Goal: Task Accomplishment & Management: Manage account settings

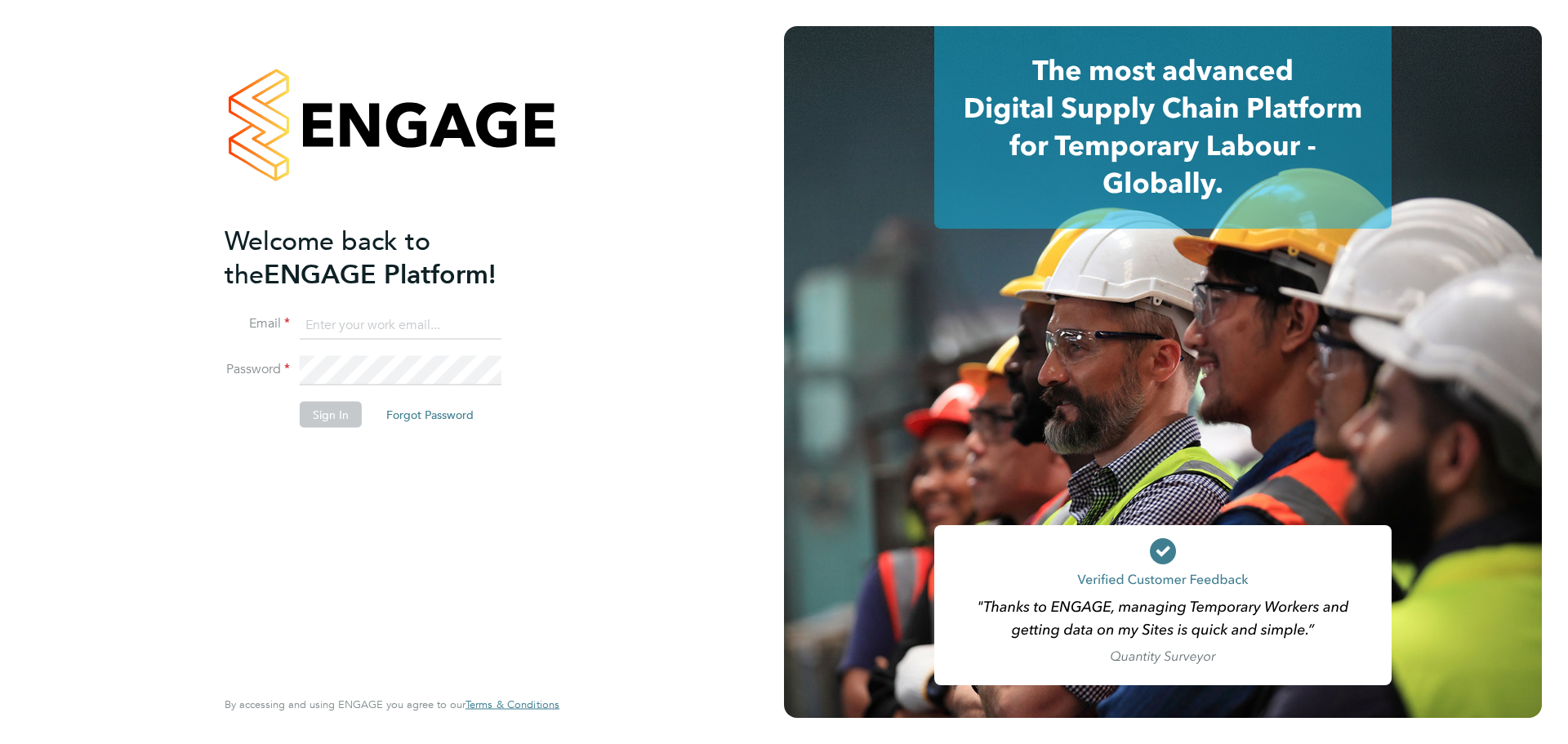
click at [361, 322] on input at bounding box center [400, 325] width 201 height 29
type input "demi@tradelinerecruitment.co.uk"
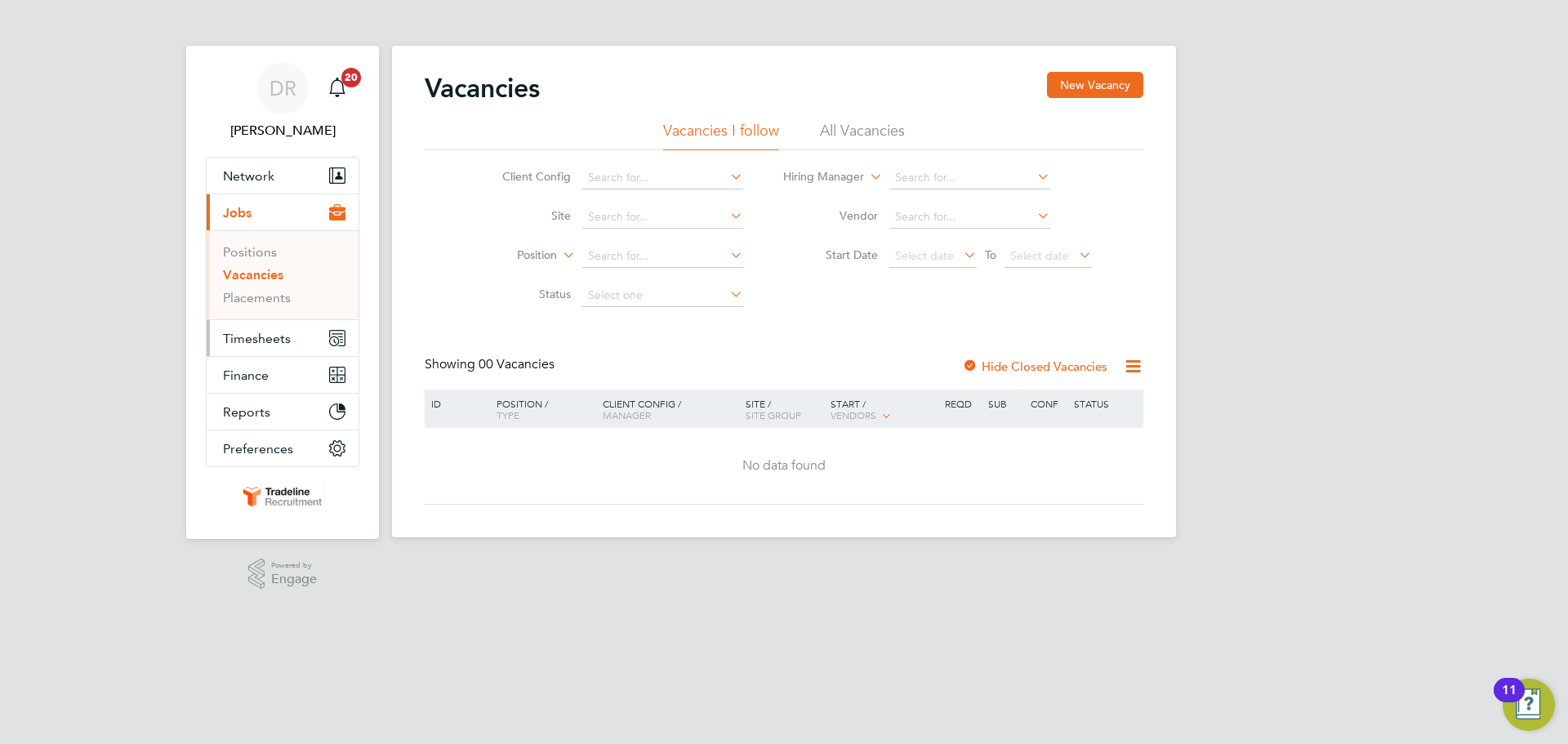
click at [242, 334] on span "Timesheets" at bounding box center [257, 339] width 68 height 16
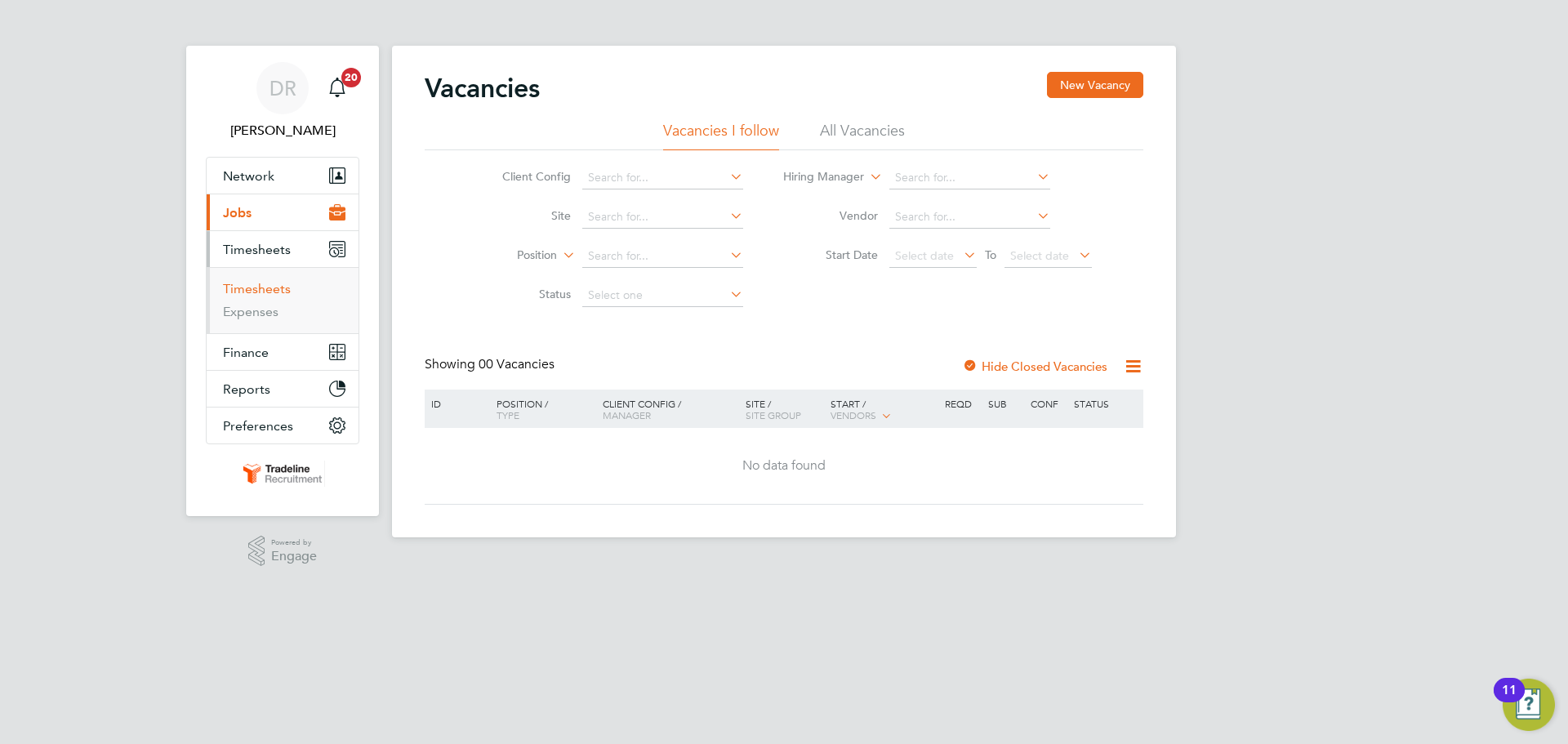
click at [286, 288] on link "Timesheets" at bounding box center [257, 288] width 68 height 16
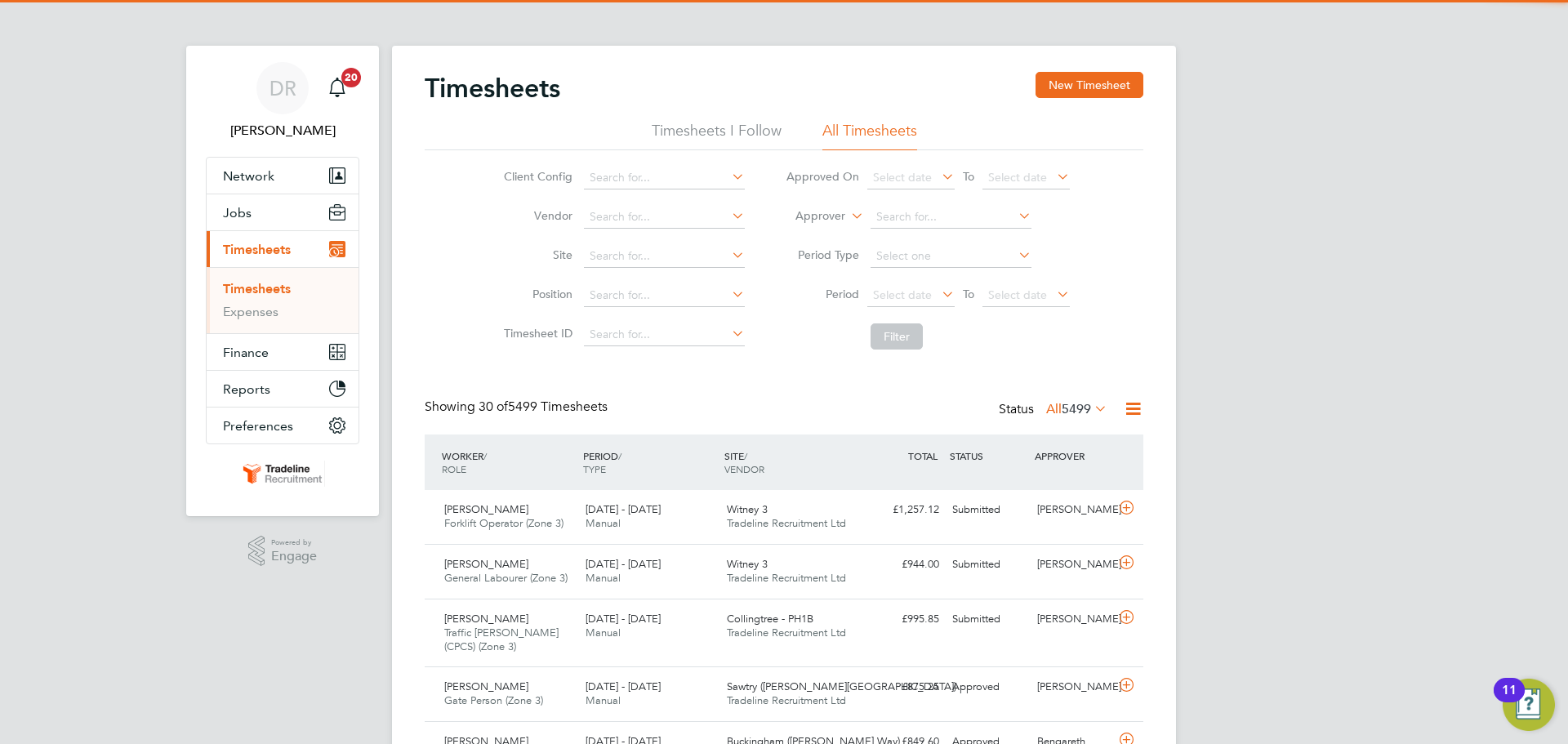
click at [830, 203] on li "Approver" at bounding box center [928, 217] width 325 height 40
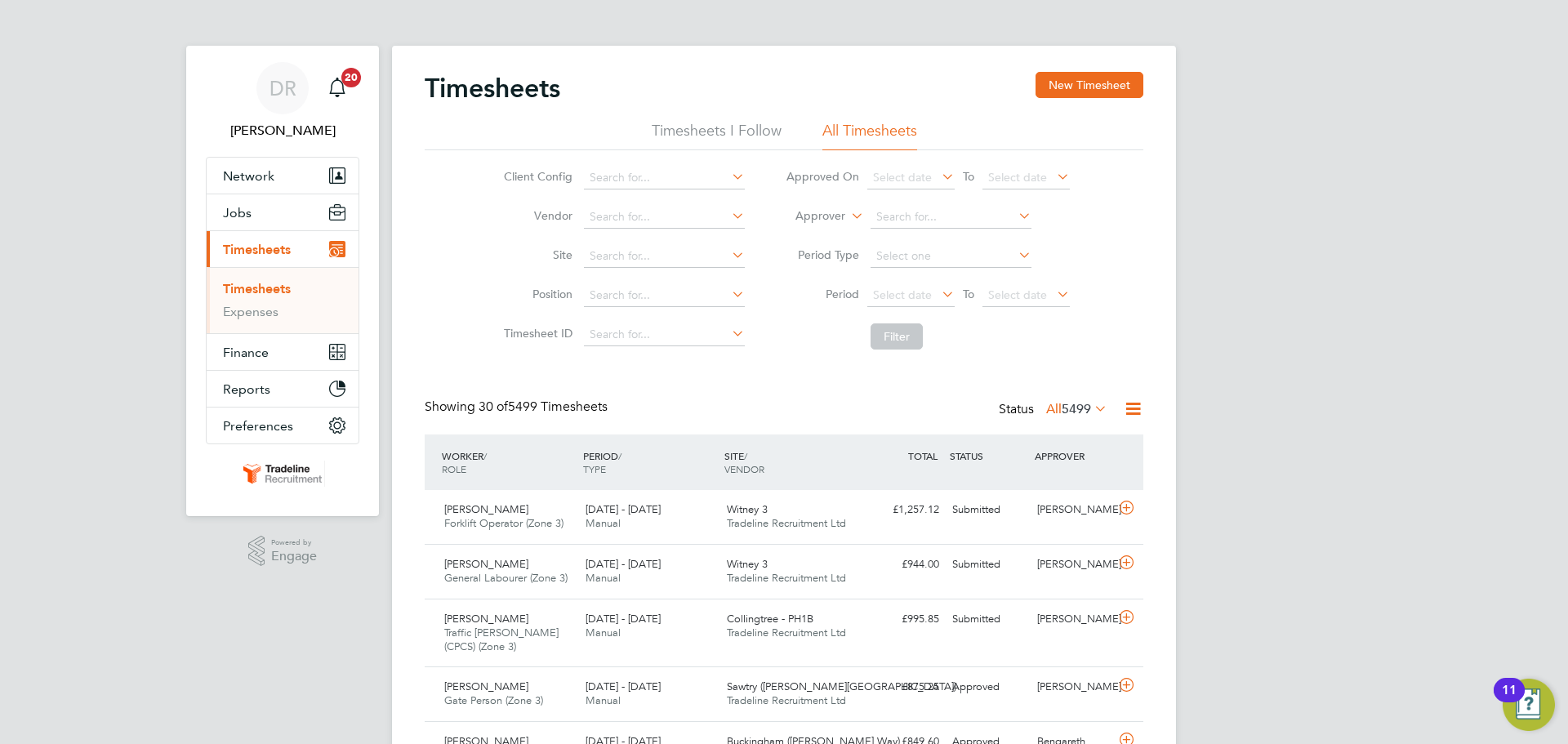
click at [826, 221] on label "Approver" at bounding box center [809, 216] width 74 height 17
click at [823, 235] on li "Worker" at bounding box center [805, 235] width 81 height 21
click at [905, 218] on input at bounding box center [951, 217] width 161 height 23
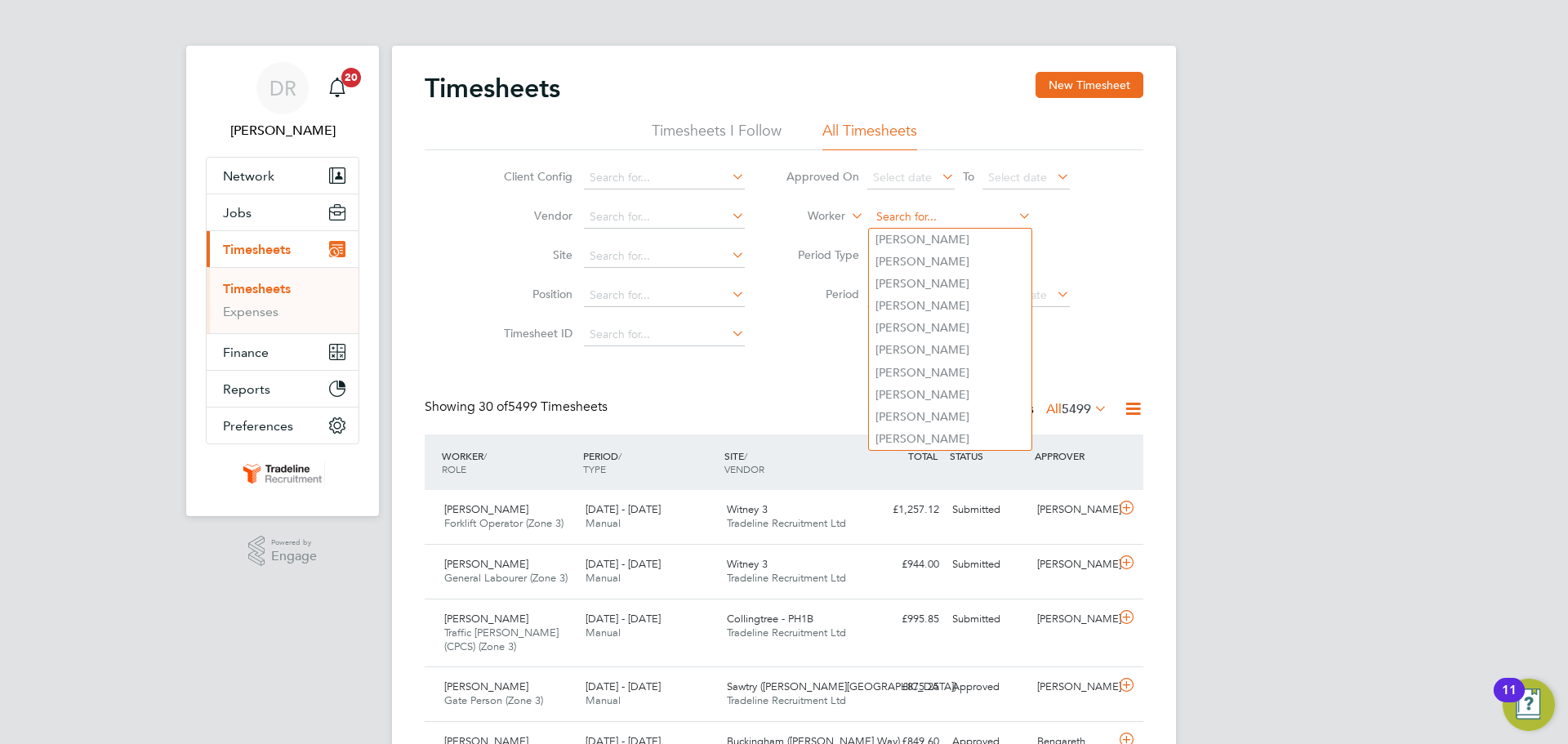
type input "z"
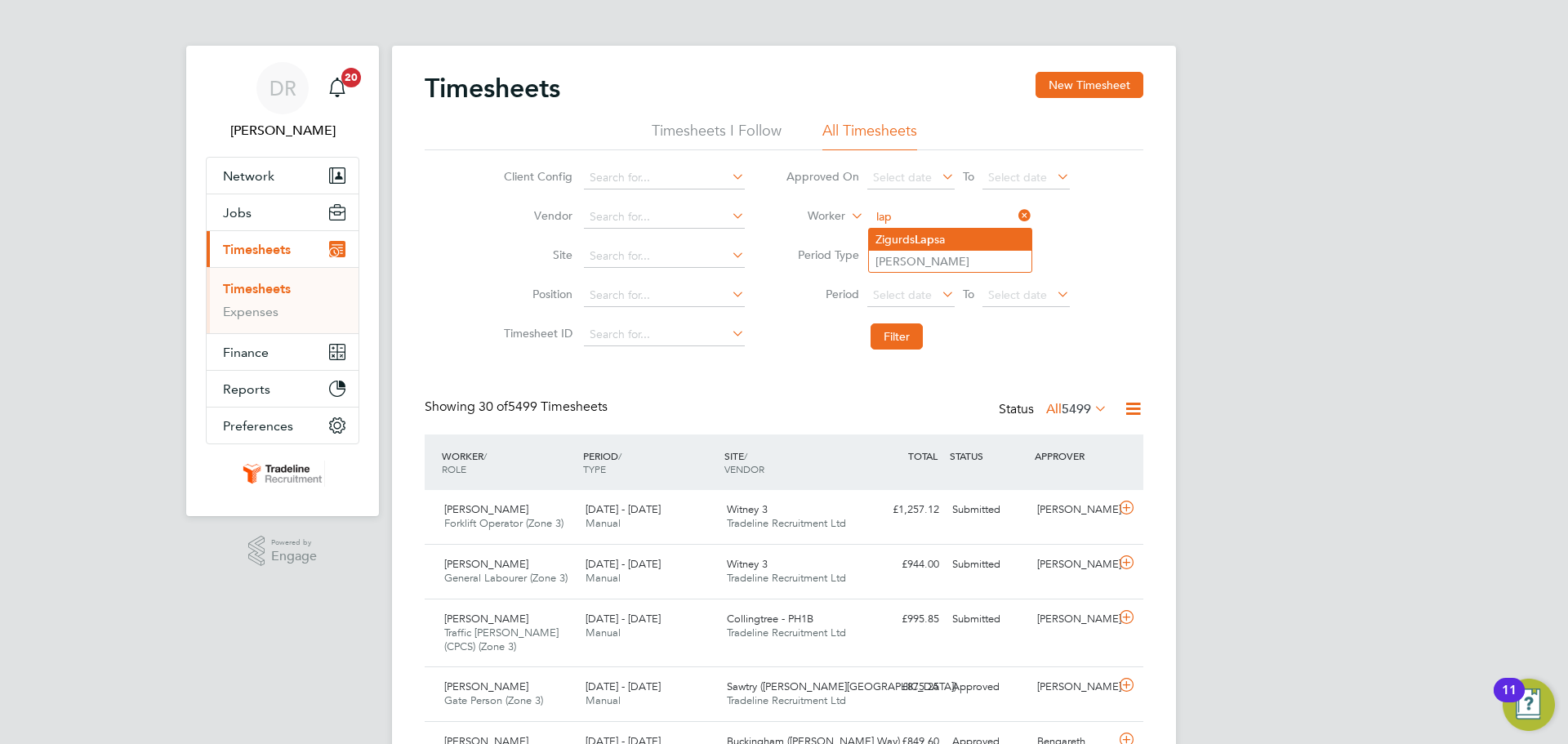
click at [920, 238] on b "Lap" at bounding box center [924, 240] width 19 height 14
type input "Zigurds Lapsa"
click at [911, 338] on button "Filter" at bounding box center [896, 337] width 52 height 26
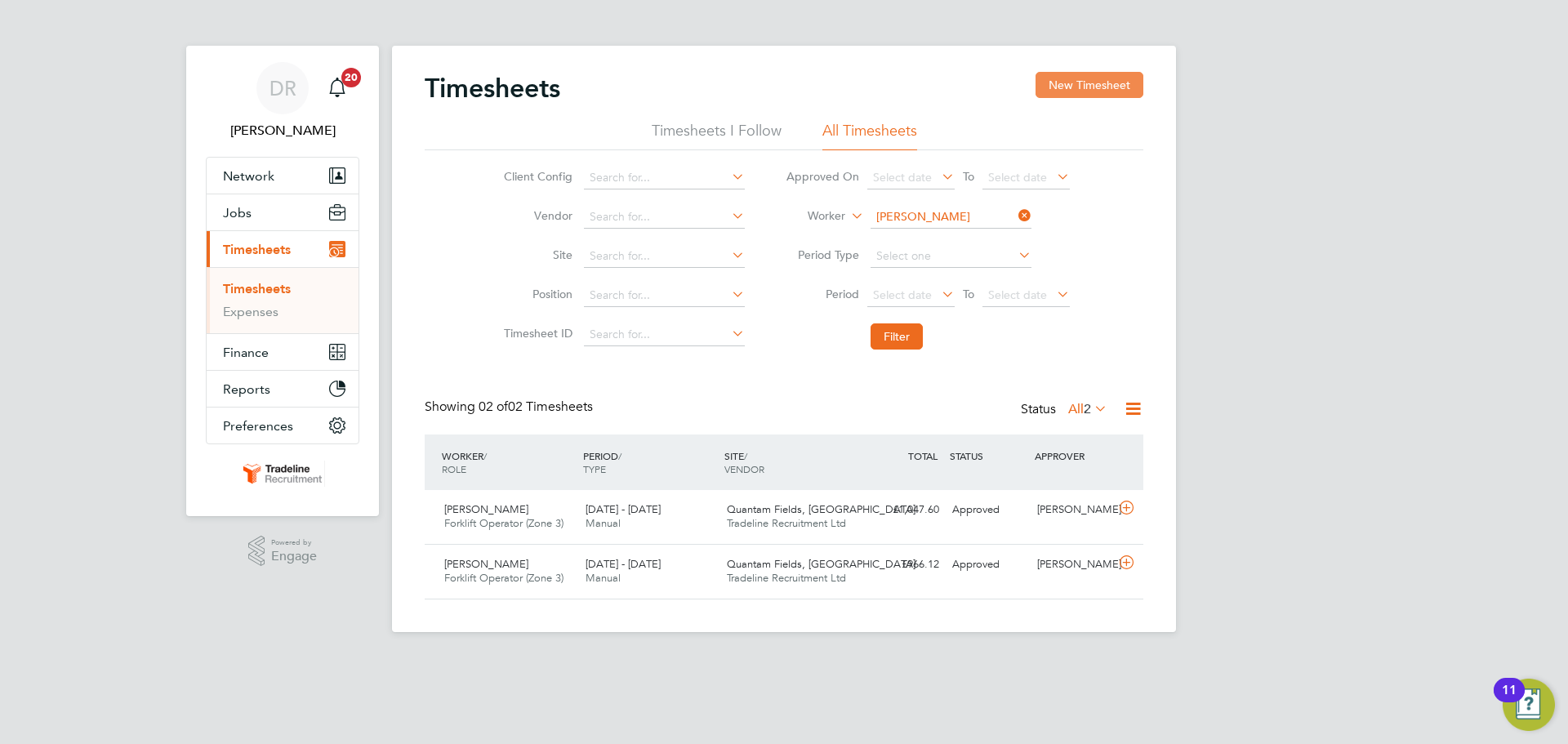
click at [1116, 81] on button "New Timesheet" at bounding box center [1090, 85] width 108 height 26
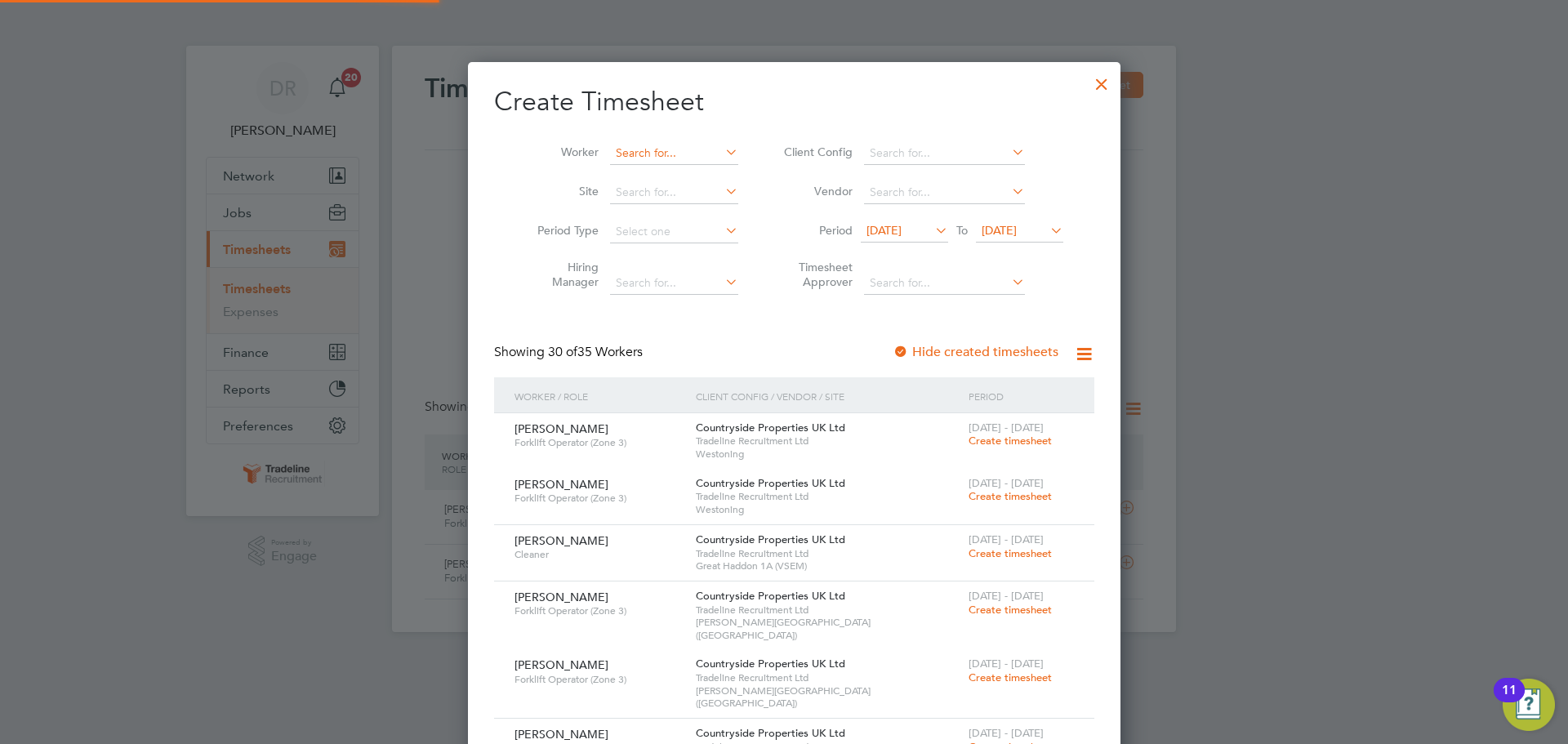
click at [618, 152] on input at bounding box center [675, 154] width 128 height 23
click at [624, 171] on li "Zigurds Lap sa" at bounding box center [664, 175] width 130 height 22
type input "Zigurds Lapsa"
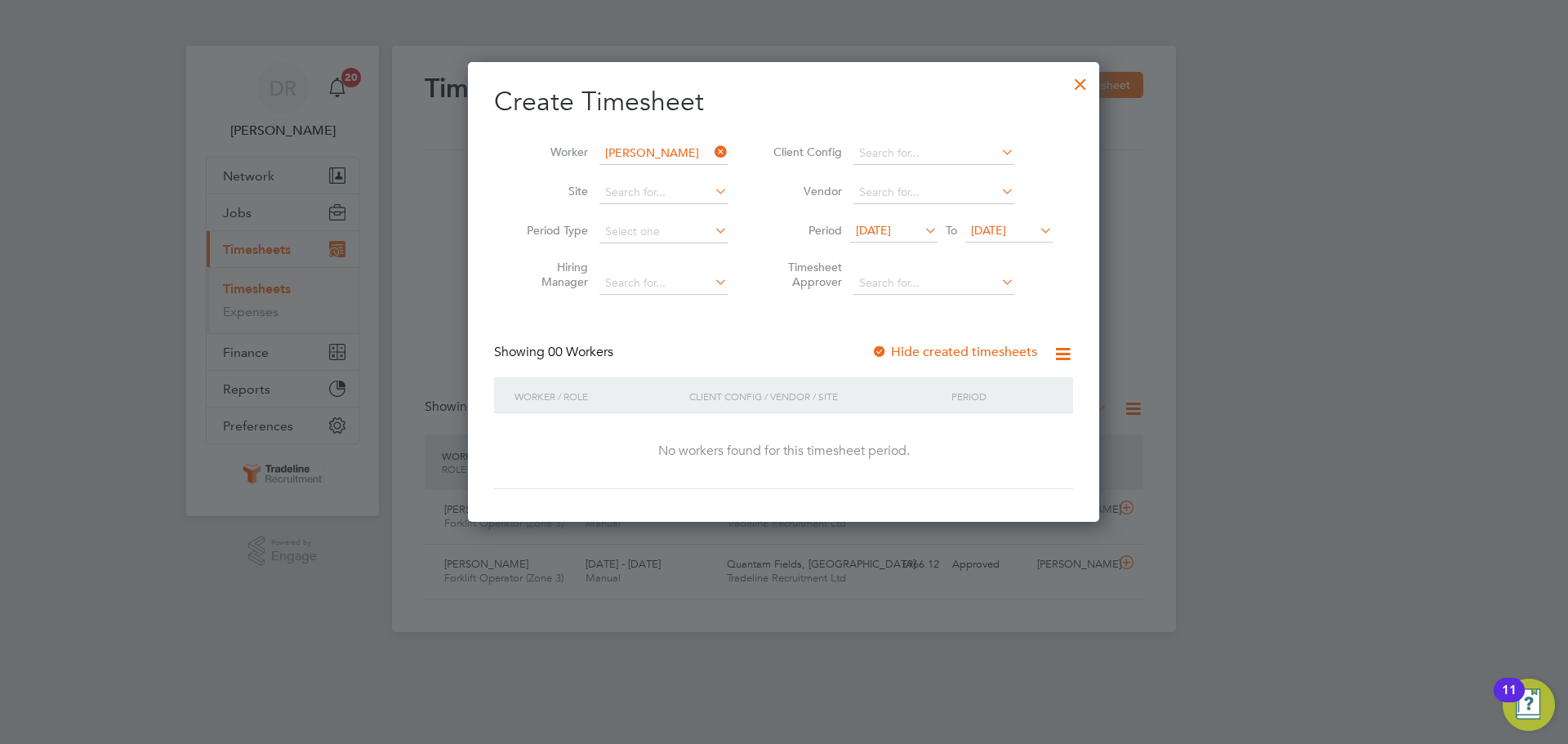
click at [1036, 228] on icon at bounding box center [1036, 230] width 0 height 23
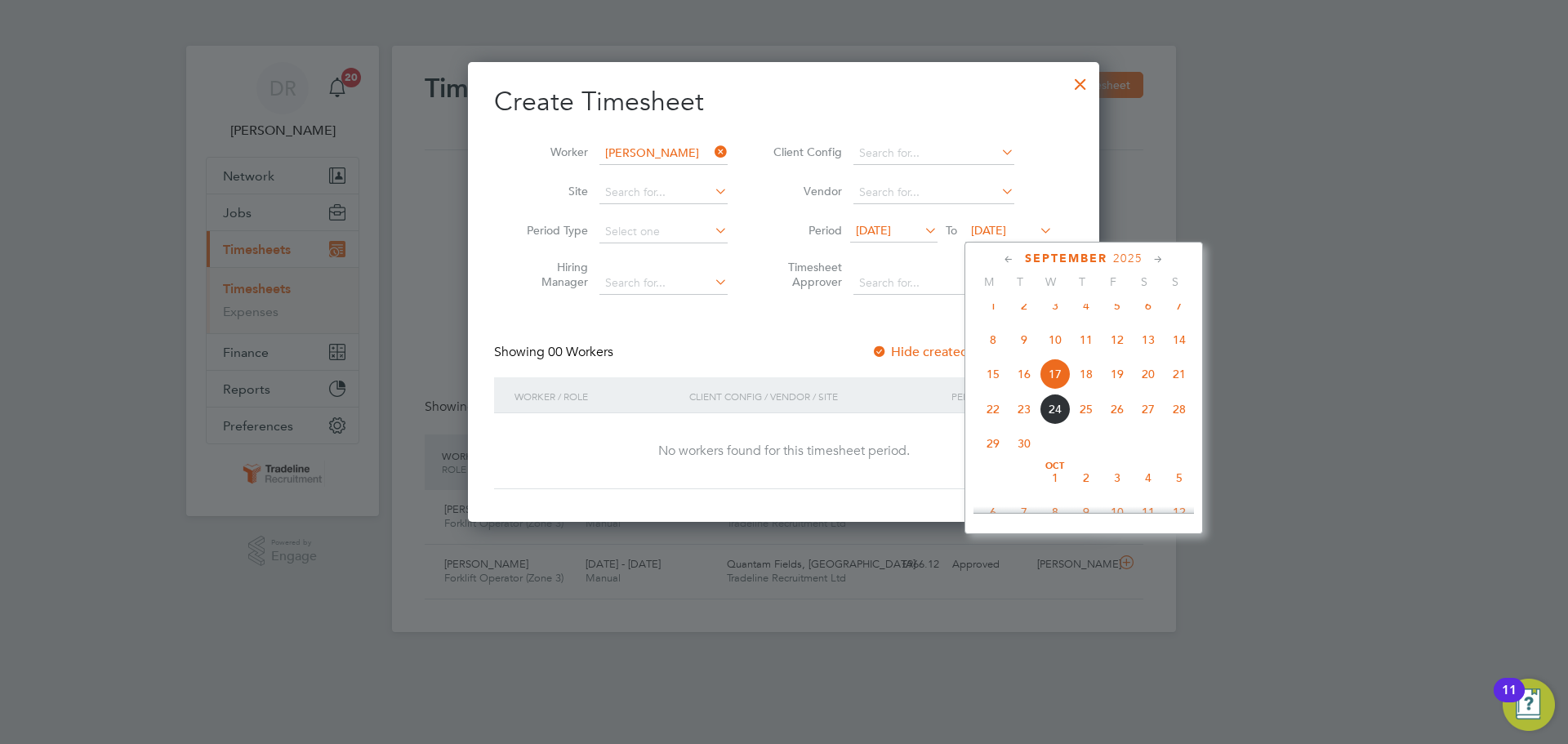
click at [1173, 425] on span "28" at bounding box center [1178, 409] width 31 height 31
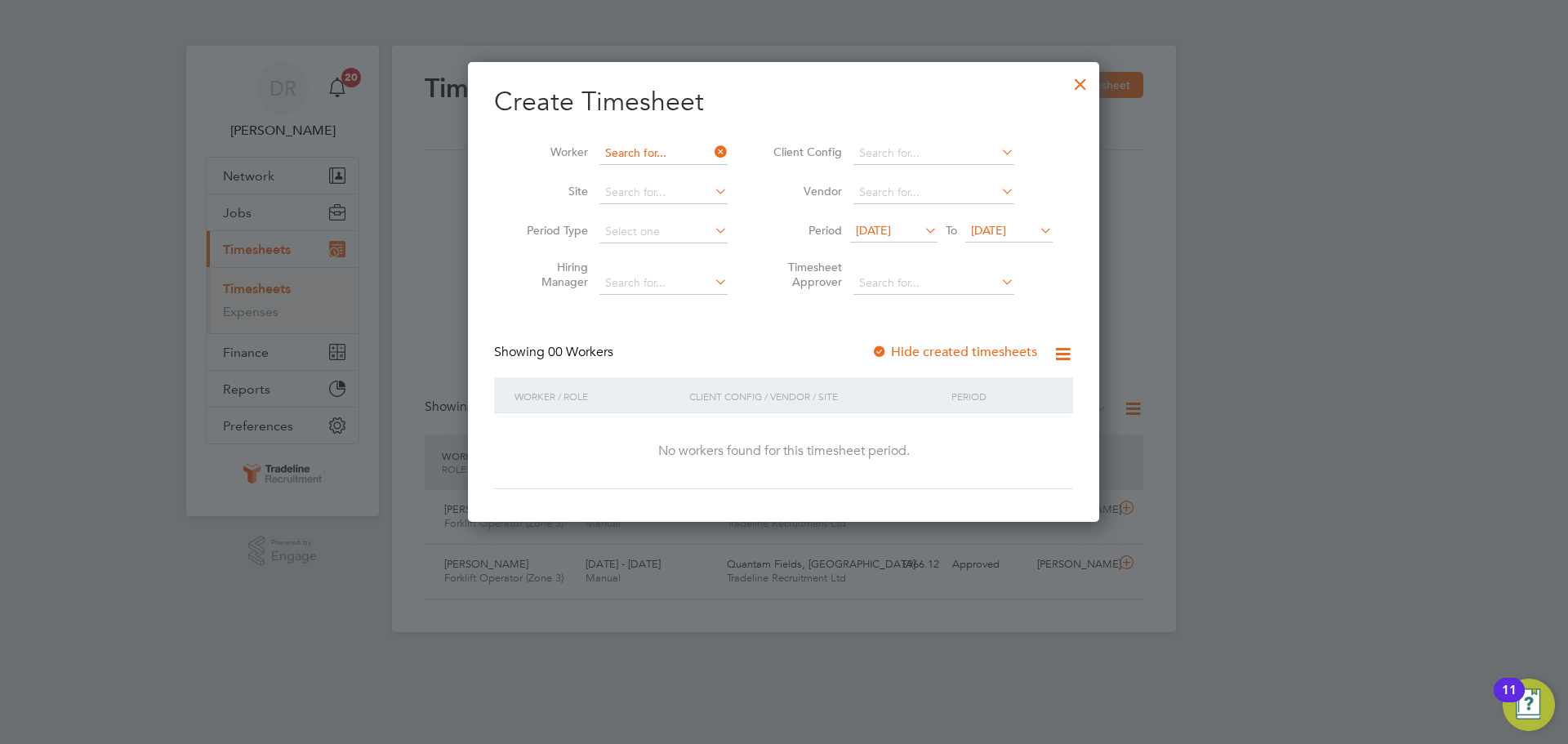
click at [632, 145] on input at bounding box center [664, 154] width 128 height 23
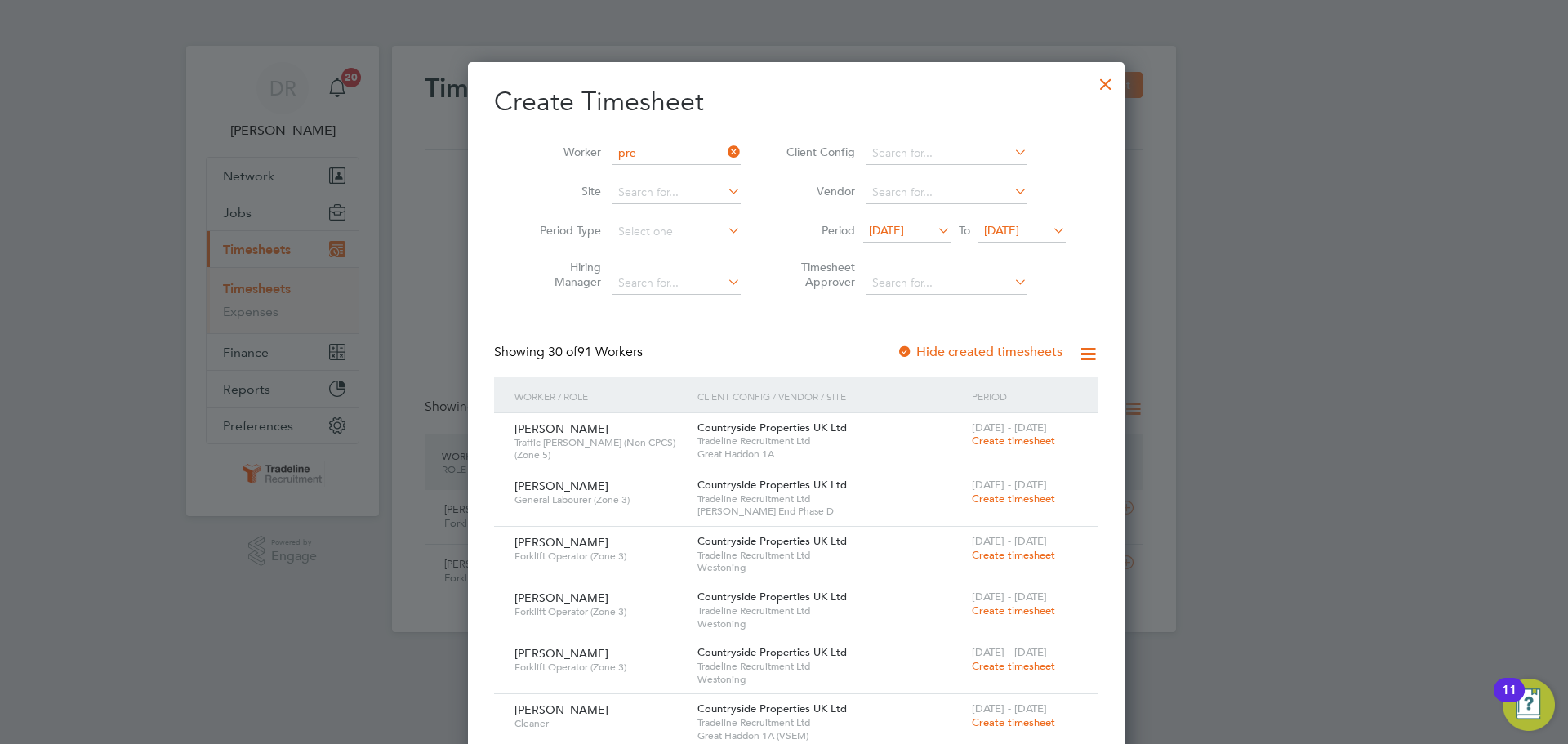
click at [699, 238] on b "Pre" at bounding box center [708, 242] width 18 height 14
type input "Danielle Preira"
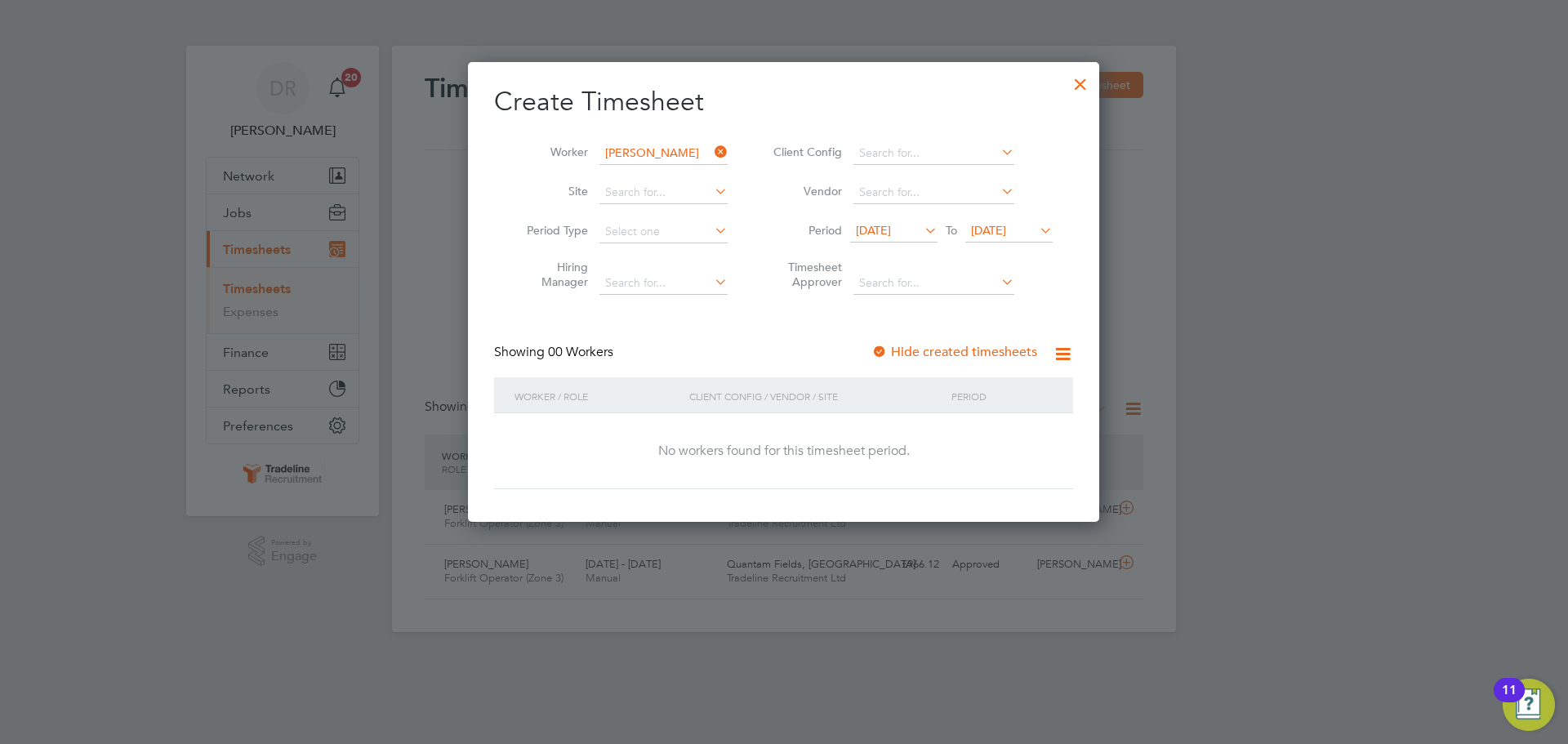
click at [891, 230] on span "10 Sep 2025" at bounding box center [873, 230] width 35 height 15
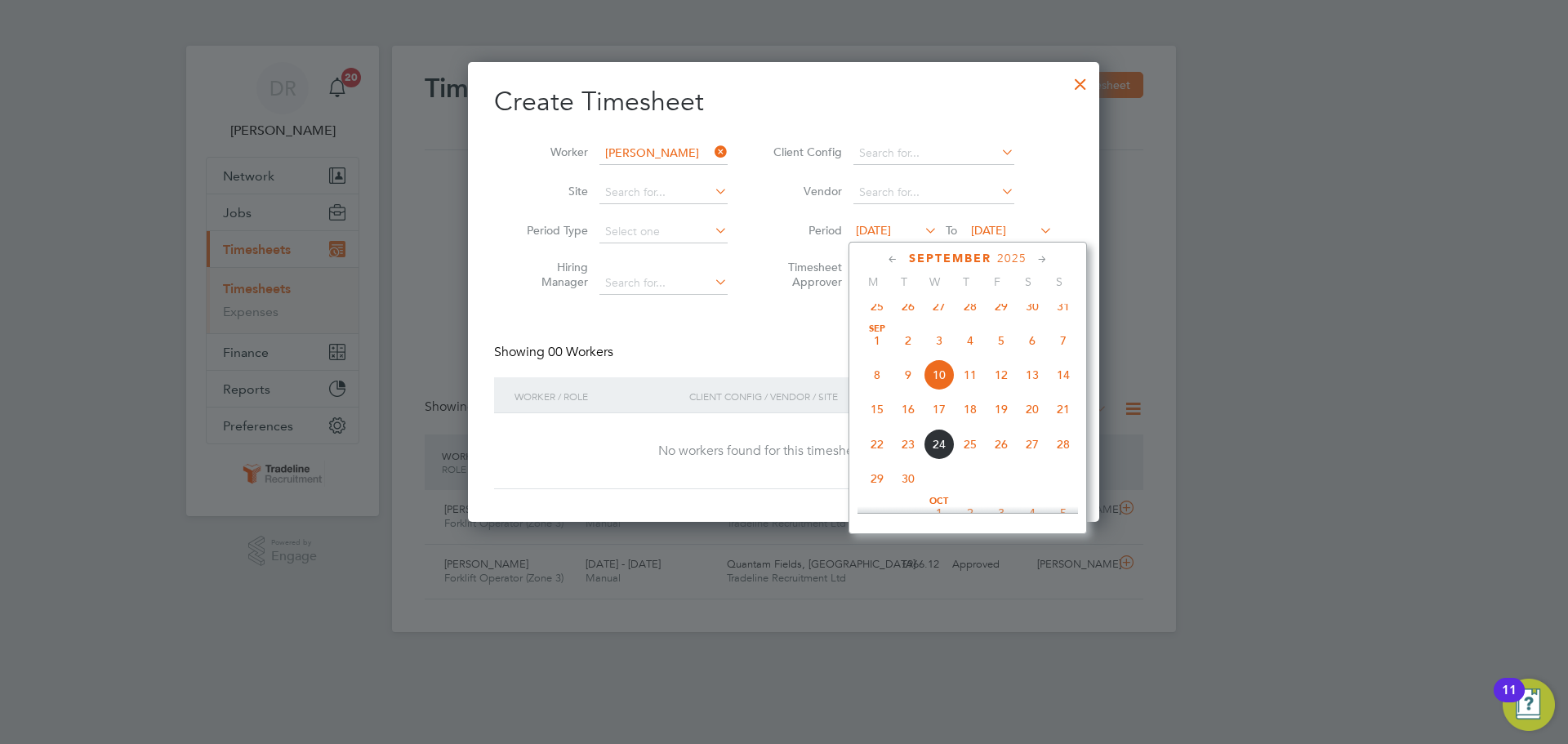
click at [881, 265] on div "September 2025 M T W T F S S Jun 1 2 3 4 5 6 7 8 9 10 11 12 13 14 15 16 17 18 1…" at bounding box center [967, 388] width 238 height 292
click at [881, 265] on div "September 2025" at bounding box center [967, 259] width 221 height 16
click at [886, 263] on icon at bounding box center [893, 259] width 16 height 18
click at [871, 354] on span "4" at bounding box center [877, 344] width 31 height 31
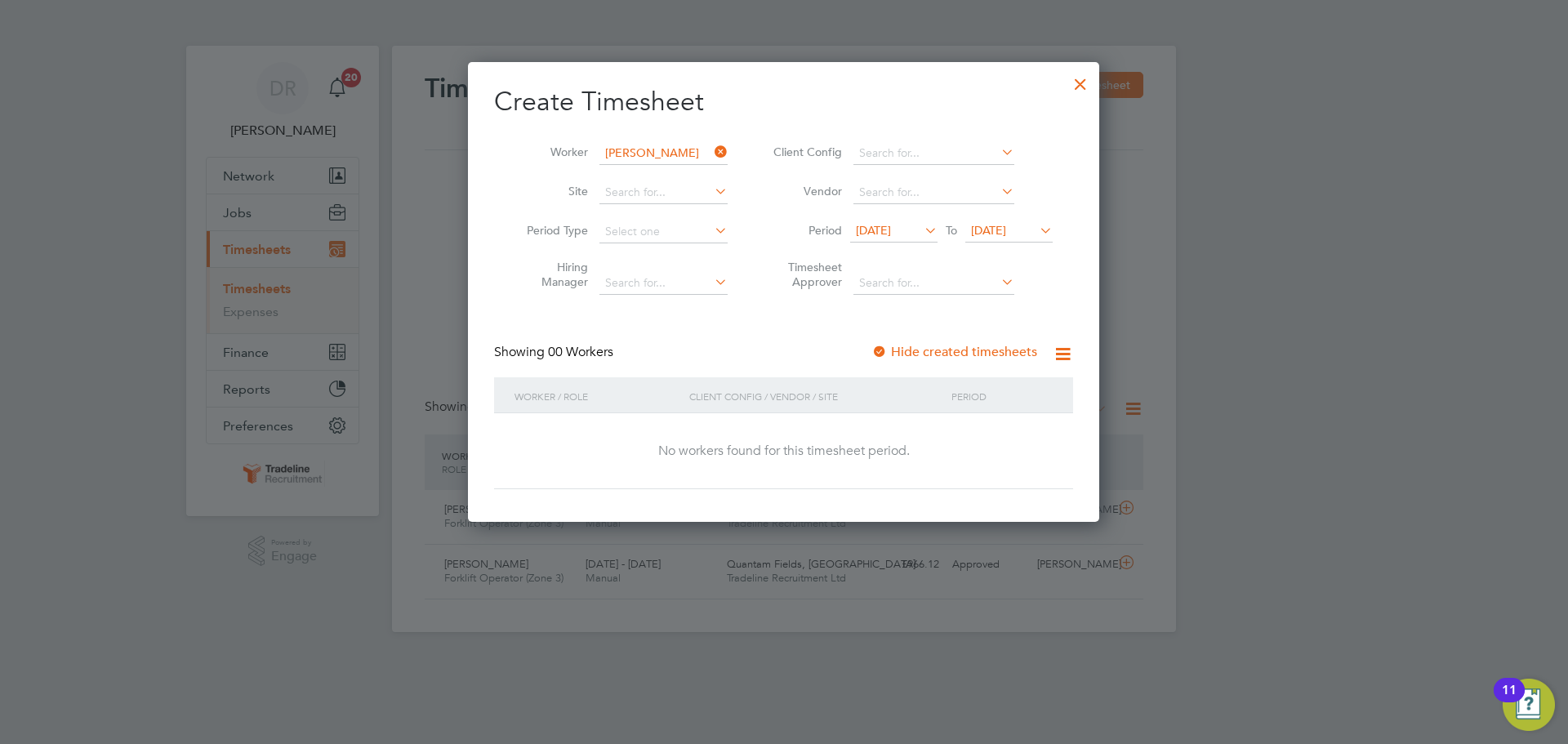
click at [1080, 82] on div at bounding box center [1080, 79] width 29 height 29
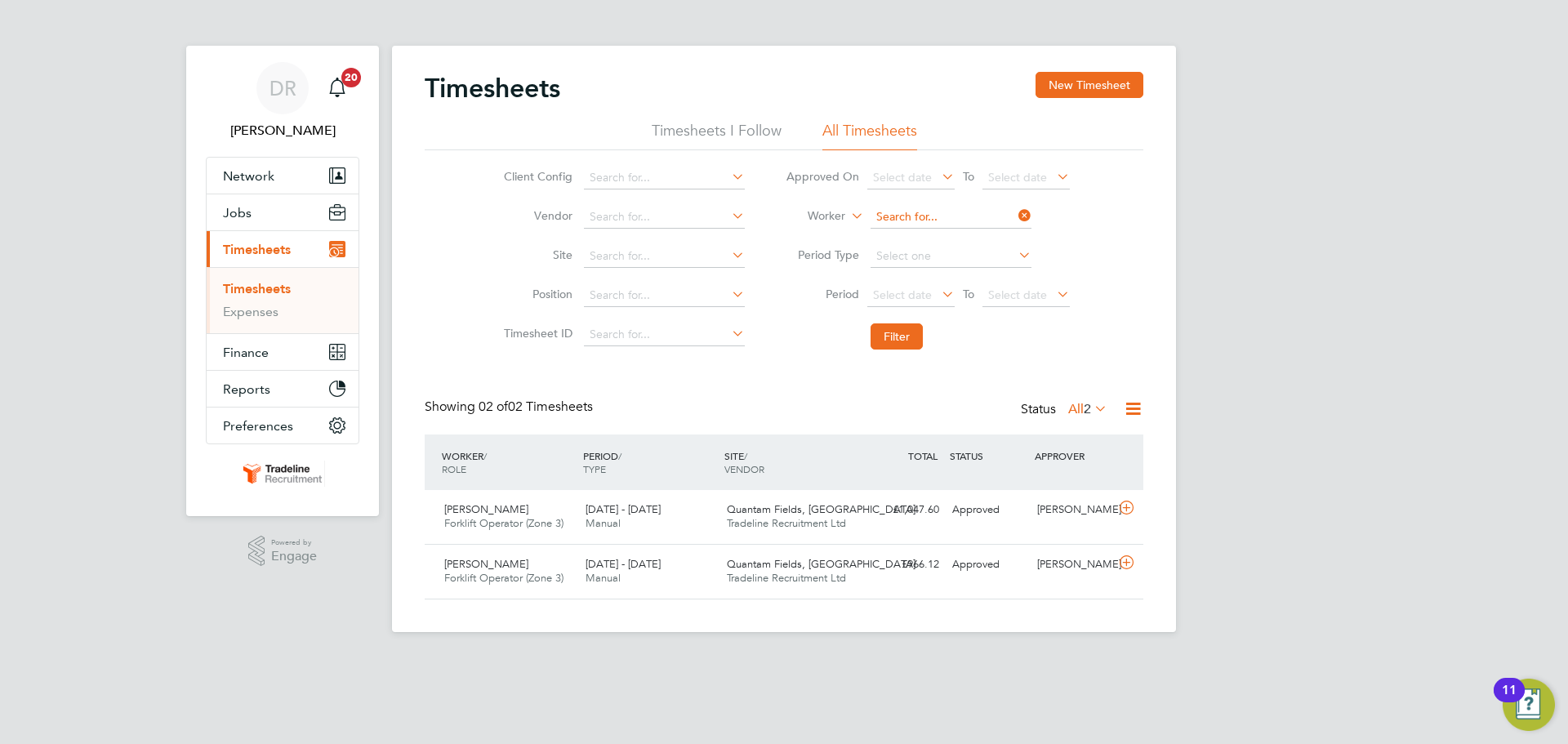
click at [896, 222] on input at bounding box center [951, 217] width 161 height 23
click at [969, 299] on b "Pre" at bounding box center [978, 306] width 18 height 14
type input "Danielle Preira"
click at [898, 334] on button "Filter" at bounding box center [896, 337] width 52 height 26
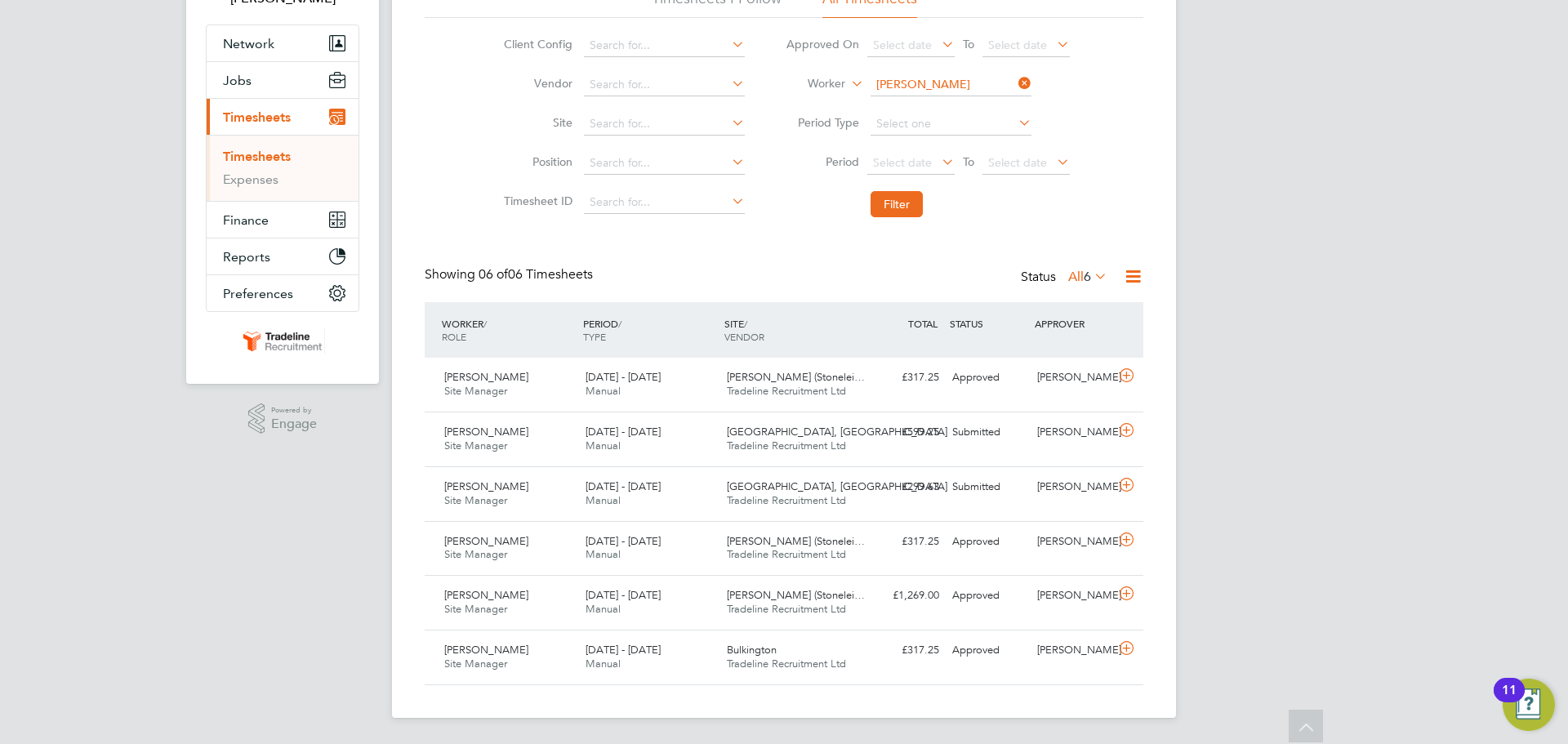
click at [913, 83] on input "Danielle Preira" at bounding box center [951, 85] width 161 height 23
click at [969, 149] on b "Kam" at bounding box center [981, 151] width 25 height 14
type input "Robert Kaminski"
click at [905, 84] on input at bounding box center [951, 85] width 161 height 23
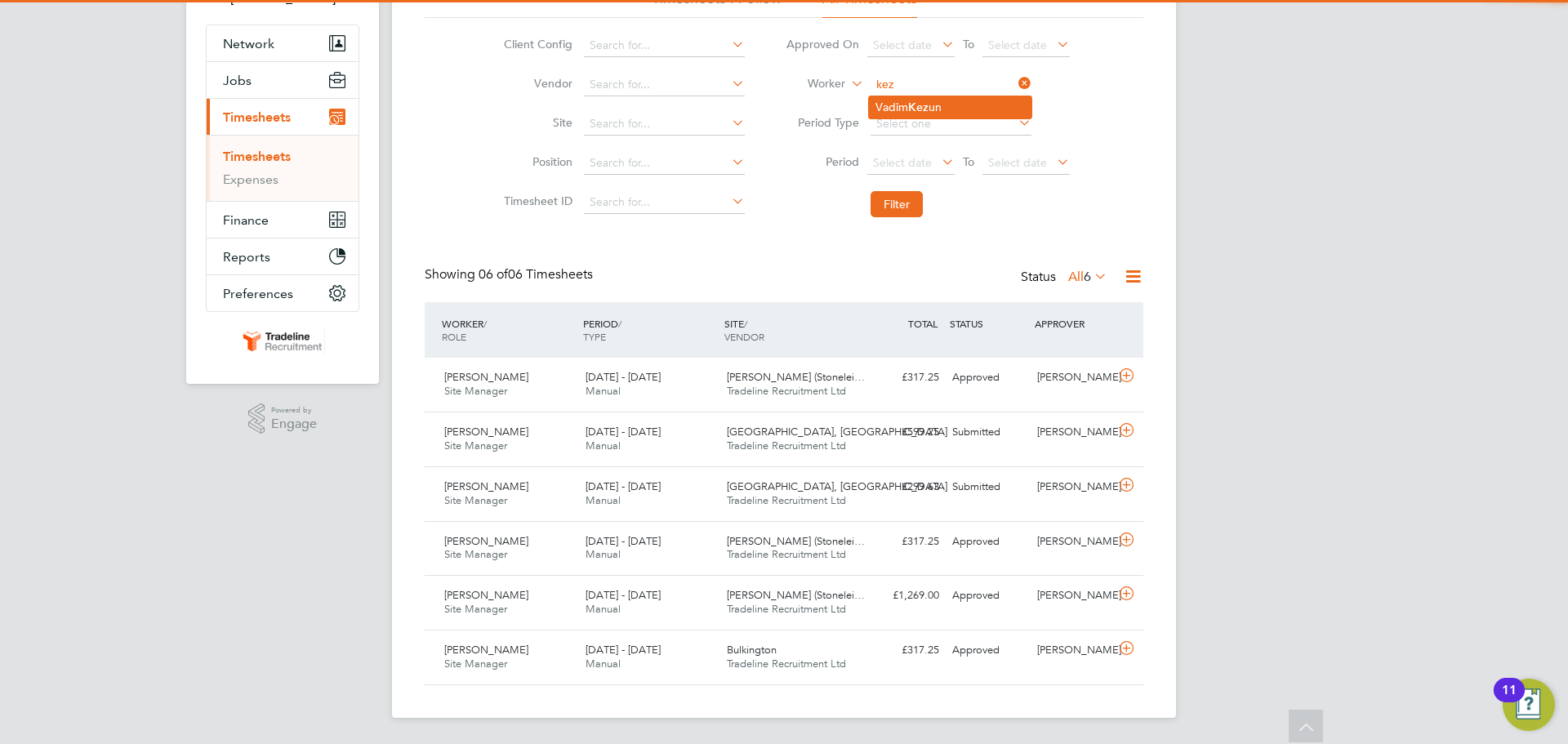
click at [915, 106] on b "Kez" at bounding box center [918, 107] width 20 height 14
type input "Vadim Kezun"
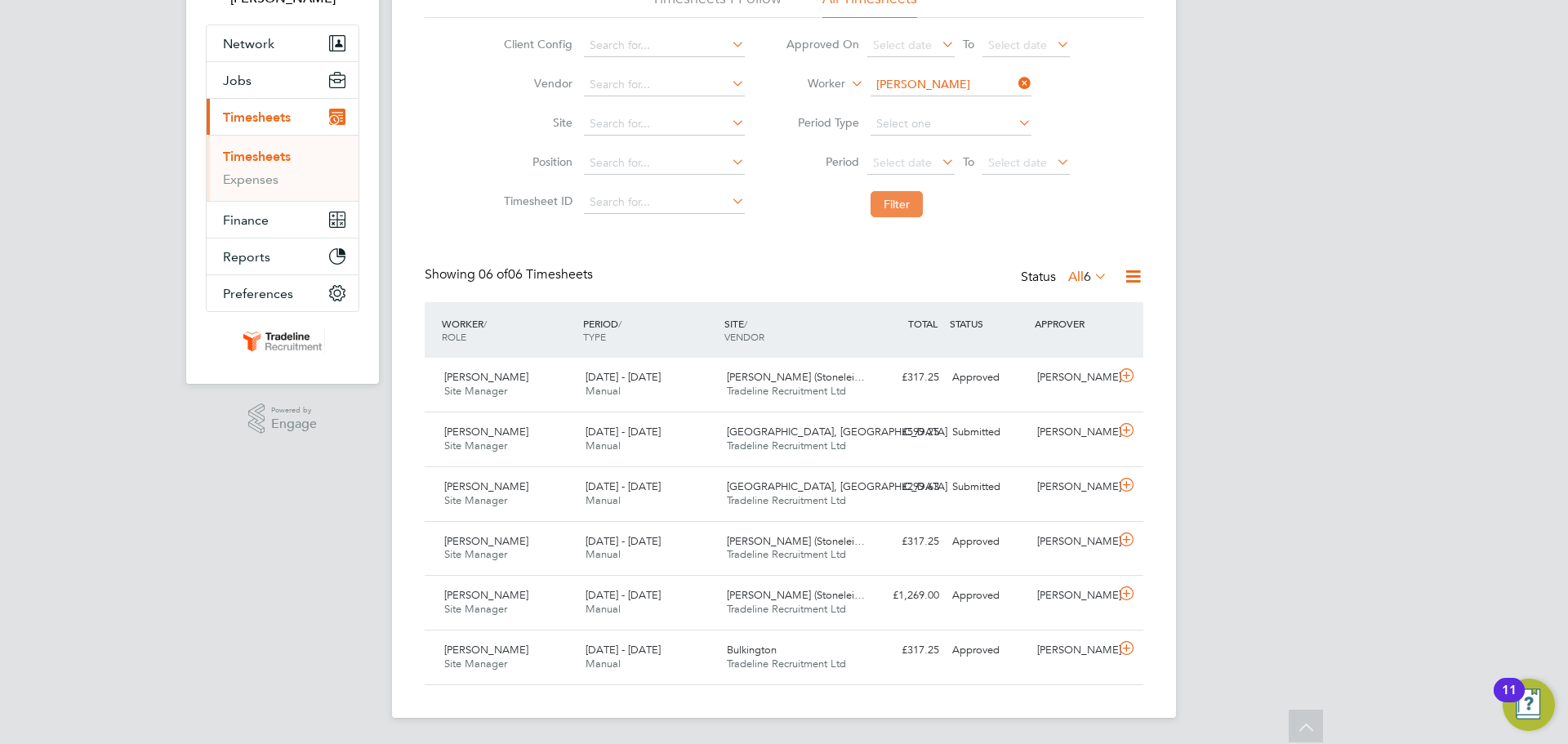
click at [885, 192] on button "Filter" at bounding box center [896, 204] width 52 height 26
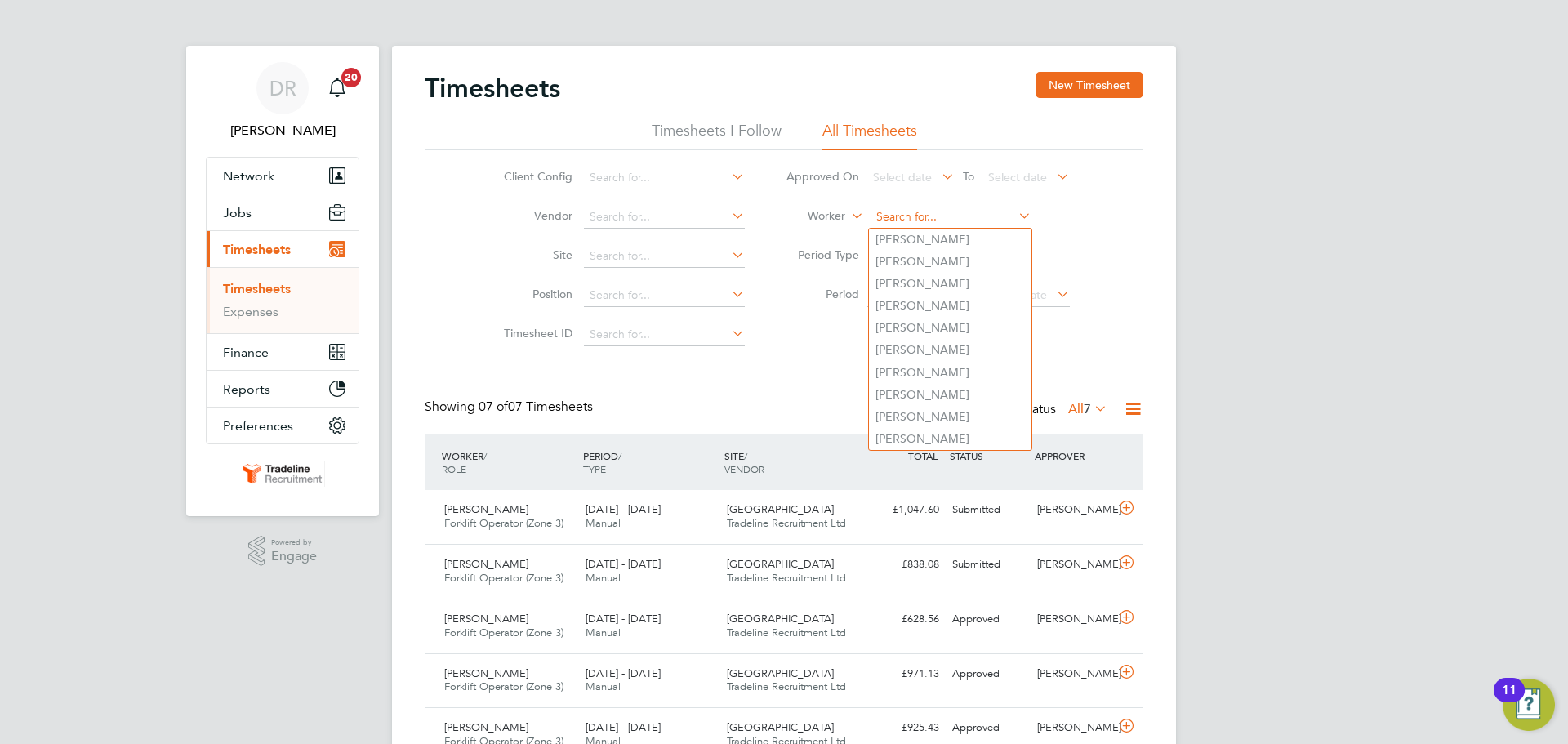
click at [904, 215] on input at bounding box center [951, 217] width 161 height 23
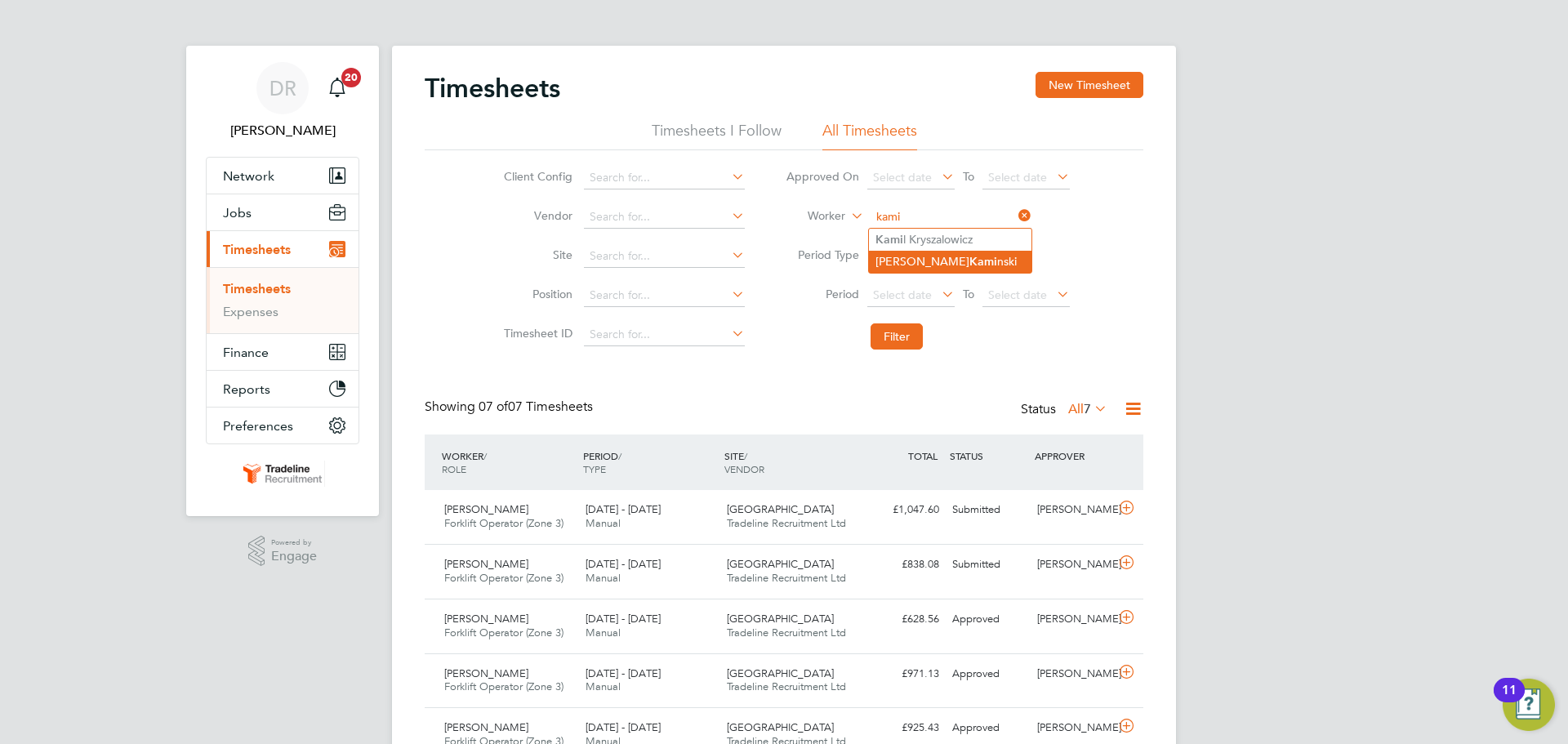
click at [898, 252] on li "Robert Kami nski" at bounding box center [950, 261] width 163 height 22
type input "Robert Kaminski"
click at [881, 334] on button "Filter" at bounding box center [896, 337] width 52 height 26
click at [923, 217] on input at bounding box center [951, 217] width 161 height 23
click at [910, 239] on li "Vadim Kez un" at bounding box center [950, 239] width 163 height 22
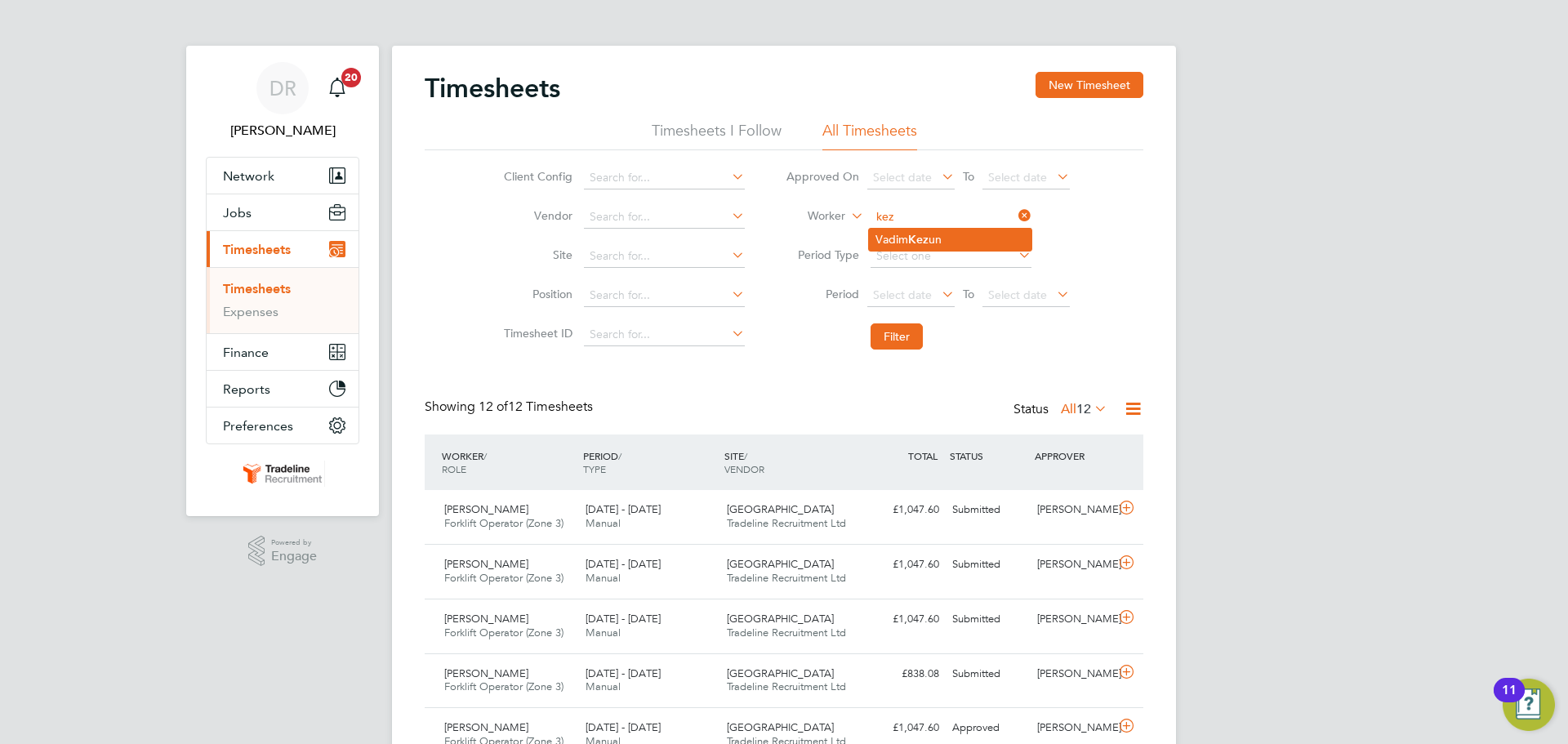
type input "Vadim Kezun"
click at [894, 327] on button "Filter" at bounding box center [896, 337] width 52 height 26
click at [1089, 88] on button "New Timesheet" at bounding box center [1090, 85] width 108 height 26
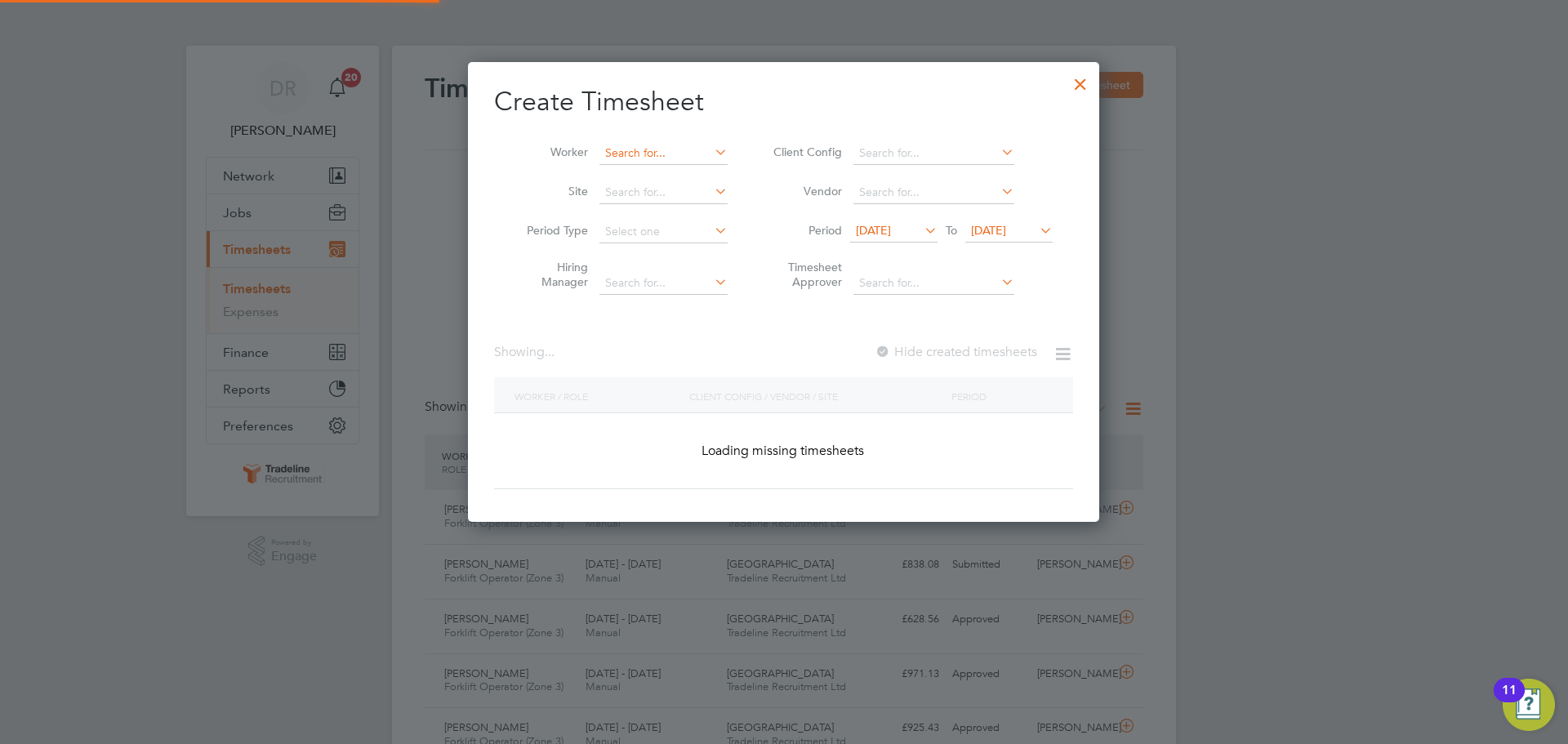
scroll to position [461, 632]
click at [641, 154] on input at bounding box center [664, 154] width 128 height 23
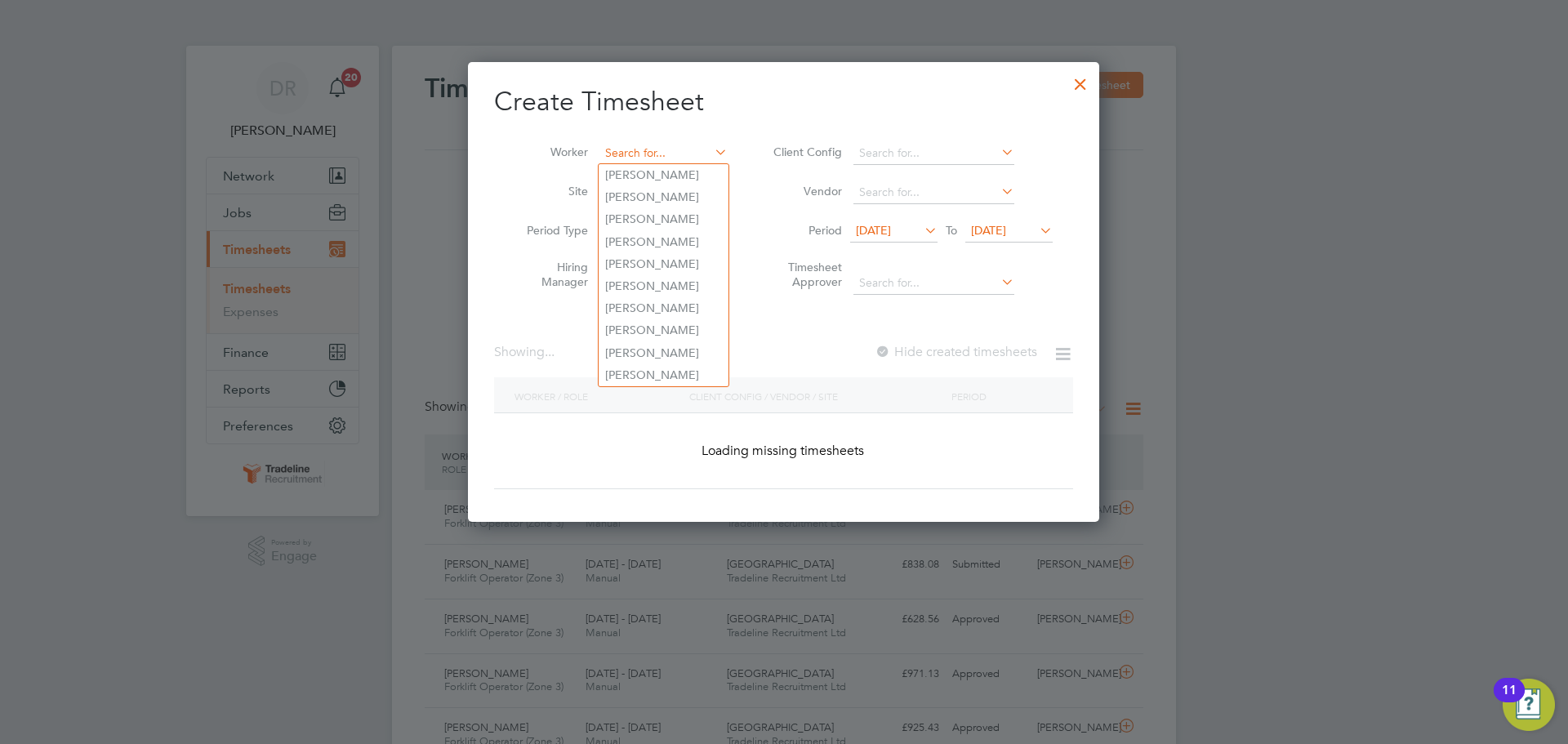
scroll to position [3349, 632]
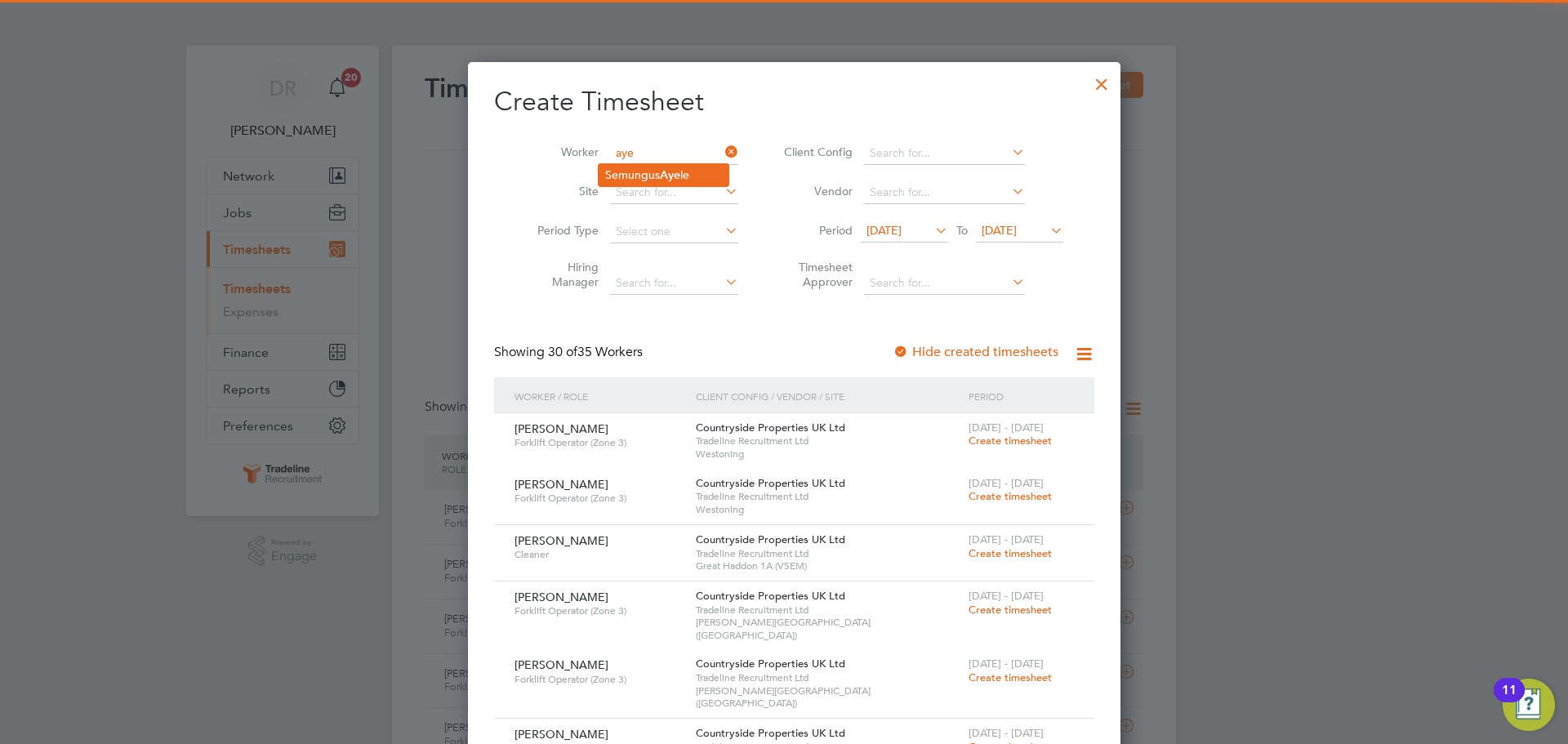
click at [654, 173] on li "Semungus Aye le" at bounding box center [664, 175] width 130 height 22
type input "Semungus Ayele"
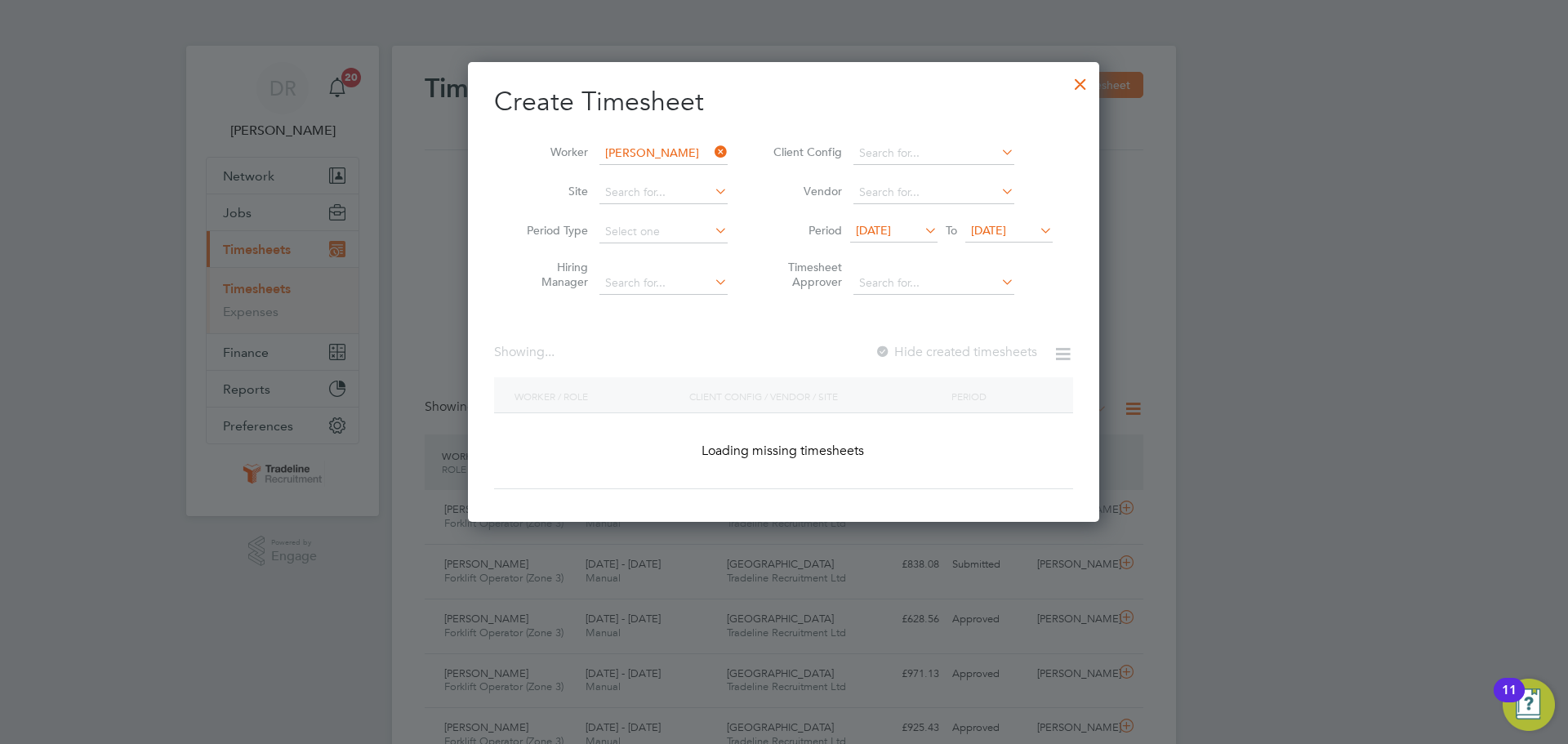
scroll to position [441, 632]
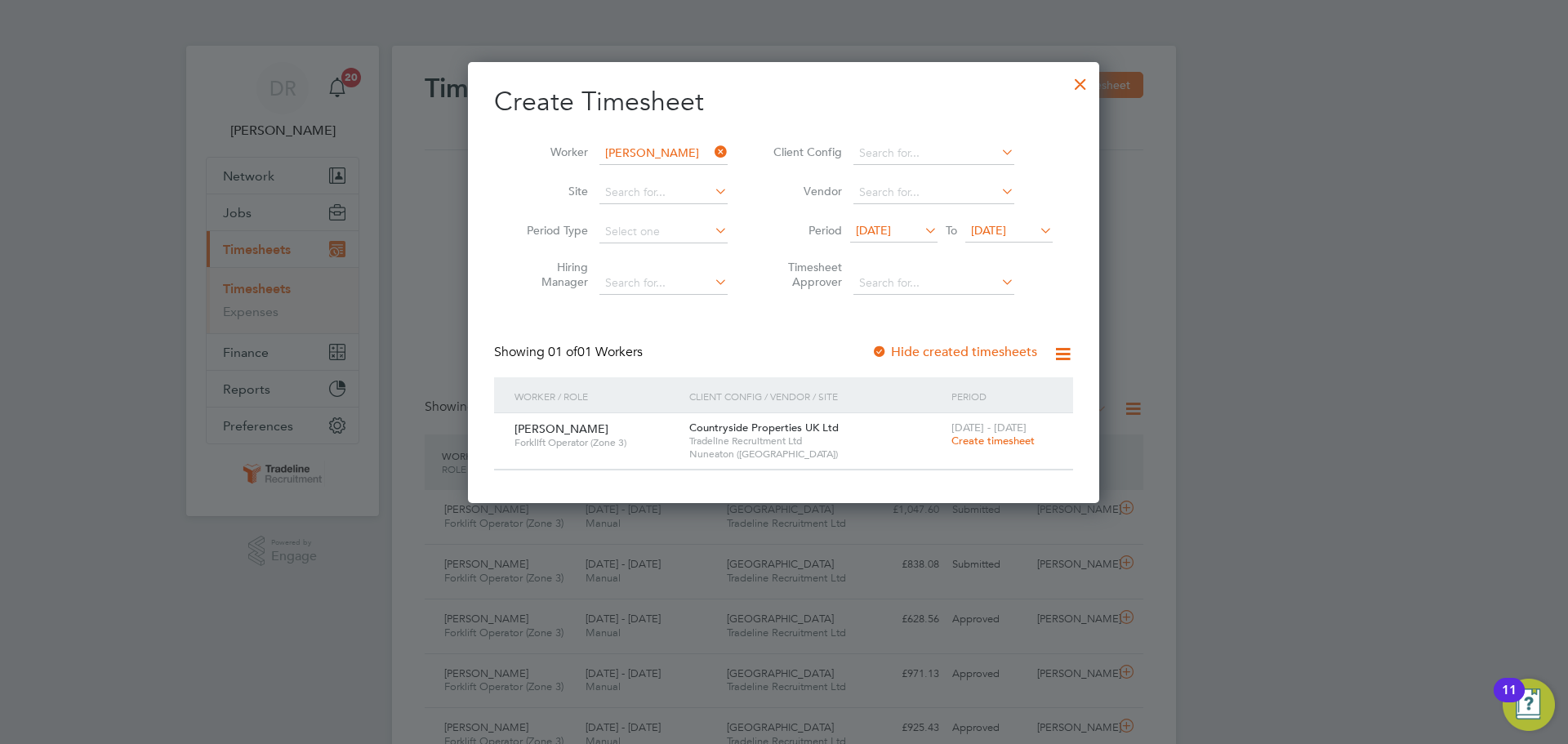
click at [1018, 444] on span "Create timesheet" at bounding box center [993, 441] width 84 height 14
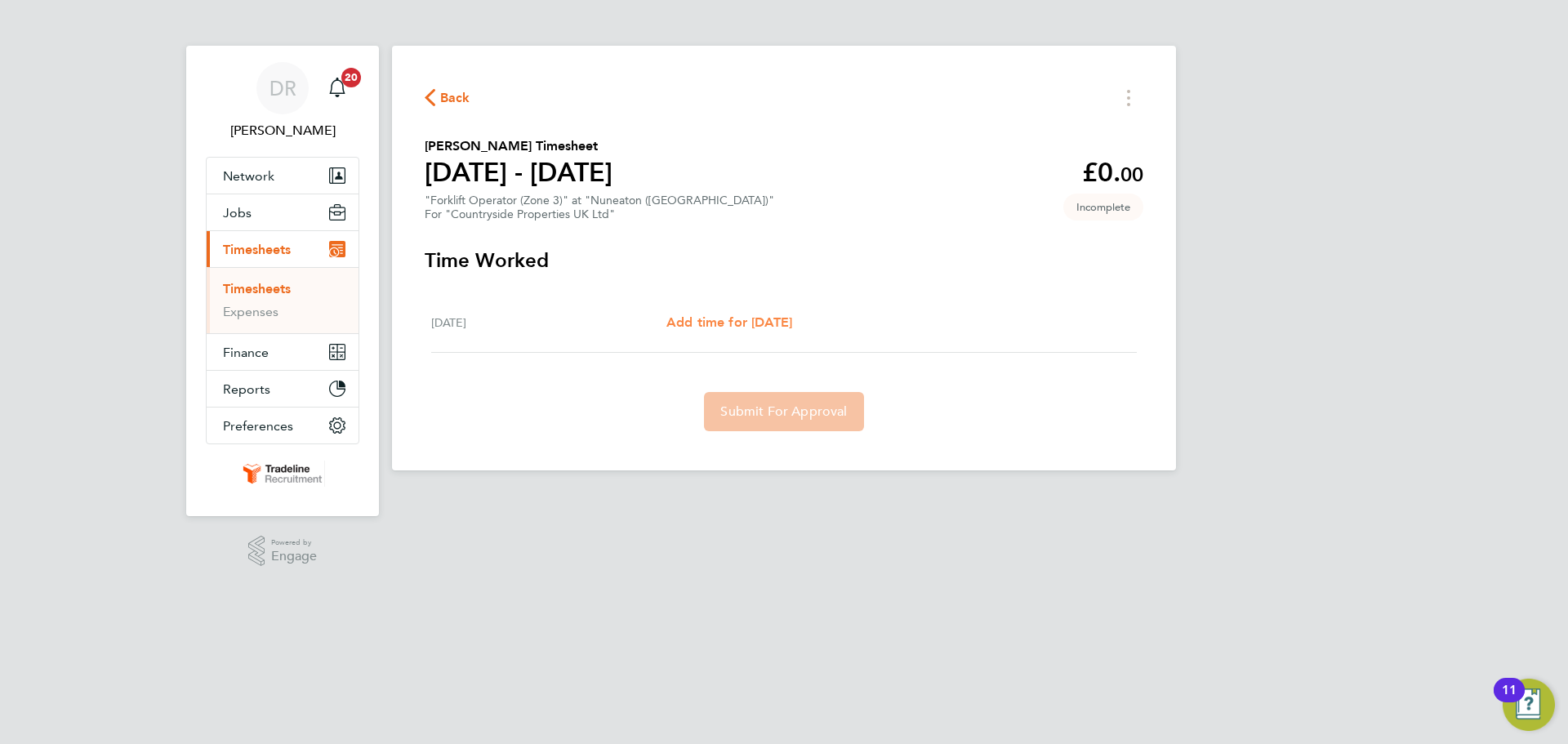
click at [769, 316] on span "Add time for Thu 11 Sep" at bounding box center [729, 323] width 126 height 16
select select "30"
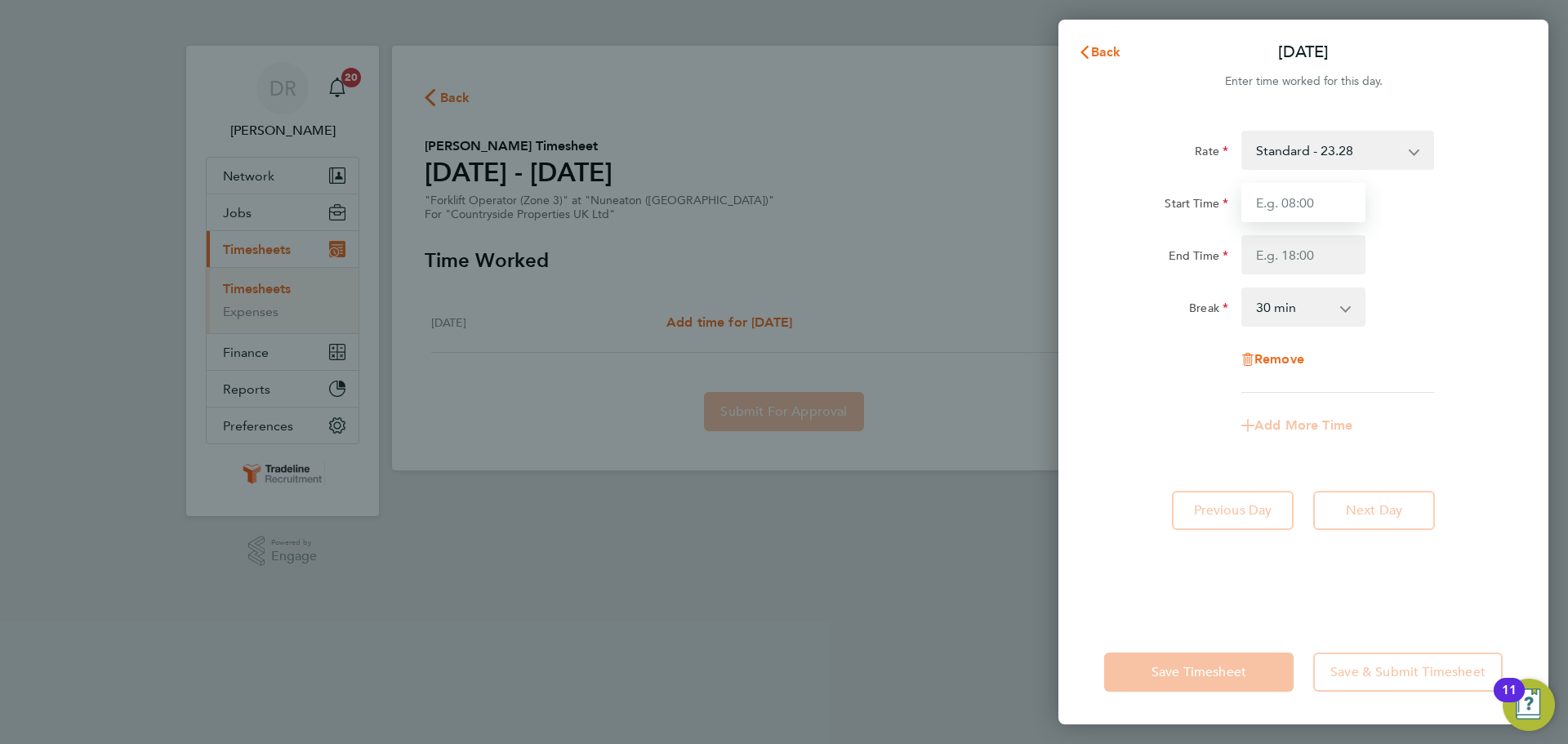
click at [1312, 202] on input "Start Time" at bounding box center [1303, 202] width 124 height 40
type input "07:00"
click at [1296, 252] on input "End Time" at bounding box center [1303, 254] width 124 height 40
type input "16:30"
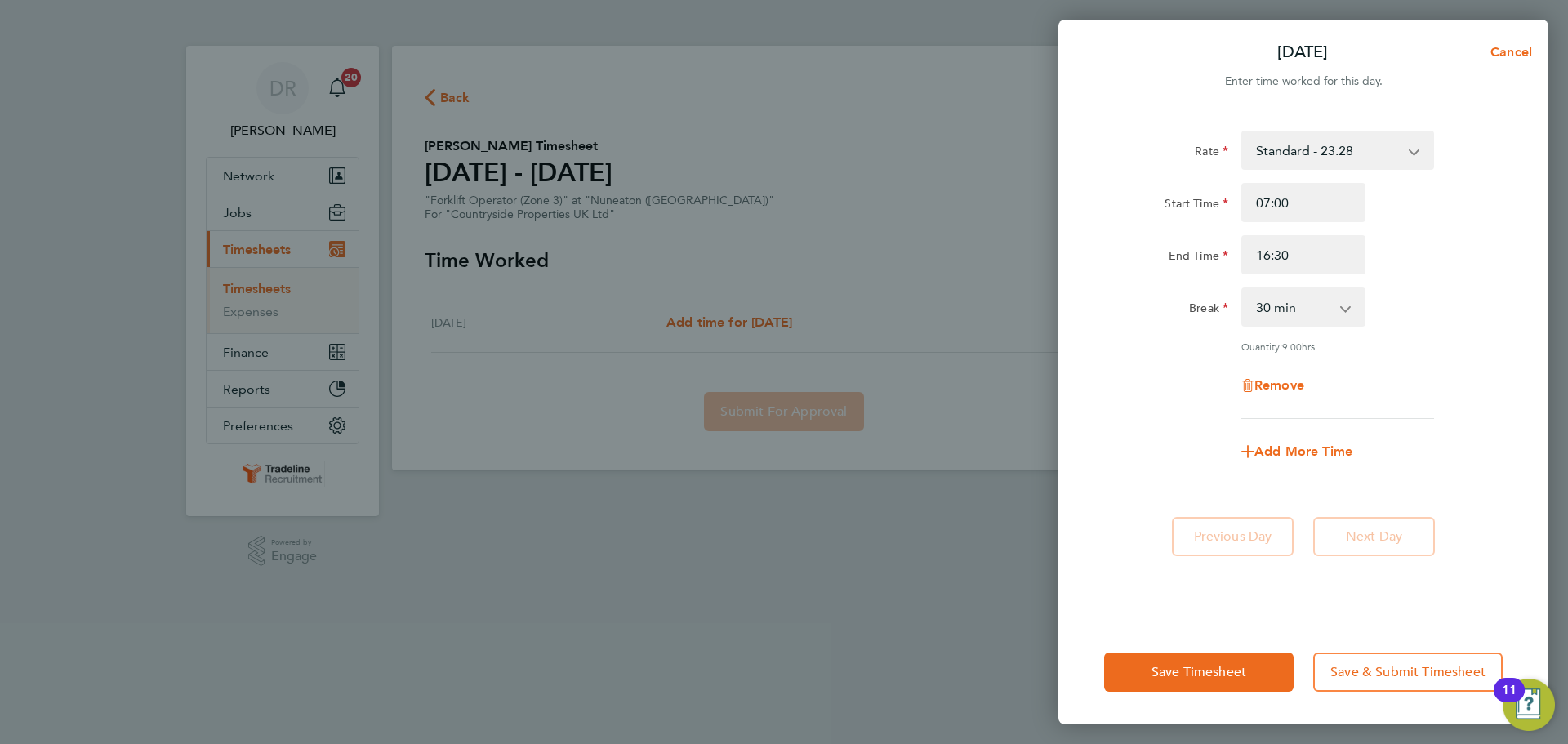
drag, startPoint x: 1421, startPoint y: 318, endPoint x: 1389, endPoint y: 441, distance: 127.1
click at [1421, 320] on div "Break 0 min 15 min 30 min 45 min 60 min 75 min 90 min" at bounding box center [1303, 307] width 412 height 40
click at [1244, 655] on button "Save Timesheet" at bounding box center [1199, 672] width 189 height 40
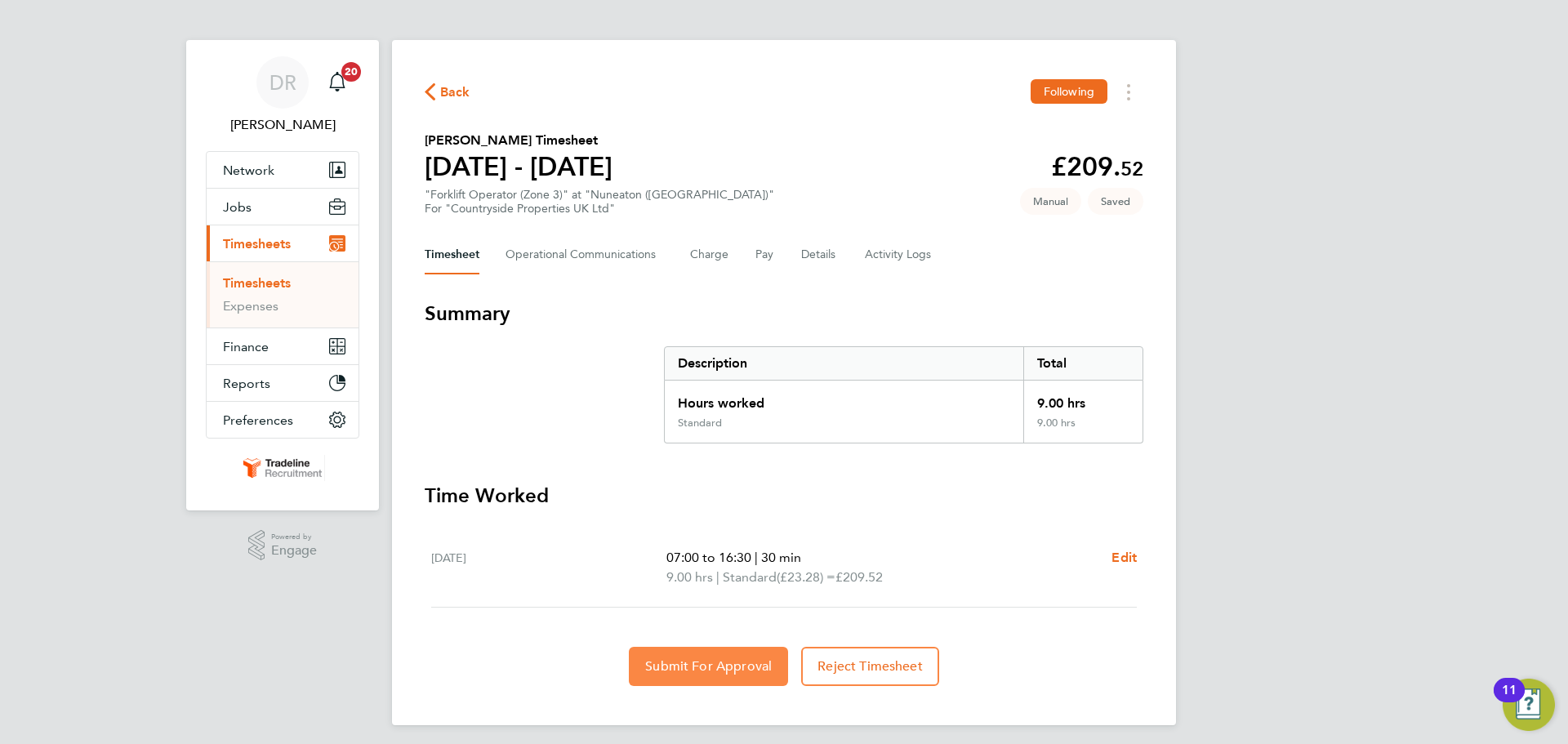
scroll to position [13, 0]
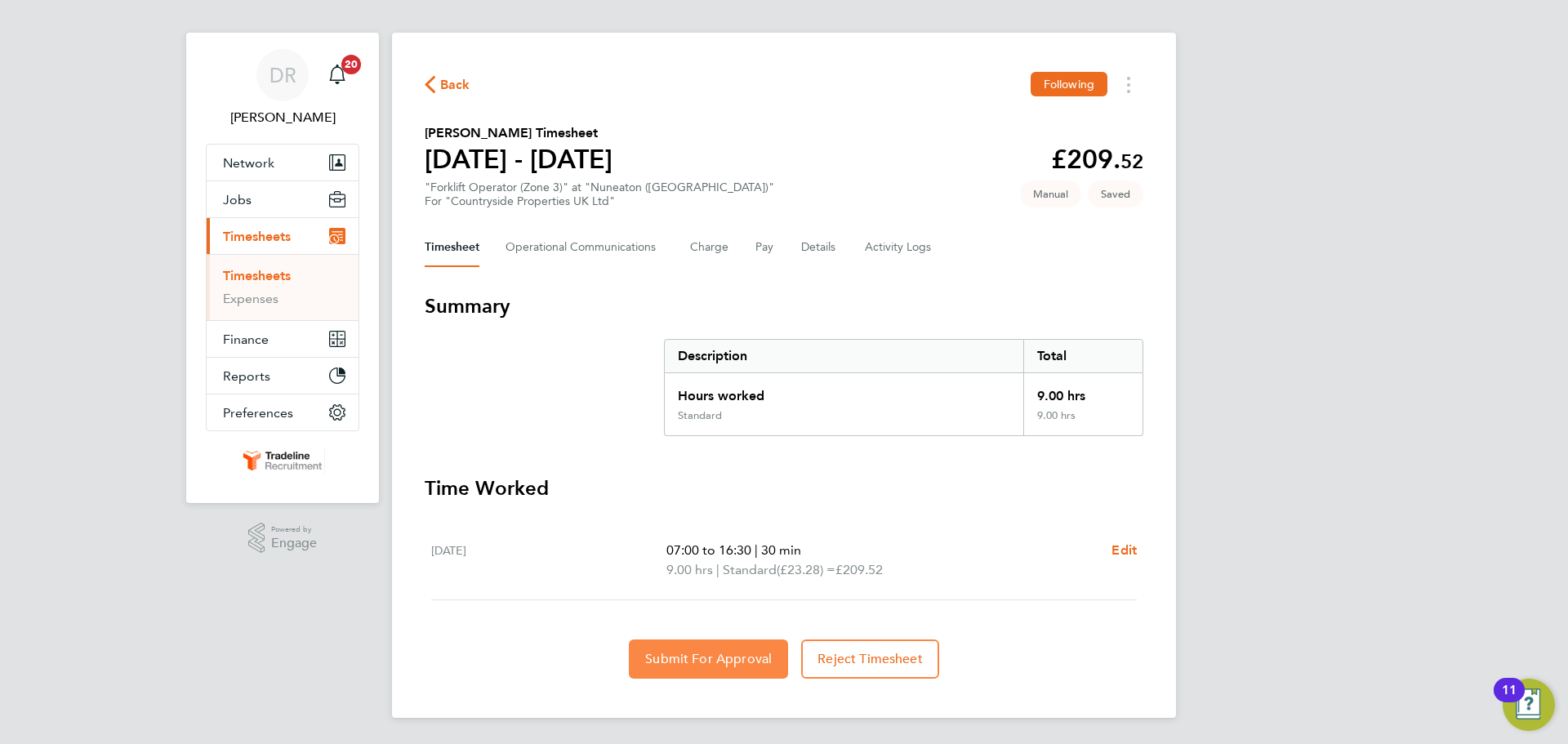
click at [728, 661] on span "Submit For Approval" at bounding box center [709, 659] width 127 height 17
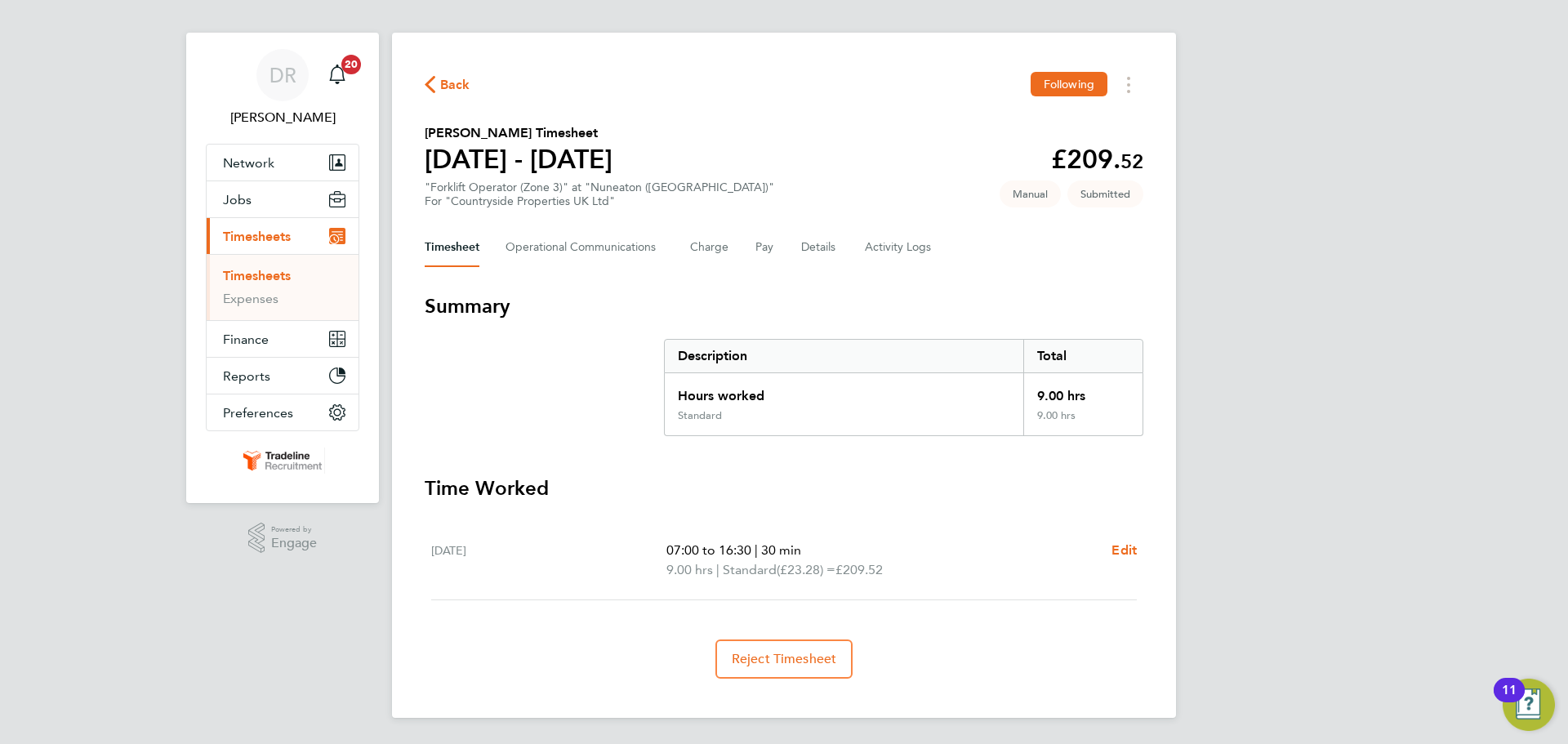
click at [267, 284] on li "Timesheets" at bounding box center [284, 280] width 122 height 23
click at [263, 275] on link "Timesheets" at bounding box center [257, 276] width 68 height 16
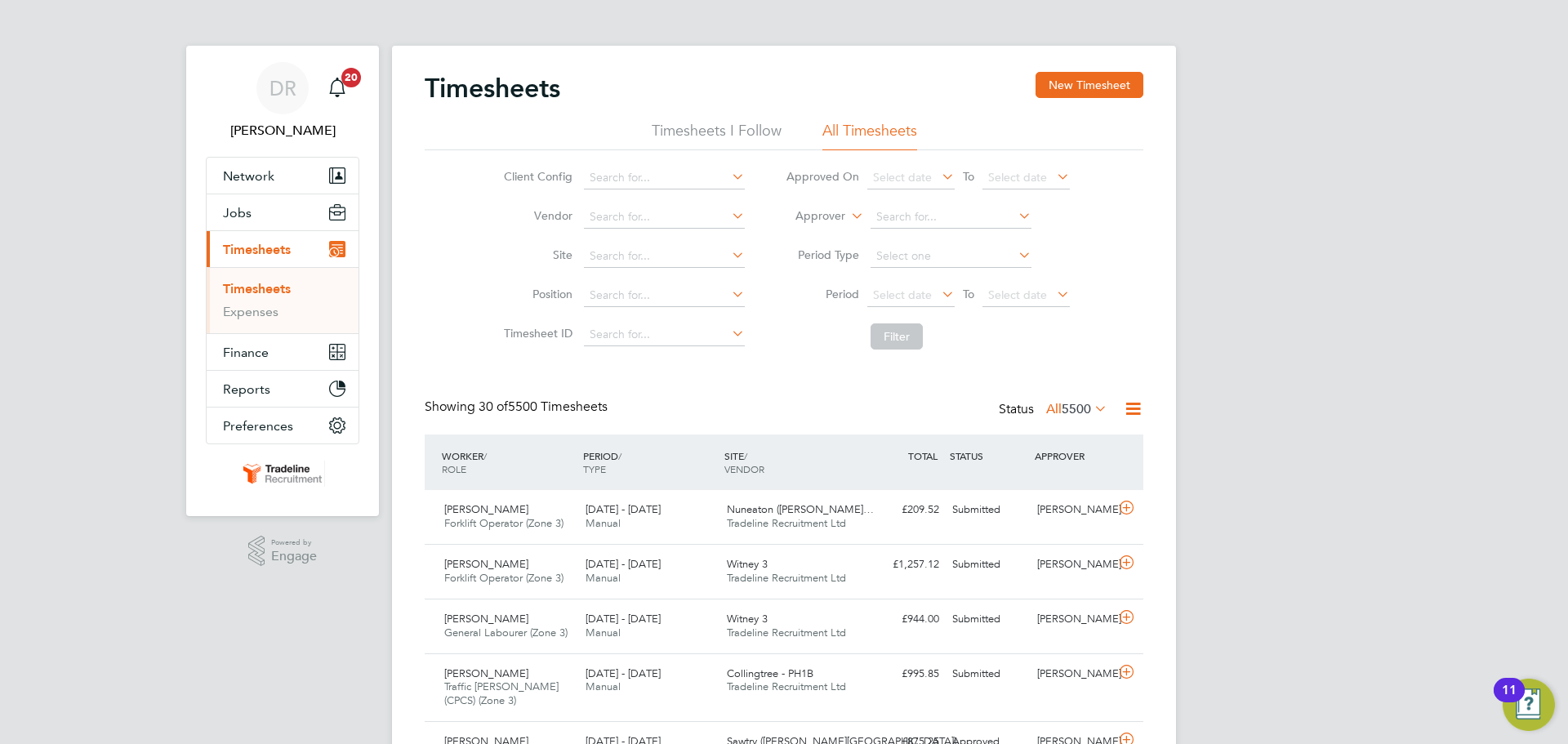
scroll to position [41, 142]
click at [728, 183] on icon at bounding box center [728, 177] width 0 height 23
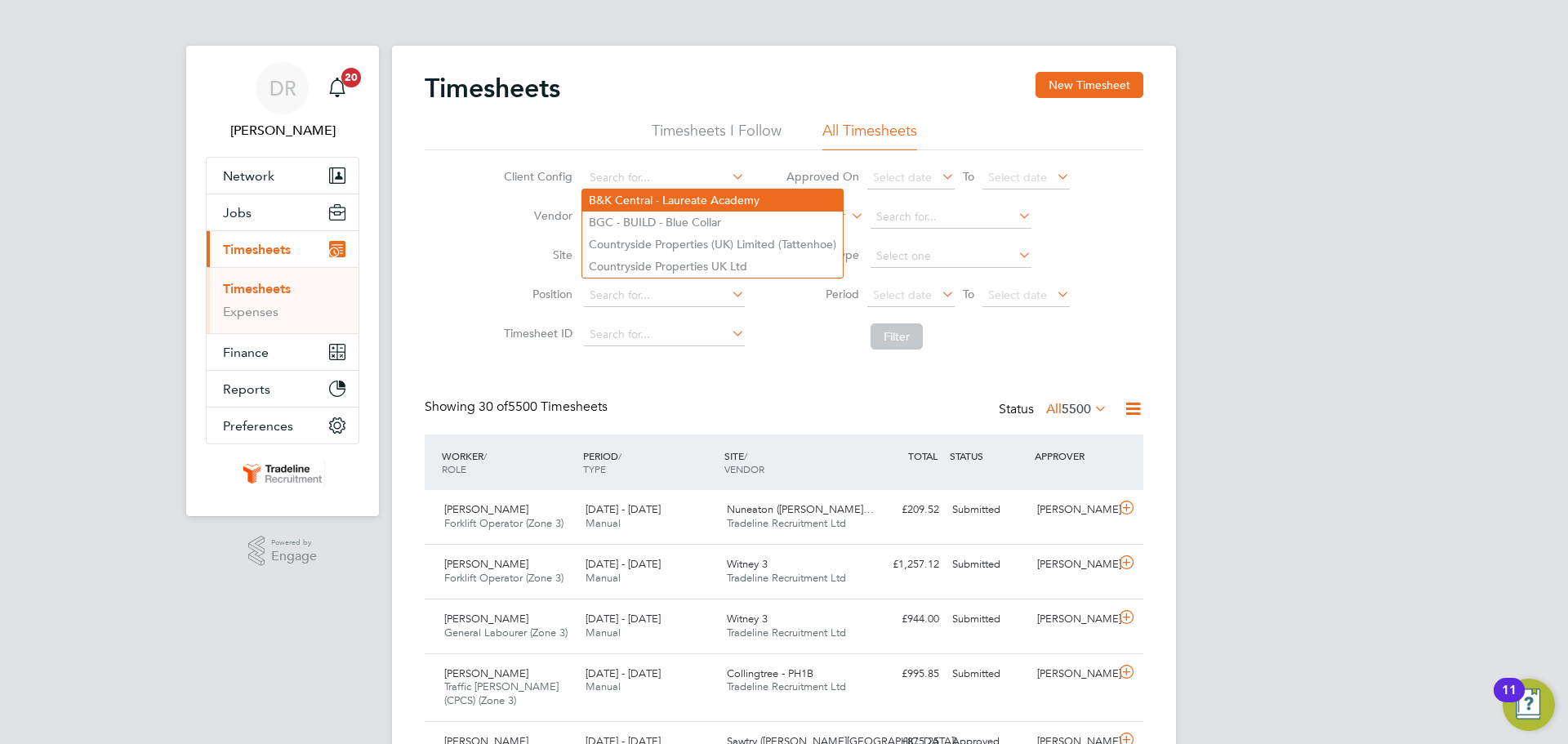
click at [736, 199] on li "B&K Central - Laureate Academy" at bounding box center [712, 200] width 260 height 22
type input "B&K Central - Laureate Academy"
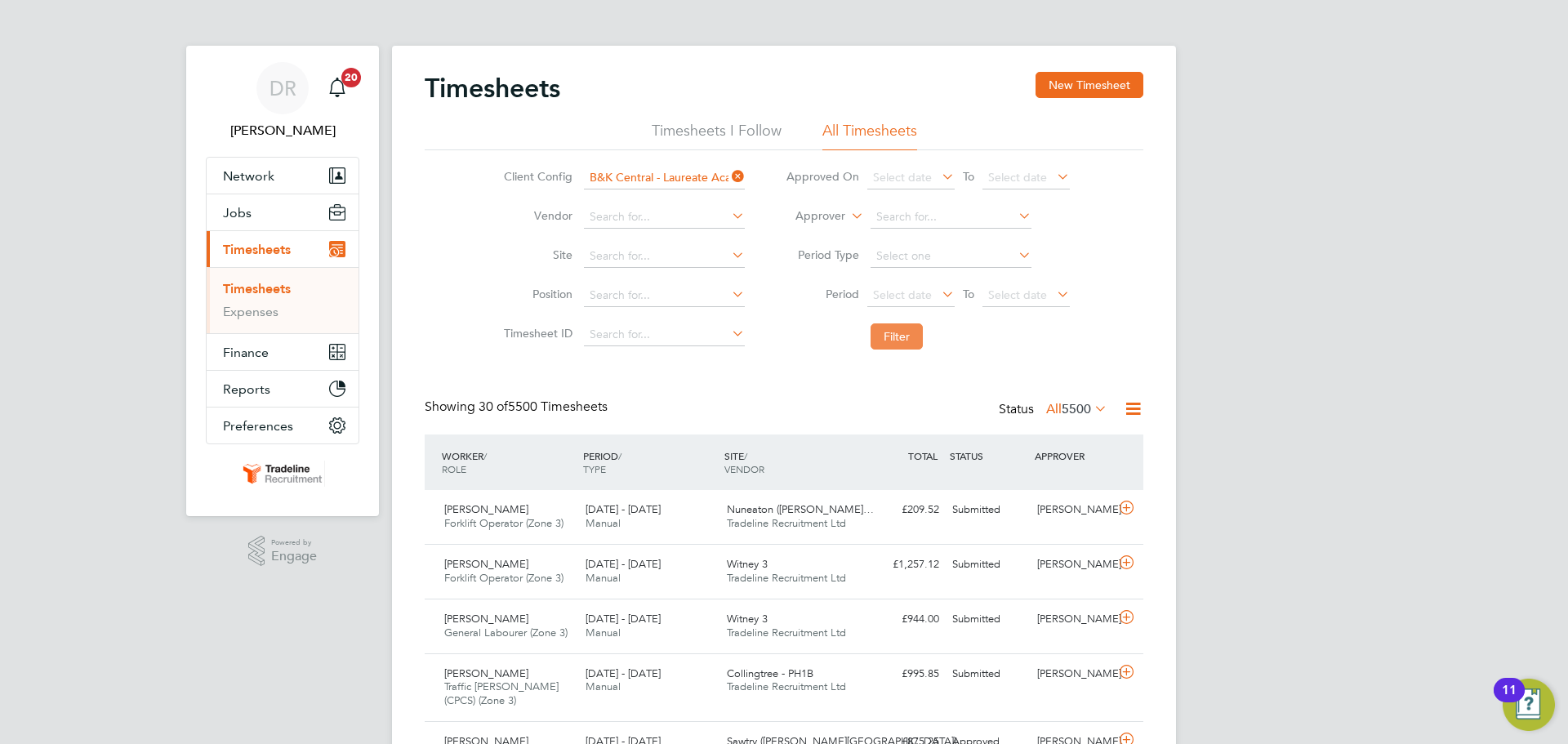
click at [887, 334] on button "Filter" at bounding box center [896, 337] width 52 height 26
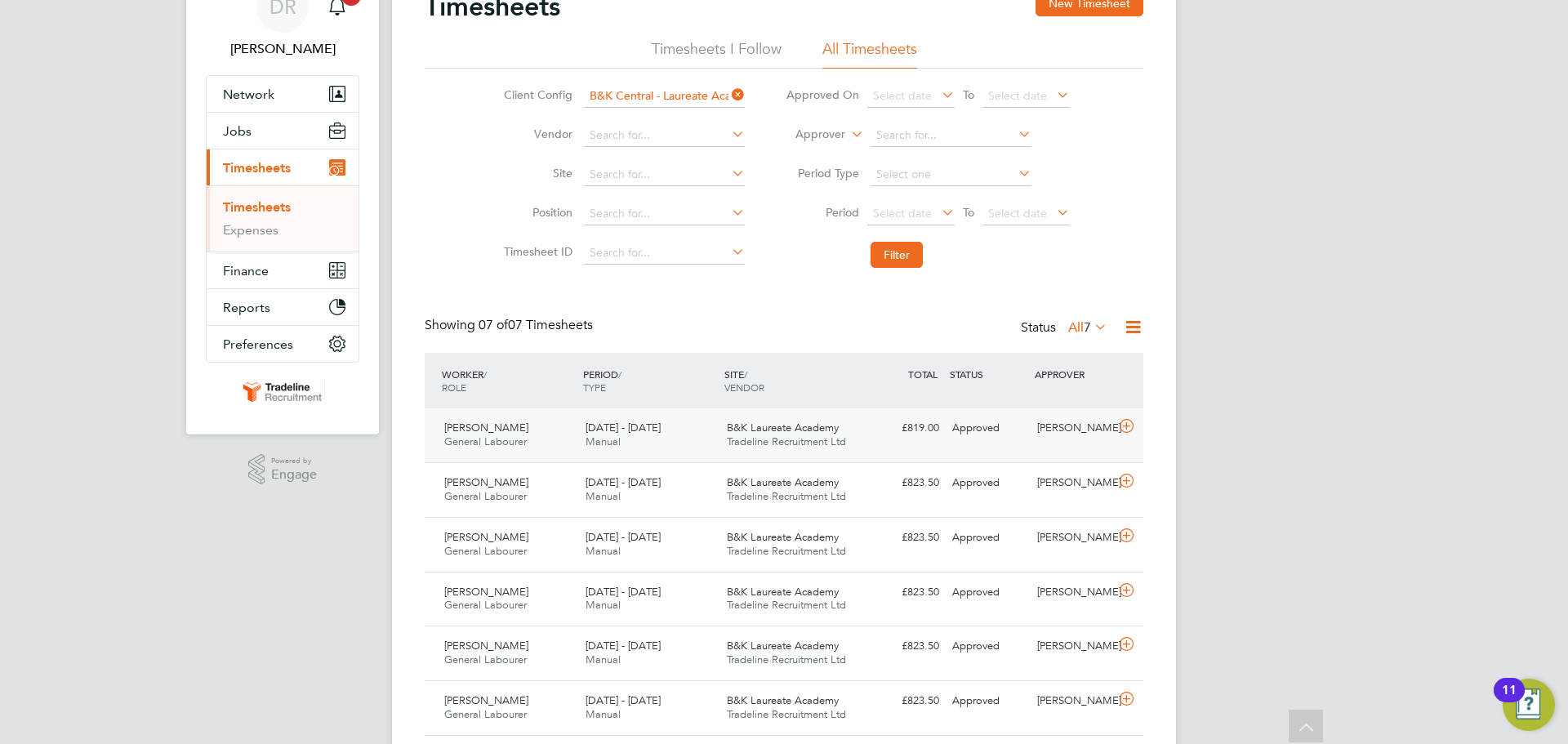
scroll to position [0, 0]
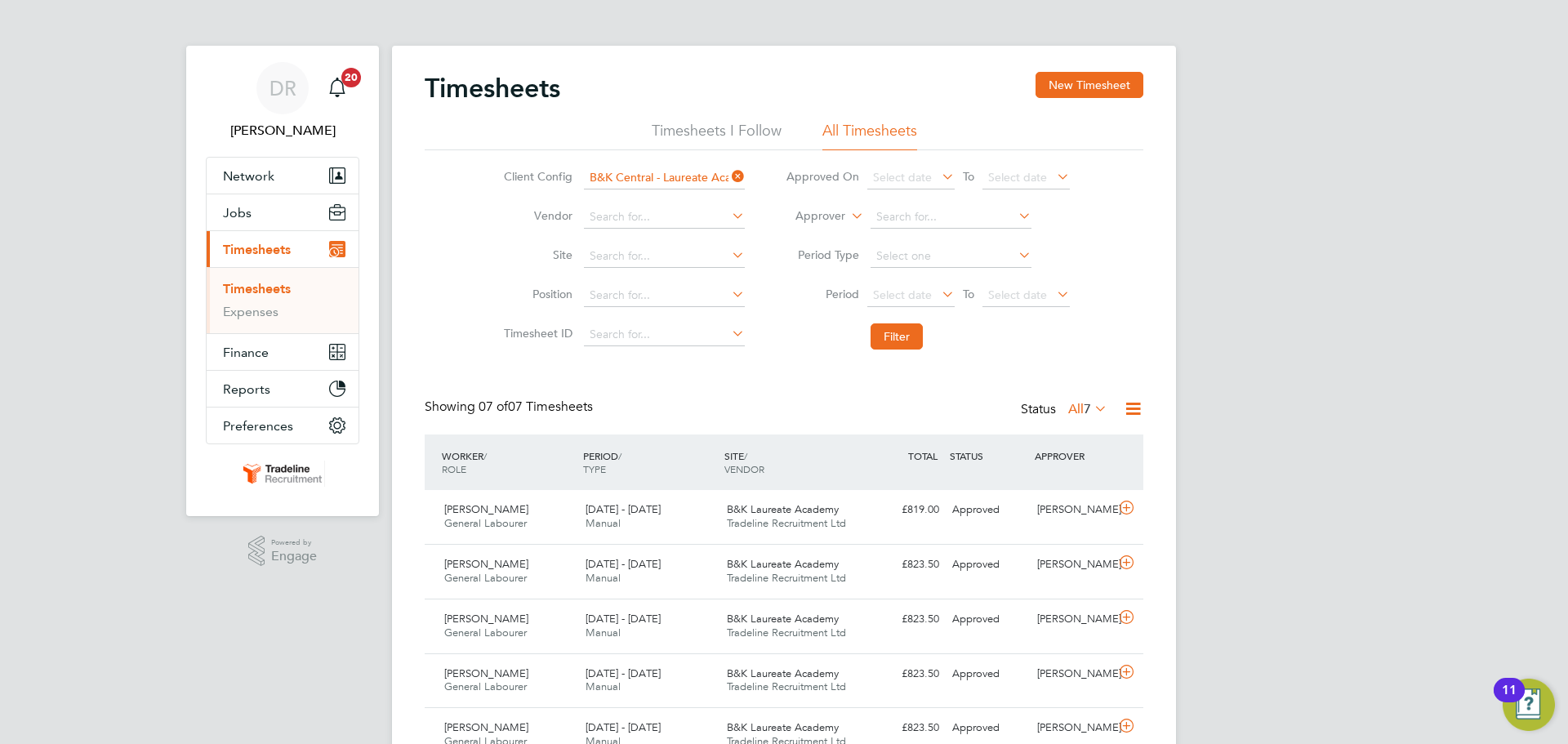
click at [728, 177] on icon at bounding box center [728, 177] width 0 height 23
click at [260, 284] on link "Timesheets" at bounding box center [257, 288] width 68 height 16
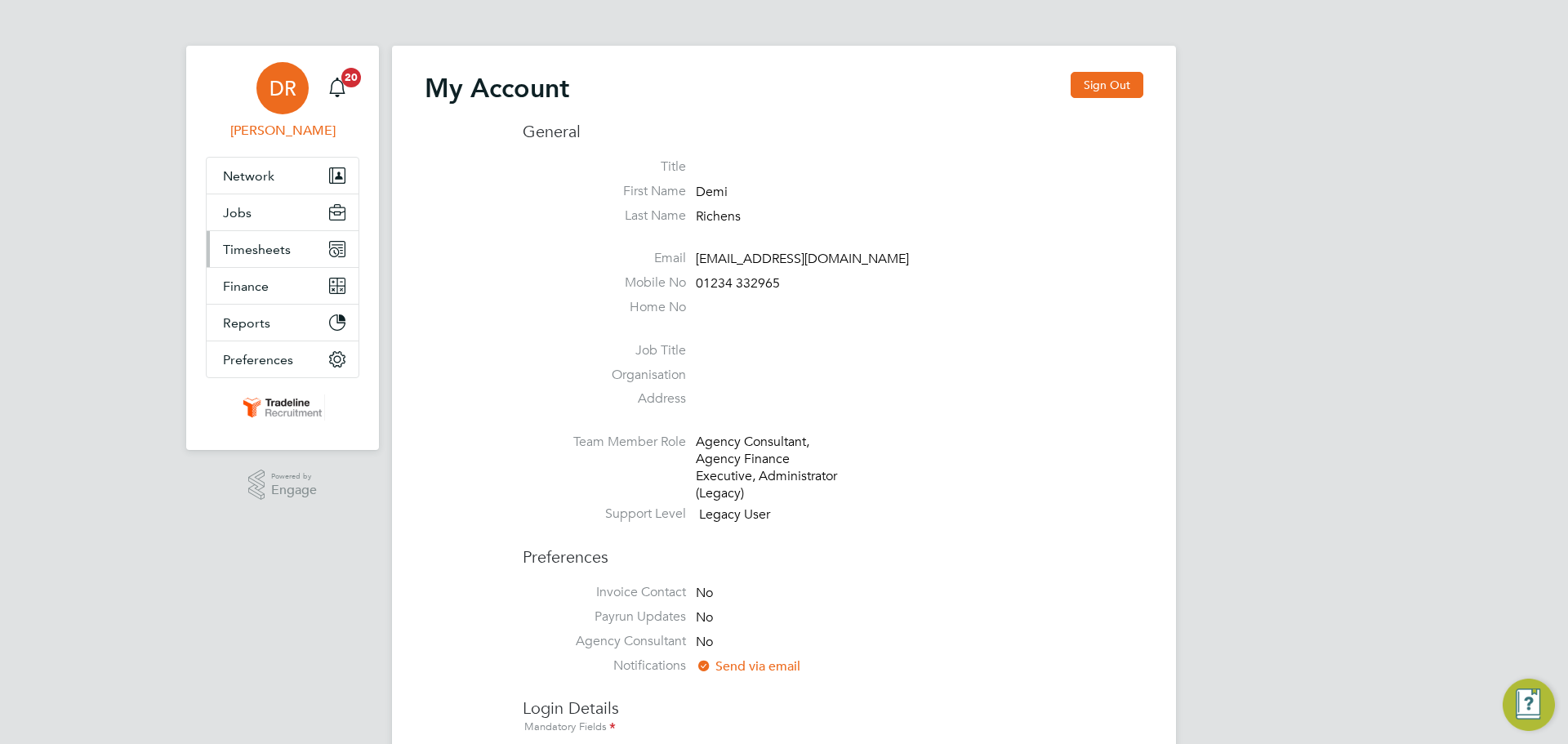
click at [223, 237] on button "Timesheets" at bounding box center [282, 249] width 152 height 36
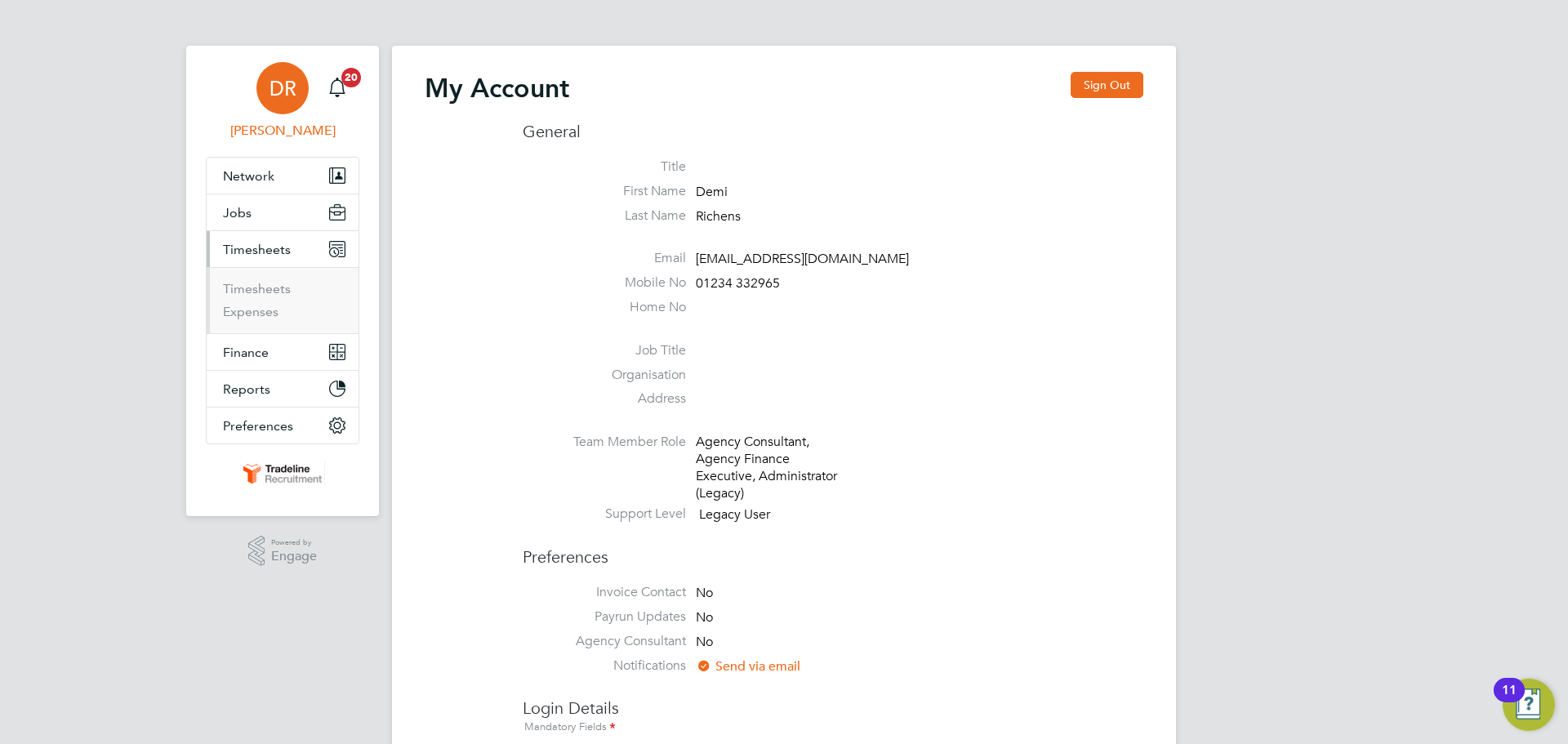
click at [241, 270] on ul "Timesheets Expenses" at bounding box center [282, 300] width 152 height 66
click at [244, 287] on link "Timesheets" at bounding box center [257, 288] width 68 height 16
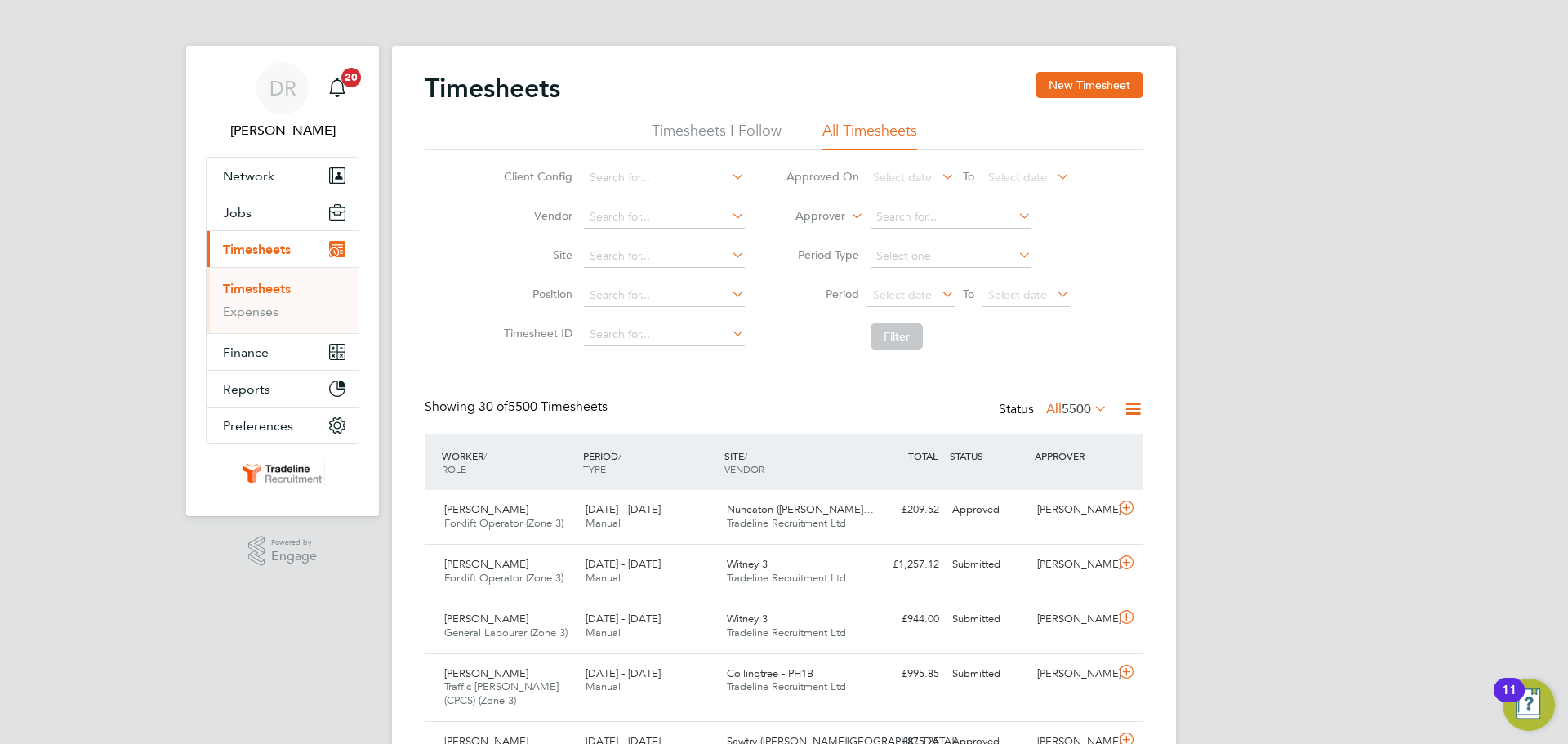
click at [829, 221] on label "Approver" at bounding box center [809, 216] width 74 height 17
click at [818, 237] on li "Worker" at bounding box center [805, 235] width 81 height 21
click at [988, 224] on input at bounding box center [951, 217] width 161 height 23
click at [972, 230] on li "Gabriel Buh ocianu" at bounding box center [950, 239] width 163 height 22
type input "Gabriel Buhocianu"
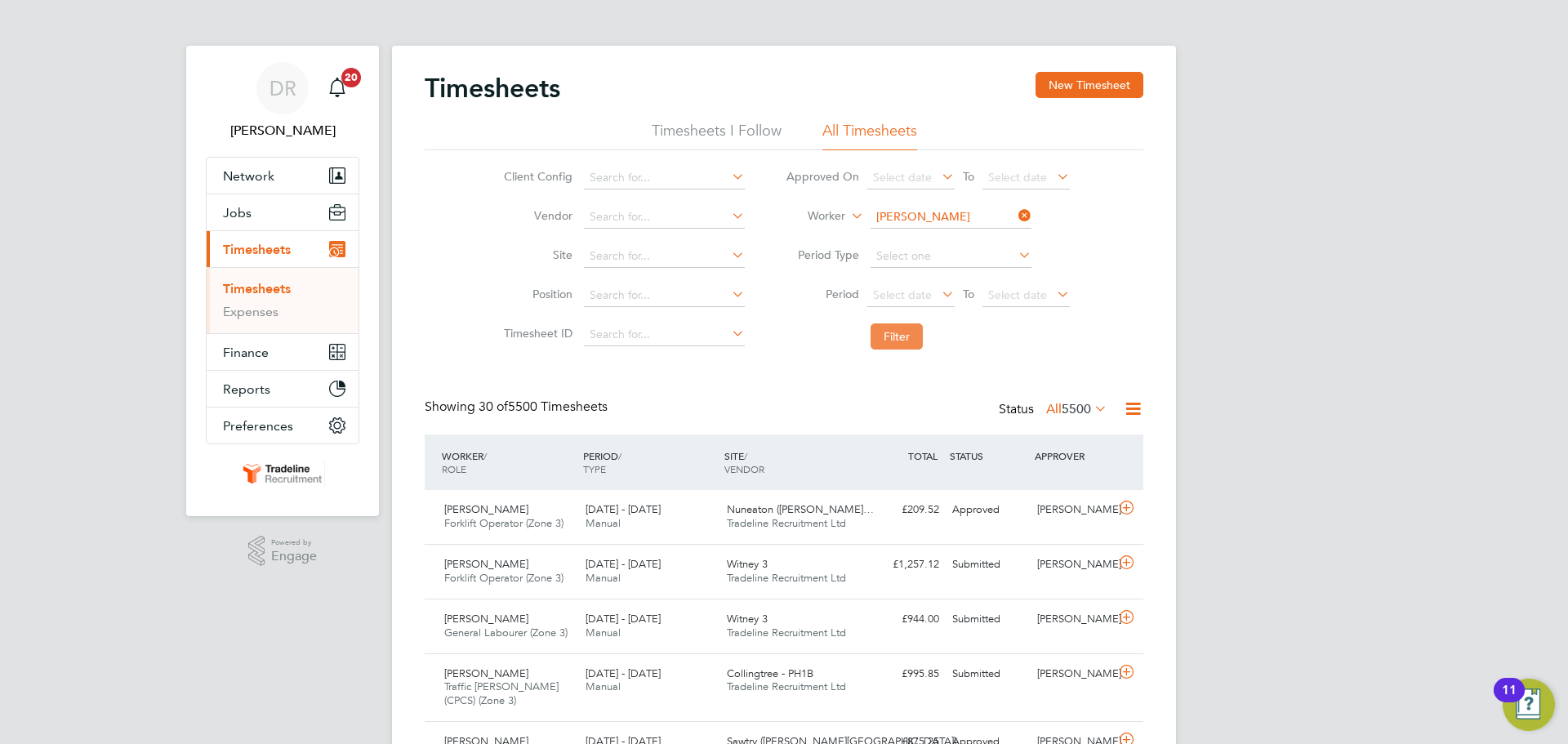
click at [901, 325] on button "Filter" at bounding box center [896, 337] width 52 height 26
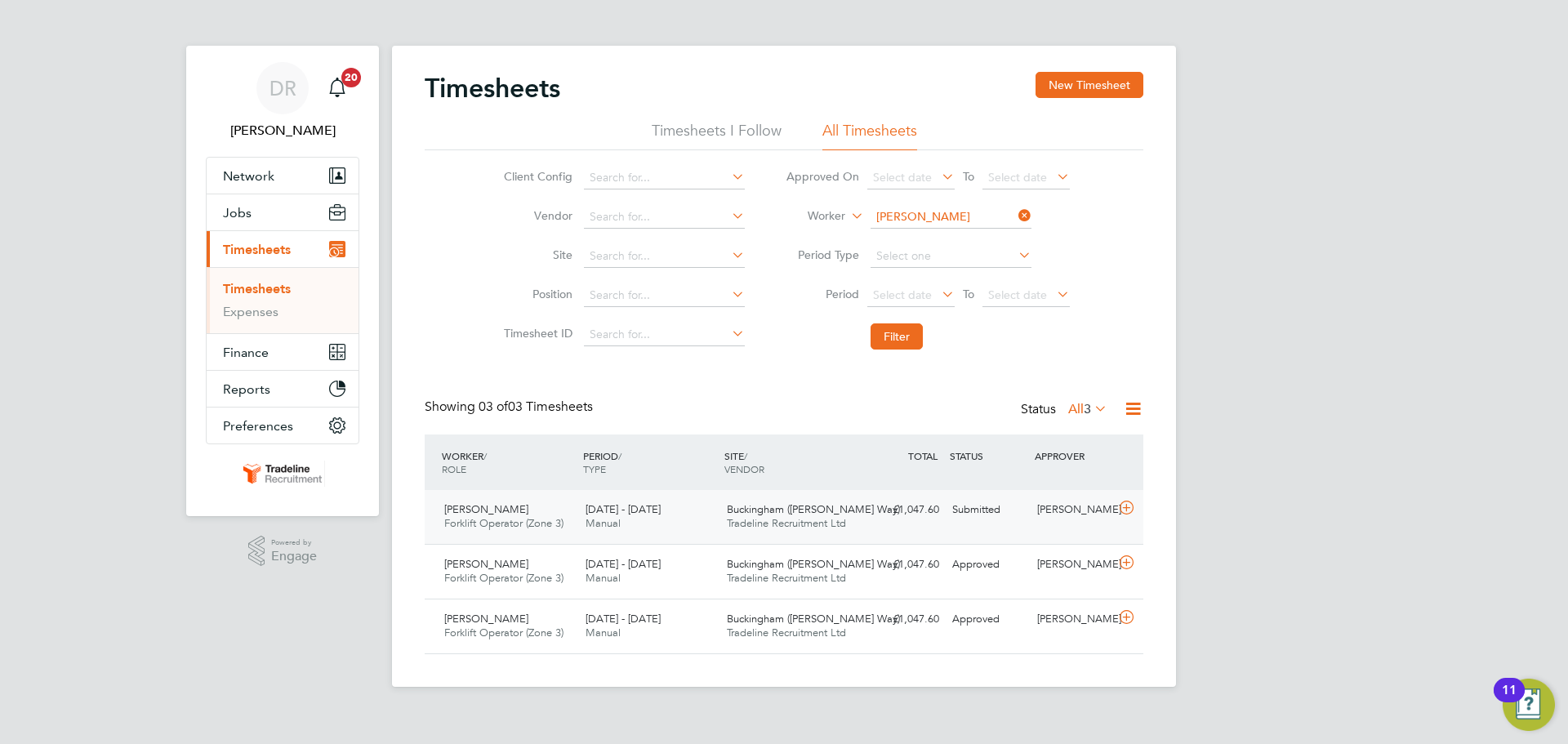
click at [1124, 512] on icon at bounding box center [1126, 507] width 20 height 13
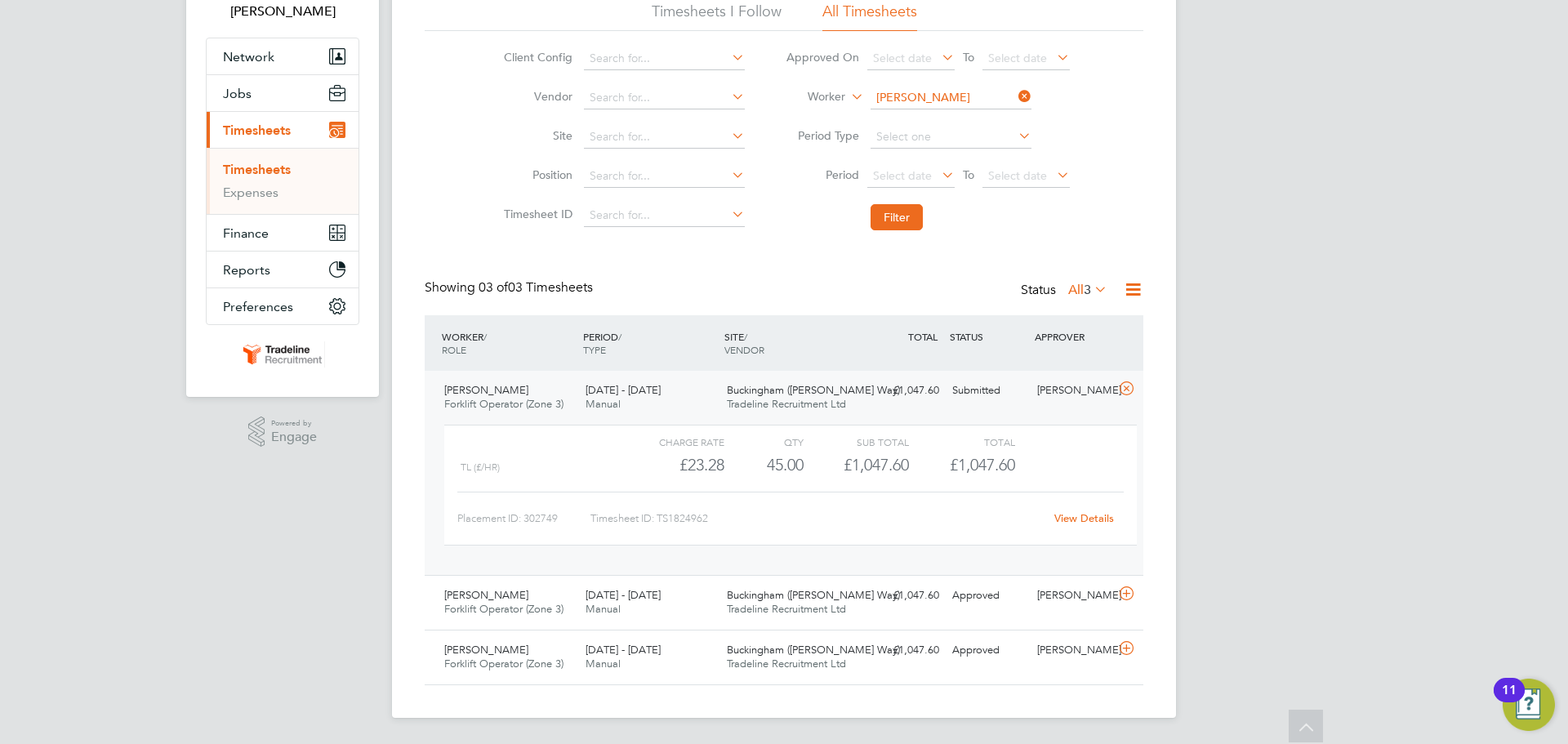
click at [952, 109] on li "Worker Gabriel Buhocianu" at bounding box center [928, 98] width 325 height 40
click at [950, 104] on input at bounding box center [951, 98] width 161 height 23
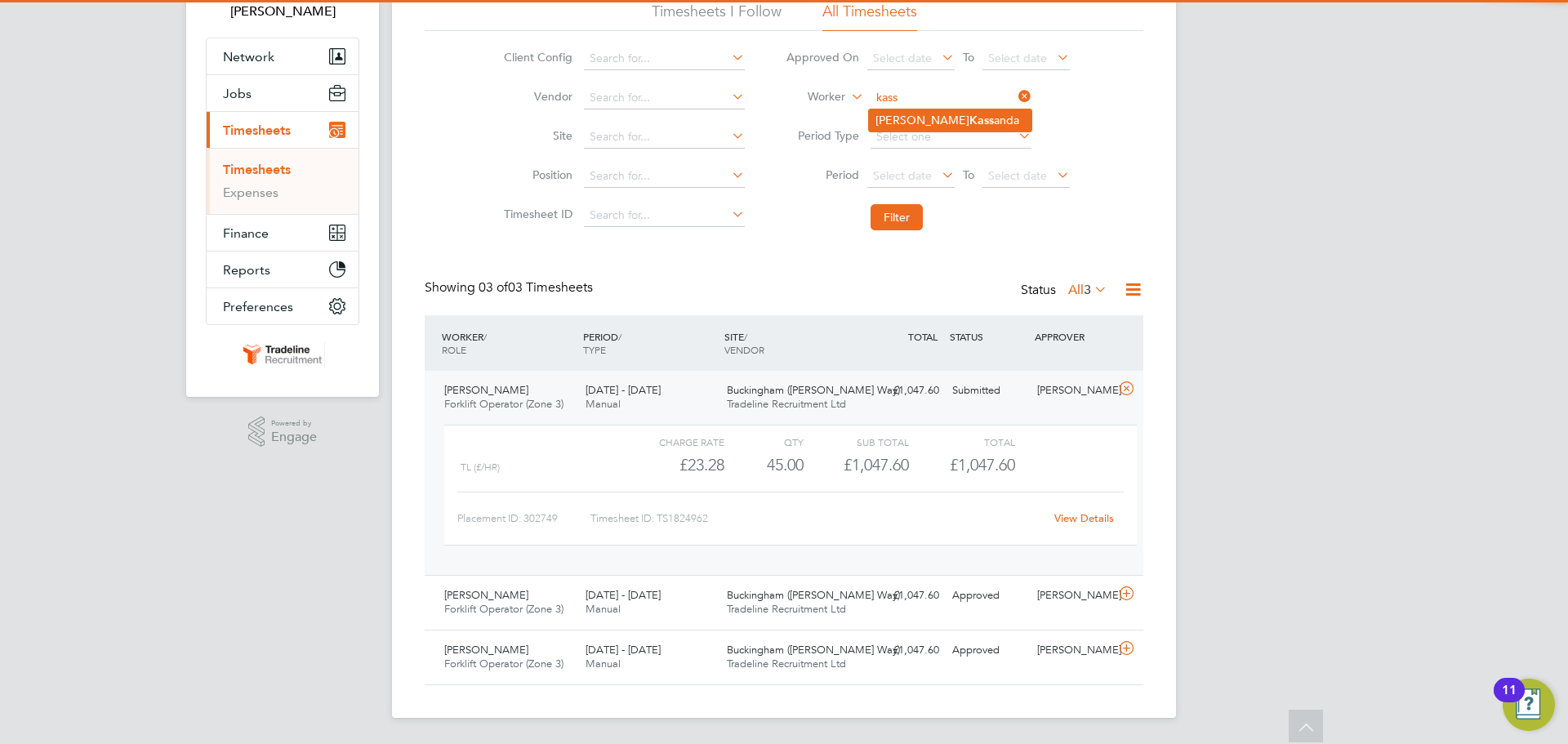
click at [949, 113] on li "Justin Kass anda" at bounding box center [950, 120] width 163 height 22
type input "[PERSON_NAME]"
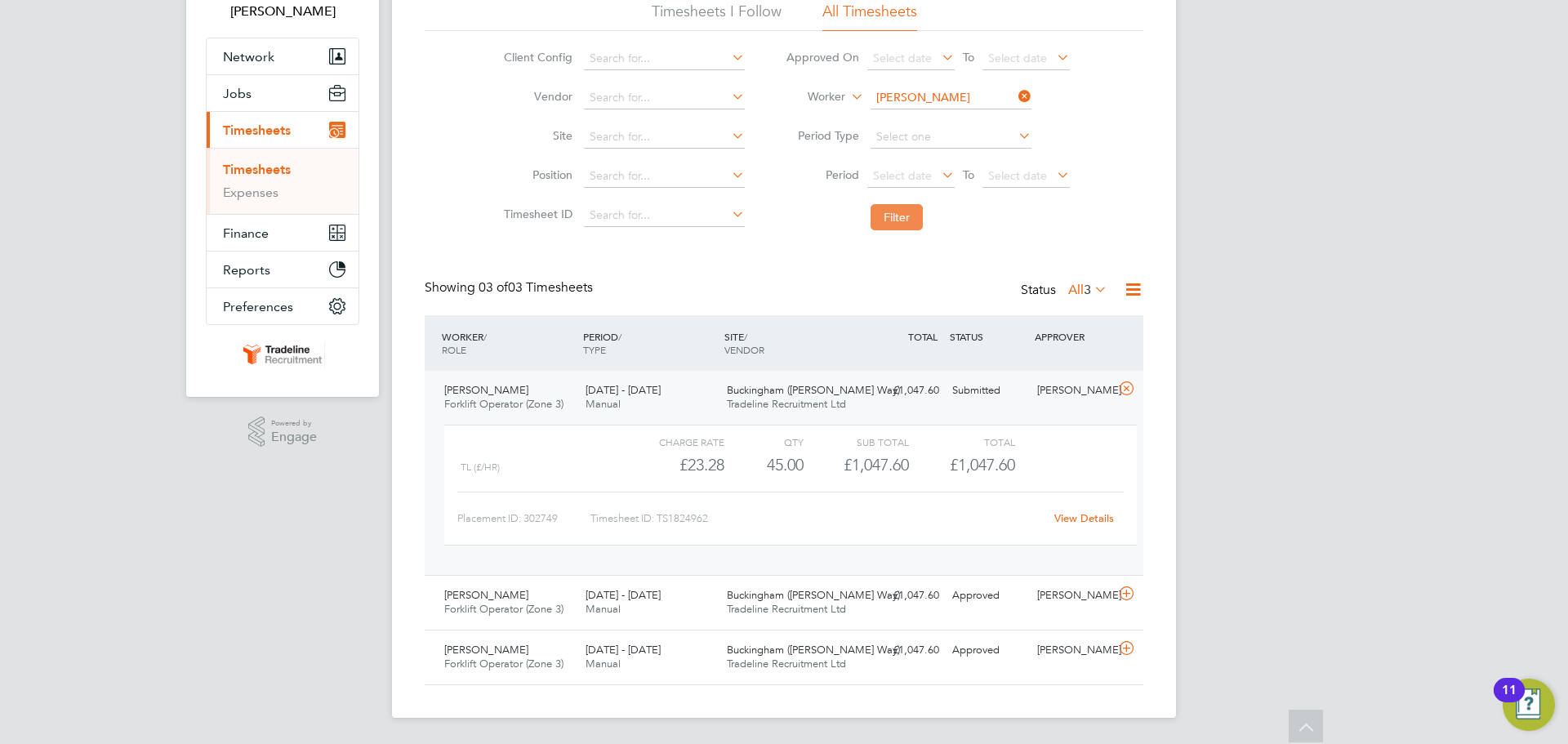
click at [887, 208] on button "Filter" at bounding box center [896, 217] width 52 height 26
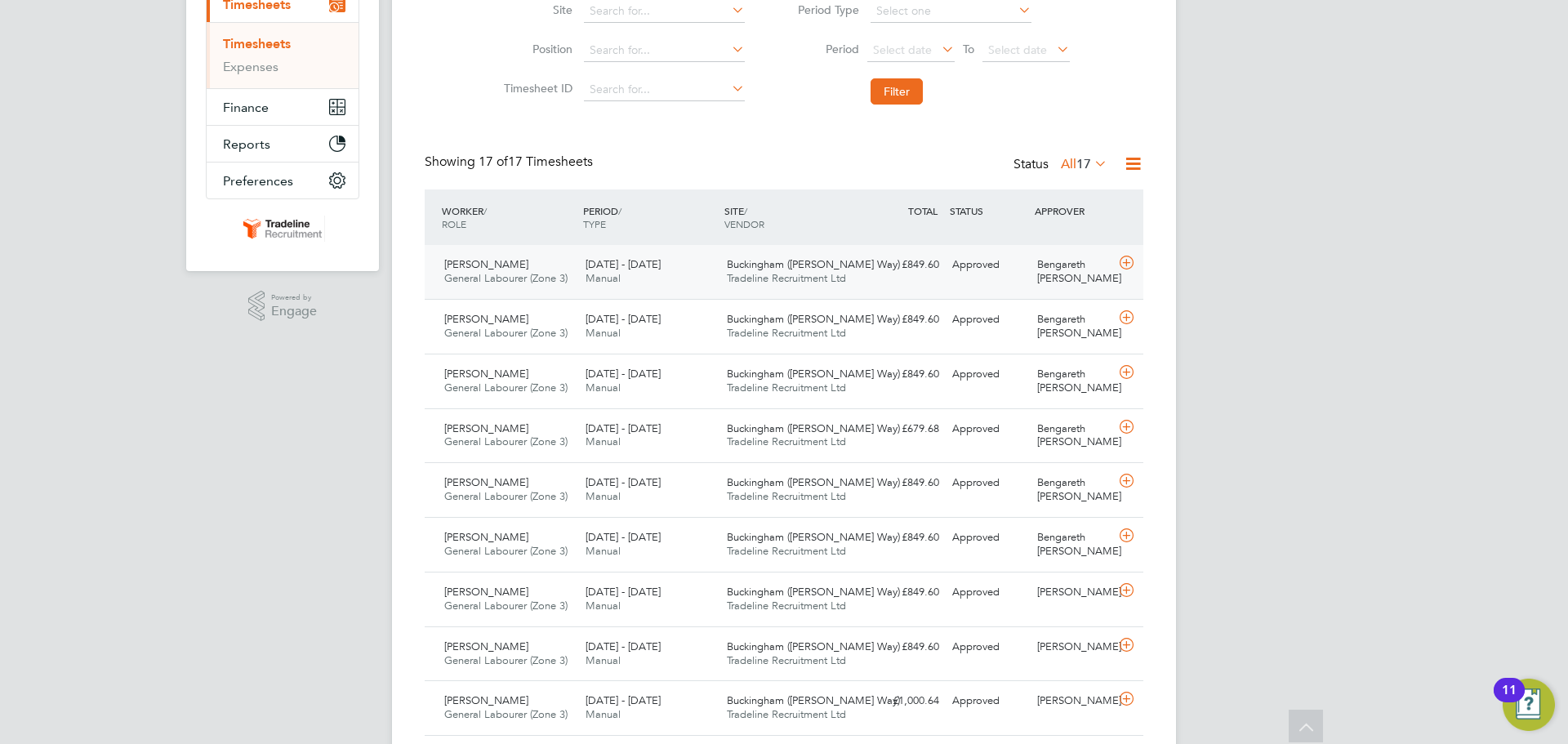
click at [1132, 266] on icon at bounding box center [1126, 263] width 20 height 13
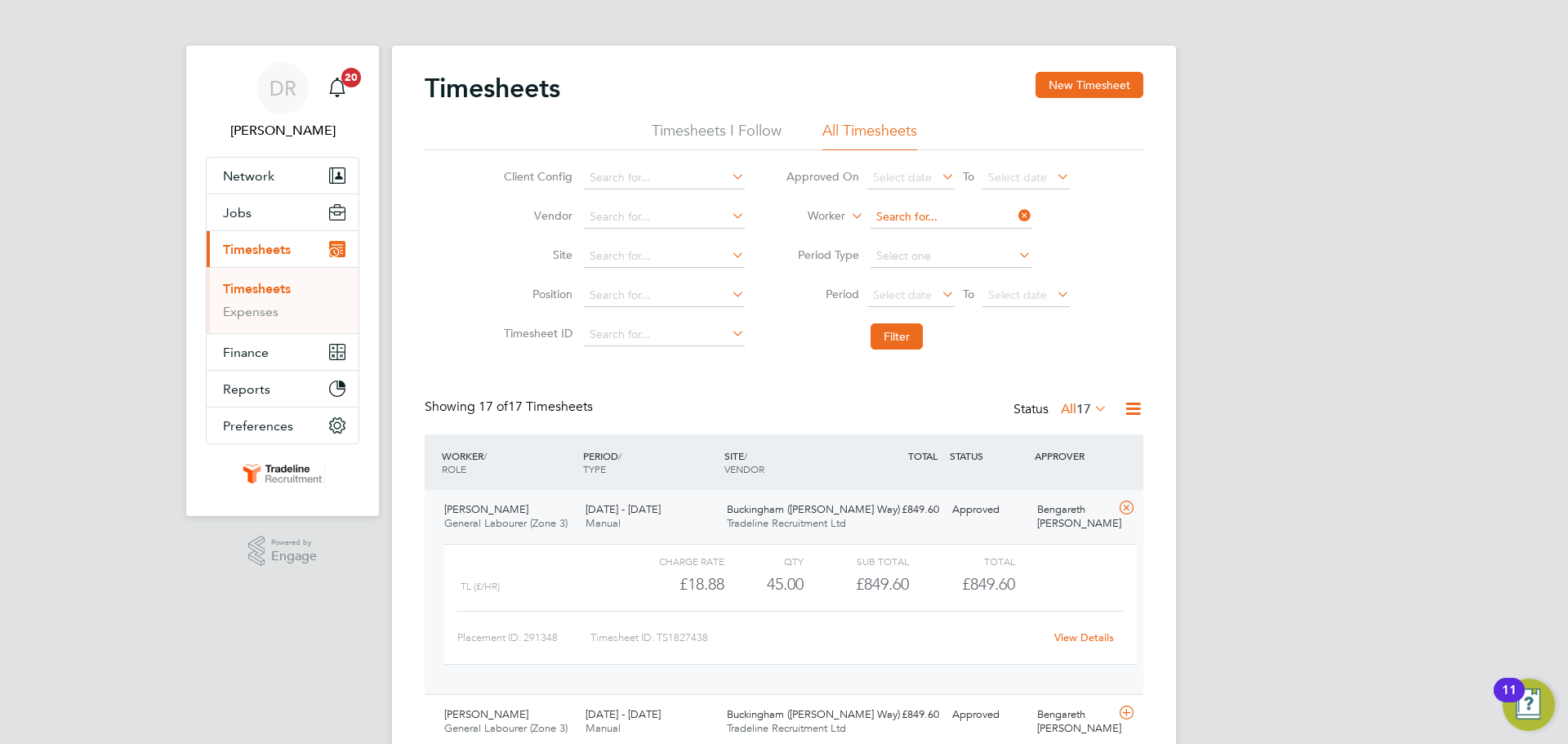
click at [925, 218] on input at bounding box center [951, 217] width 161 height 23
click at [969, 236] on b "Nagy" at bounding box center [1017, 240] width 95 height 14
type input "[PERSON_NAME]"
click at [904, 338] on button "Filter" at bounding box center [896, 337] width 52 height 26
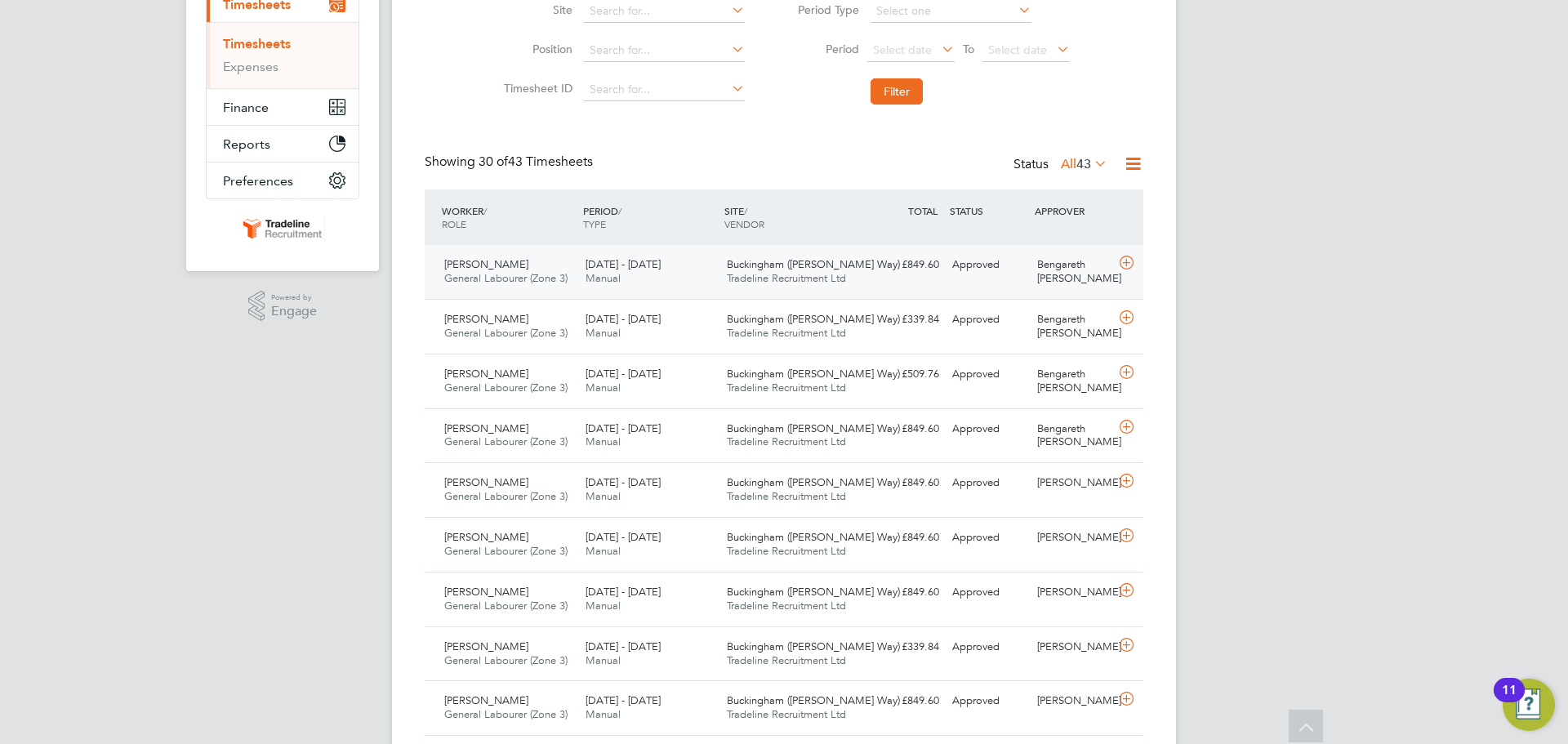
click at [1132, 263] on icon at bounding box center [1126, 263] width 20 height 13
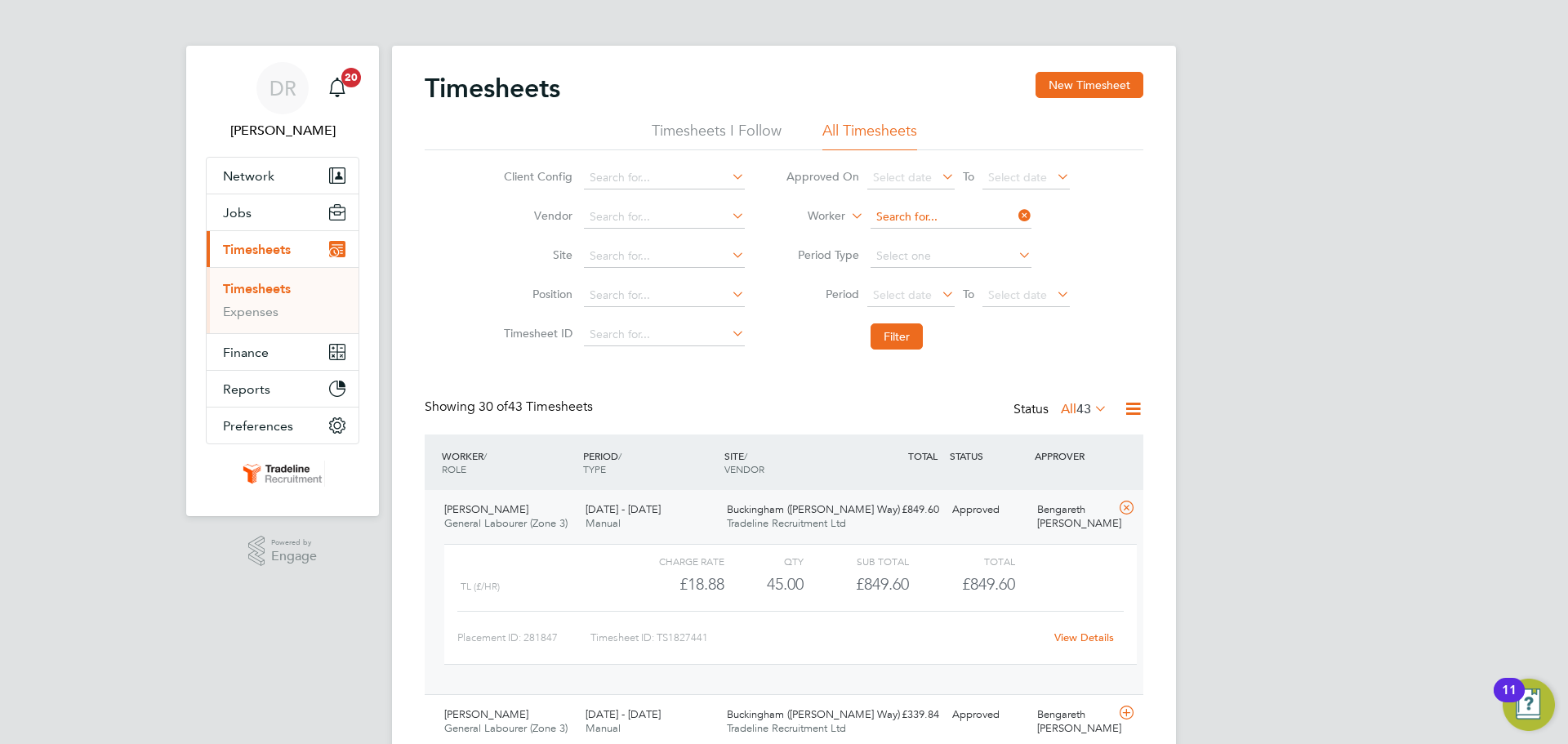
click at [924, 217] on input at bounding box center [951, 217] width 161 height 23
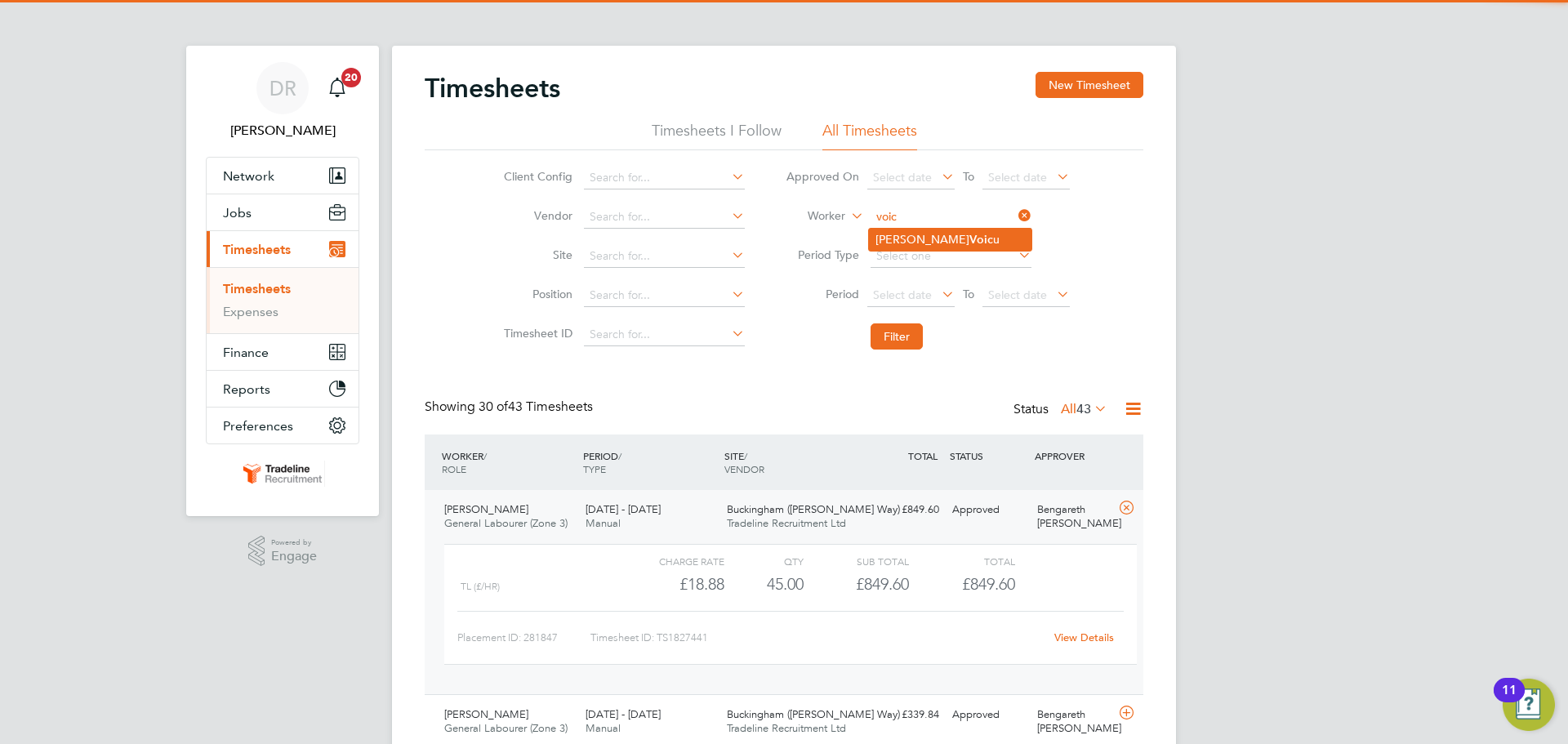
click at [969, 235] on b "Voic" at bounding box center [981, 240] width 24 height 14
type input "Andrei Voicu"
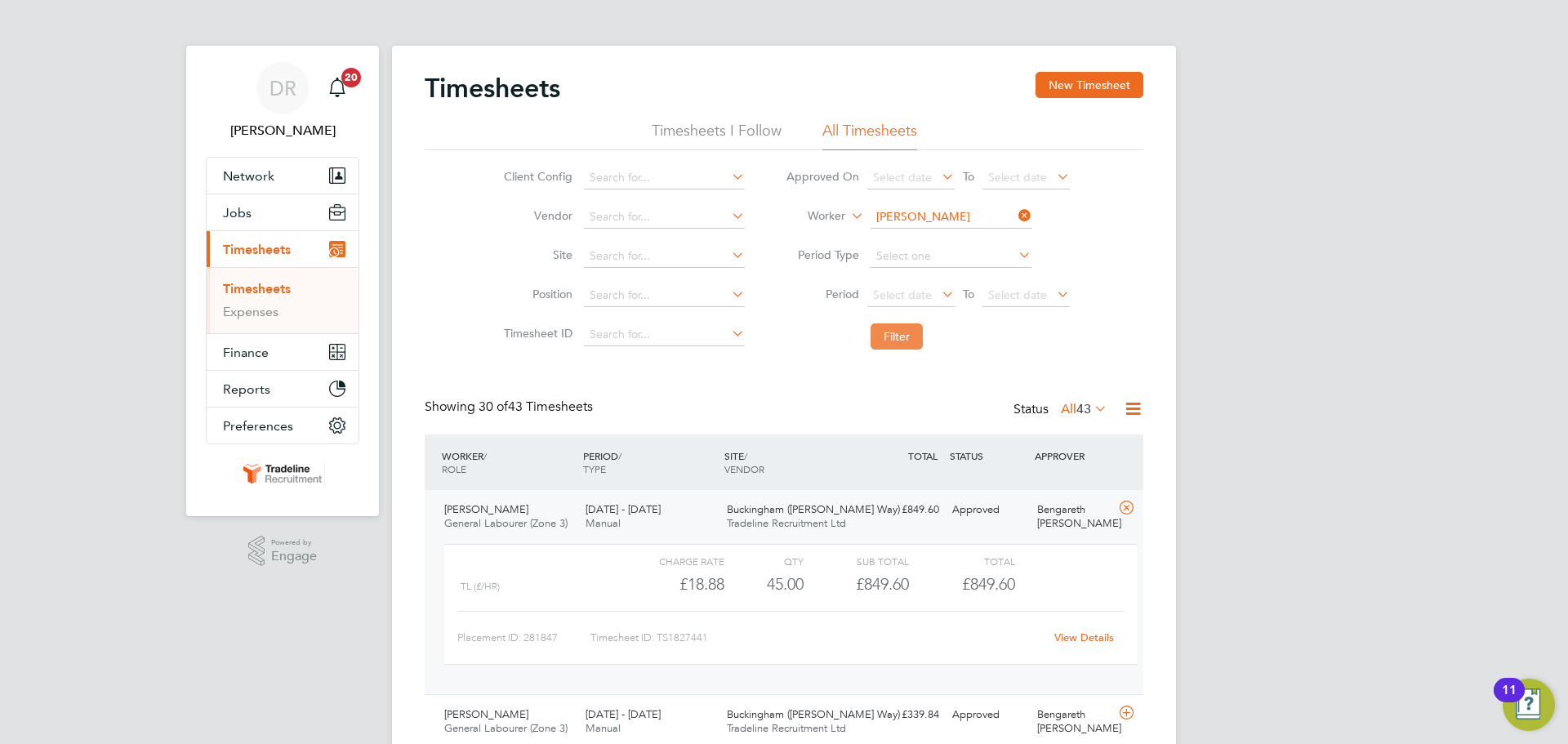
drag, startPoint x: 922, startPoint y: 332, endPoint x: 915, endPoint y: 343, distance: 13.0
click at [920, 337] on button "Filter" at bounding box center [896, 337] width 52 height 26
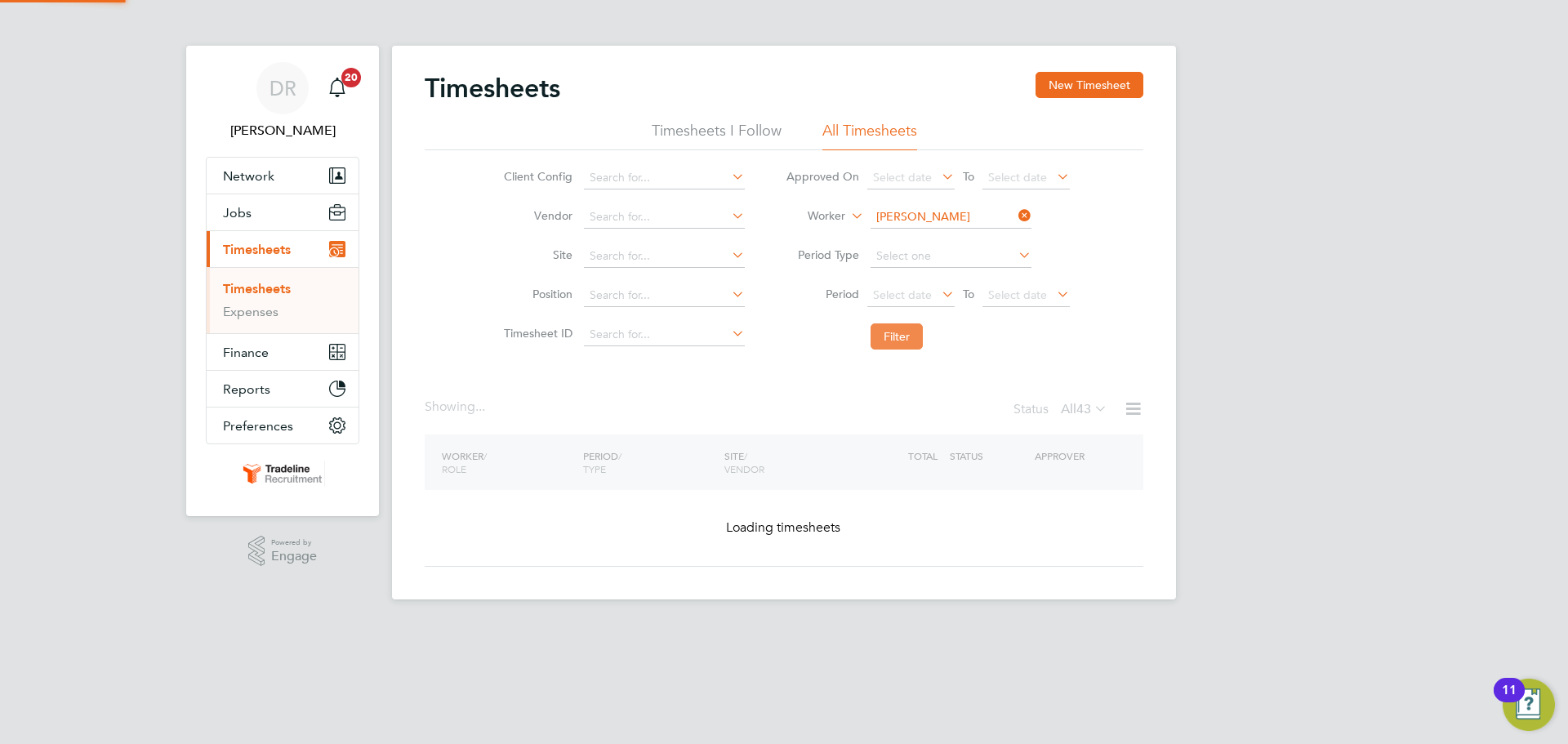
click at [915, 343] on button "Filter" at bounding box center [896, 337] width 52 height 26
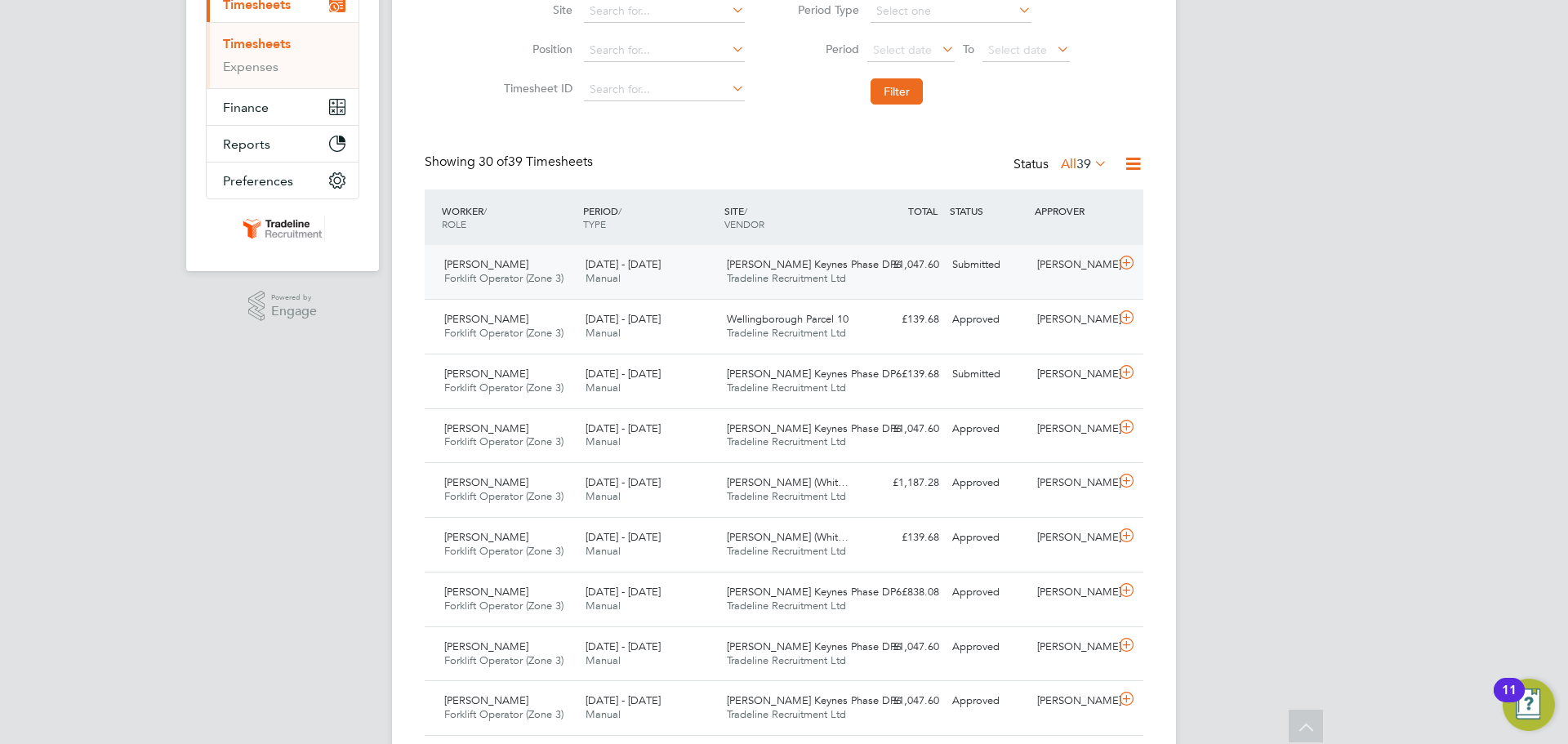
click at [1134, 266] on icon at bounding box center [1126, 263] width 20 height 13
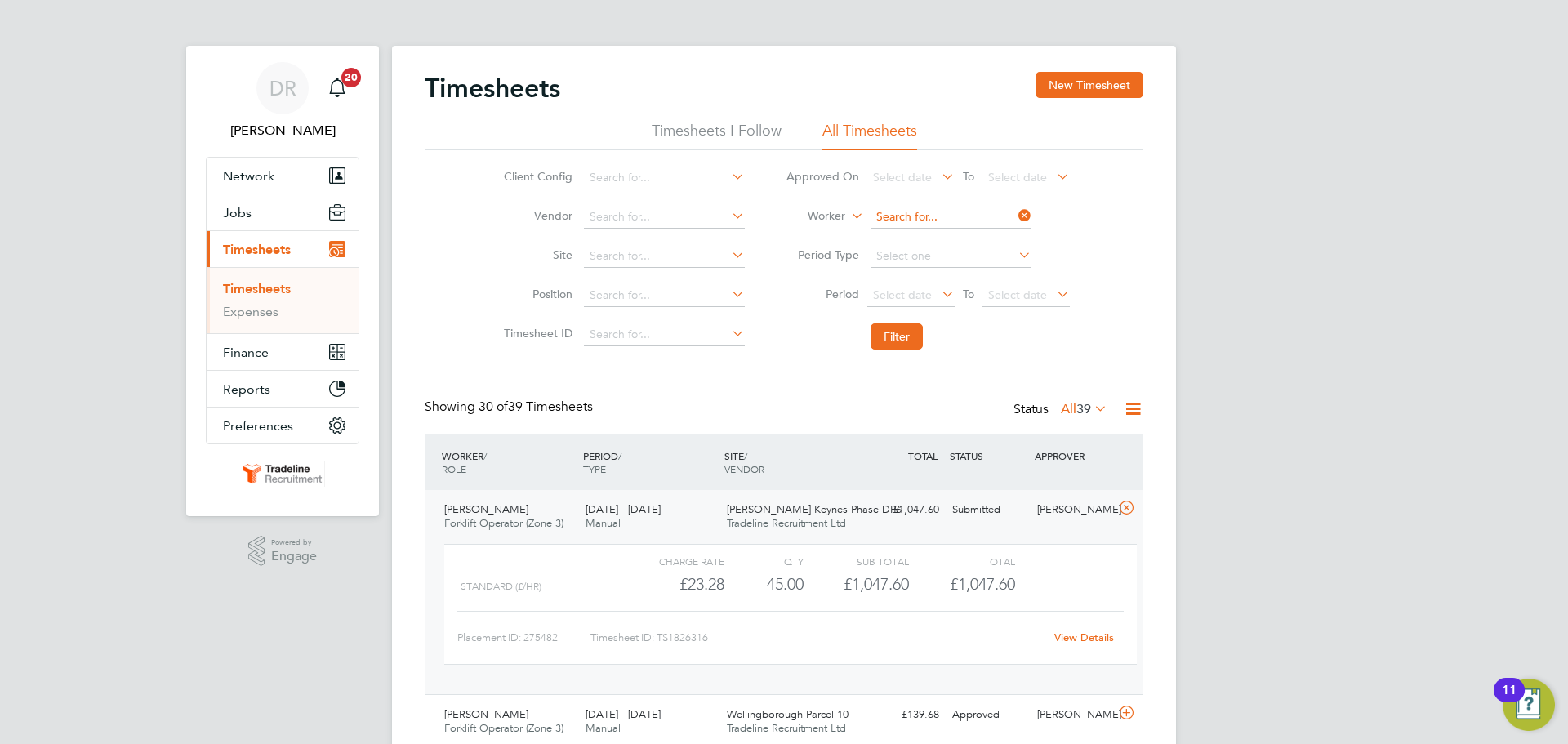
click at [936, 223] on input at bounding box center [951, 217] width 161 height 23
click at [940, 240] on li "Gheorghe-Daniel Picu" at bounding box center [950, 239] width 163 height 22
type input "Gheorghe-Daniel Picu"
click at [905, 338] on button "Filter" at bounding box center [896, 337] width 52 height 26
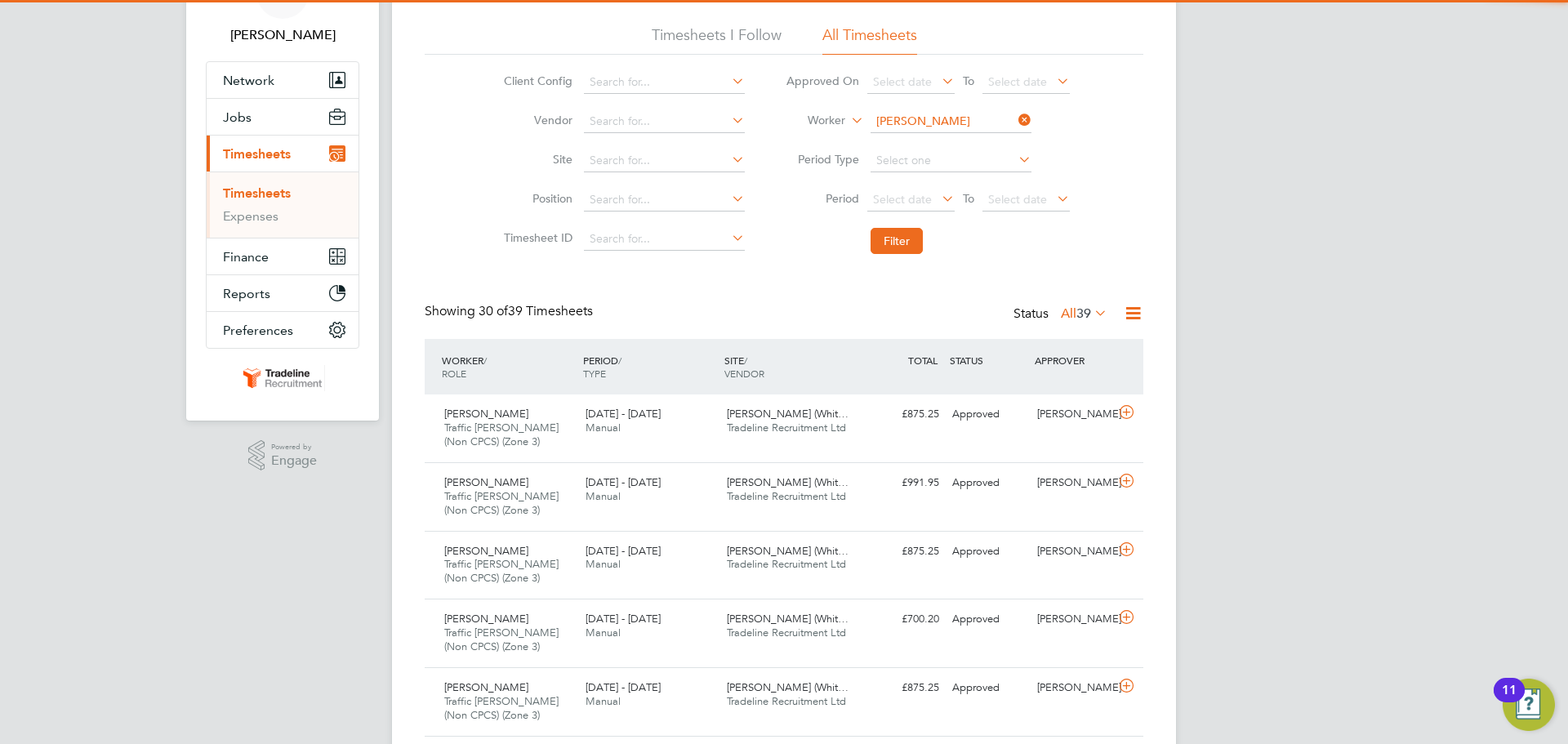
scroll to position [8, 8]
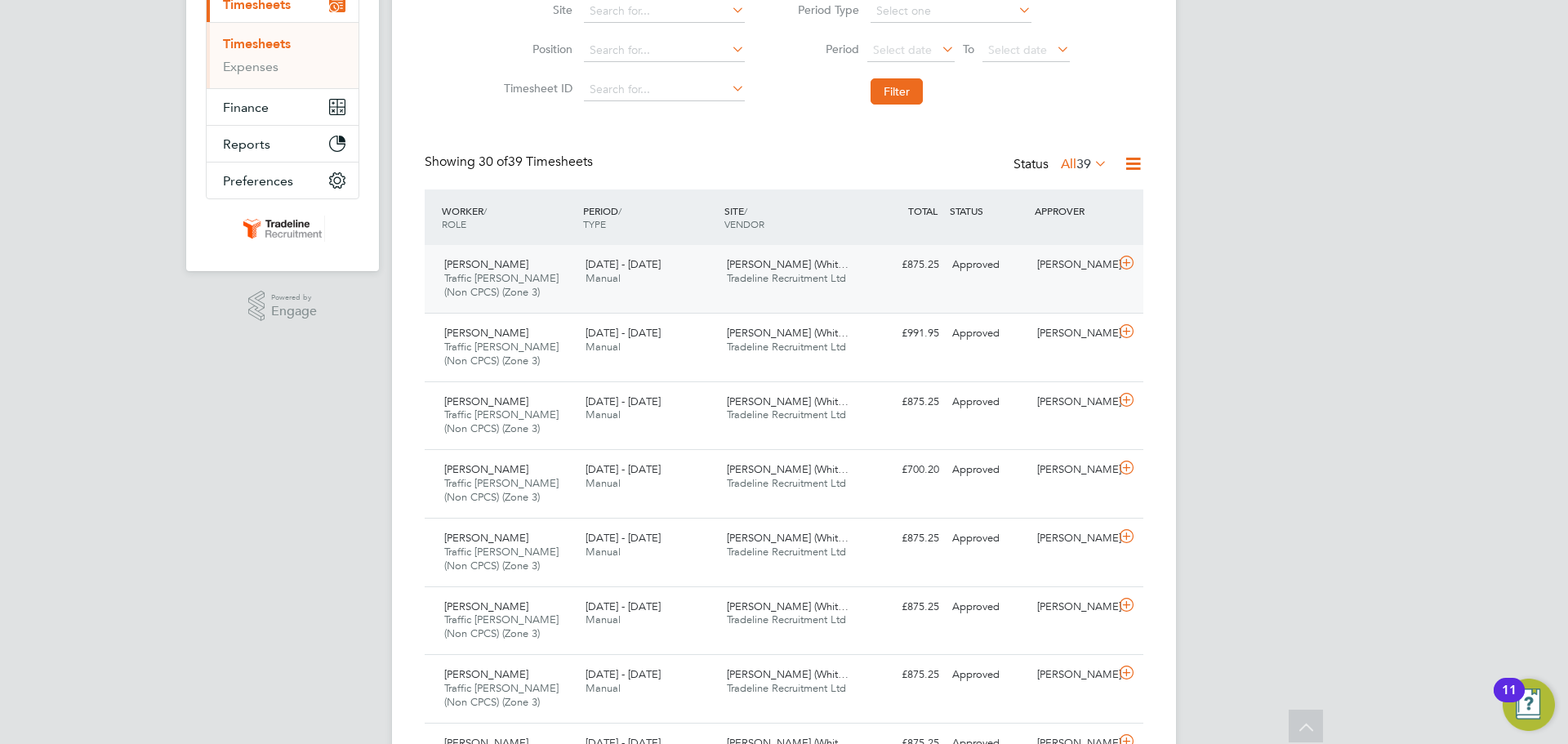
click at [1134, 264] on icon at bounding box center [1126, 263] width 20 height 13
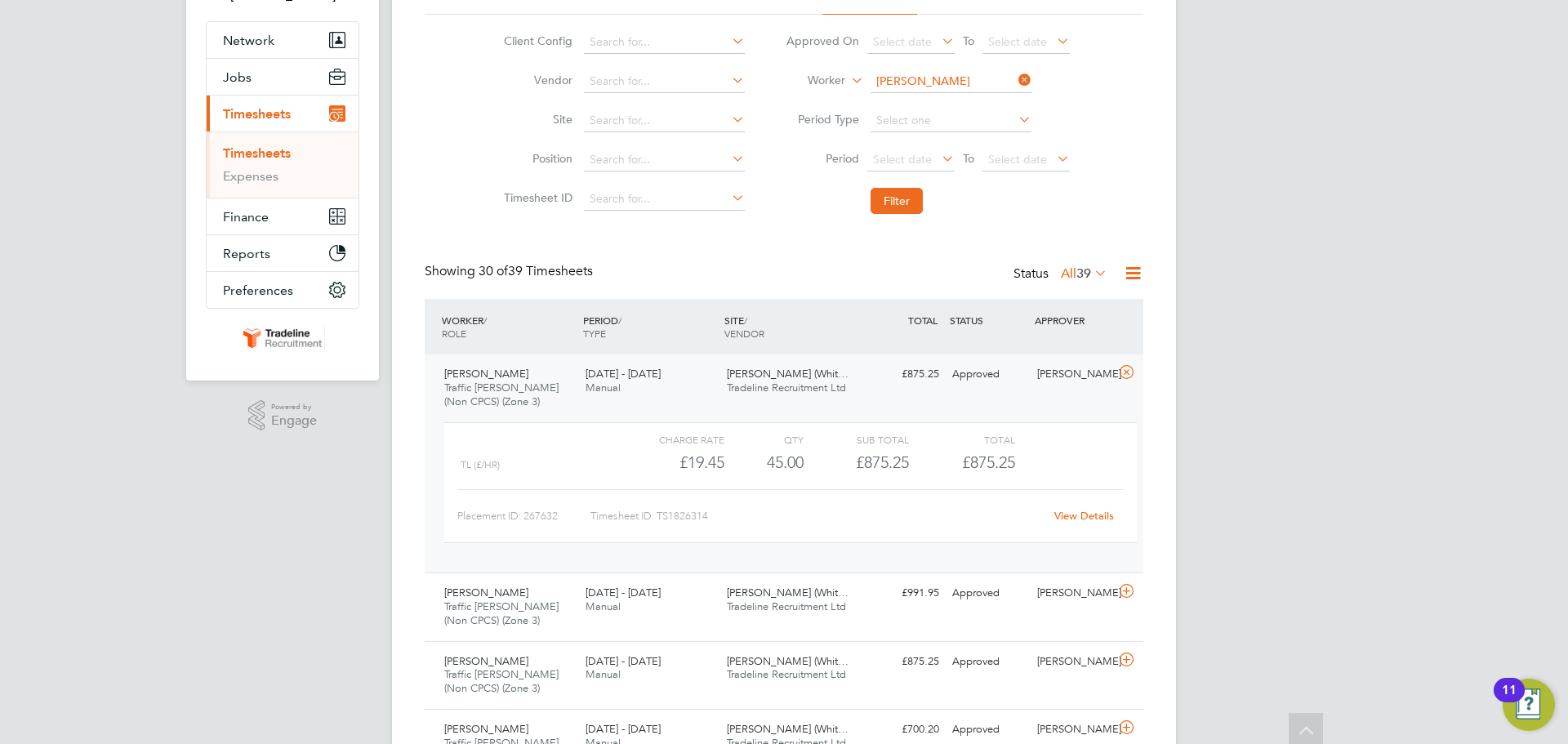
scroll to position [0, 0]
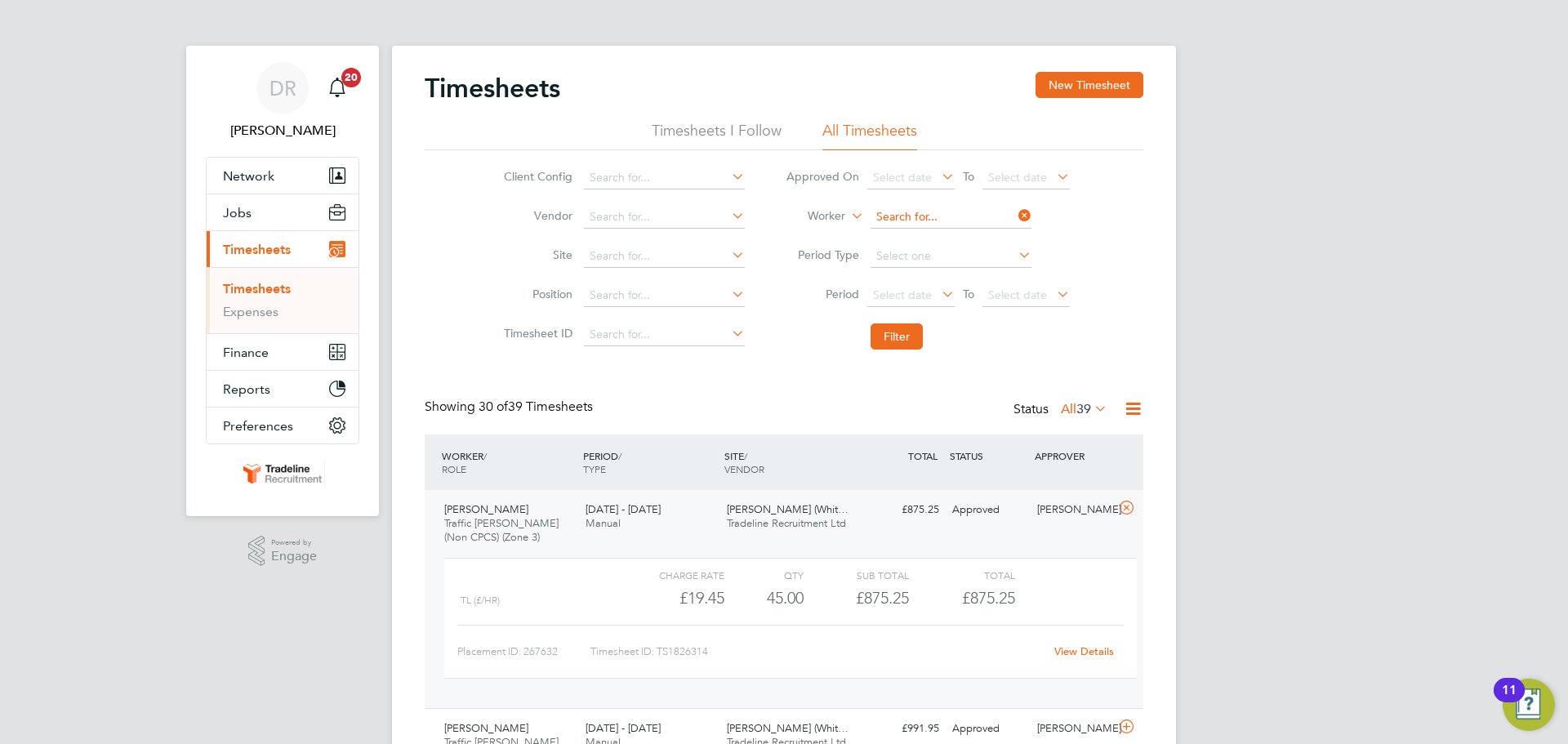
click at [926, 216] on input at bounding box center [951, 217] width 161 height 23
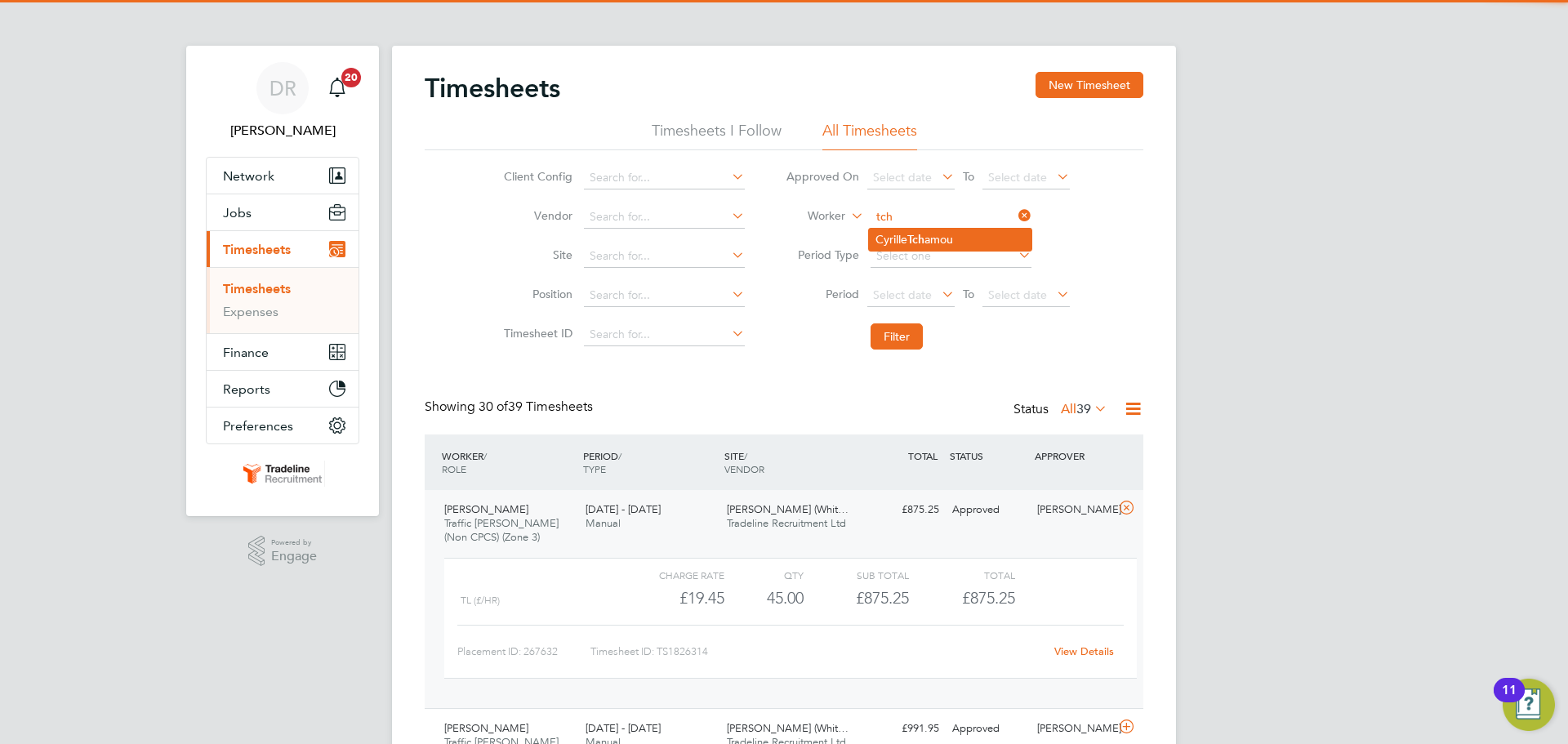
click at [940, 241] on li "Cyrille Tch amou" at bounding box center [950, 239] width 163 height 22
type input "[PERSON_NAME]"
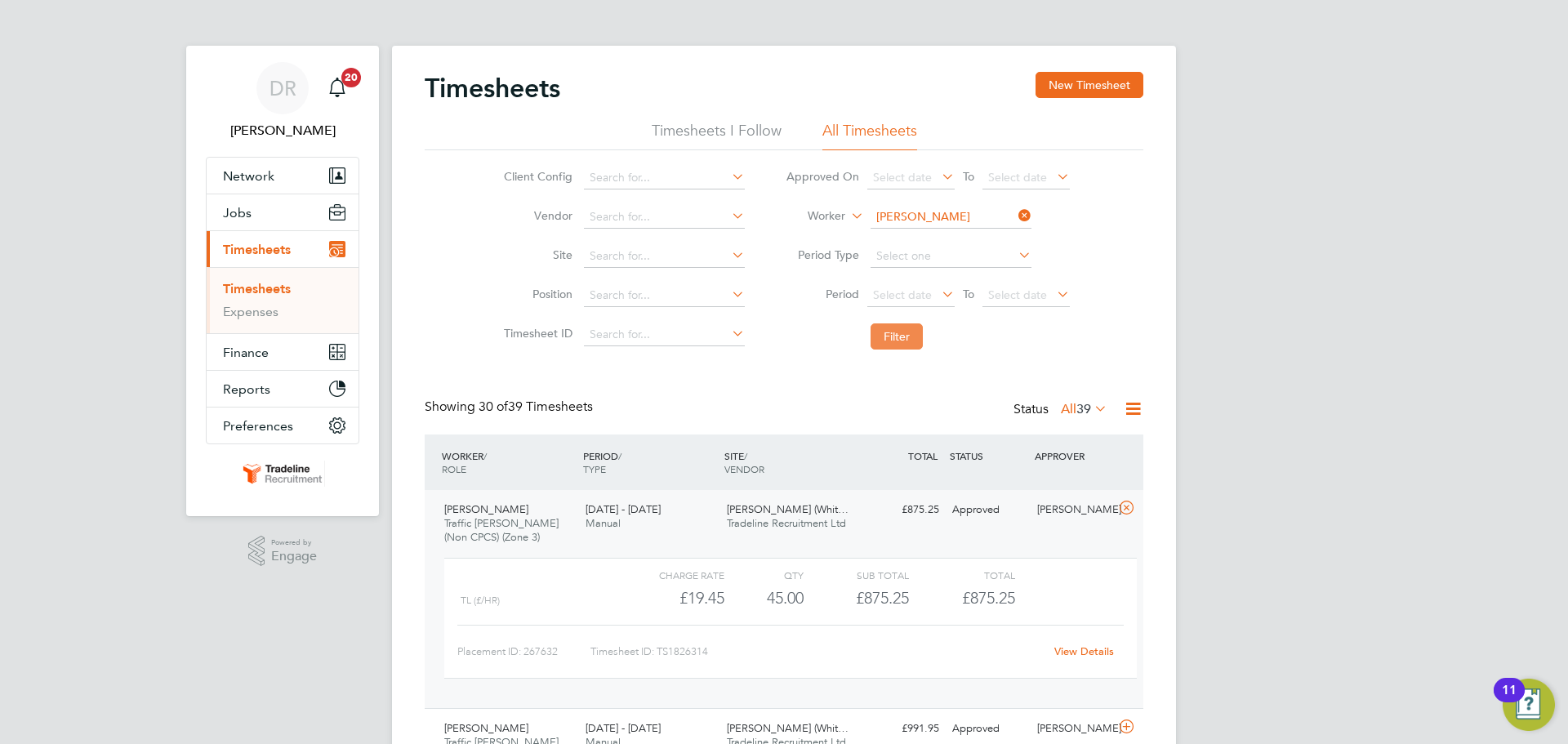
click at [900, 327] on button "Filter" at bounding box center [896, 337] width 52 height 26
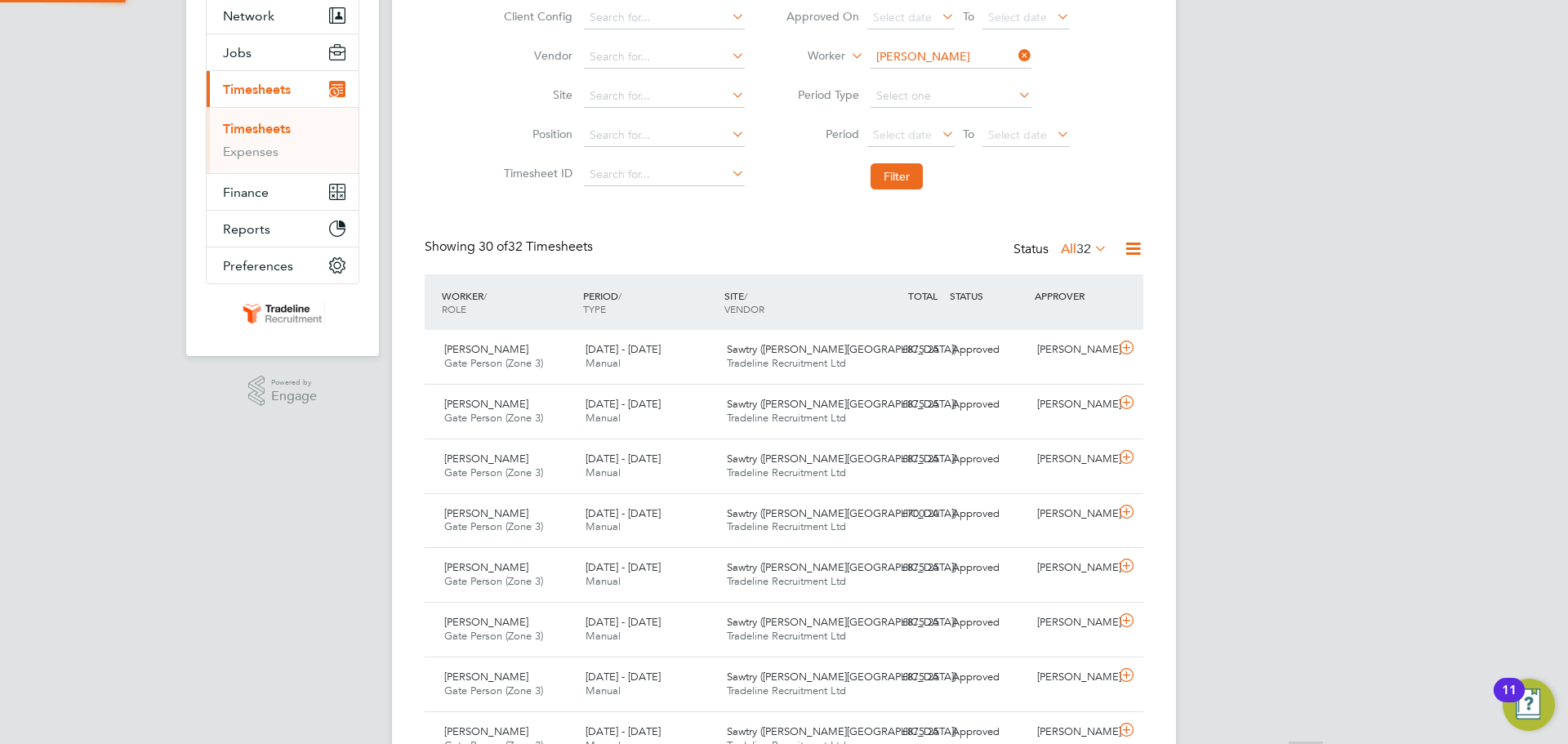
scroll to position [8, 8]
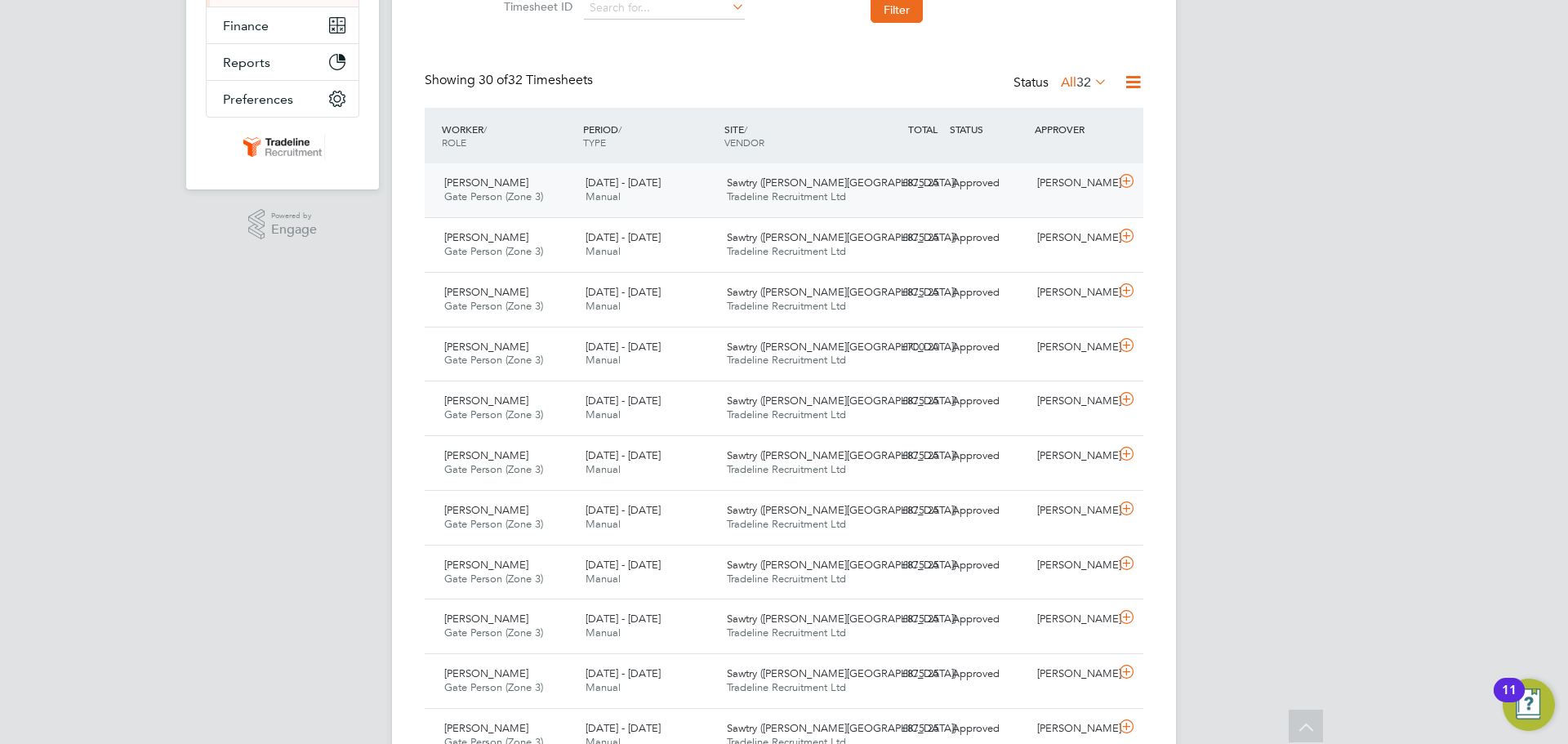
click at [1127, 181] on icon at bounding box center [1126, 181] width 20 height 13
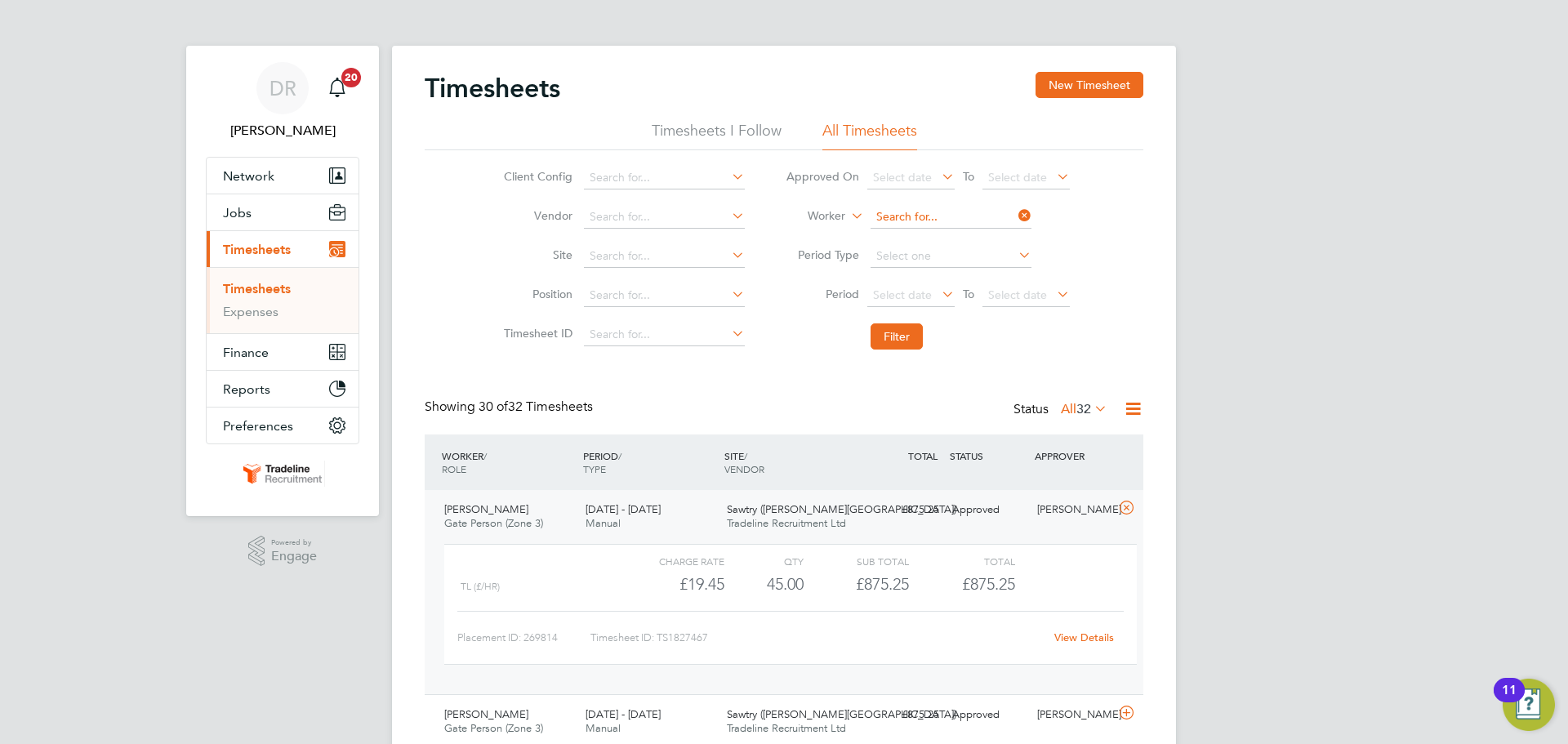
click at [951, 223] on input at bounding box center [951, 217] width 161 height 23
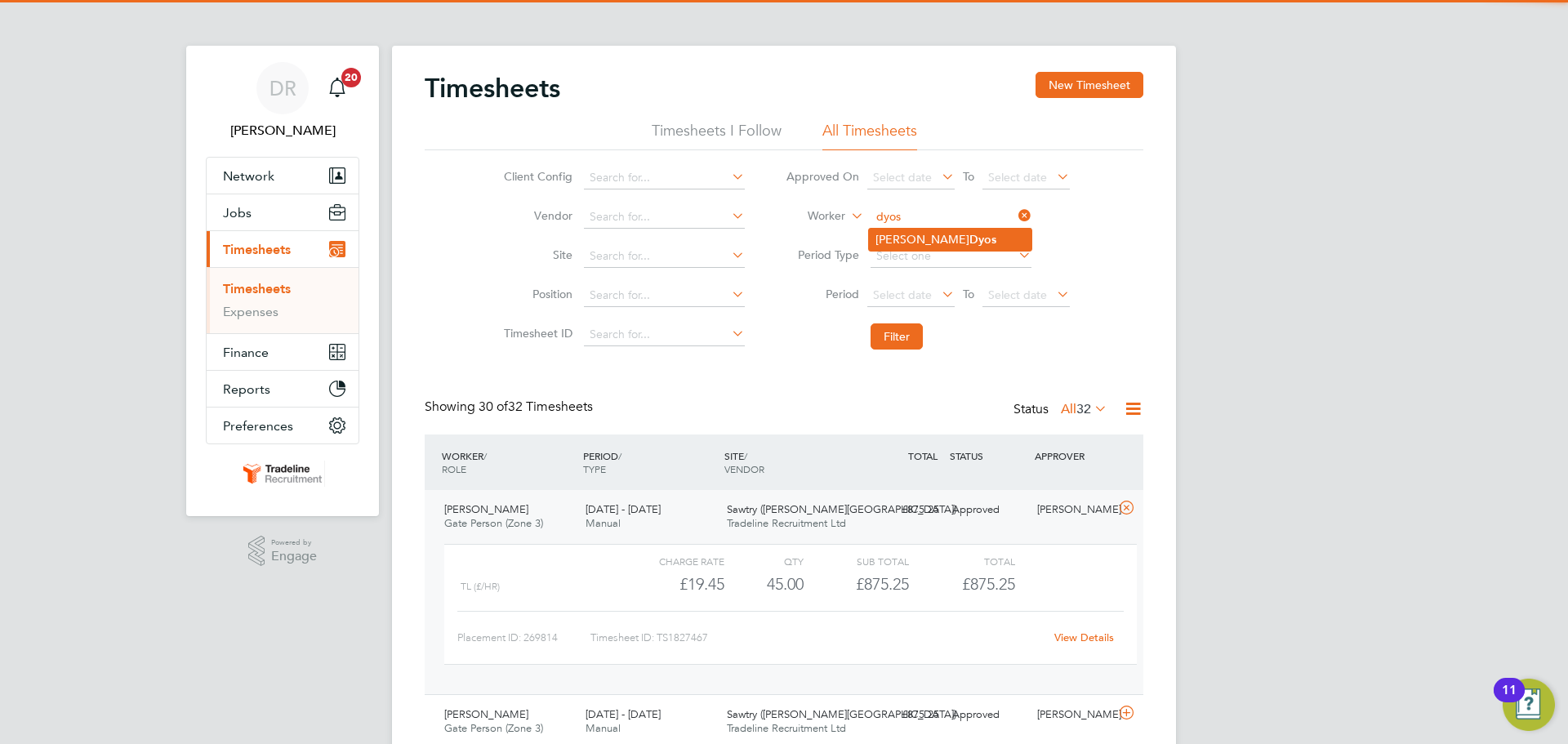
click at [930, 234] on li "Pete Dyos" at bounding box center [950, 239] width 163 height 22
type input "Pete Dyos"
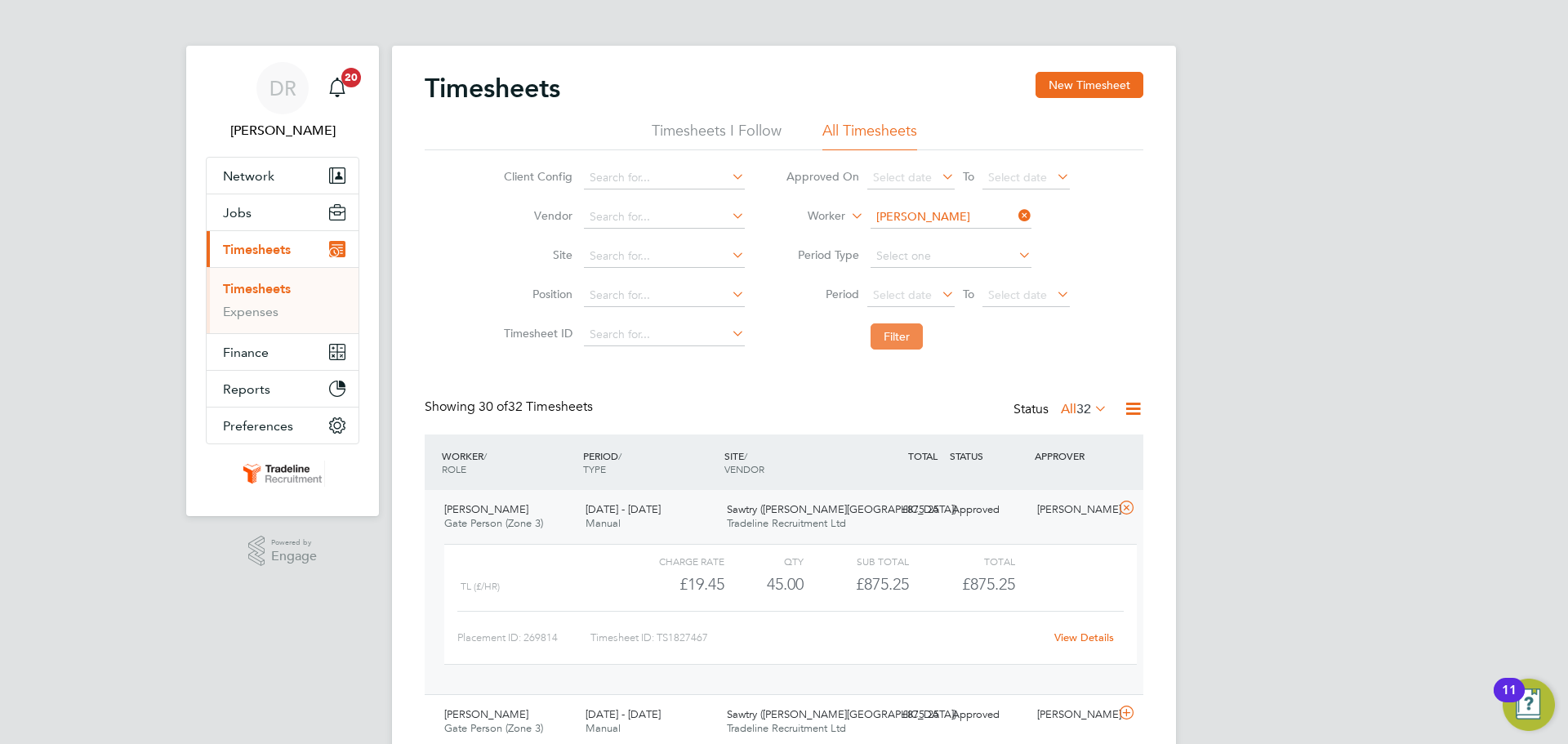
click at [894, 334] on button "Filter" at bounding box center [896, 337] width 52 height 26
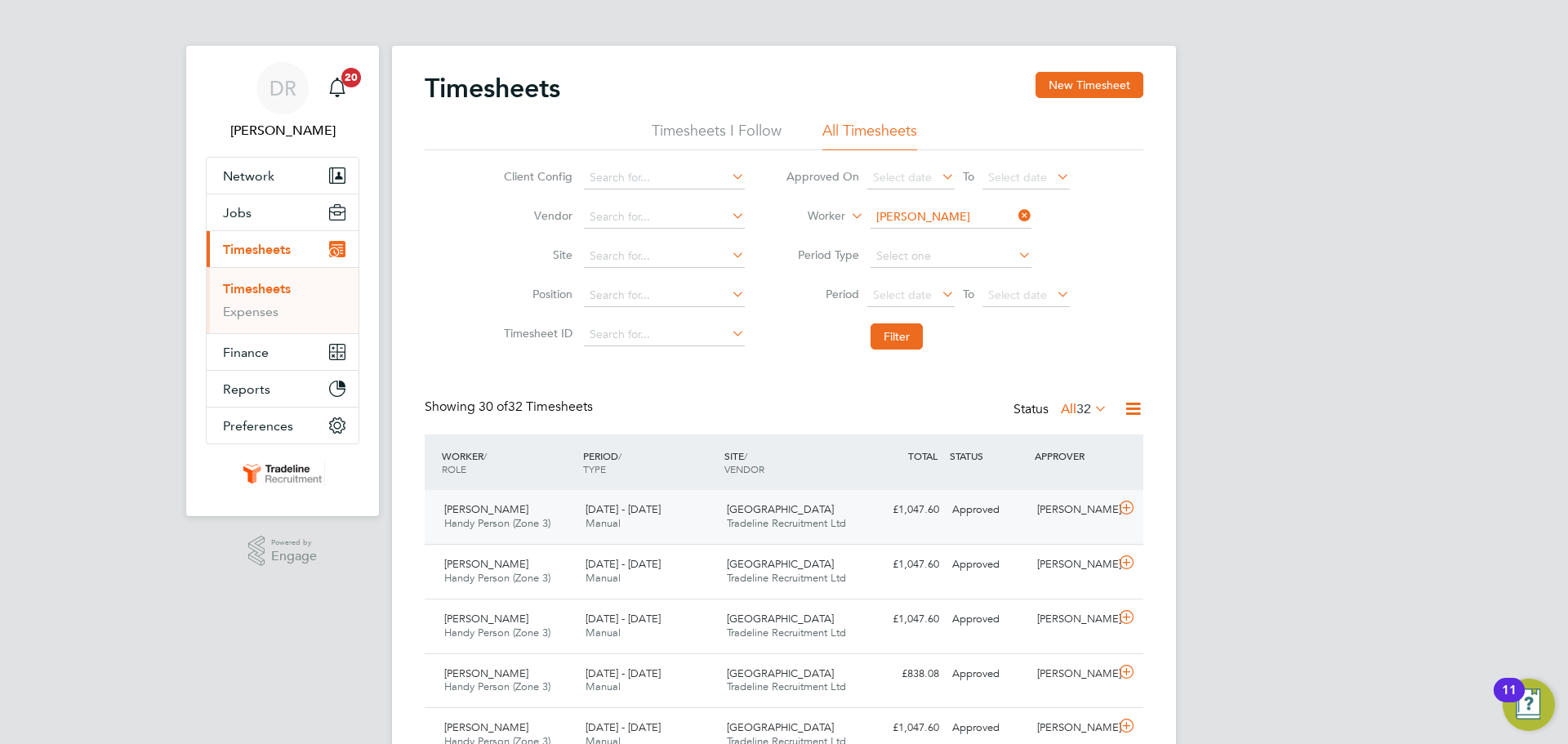
click at [1127, 507] on icon at bounding box center [1126, 507] width 20 height 13
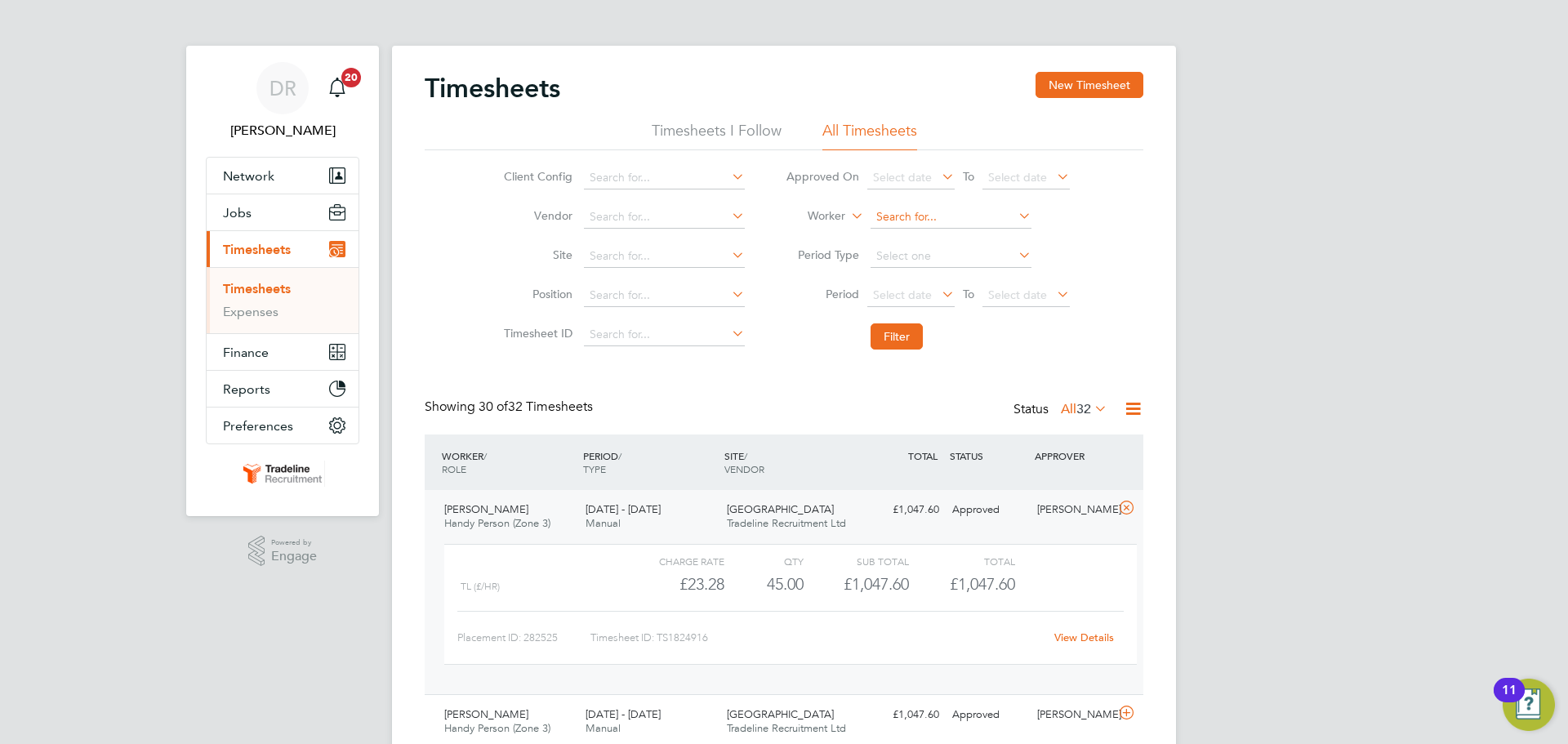
click at [923, 215] on input at bounding box center [951, 217] width 161 height 23
click at [911, 230] on li "Ben O'Br ien" at bounding box center [950, 239] width 163 height 22
type input "Ben O'Brien"
click at [920, 332] on button "Filter" at bounding box center [896, 337] width 52 height 26
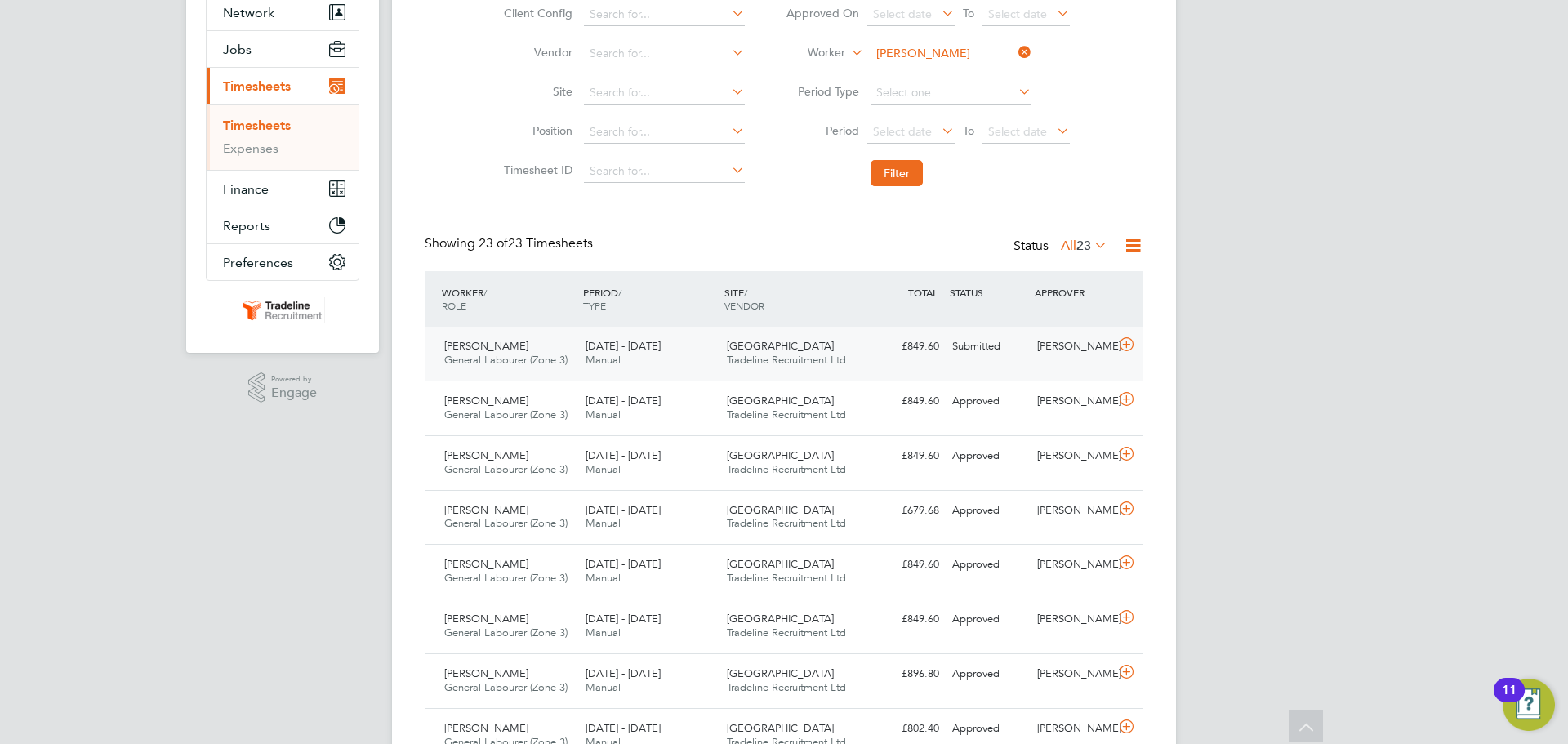
click at [1129, 348] on icon at bounding box center [1126, 344] width 20 height 13
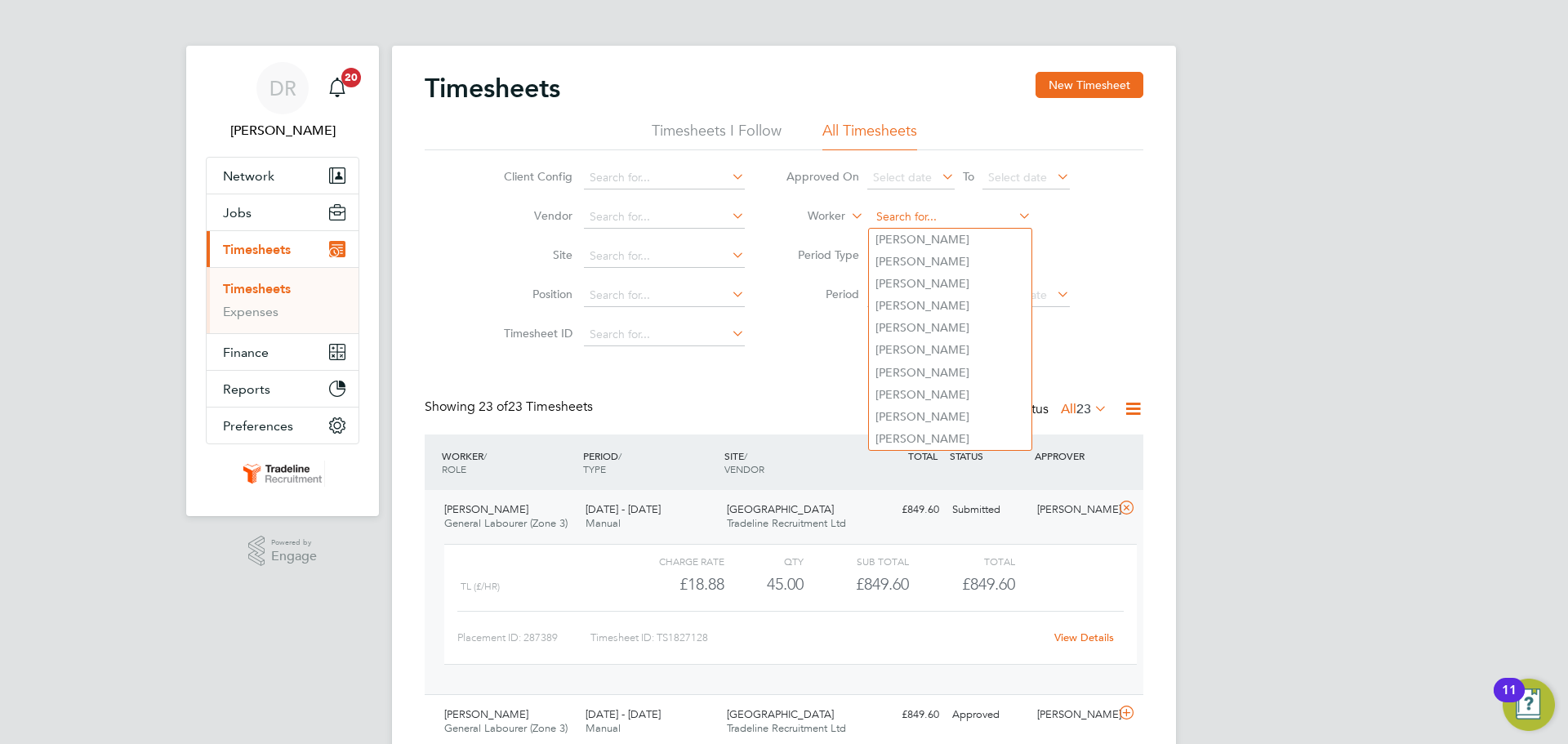
click at [901, 217] on input at bounding box center [951, 217] width 161 height 23
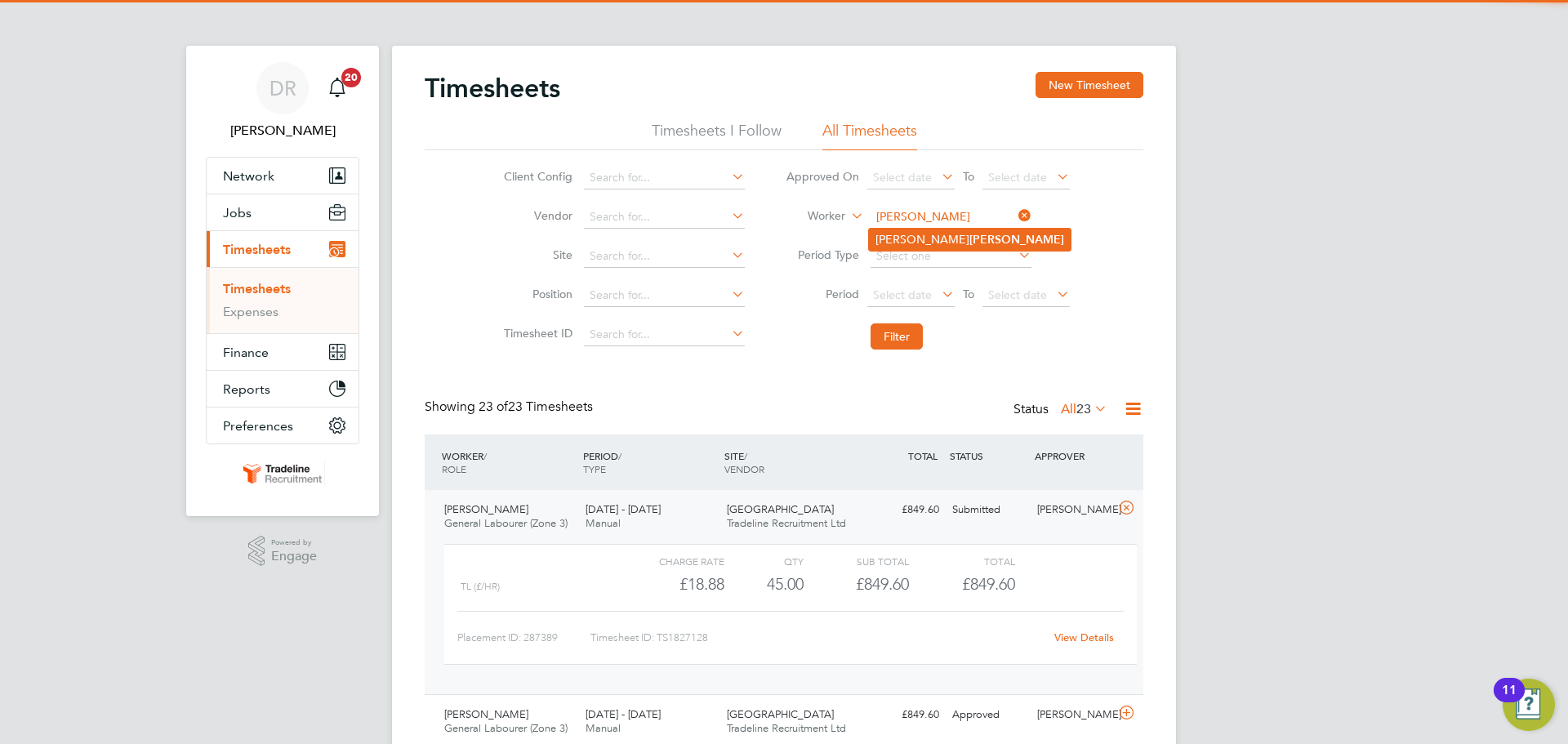
click at [969, 235] on b "Evans" at bounding box center [1017, 240] width 95 height 14
type input "[PERSON_NAME]"
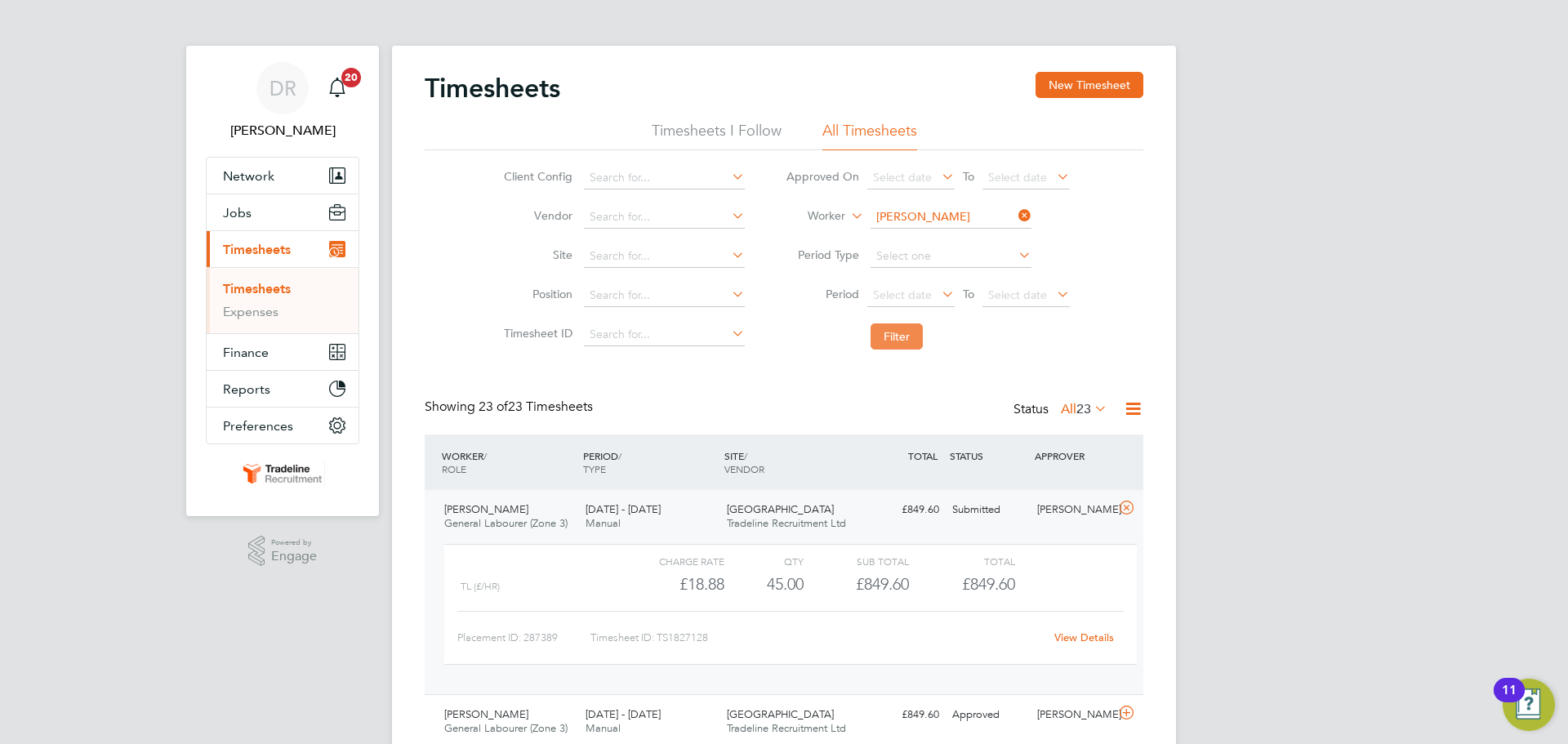
click at [901, 333] on button "Filter" at bounding box center [896, 337] width 52 height 26
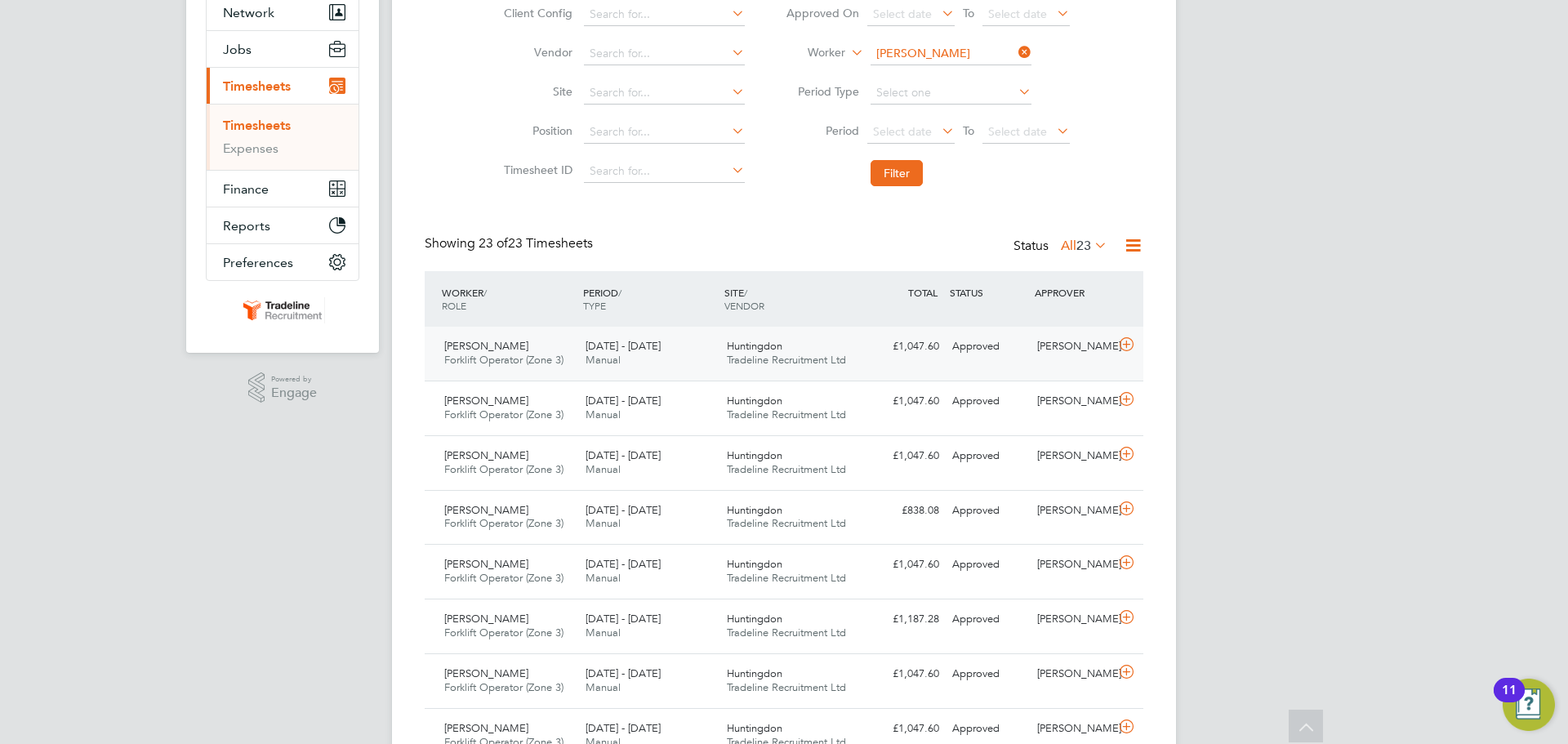
click at [1127, 347] on icon at bounding box center [1126, 344] width 20 height 13
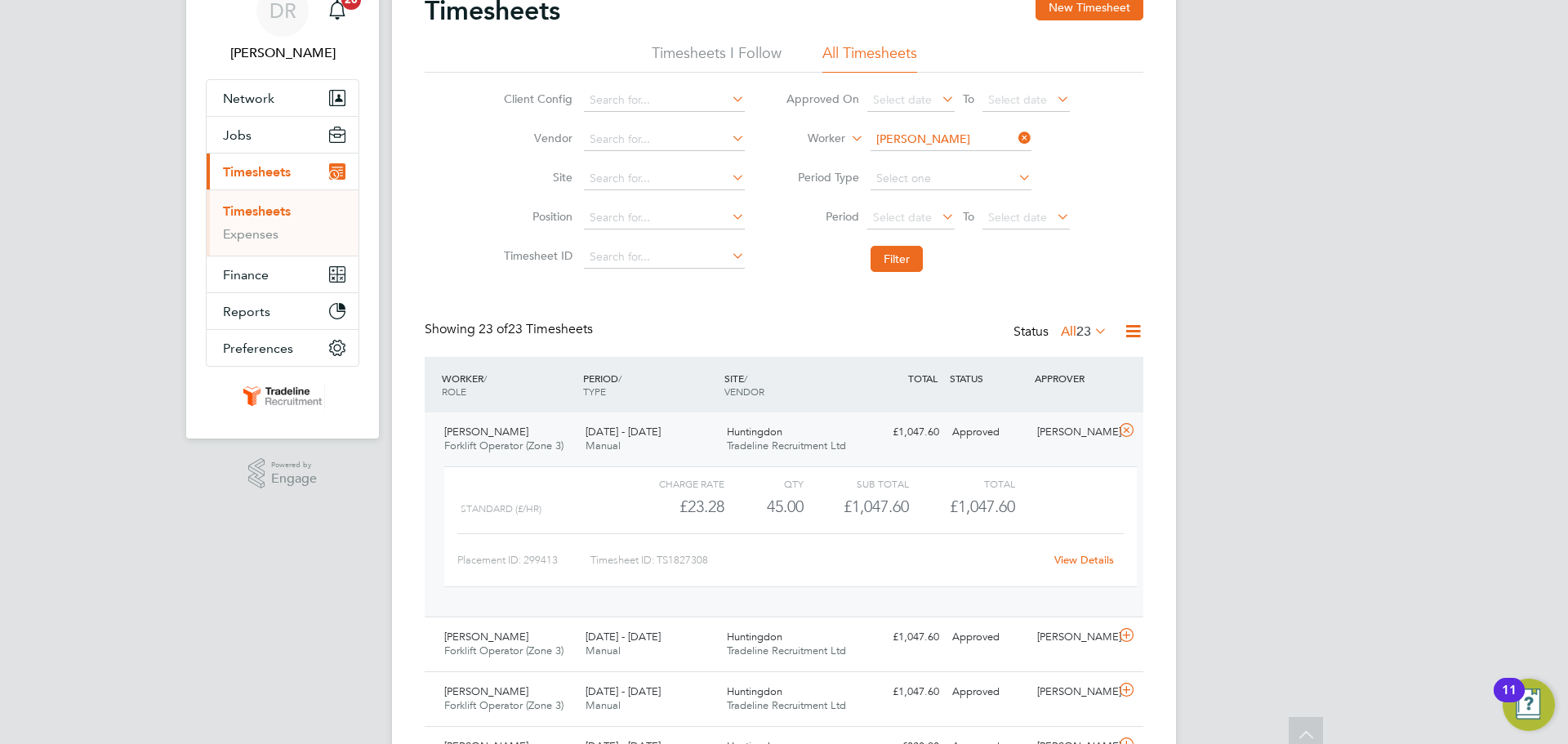
scroll to position [0, 0]
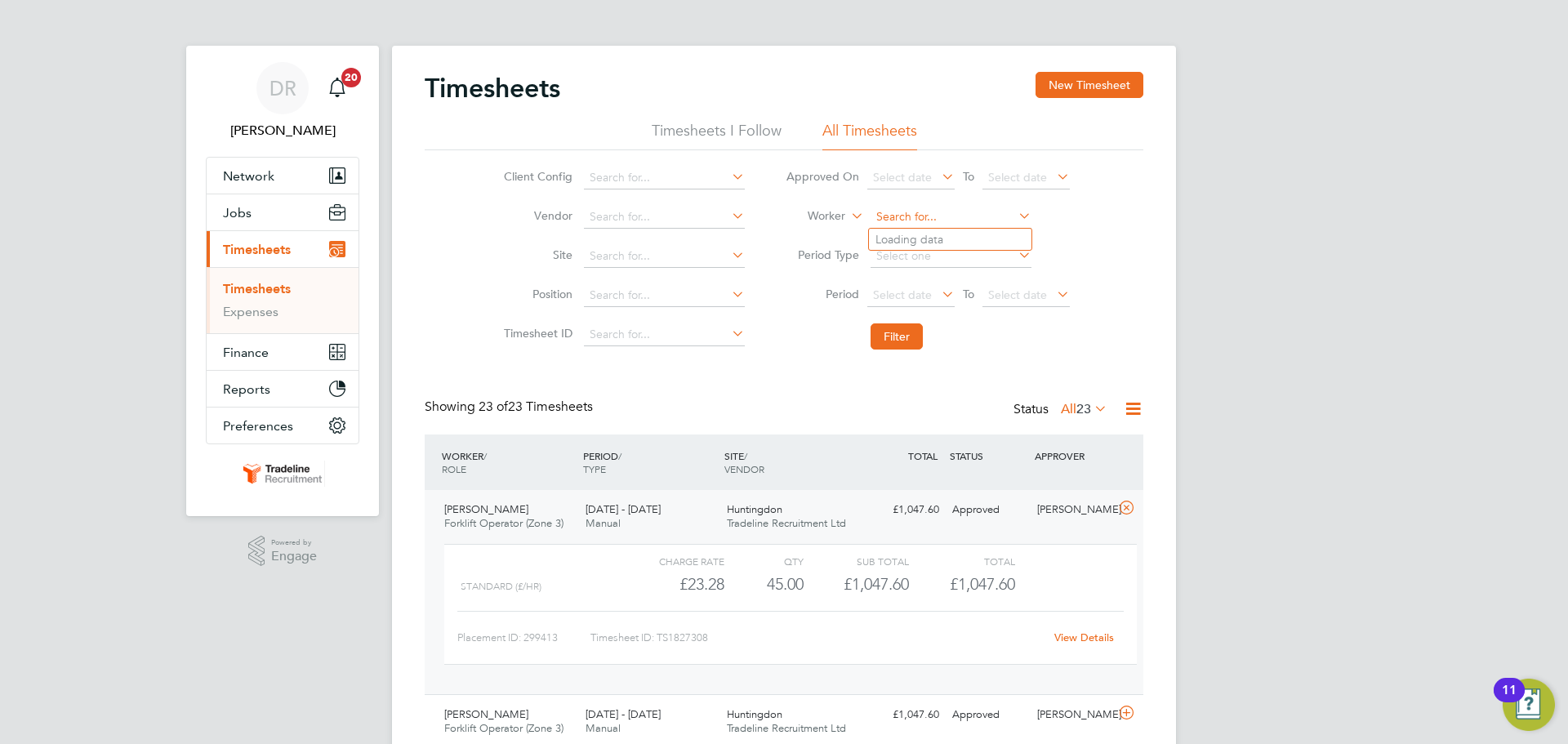
click at [922, 221] on input at bounding box center [951, 217] width 161 height 23
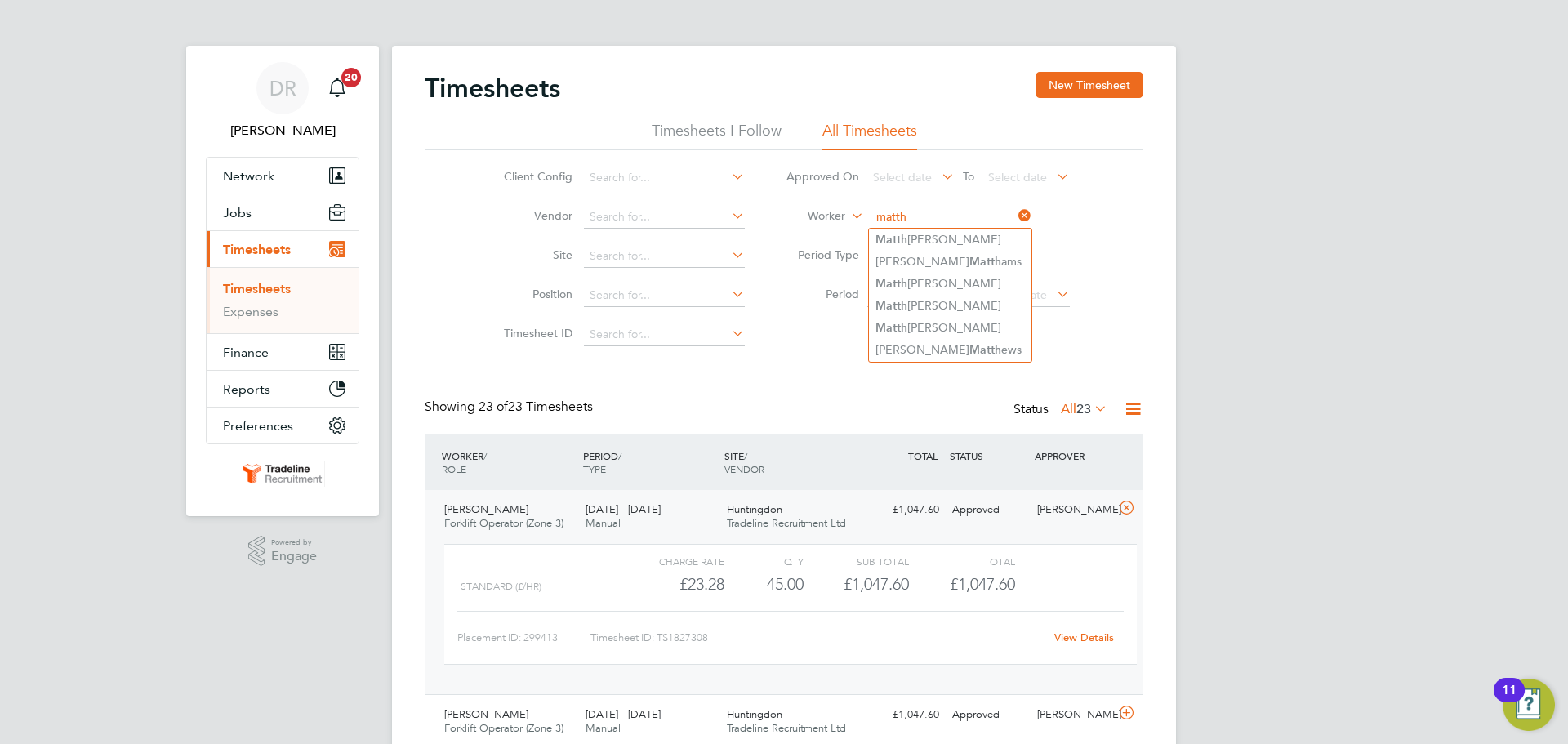
type input "matth"
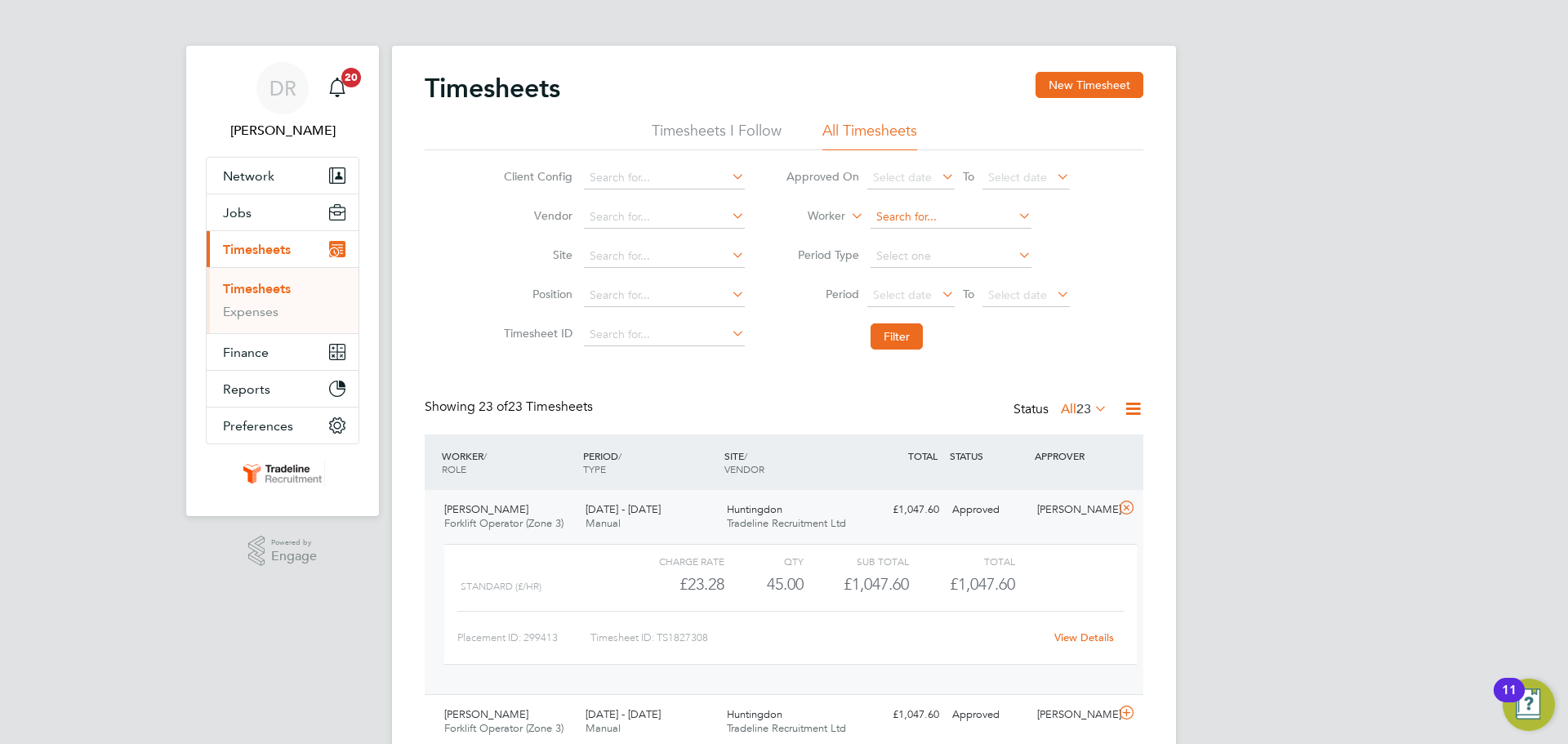
click at [895, 216] on input at bounding box center [951, 217] width 161 height 23
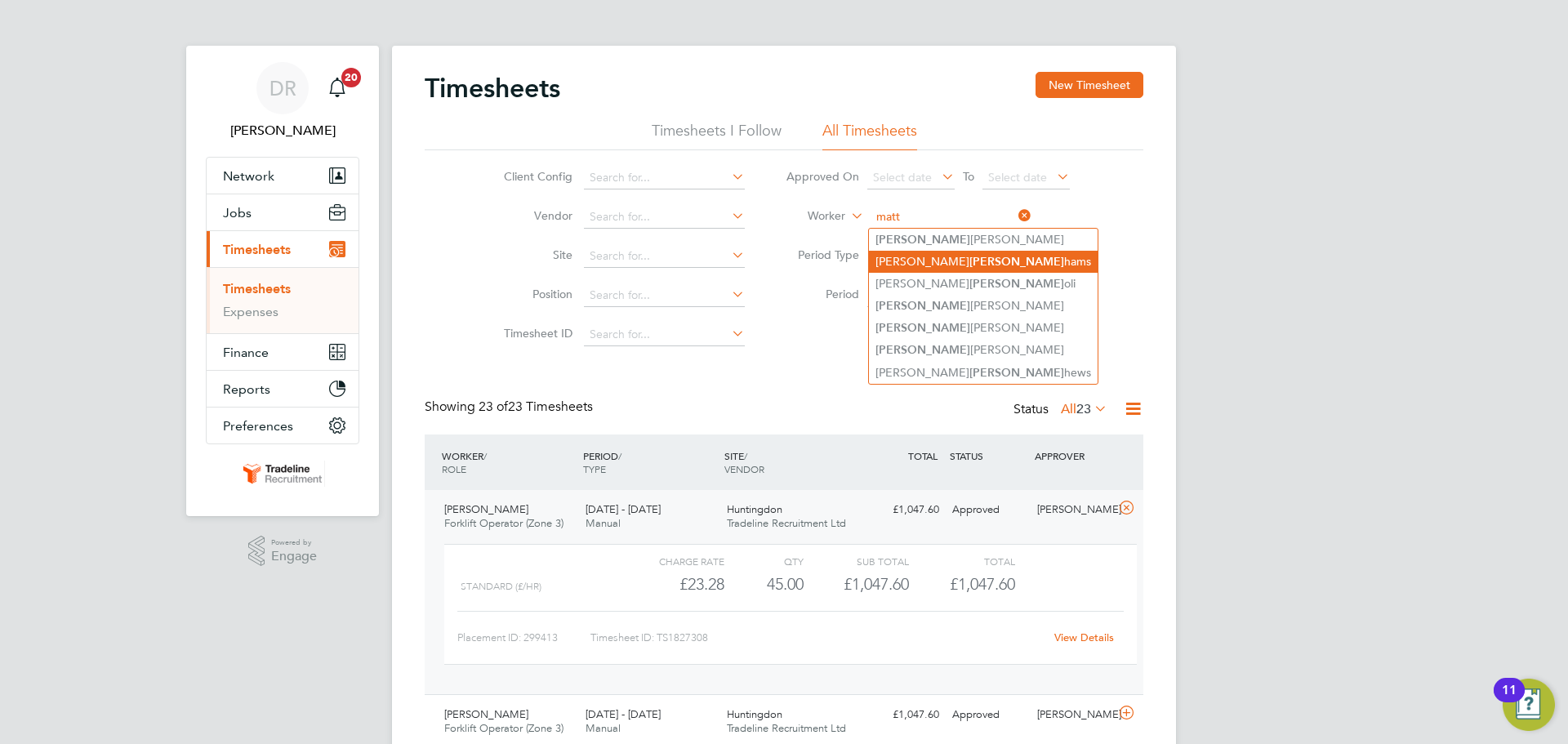
click at [969, 255] on b "Matt" at bounding box center [1017, 262] width 95 height 14
type input "Aaron Matthams"
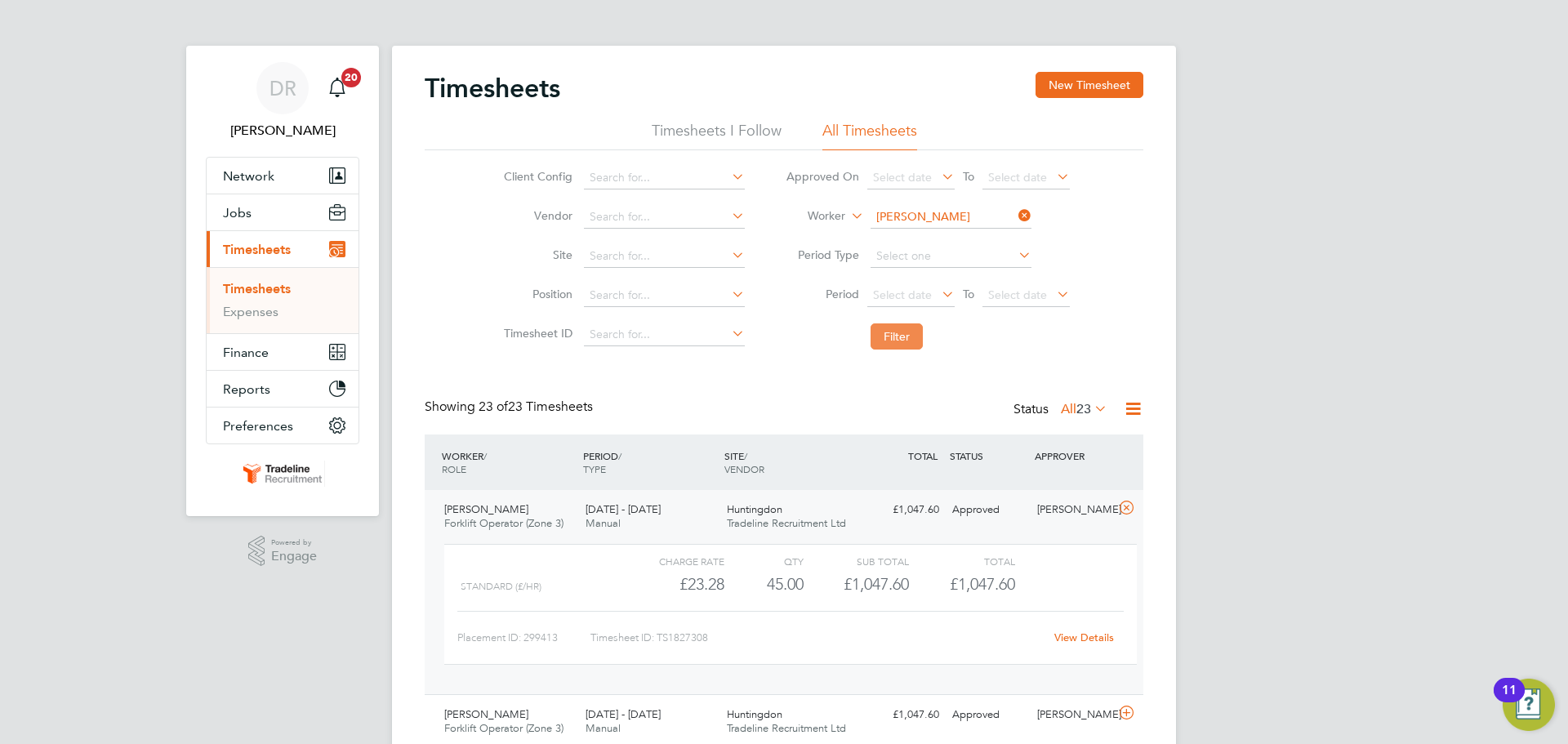
click at [887, 348] on button "Filter" at bounding box center [896, 337] width 52 height 26
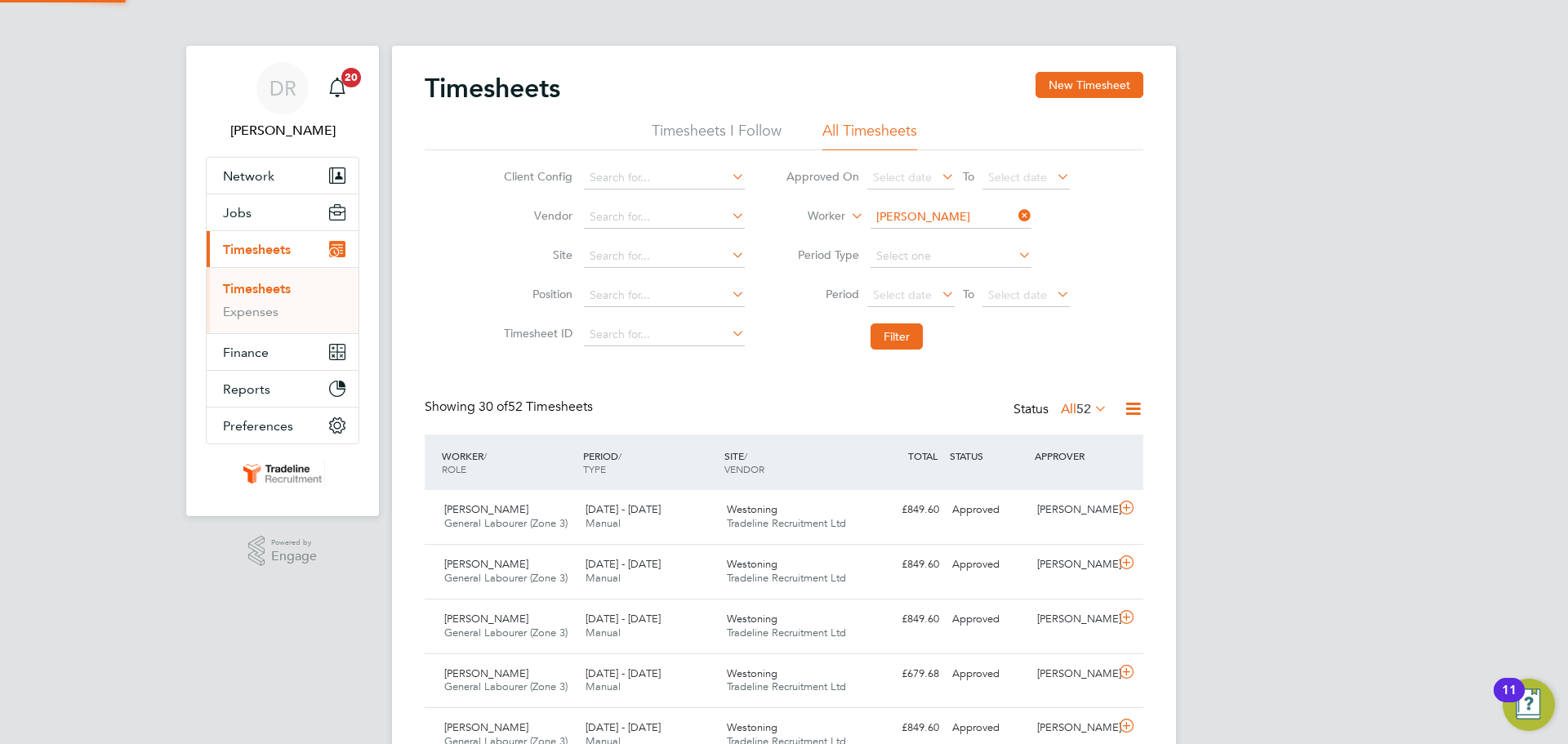
scroll to position [41, 142]
click at [1116, 509] on icon at bounding box center [1126, 507] width 20 height 13
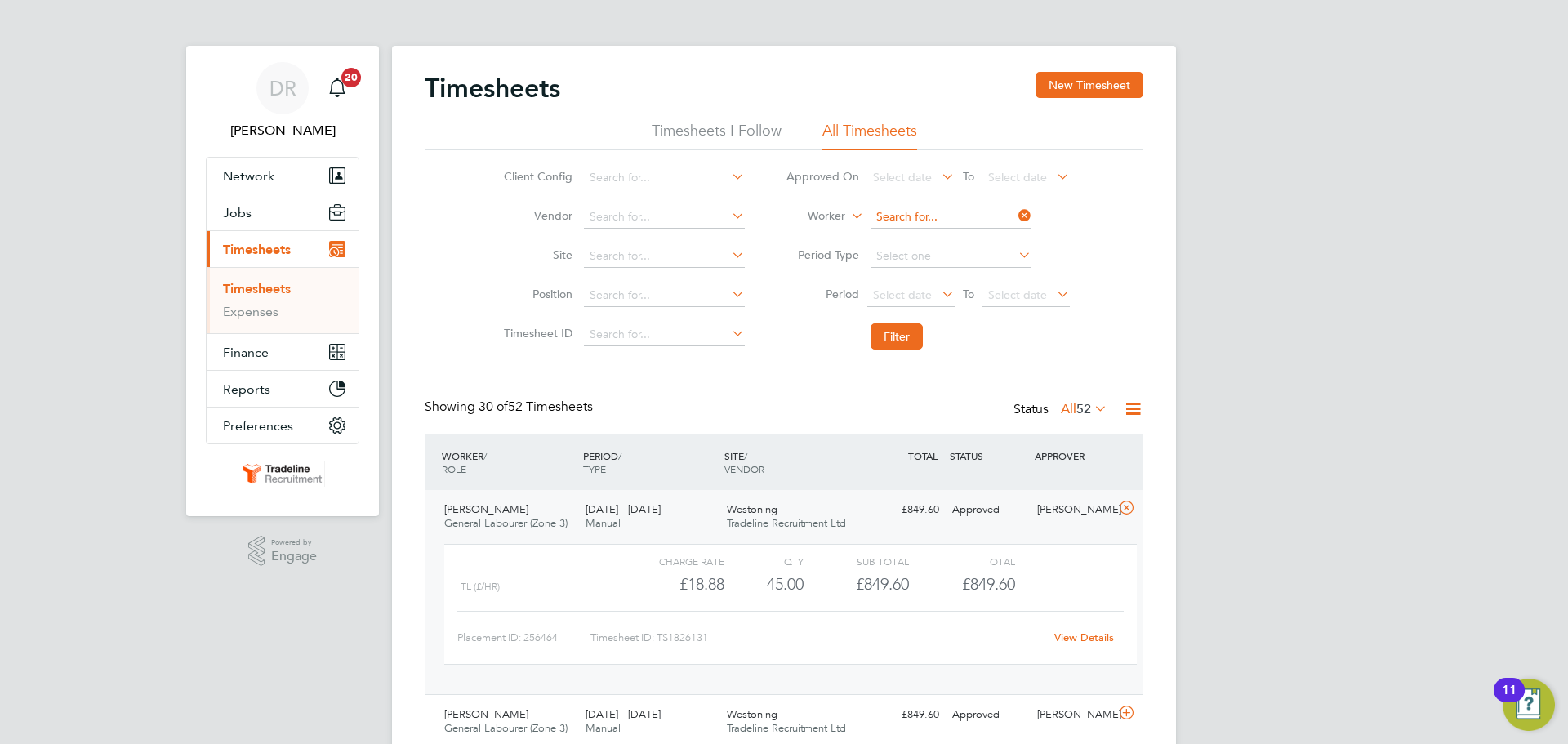
click at [937, 214] on input at bounding box center [951, 217] width 161 height 23
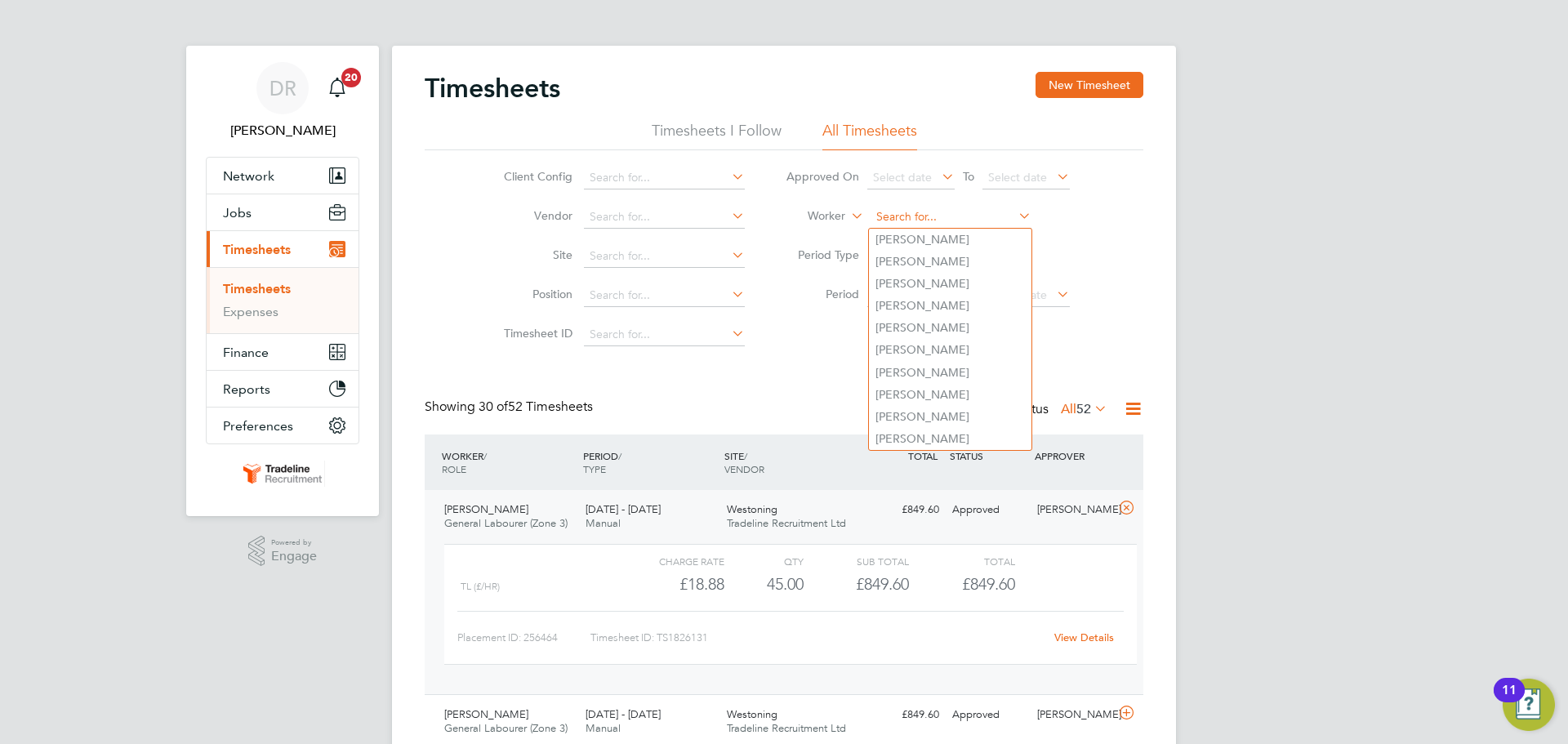
type input "v"
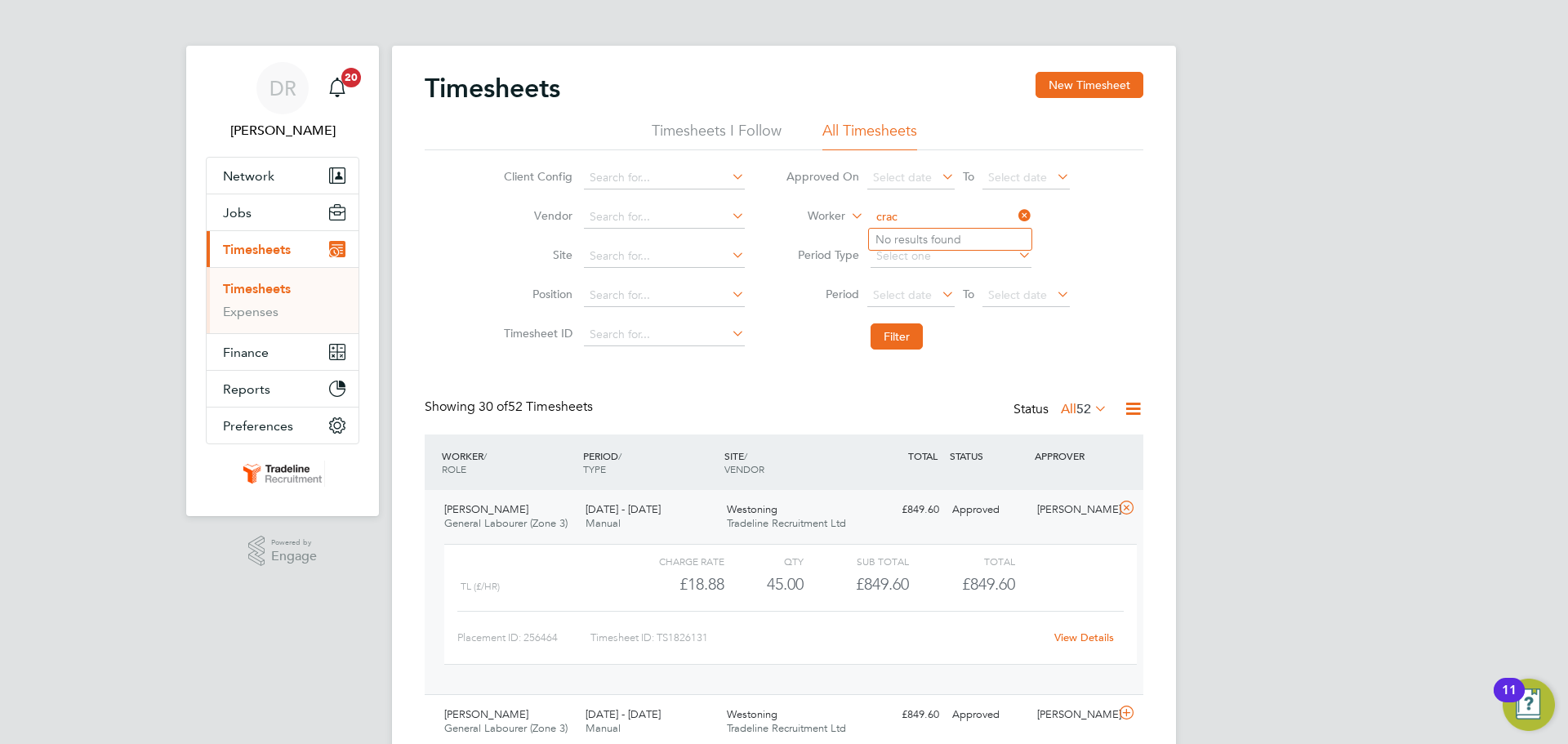
drag, startPoint x: 910, startPoint y: 214, endPoint x: 819, endPoint y: 209, distance: 91.1
click at [819, 209] on li "Worker crac" at bounding box center [928, 217] width 325 height 40
click at [969, 388] on b "Smith" at bounding box center [1017, 395] width 95 height 14
type input "Marcus Smith"
click at [910, 330] on button "Filter" at bounding box center [896, 337] width 52 height 26
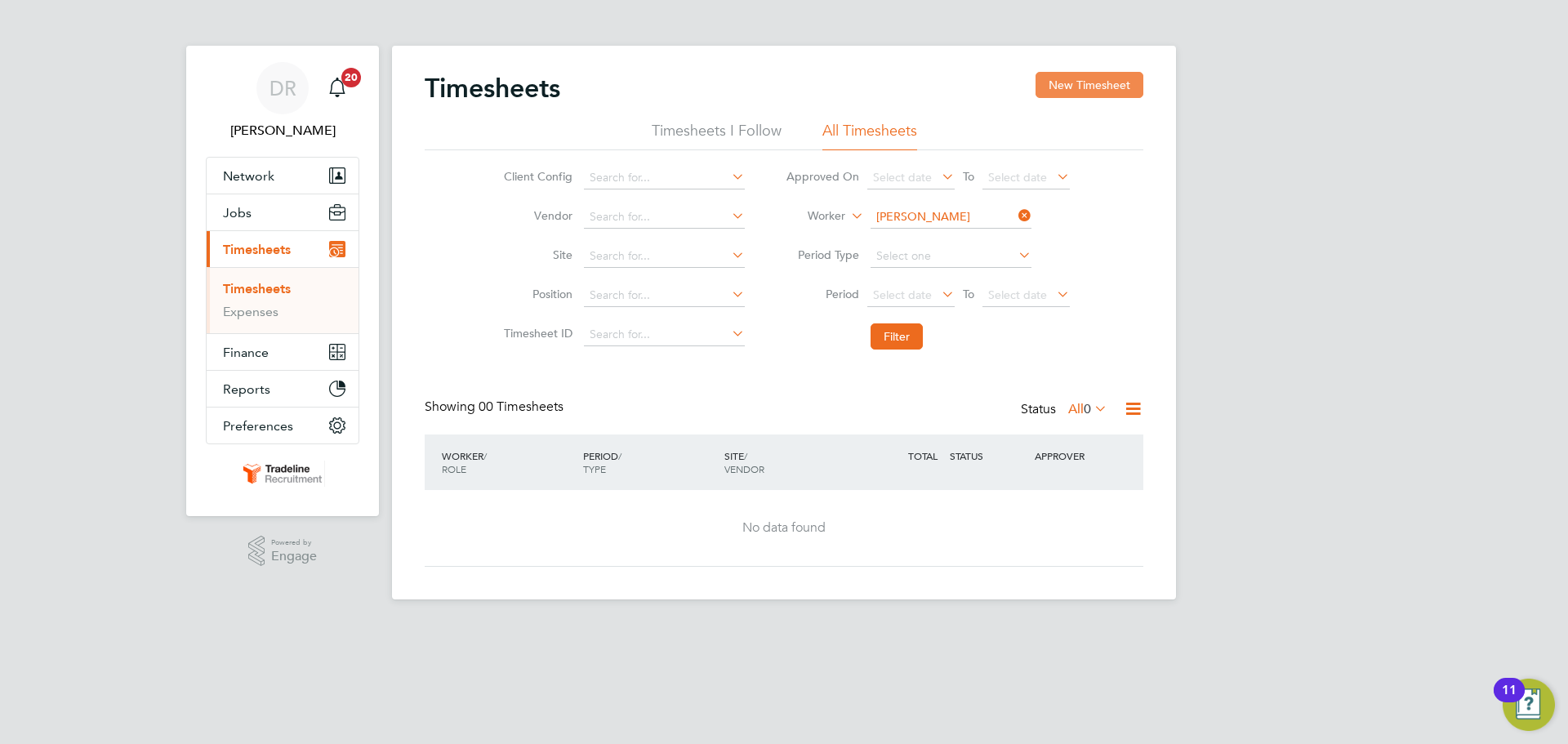
click at [1063, 87] on button "New Timesheet" at bounding box center [1090, 85] width 108 height 26
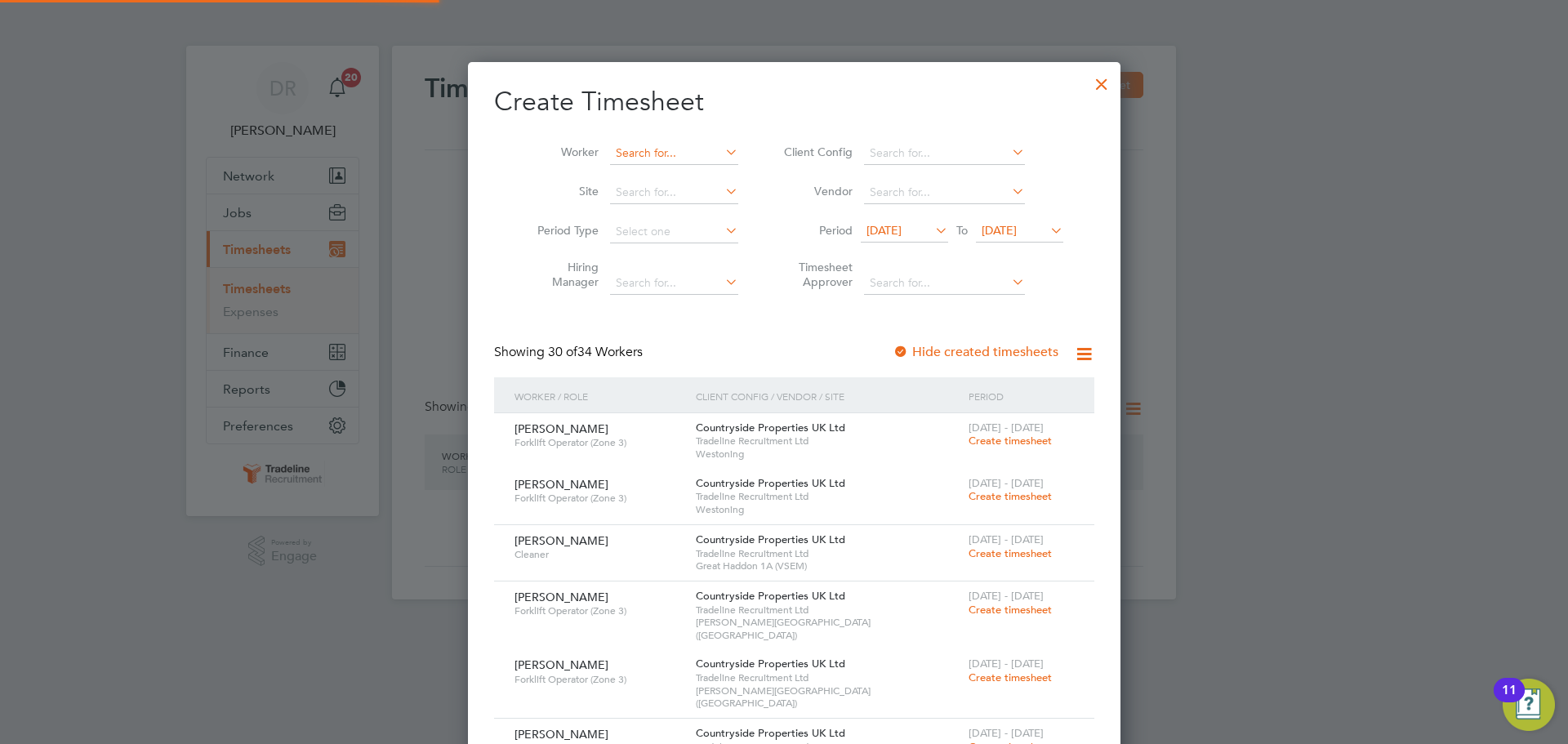
click at [651, 160] on input at bounding box center [675, 154] width 128 height 23
click at [699, 324] on b "Smith" at bounding box center [747, 331] width 95 height 14
type input "Marcus Smith"
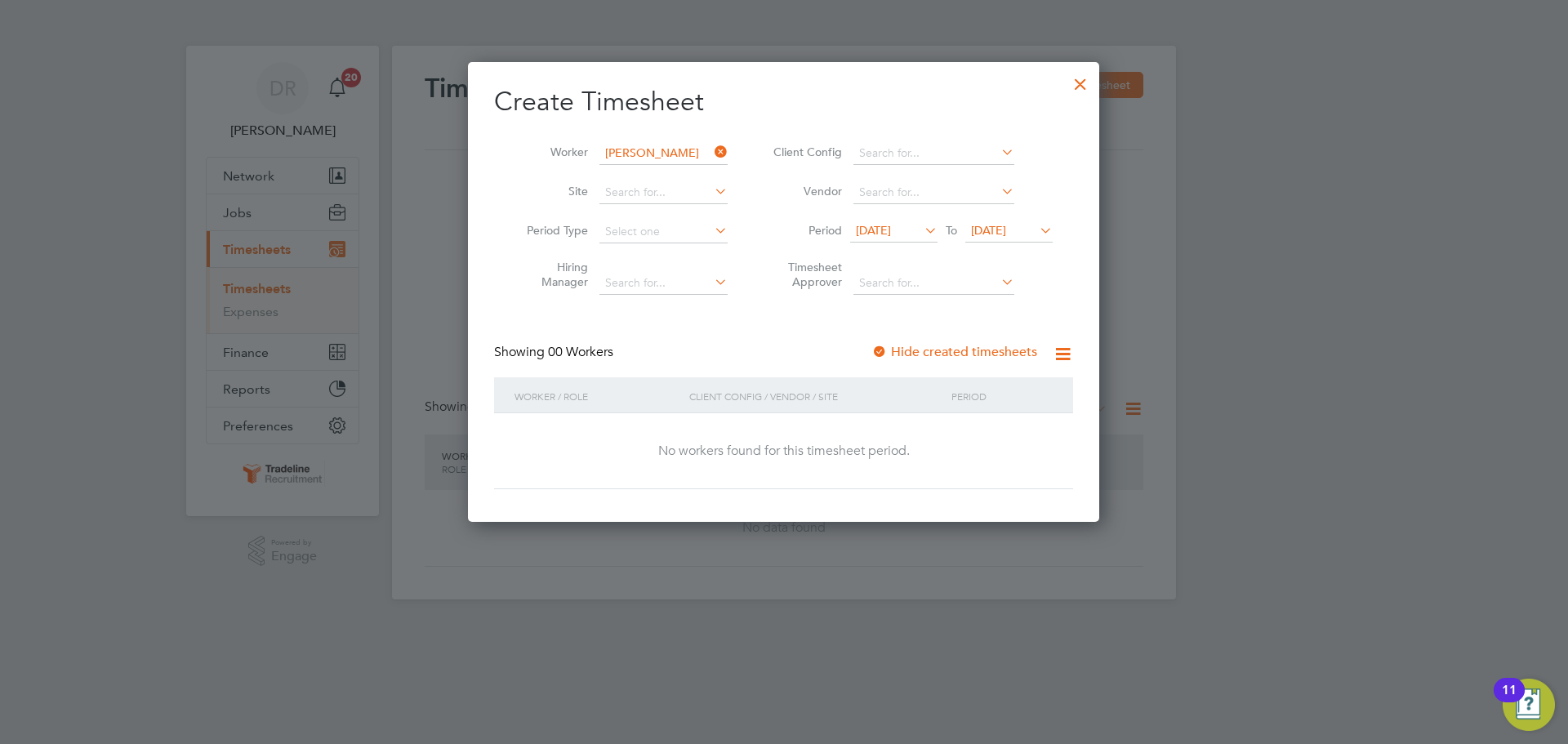
drag, startPoint x: 929, startPoint y: 222, endPoint x: 921, endPoint y: 231, distance: 12.0
click at [922, 222] on icon at bounding box center [922, 230] width 0 height 23
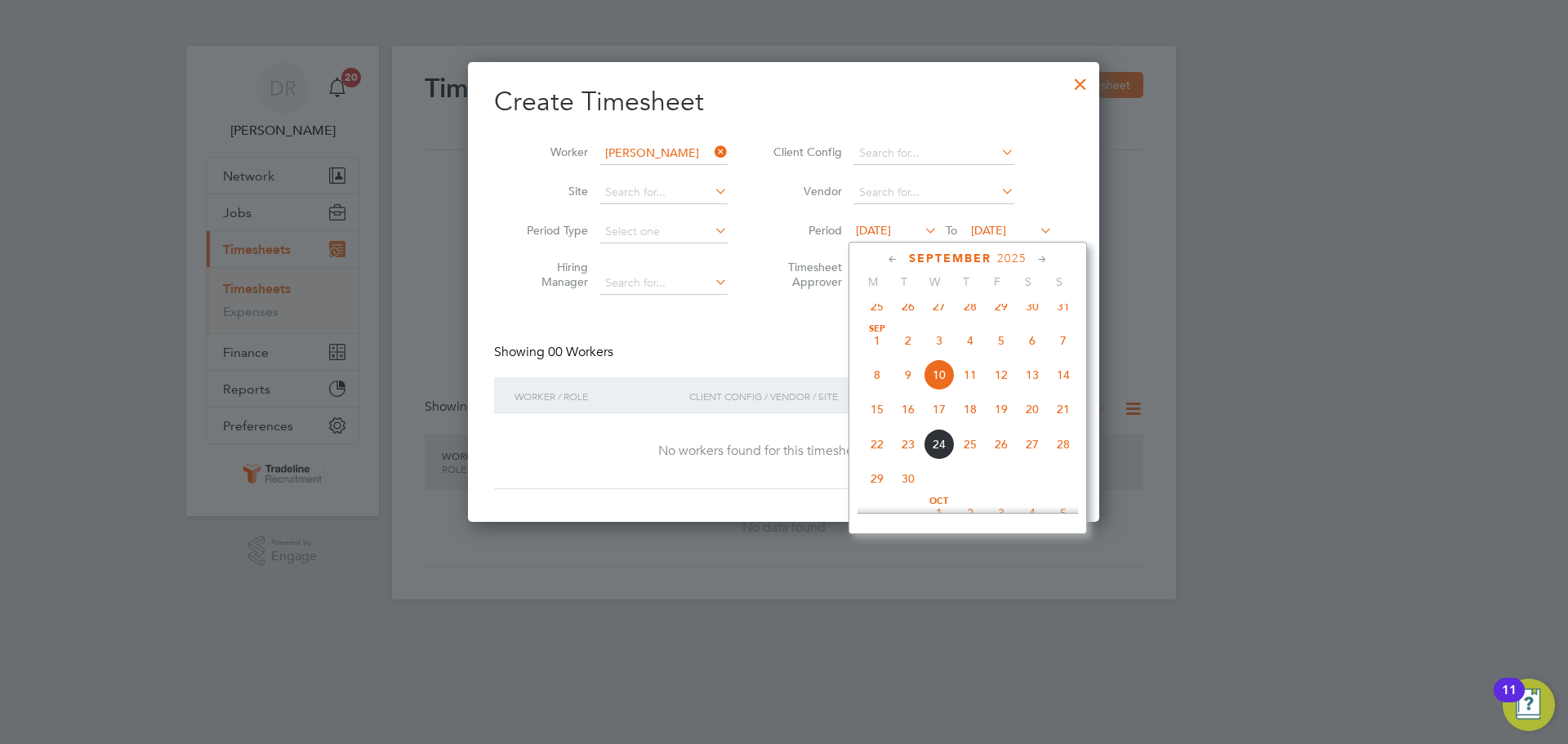
click at [879, 354] on span "Sep 1" at bounding box center [877, 340] width 31 height 31
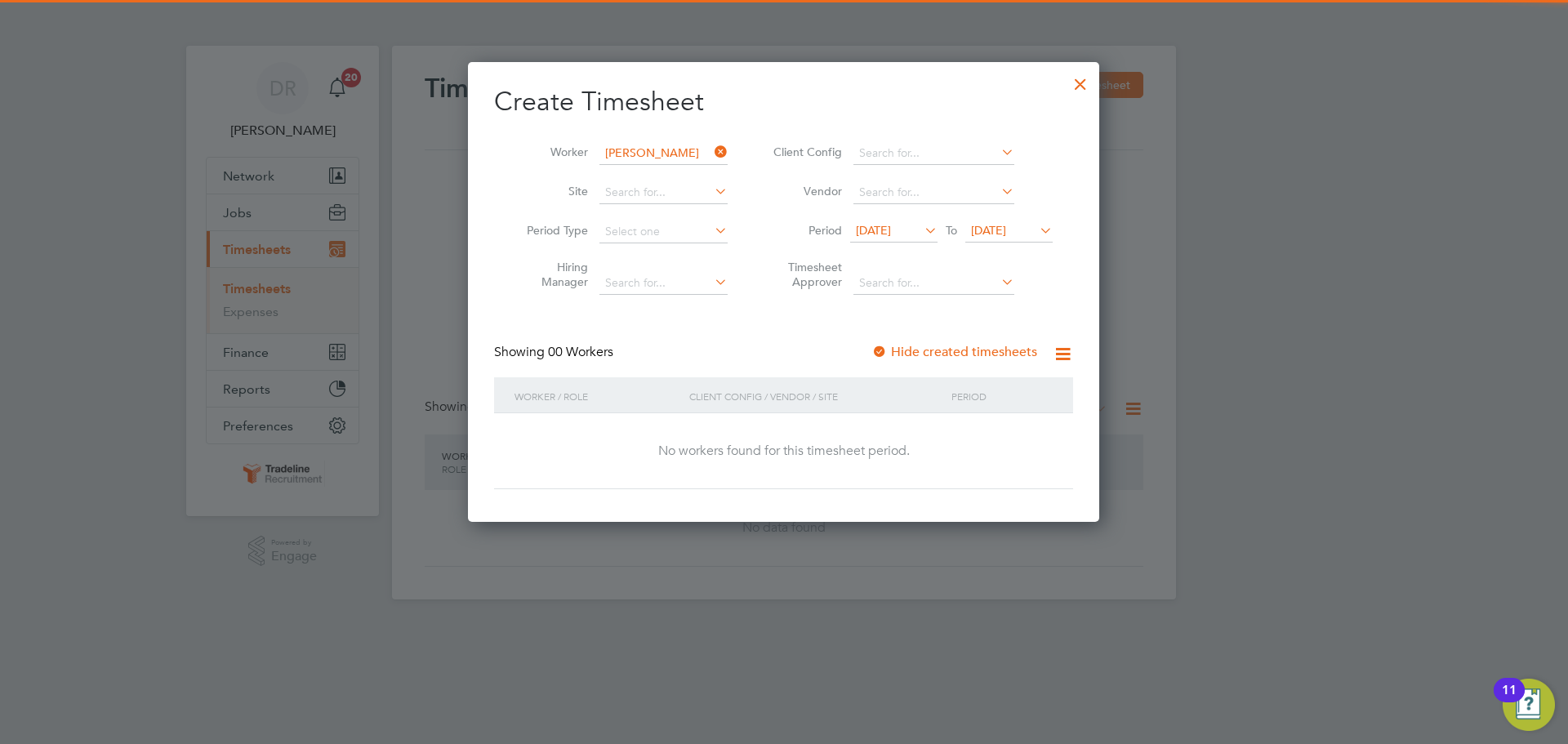
click at [1036, 235] on icon at bounding box center [1036, 230] width 0 height 23
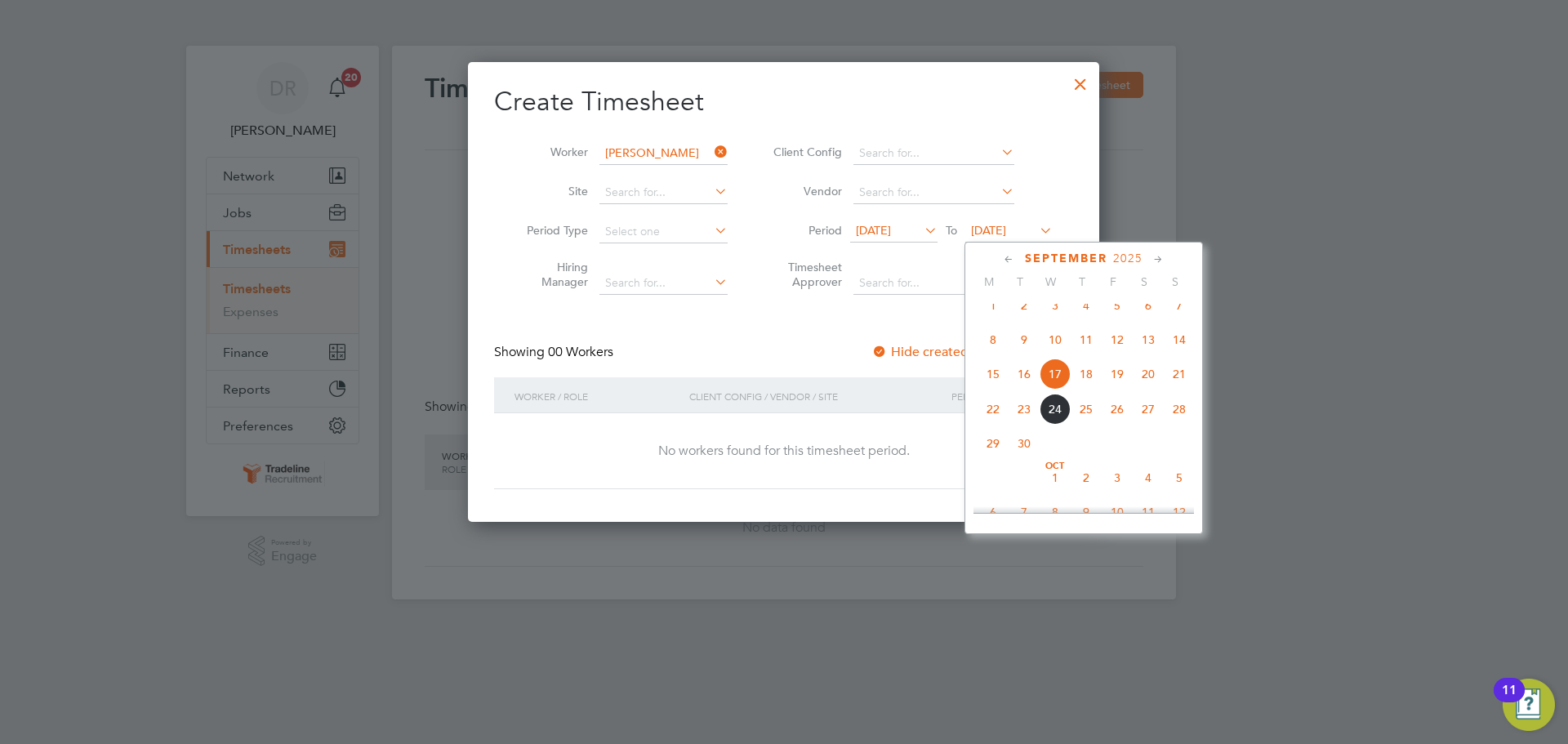
click at [1178, 425] on span "28" at bounding box center [1178, 409] width 31 height 31
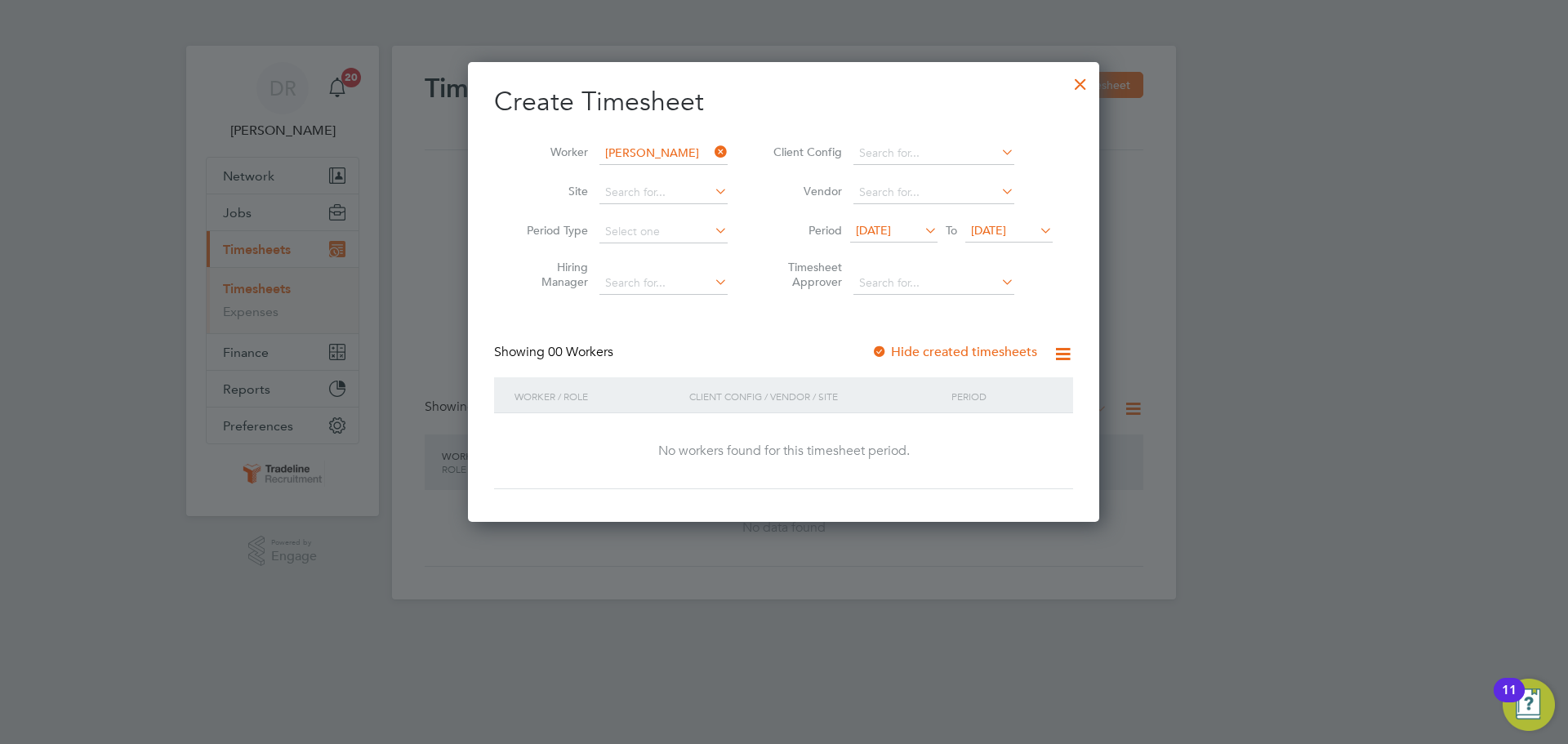
click at [1085, 84] on div at bounding box center [1080, 79] width 29 height 29
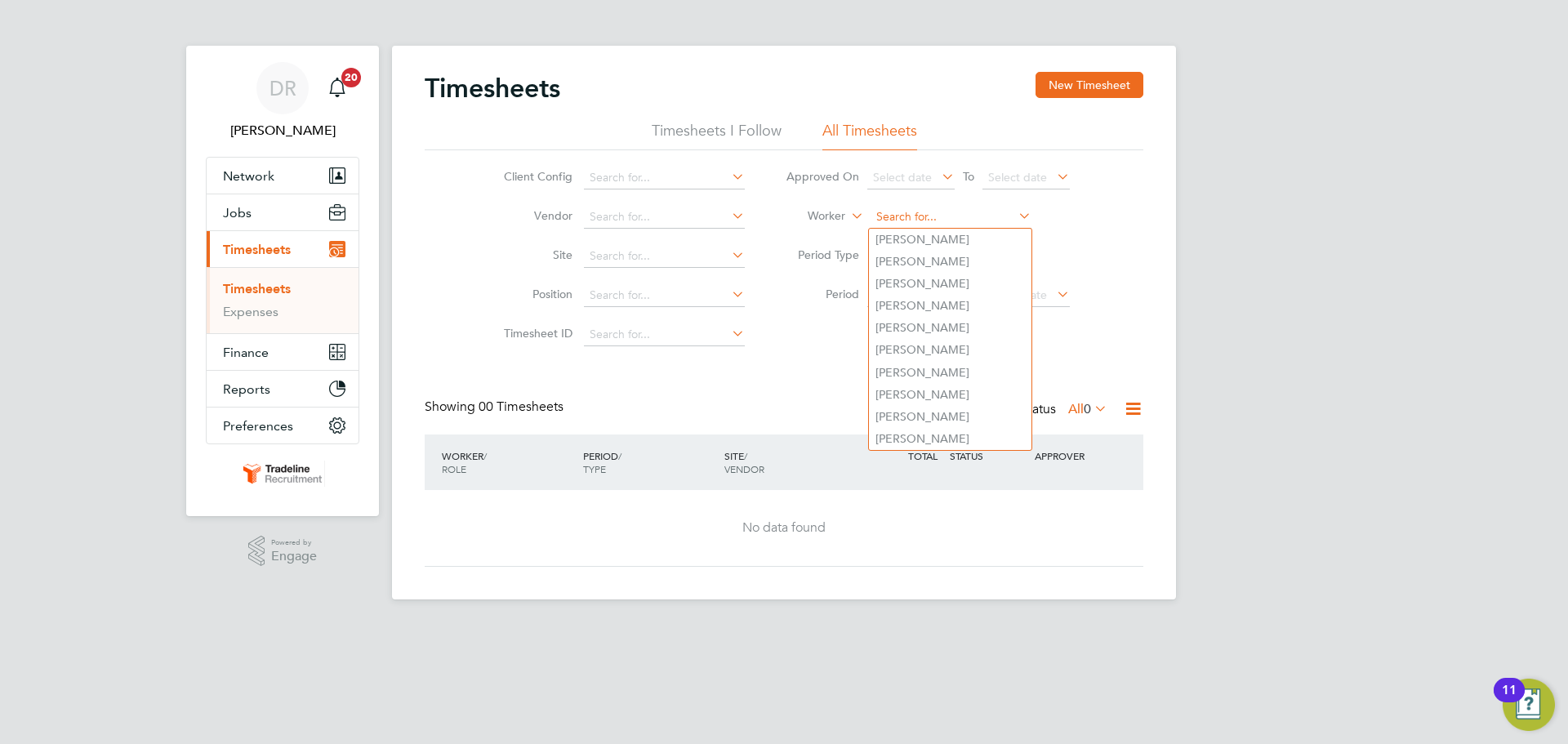
click at [910, 210] on input at bounding box center [951, 217] width 161 height 23
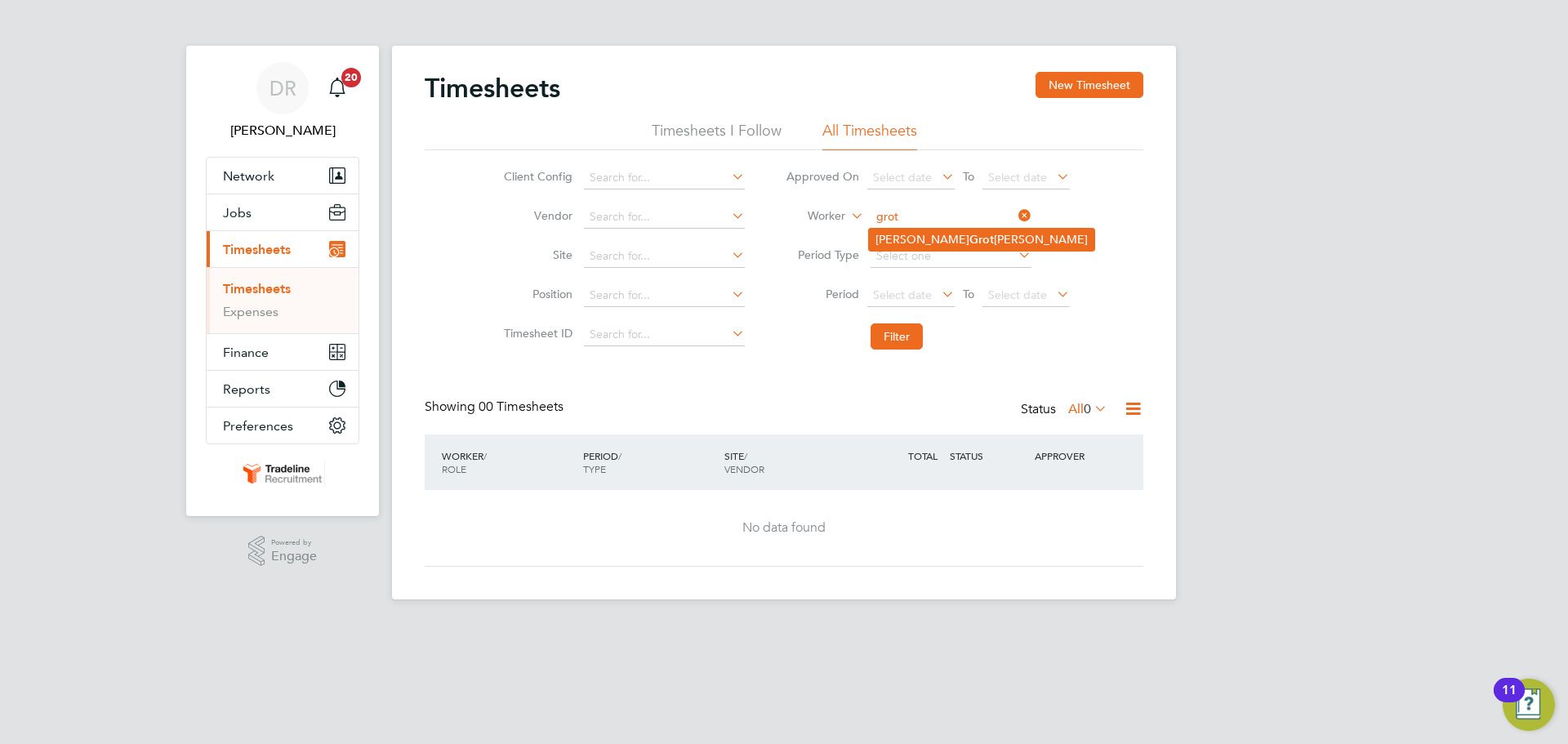
click at [969, 244] on b "Grot" at bounding box center [981, 240] width 25 height 14
type input "[PERSON_NAME]"
click at [914, 342] on button "Filter" at bounding box center [896, 337] width 52 height 26
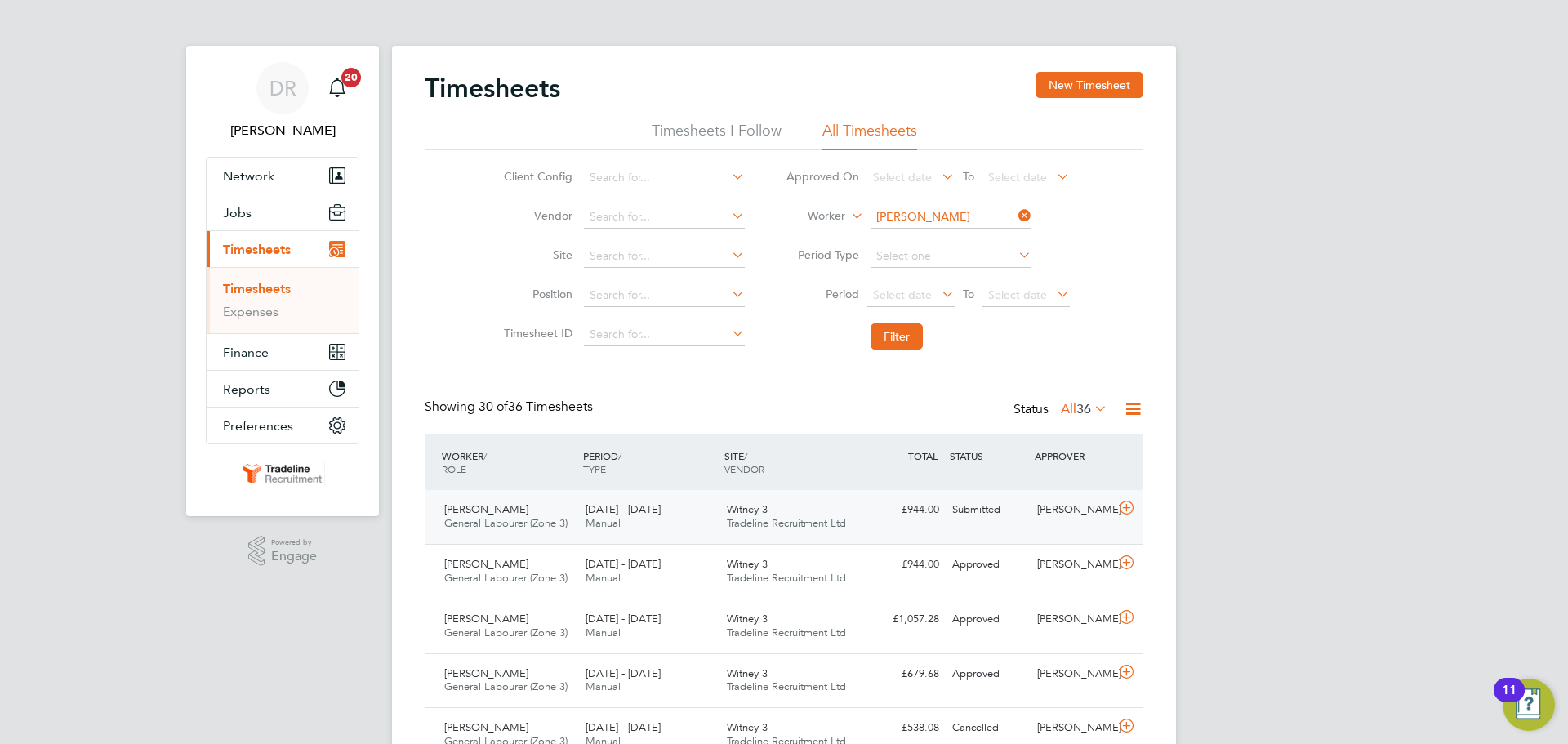
click at [1135, 507] on icon at bounding box center [1126, 507] width 20 height 13
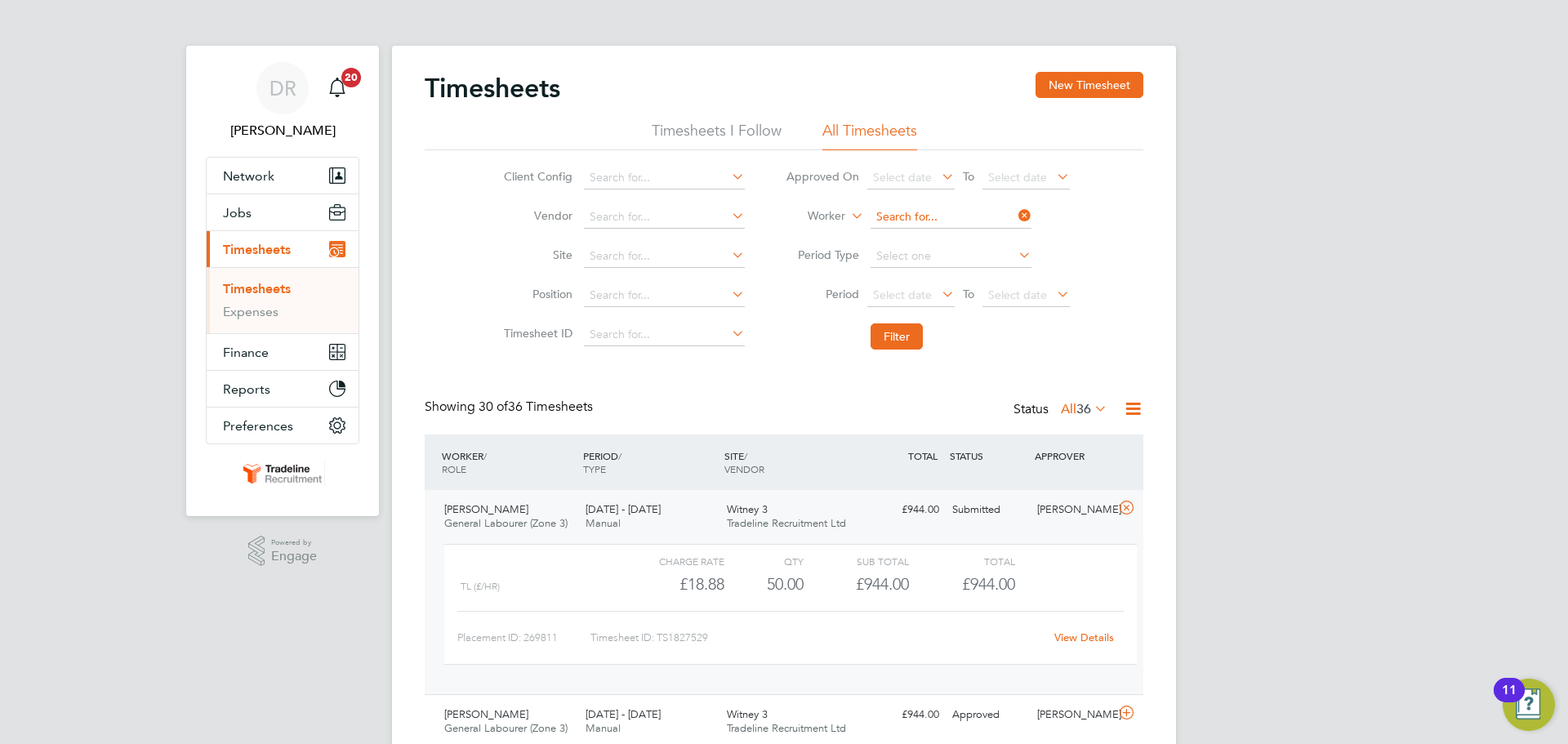
click at [975, 210] on input at bounding box center [951, 217] width 161 height 23
click at [959, 275] on li "Arthur King" at bounding box center [950, 283] width 163 height 22
type input "[PERSON_NAME]"
click at [904, 341] on button "Filter" at bounding box center [896, 337] width 52 height 26
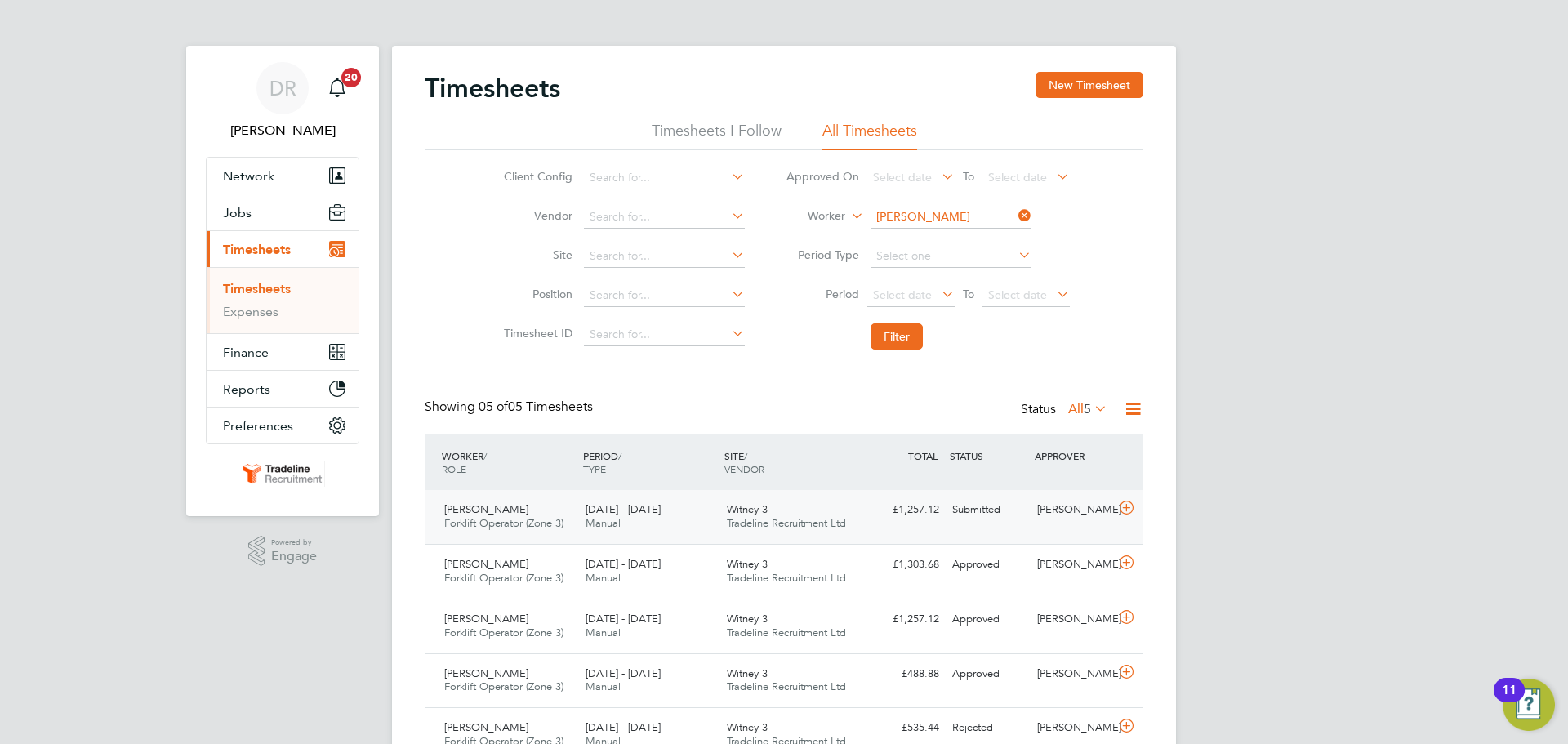
click at [1129, 514] on icon at bounding box center [1126, 507] width 20 height 13
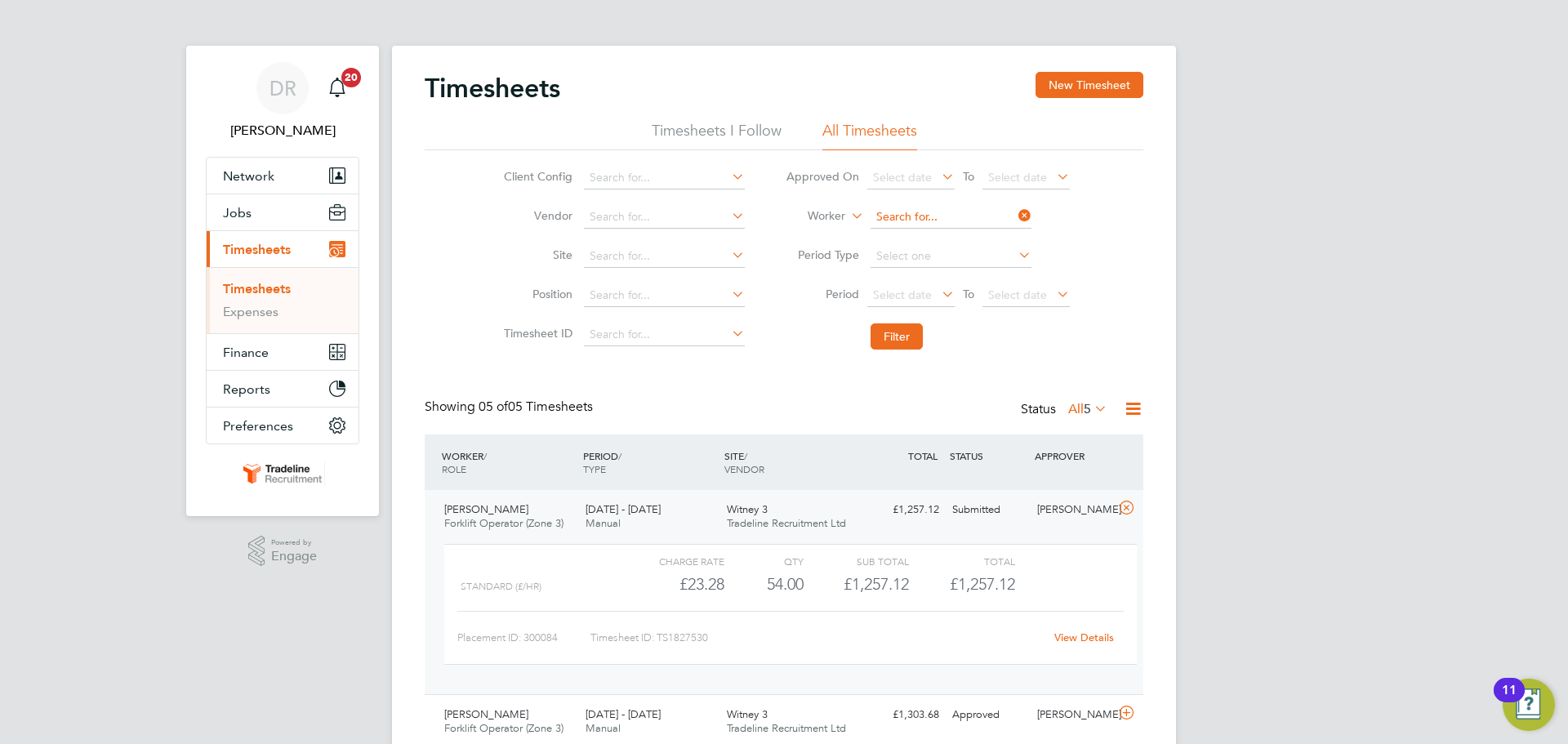
click at [920, 218] on input at bounding box center [951, 217] width 161 height 23
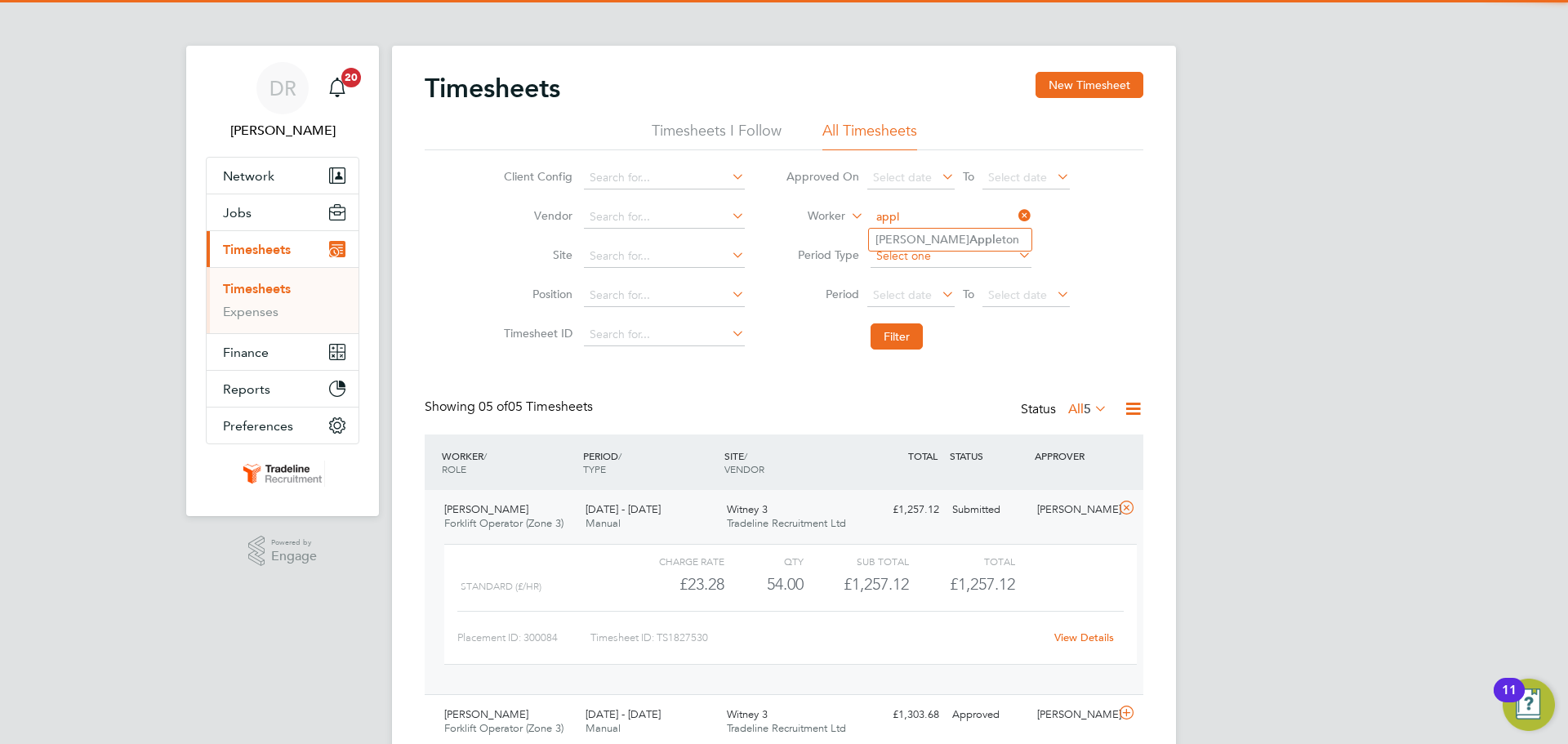
type input "appl"
click at [922, 251] on input at bounding box center [951, 257] width 161 height 23
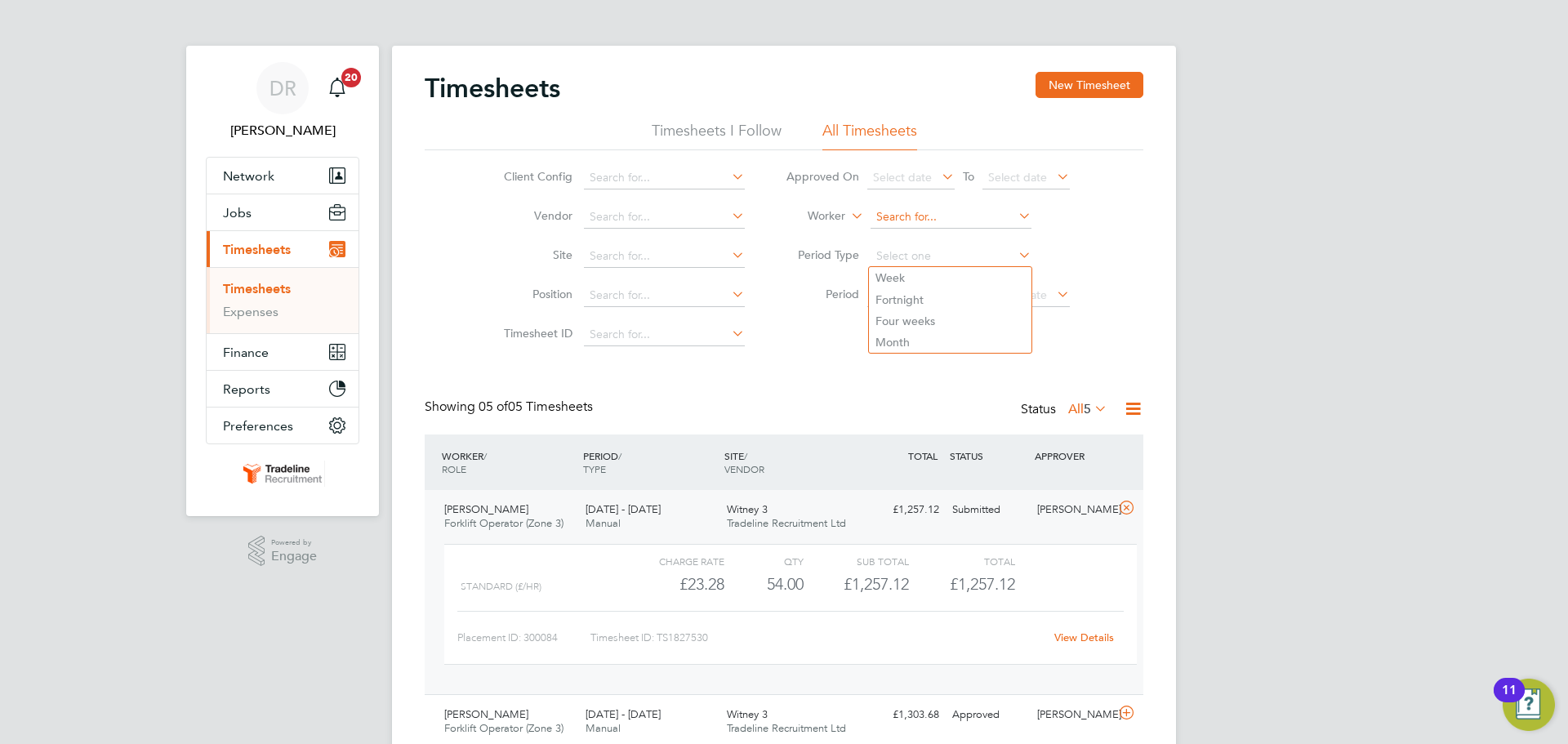
click at [922, 210] on input at bounding box center [951, 217] width 161 height 23
click at [969, 233] on b "Appl" at bounding box center [982, 240] width 26 height 14
type input "Daniel Appleton"
click at [906, 335] on button "Filter" at bounding box center [896, 337] width 52 height 26
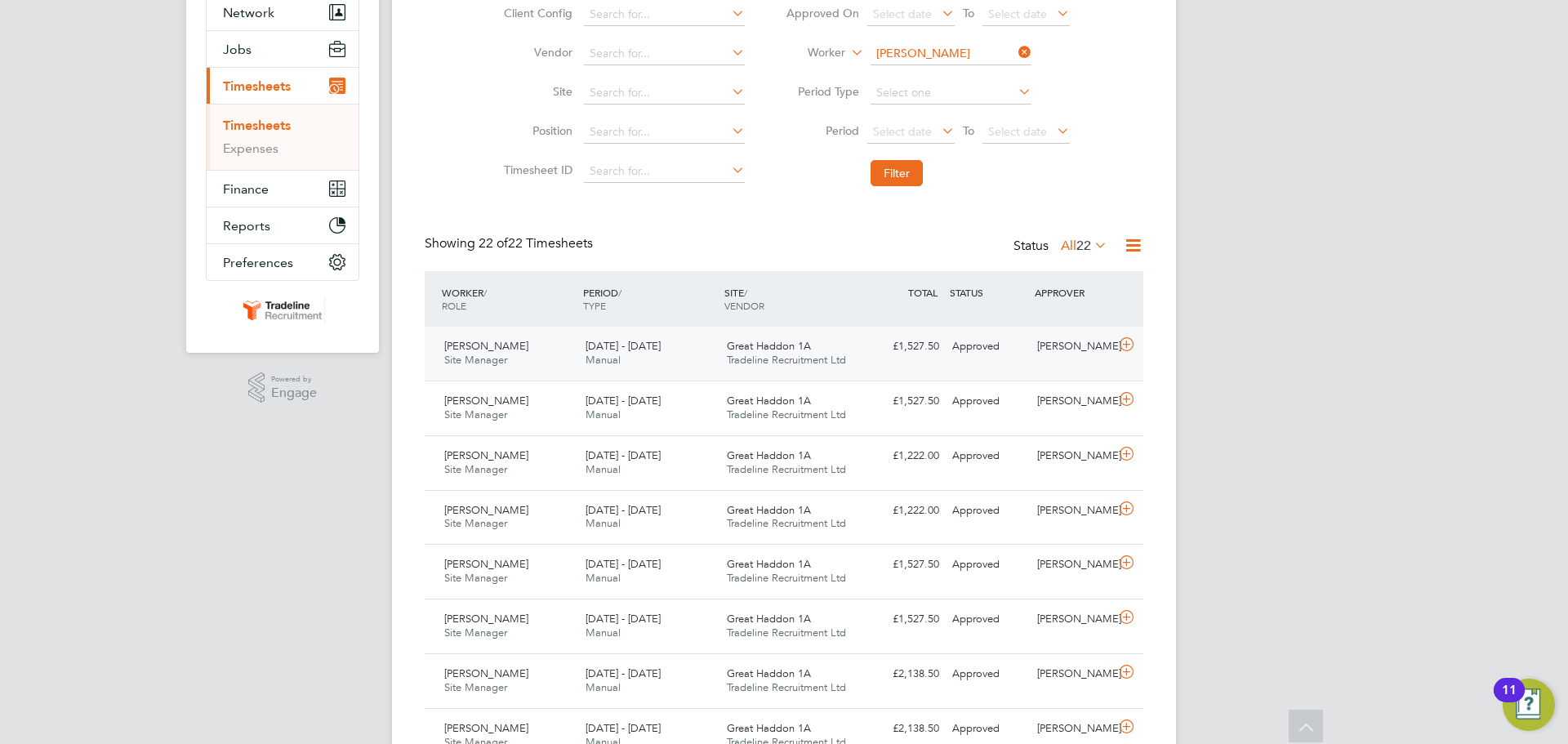
click at [1127, 349] on icon at bounding box center [1126, 344] width 20 height 13
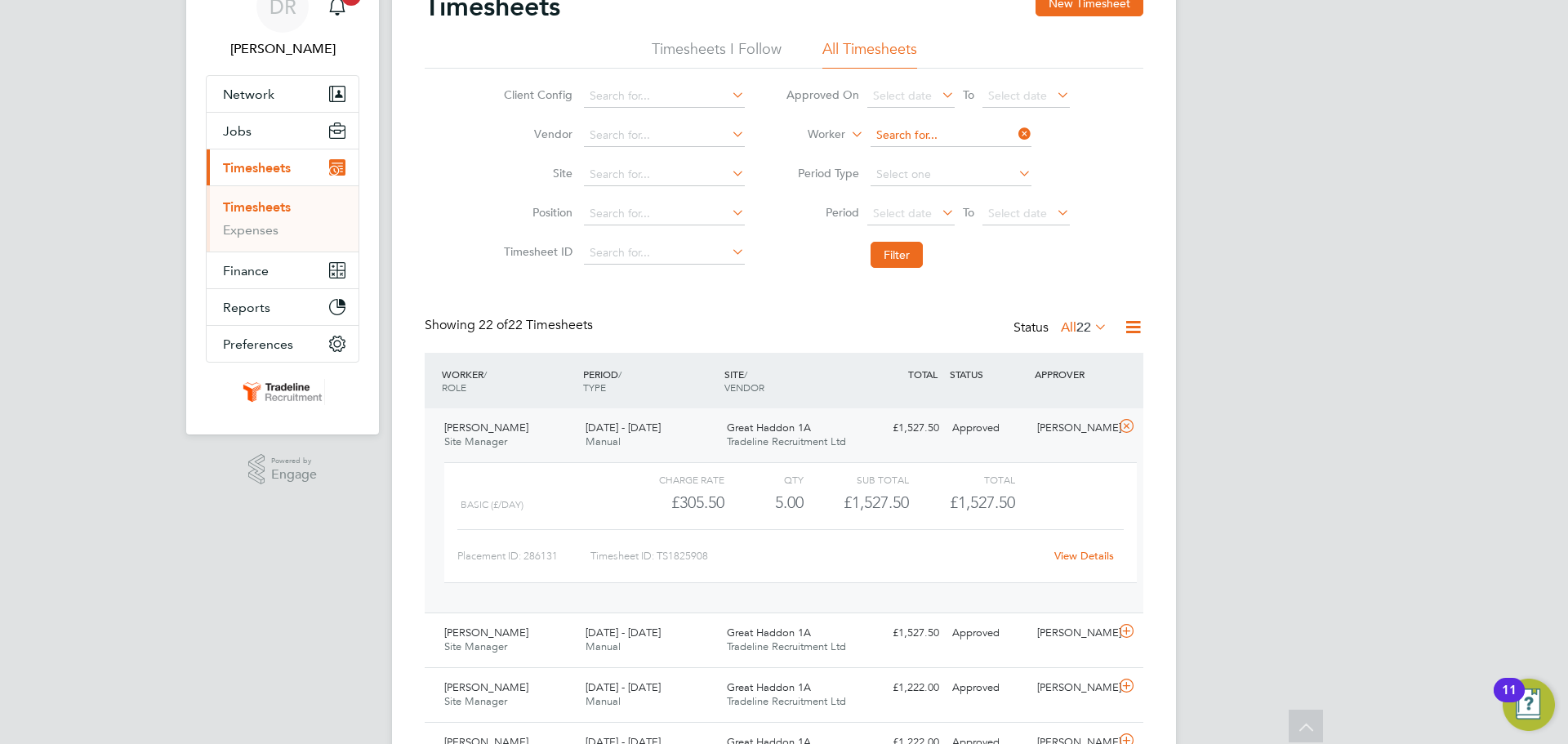
click at [954, 131] on input at bounding box center [951, 135] width 161 height 23
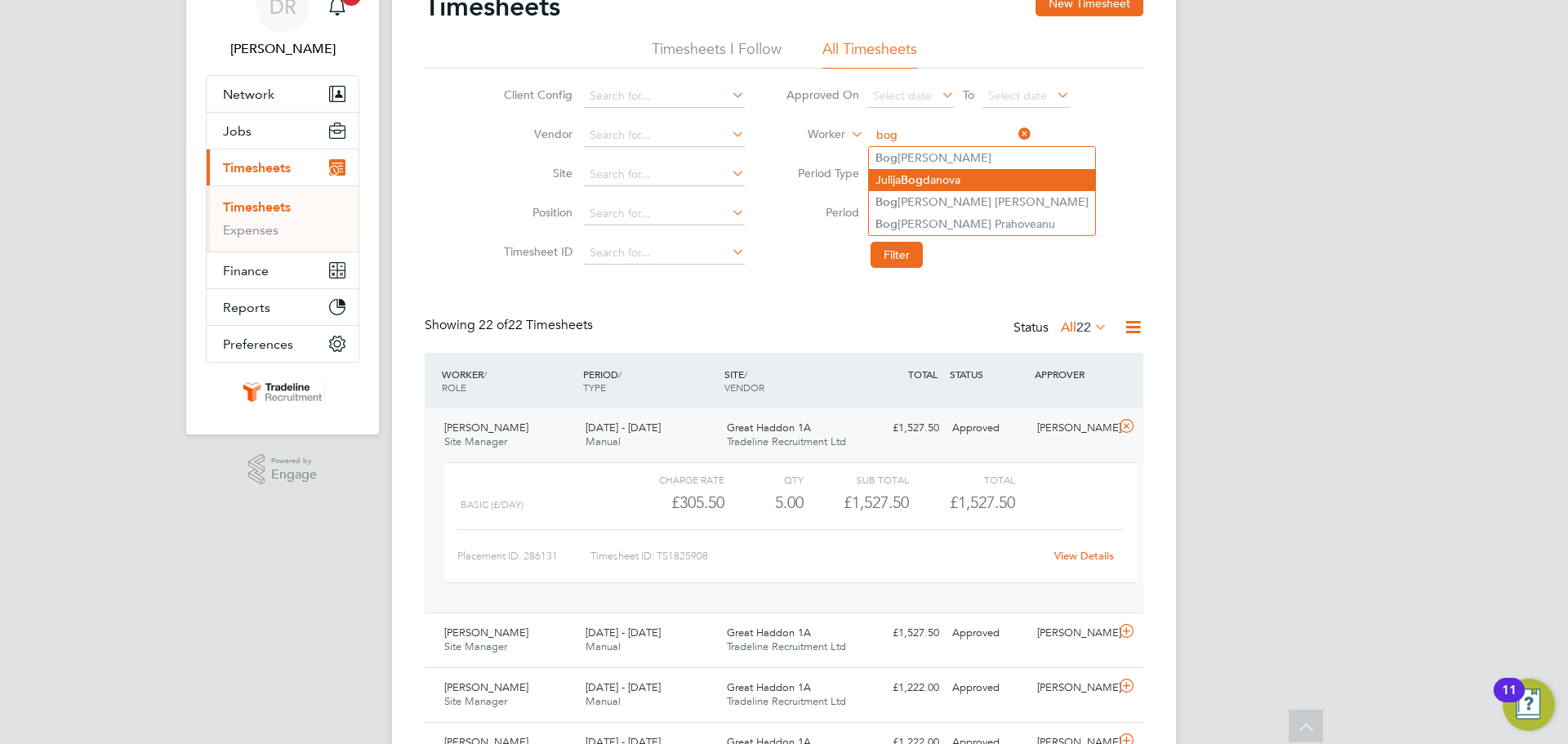
click at [966, 182] on li "Julija Bog danova" at bounding box center [981, 179] width 226 height 22
type input "[PERSON_NAME]"
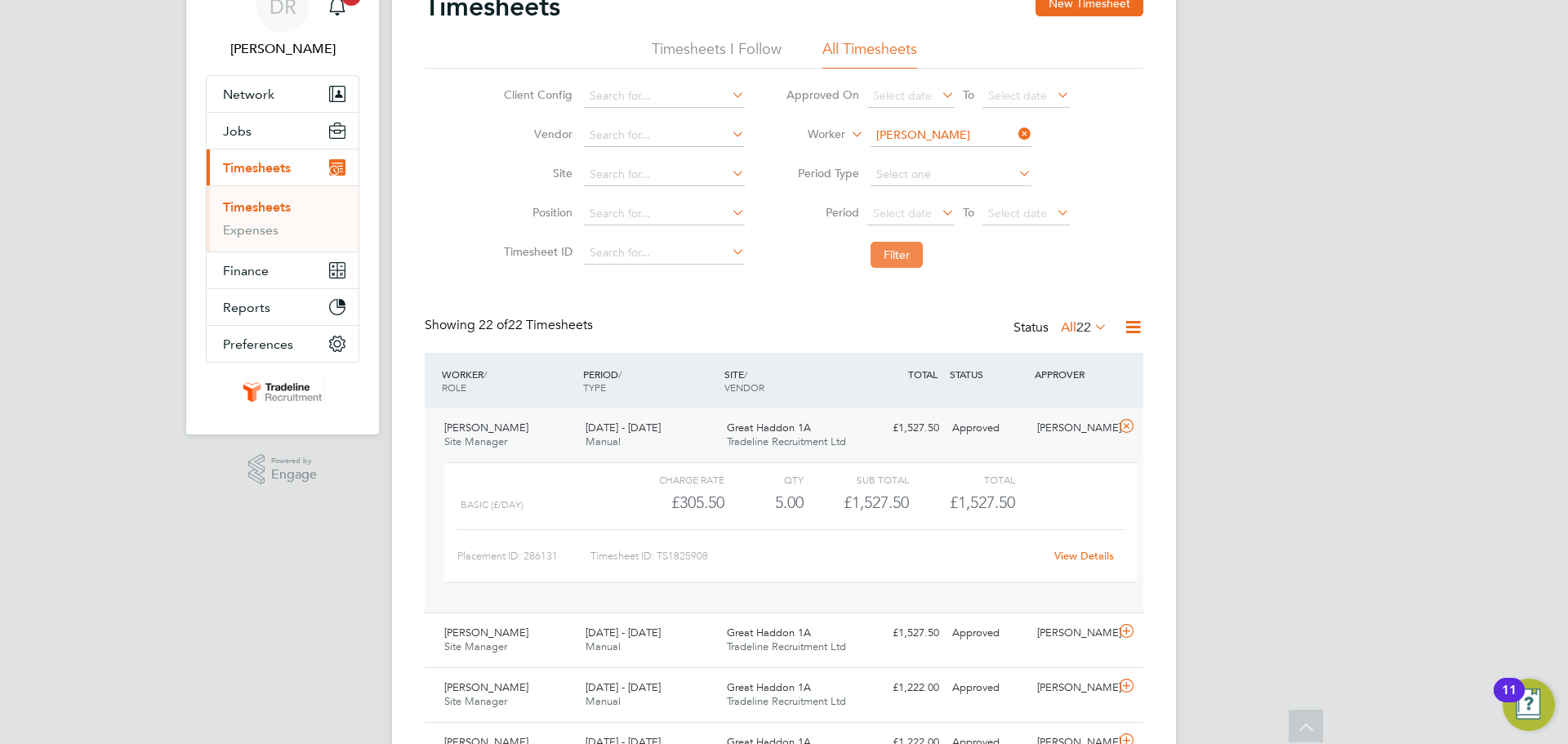
click at [878, 250] on button "Filter" at bounding box center [896, 255] width 52 height 26
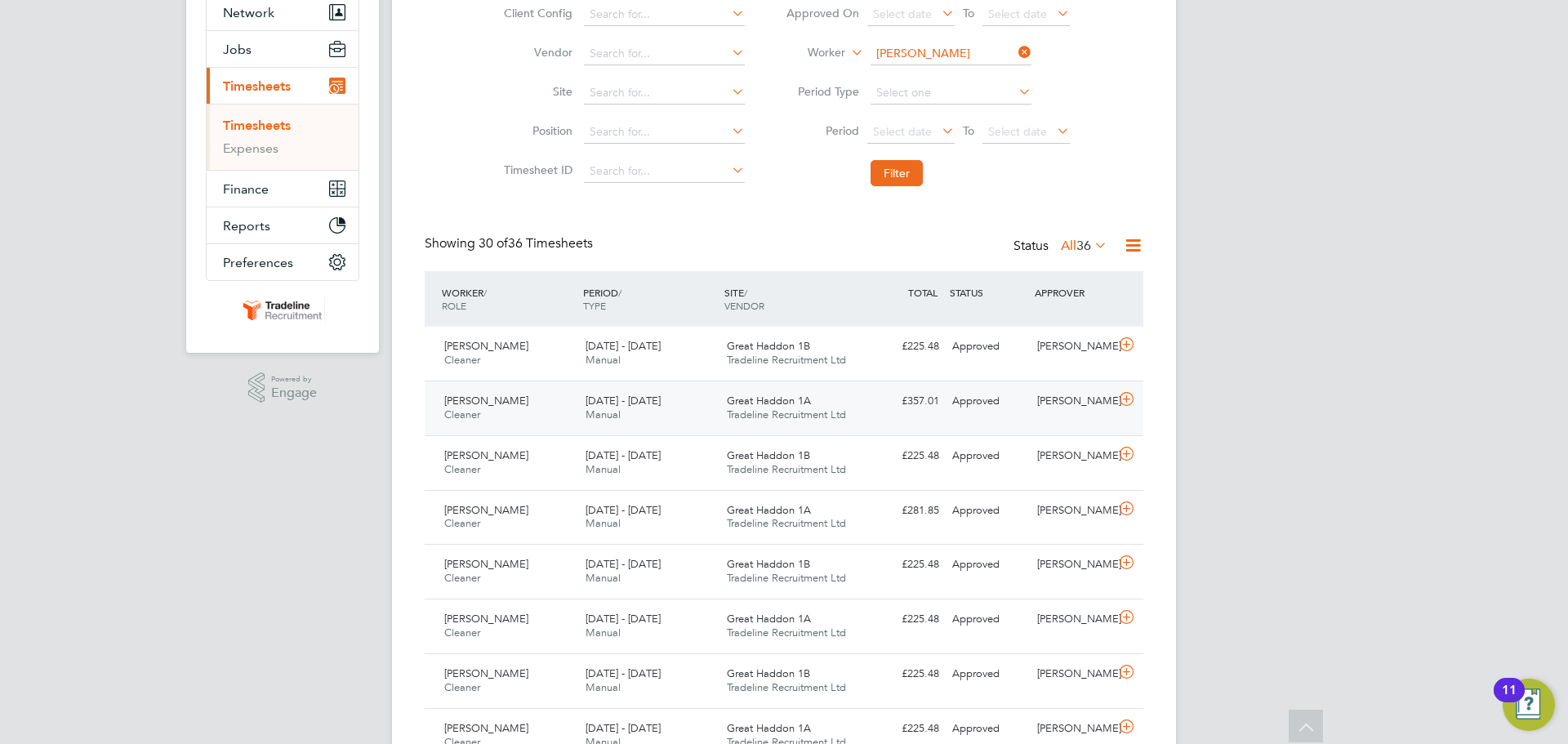
click at [1134, 406] on icon at bounding box center [1126, 399] width 20 height 13
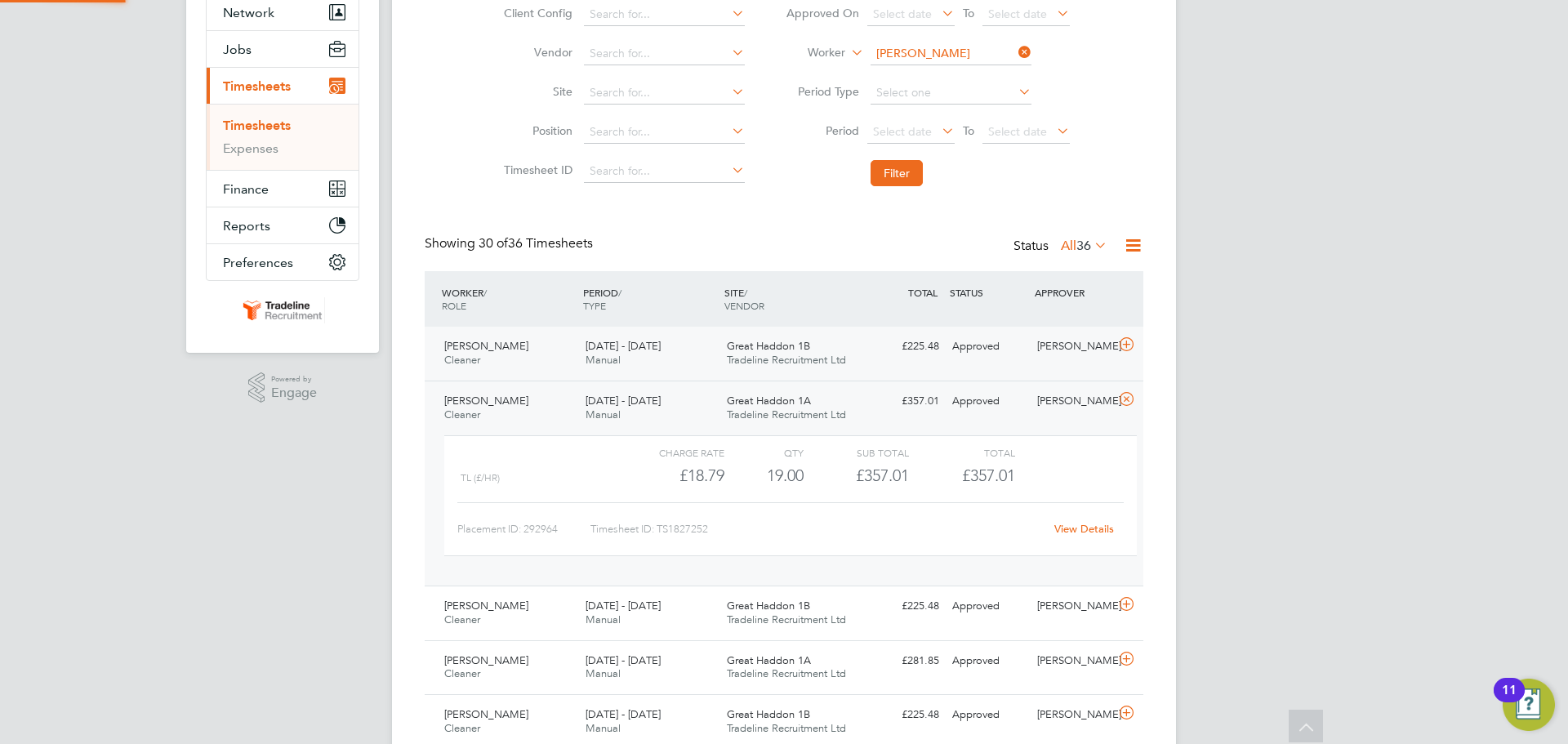
click at [1134, 355] on div at bounding box center [1129, 346] width 29 height 26
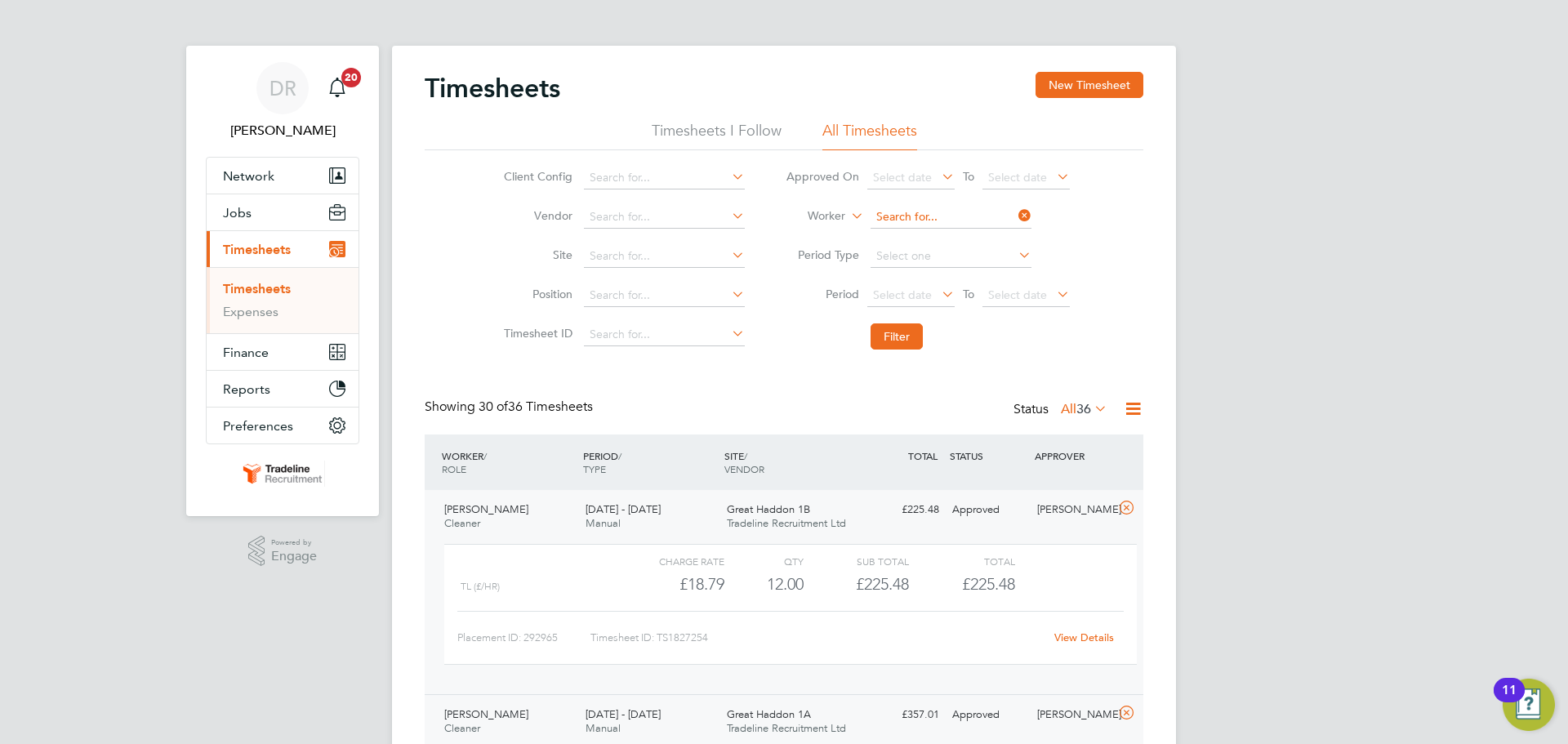
click at [936, 222] on input at bounding box center [951, 217] width 161 height 23
click at [969, 237] on b "Gen" at bounding box center [980, 240] width 22 height 14
type input "[PERSON_NAME]"
click at [901, 330] on button "Filter" at bounding box center [896, 337] width 52 height 26
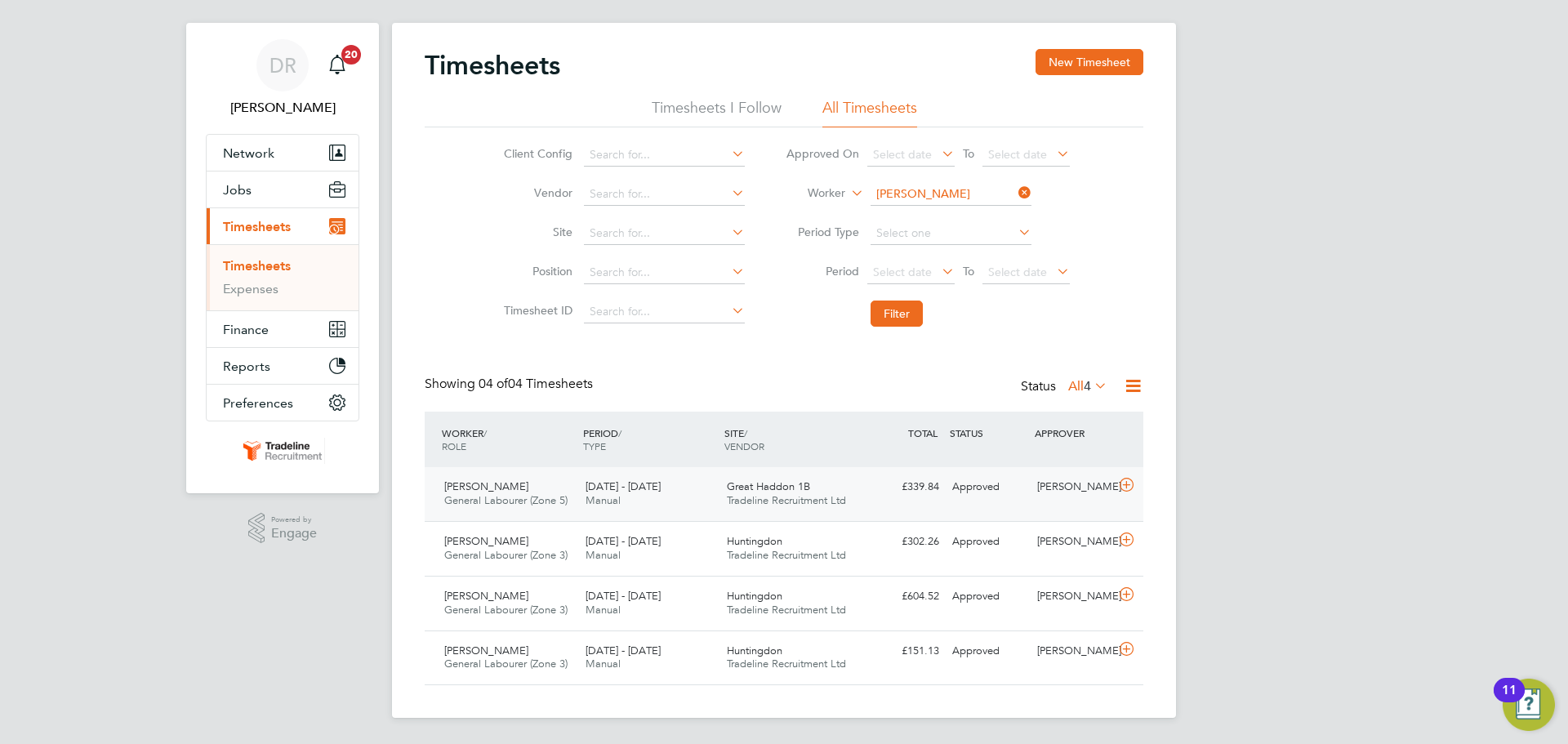
click at [1127, 485] on icon at bounding box center [1126, 485] width 20 height 13
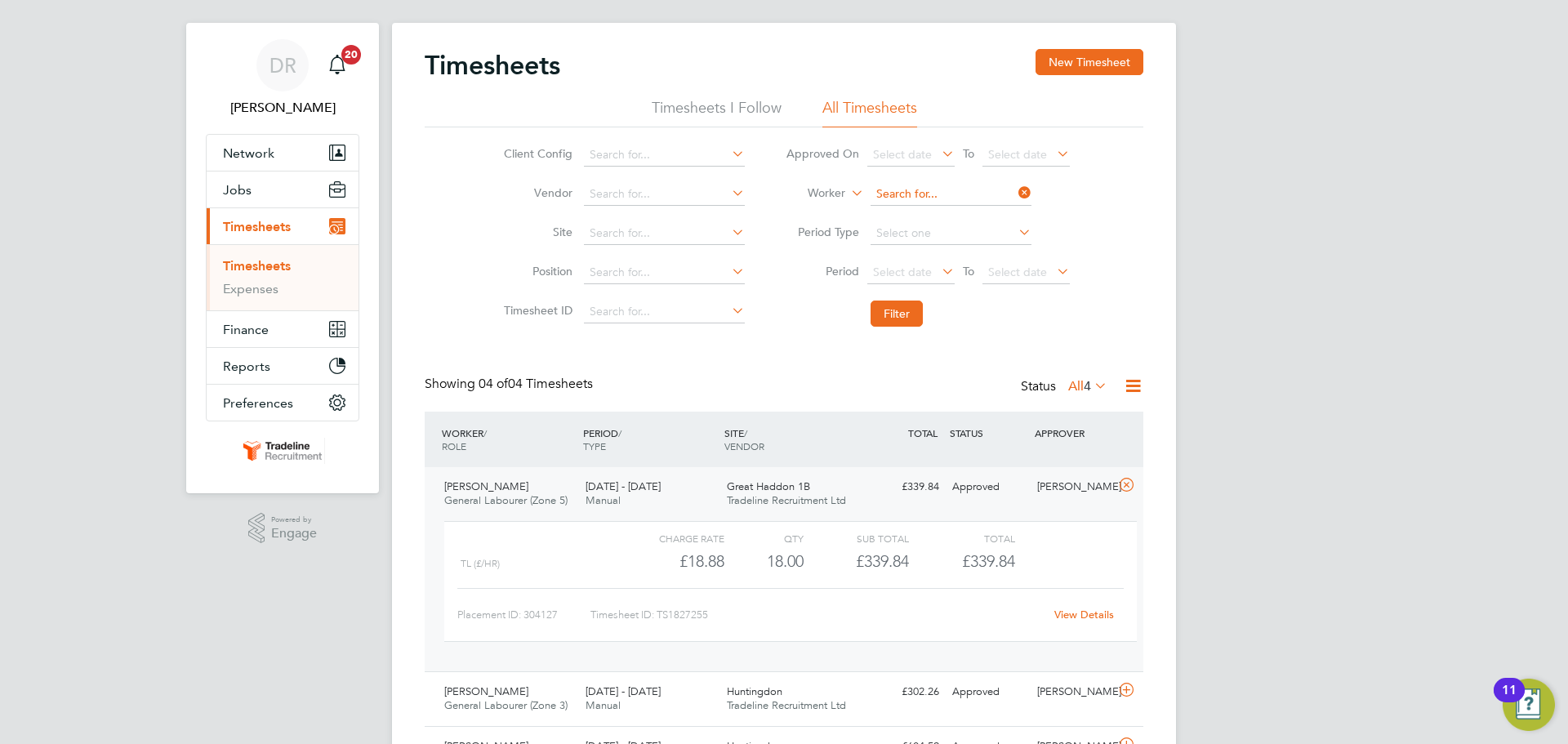
click at [912, 195] on input at bounding box center [951, 194] width 161 height 23
click at [933, 232] on li "Lukasz Kac zmarek" at bounding box center [952, 238] width 165 height 22
type input "Lukasz Kaczmarek"
click at [901, 315] on button "Filter" at bounding box center [896, 314] width 52 height 26
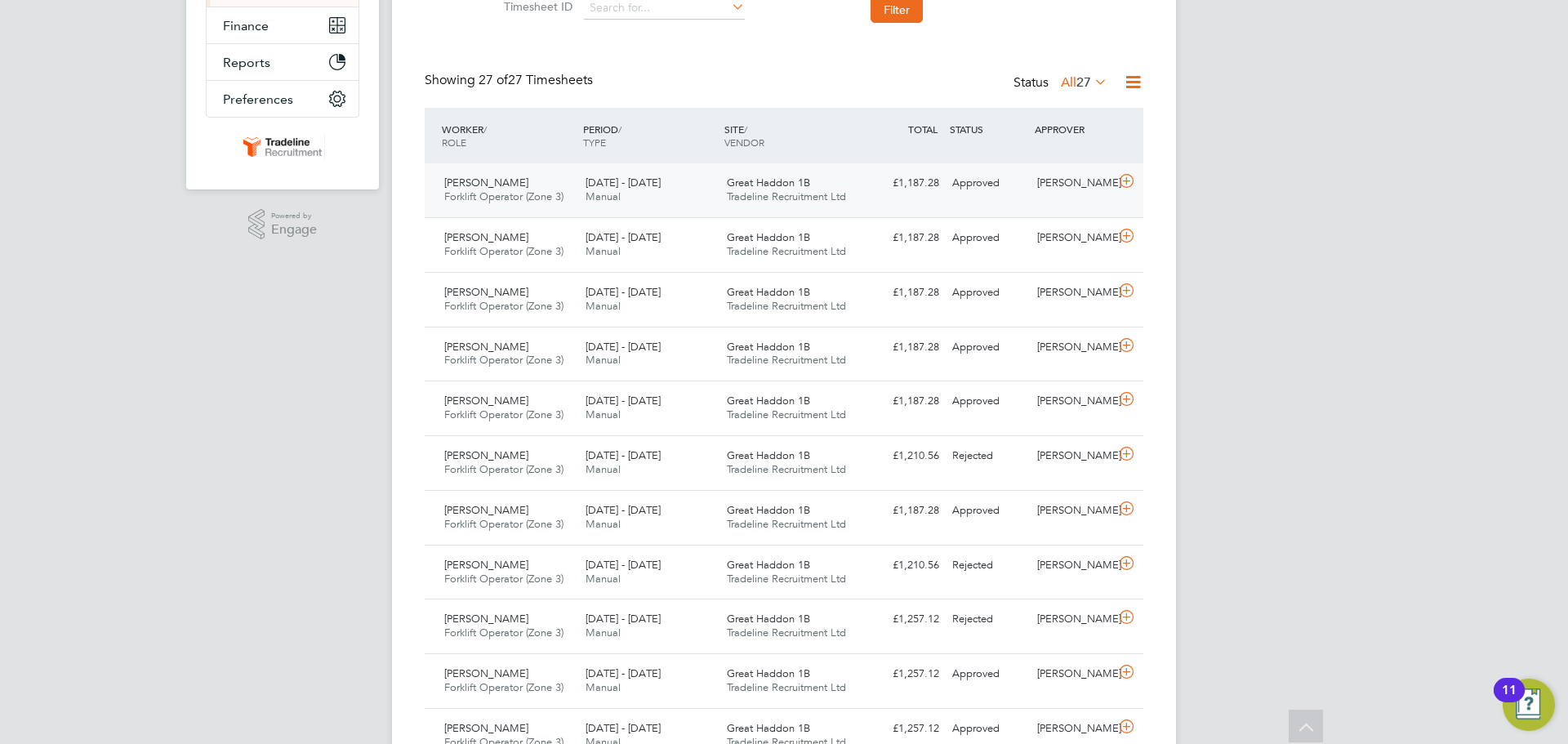
click at [1127, 193] on div at bounding box center [1129, 183] width 29 height 26
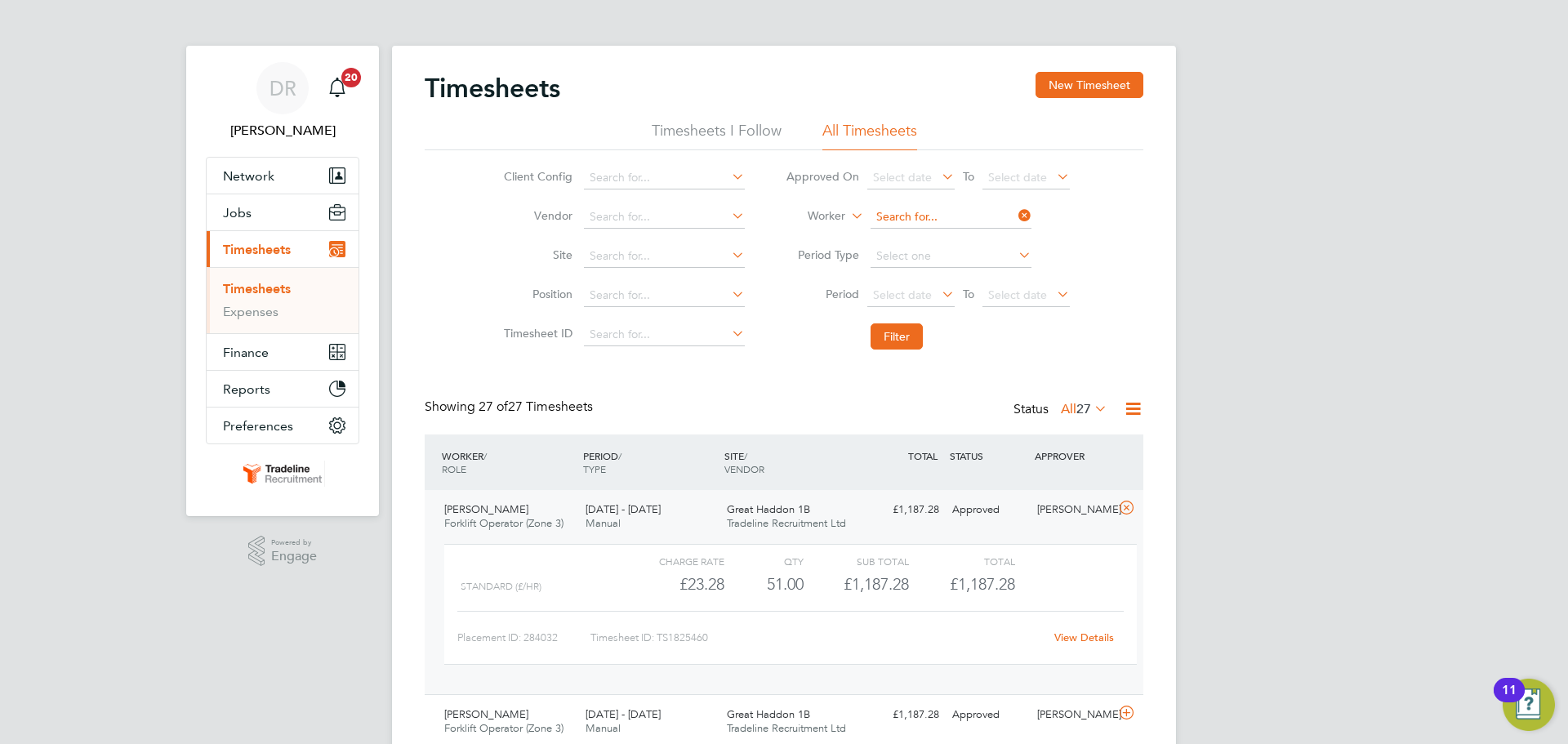
click at [969, 244] on b "Wilk" at bounding box center [1017, 240] width 95 height 14
type input "[PERSON_NAME]"
click at [911, 334] on button "Filter" at bounding box center [896, 337] width 52 height 26
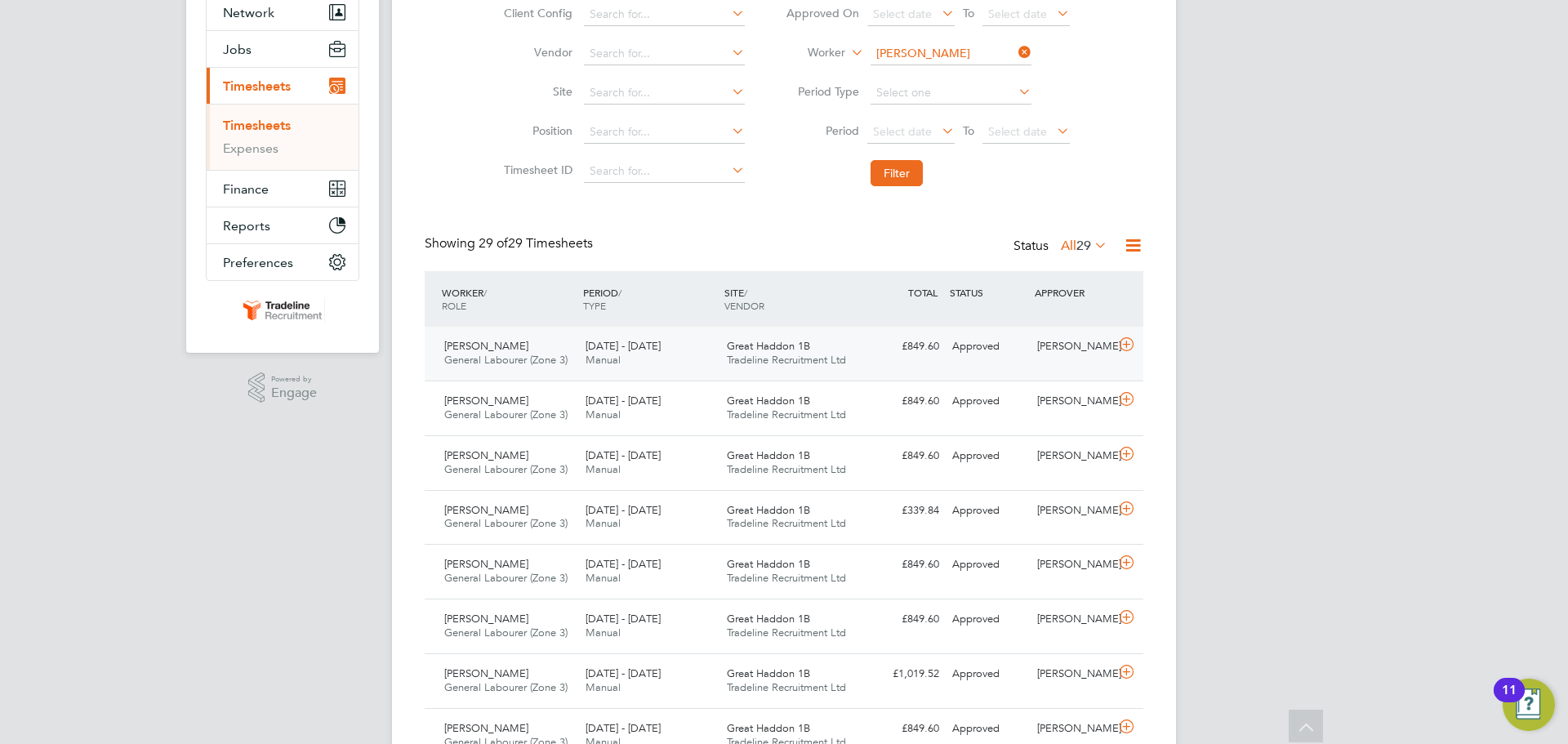
click at [1137, 349] on div at bounding box center [1129, 346] width 29 height 26
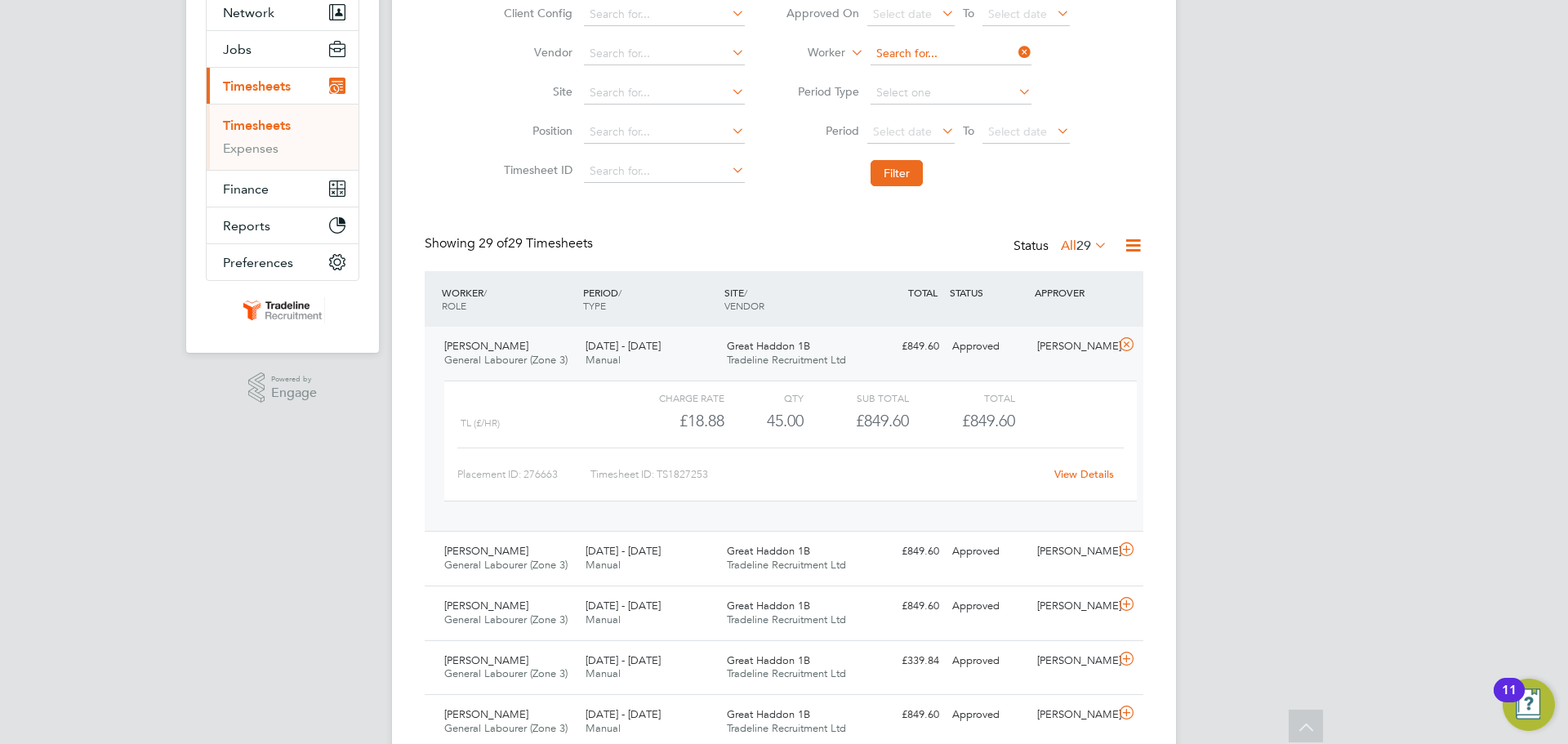
click at [937, 58] on input at bounding box center [951, 54] width 161 height 23
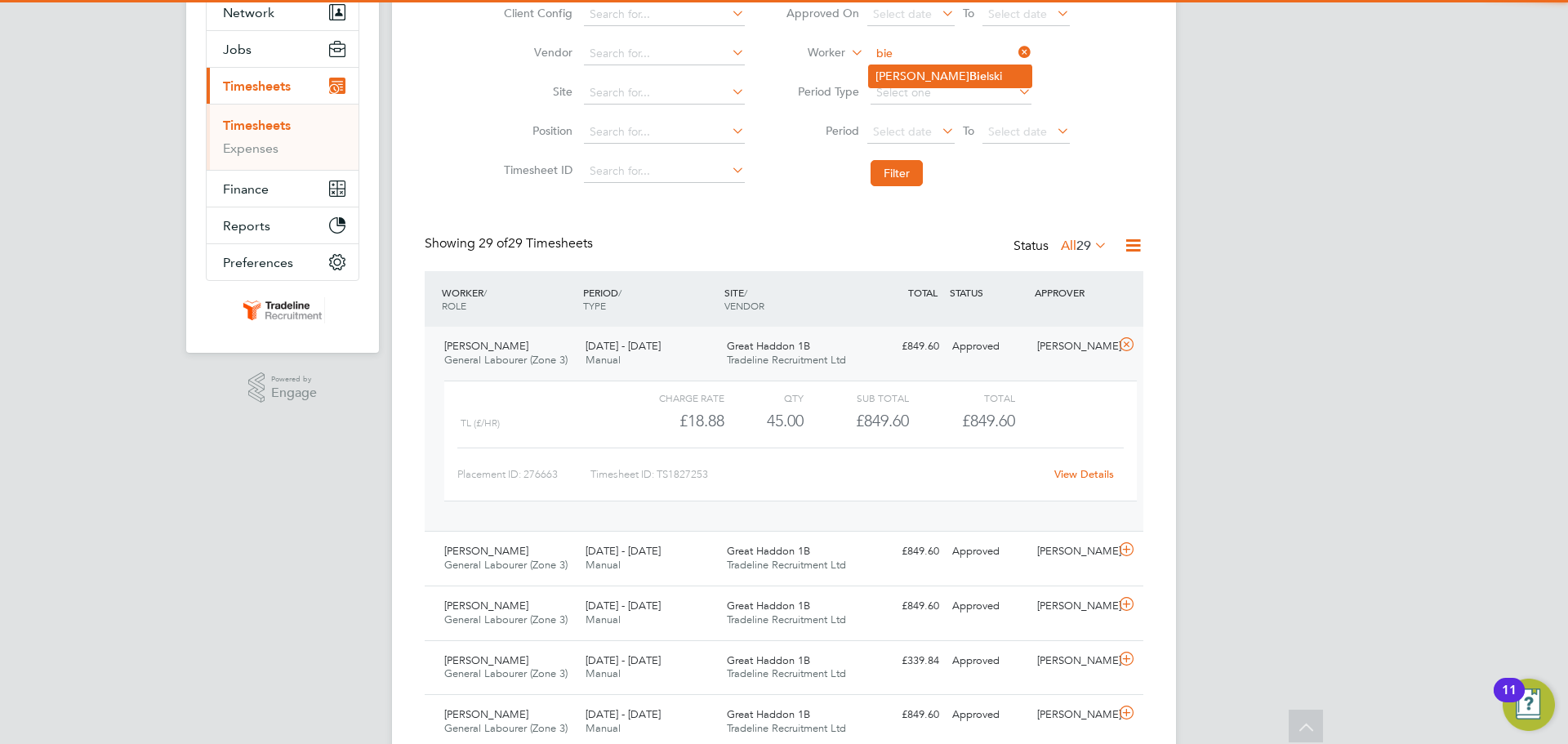
click at [936, 76] on li "Jacek Bie lski" at bounding box center [950, 76] width 163 height 22
type input "[PERSON_NAME]"
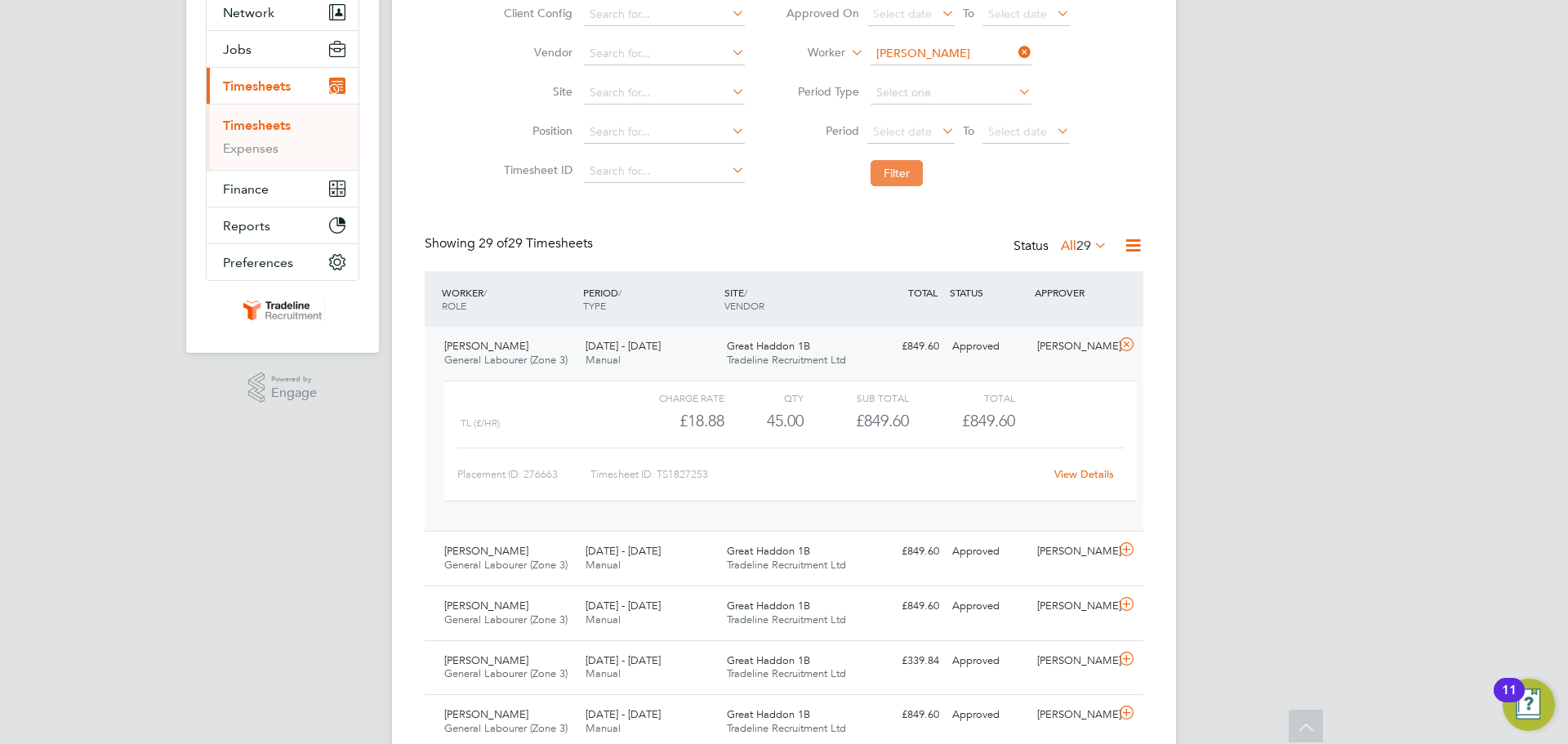
click at [899, 177] on button "Filter" at bounding box center [896, 173] width 52 height 26
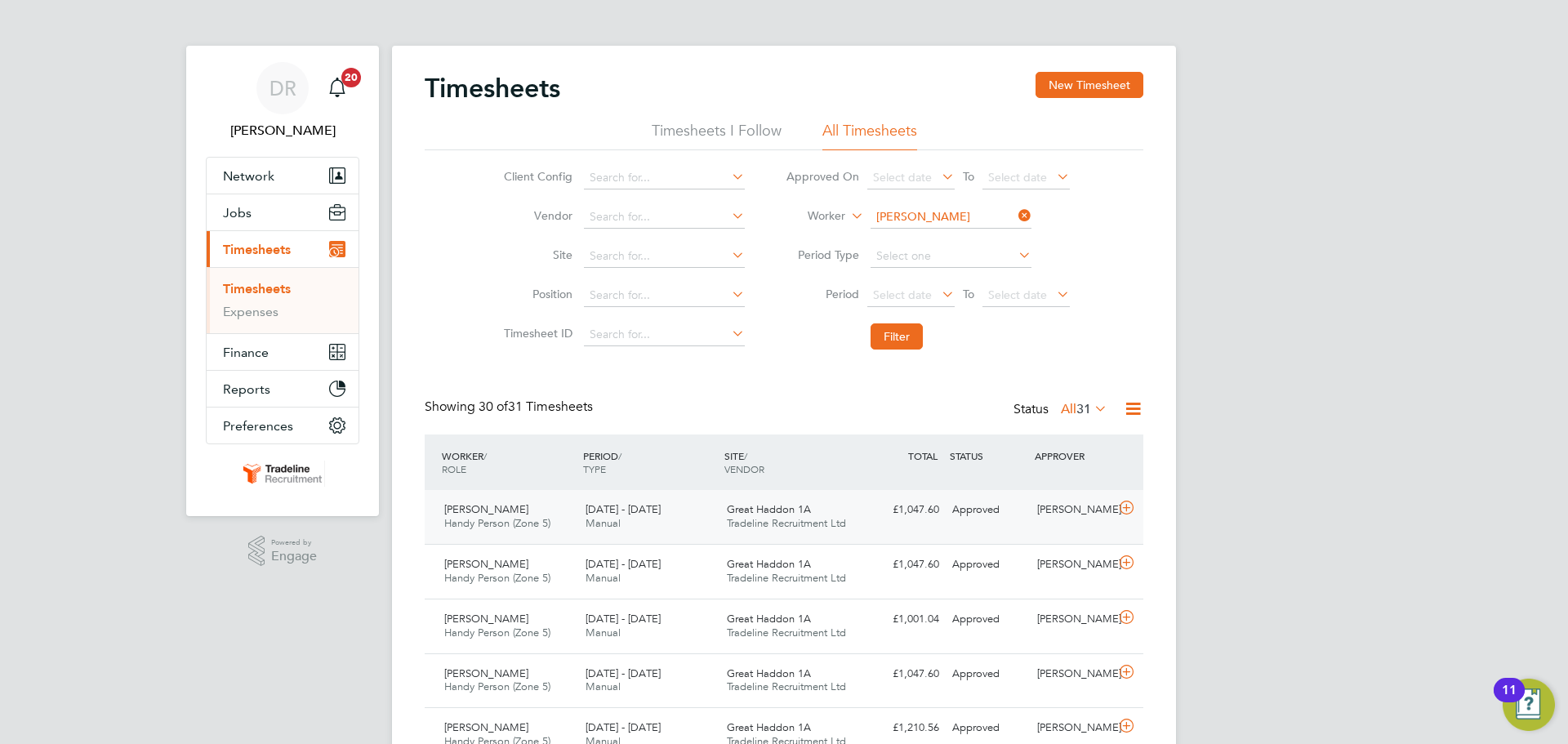
click at [1139, 511] on div at bounding box center [1129, 510] width 29 height 26
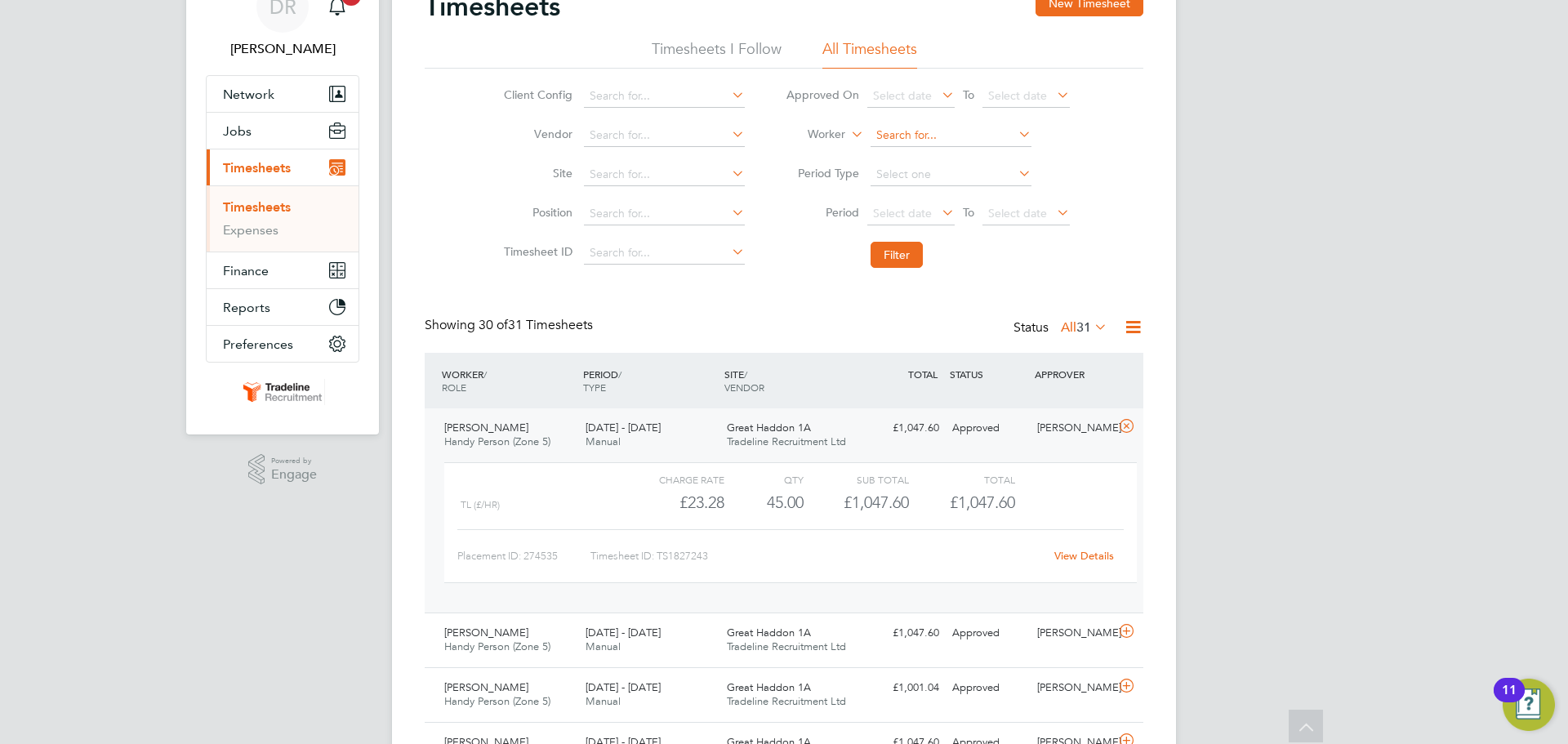
click at [928, 131] on input at bounding box center [951, 135] width 161 height 23
click at [933, 152] on li "Mark Butl er" at bounding box center [950, 157] width 163 height 22
type input "[PERSON_NAME]"
click at [908, 230] on li "Period Select date To Select date" at bounding box center [928, 214] width 325 height 40
click at [907, 249] on button "Filter" at bounding box center [896, 255] width 52 height 26
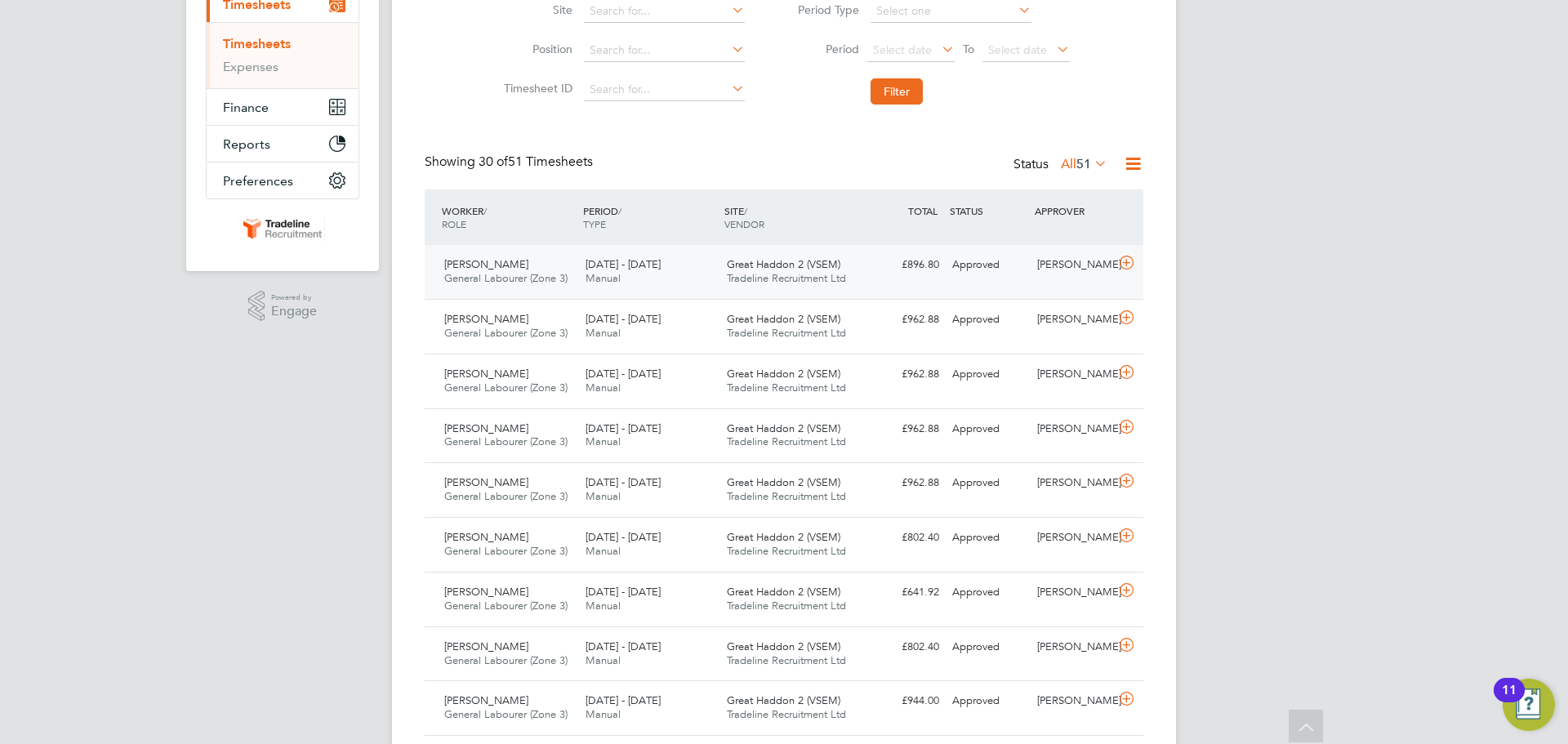
click at [1129, 259] on icon at bounding box center [1126, 263] width 20 height 13
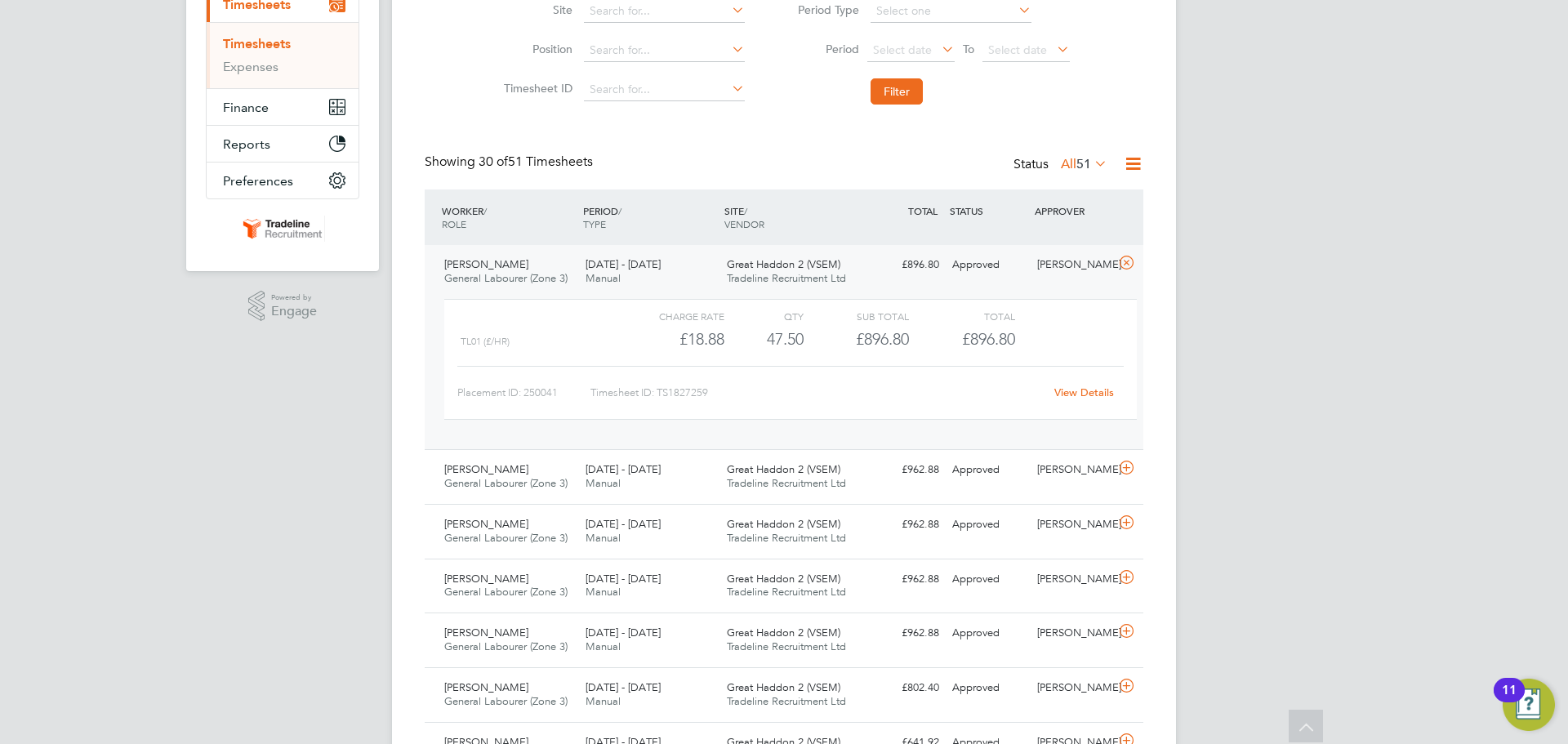
click at [1099, 390] on link "View Details" at bounding box center [1084, 392] width 60 height 14
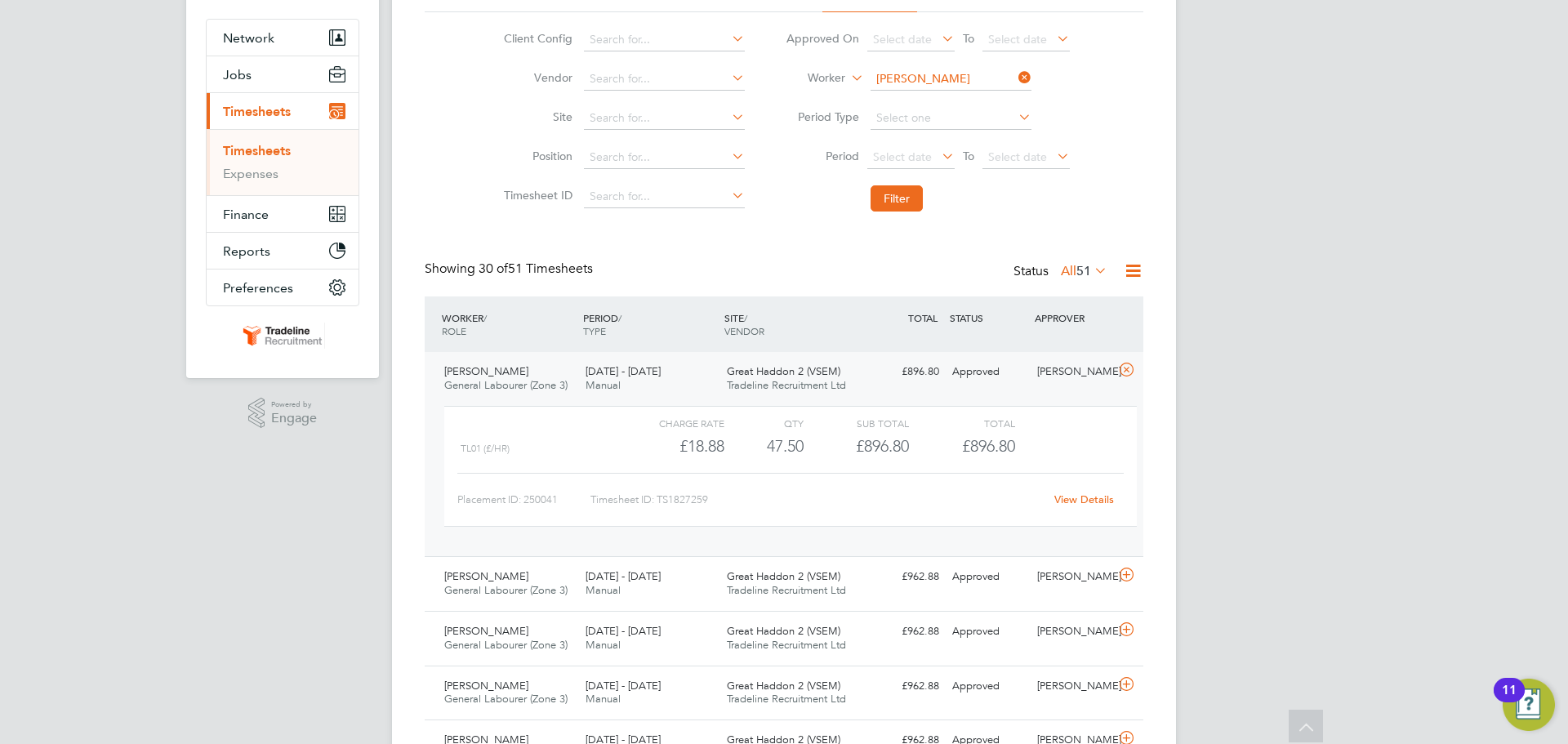
scroll to position [0, 0]
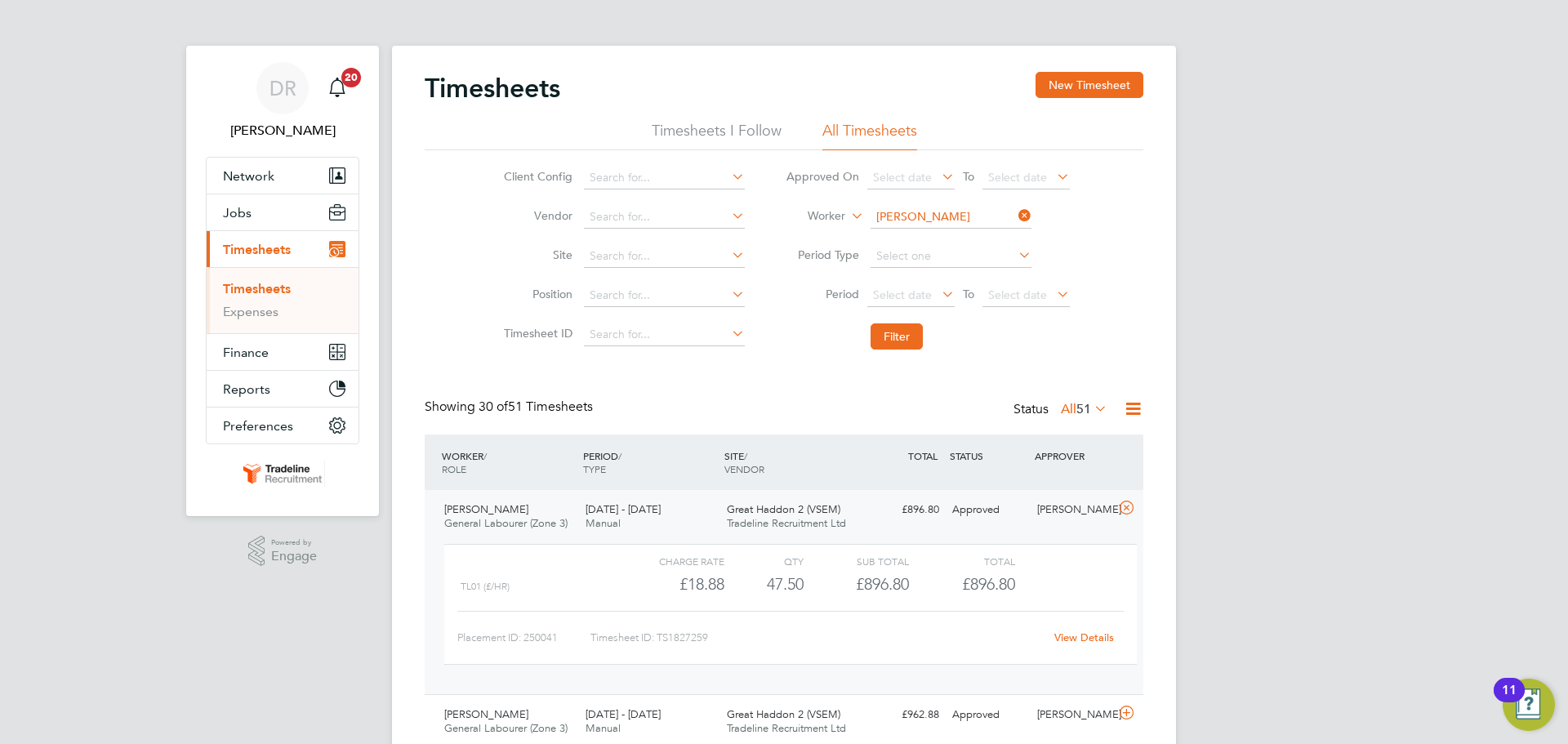
click at [924, 214] on input "[PERSON_NAME]" at bounding box center [951, 217] width 161 height 23
click at [958, 237] on li "Kathryn New ton" at bounding box center [950, 239] width 163 height 22
type input "[PERSON_NAME]"
click at [904, 348] on button "Filter" at bounding box center [896, 337] width 52 height 26
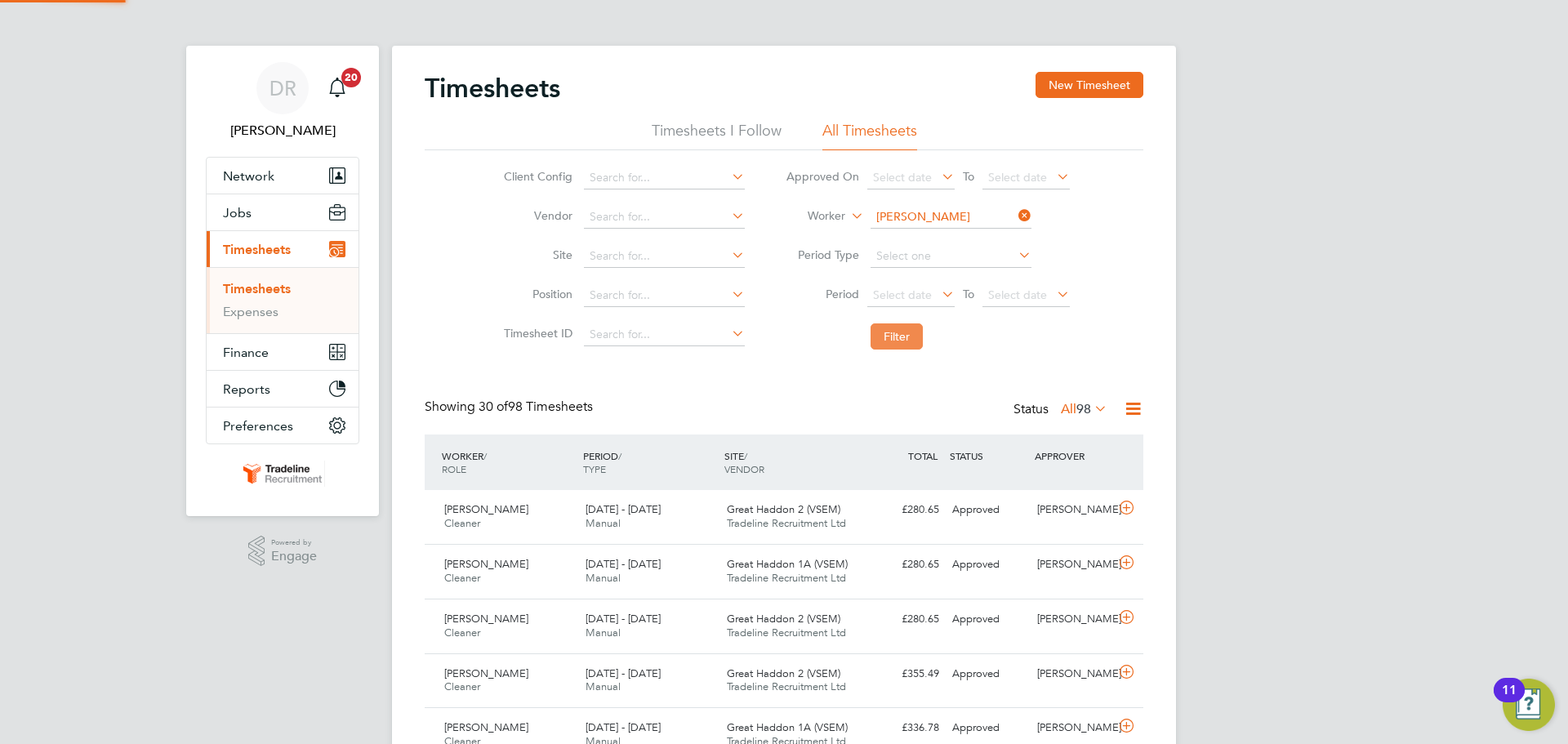
scroll to position [41, 142]
click at [1120, 512] on icon at bounding box center [1126, 507] width 20 height 13
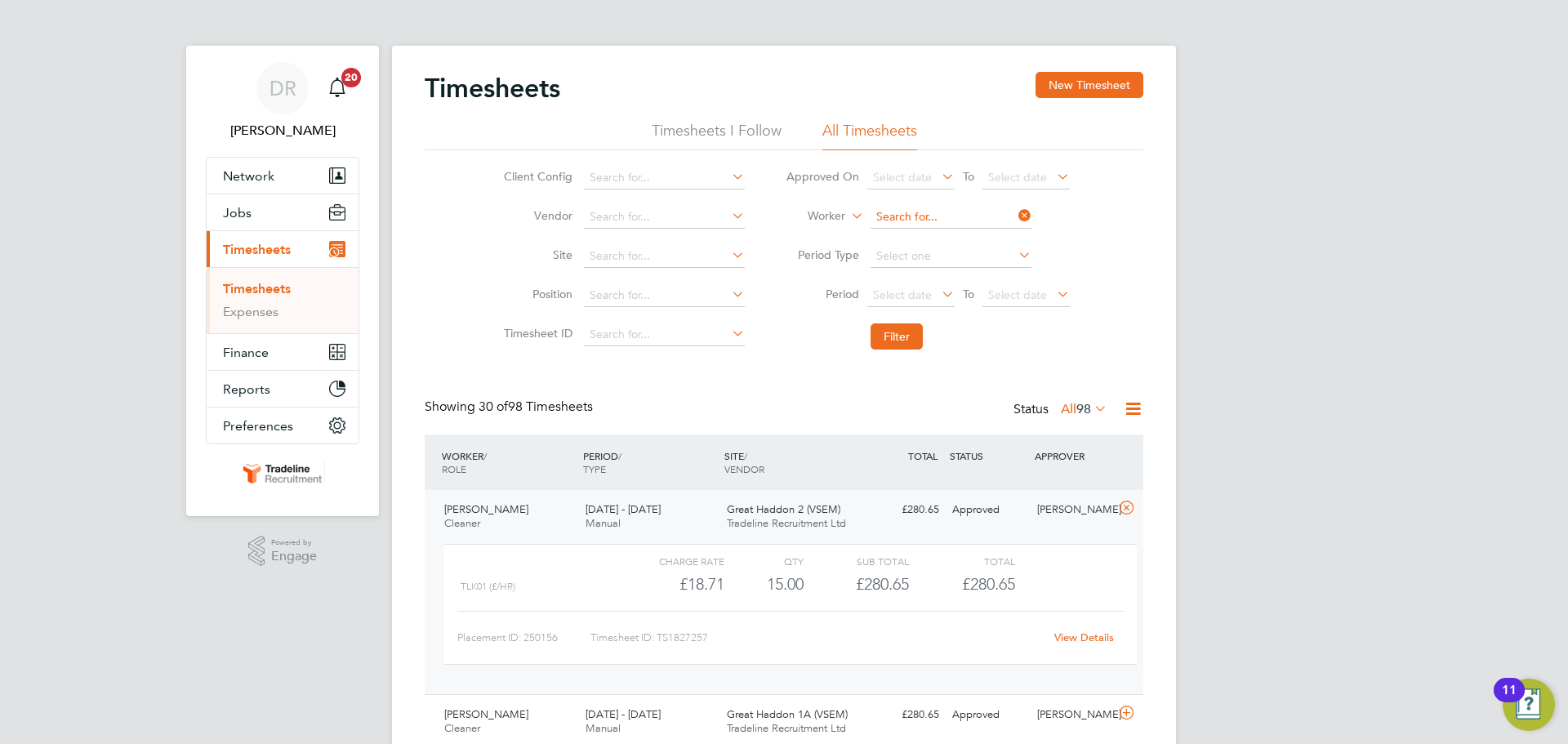
click at [925, 223] on input at bounding box center [951, 217] width 161 height 23
click at [969, 277] on b "Iona" at bounding box center [981, 284] width 24 height 14
type input "Andrian Ionascu"
click at [902, 346] on button "Filter" at bounding box center [896, 337] width 52 height 26
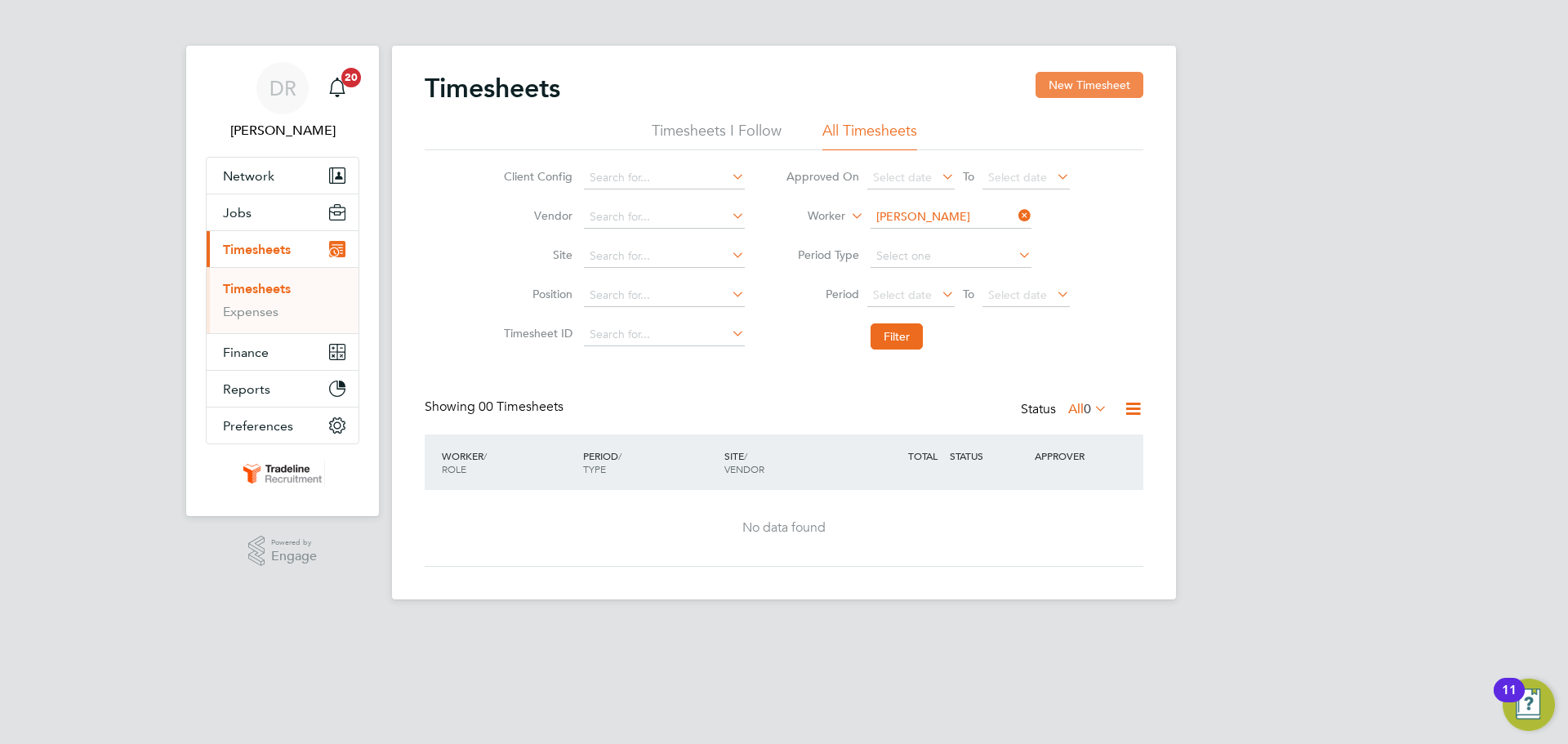
click at [1098, 86] on button "New Timesheet" at bounding box center [1090, 85] width 108 height 26
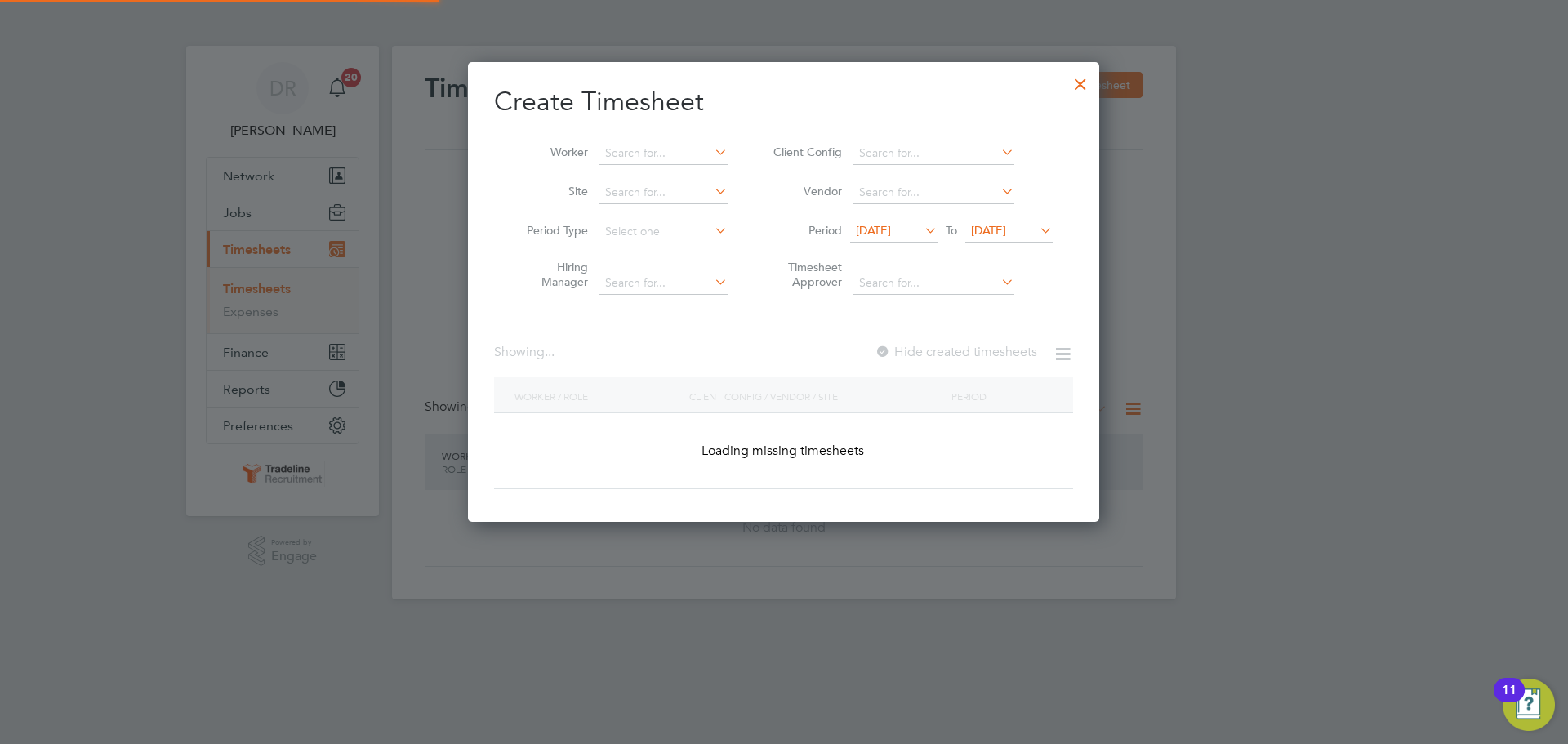
scroll to position [3349, 632]
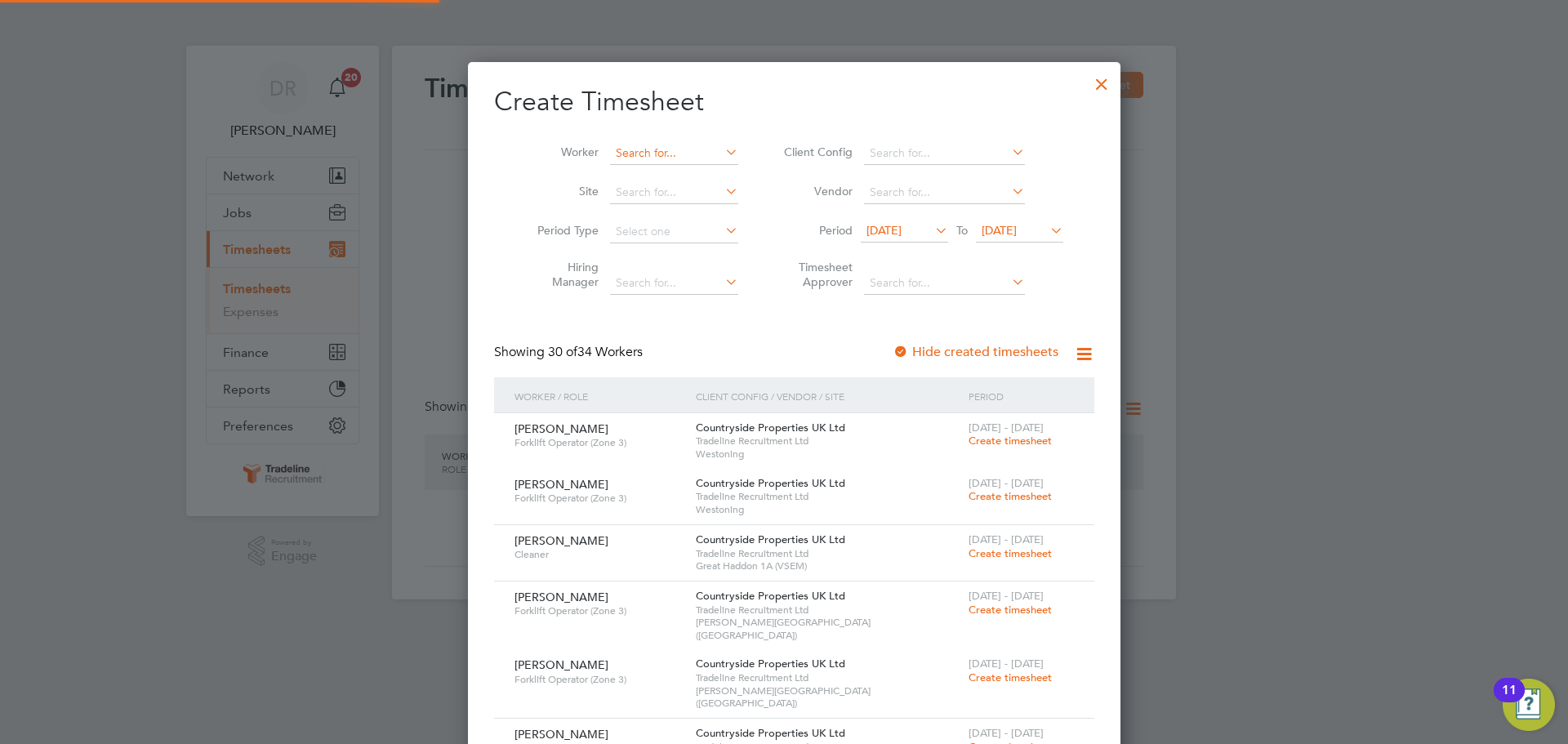
click at [612, 151] on input at bounding box center [675, 154] width 128 height 23
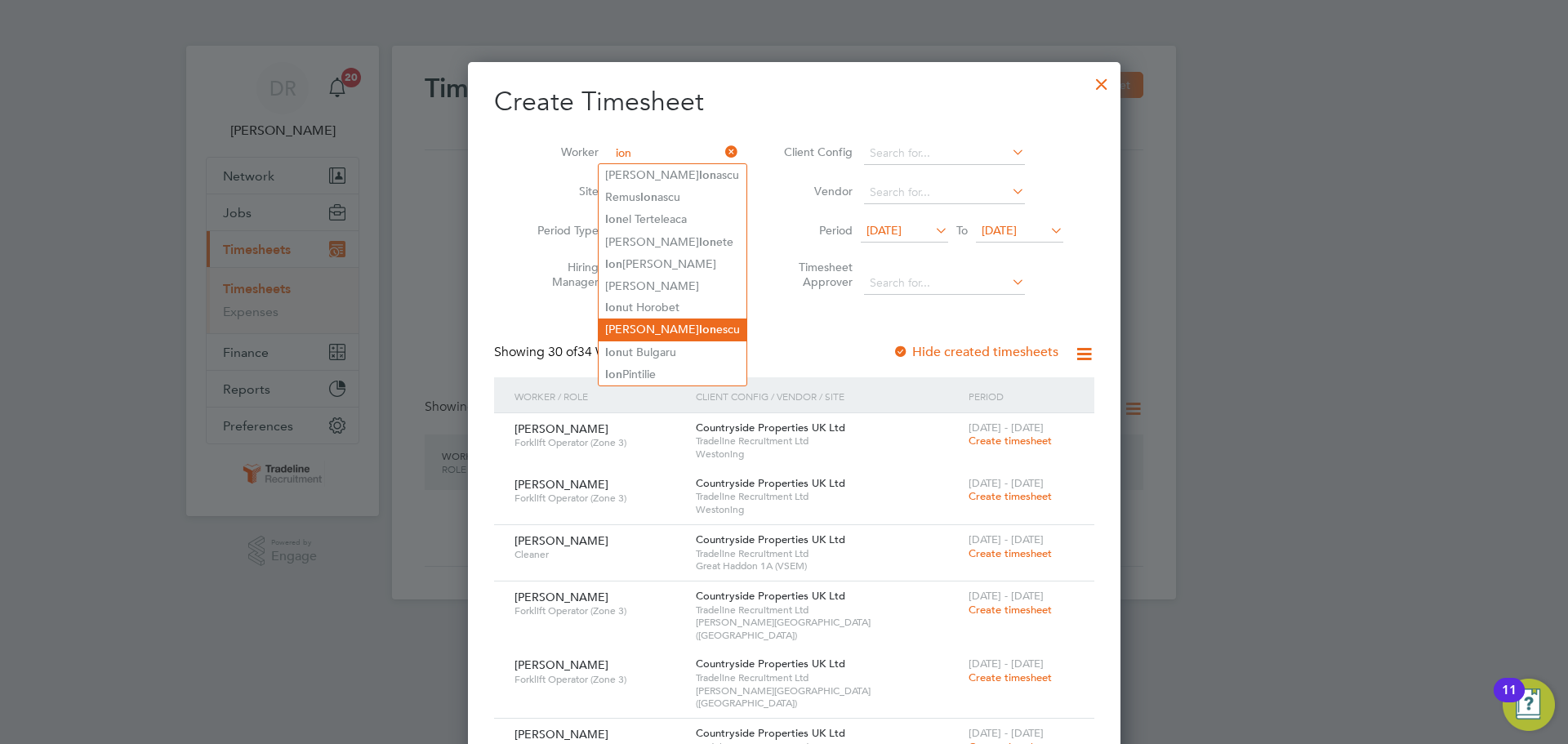
click at [689, 323] on li "Adrian Ion escu" at bounding box center [673, 329] width 148 height 22
type input "[PERSON_NAME]"
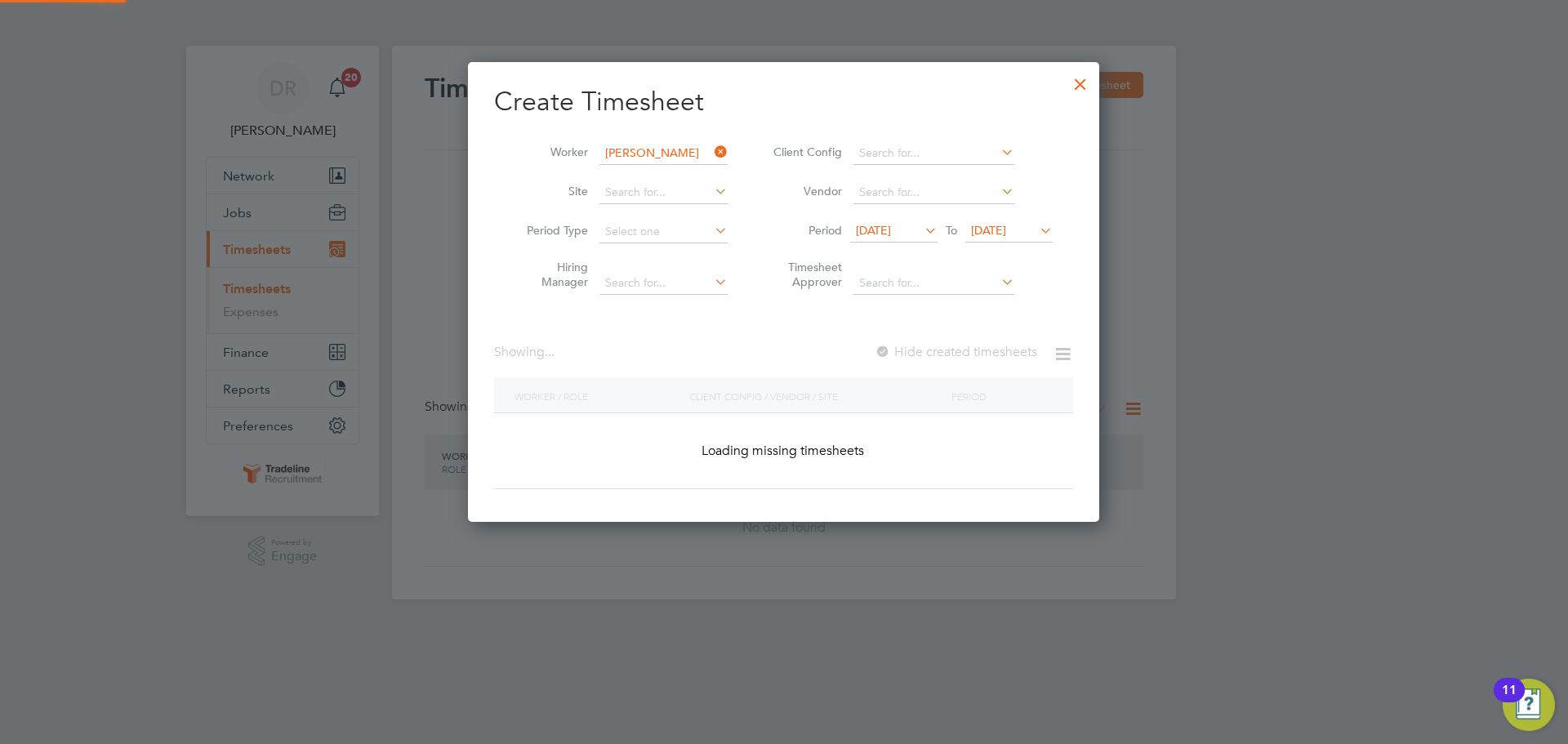
scroll to position [496, 632]
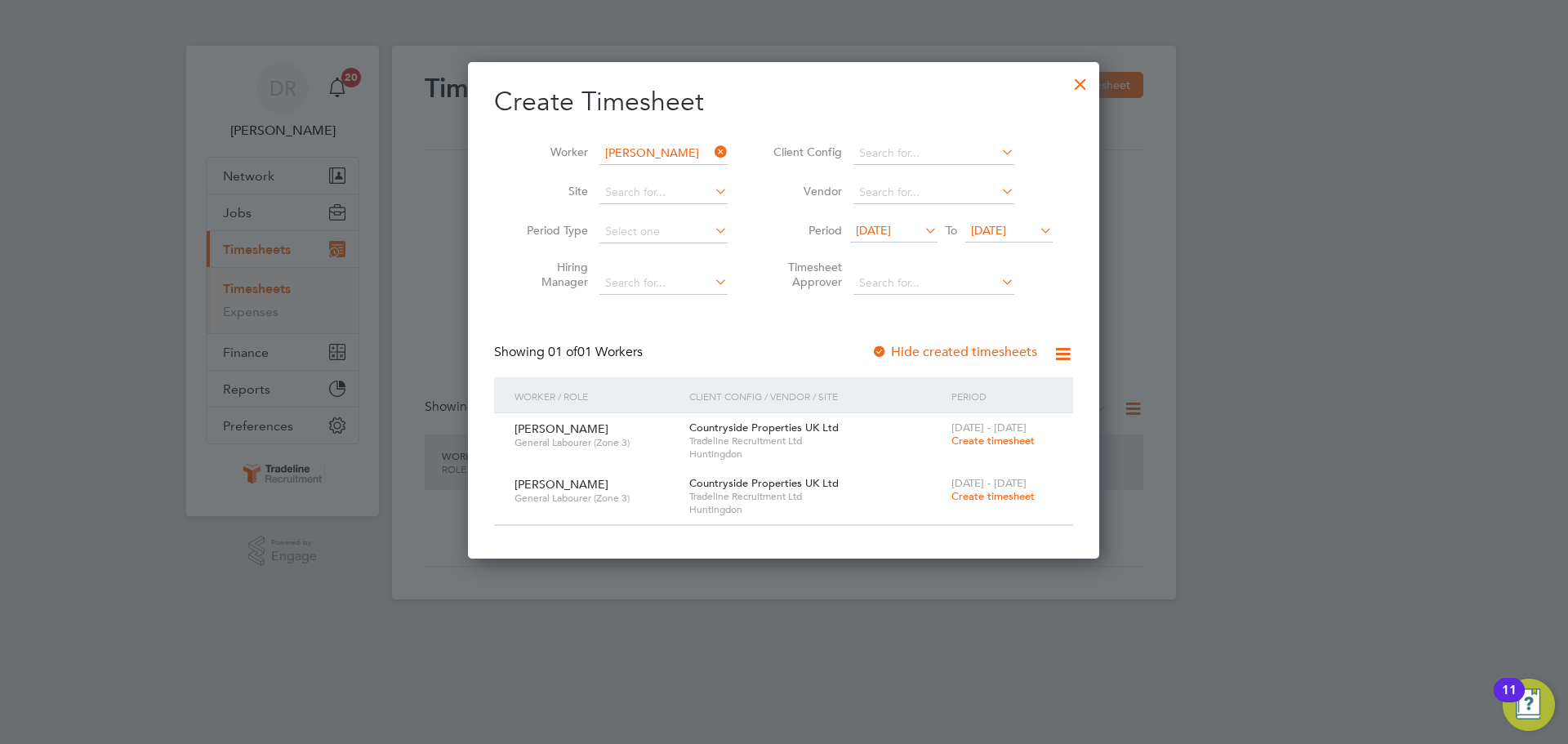
click at [1086, 91] on div at bounding box center [1080, 79] width 29 height 29
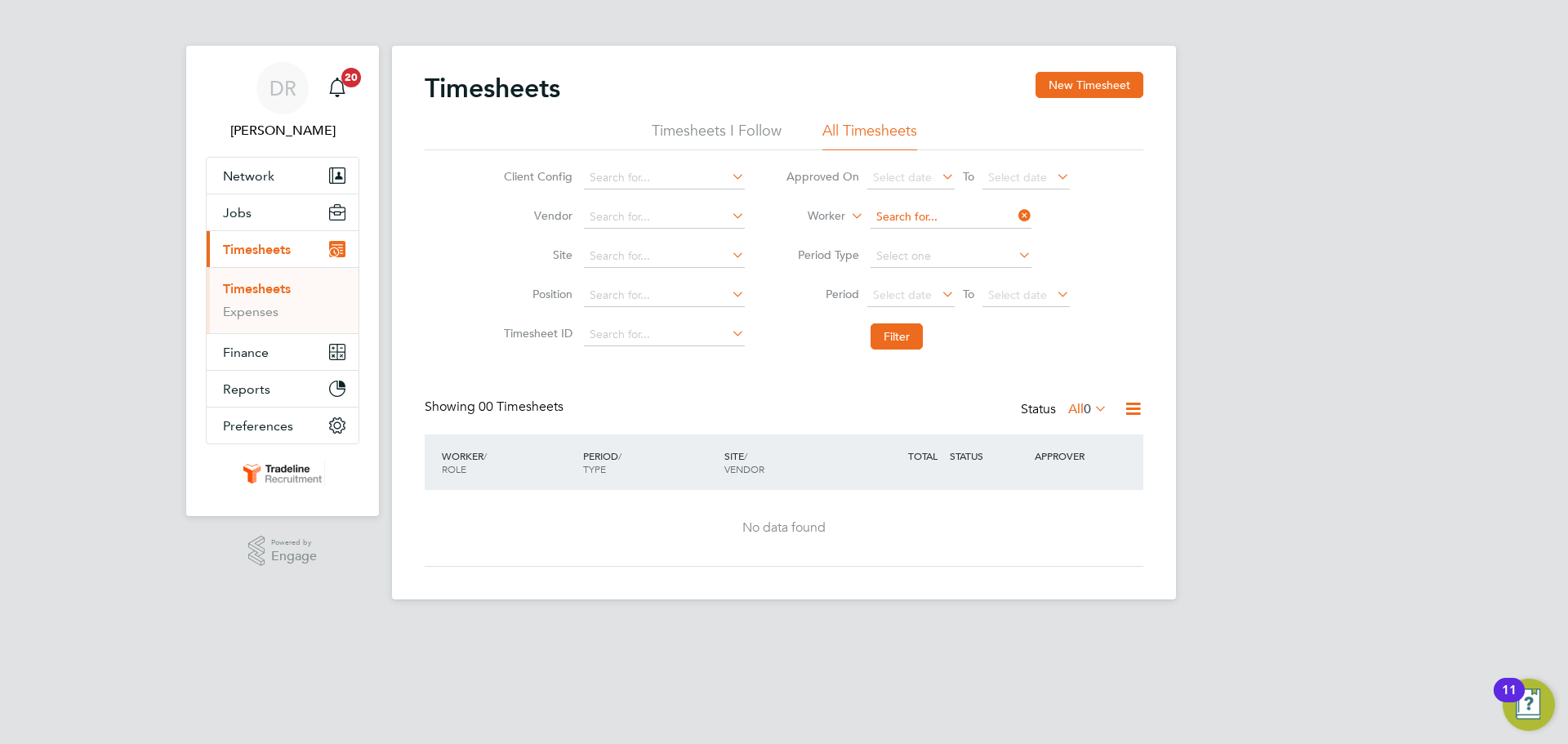
click at [911, 215] on input at bounding box center [951, 217] width 161 height 23
click at [923, 244] on b "Omo" at bounding box center [914, 240] width 27 height 14
type input "[PERSON_NAME]"
click at [908, 346] on button "Filter" at bounding box center [896, 337] width 52 height 26
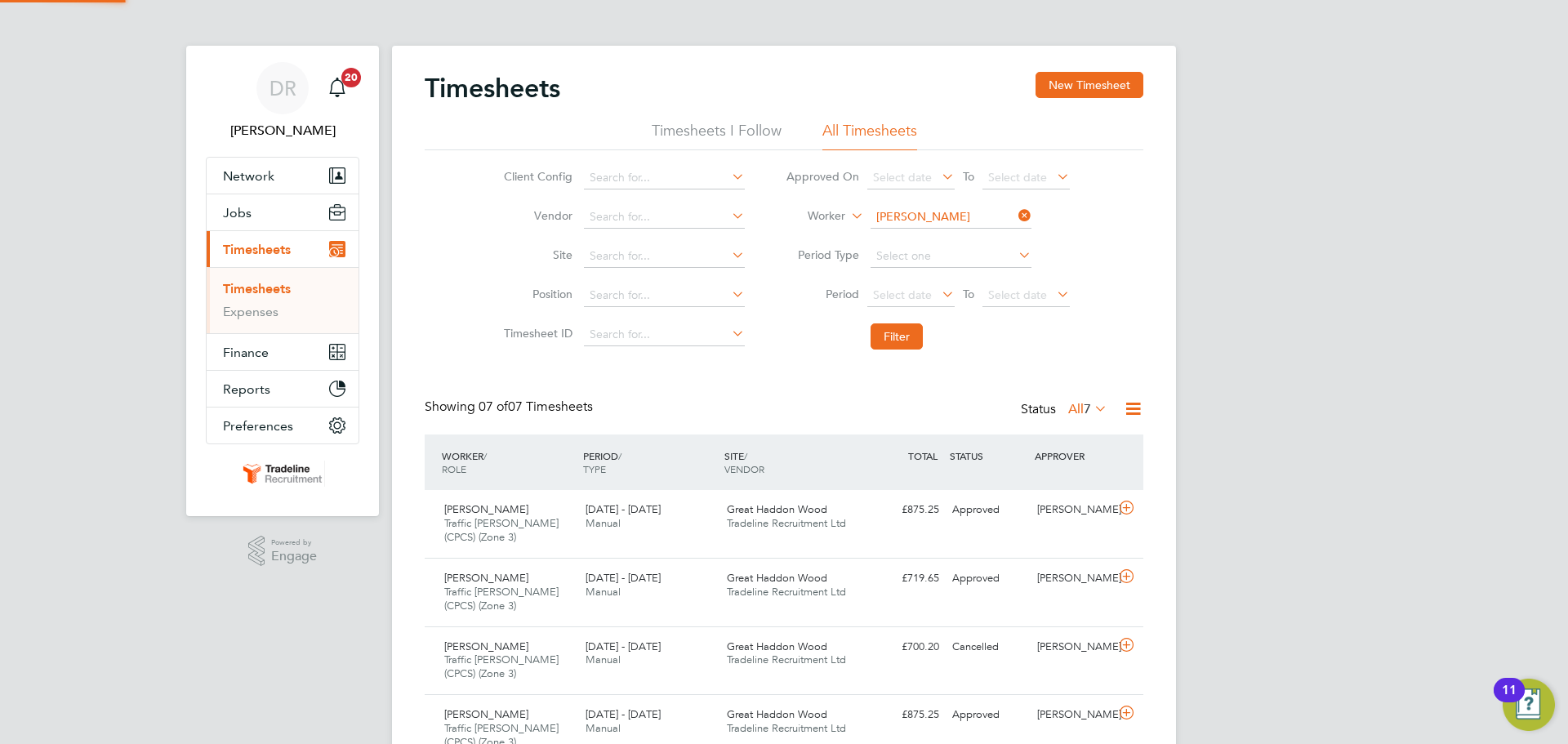
scroll to position [55, 142]
click at [1122, 523] on div "Femi Omolade Traffic Marshall (CPCS) (Zone 3) 15 - 21 Sep 2025 15 - 21 Sep 2025…" at bounding box center [784, 523] width 718 height 68
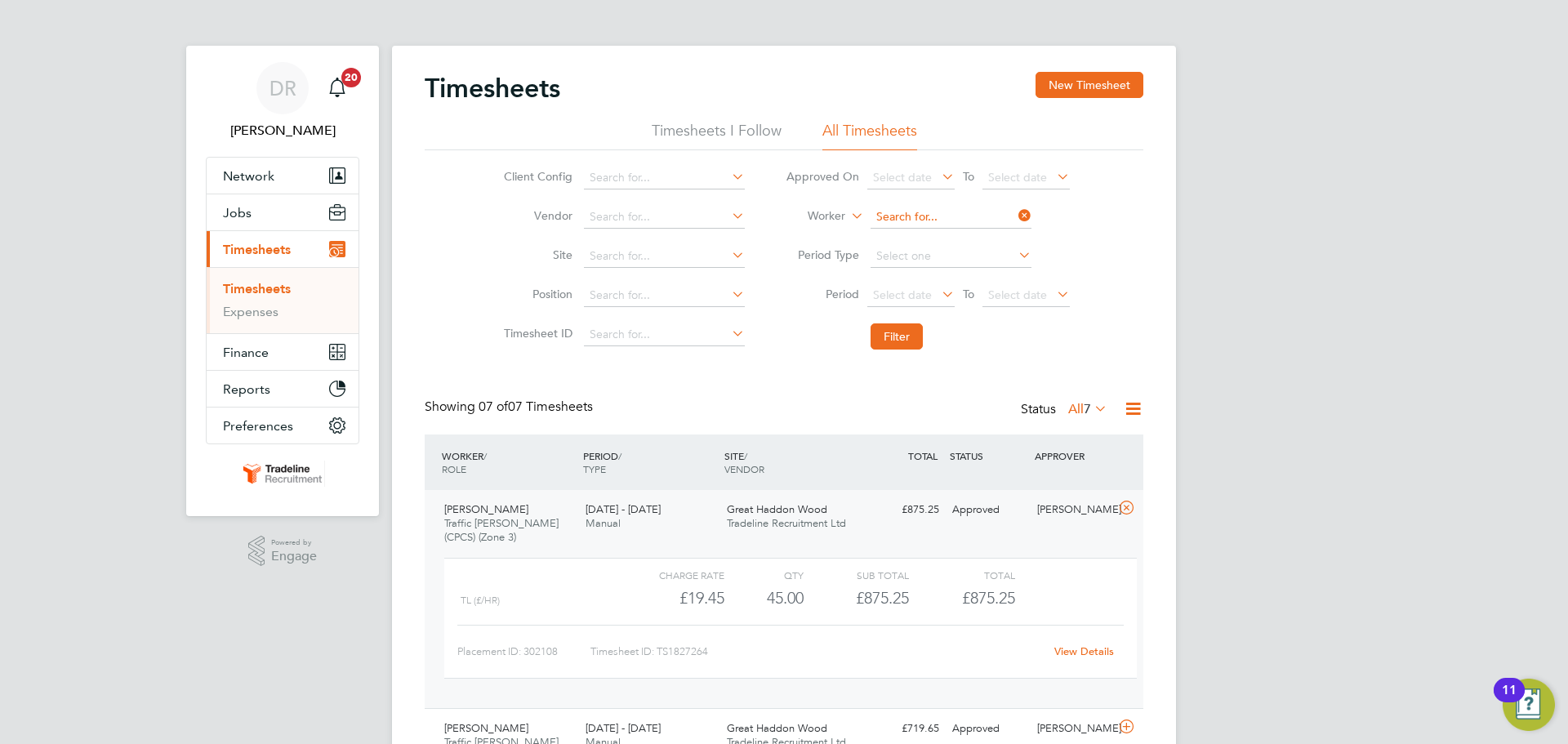
click at [954, 212] on input at bounding box center [951, 217] width 161 height 23
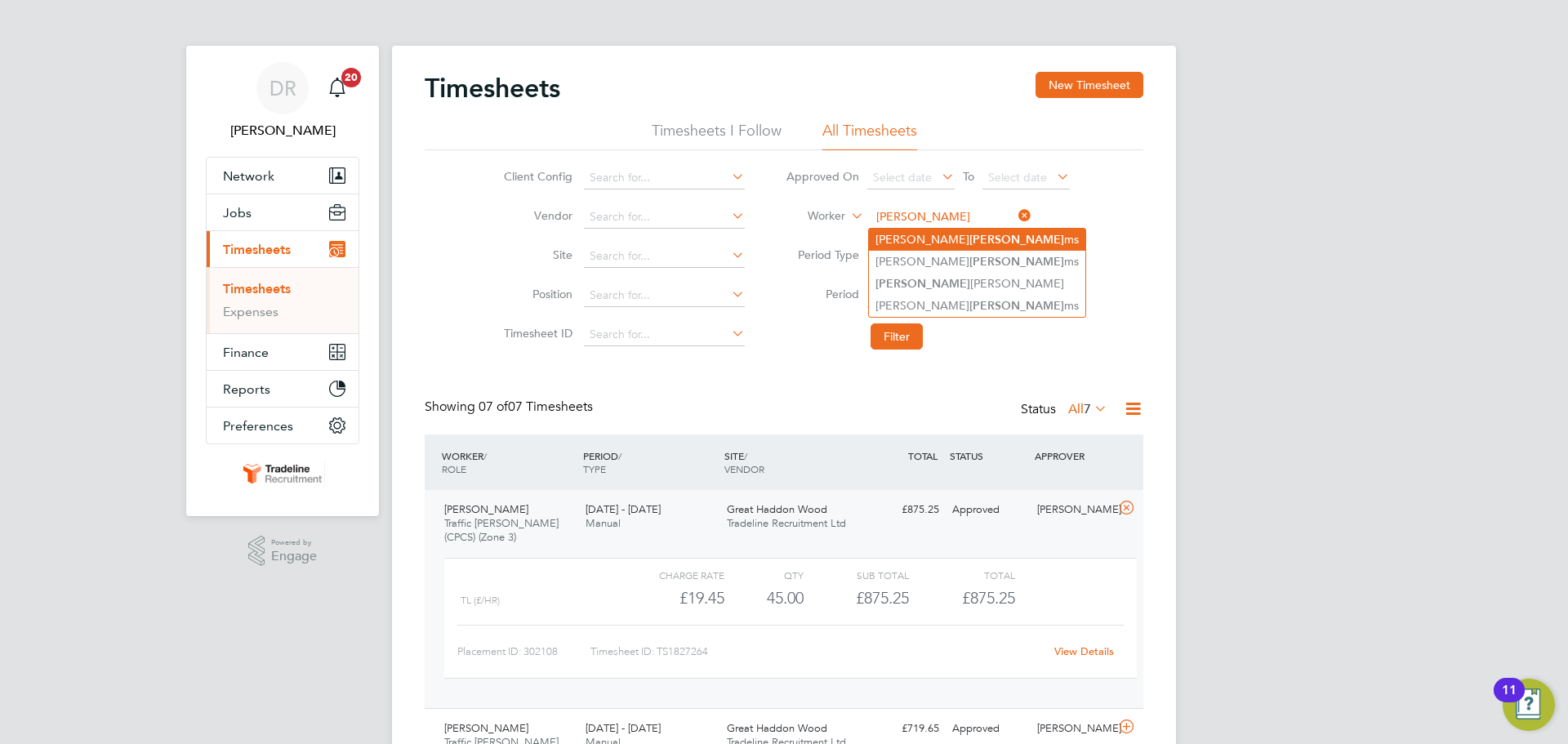
drag, startPoint x: 951, startPoint y: 234, endPoint x: 948, endPoint y: 243, distance: 9.5
click at [951, 235] on li "Brian Willia ms" at bounding box center [977, 239] width 216 height 22
type input "[PERSON_NAME]"
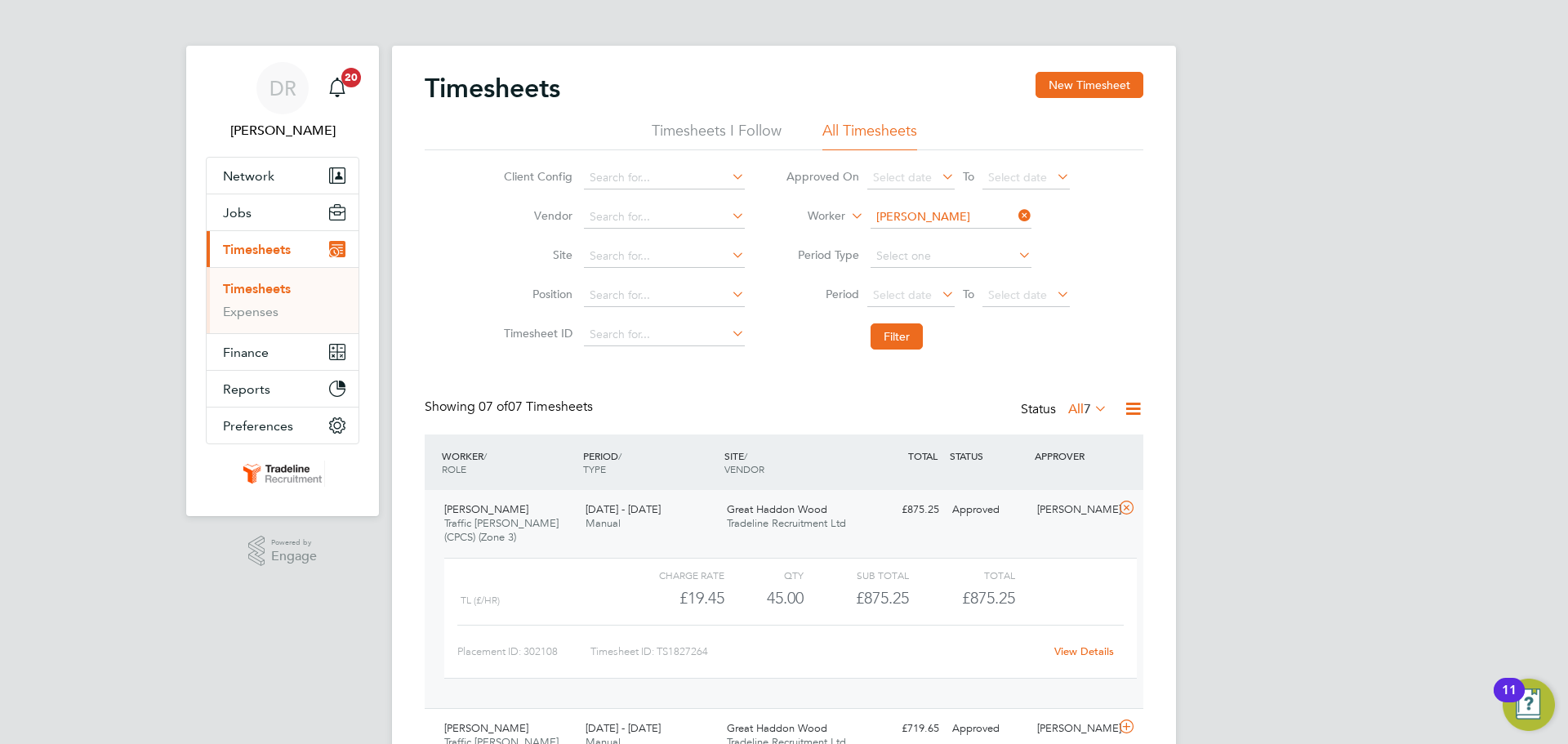
click at [906, 350] on li "Filter" at bounding box center [928, 336] width 325 height 42
click at [906, 345] on button "Filter" at bounding box center [896, 337] width 52 height 26
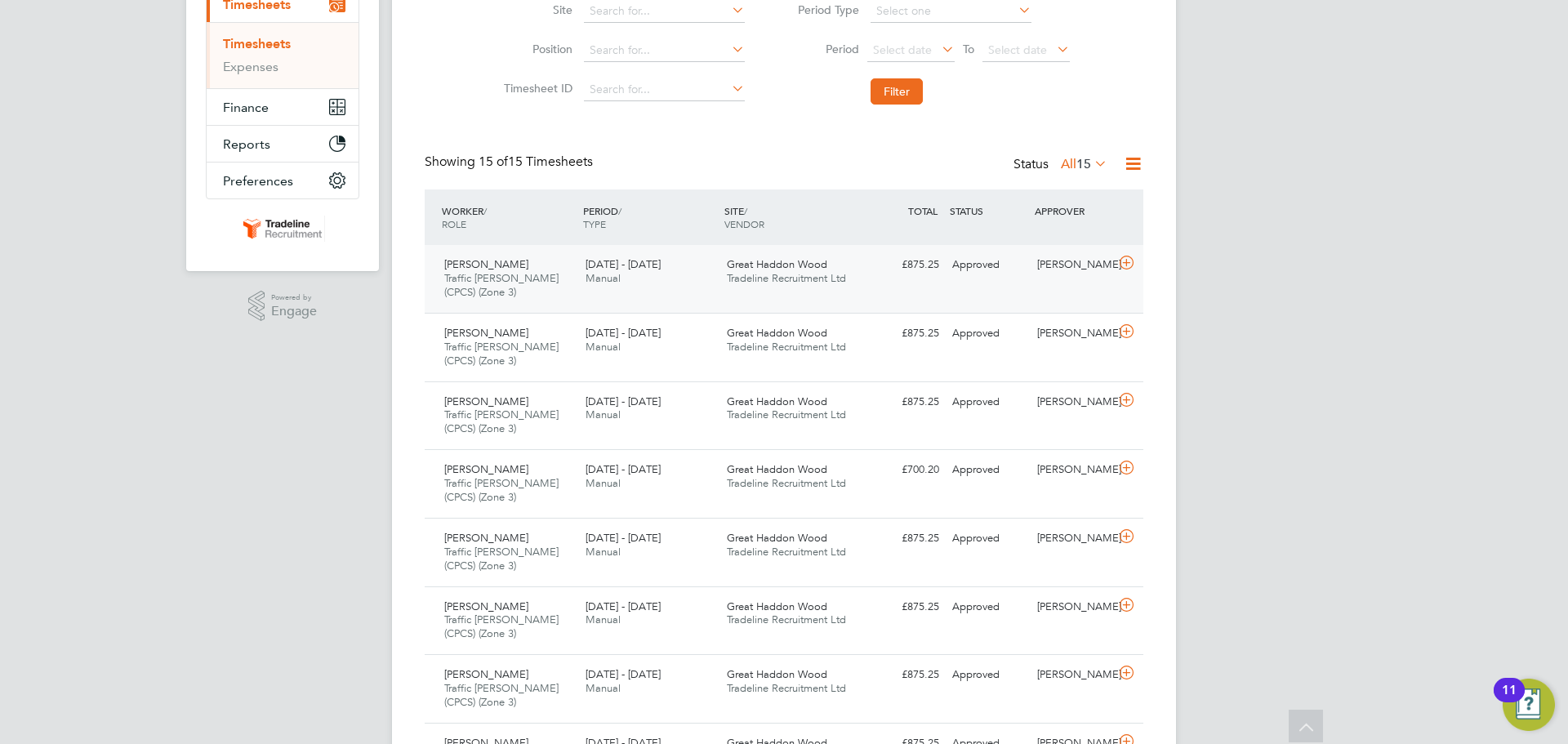
click at [1133, 265] on icon at bounding box center [1126, 263] width 20 height 13
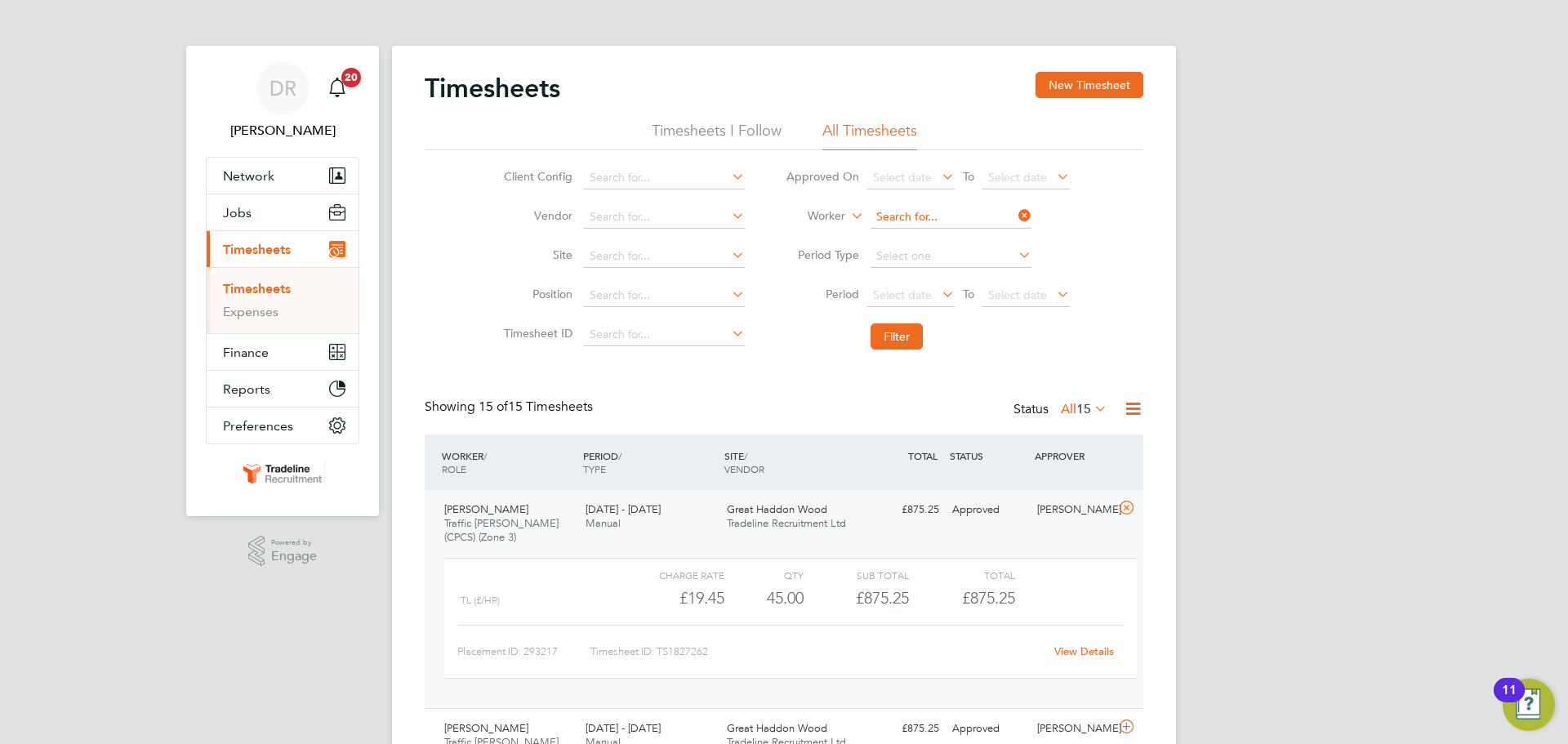
click at [927, 218] on input at bounding box center [951, 217] width 161 height 23
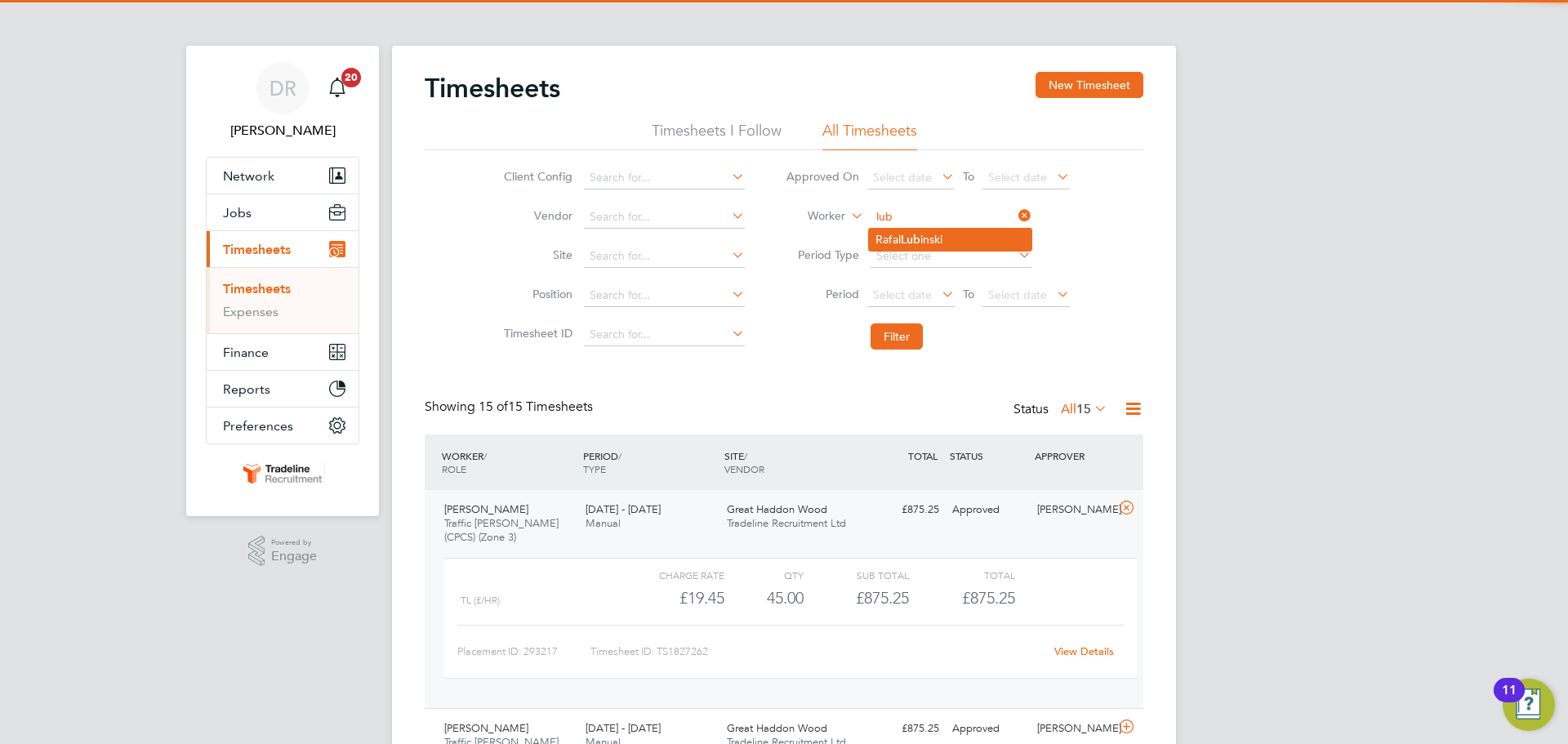
click at [931, 241] on li "Rafal Lub inski" at bounding box center [950, 239] width 163 height 22
type input "Rafal Lubinski"
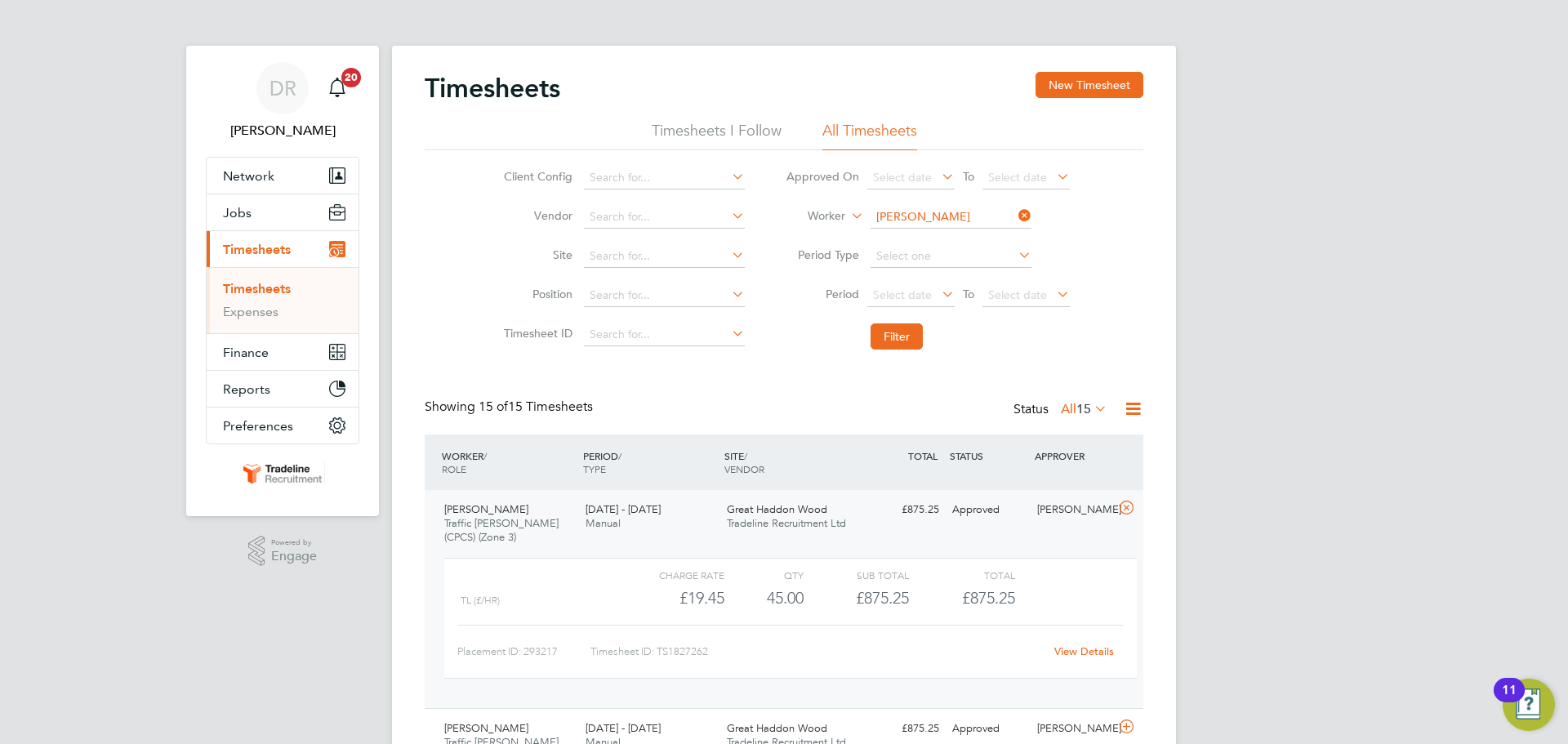
click at [881, 353] on li "Filter" at bounding box center [928, 336] width 325 height 42
click at [888, 344] on button "Filter" at bounding box center [896, 337] width 52 height 26
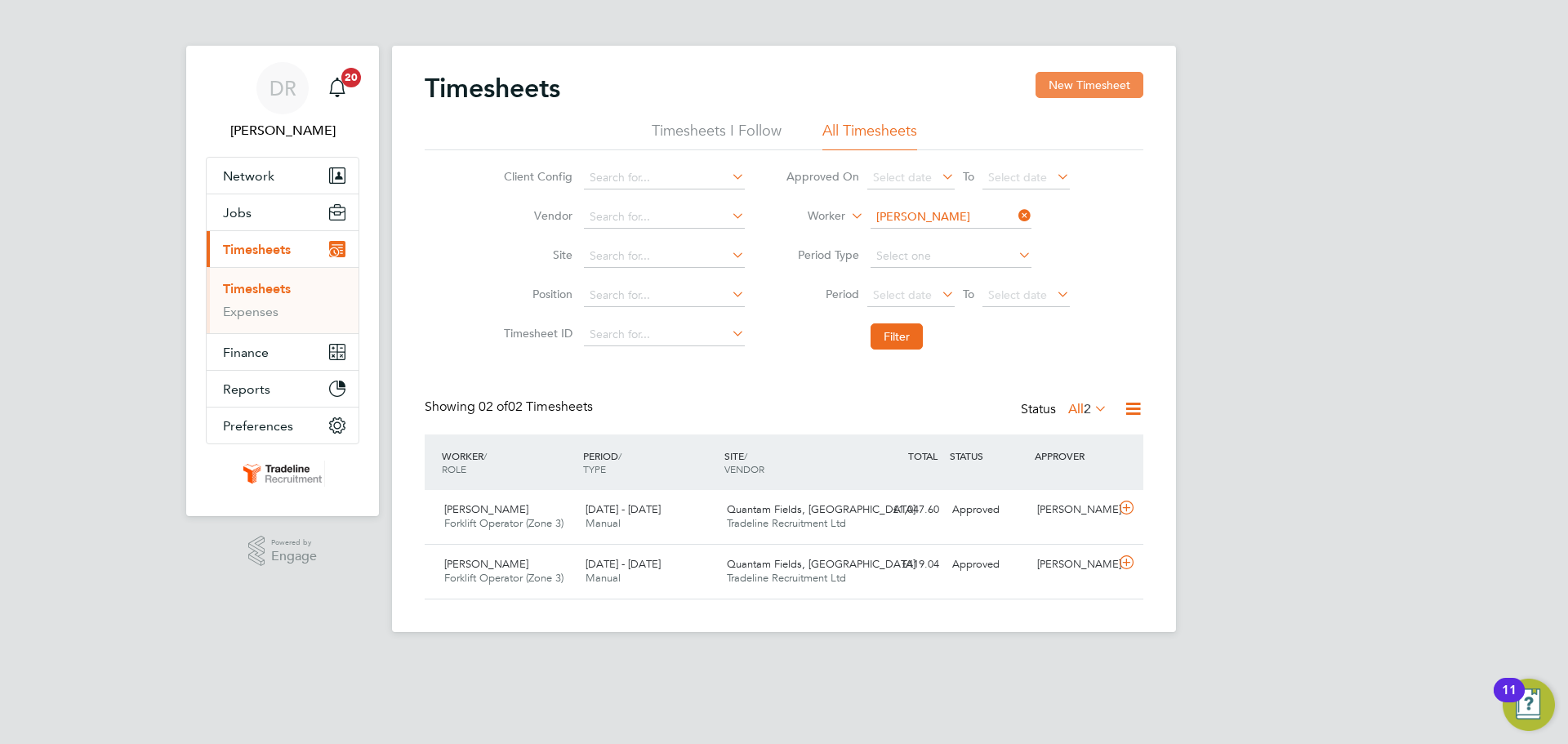
click at [1105, 86] on button "New Timesheet" at bounding box center [1090, 85] width 108 height 26
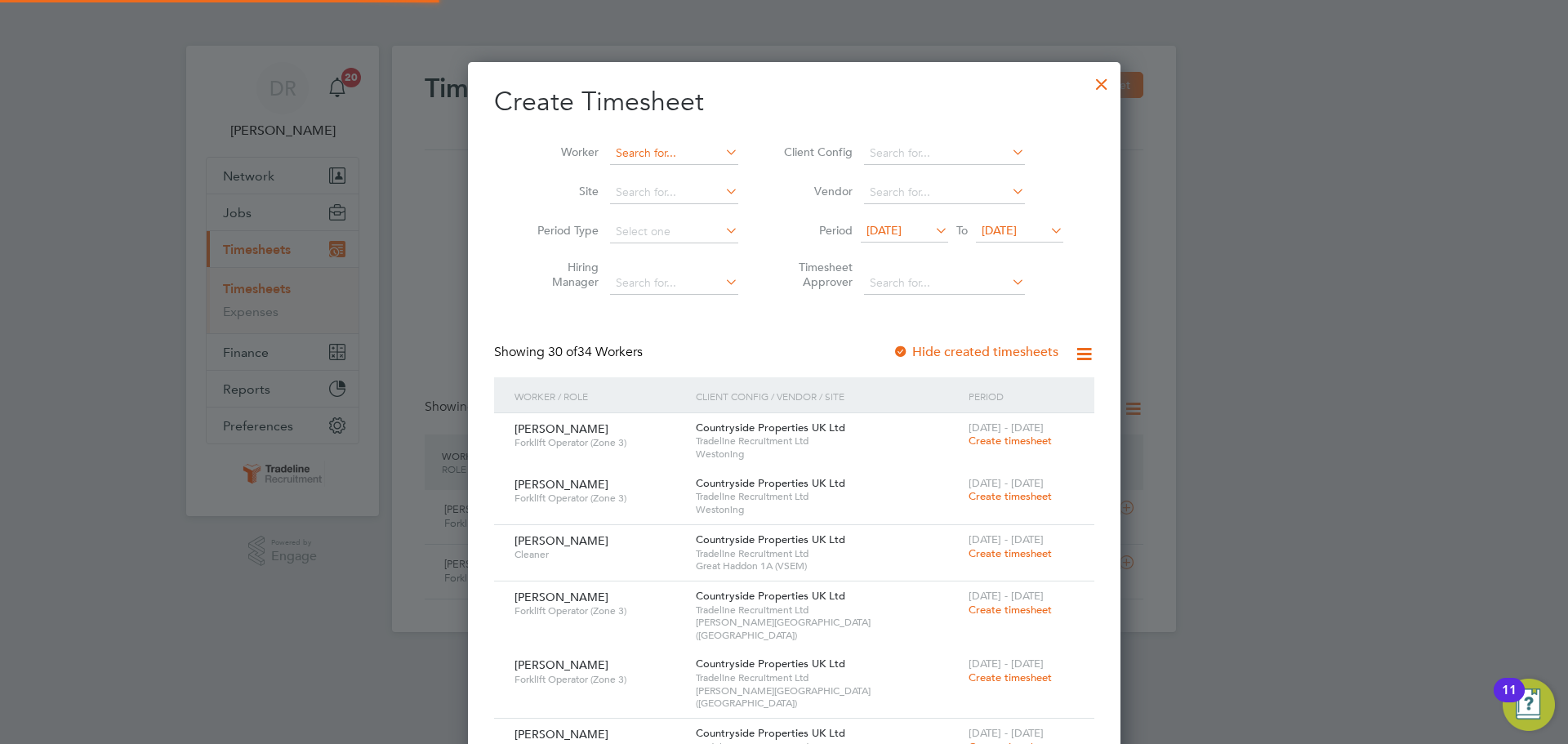
click at [681, 162] on input at bounding box center [675, 154] width 128 height 23
click at [685, 183] on li "Rafal Lub inski" at bounding box center [664, 175] width 130 height 22
type input "Rafal Lubinski"
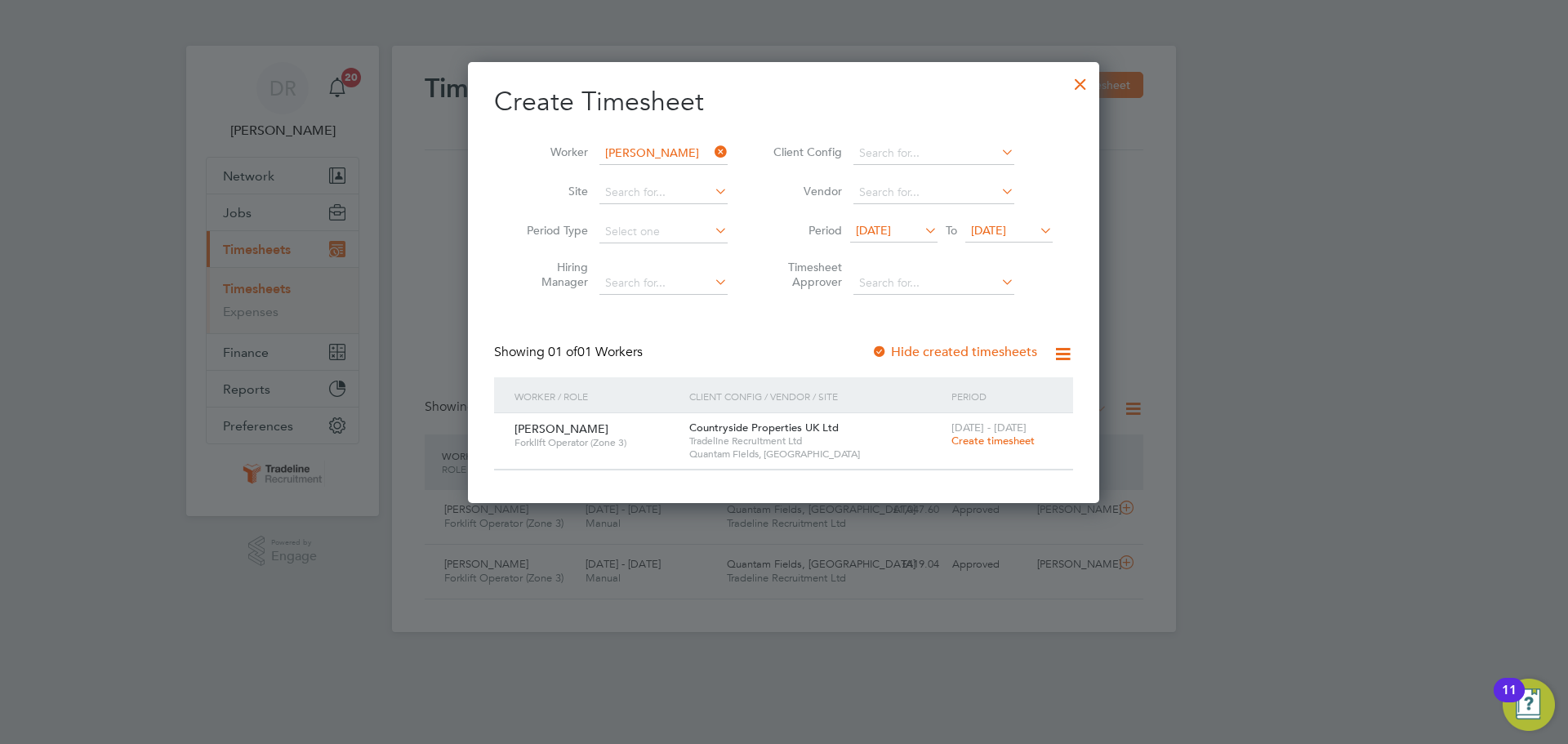
click at [971, 441] on span "Create timesheet" at bounding box center [993, 441] width 84 height 14
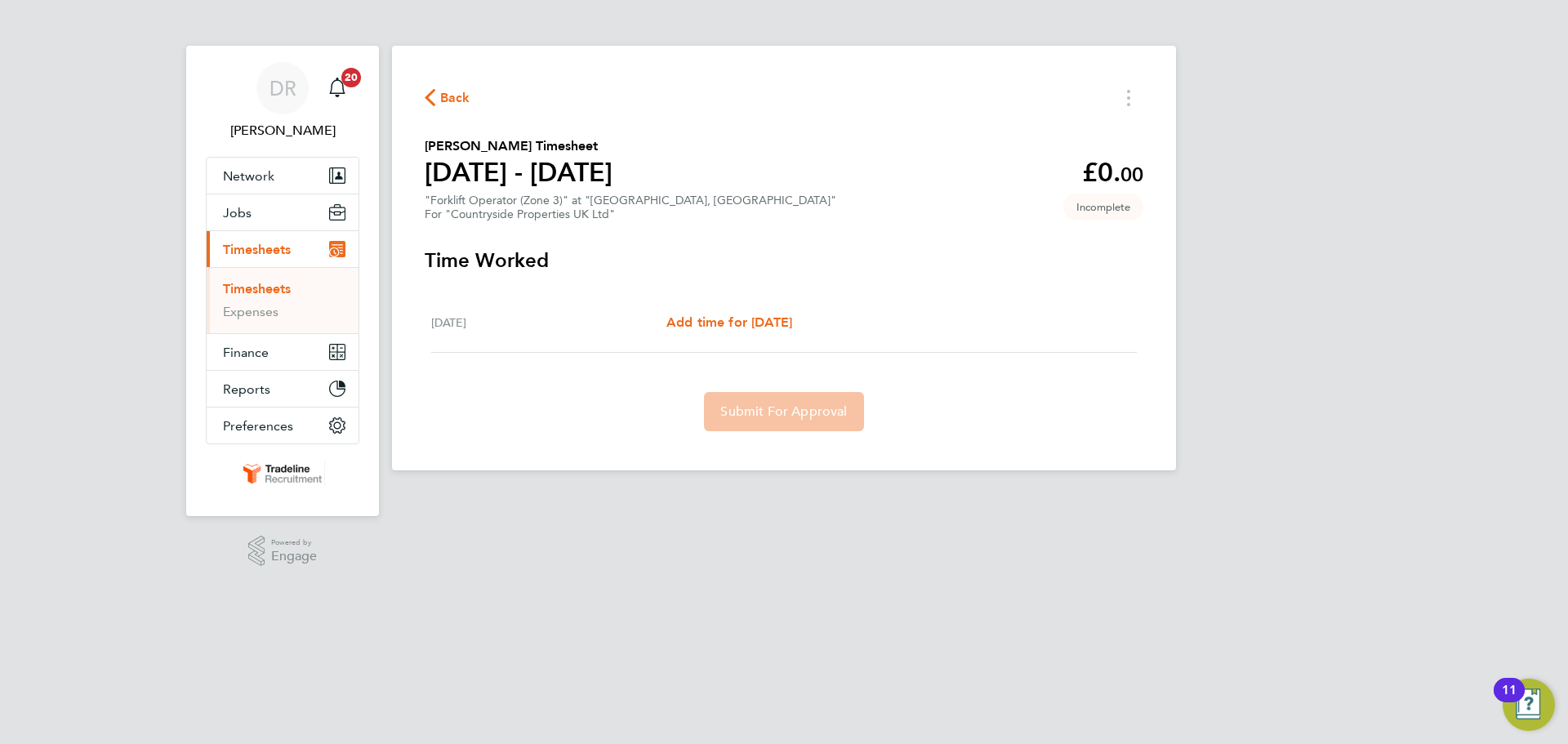
click at [265, 270] on ul "Timesheets Expenses" at bounding box center [282, 300] width 152 height 66
click at [281, 292] on link "Timesheets" at bounding box center [257, 288] width 68 height 16
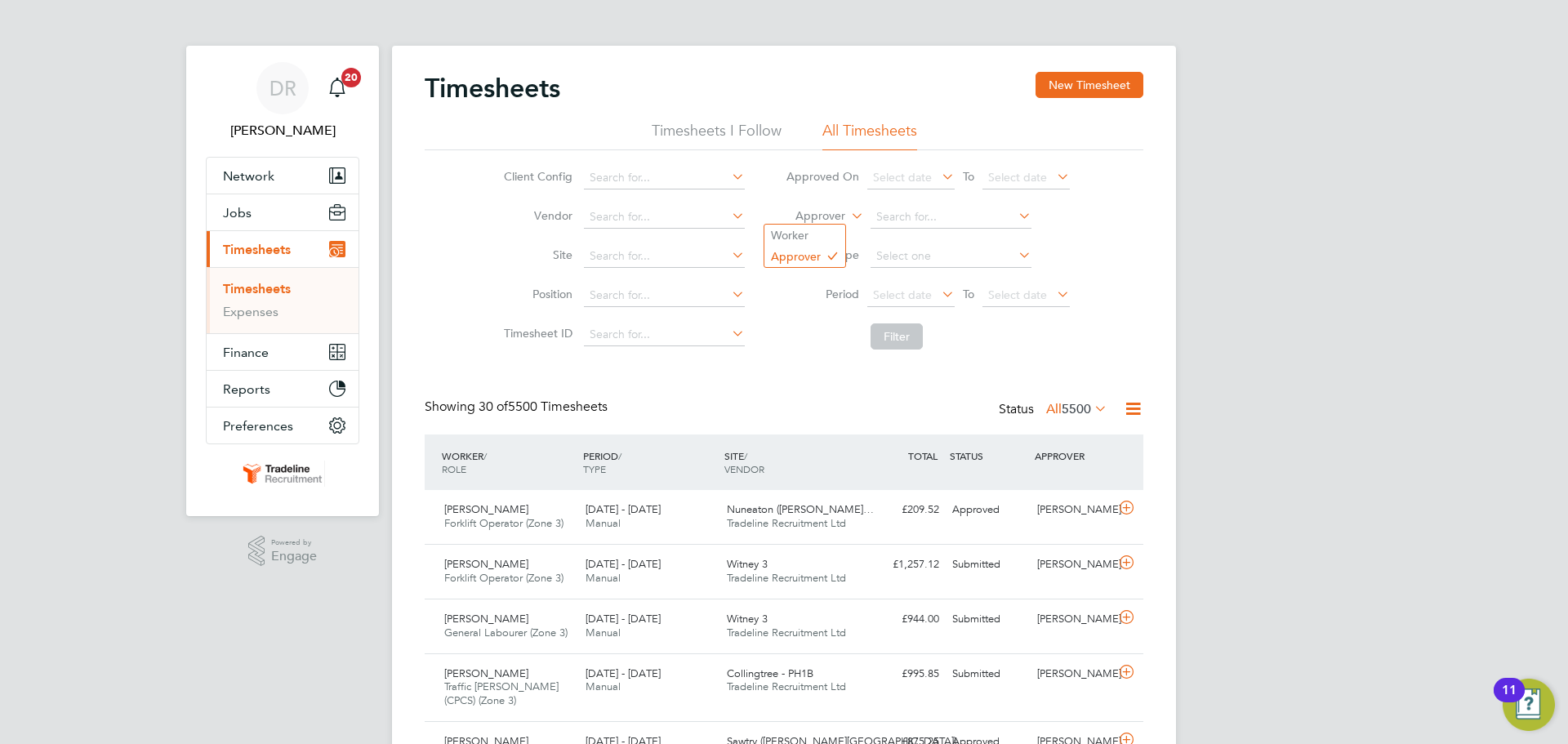
click at [842, 218] on label "Approver" at bounding box center [809, 216] width 74 height 17
click at [822, 224] on li "Worker" at bounding box center [805, 235] width 81 height 21
click at [913, 214] on input at bounding box center [951, 217] width 161 height 23
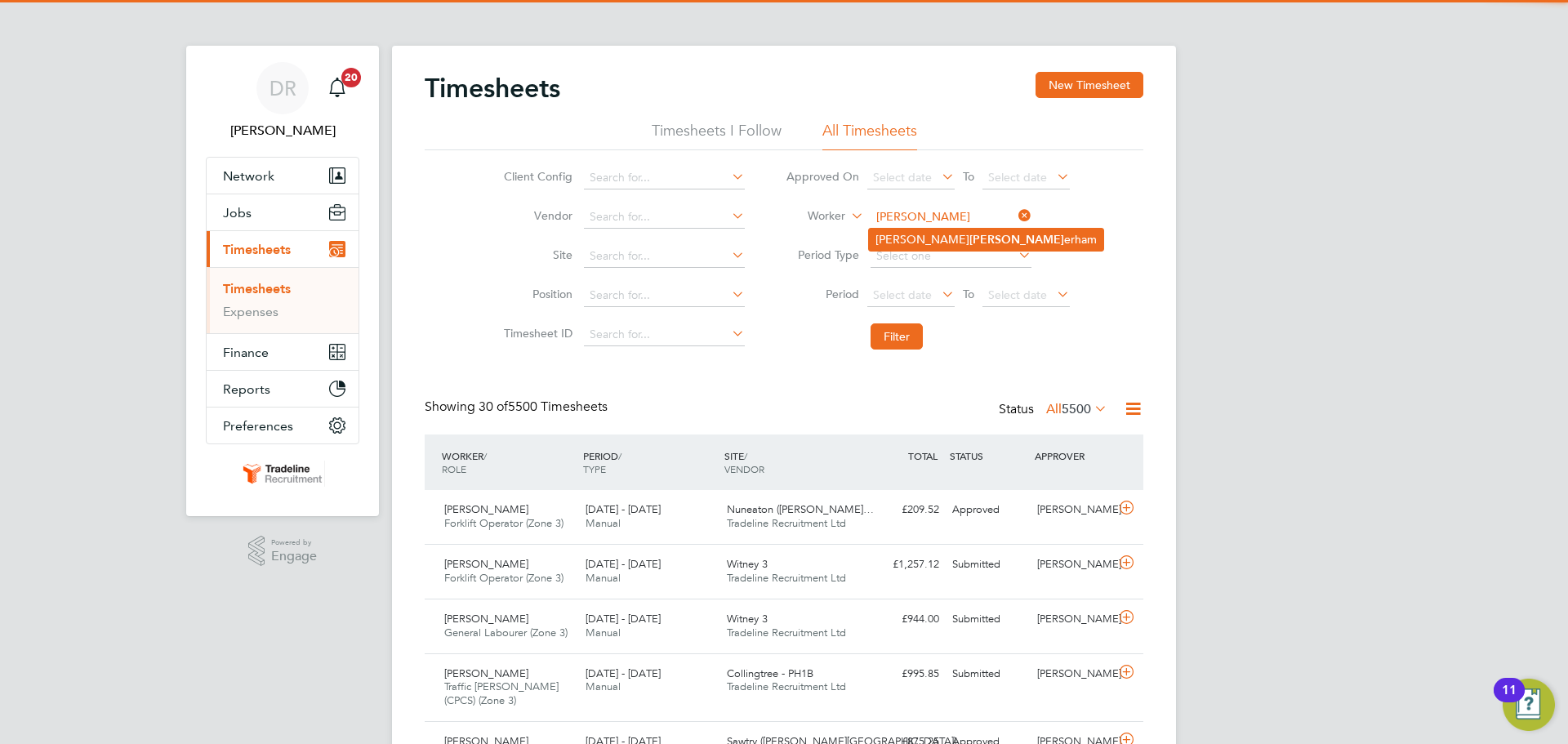
click at [969, 235] on b "Rudd" at bounding box center [1017, 240] width 95 height 14
type input "[PERSON_NAME]"
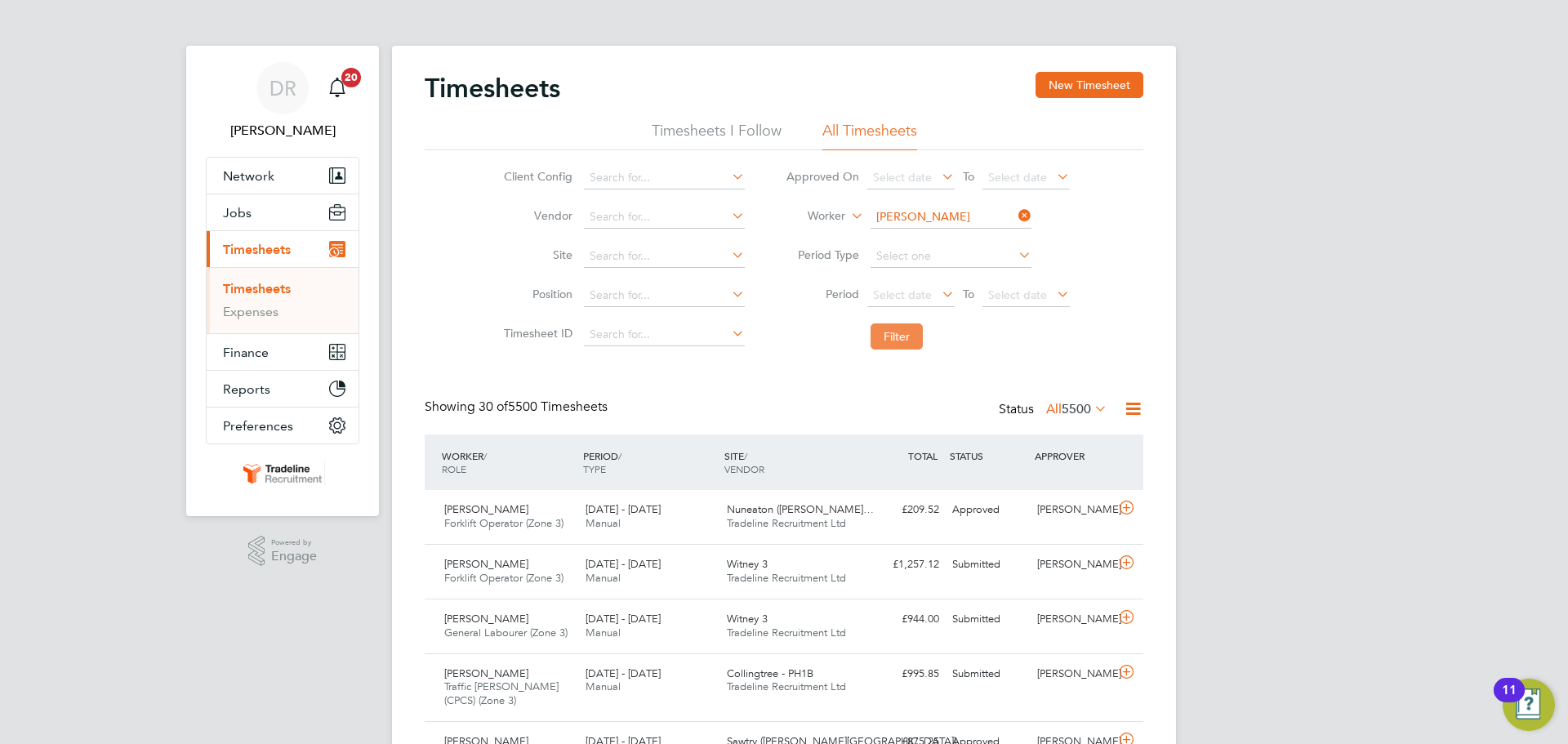
click at [914, 332] on button "Filter" at bounding box center [896, 337] width 52 height 26
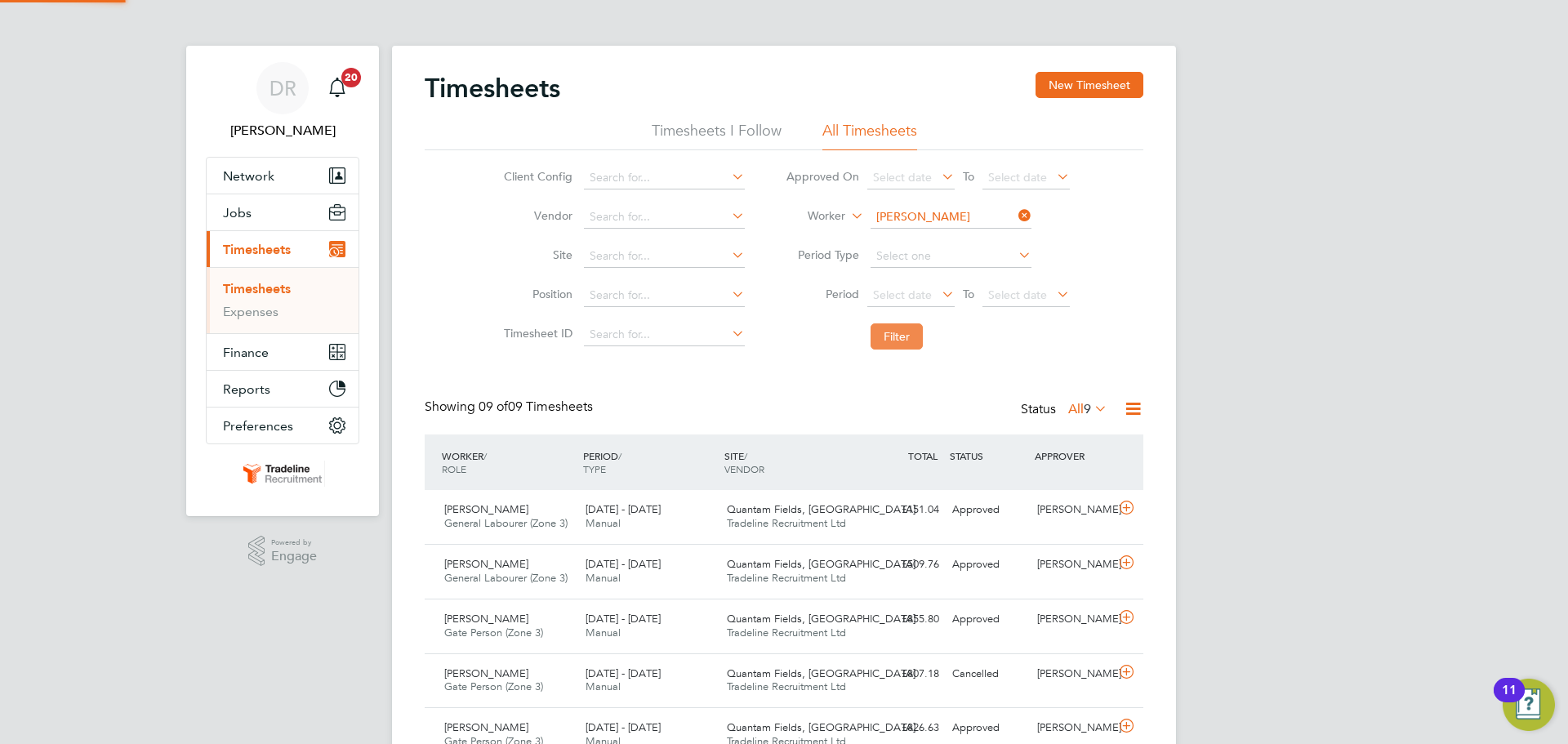
scroll to position [41, 142]
click at [1119, 508] on icon at bounding box center [1126, 507] width 20 height 13
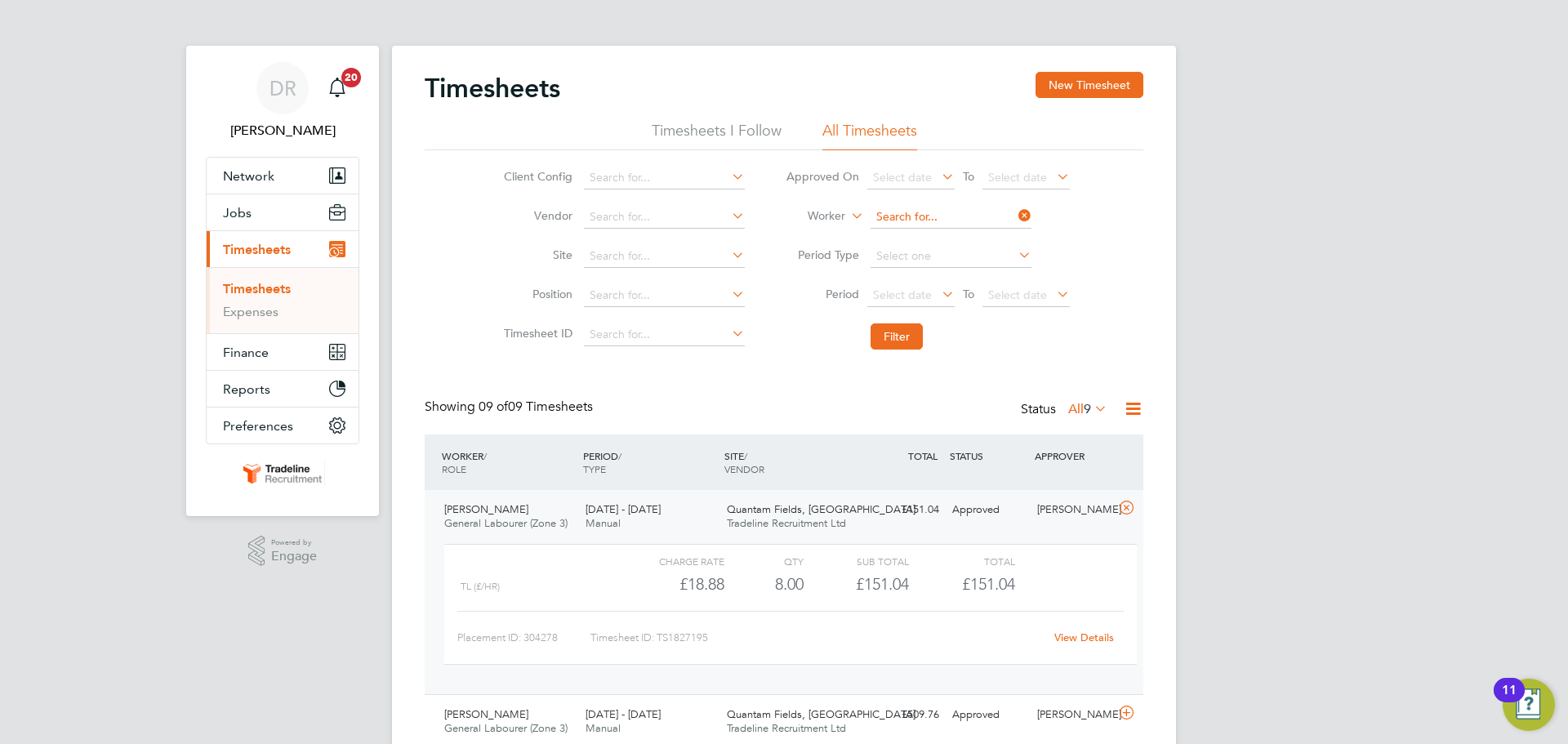
click at [915, 217] on input at bounding box center [951, 217] width 161 height 23
click at [969, 255] on b "Simp" at bounding box center [982, 262] width 27 height 14
type input "[PERSON_NAME]"
click at [894, 347] on button "Filter" at bounding box center [896, 337] width 52 height 26
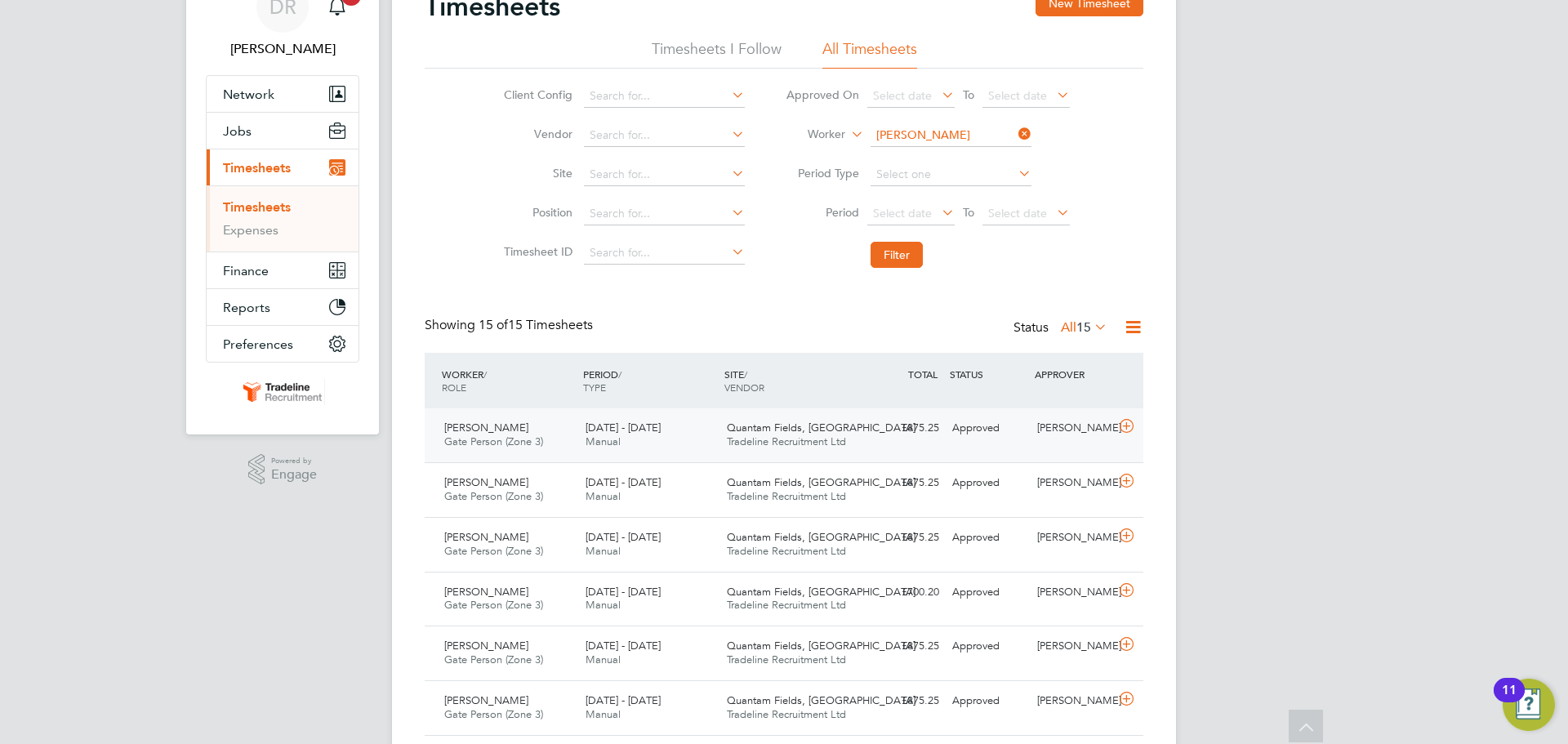
click at [1126, 436] on div at bounding box center [1129, 428] width 29 height 26
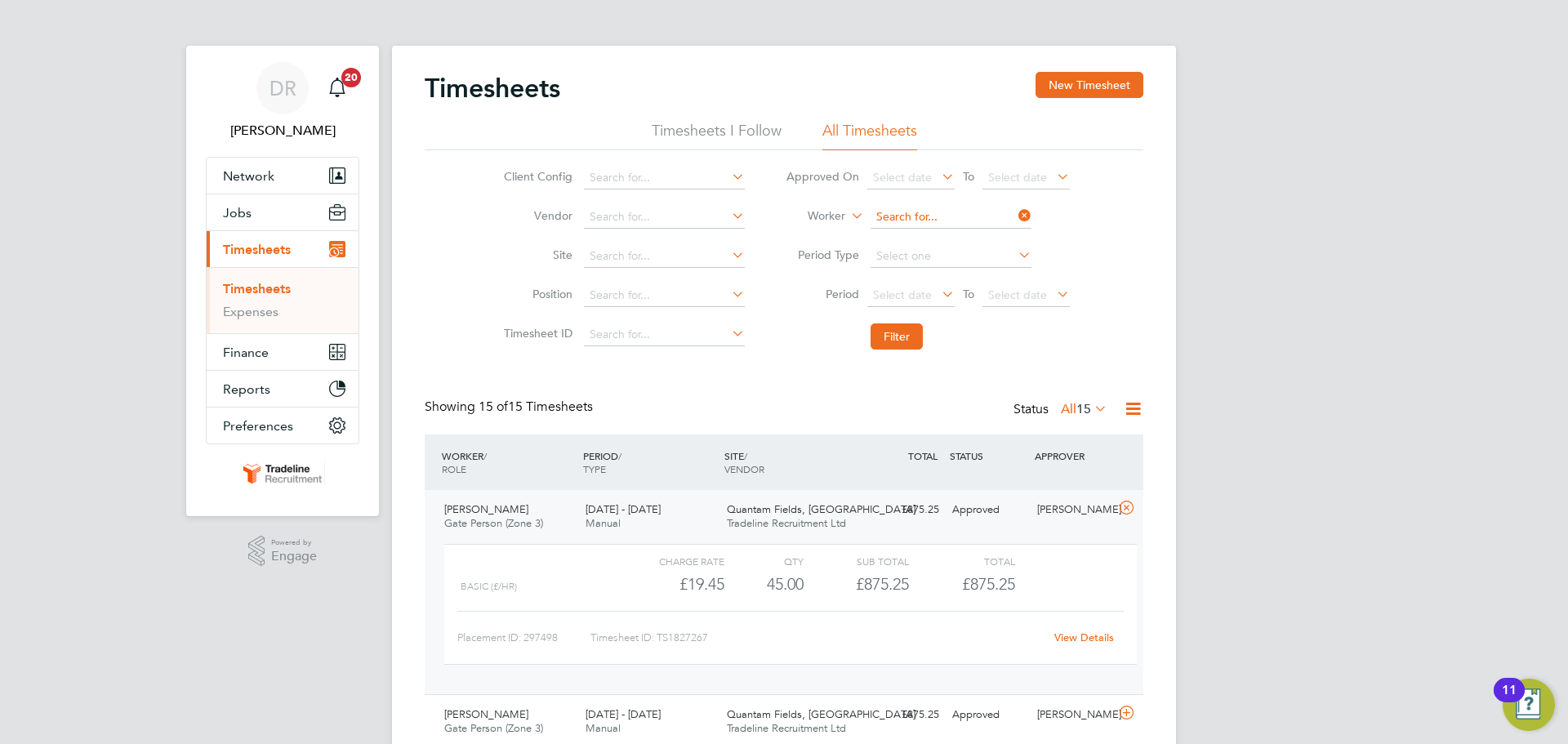
click at [914, 216] on input at bounding box center [951, 217] width 161 height 23
click at [943, 277] on li "Robert Kam inski" at bounding box center [952, 283] width 166 height 22
type input "Robert Kaminski"
click at [922, 335] on button "Filter" at bounding box center [896, 337] width 52 height 26
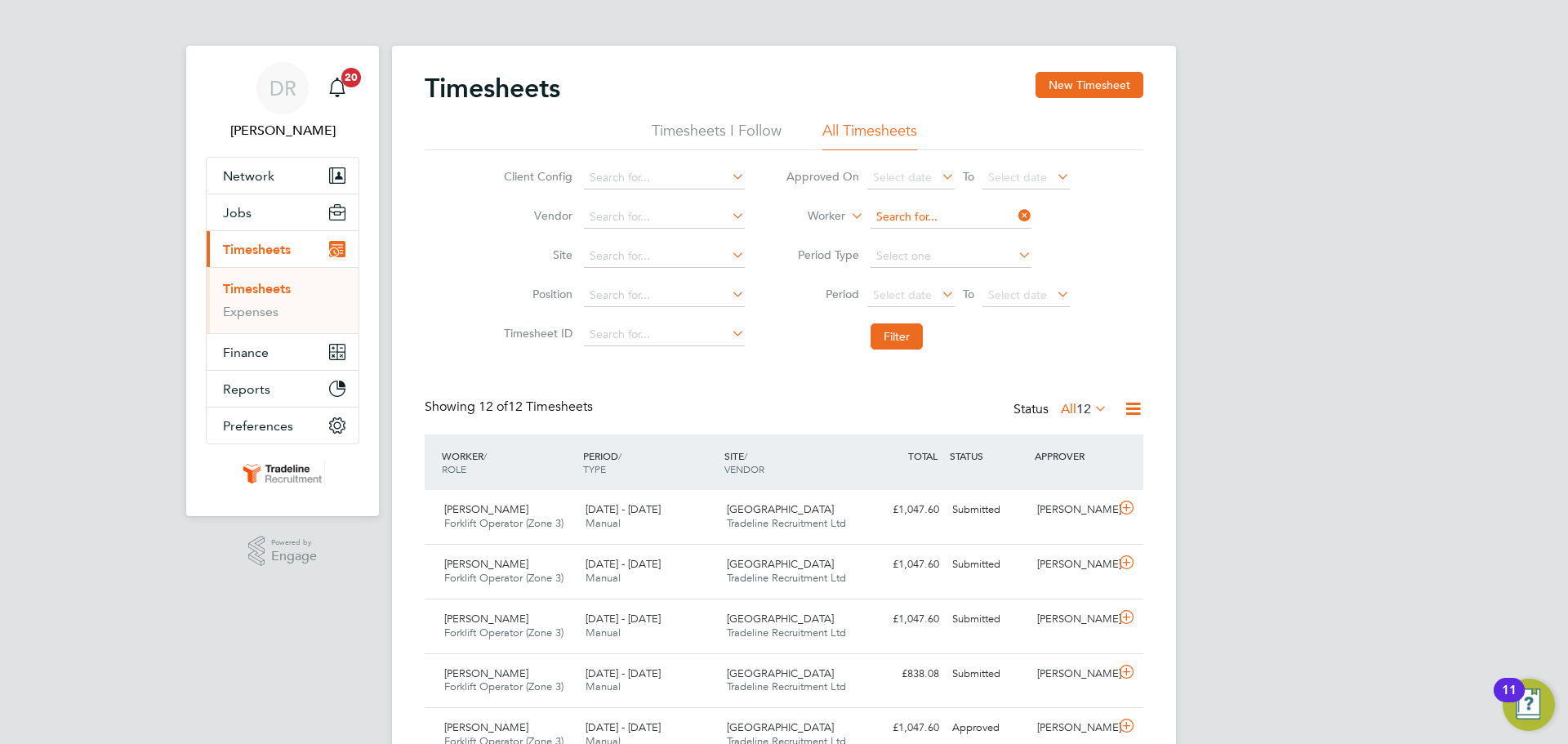
click at [927, 212] on input at bounding box center [951, 217] width 161 height 23
click at [969, 235] on b "Dool" at bounding box center [982, 240] width 27 height 14
type input "[PERSON_NAME]"
click at [901, 335] on button "Filter" at bounding box center [896, 337] width 52 height 26
click at [1131, 501] on icon at bounding box center [1126, 507] width 20 height 13
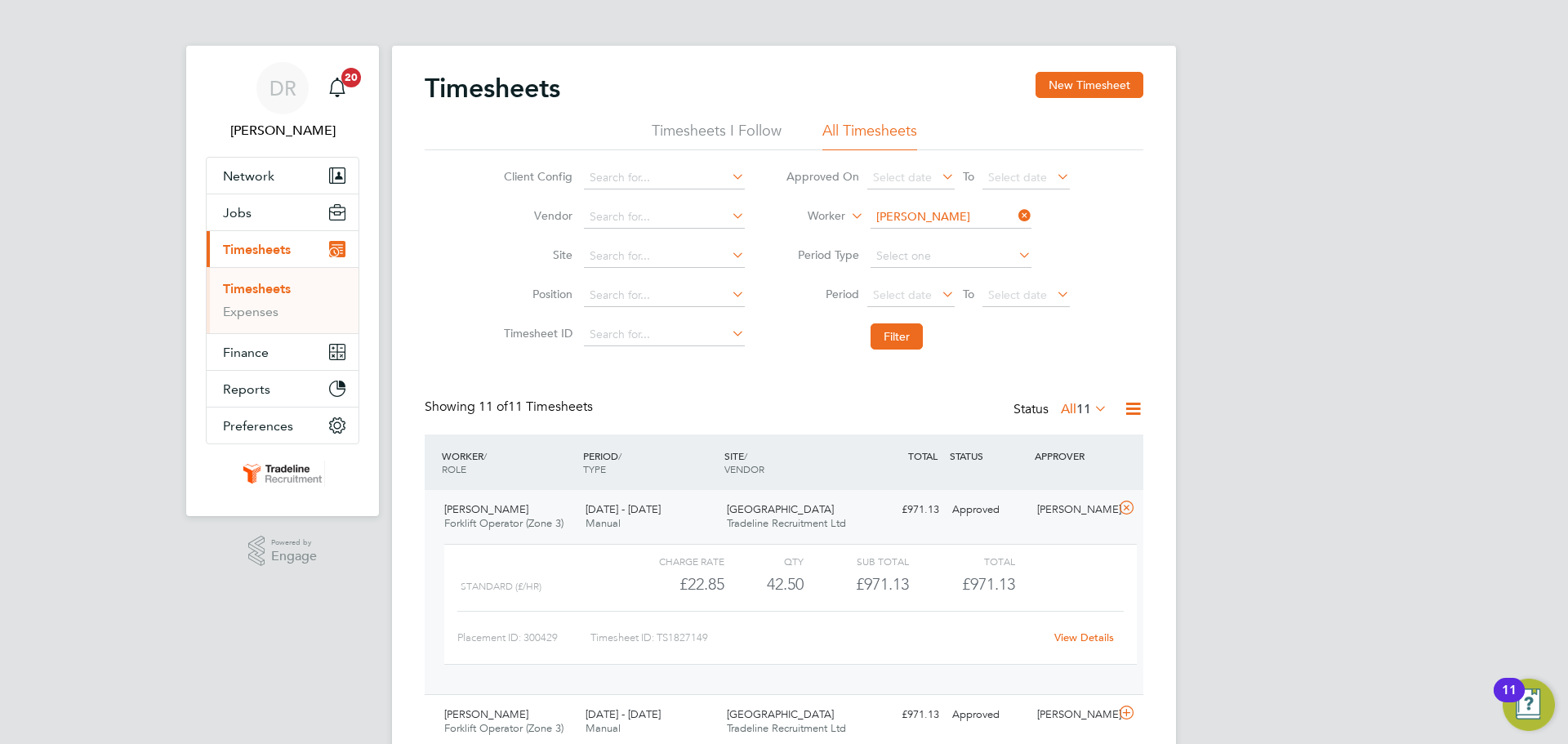
click at [1079, 638] on link "View Details" at bounding box center [1084, 638] width 60 height 14
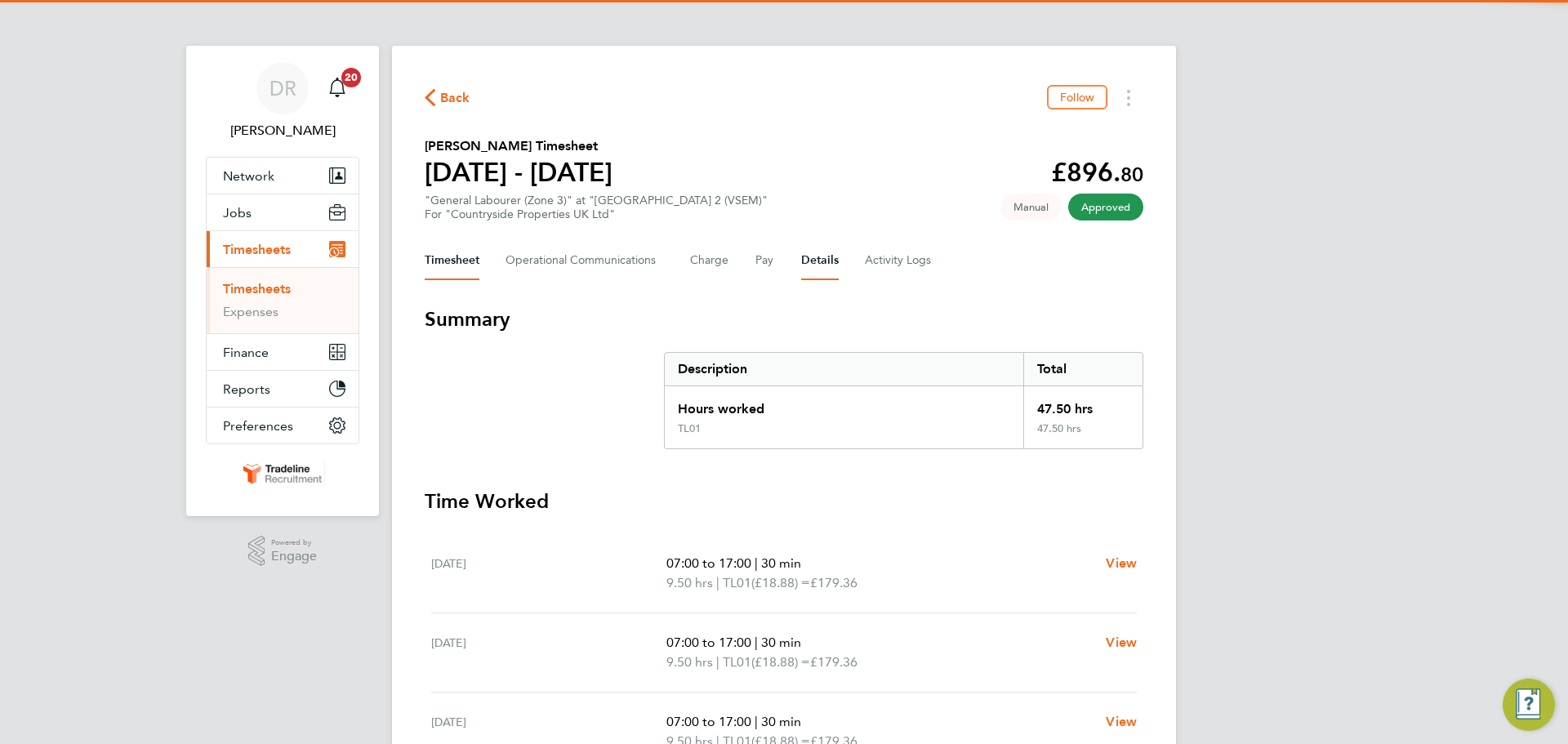
click at [816, 242] on button "Details" at bounding box center [820, 260] width 38 height 40
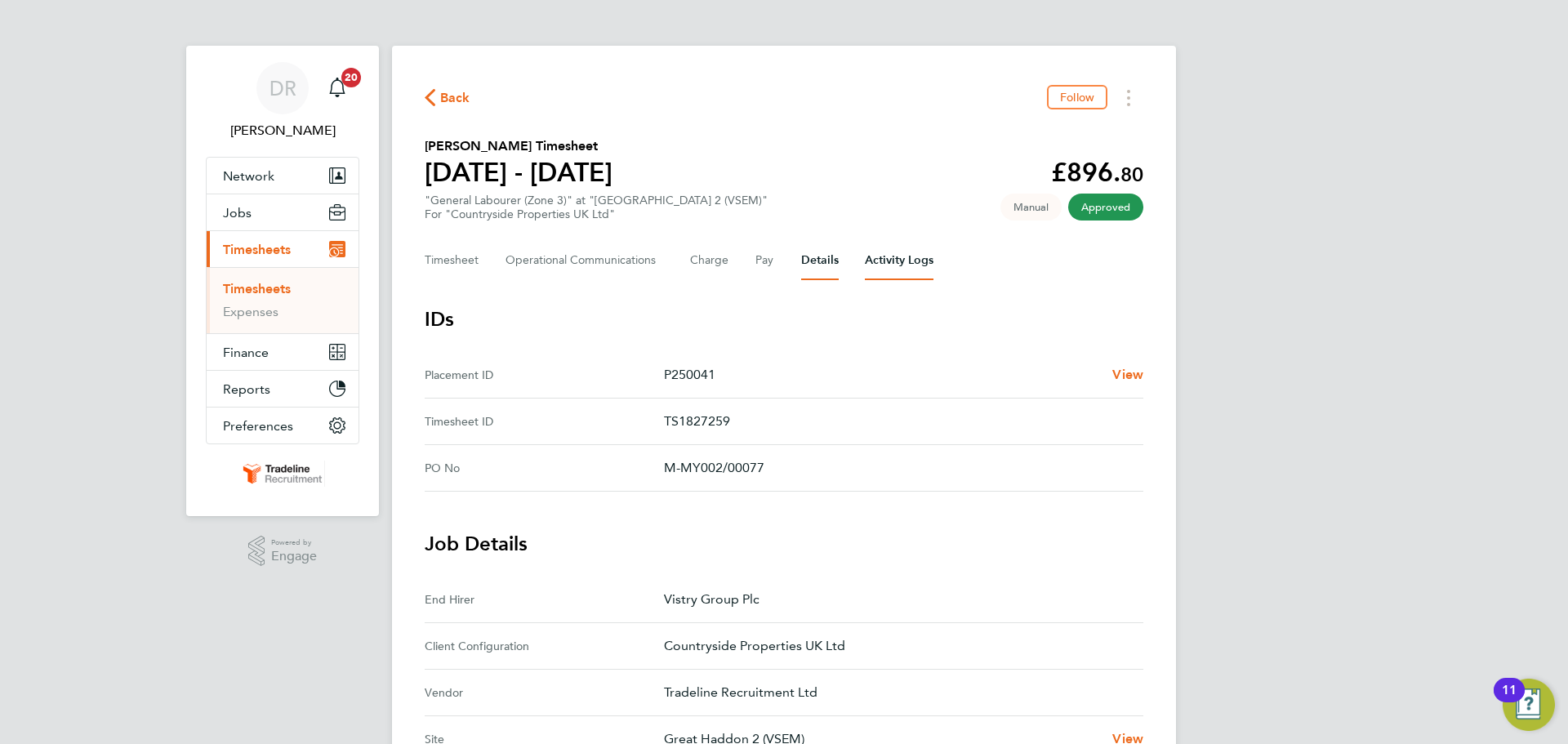
click at [888, 274] on Logs-tab "Activity Logs" at bounding box center [899, 260] width 69 height 40
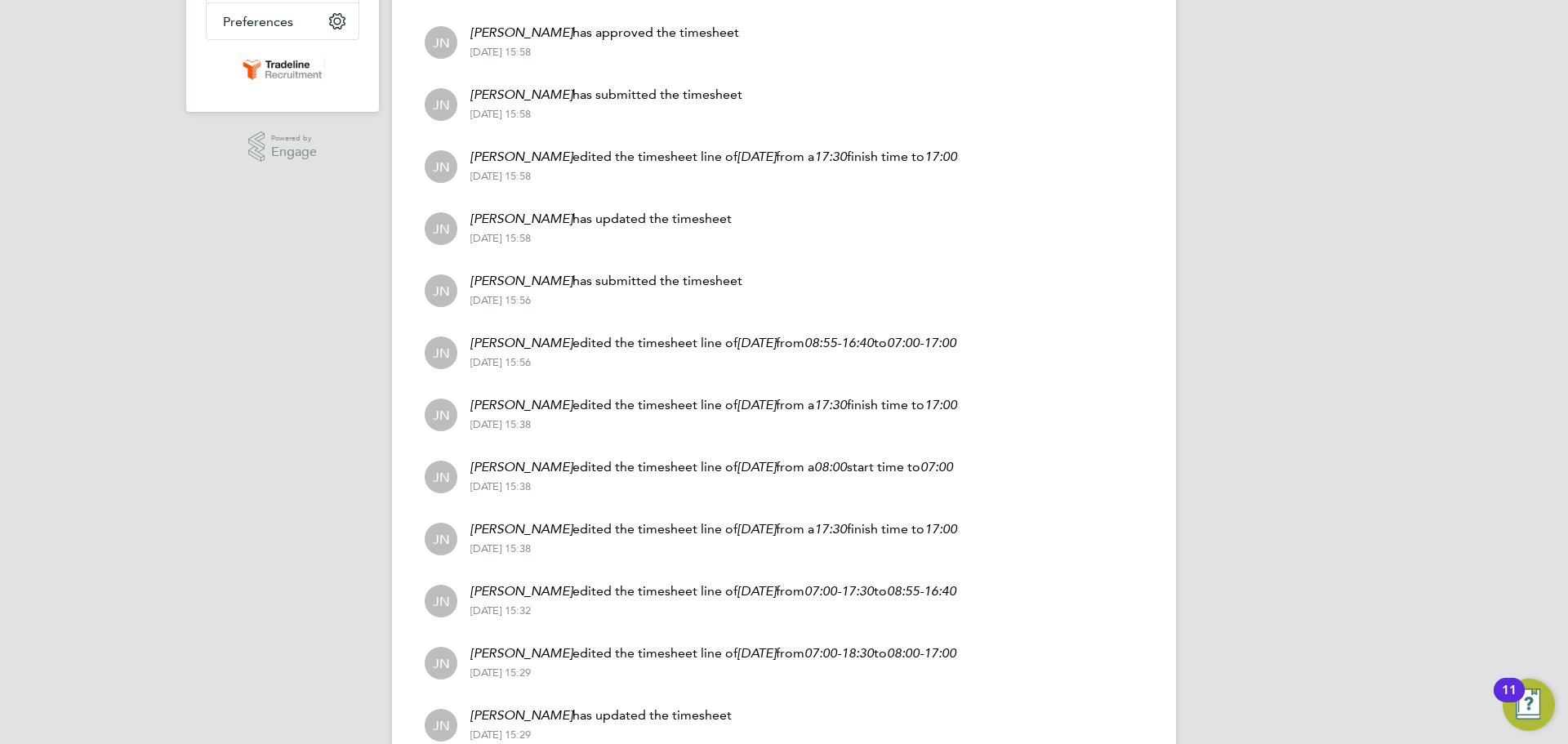
scroll to position [222, 0]
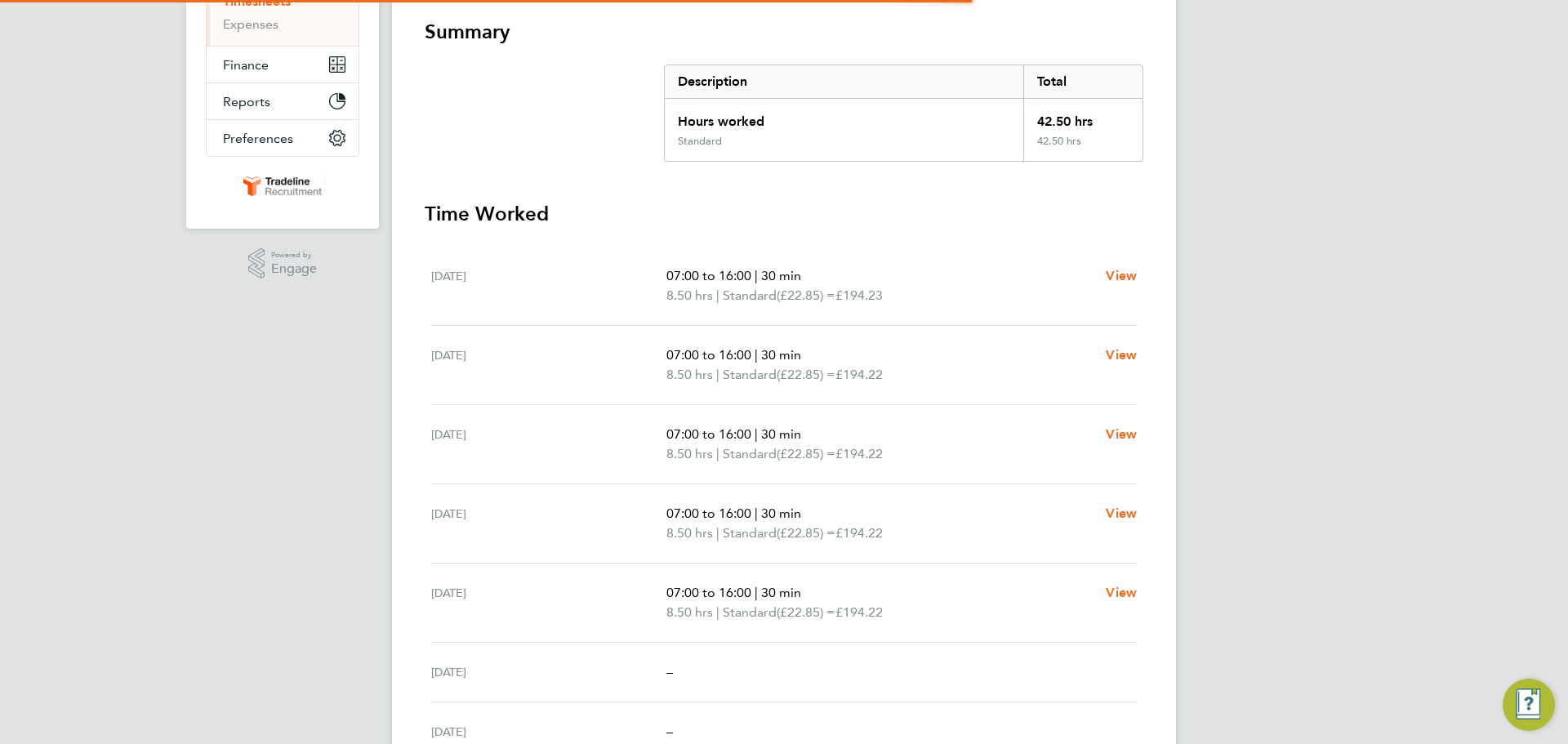
scroll to position [449, 0]
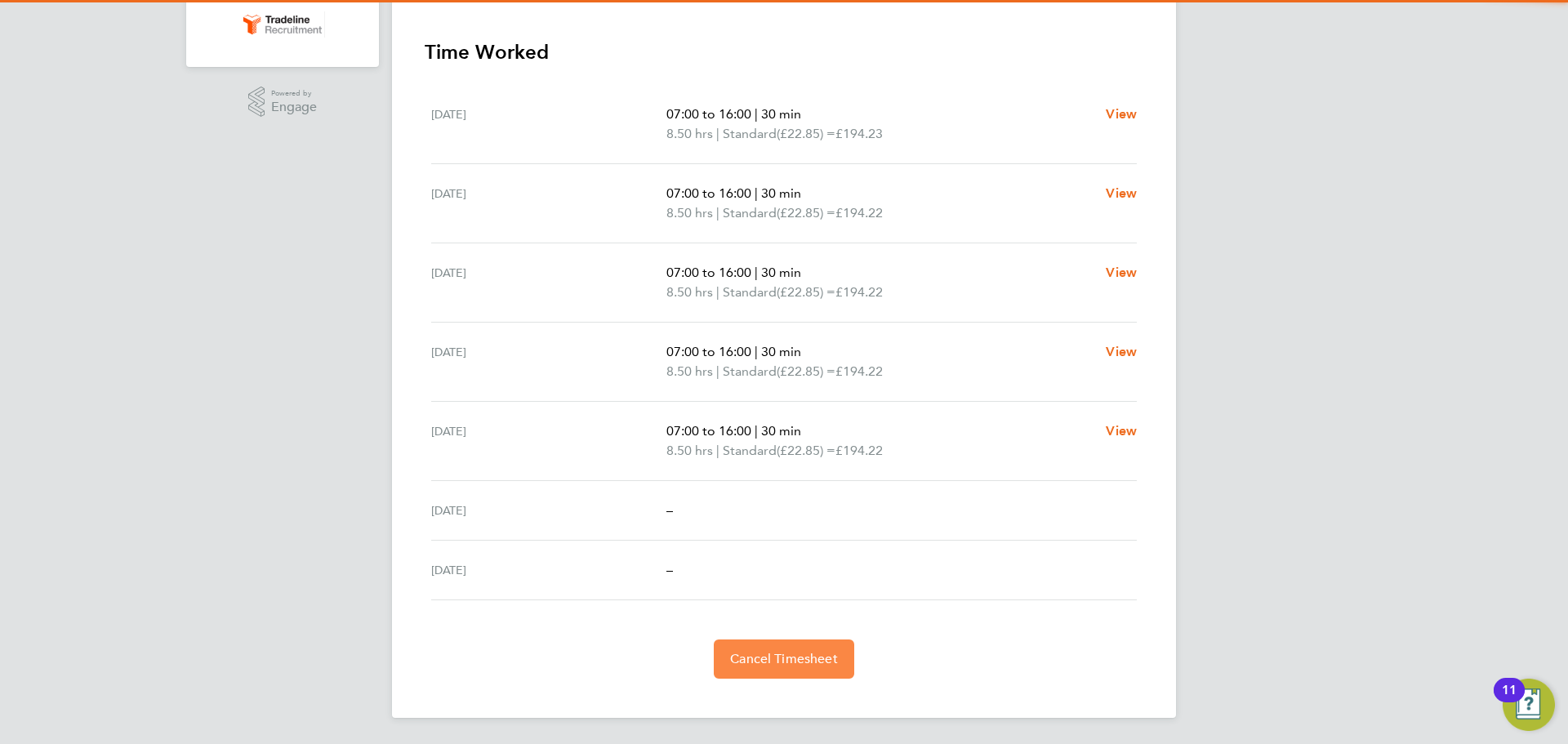
click at [799, 660] on span "Cancel Timesheet" at bounding box center [784, 659] width 108 height 17
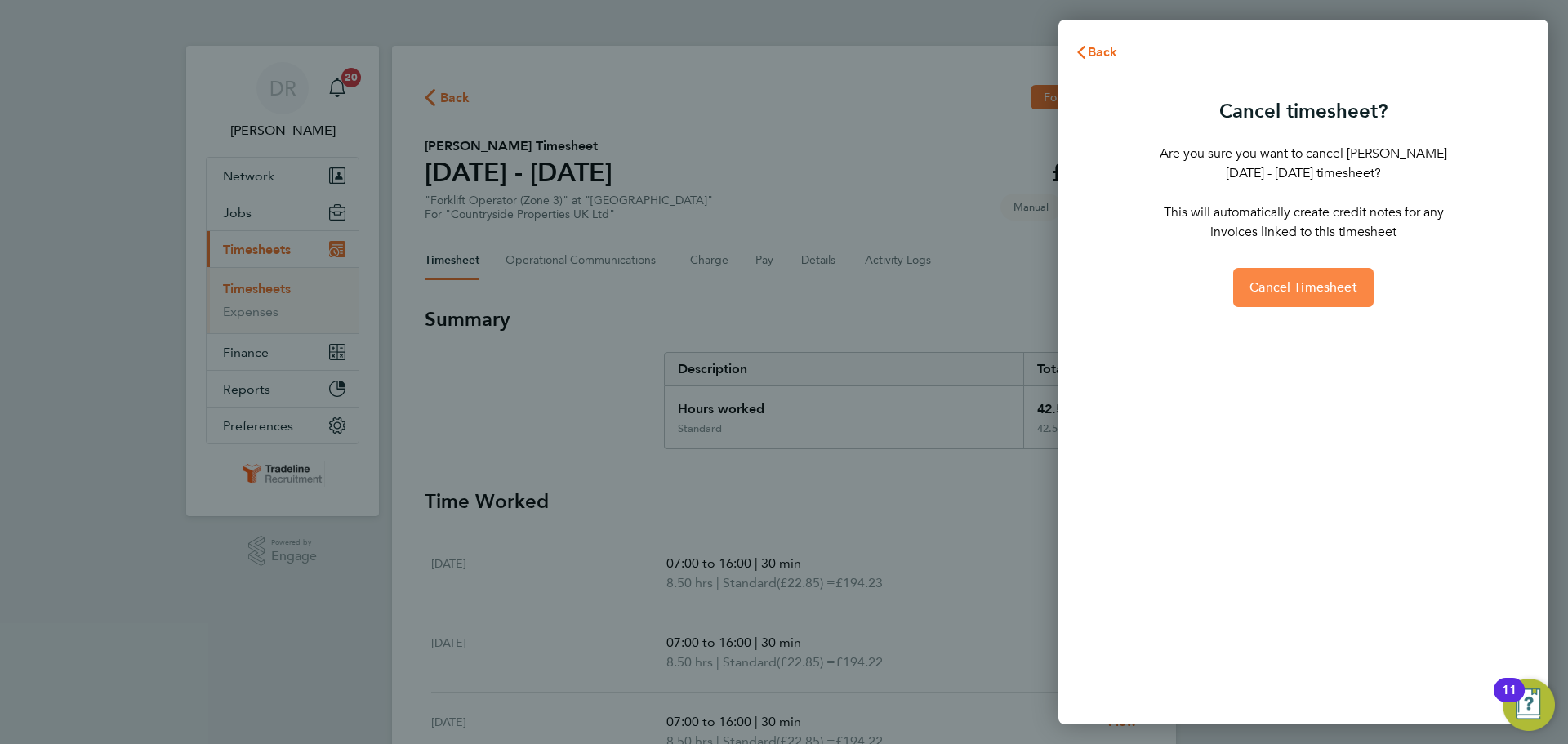
click at [1310, 288] on span "Cancel Timesheet" at bounding box center [1303, 288] width 108 height 17
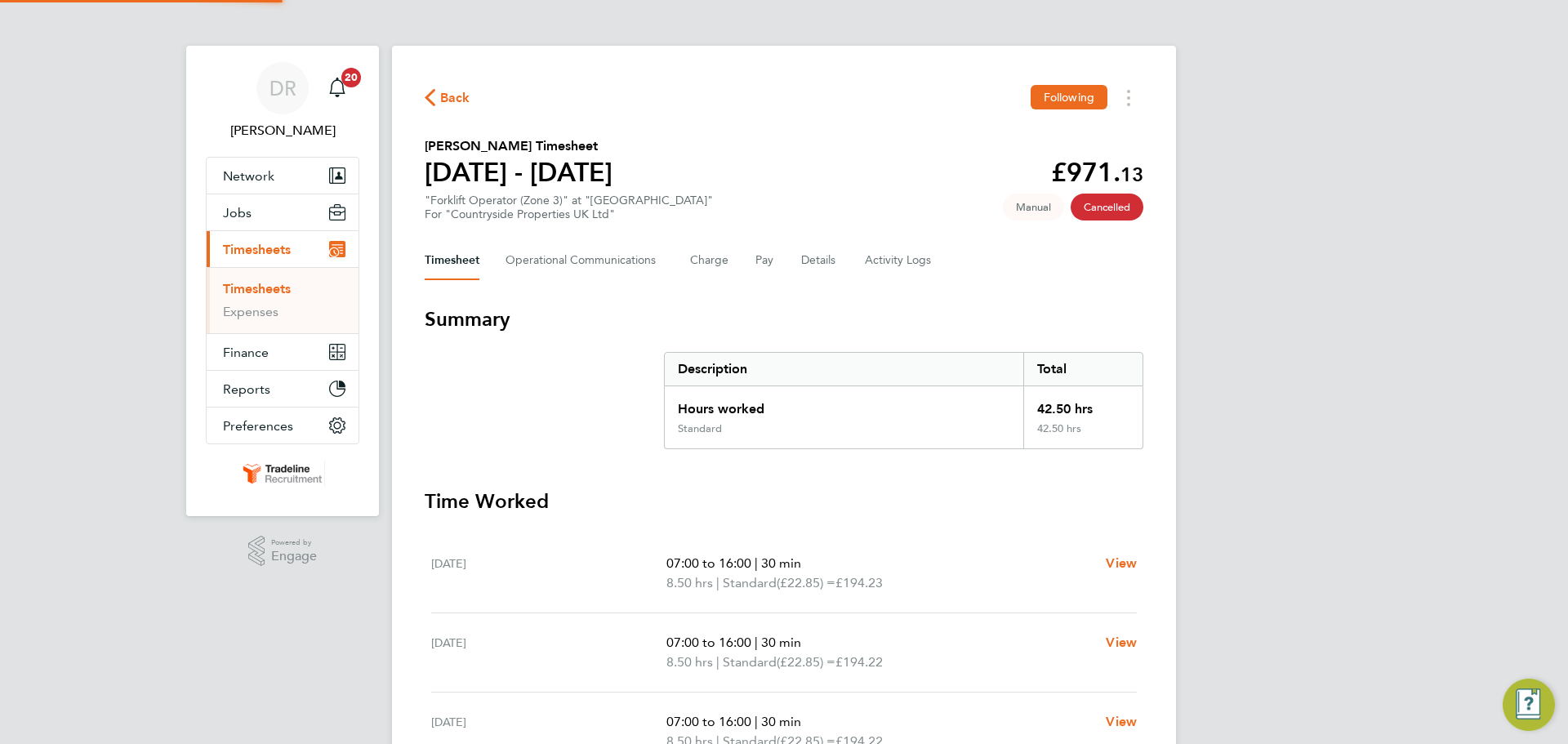
click at [262, 283] on link "Timesheets" at bounding box center [257, 288] width 68 height 16
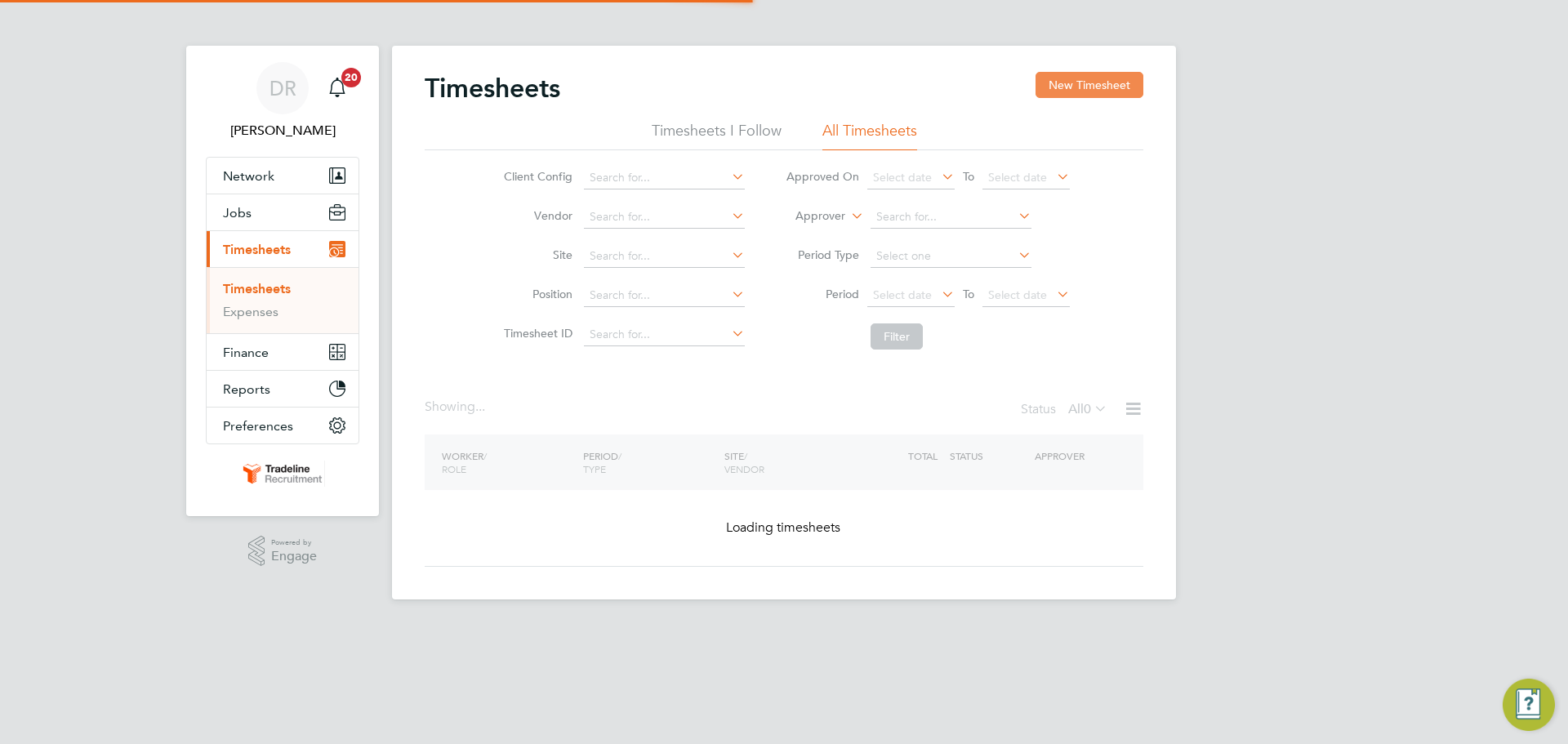
click at [1122, 91] on button "New Timesheet" at bounding box center [1090, 85] width 108 height 26
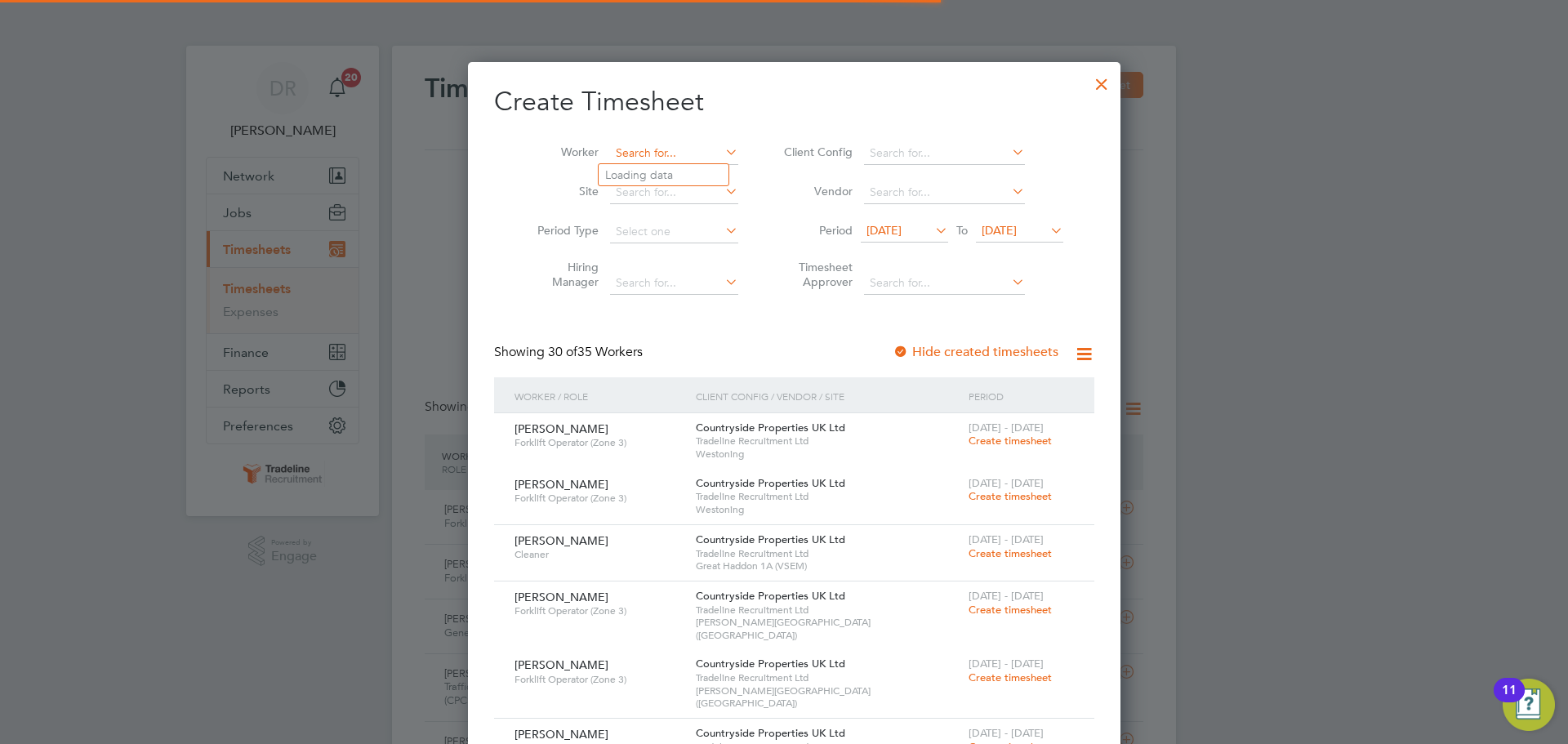
click at [635, 155] on input at bounding box center [675, 154] width 128 height 23
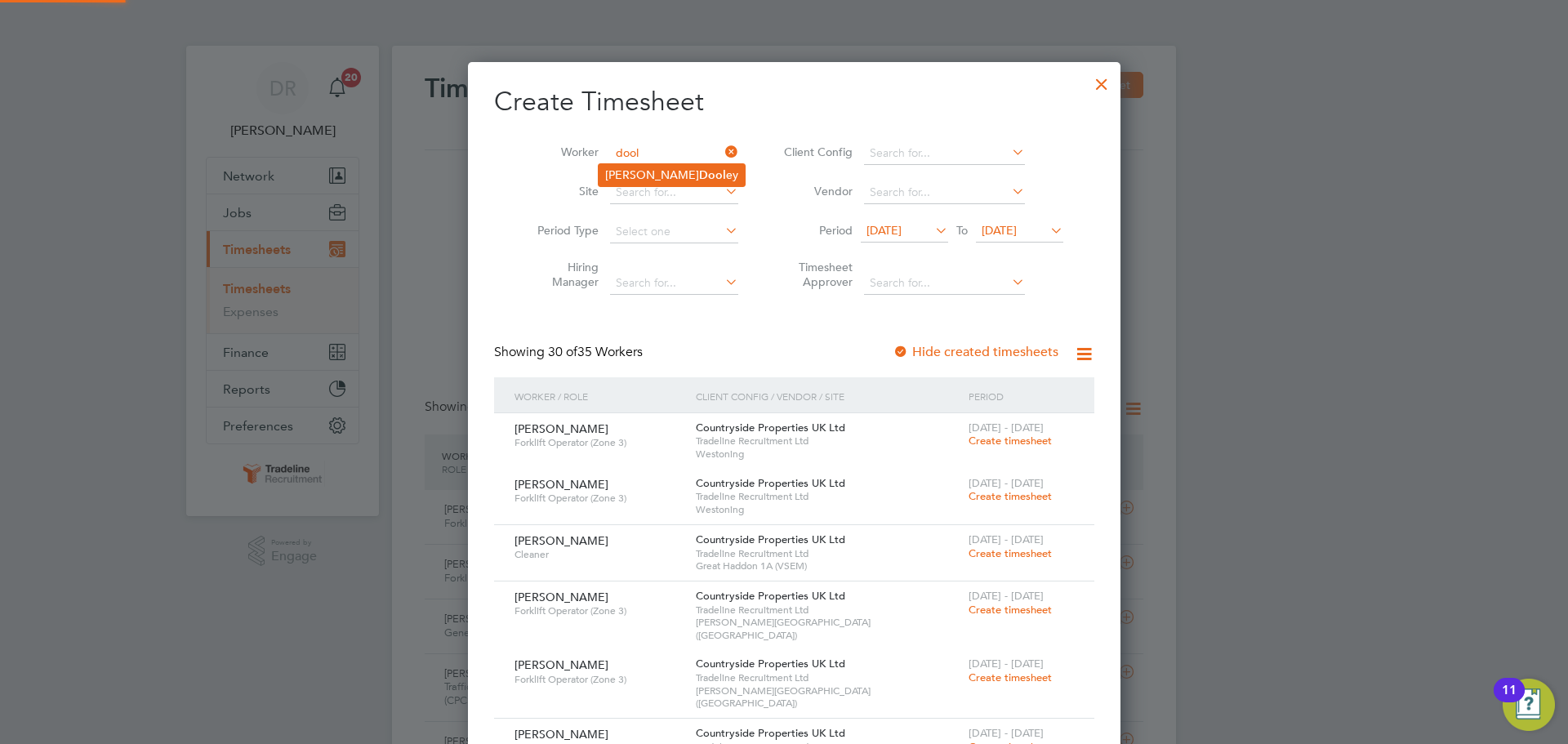
click at [699, 174] on b "Dool" at bounding box center [712, 175] width 27 height 14
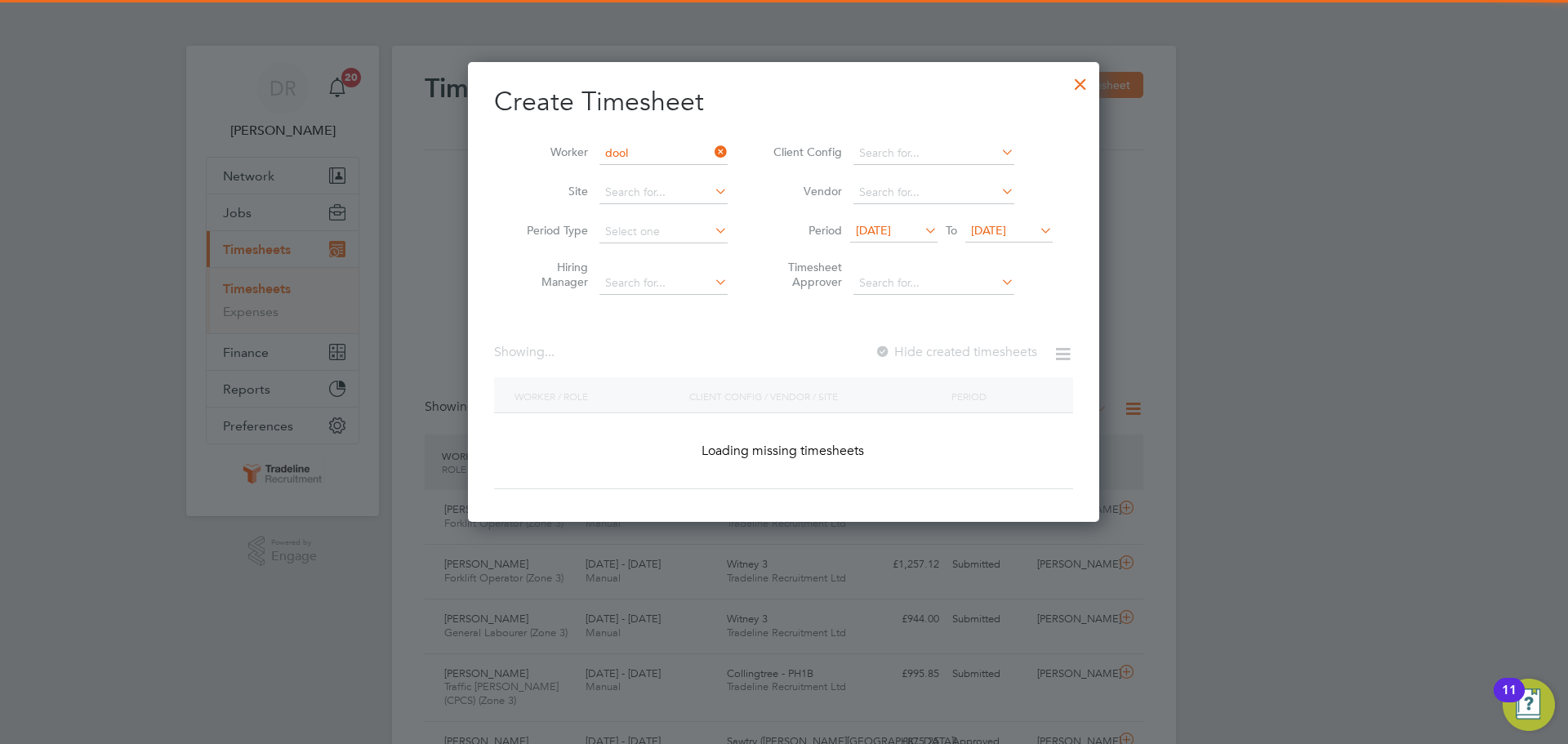
type input "Darren Dooley"
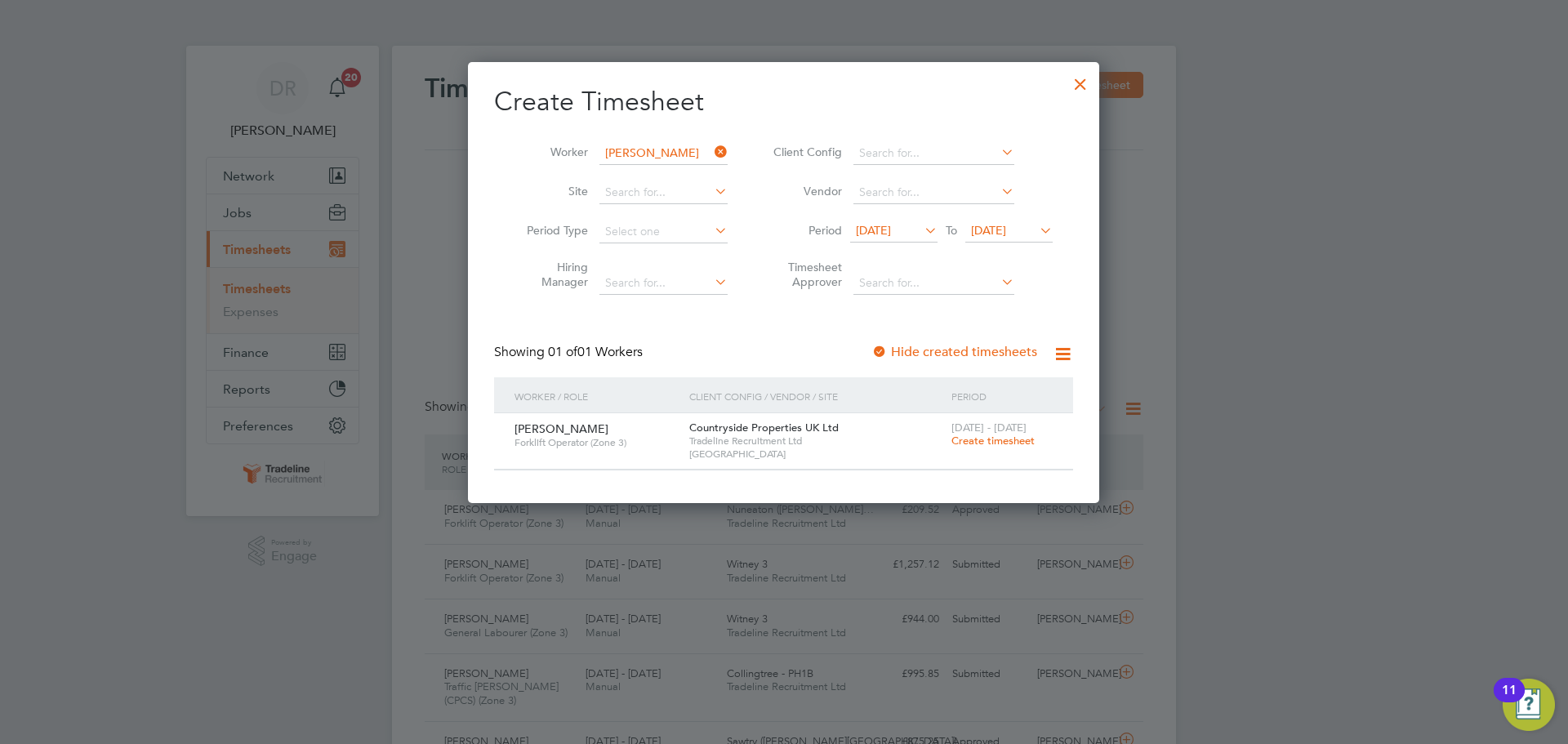
click at [1008, 438] on span "Create timesheet" at bounding box center [993, 441] width 84 height 14
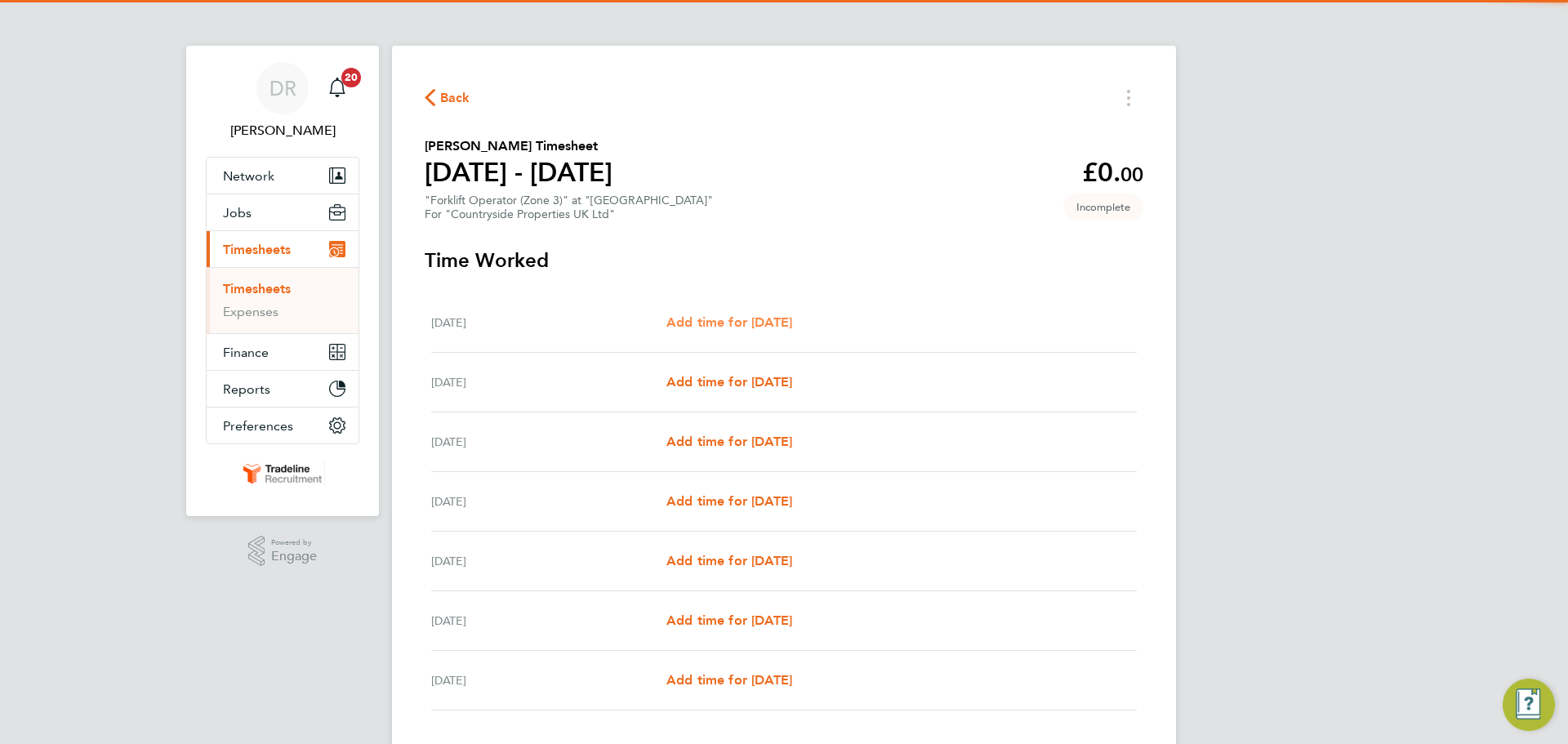
click at [726, 313] on link "Add time for Mon 15 Sep" at bounding box center [729, 323] width 126 height 19
select select "30"
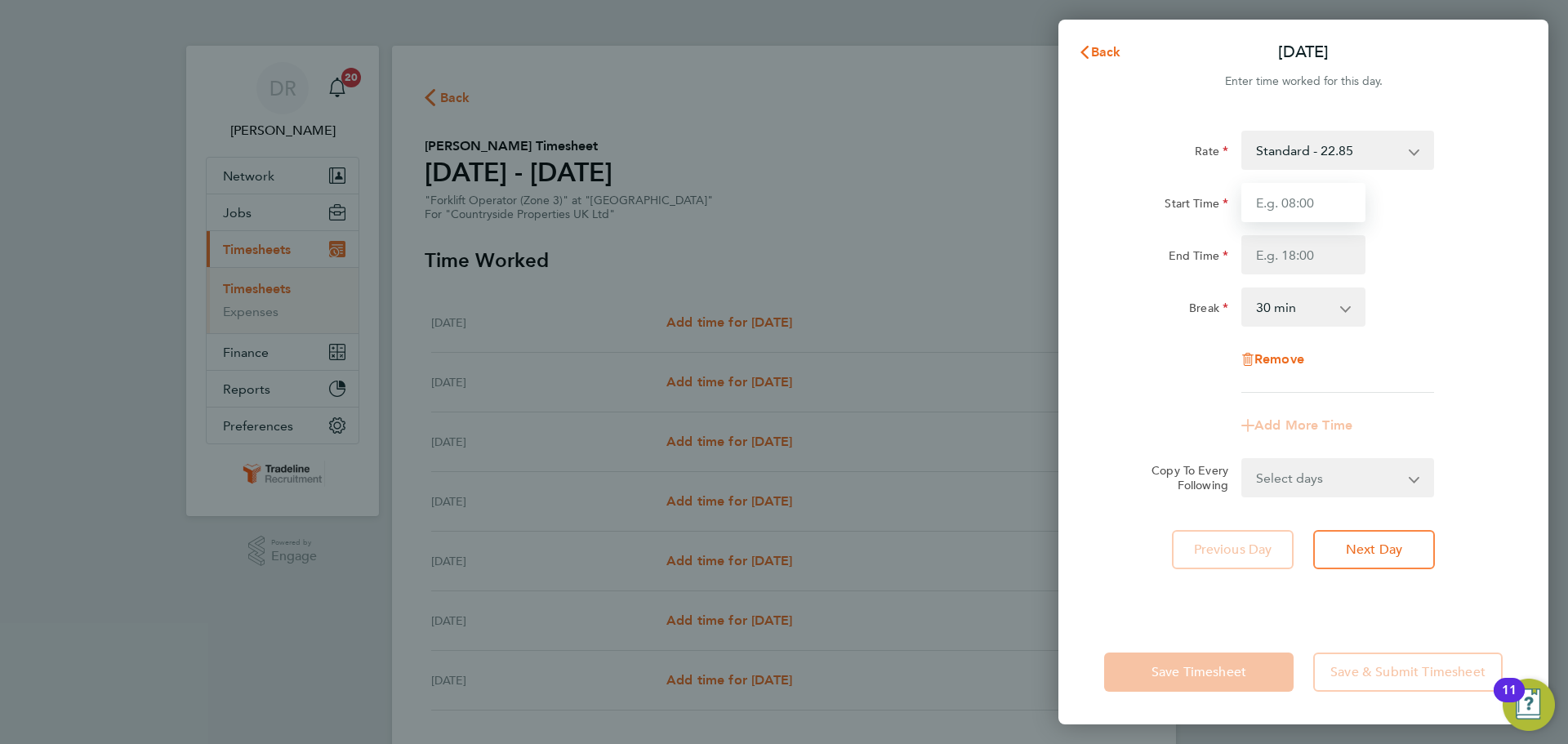
click at [1300, 187] on input "Start Time" at bounding box center [1303, 202] width 124 height 40
type input "07:00"
click at [1315, 249] on input "End Time" at bounding box center [1303, 254] width 124 height 40
type input "16:30"
click at [1442, 309] on div "Break 0 min 15 min 30 min 45 min 60 min 75 min 90 min" at bounding box center [1303, 307] width 412 height 40
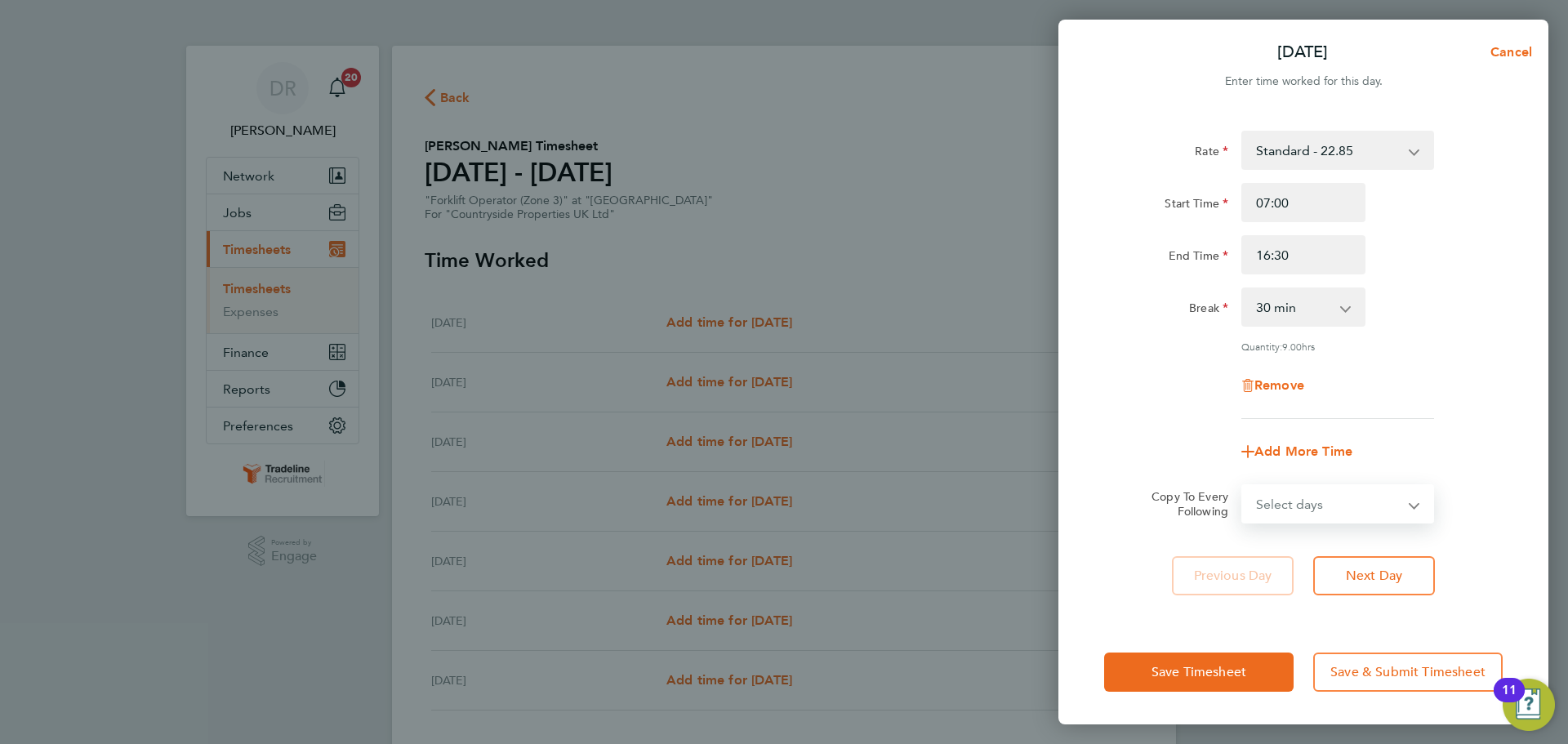
click at [1363, 489] on select "Select days Day Weekday (Mon-Fri) Weekend (Sat-Sun) Tuesday Wednesday Thursday …" at bounding box center [1328, 504] width 171 height 36
select select "WEEKDAY"
click at [1243, 486] on select "Select days Day Weekday (Mon-Fri) Weekend (Sat-Sun) Tuesday Wednesday Thursday …" at bounding box center [1328, 504] width 171 height 36
select select "2025-09-21"
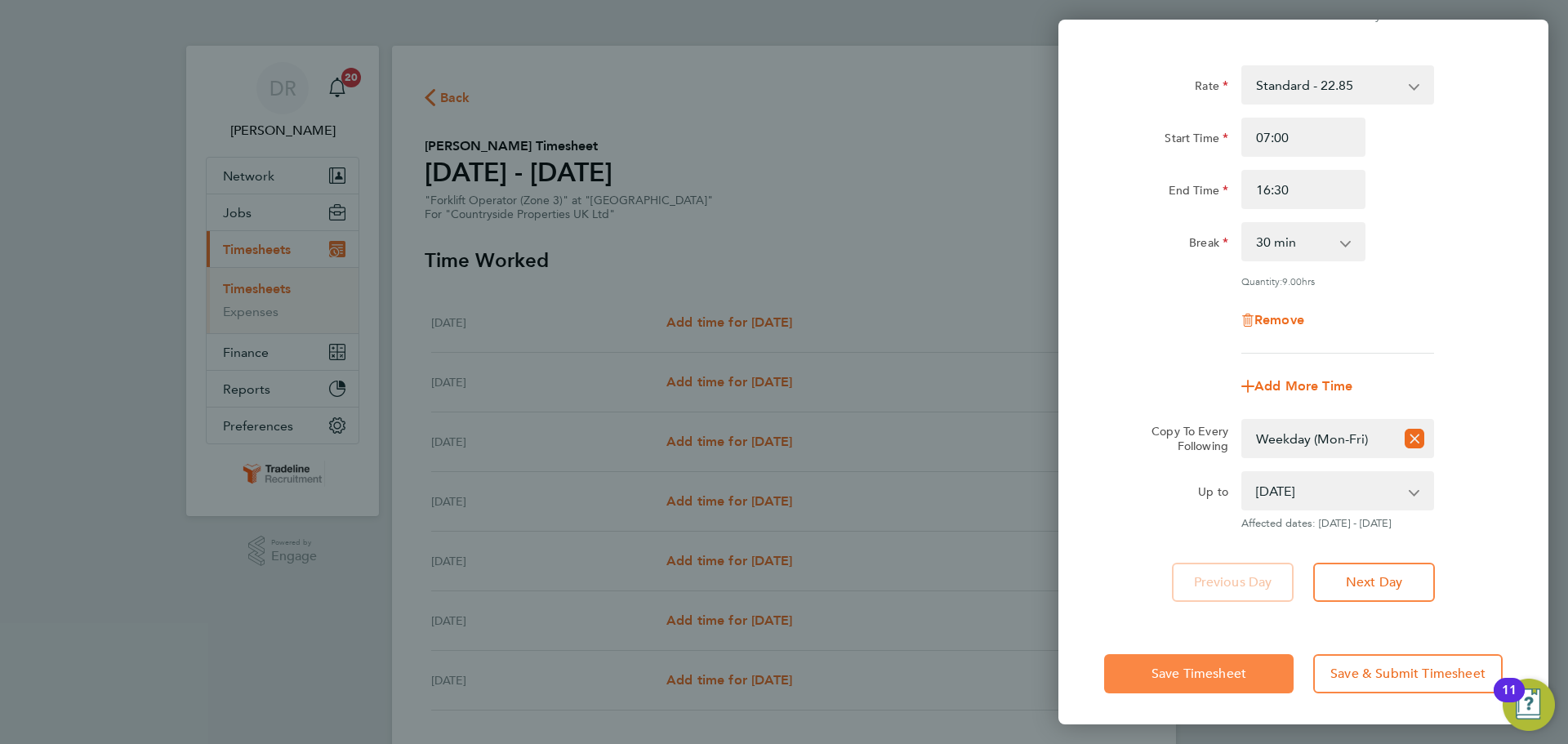
click at [1225, 675] on span "Save Timesheet" at bounding box center [1199, 674] width 95 height 17
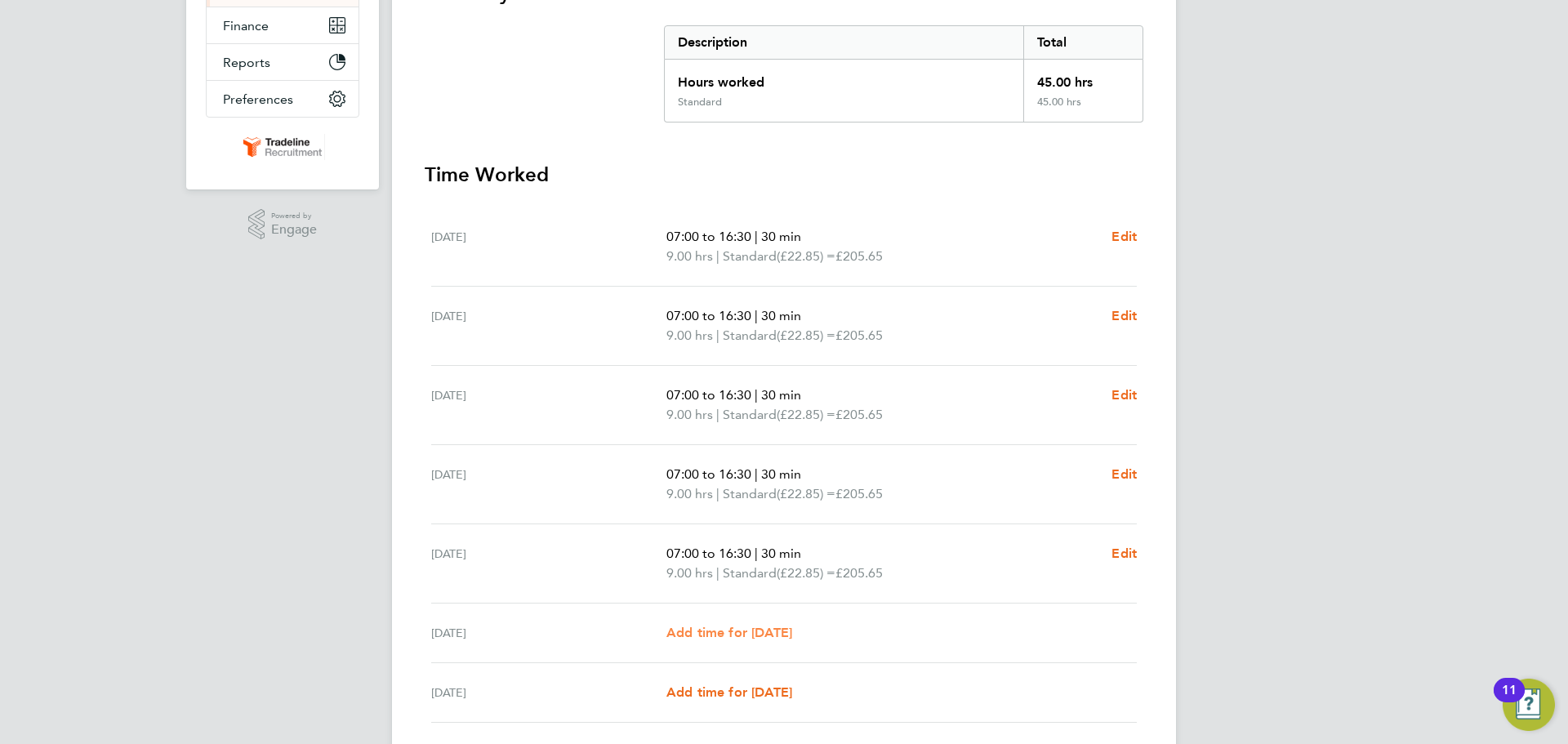
click at [769, 637] on span "Add time for Sat 20 Sep" at bounding box center [729, 632] width 126 height 16
select select "30"
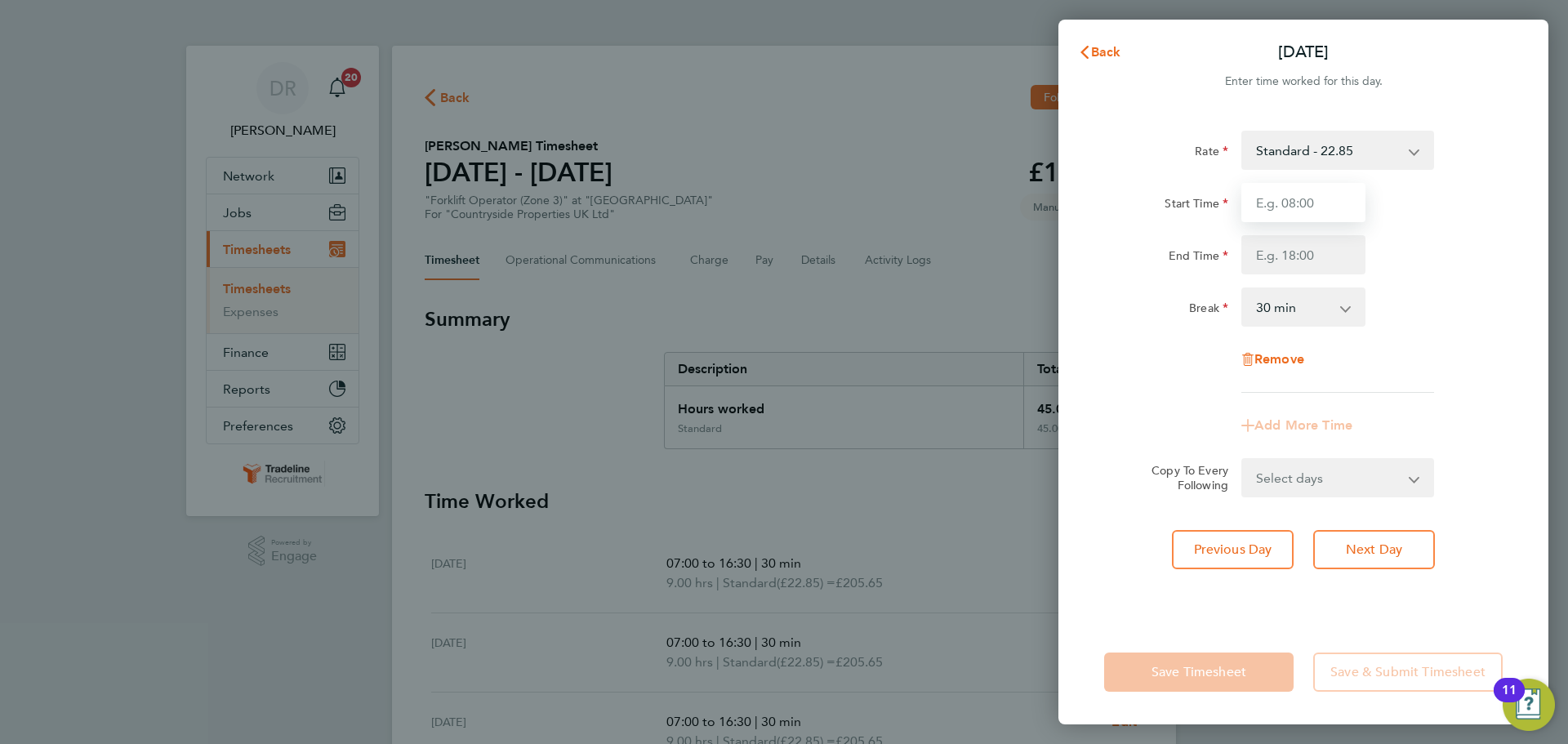
click at [1352, 194] on input "Start Time" at bounding box center [1303, 202] width 124 height 40
type input "07:00"
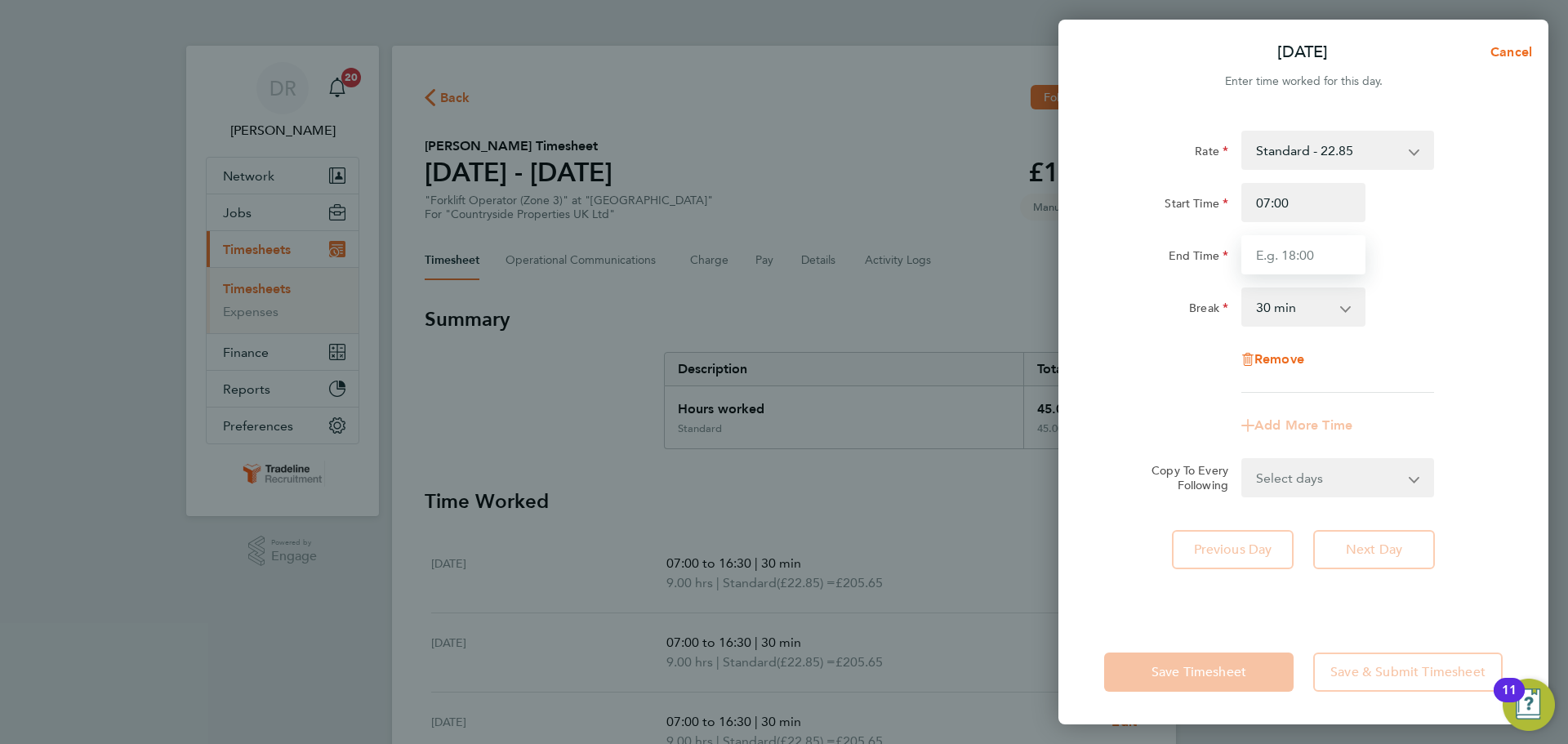
click at [1312, 249] on input "End Time" at bounding box center [1303, 254] width 124 height 40
type input "16:30"
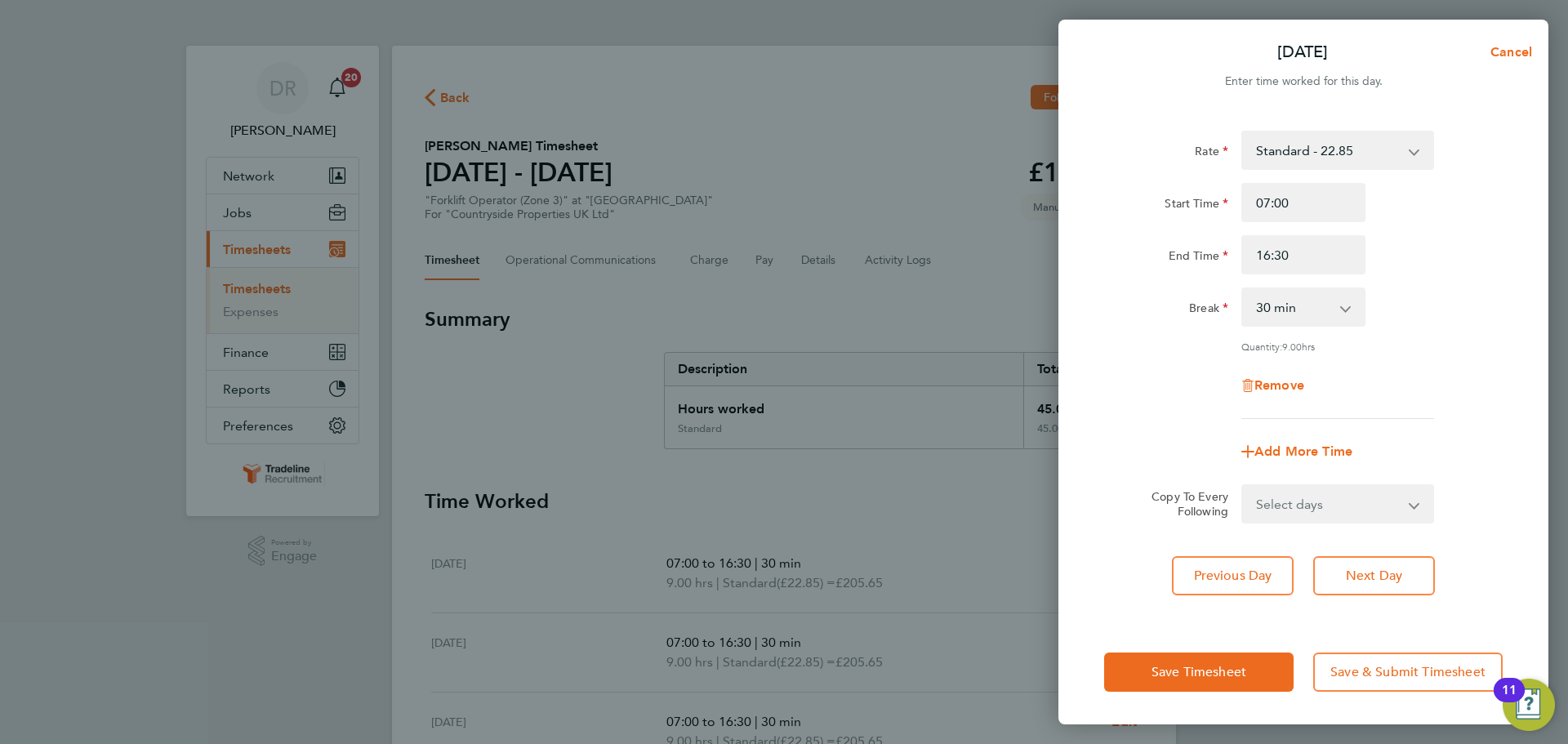
click at [1488, 289] on div "Break 0 min 15 min 30 min 45 min 60 min 75 min 90 min" at bounding box center [1303, 307] width 412 height 40
click at [1220, 685] on button "Save Timesheet" at bounding box center [1199, 672] width 189 height 40
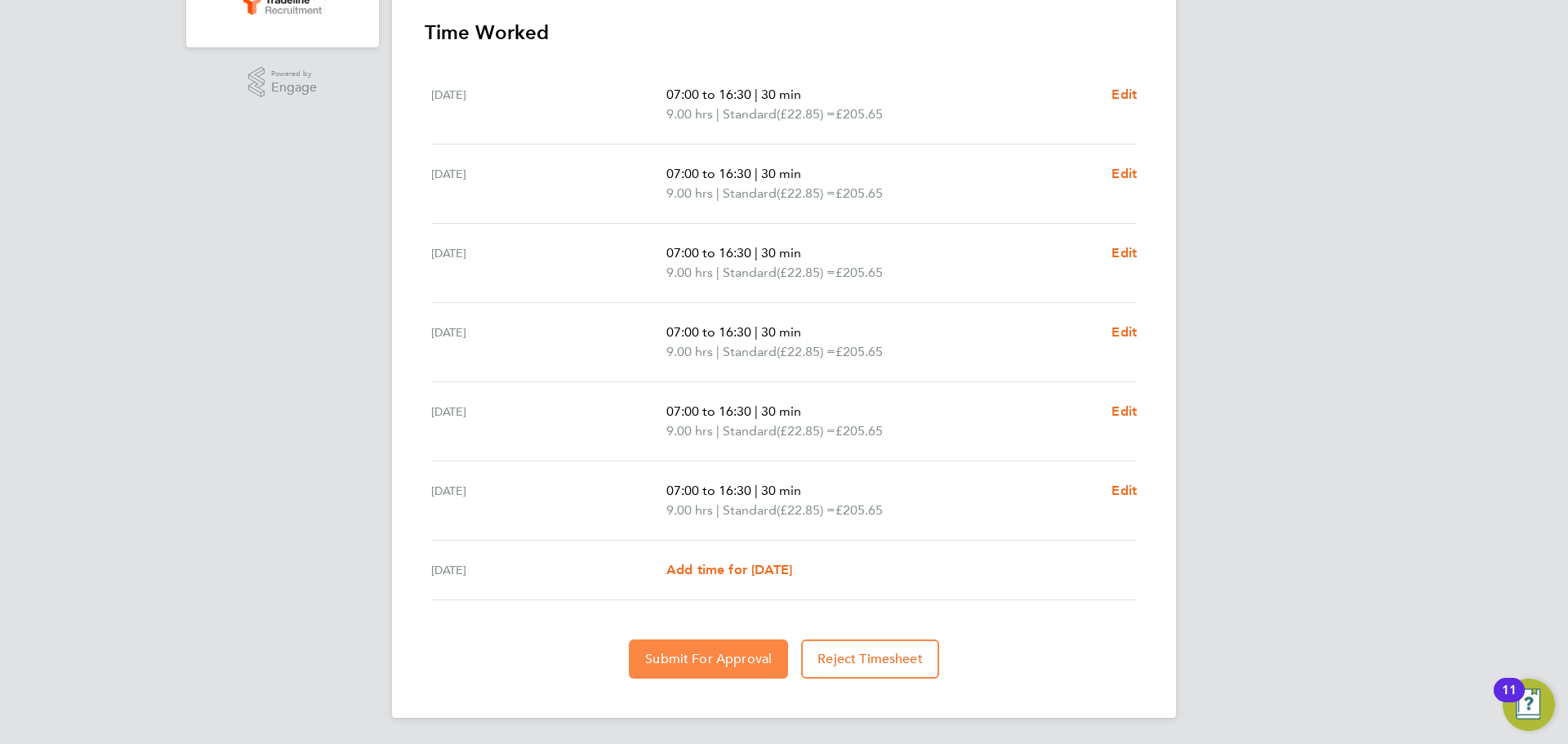
click at [733, 673] on button "Submit For Approval" at bounding box center [708, 659] width 159 height 40
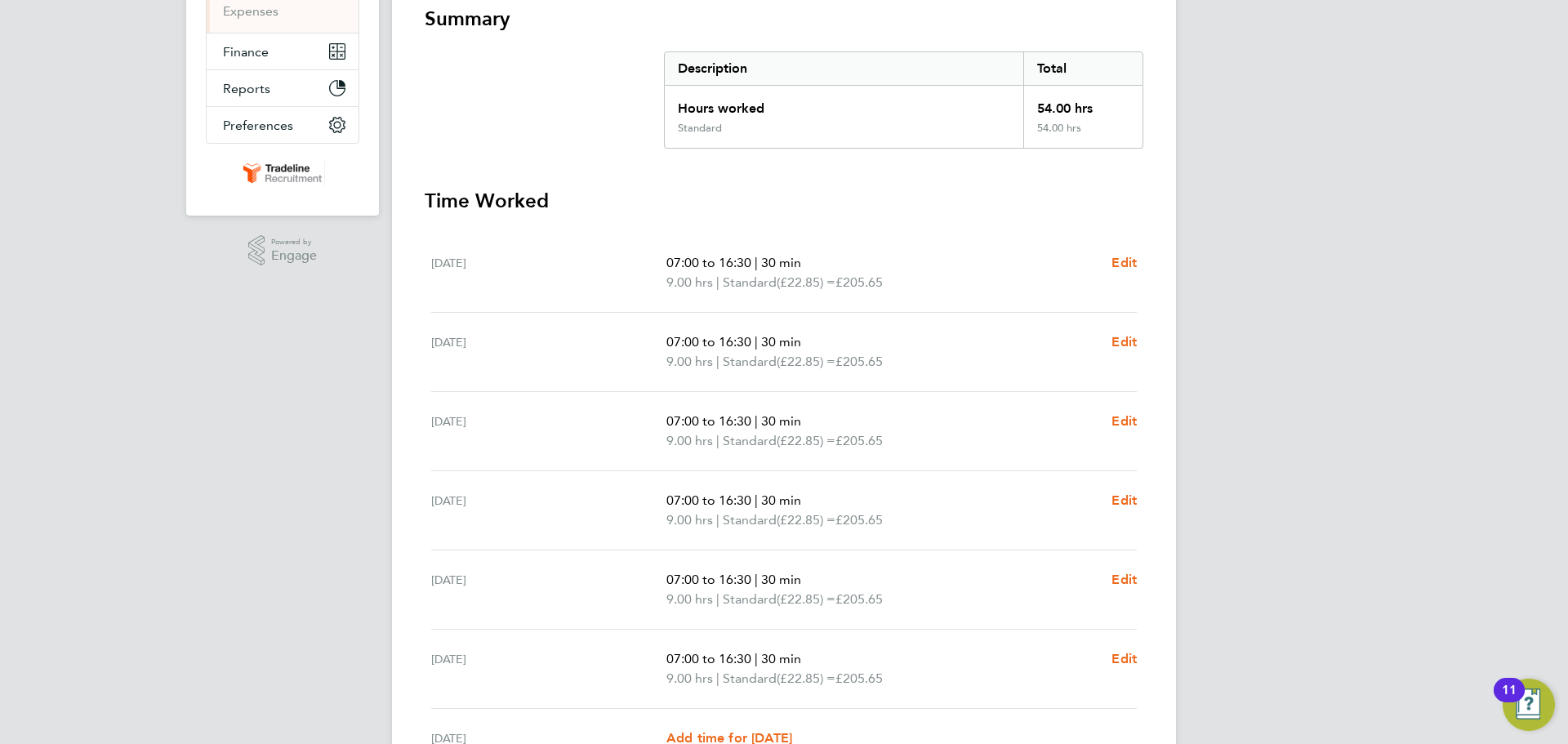
scroll to position [61, 0]
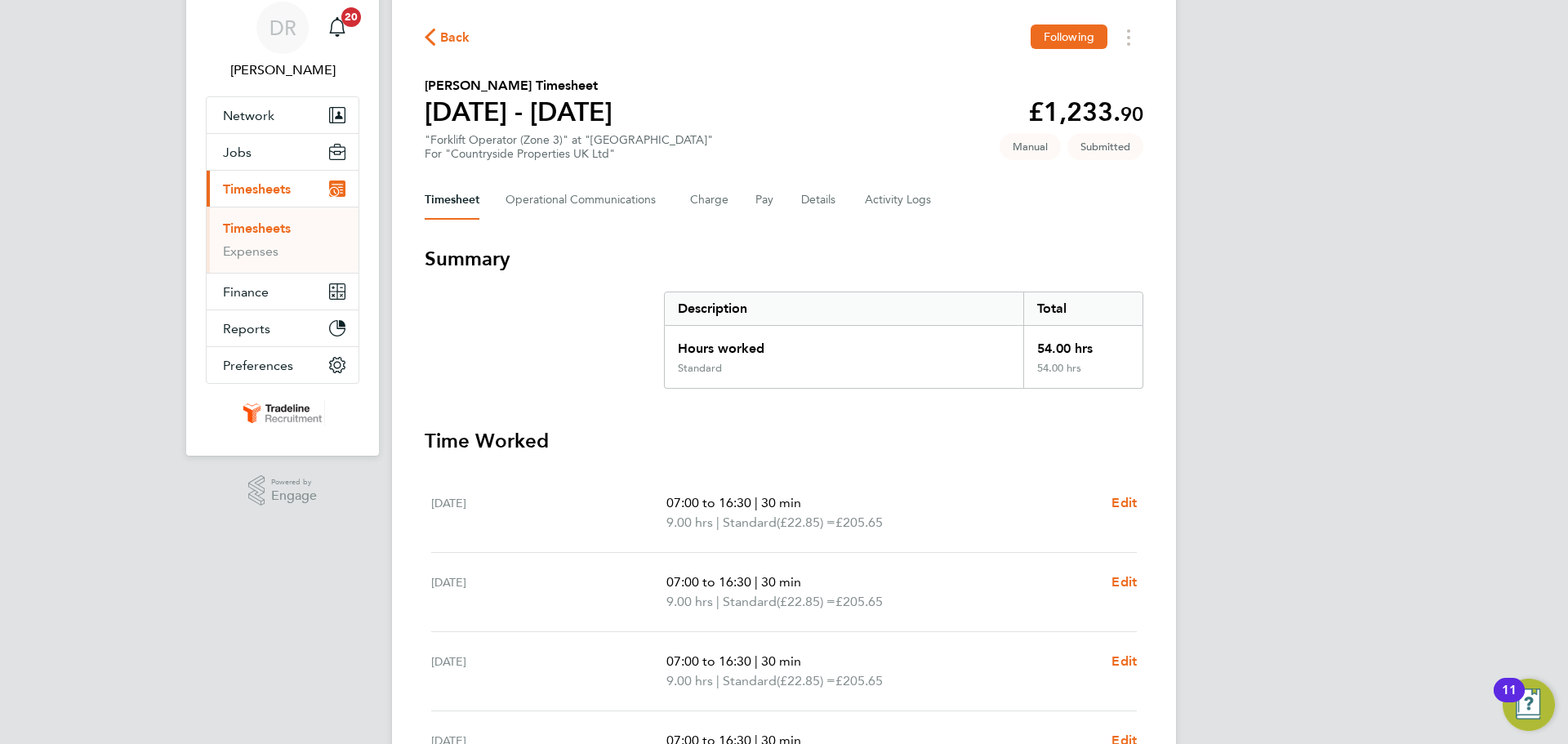
click at [272, 231] on link "Timesheets" at bounding box center [257, 229] width 68 height 16
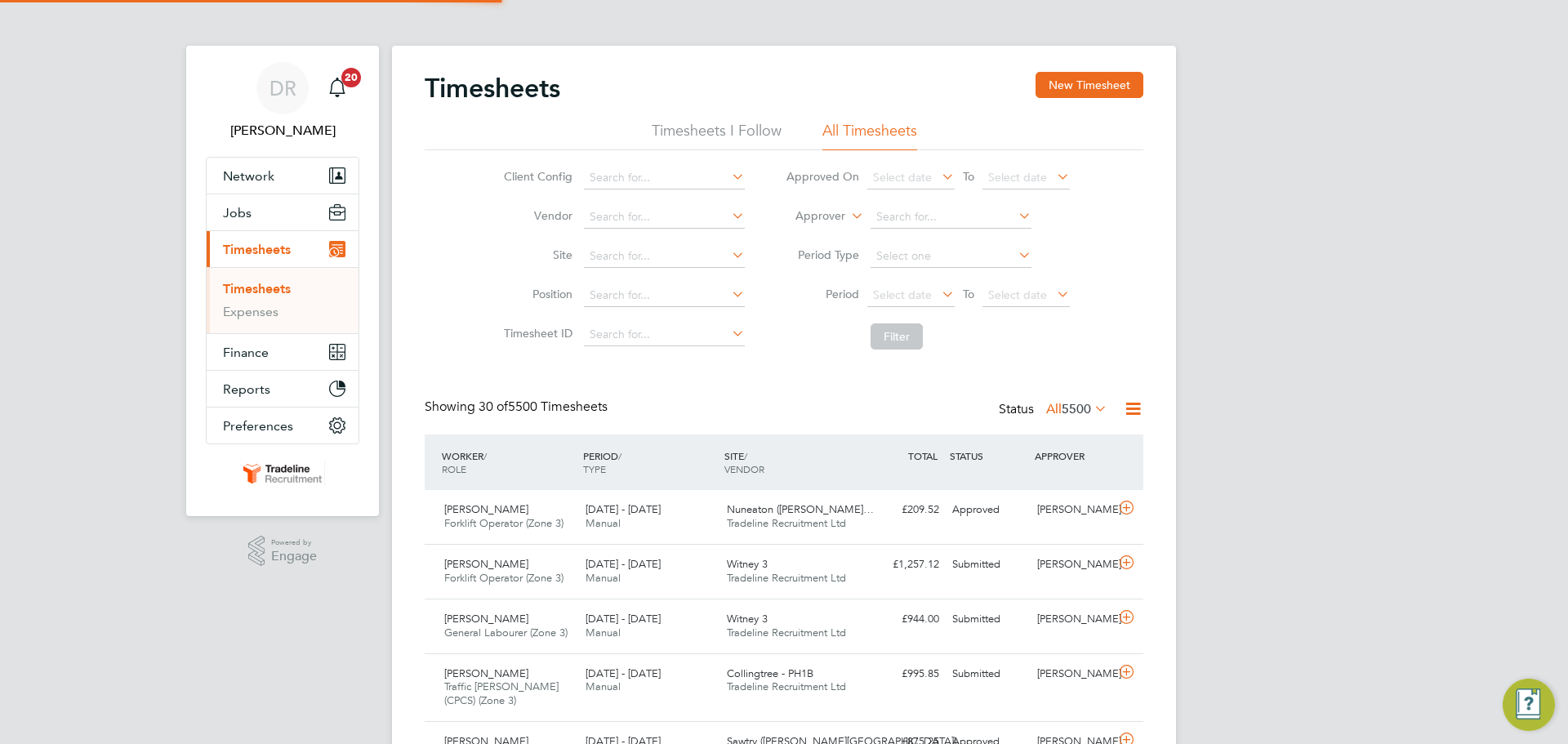
scroll to position [8, 8]
click at [833, 210] on label "Approver" at bounding box center [809, 216] width 74 height 17
click at [832, 228] on li "Worker" at bounding box center [805, 235] width 81 height 21
click at [917, 215] on input at bounding box center [951, 217] width 161 height 23
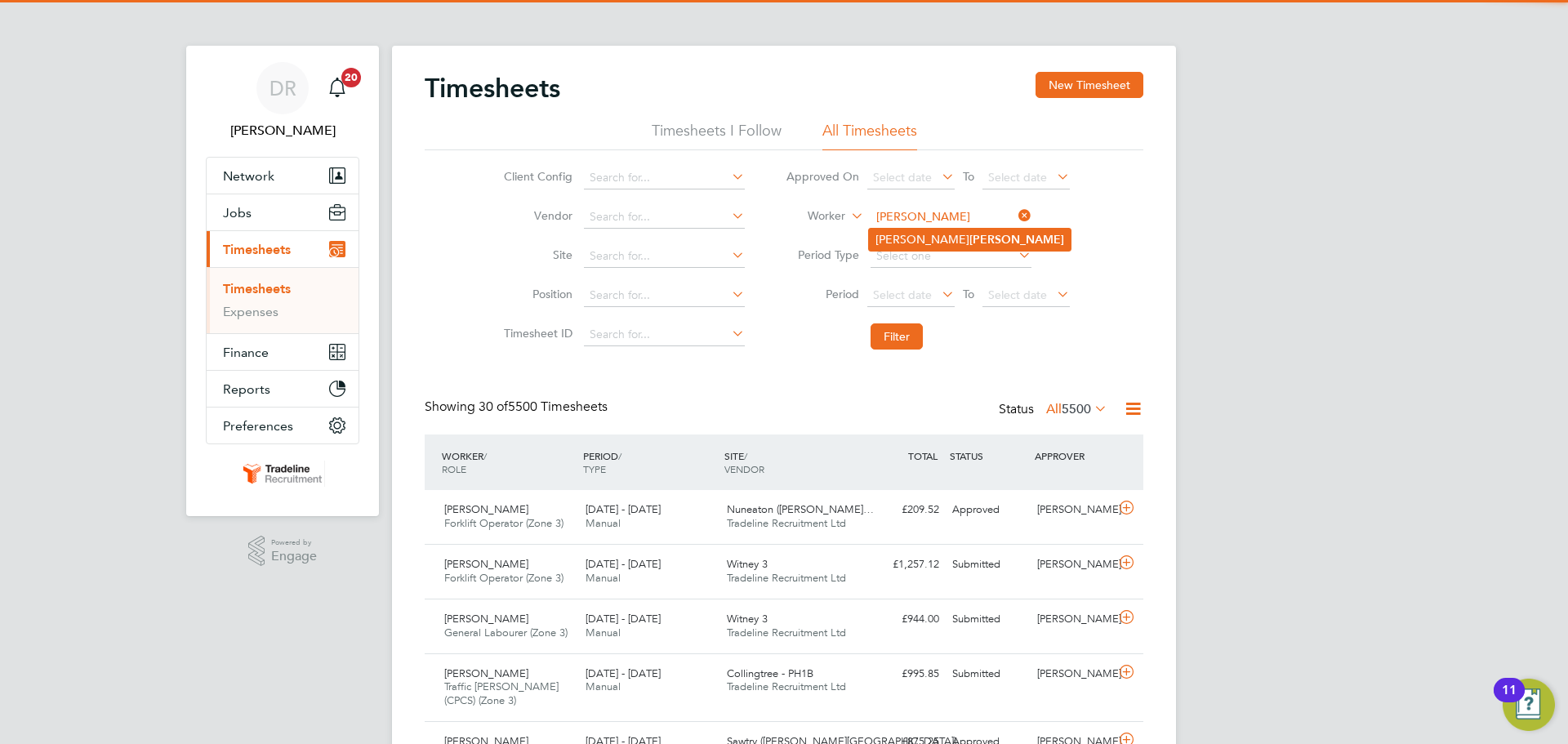
drag, startPoint x: 898, startPoint y: 235, endPoint x: 899, endPoint y: 248, distance: 13.0
click at [899, 235] on li "Lloyd Lund" at bounding box center [969, 239] width 201 height 22
type input "Lloyd Lund"
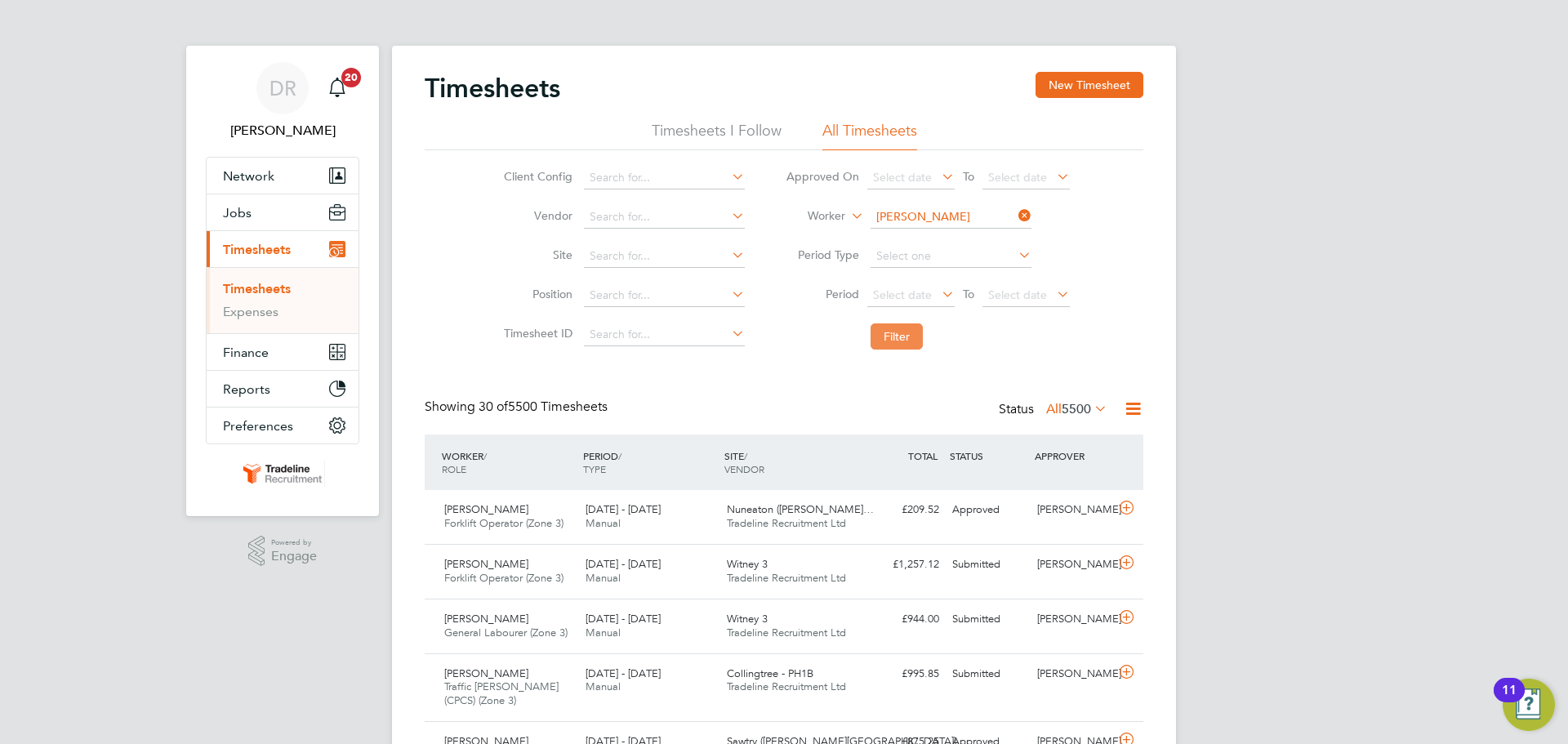
click at [910, 333] on button "Filter" at bounding box center [896, 337] width 52 height 26
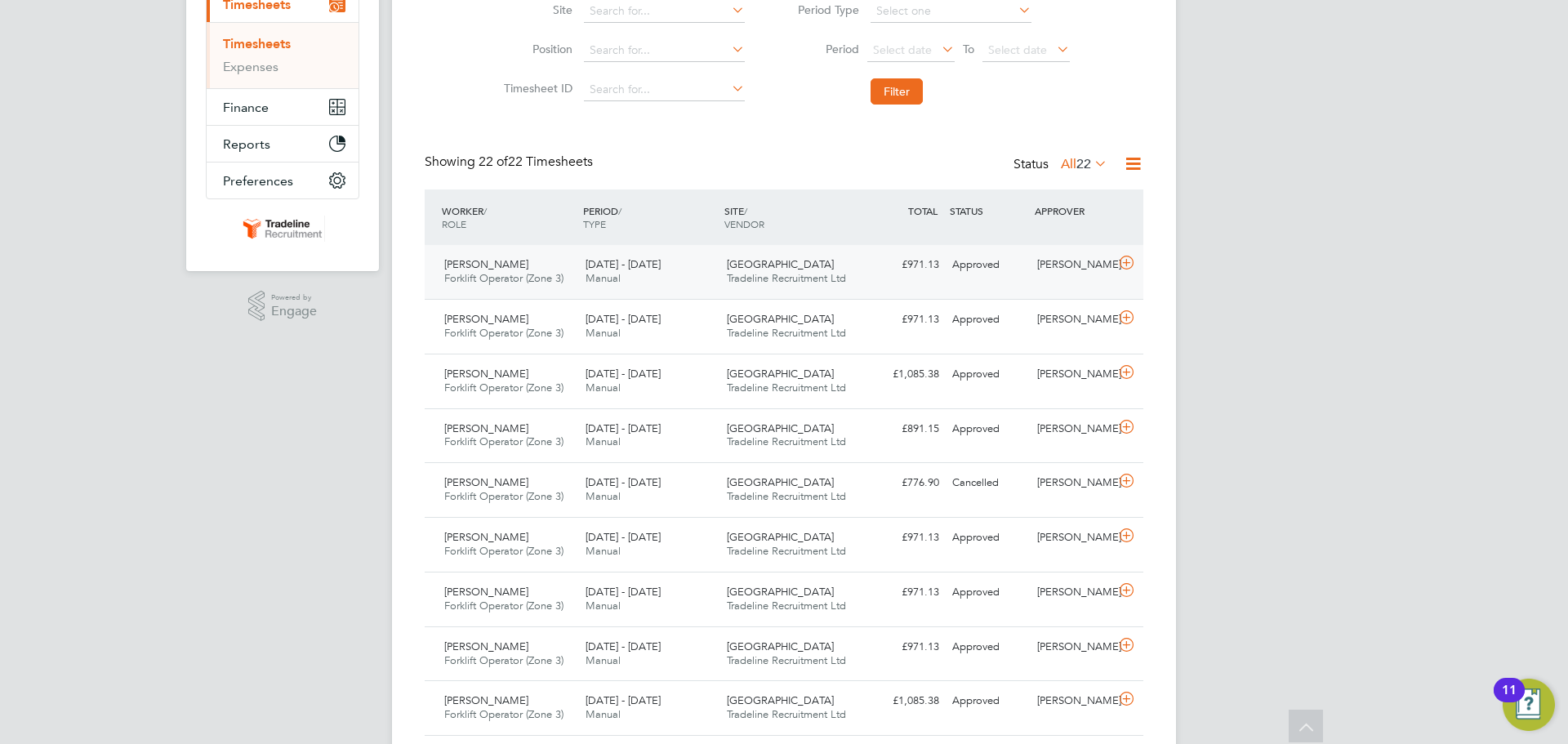
click at [1120, 262] on icon at bounding box center [1126, 263] width 20 height 13
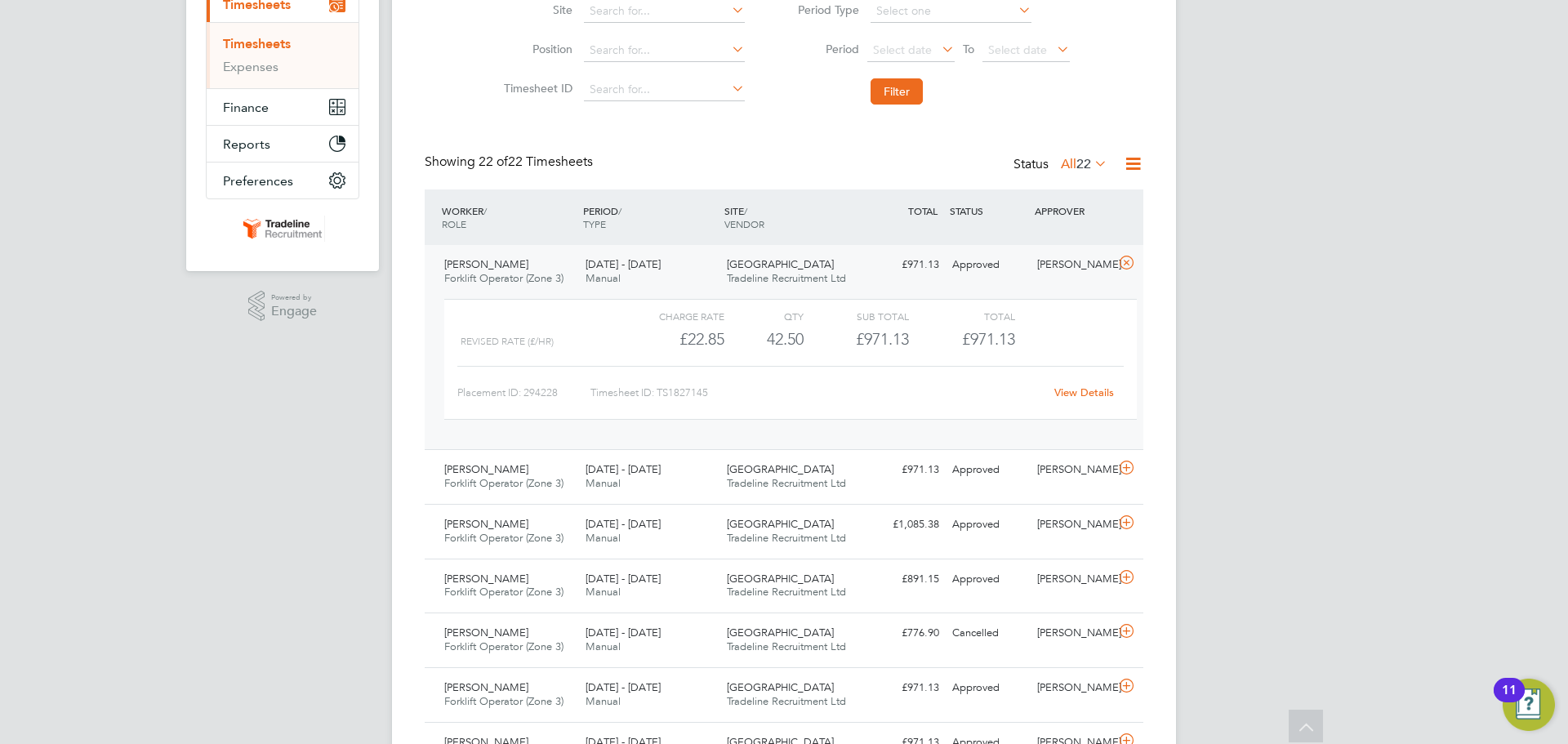
scroll to position [82, 0]
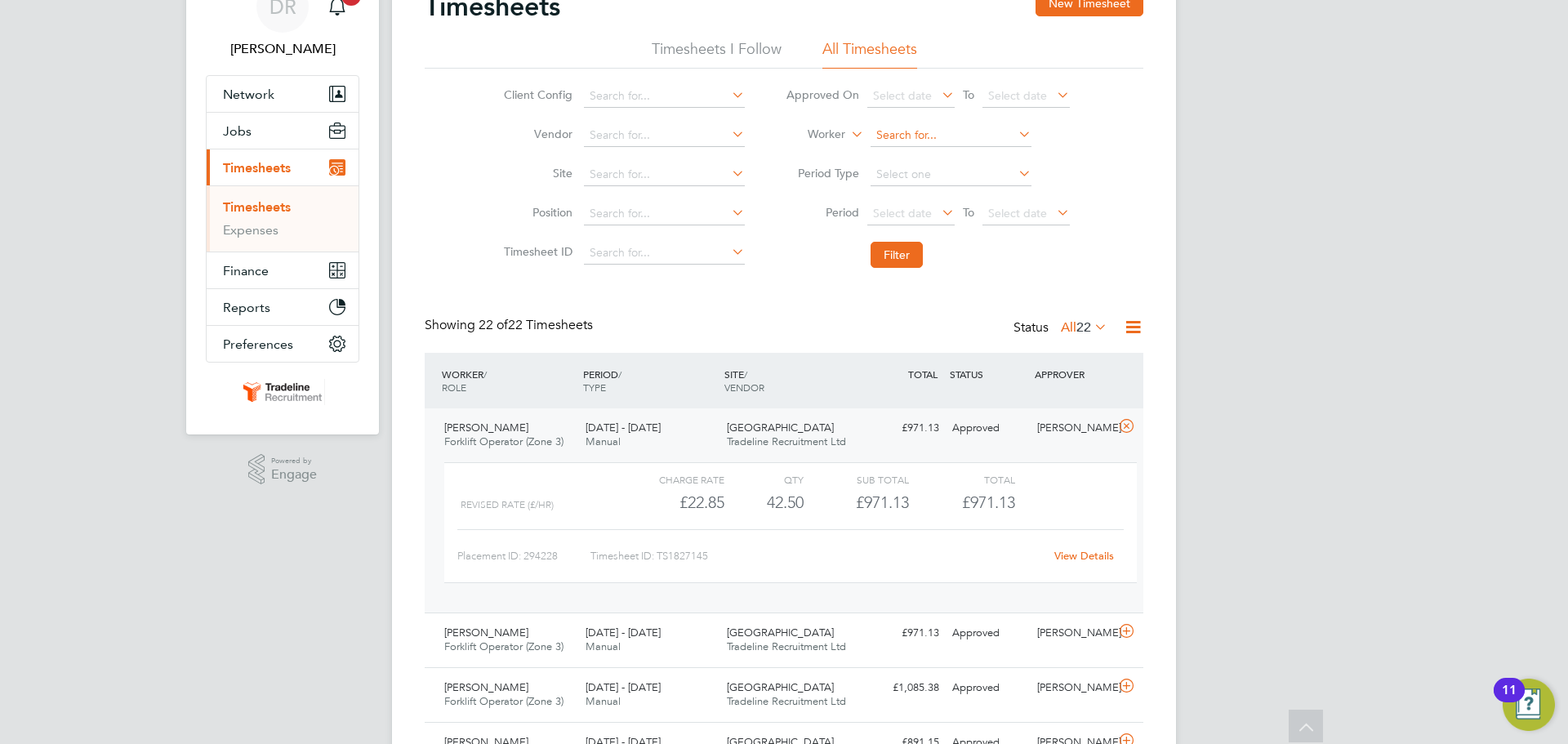
click at [895, 132] on input at bounding box center [951, 135] width 161 height 23
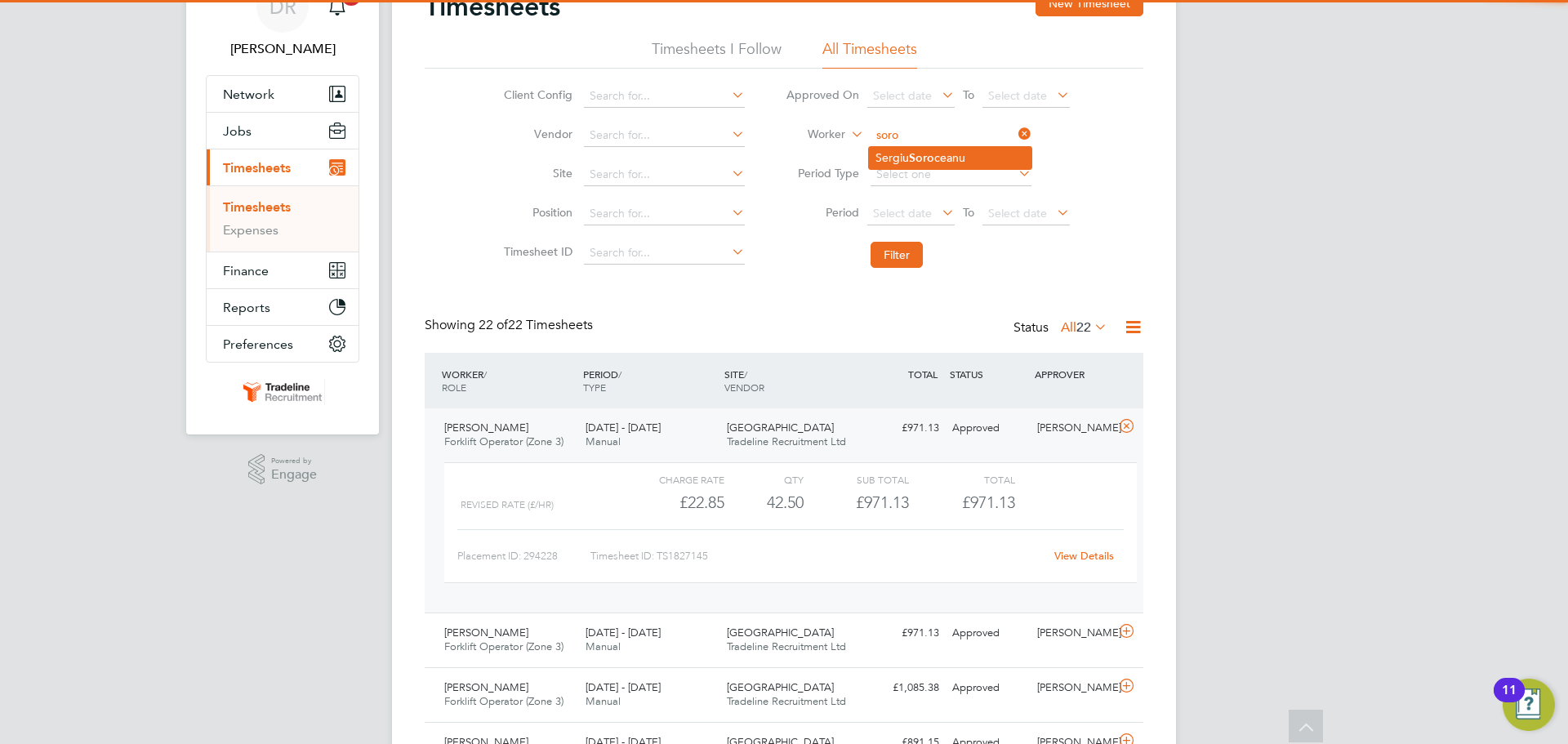
click at [922, 162] on b "Soro" at bounding box center [922, 158] width 26 height 14
type input "[PERSON_NAME]"
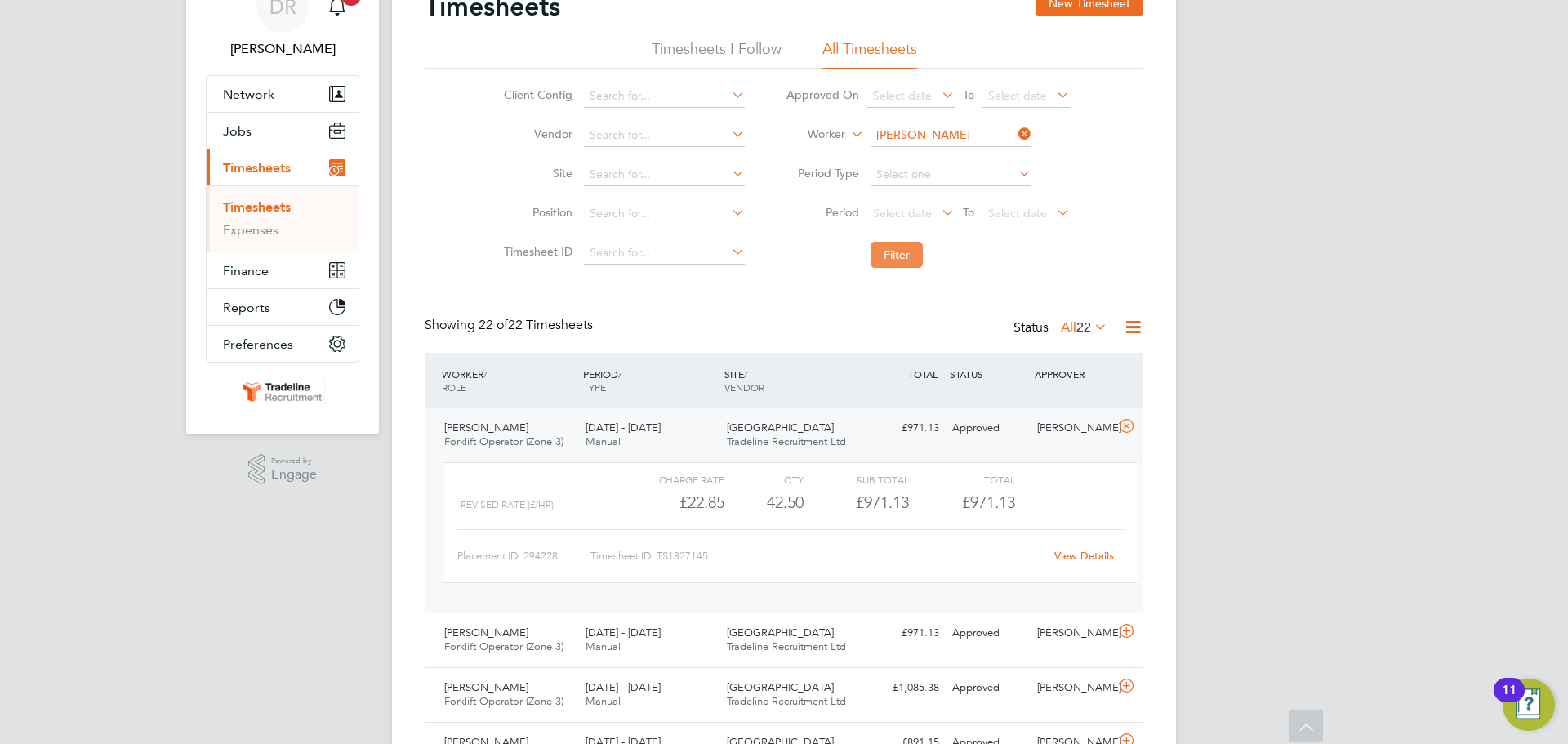
click at [908, 257] on button "Filter" at bounding box center [896, 255] width 52 height 26
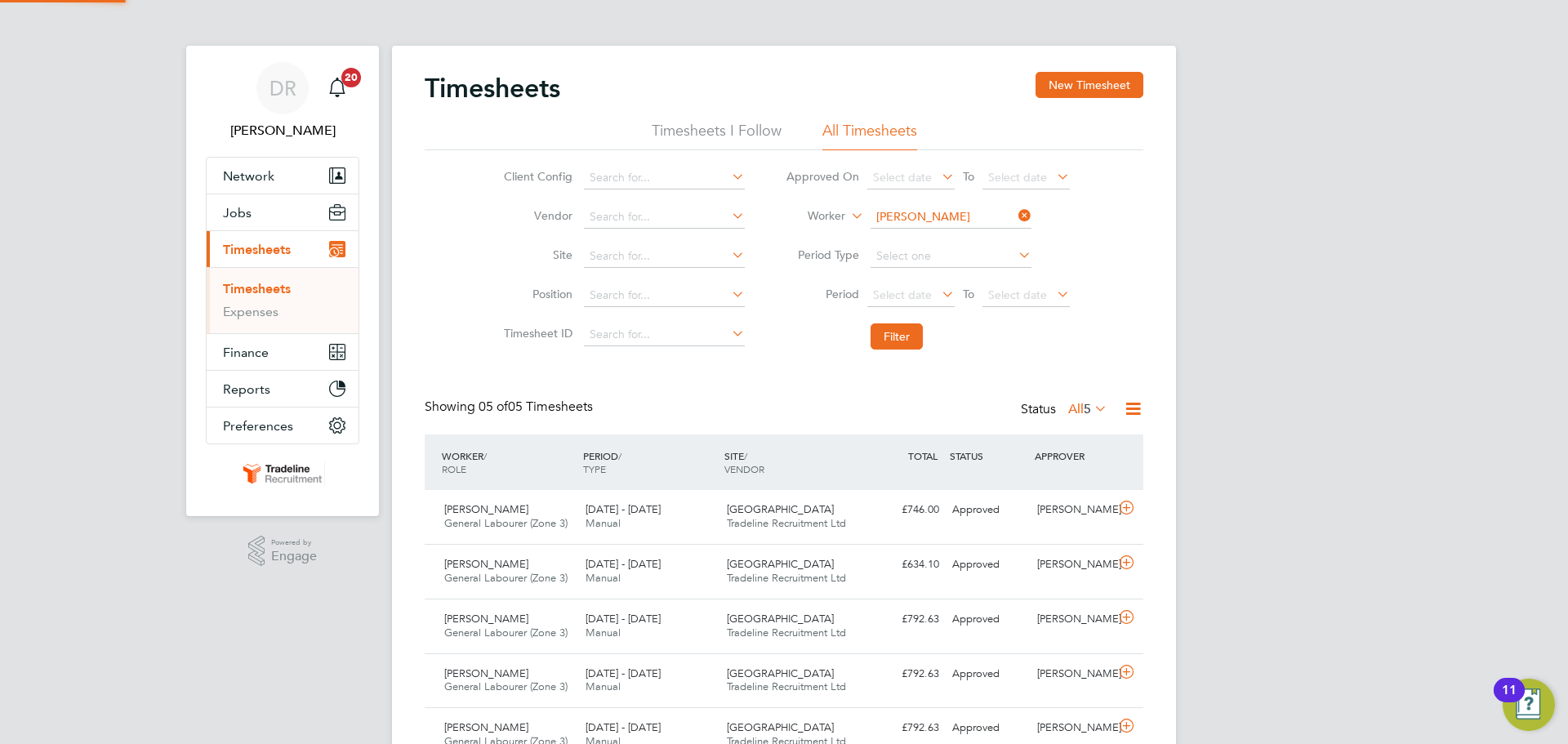
scroll to position [8, 8]
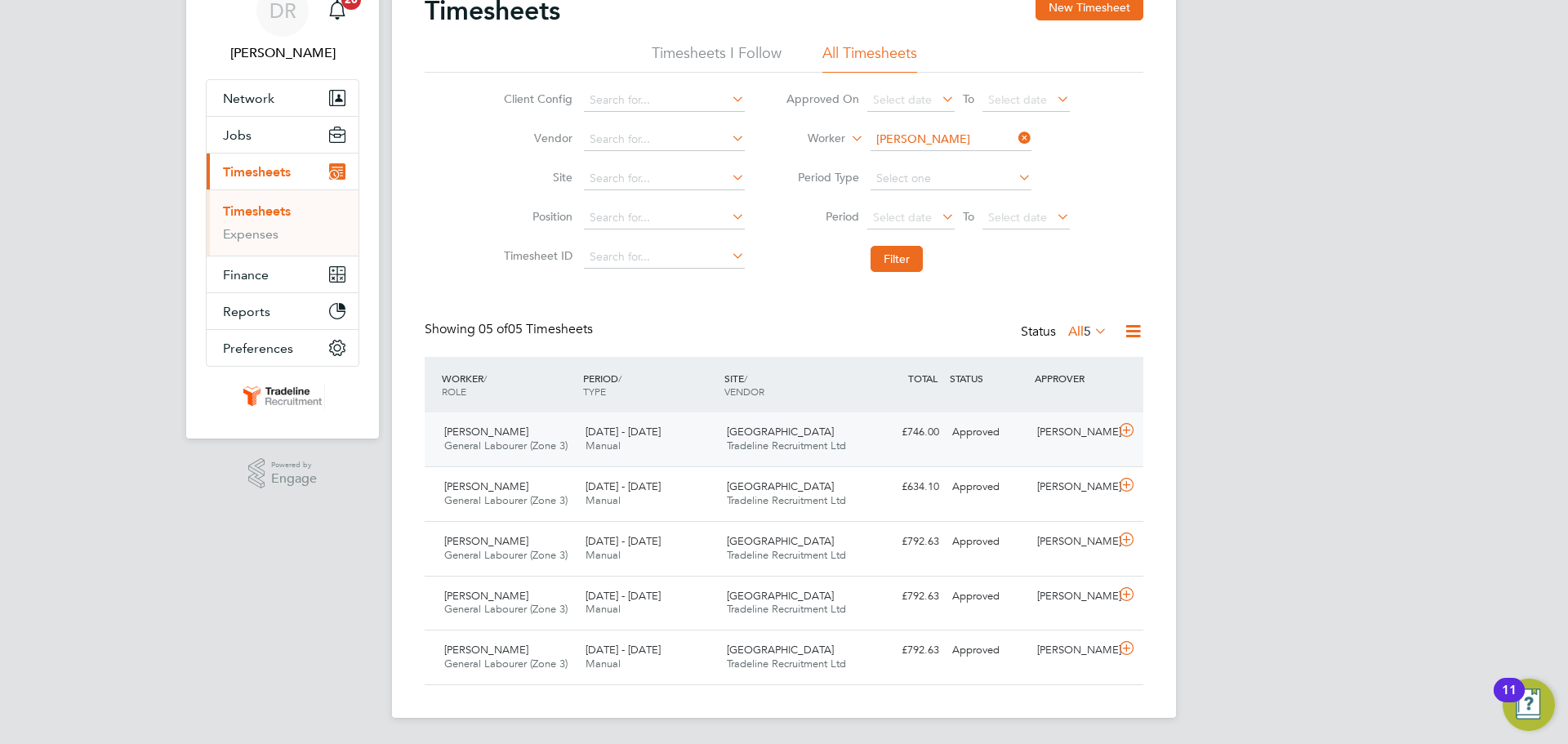
click at [1118, 425] on icon at bounding box center [1126, 430] width 20 height 13
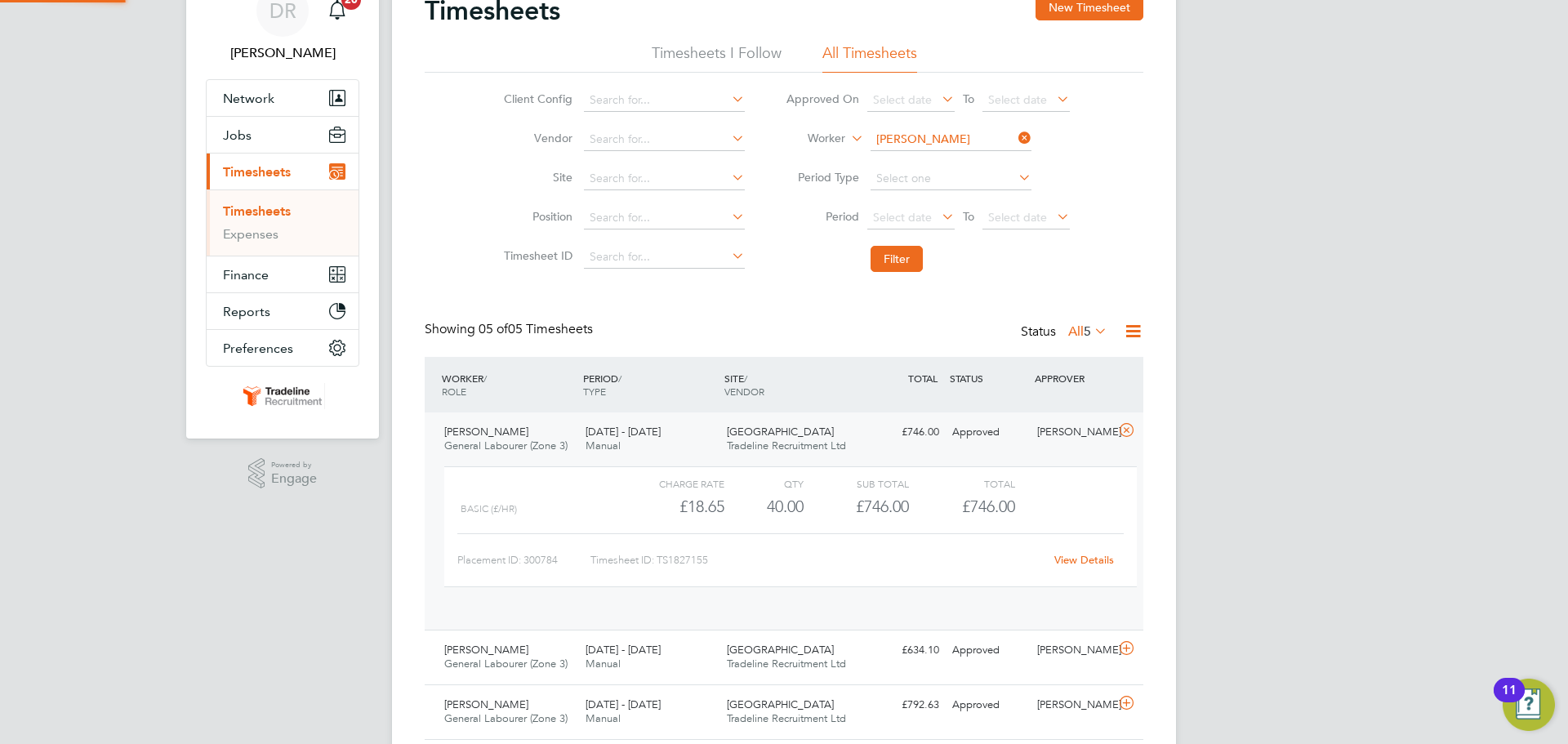
scroll to position [28, 159]
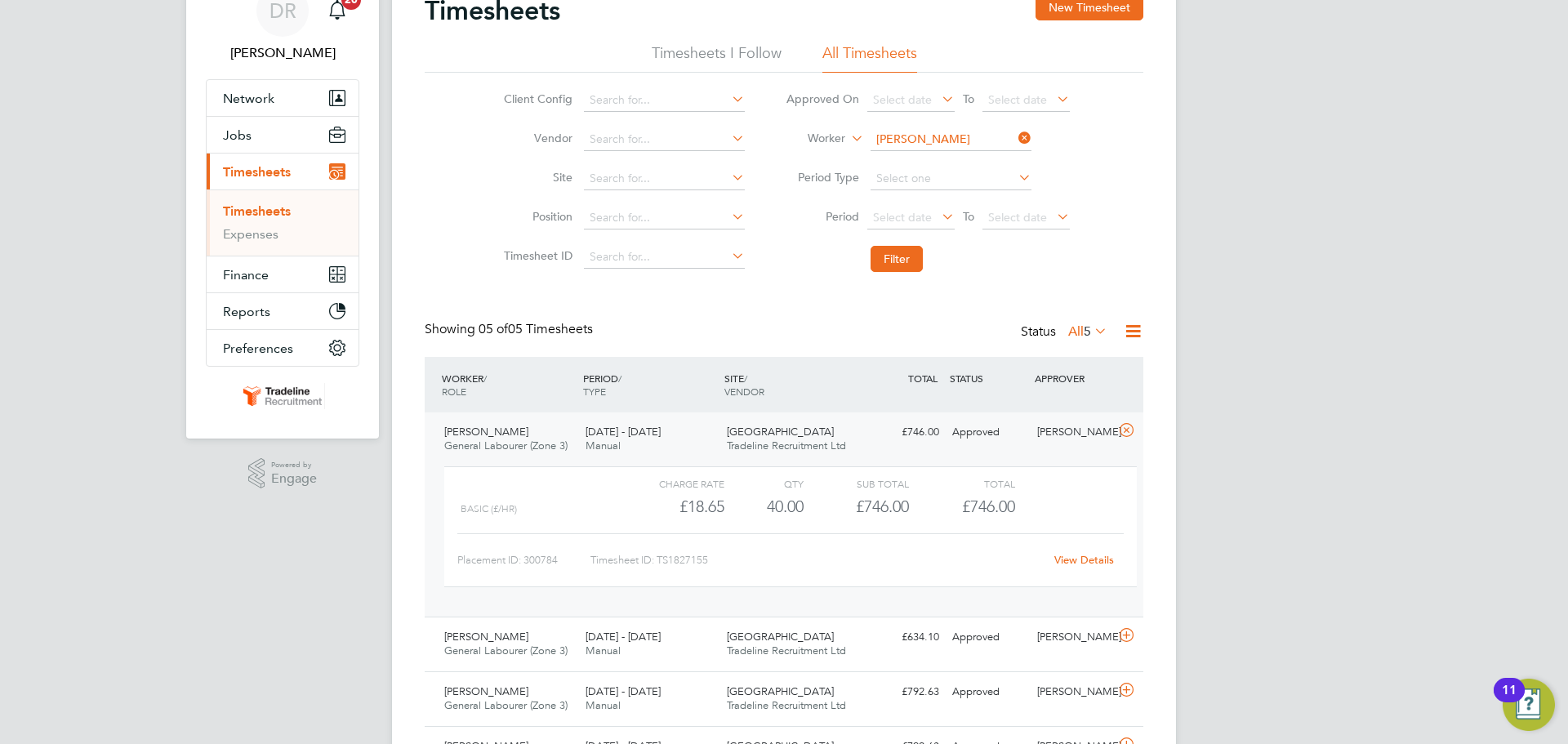
click at [1096, 556] on link "View Details" at bounding box center [1084, 560] width 60 height 14
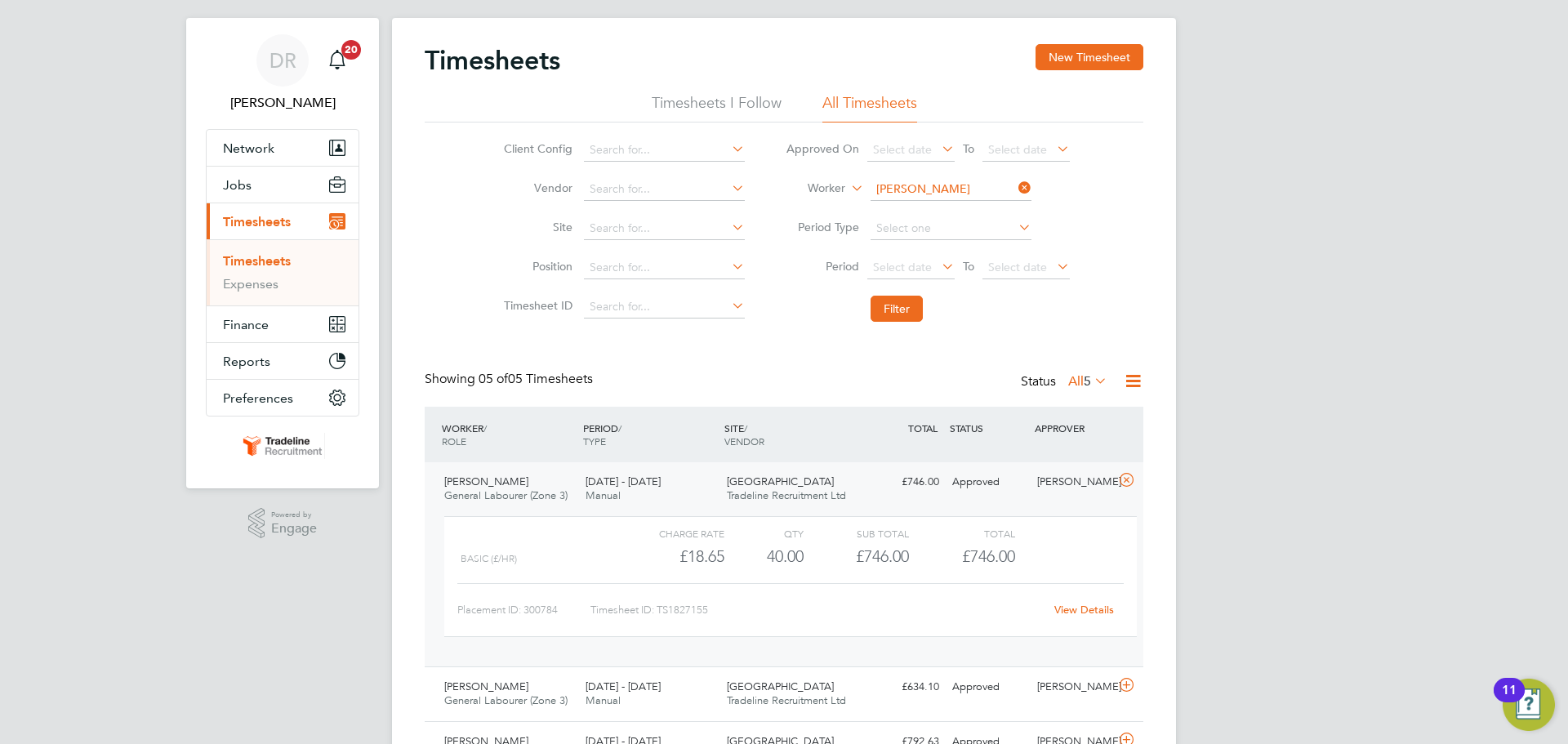
scroll to position [0, 0]
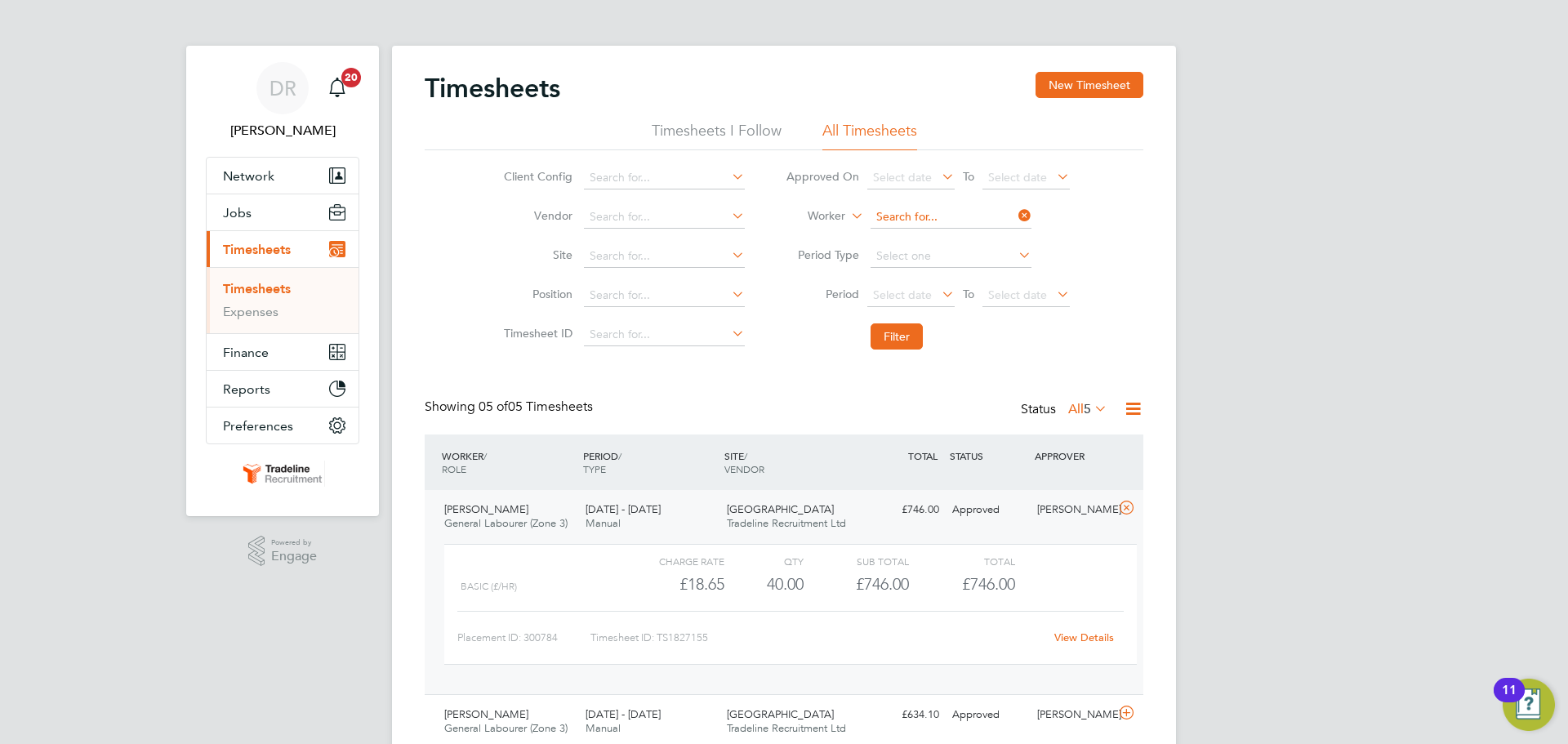
click at [927, 215] on input at bounding box center [951, 217] width 161 height 23
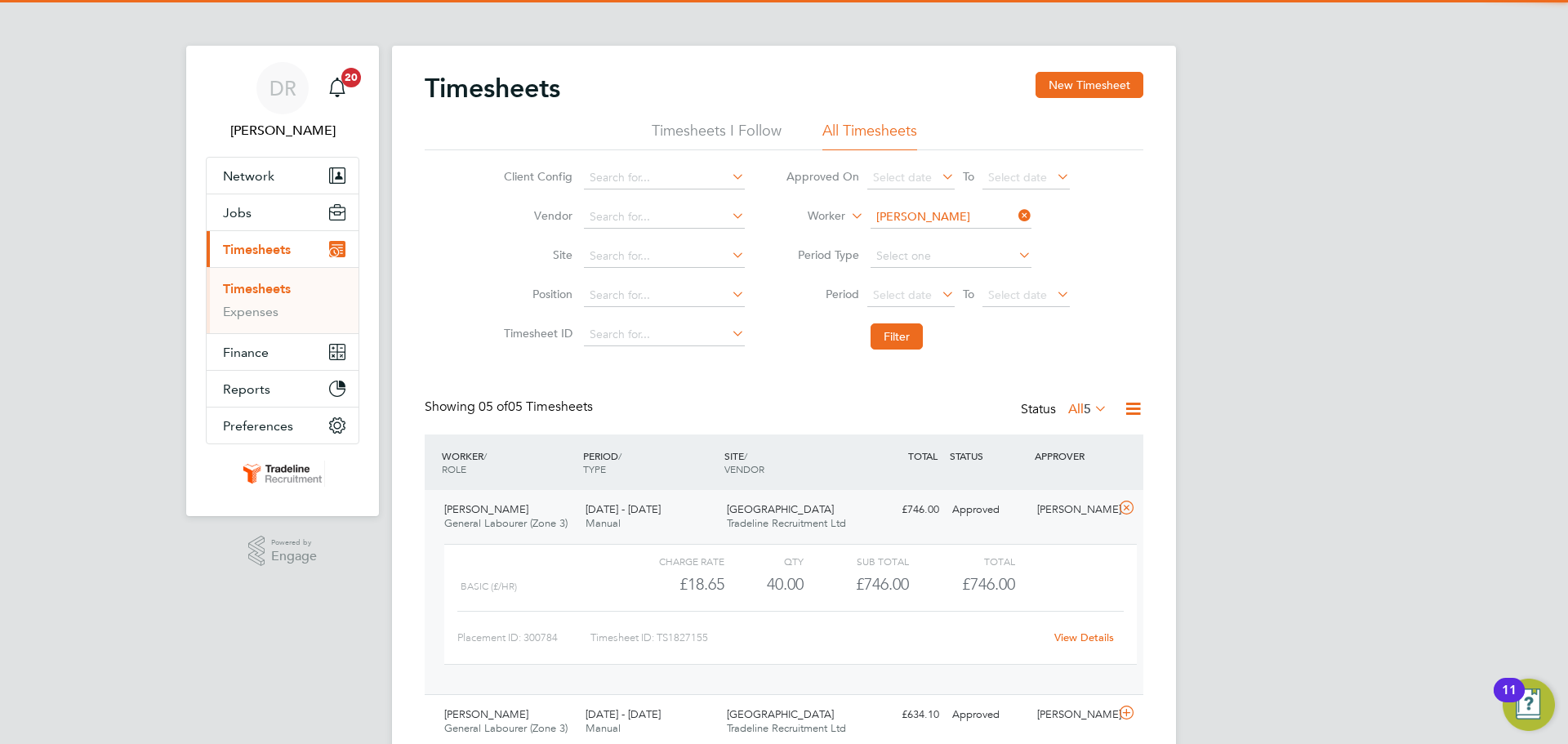
click at [924, 241] on li "Chavoughn Vass ell" at bounding box center [958, 239] width 179 height 22
type input "Chavoughn Vassell"
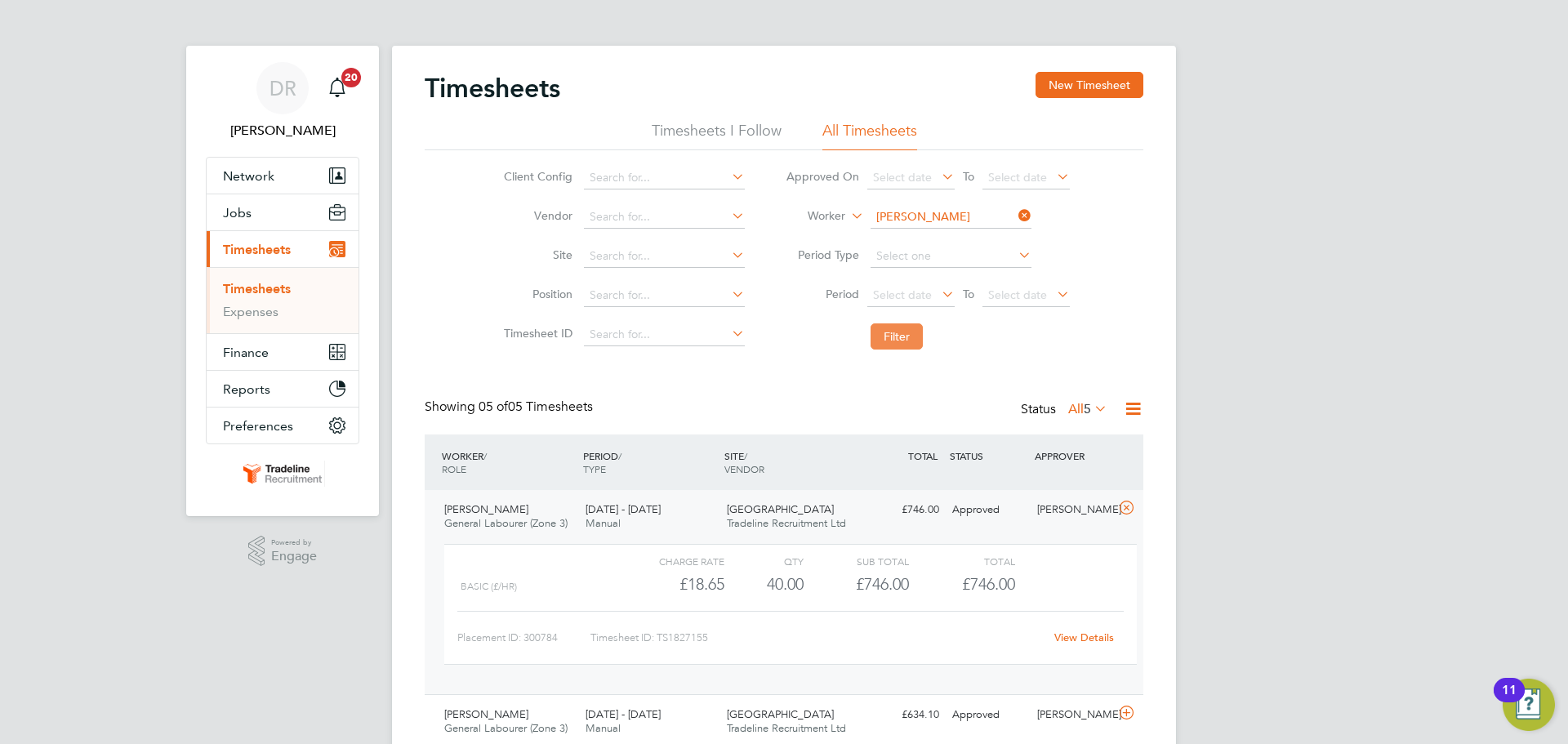
click at [896, 341] on button "Filter" at bounding box center [896, 337] width 52 height 26
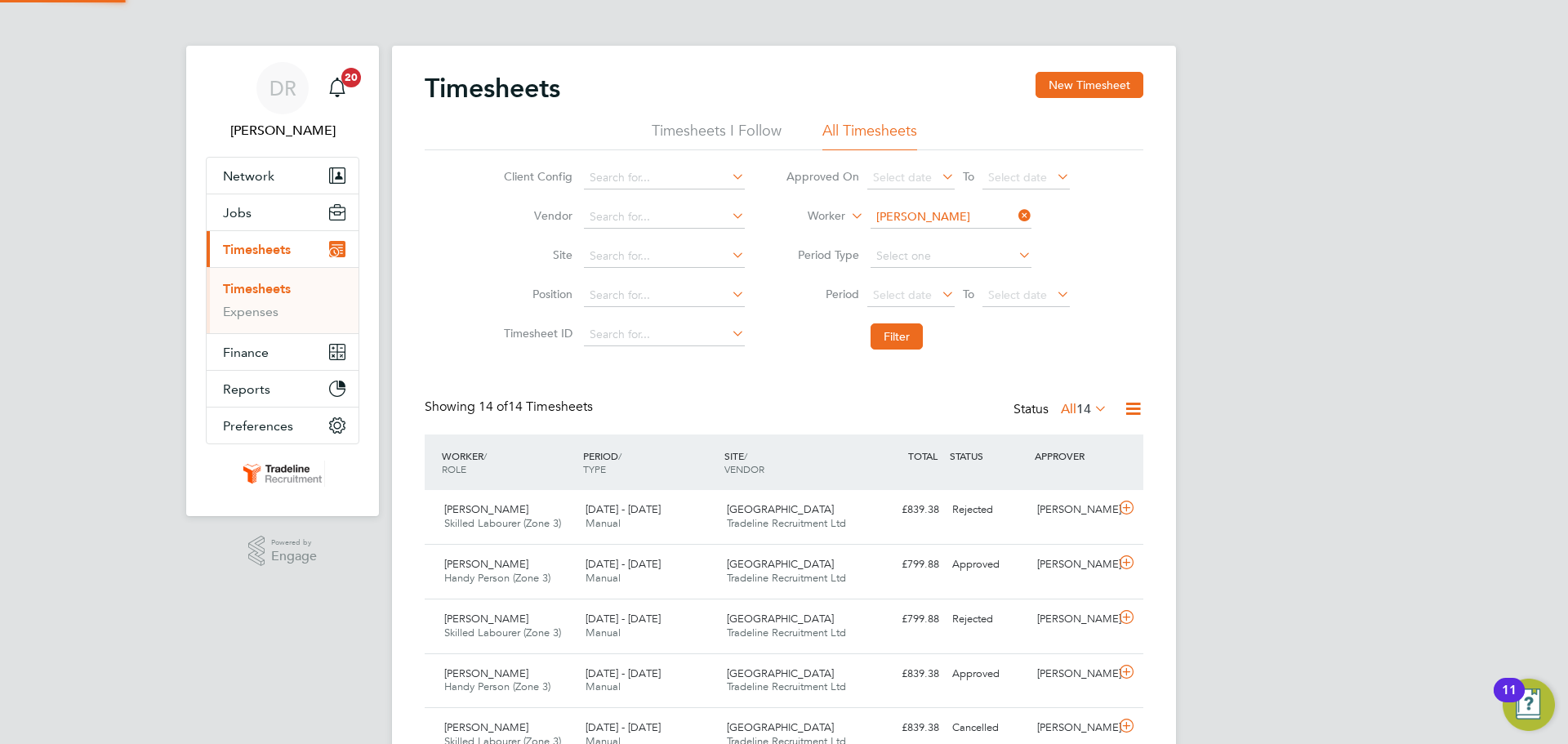
scroll to position [41, 142]
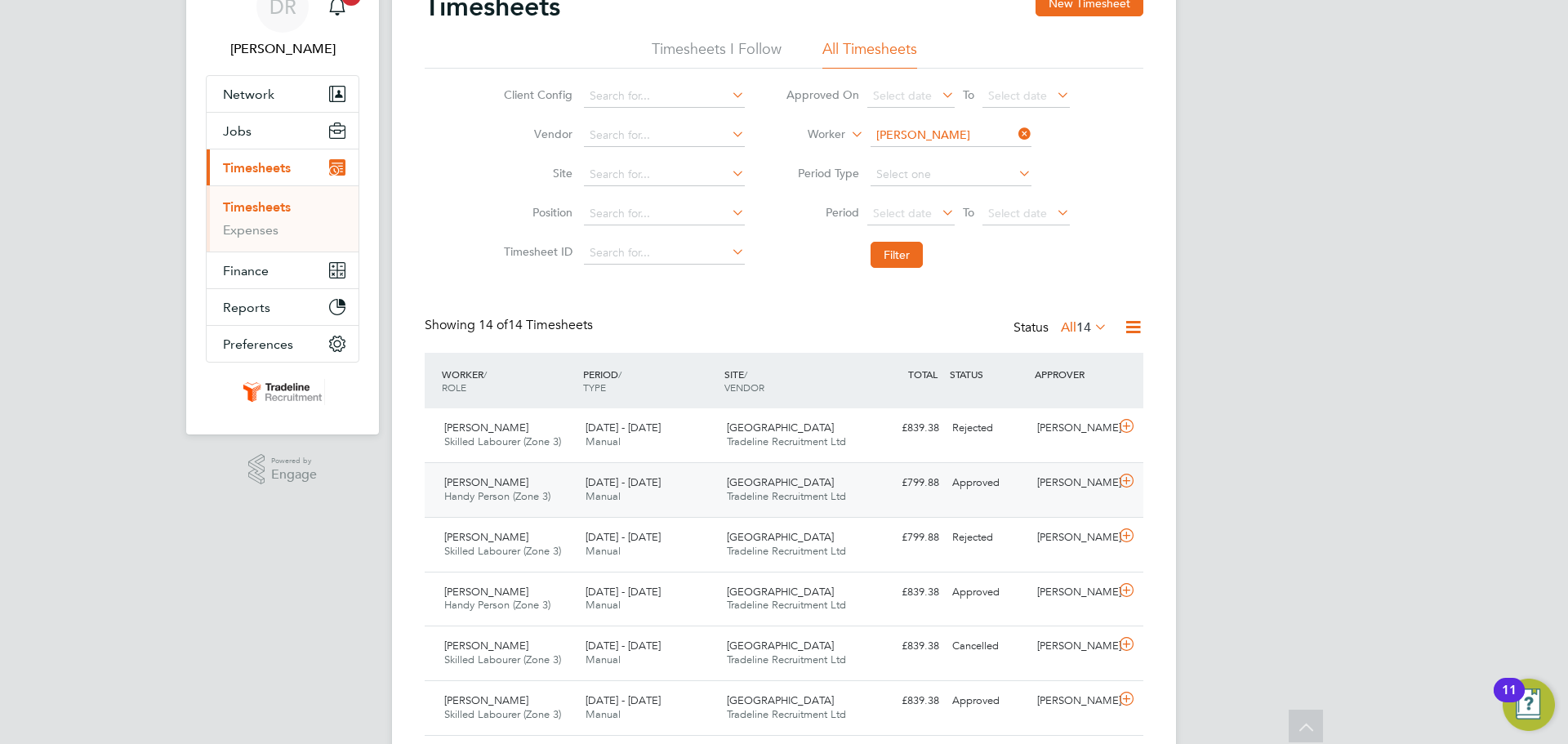
click at [1120, 487] on icon at bounding box center [1126, 481] width 20 height 13
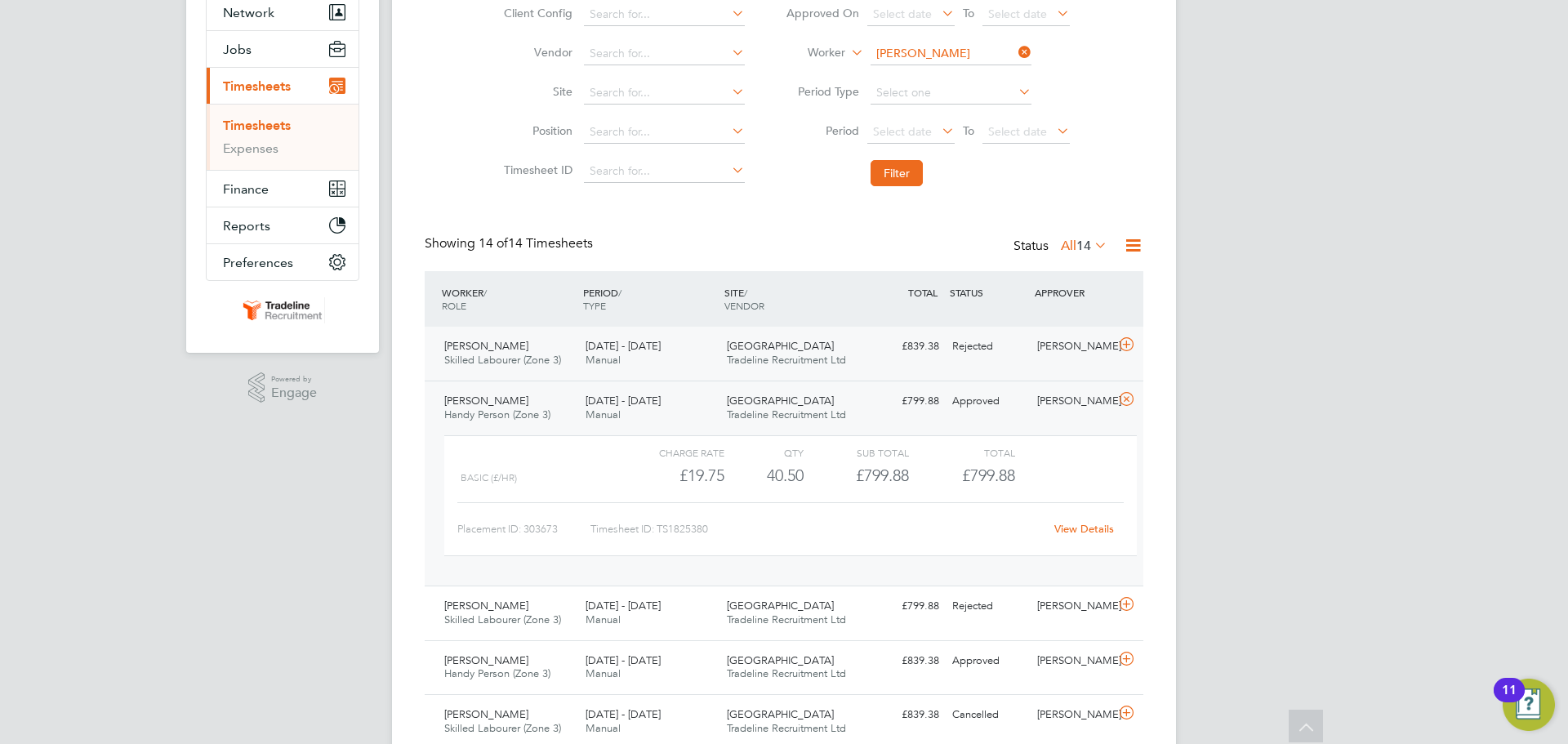
click at [1125, 359] on div at bounding box center [1129, 346] width 29 height 26
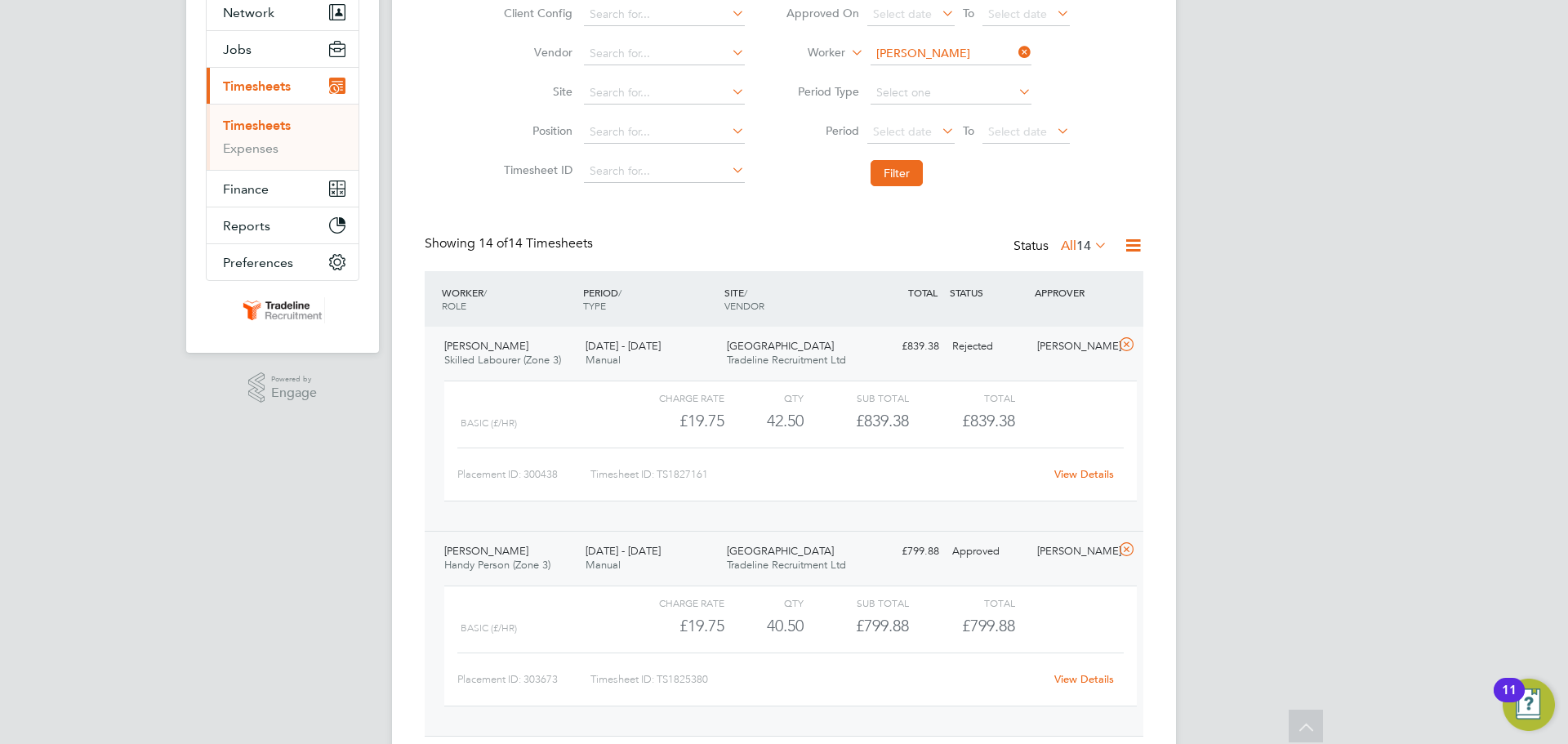
click at [1081, 468] on link "View Details" at bounding box center [1084, 474] width 60 height 14
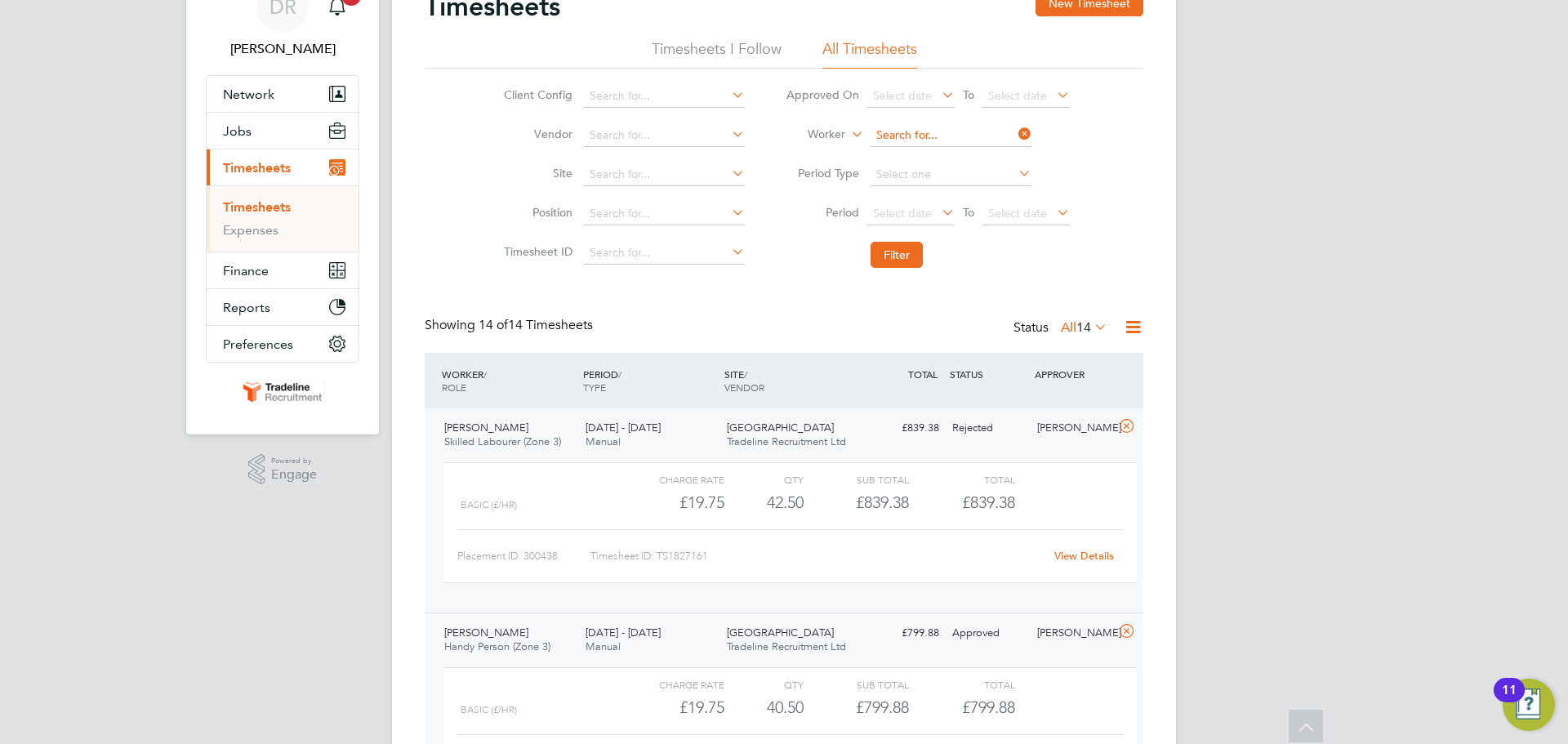
click at [976, 140] on input at bounding box center [951, 135] width 161 height 23
click at [955, 178] on li "Leonard Udil a" at bounding box center [956, 179] width 174 height 22
type input "Leonard Udila"
click at [914, 246] on button "Filter" at bounding box center [896, 255] width 52 height 26
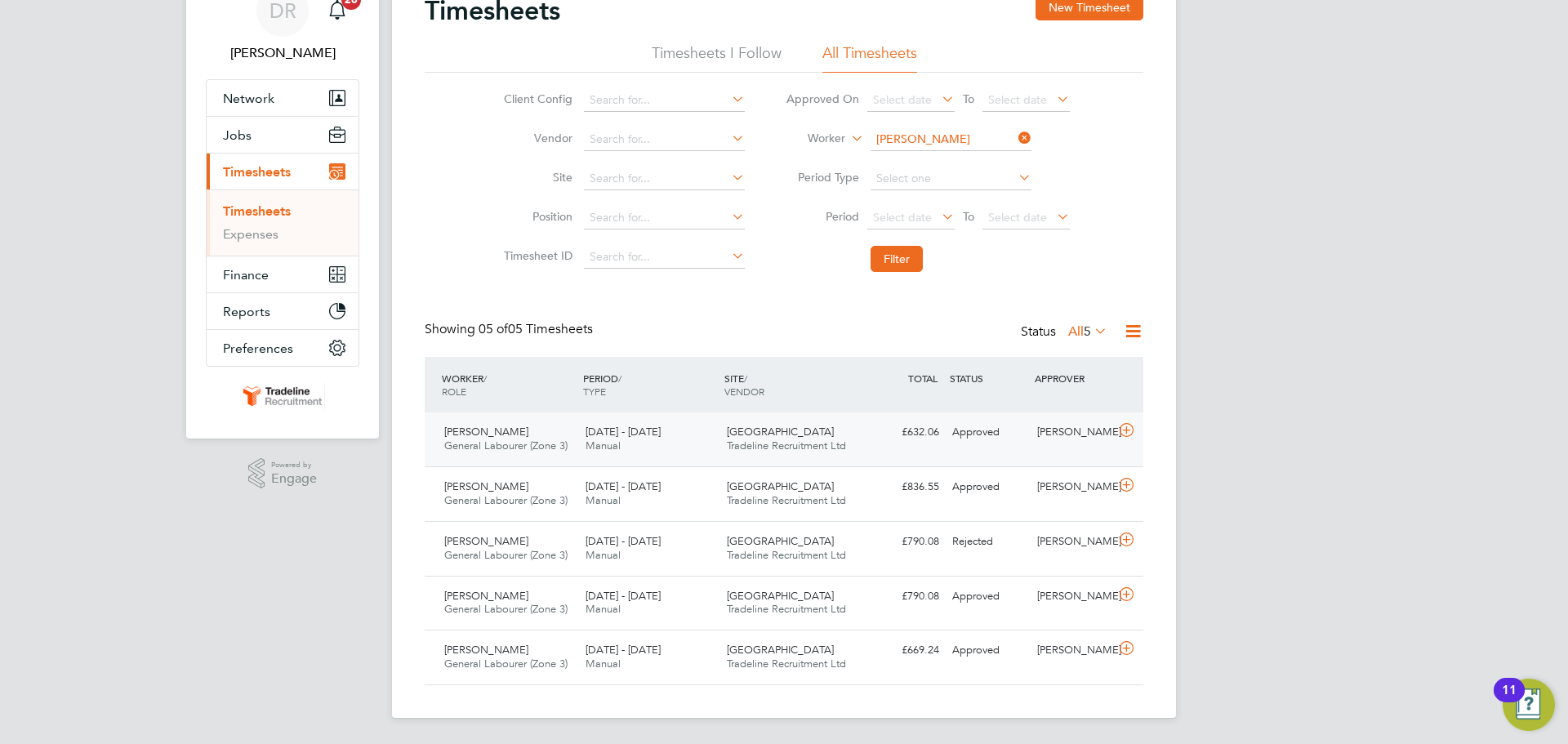
click at [1116, 429] on icon at bounding box center [1126, 430] width 20 height 13
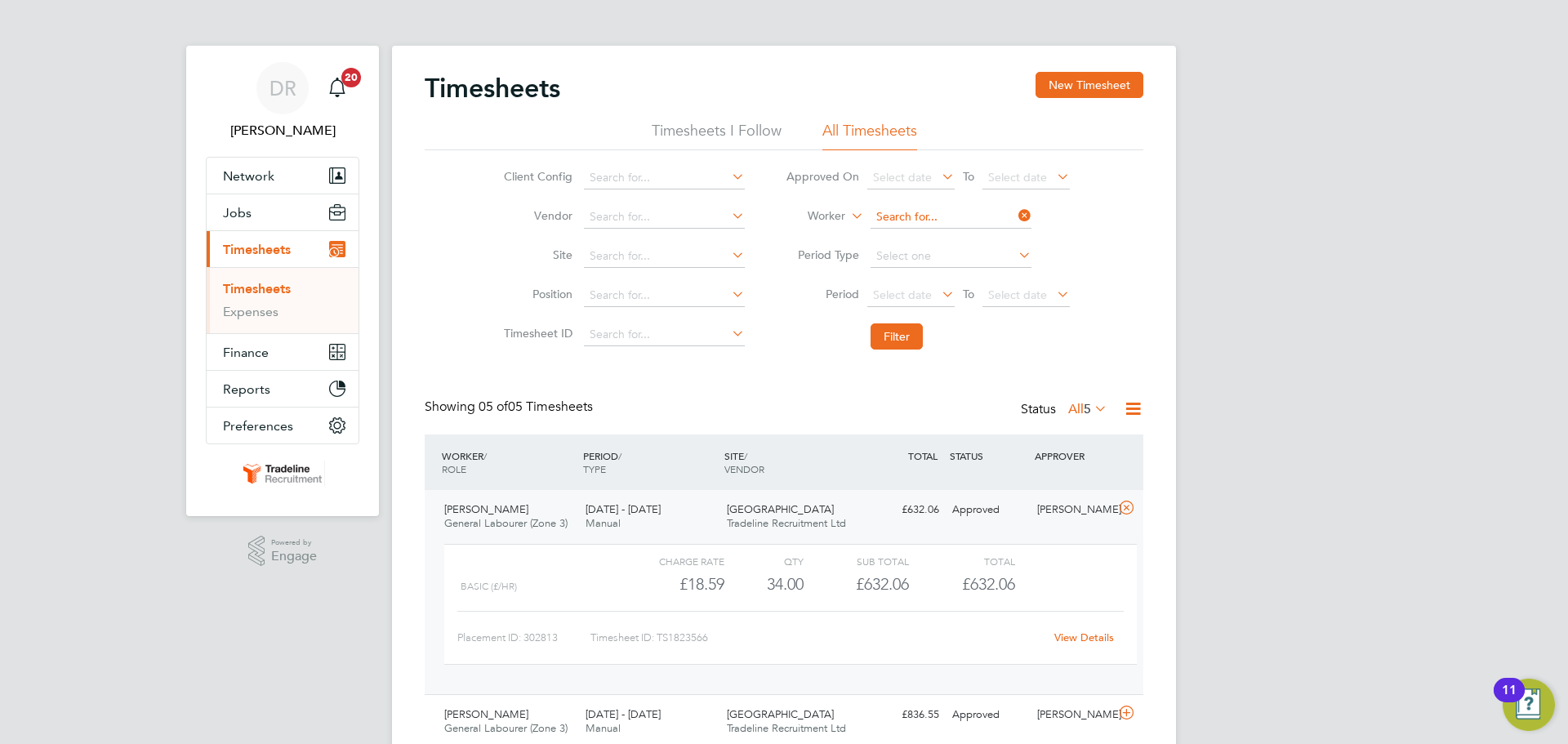
click at [944, 215] on input at bounding box center [951, 217] width 161 height 23
click at [969, 244] on b "Dill" at bounding box center [1017, 240] width 95 height 14
type input "[PERSON_NAME]"
click at [886, 354] on li "Filter" at bounding box center [928, 336] width 325 height 42
click at [895, 346] on button "Filter" at bounding box center [896, 337] width 52 height 26
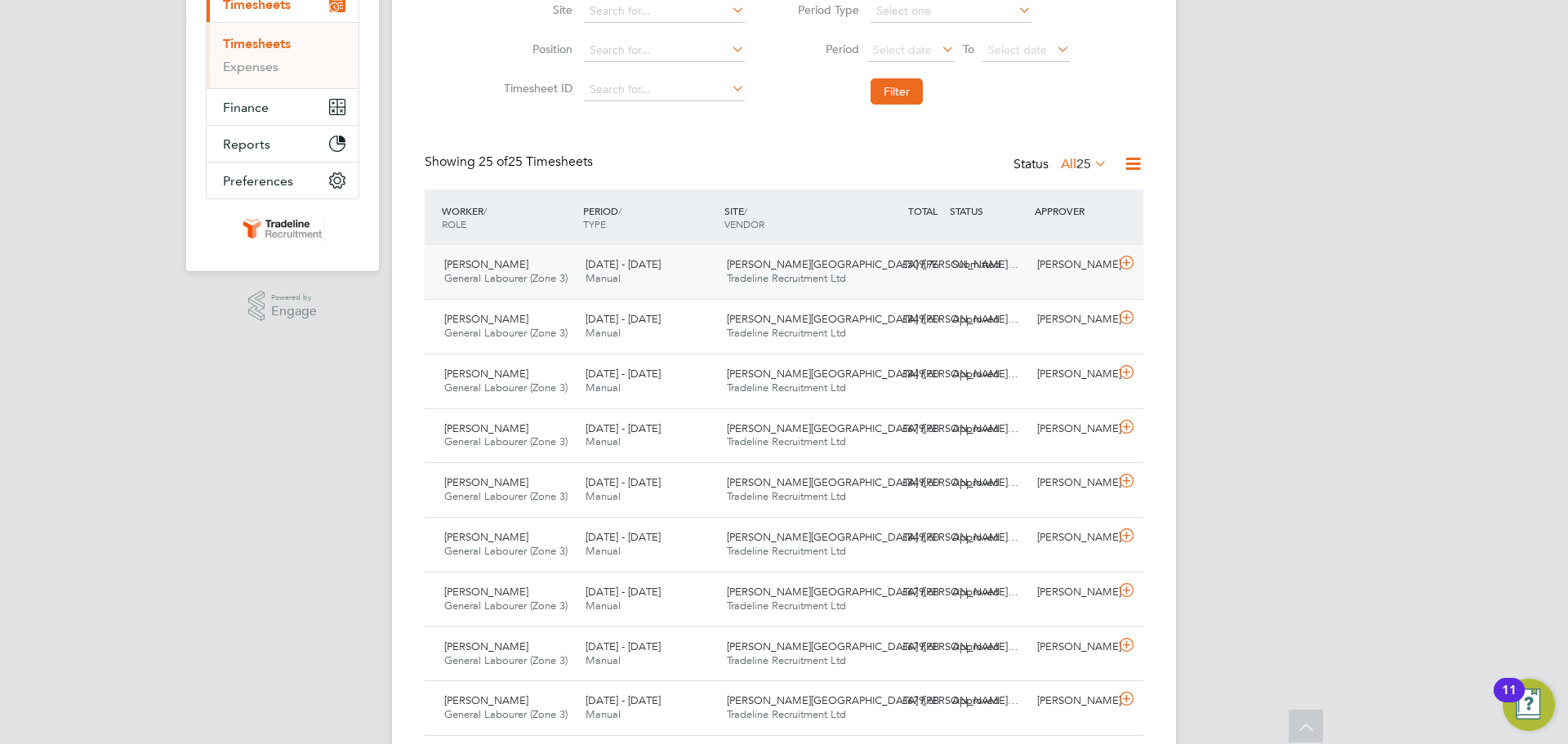
click at [1130, 278] on div at bounding box center [1129, 265] width 29 height 26
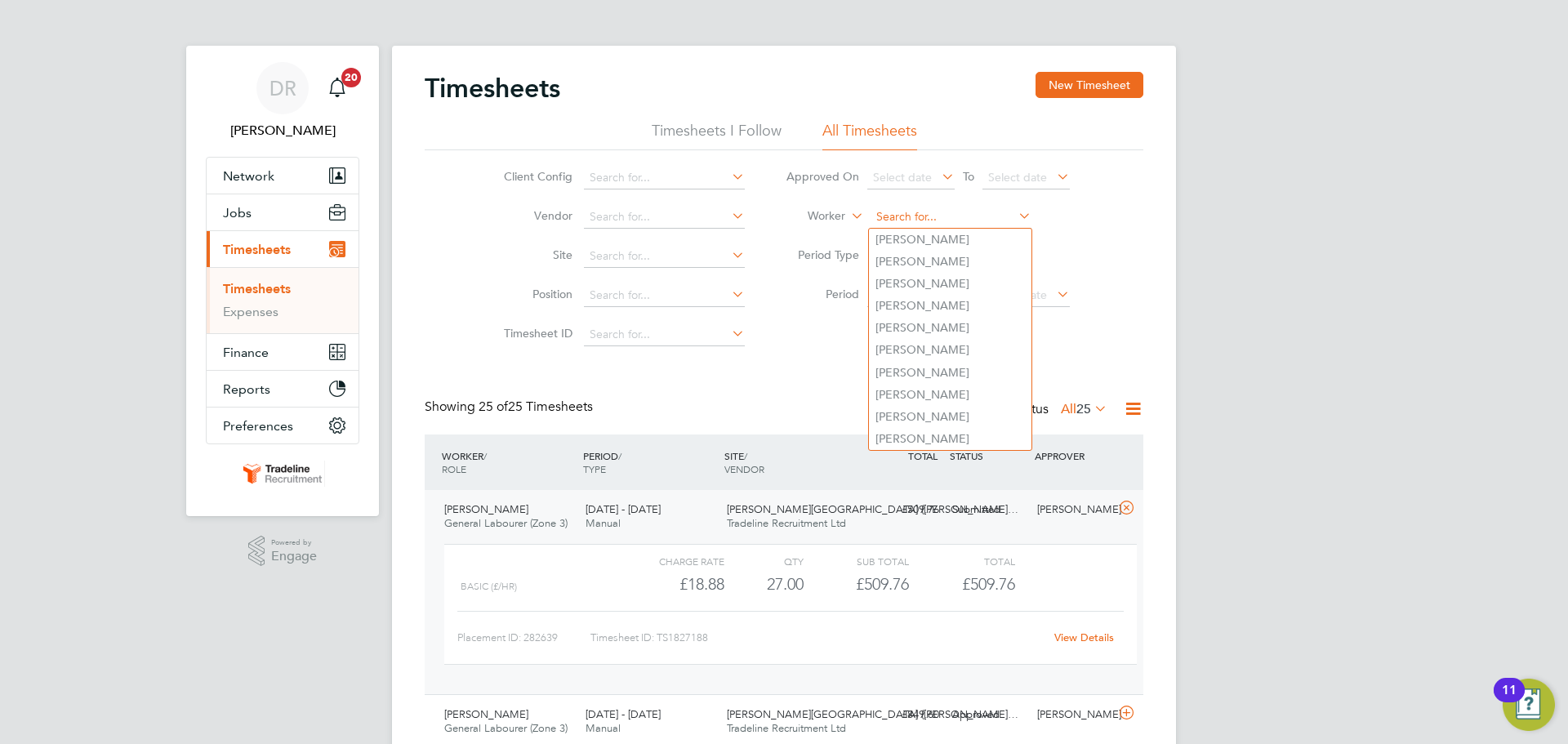
click at [940, 215] on input at bounding box center [951, 217] width 161 height 23
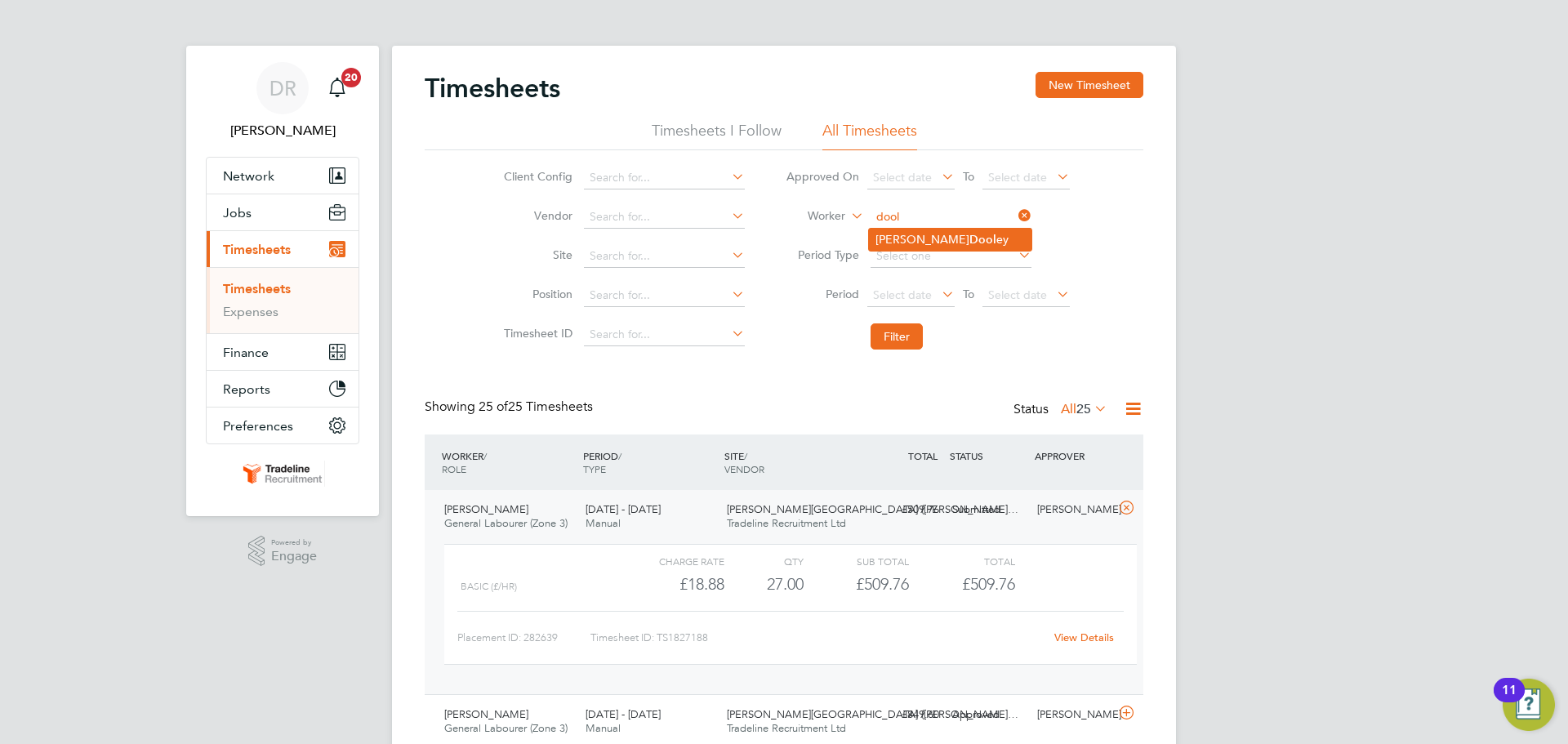
click at [969, 236] on b "Dool" at bounding box center [982, 240] width 27 height 14
type input "[PERSON_NAME]"
click at [917, 326] on button "Filter" at bounding box center [896, 337] width 52 height 26
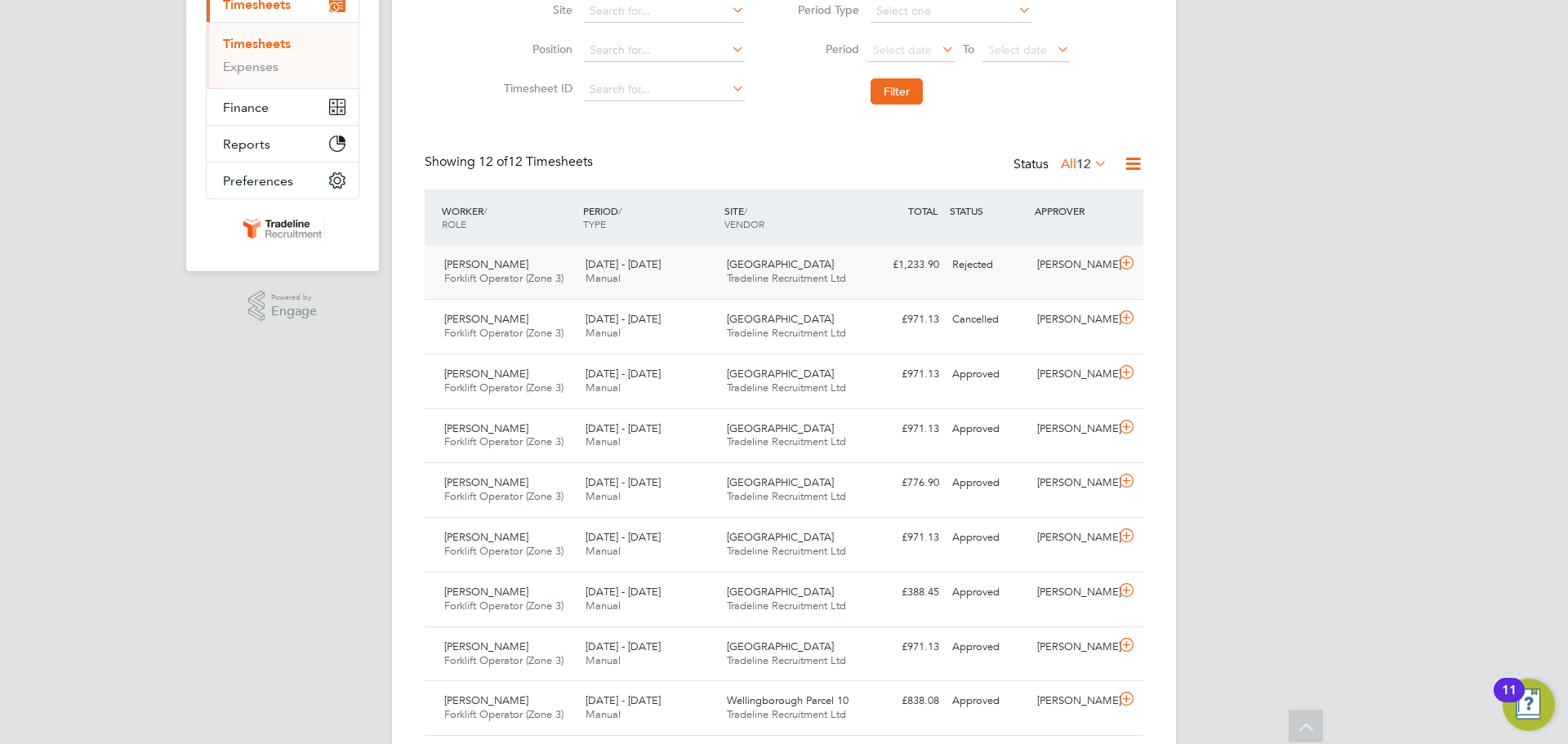
click at [1117, 269] on icon at bounding box center [1126, 263] width 20 height 13
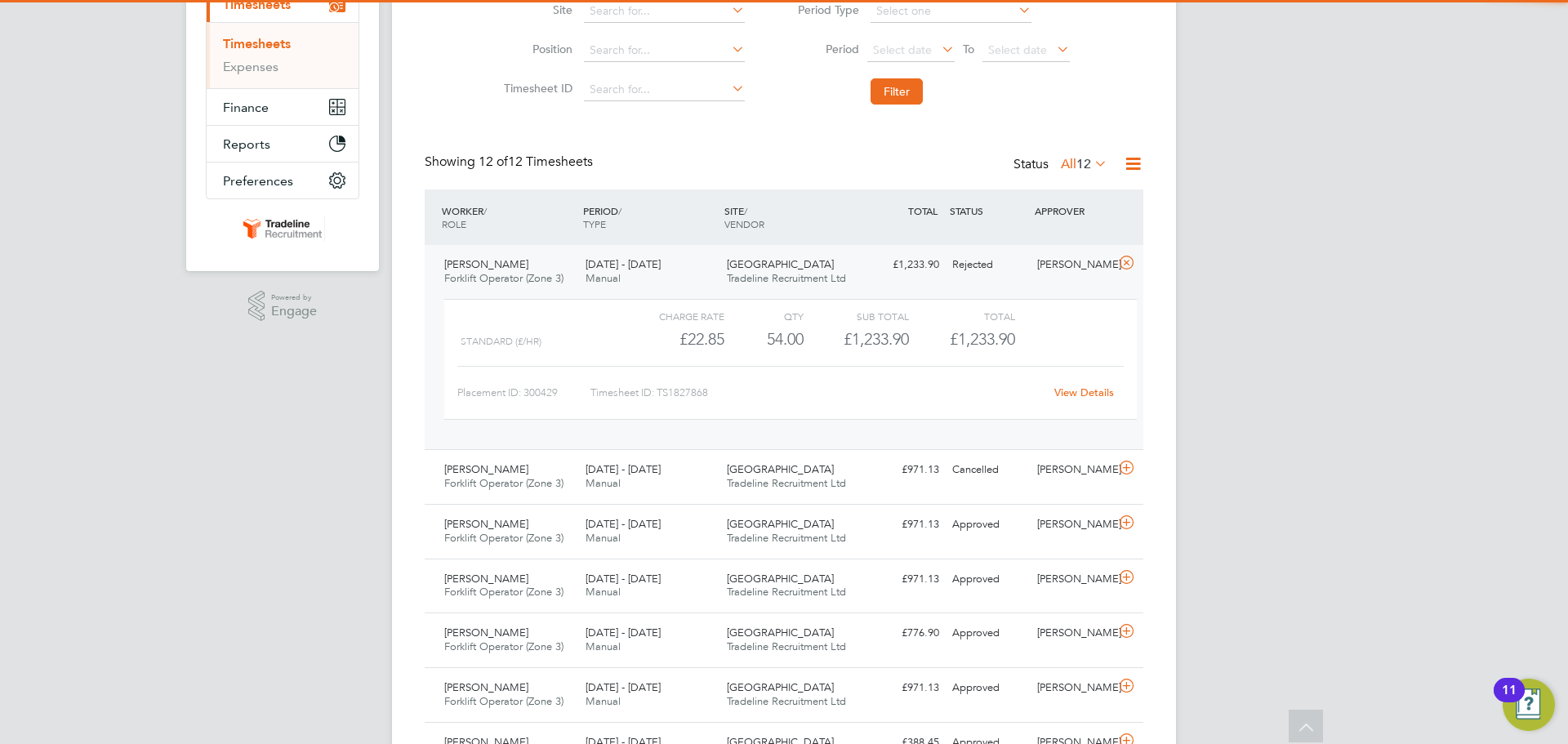
drag, startPoint x: 1101, startPoint y: 378, endPoint x: 1098, endPoint y: 387, distance: 9.5
click at [1100, 378] on div "Placement ID: 300429 Timesheet ID: TS1827868 View Details" at bounding box center [791, 386] width 667 height 40
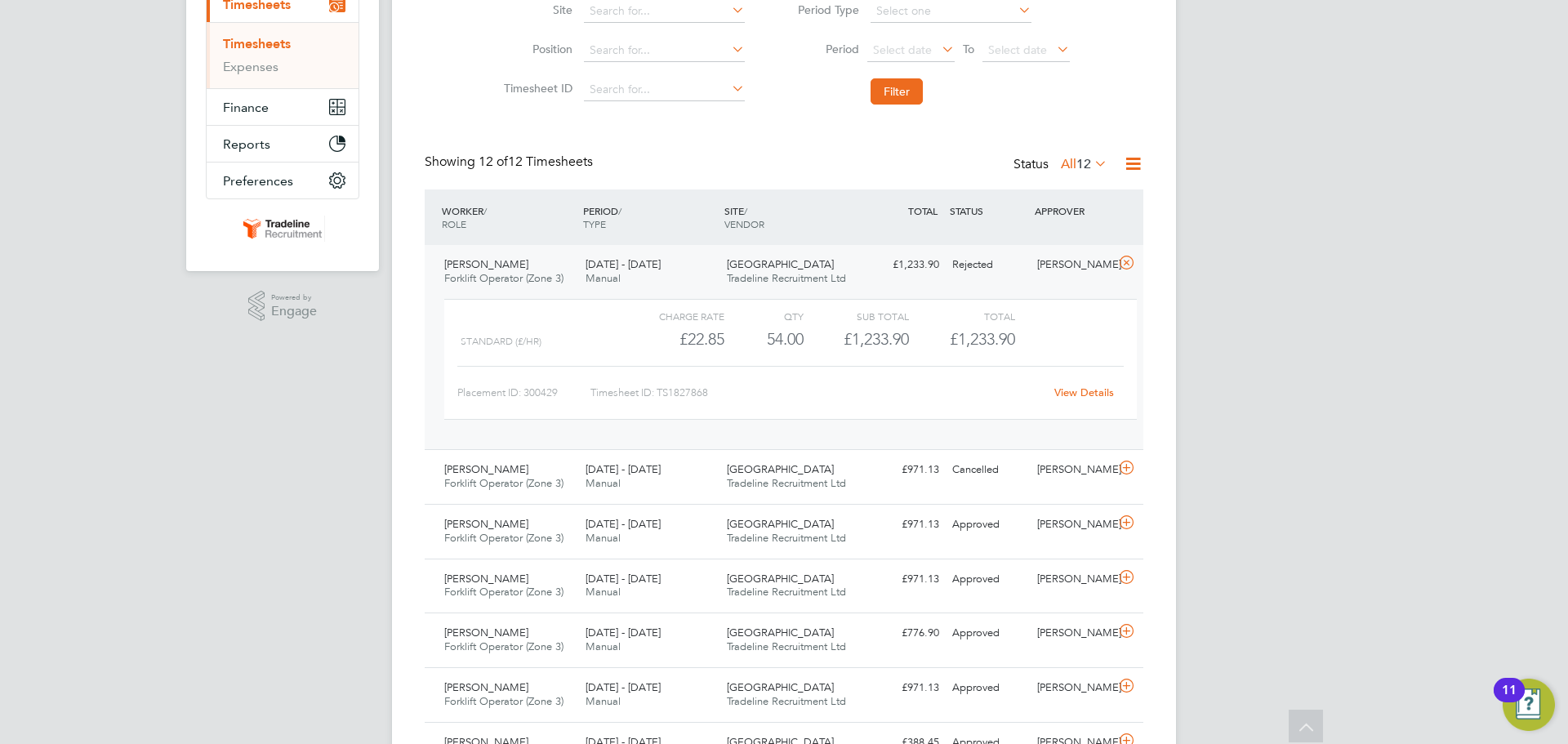
click at [1098, 387] on link "View Details" at bounding box center [1084, 392] width 60 height 14
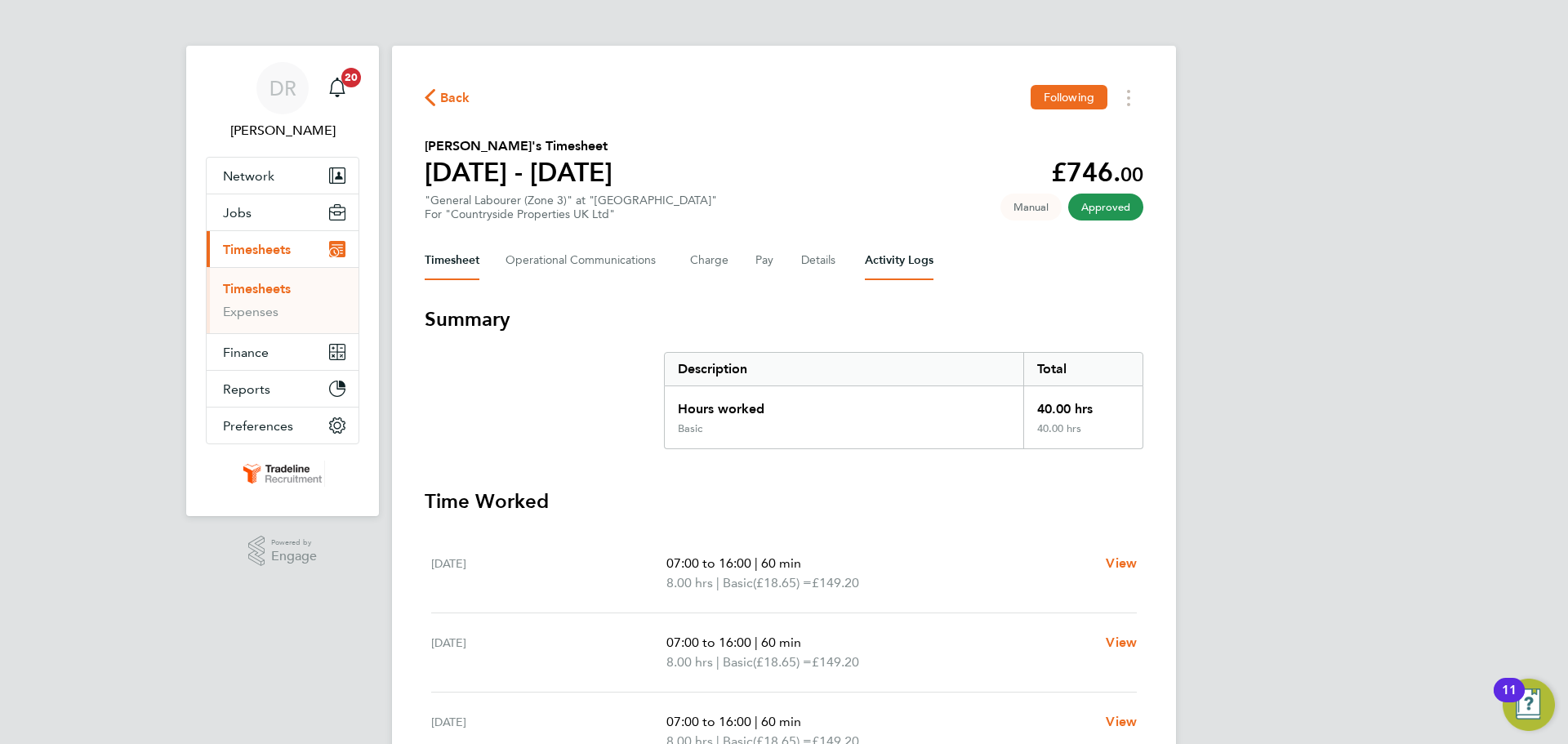
click at [904, 265] on Logs-tab "Activity Logs" at bounding box center [899, 260] width 69 height 40
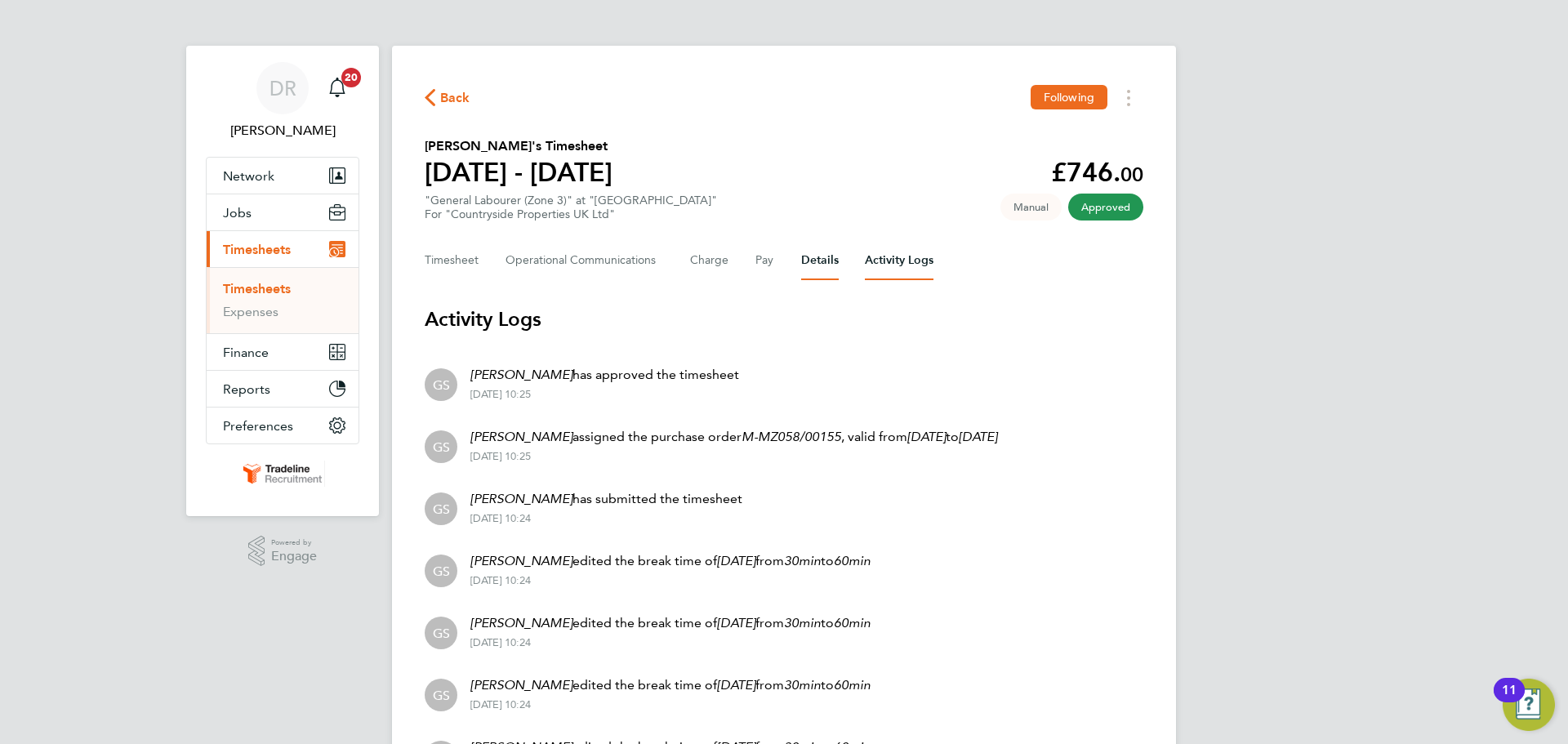
click at [829, 268] on button "Details" at bounding box center [820, 260] width 38 height 40
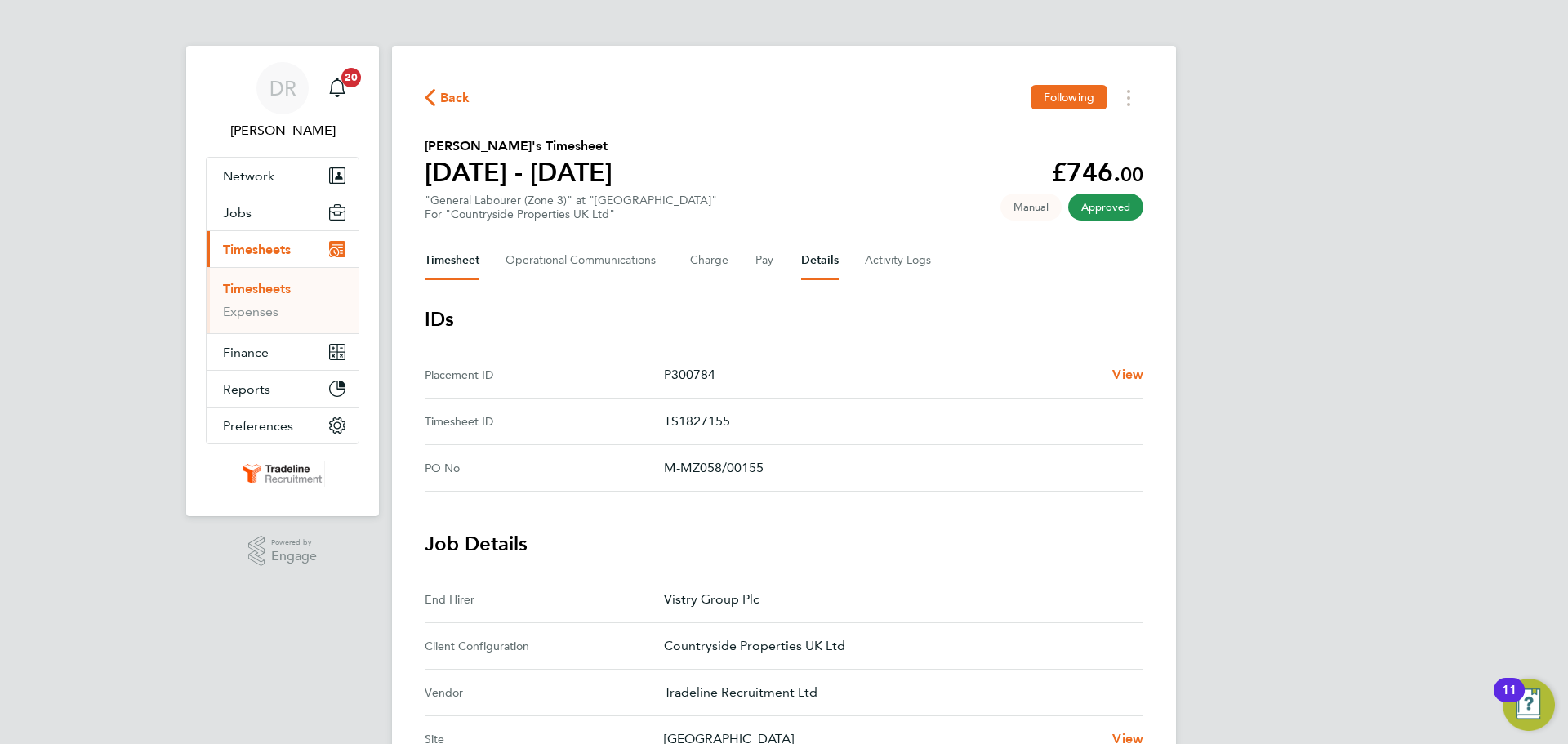
click at [474, 258] on button "Timesheet" at bounding box center [452, 260] width 55 height 40
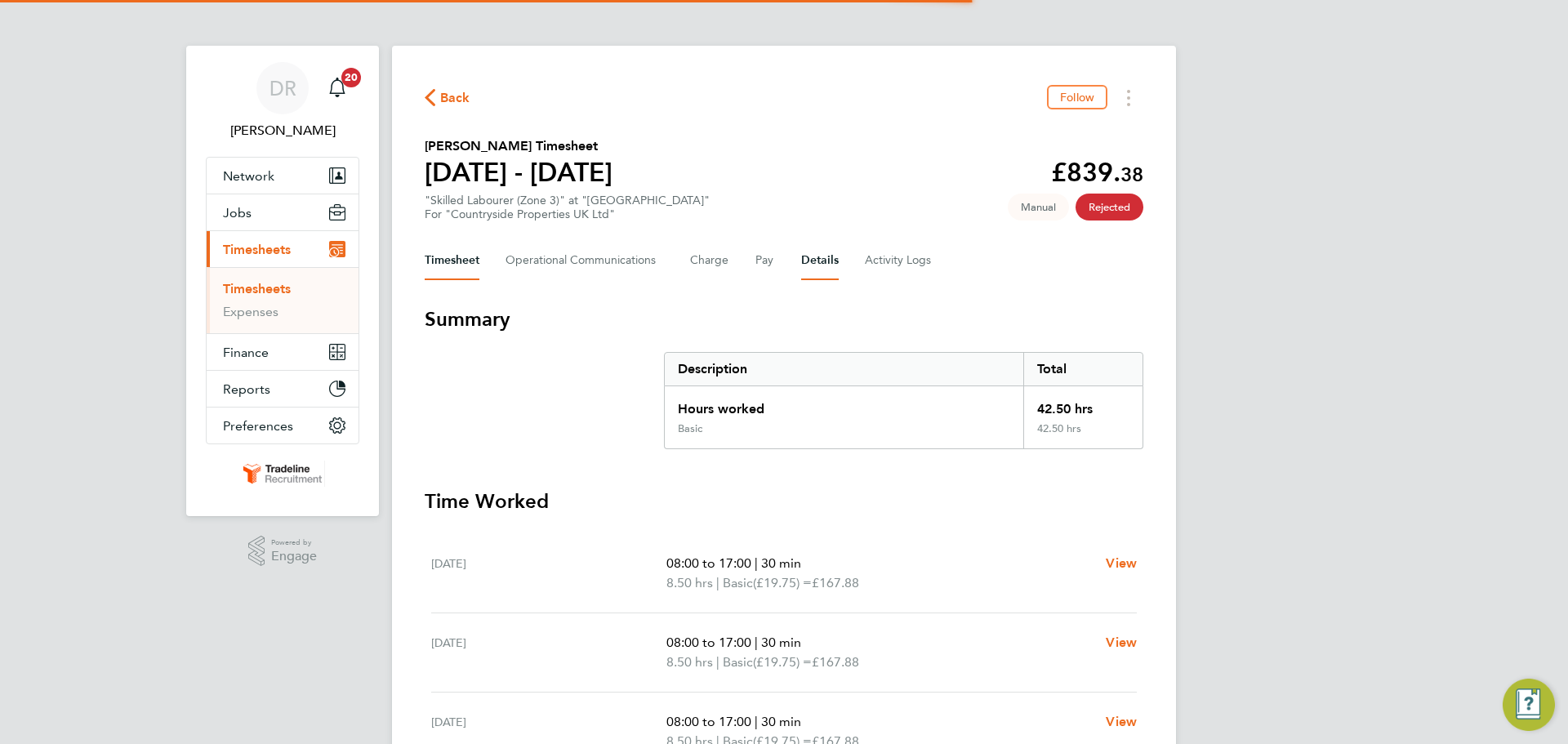
click at [833, 264] on button "Details" at bounding box center [820, 260] width 38 height 40
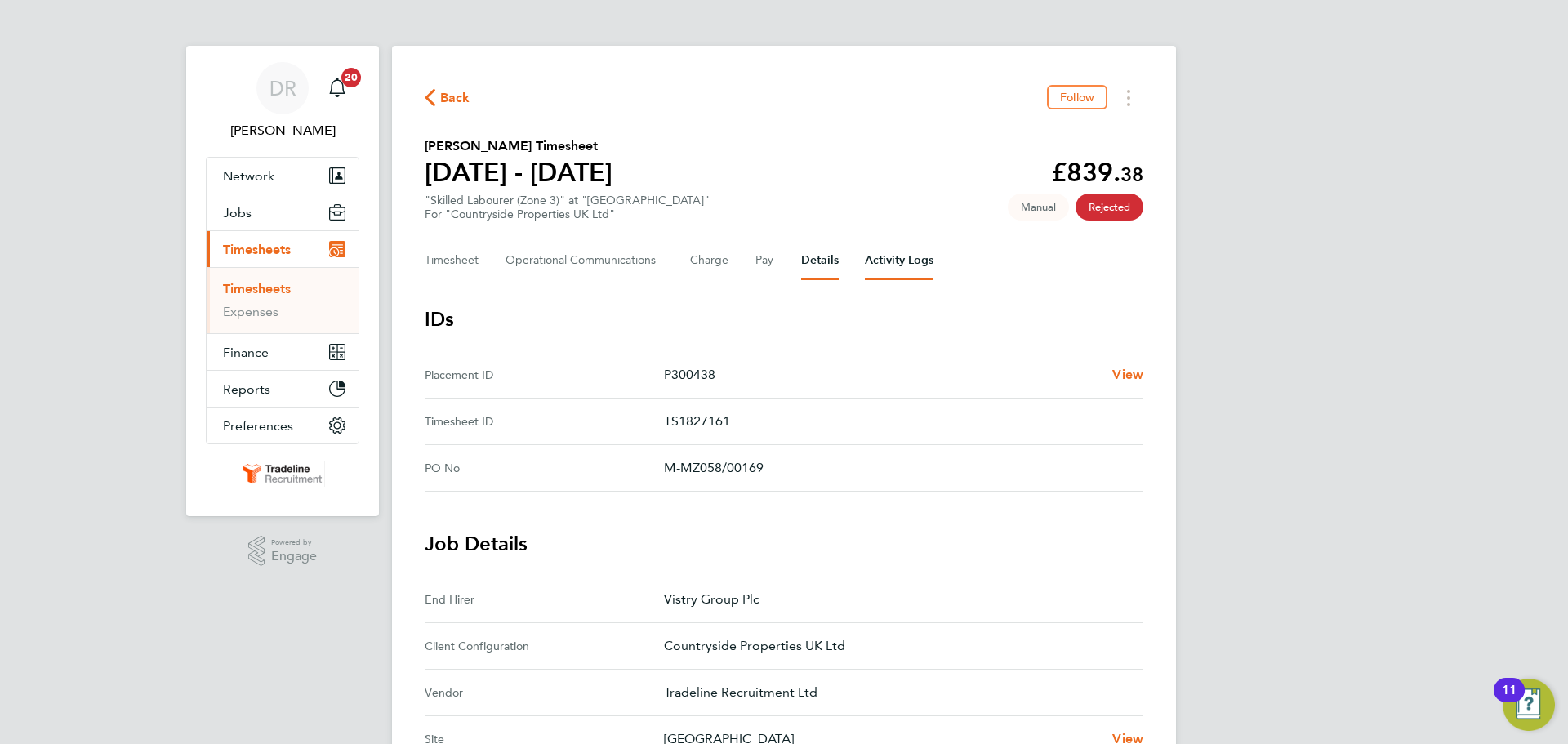
click at [868, 261] on Logs-tab "Activity Logs" at bounding box center [899, 260] width 69 height 40
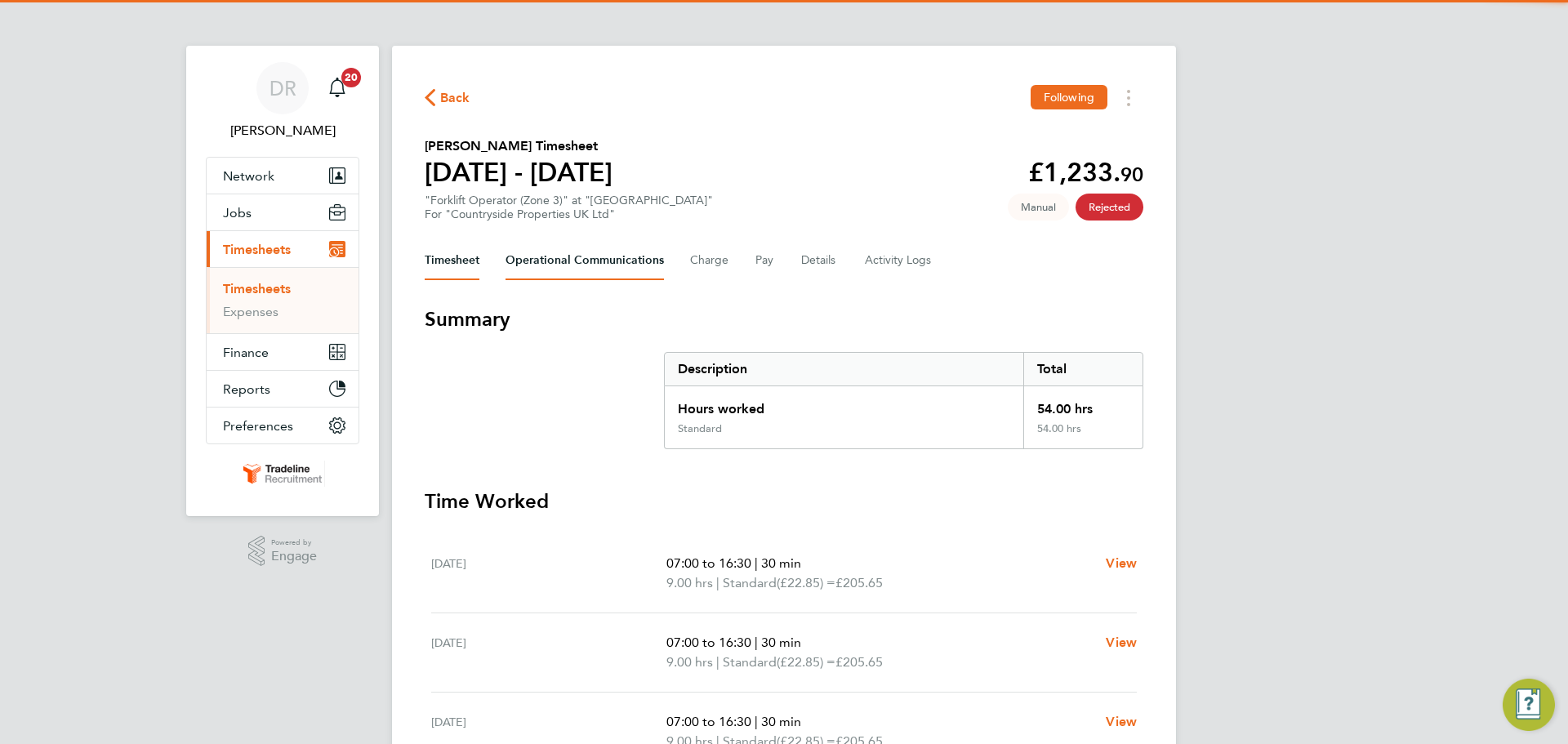
click at [590, 258] on Communications-tab "Operational Communications" at bounding box center [585, 260] width 158 height 40
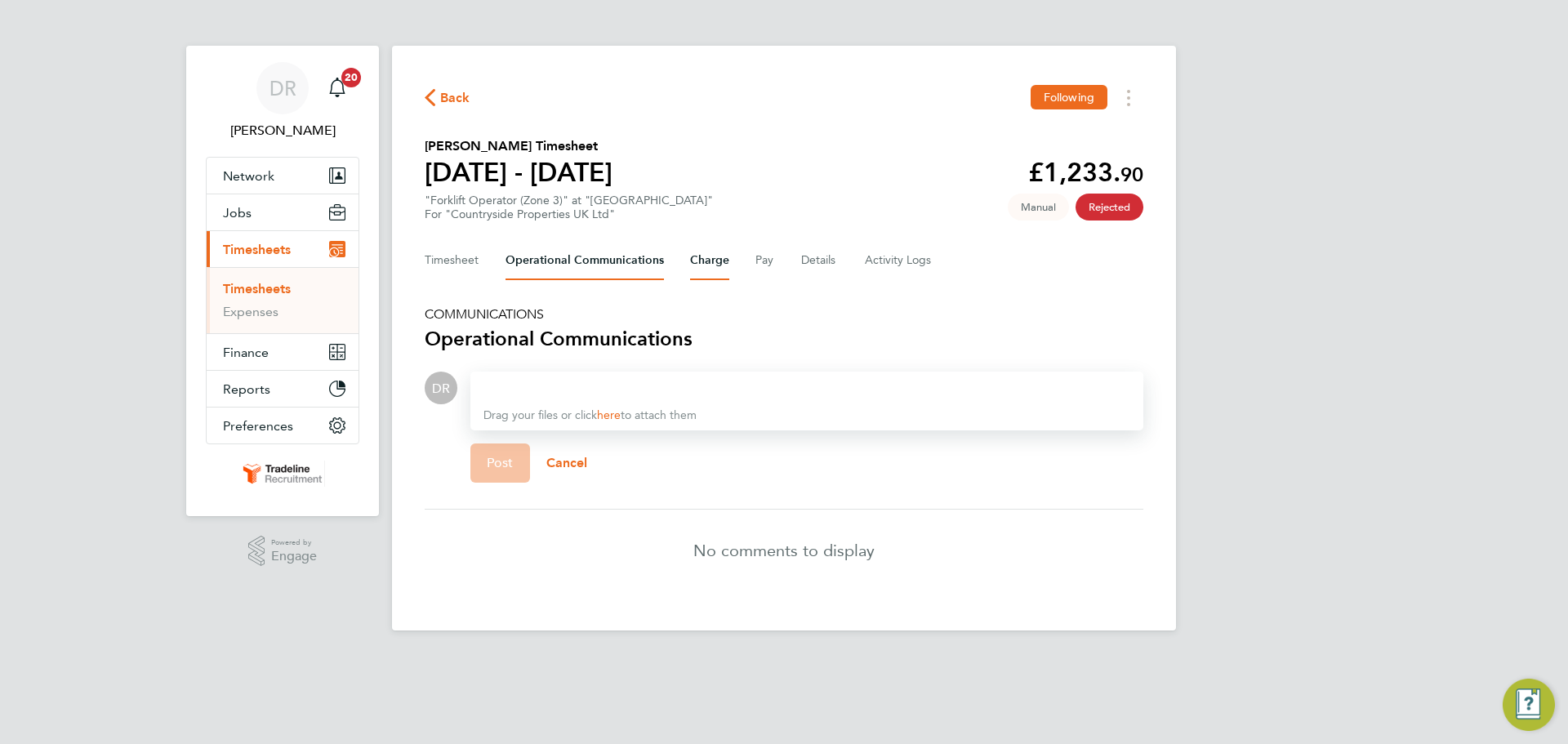
click at [721, 259] on button "Charge" at bounding box center [710, 260] width 40 height 40
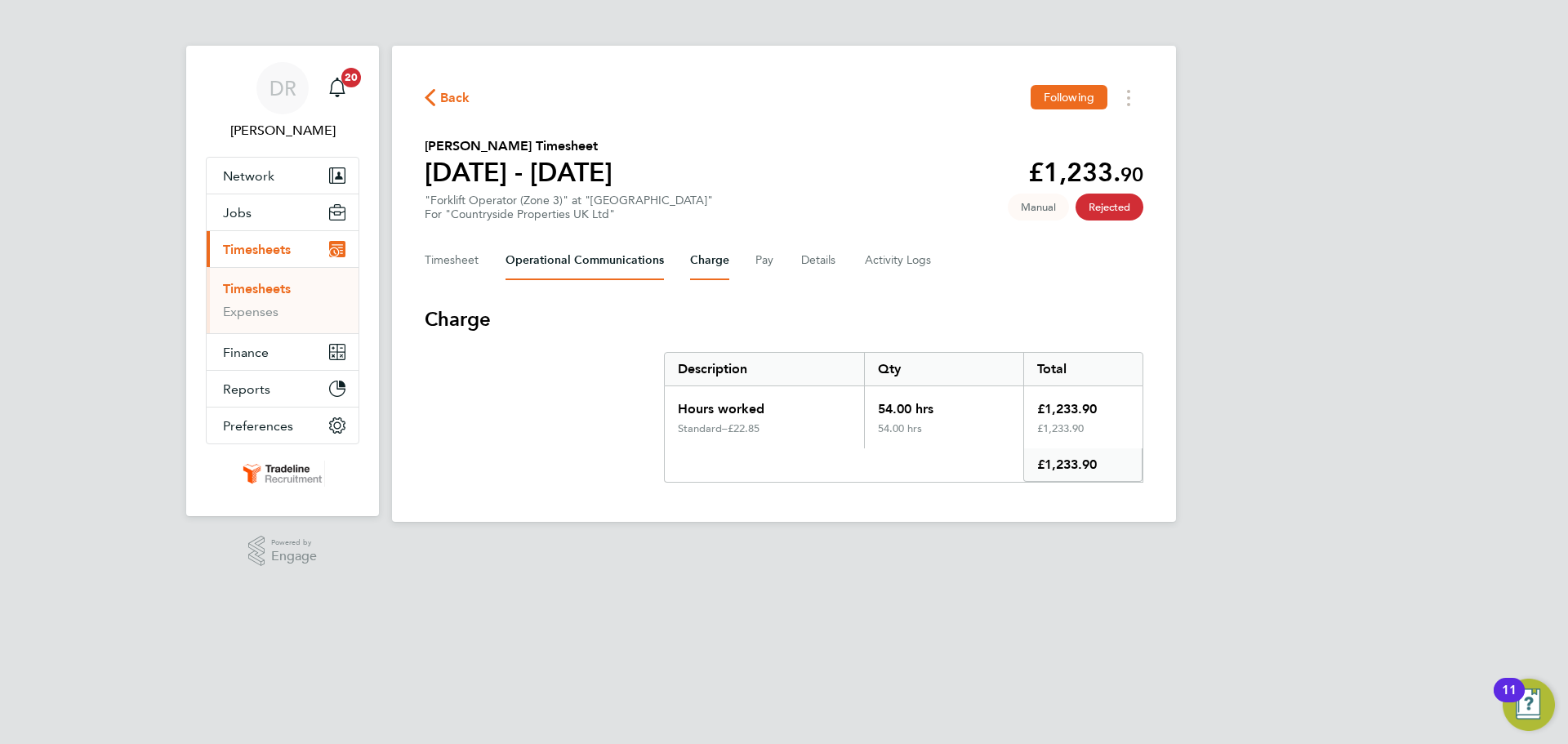
click at [624, 259] on Communications-tab "Operational Communications" at bounding box center [585, 260] width 158 height 40
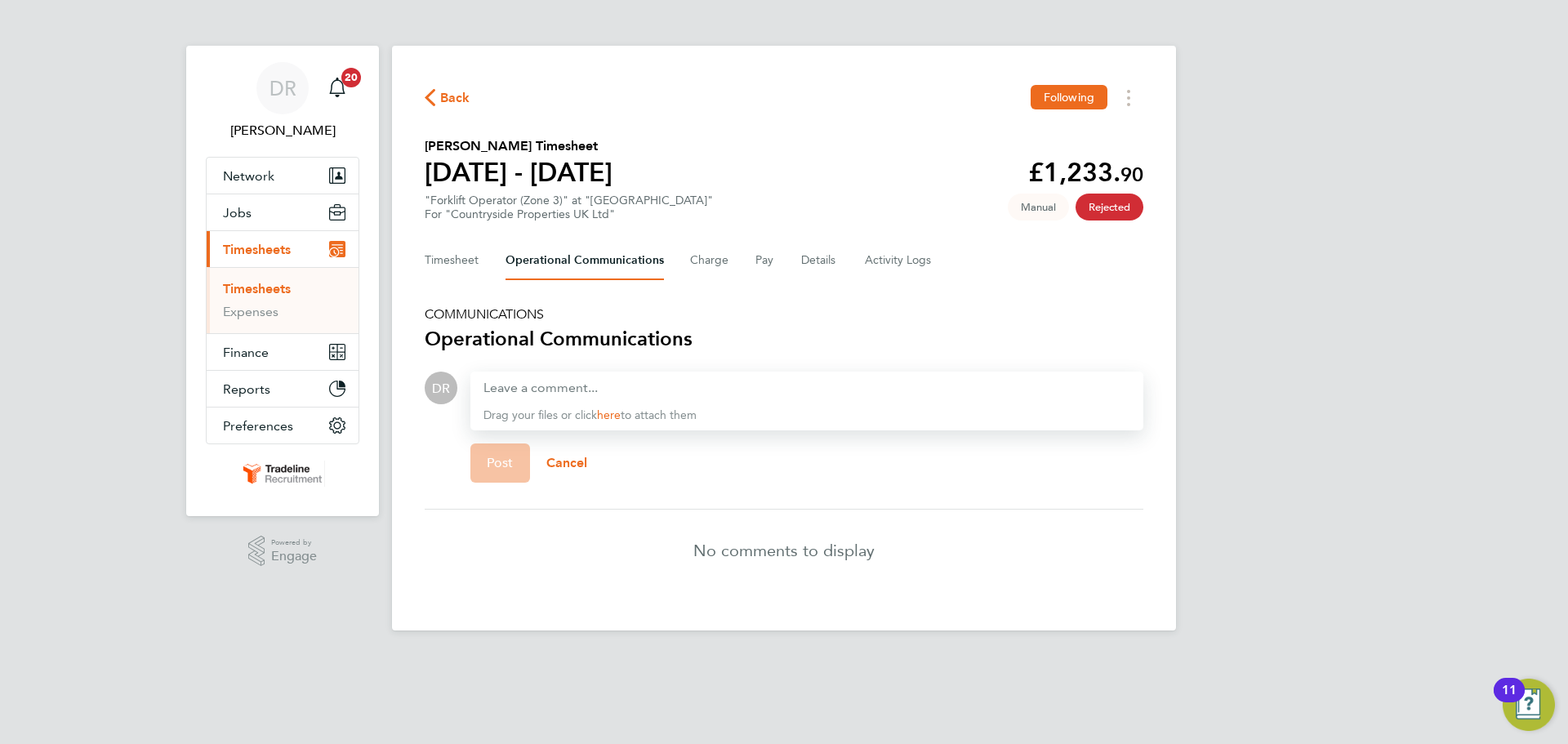
click at [791, 258] on div "Timesheet Operational Communications Charge Pay Details Activity Logs" at bounding box center [784, 260] width 718 height 40
click at [847, 258] on div "Timesheet Operational Communications Charge Pay Details Activity Logs" at bounding box center [784, 260] width 718 height 40
click at [820, 259] on button "Details" at bounding box center [820, 260] width 38 height 40
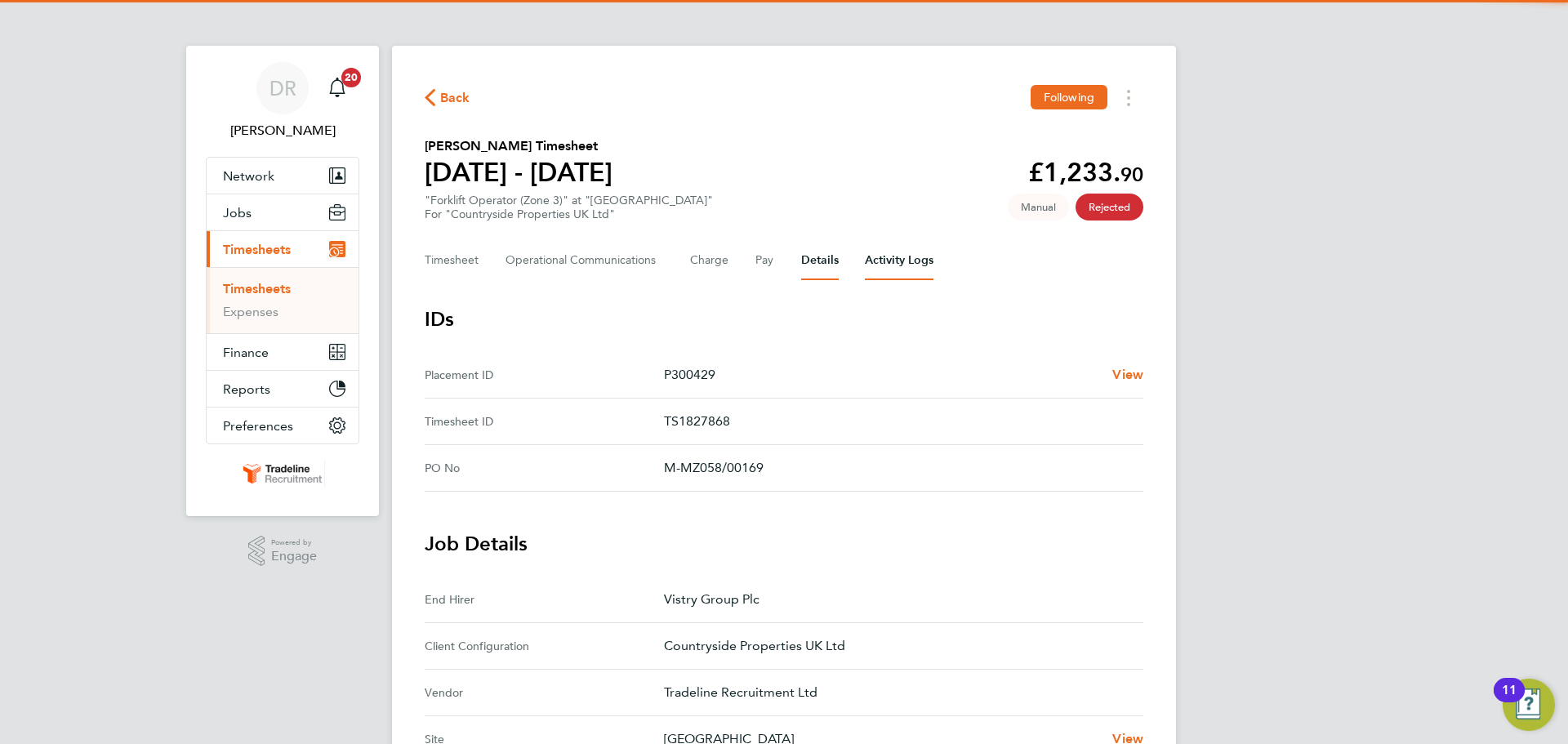
click at [885, 259] on Logs-tab "Activity Logs" at bounding box center [899, 260] width 69 height 40
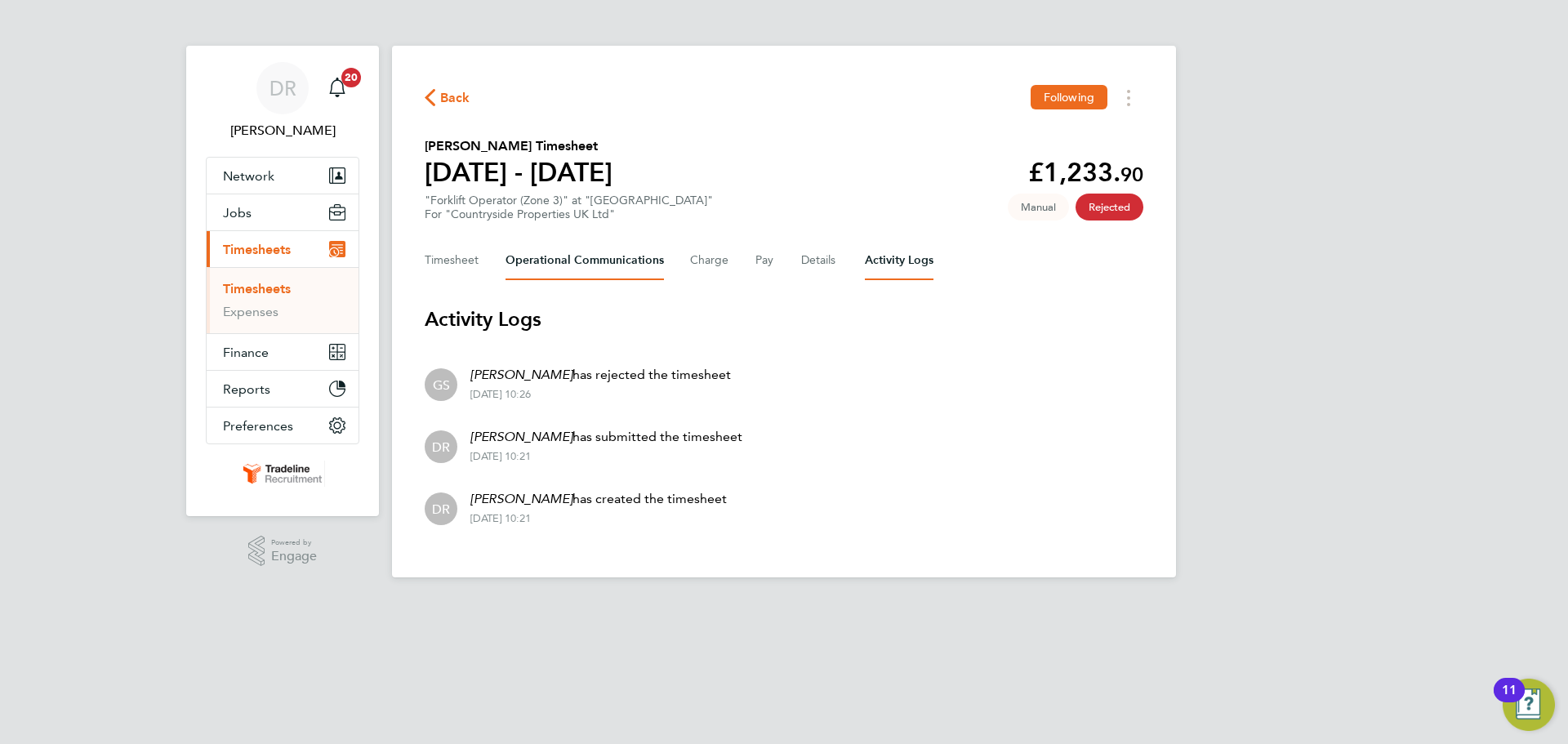
click at [576, 267] on Communications-tab "Operational Communications" at bounding box center [585, 260] width 158 height 40
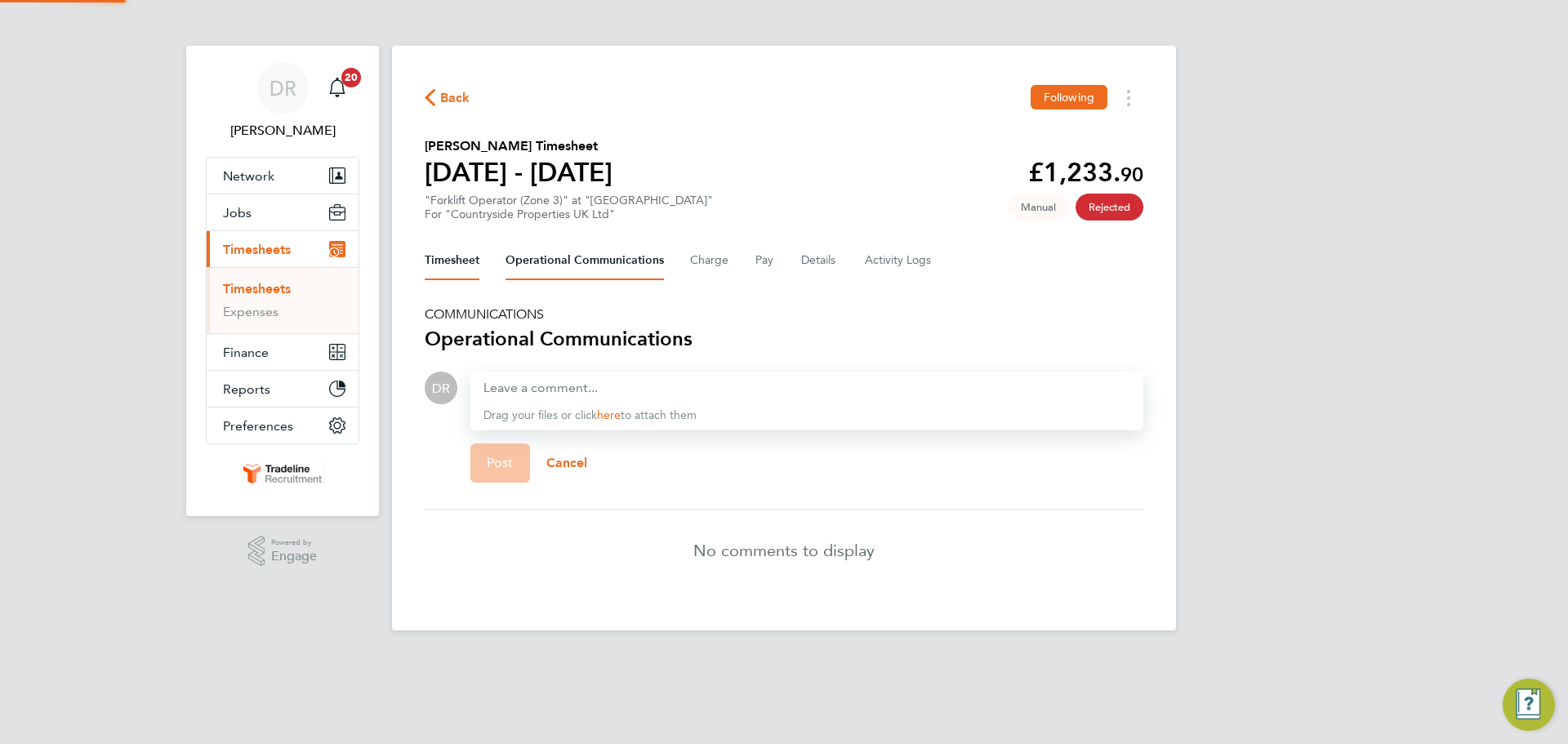
click at [455, 266] on button "Timesheet" at bounding box center [452, 260] width 55 height 40
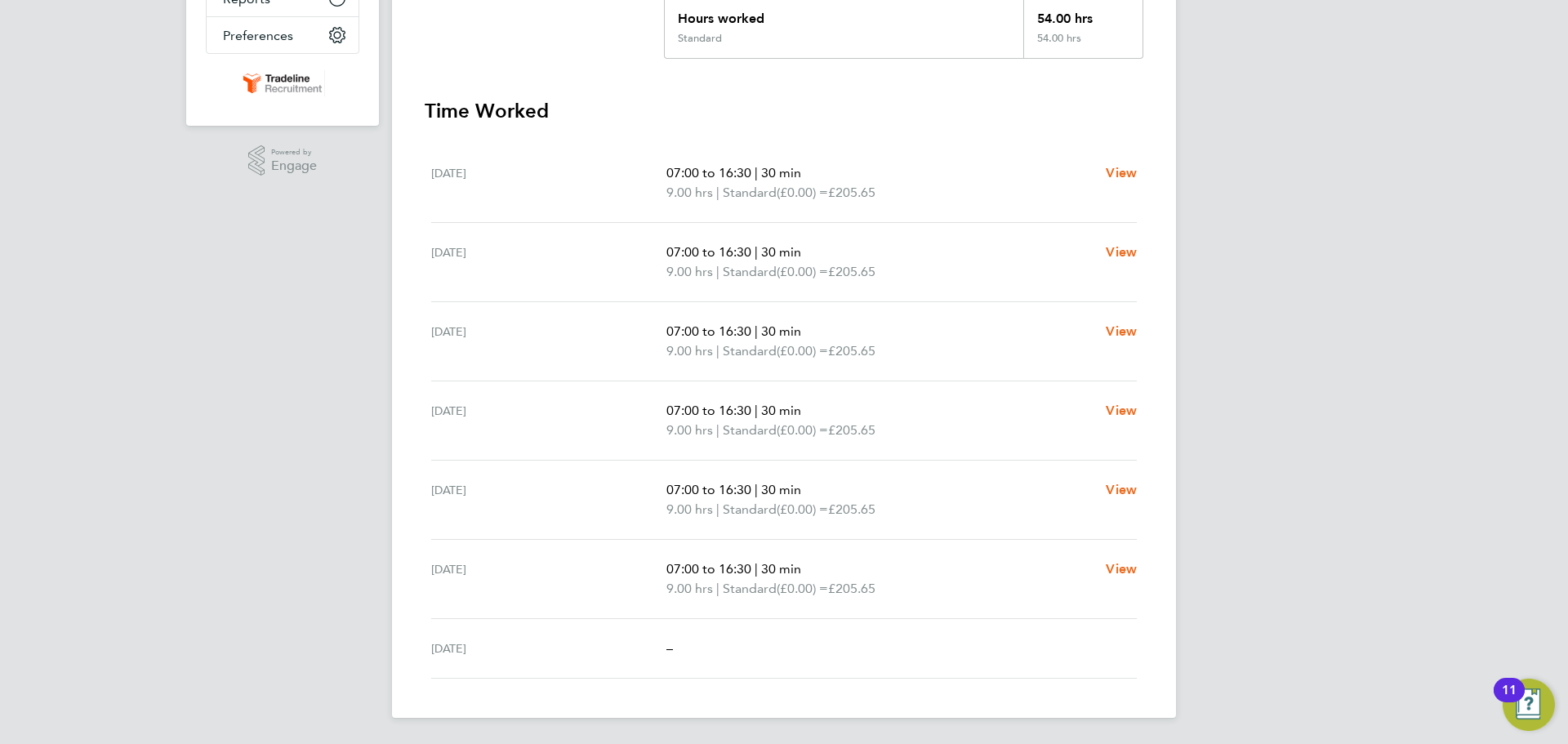
scroll to position [145, 0]
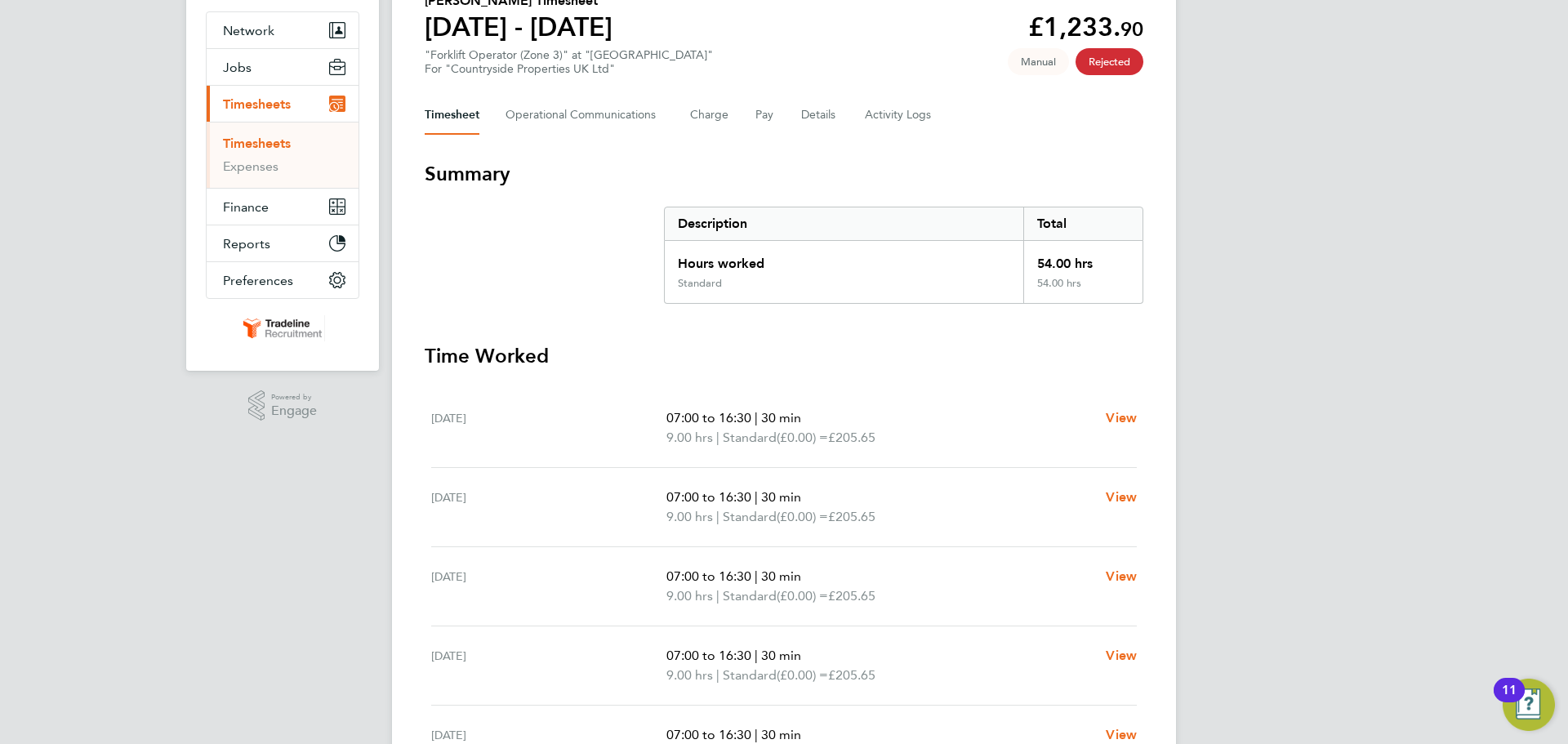
click at [276, 142] on link "Timesheets" at bounding box center [257, 143] width 68 height 16
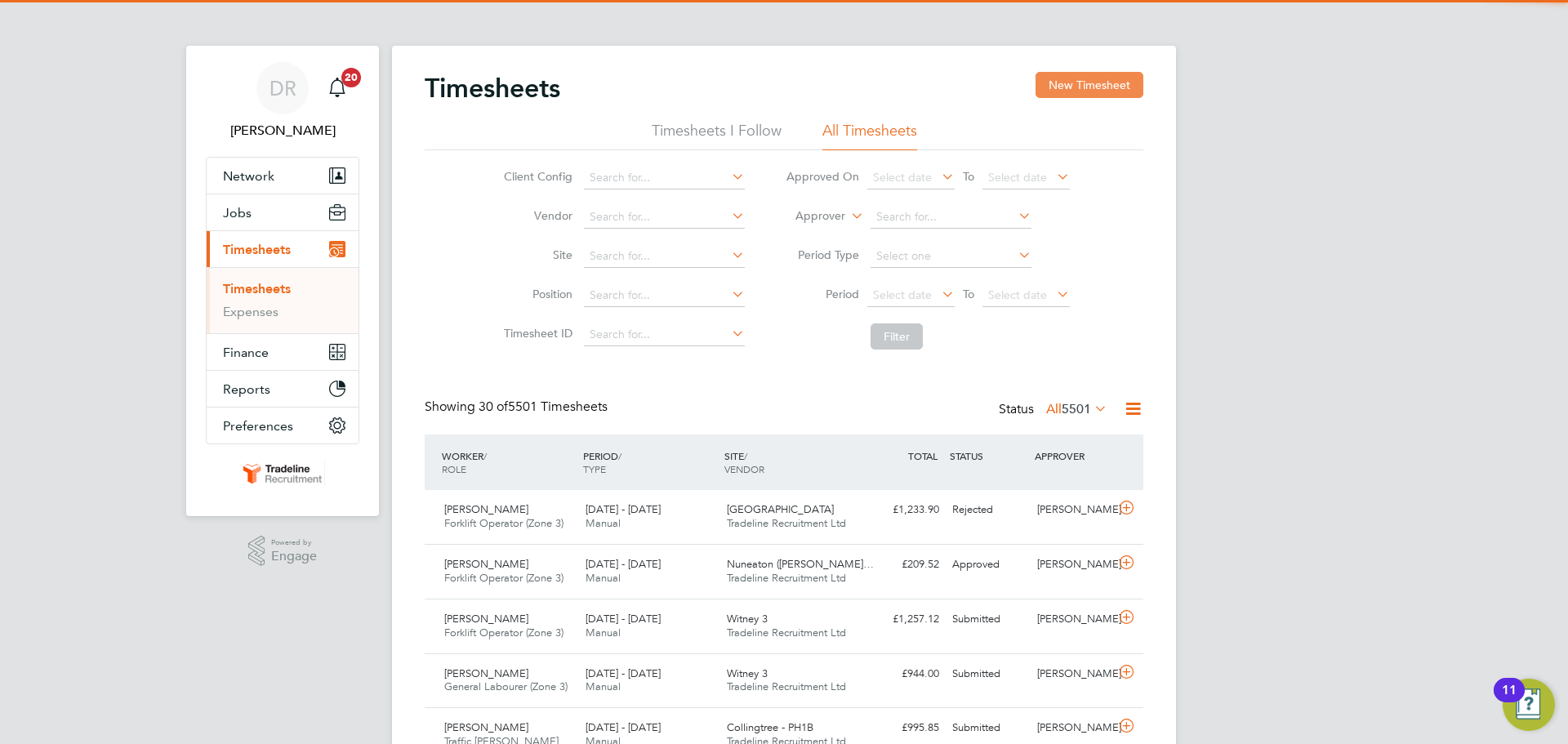
click at [1124, 82] on button "New Timesheet" at bounding box center [1090, 85] width 108 height 26
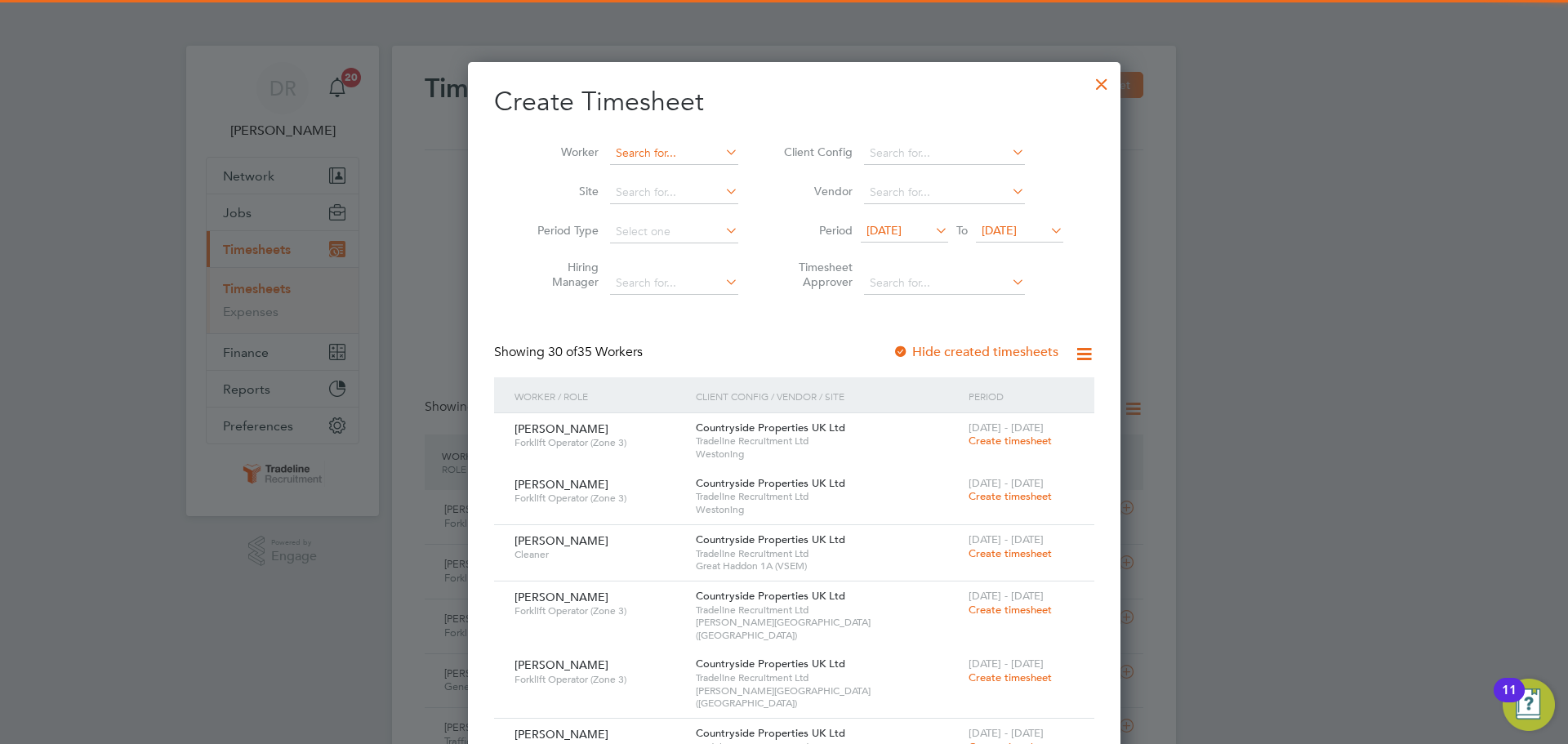
click at [645, 151] on input at bounding box center [675, 154] width 128 height 23
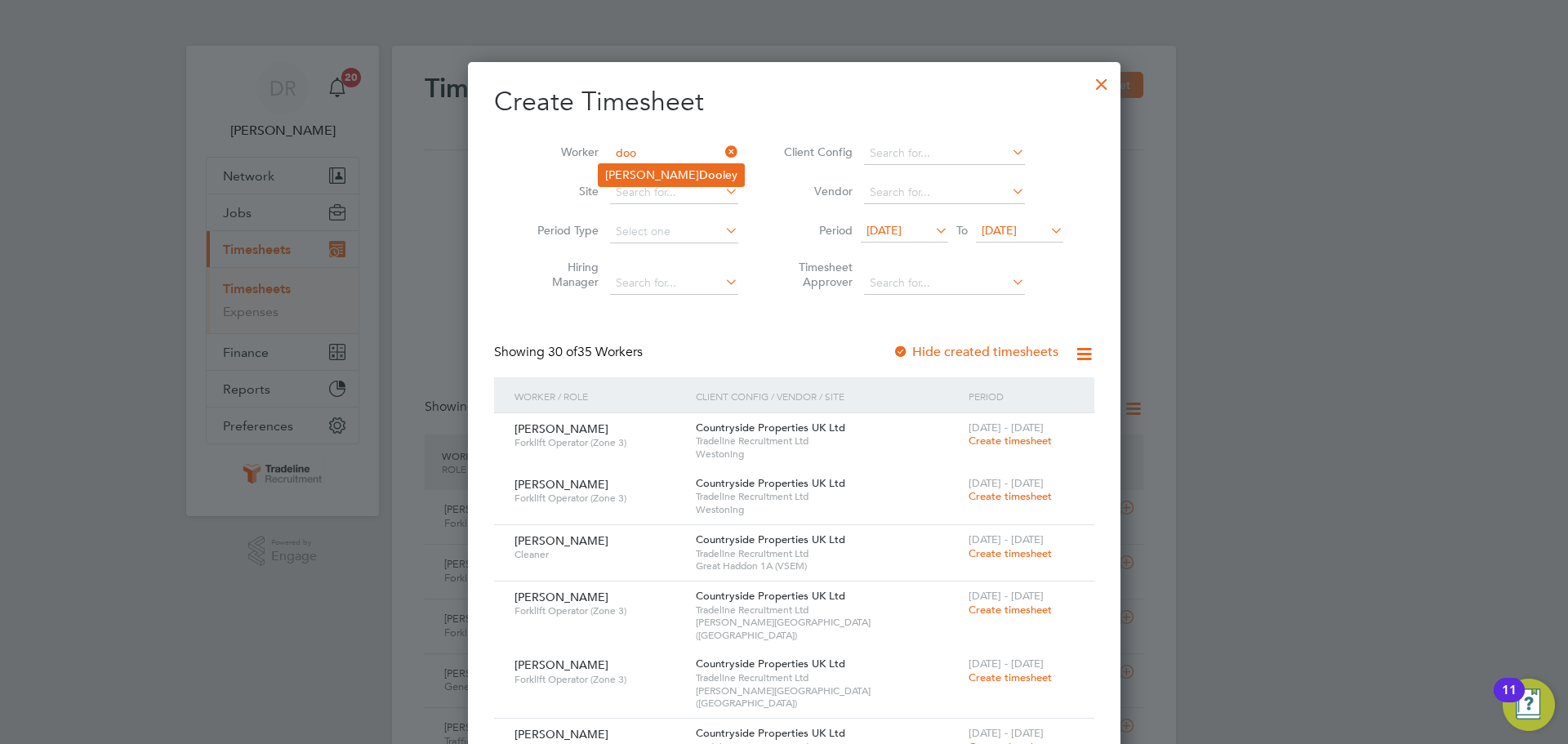
click at [699, 172] on b "Doo" at bounding box center [711, 175] width 24 height 14
type input "Darren Dooley"
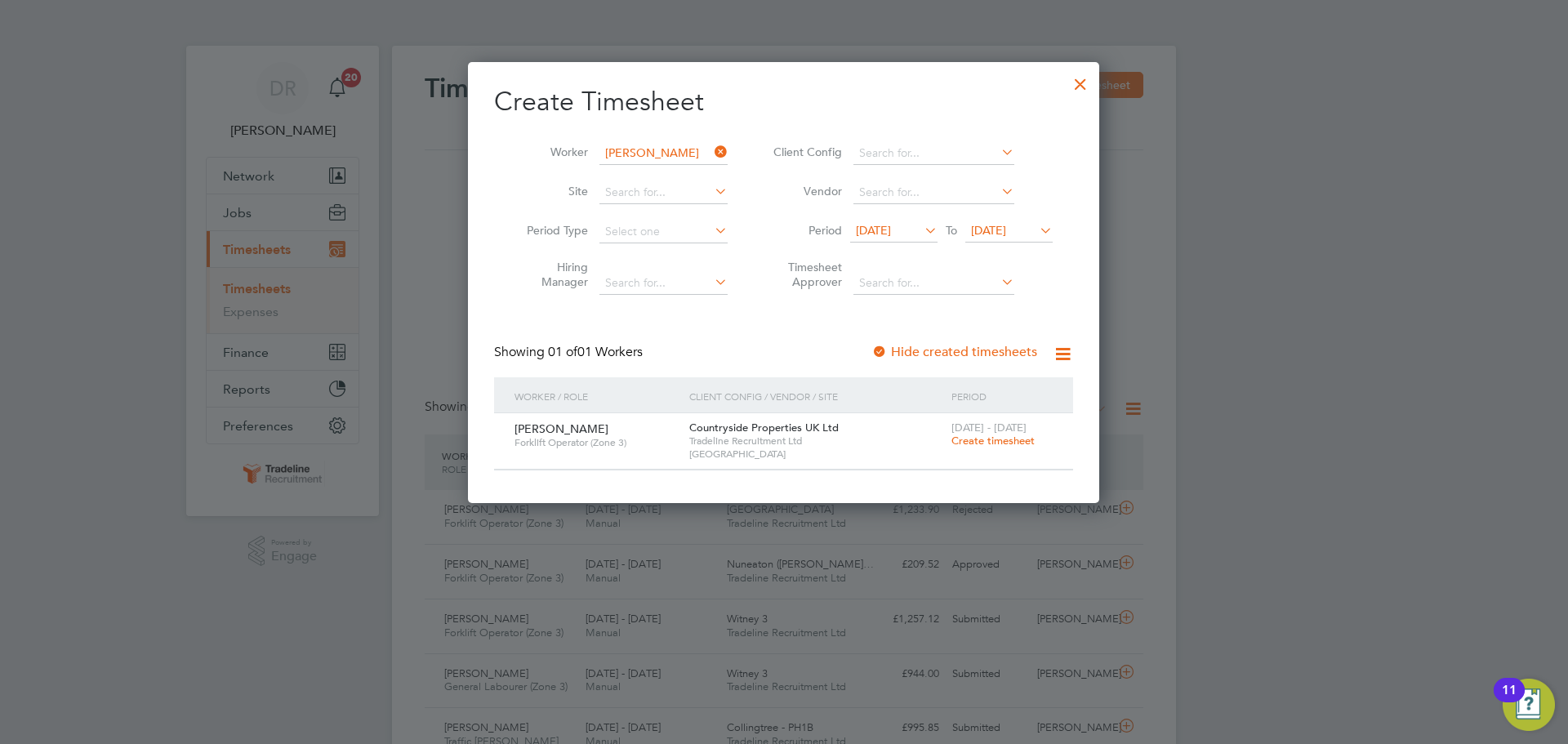
click at [1007, 441] on span "Create timesheet" at bounding box center [993, 441] width 84 height 14
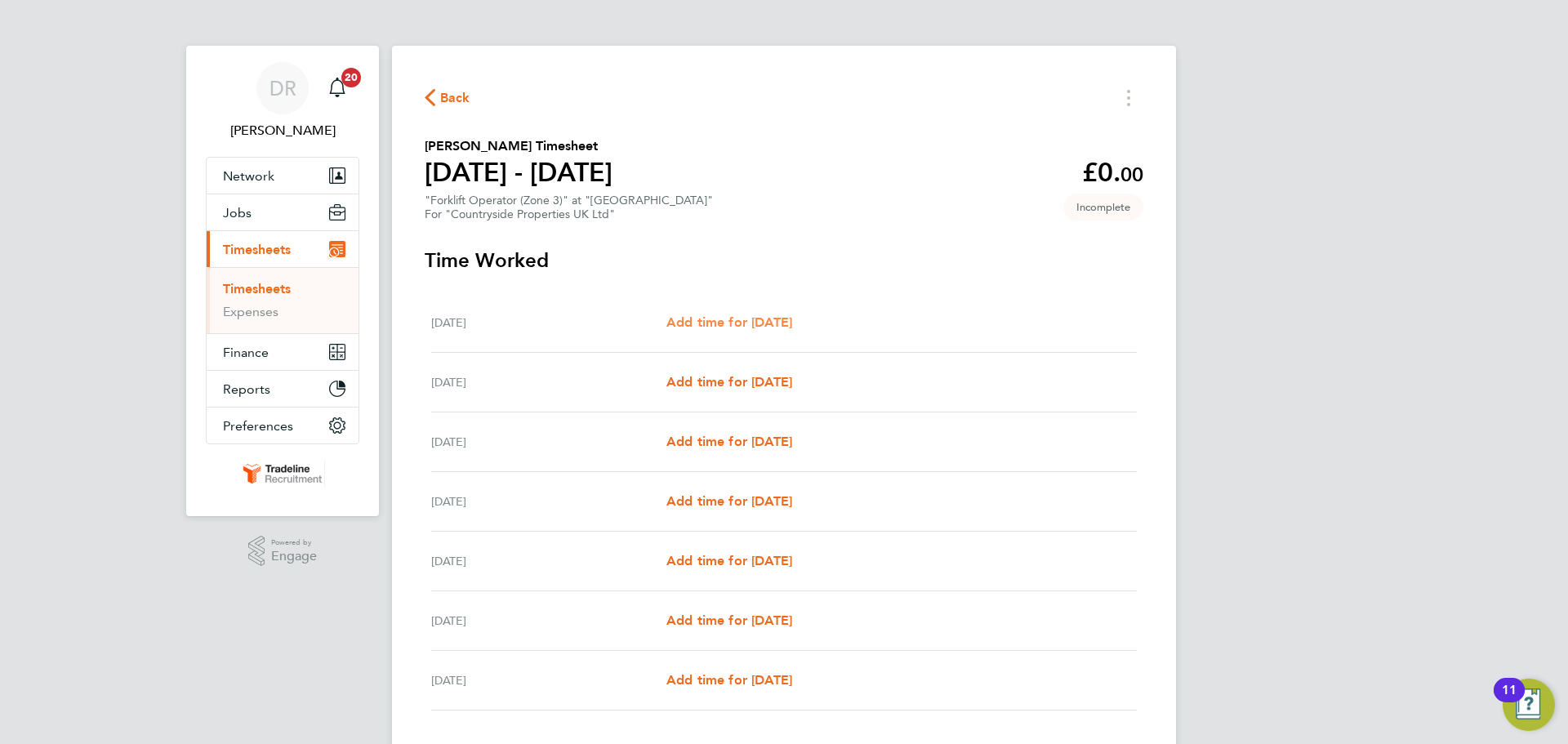
click at [792, 317] on span "Add time for Mon 15 Sep" at bounding box center [729, 323] width 126 height 16
select select "30"
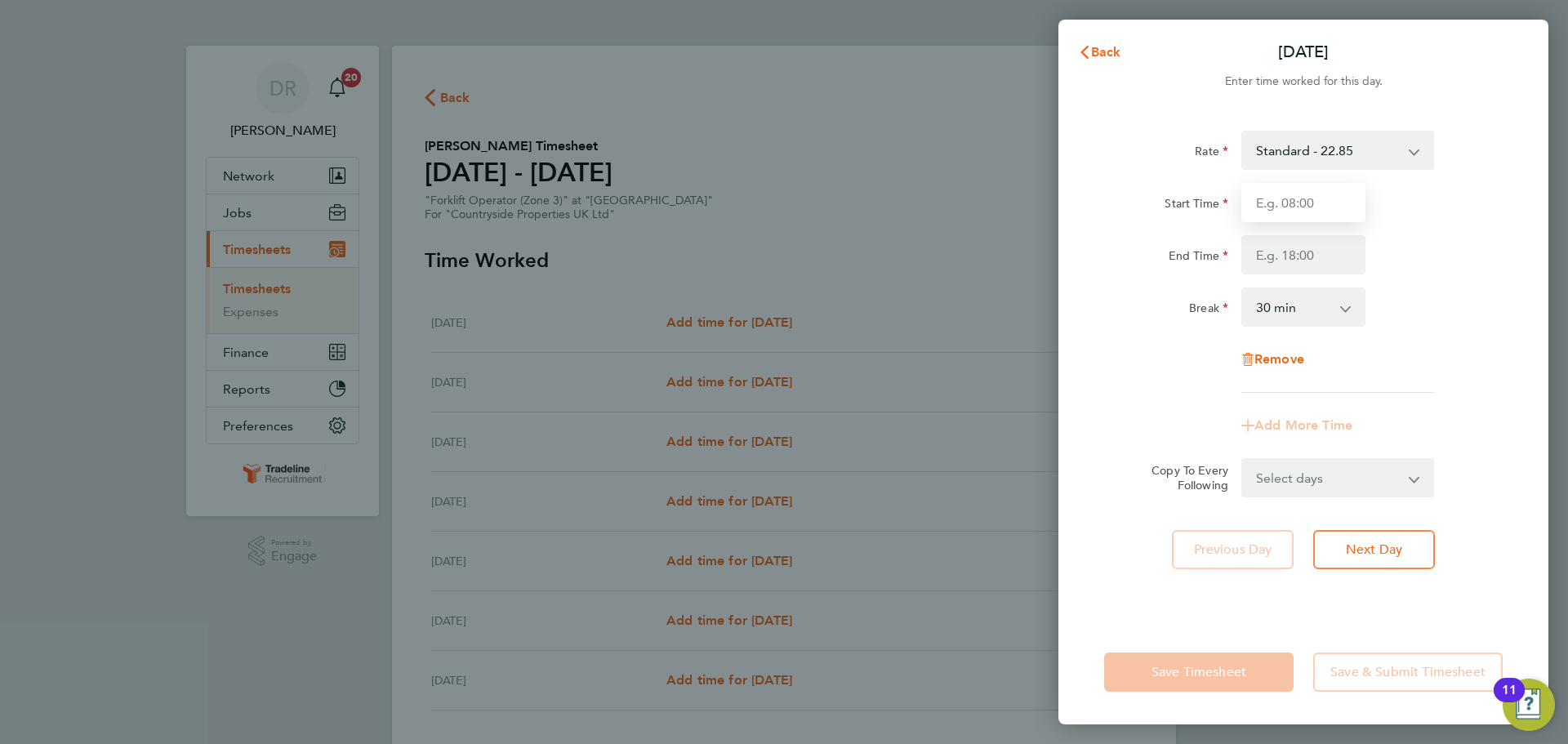
click at [1324, 201] on input "Start Time" at bounding box center [1303, 202] width 124 height 40
type input "07:00"
click at [1304, 258] on input "End Time" at bounding box center [1303, 254] width 124 height 40
type input "17:00"
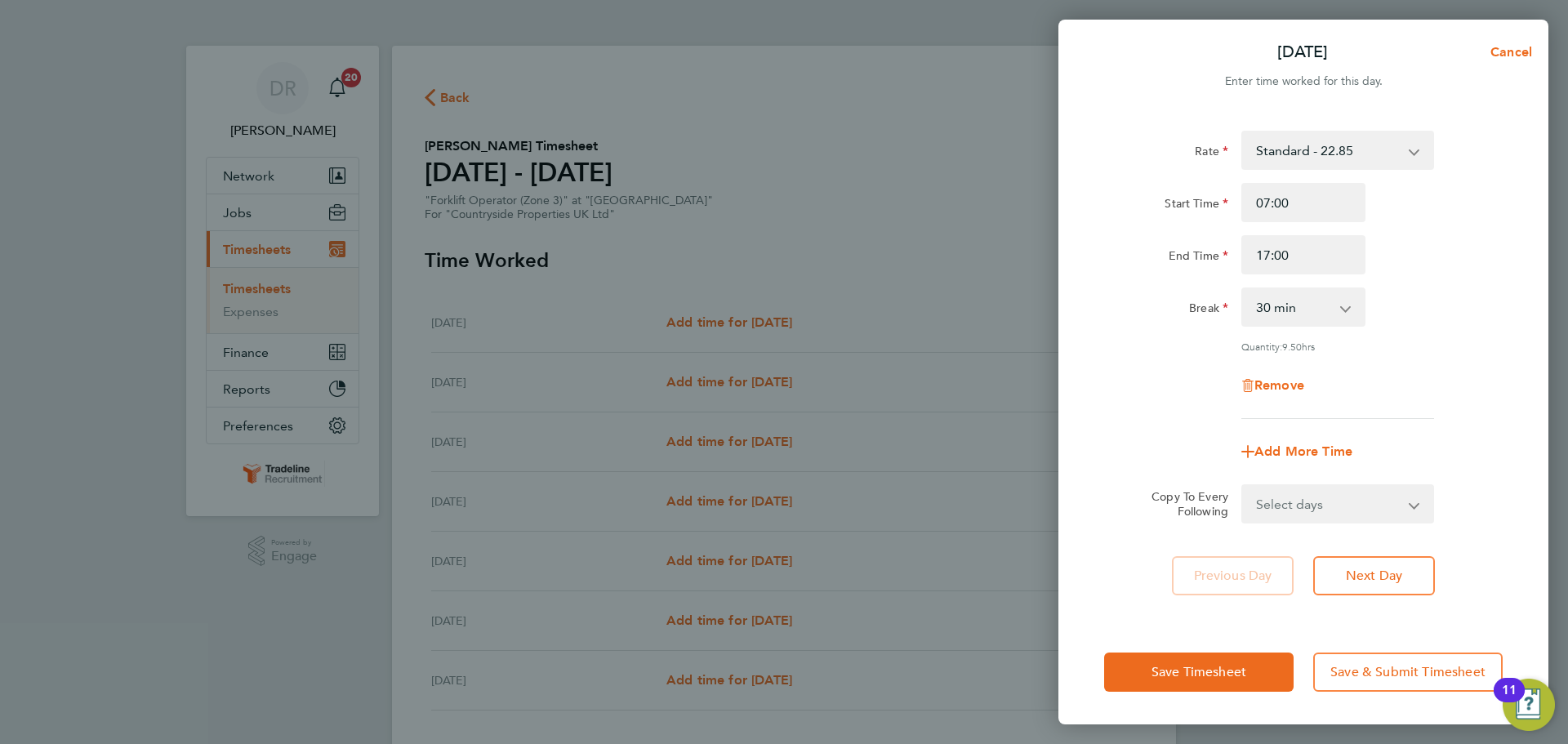
click at [1448, 342] on div "Rate Standard - 22.85 Start Time 07:00 End Time 17:00 Break 0 min 15 min 30 min…" at bounding box center [1303, 275] width 398 height 288
click at [1399, 511] on select "Select days Day Weekday (Mon-Fri) Weekend (Sat-Sun) Tuesday Wednesday Thursday …" at bounding box center [1328, 504] width 171 height 36
select select "WEEKDAY"
click at [1243, 486] on select "Select days Day Weekday (Mon-Fri) Weekend (Sat-Sun) Tuesday Wednesday Thursday …" at bounding box center [1328, 504] width 171 height 36
select select "2025-09-21"
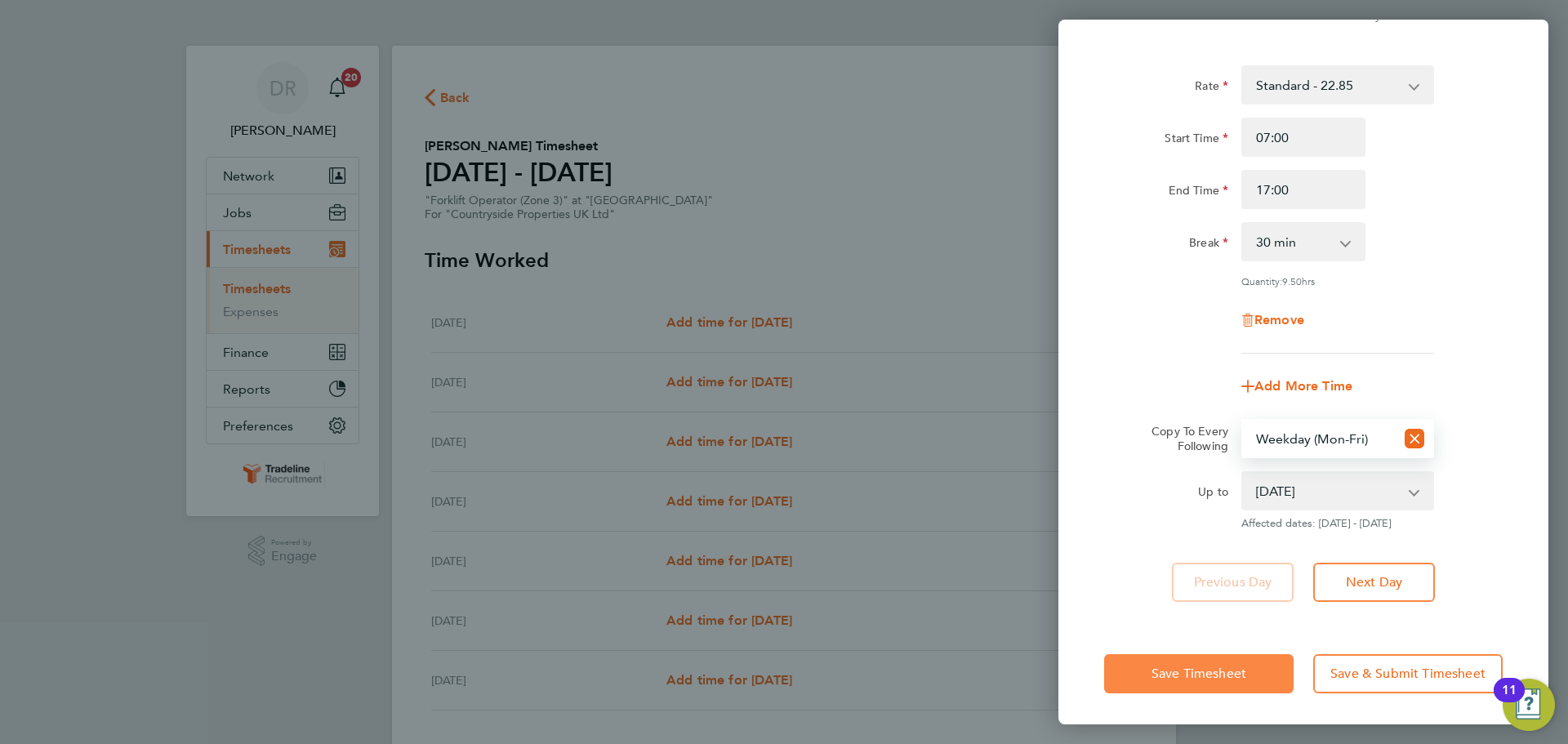
click at [1205, 670] on span "Save Timesheet" at bounding box center [1199, 674] width 95 height 17
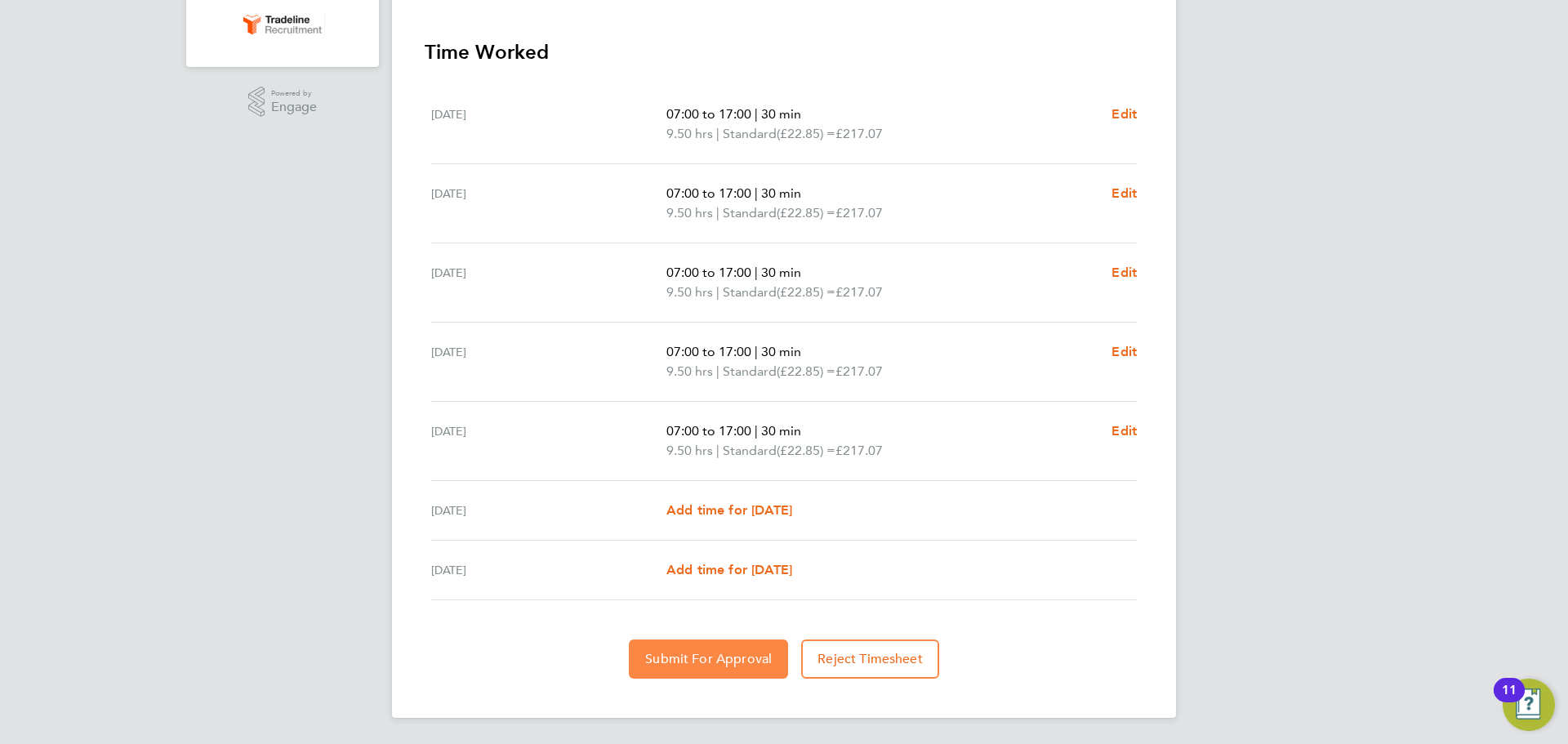
click at [735, 662] on span "Submit For Approval" at bounding box center [709, 659] width 127 height 17
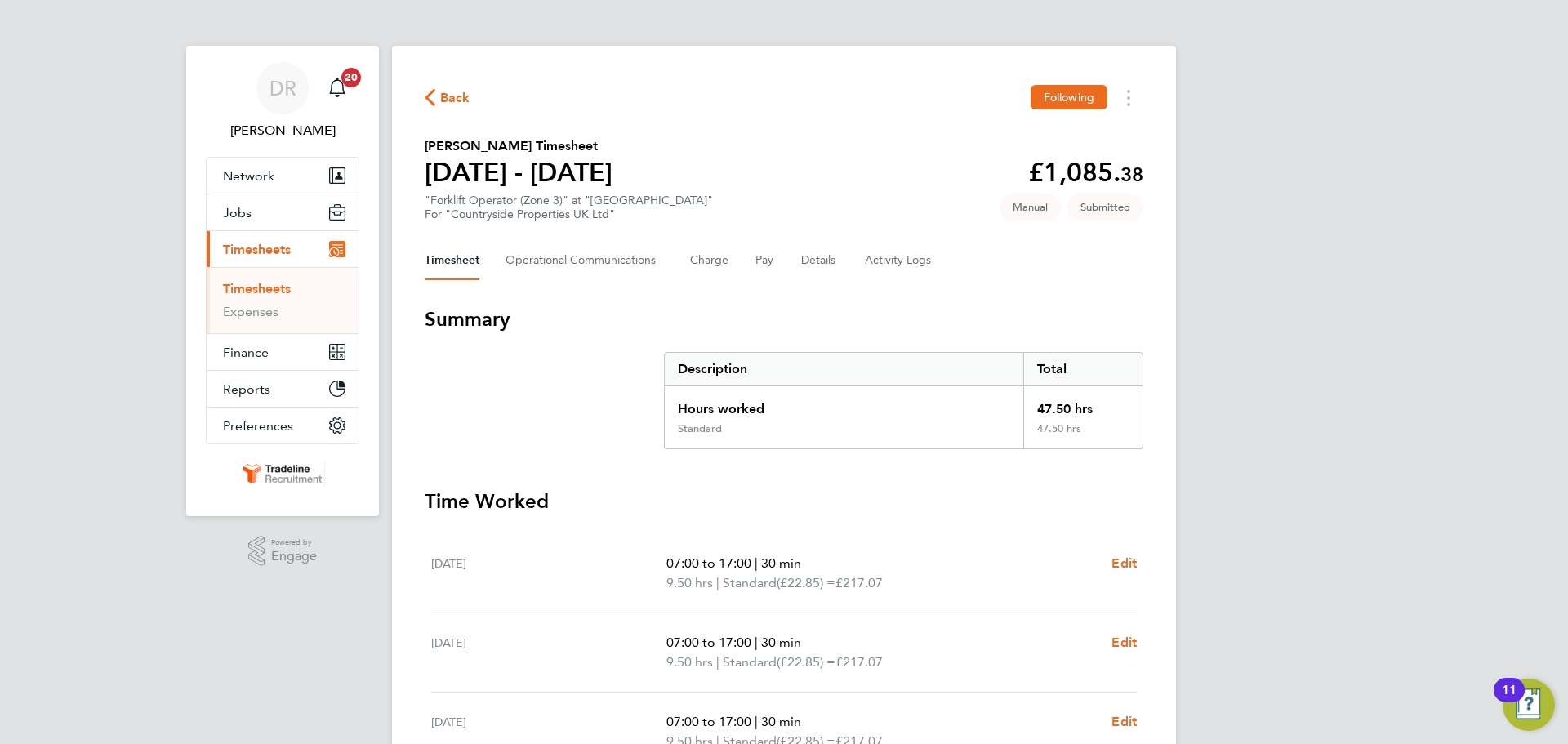
click at [282, 286] on link "Timesheets" at bounding box center [257, 288] width 68 height 16
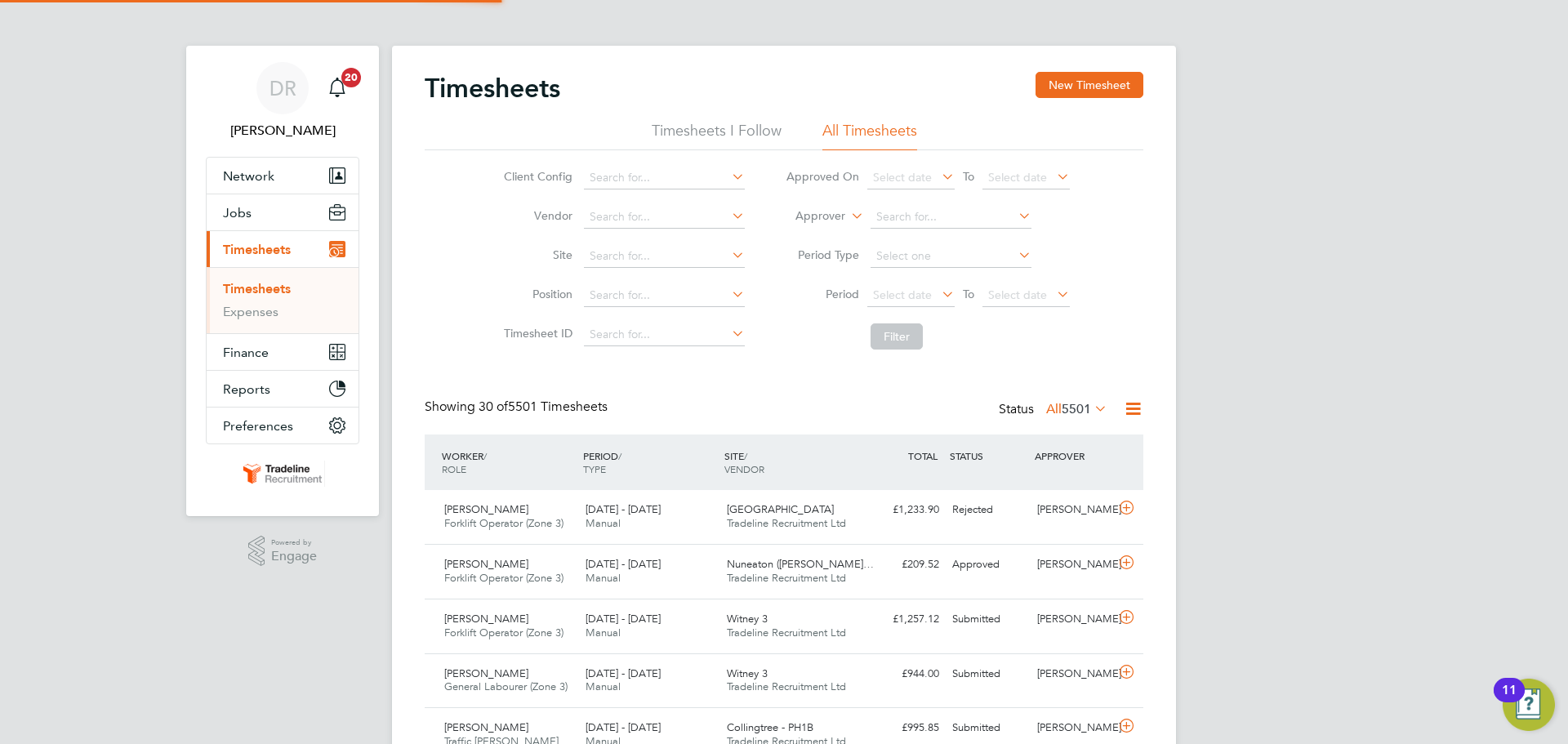
scroll to position [41, 142]
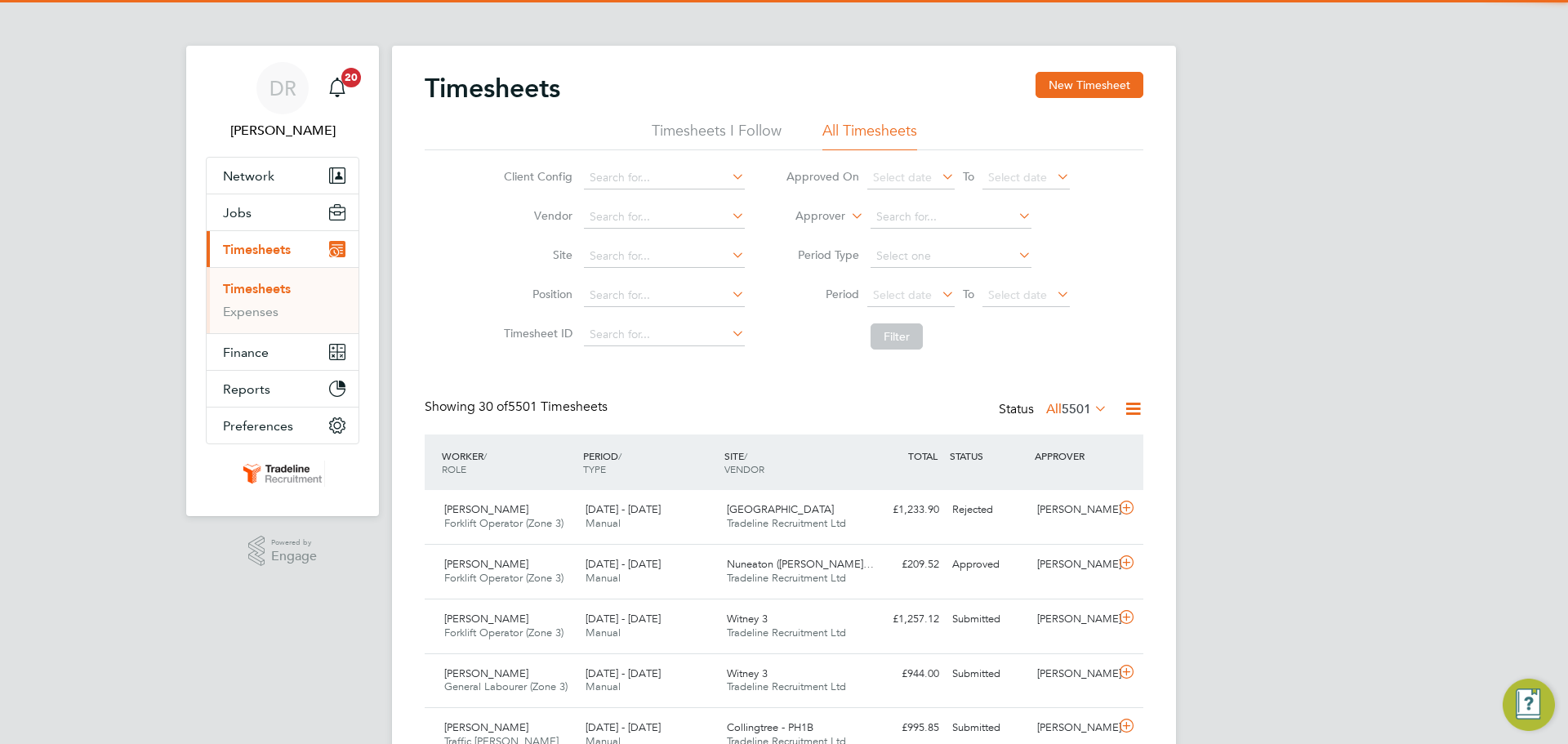
click at [842, 212] on label "Approver" at bounding box center [809, 216] width 74 height 17
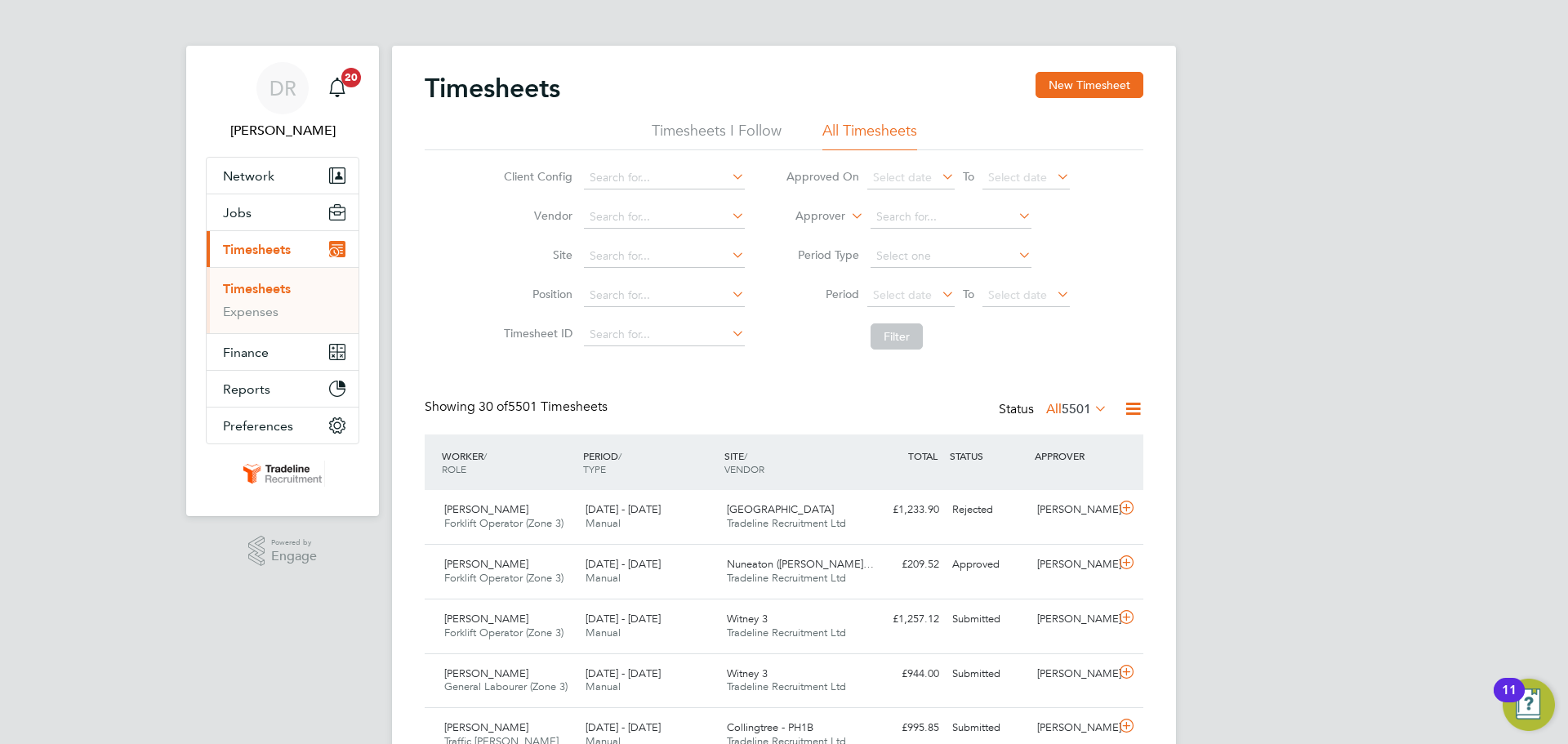
click at [829, 235] on li "Worker" at bounding box center [805, 235] width 81 height 21
click at [898, 218] on input at bounding box center [951, 217] width 161 height 23
click at [969, 236] on b "East" at bounding box center [981, 240] width 23 height 14
type input "Lewis East"
click at [901, 346] on button "Filter" at bounding box center [896, 337] width 52 height 26
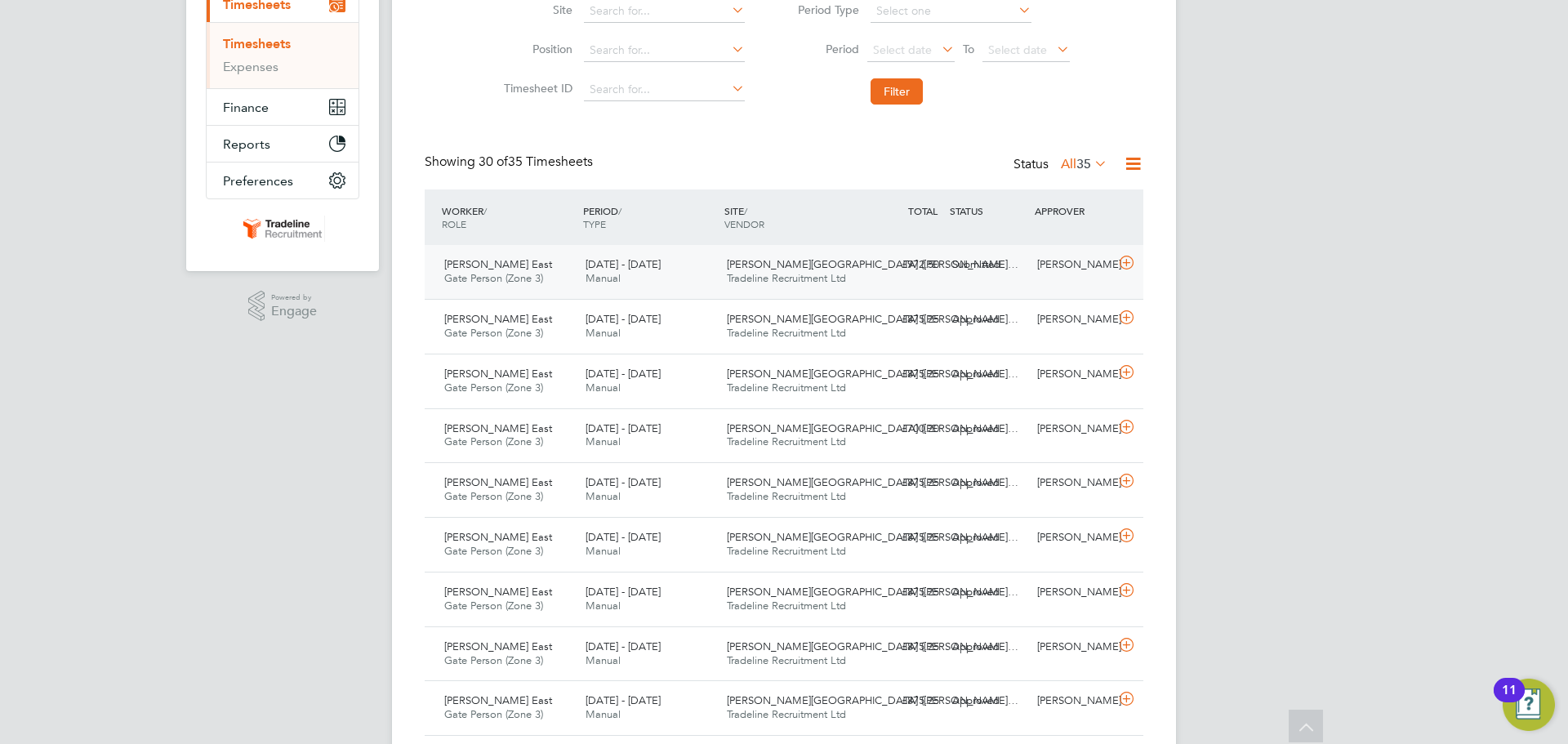
click at [1130, 257] on icon at bounding box center [1126, 263] width 20 height 13
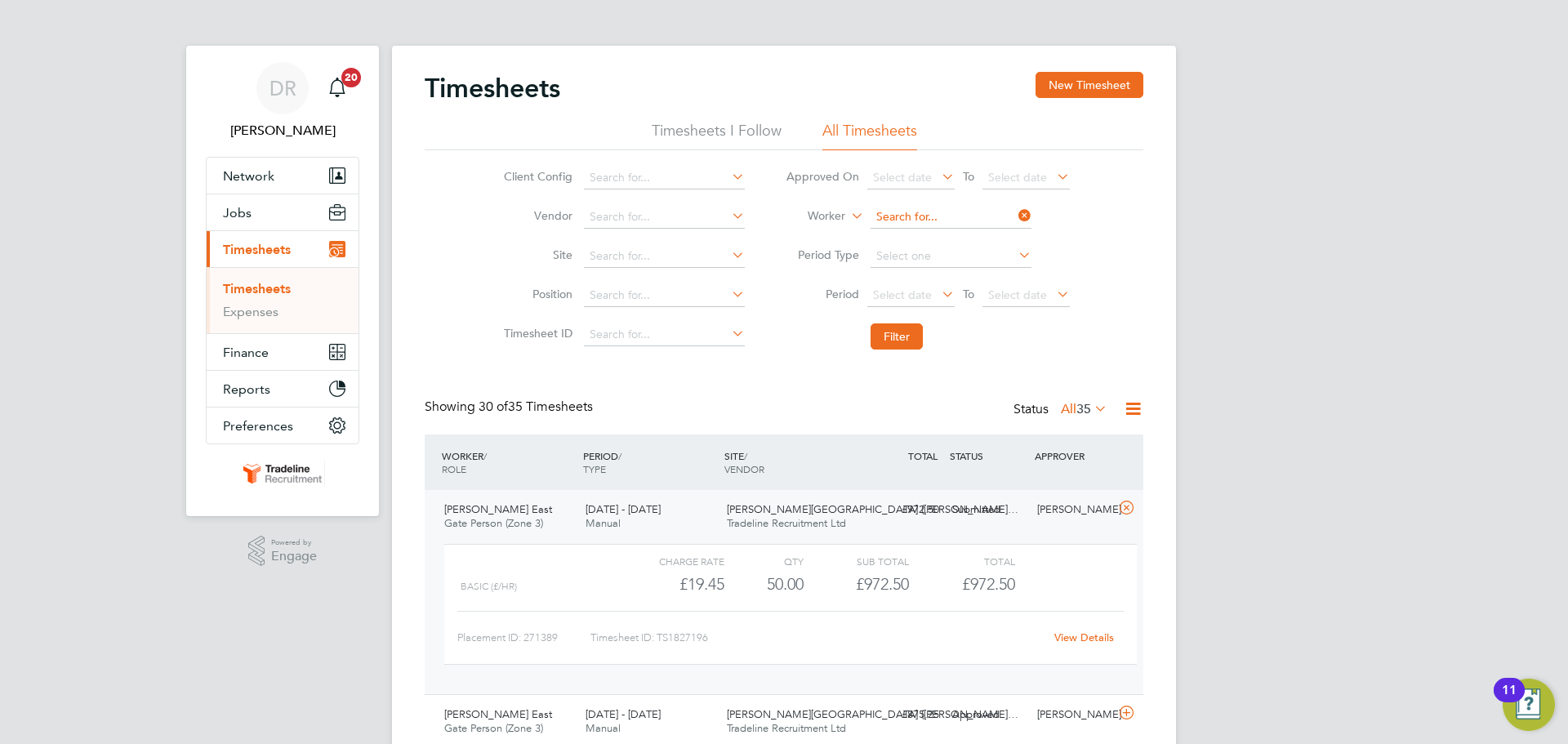
click at [885, 216] on input at bounding box center [951, 217] width 161 height 23
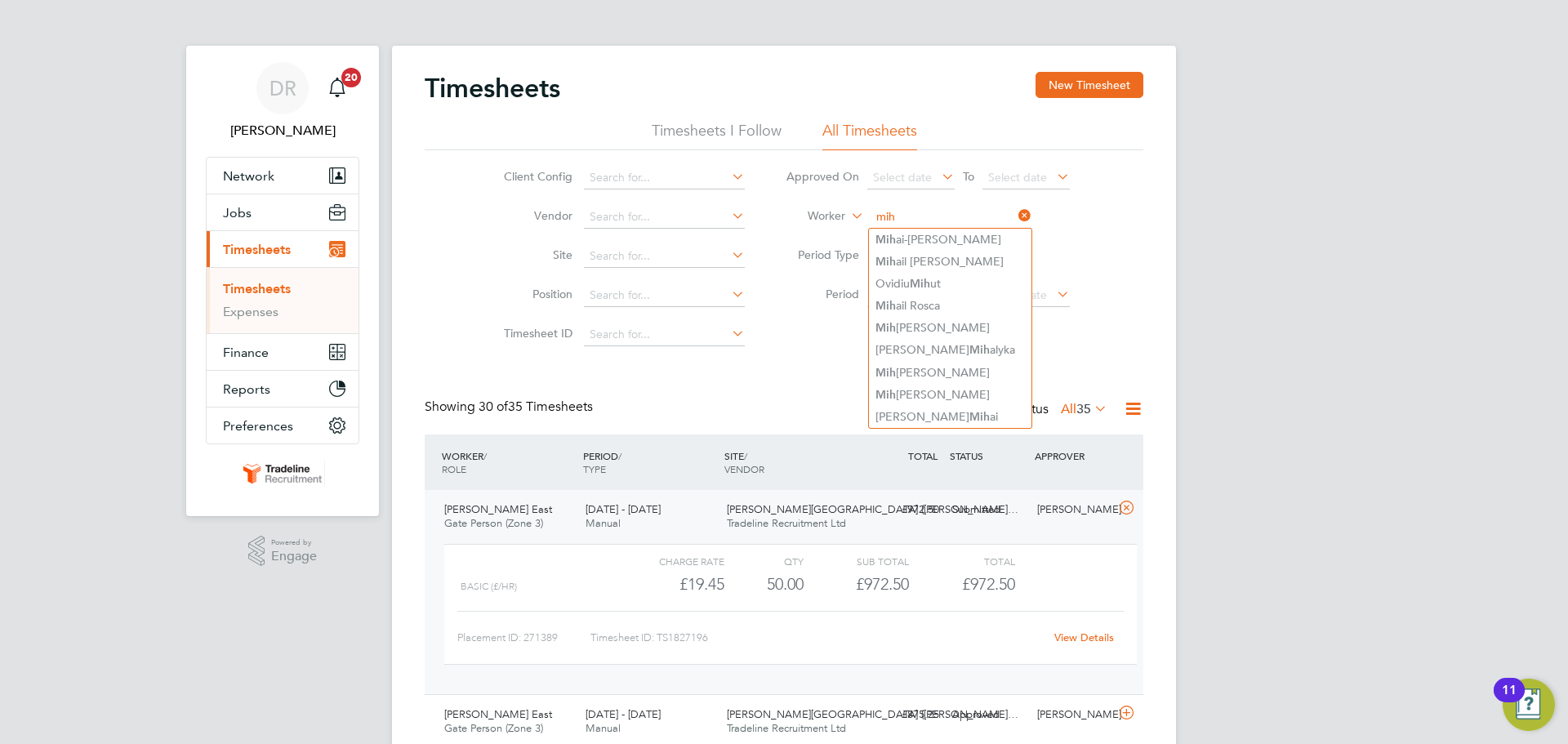
drag, startPoint x: 900, startPoint y: 218, endPoint x: 841, endPoint y: 218, distance: 59.0
click at [841, 218] on li "Worker mih" at bounding box center [928, 217] width 325 height 40
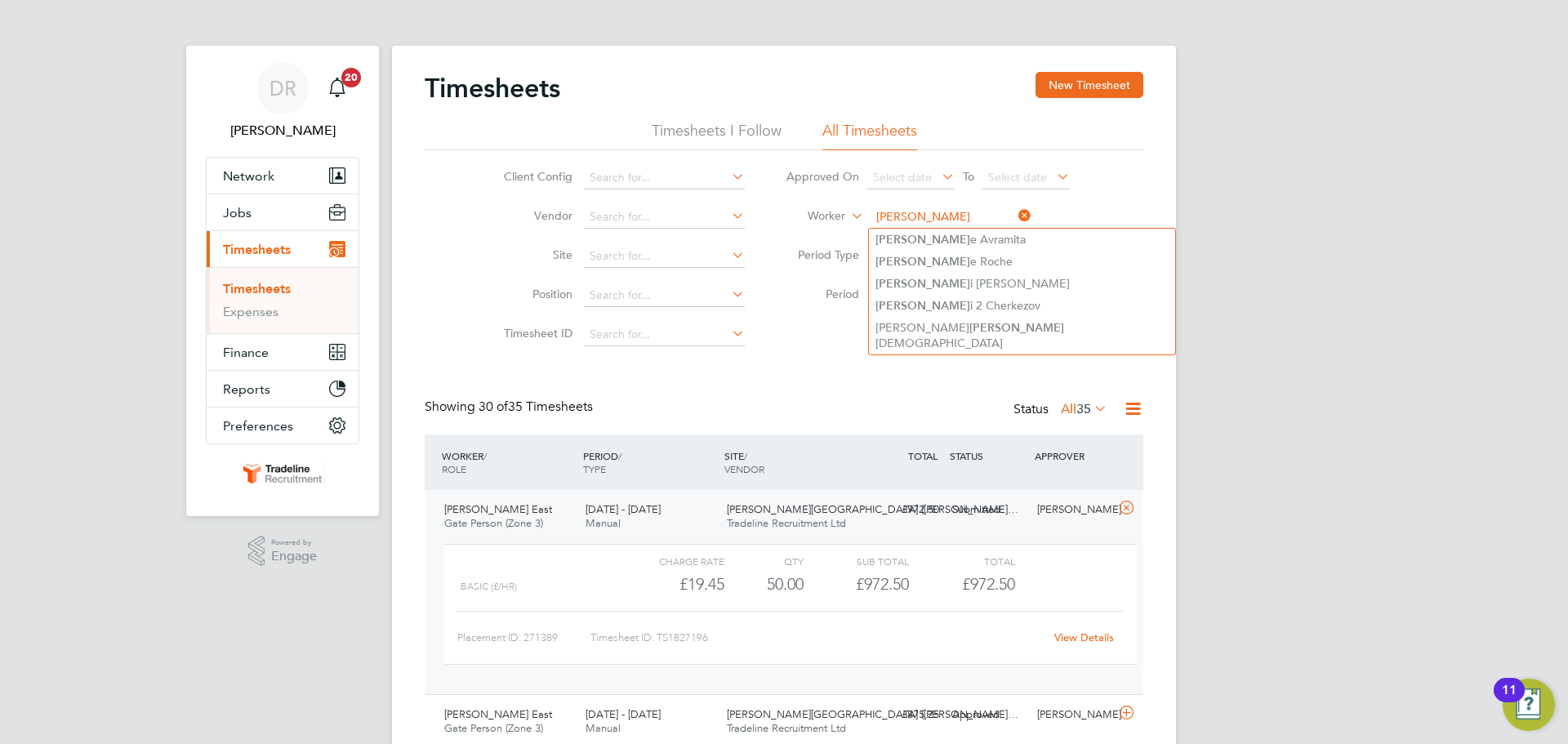
type input "georg"
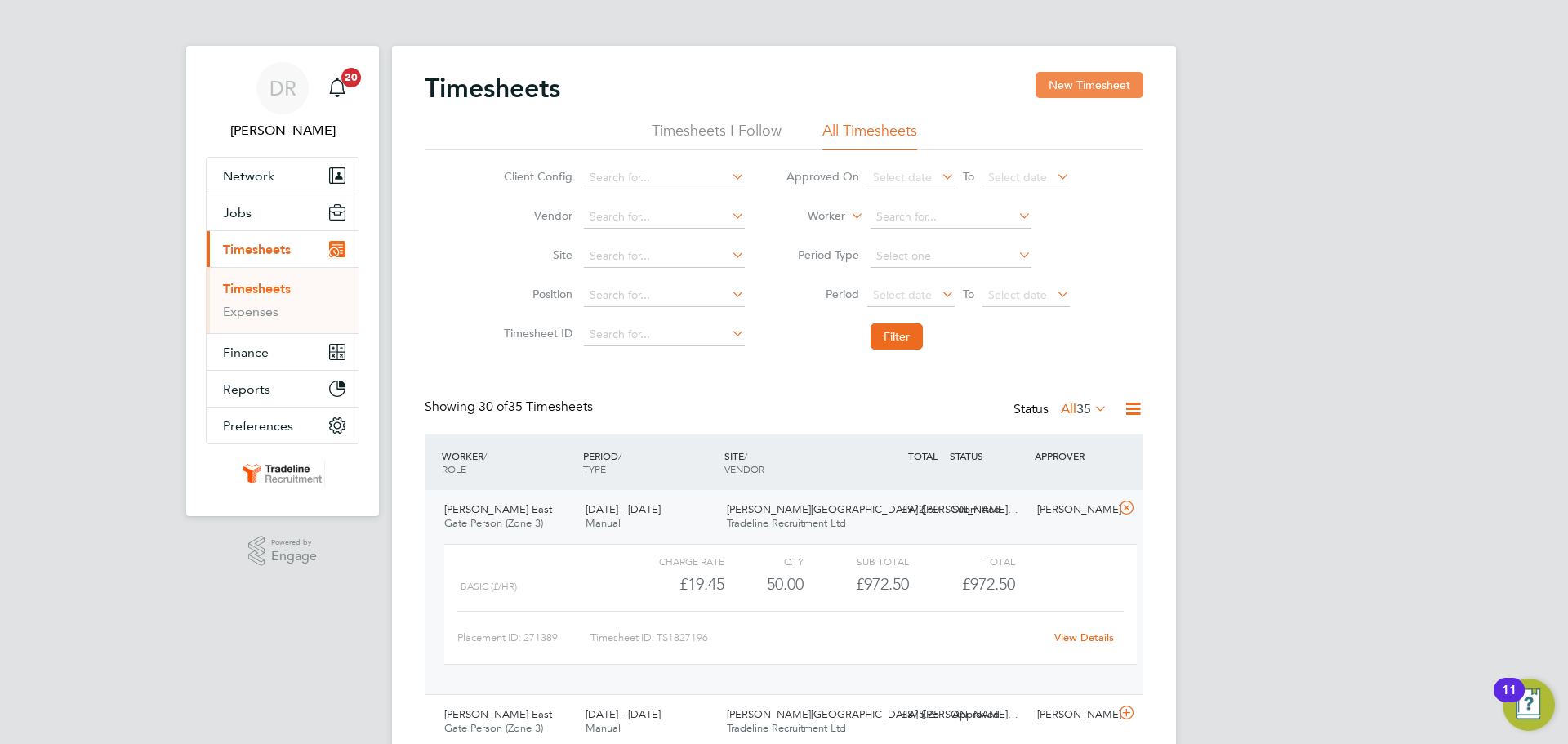
click at [1061, 86] on button "New Timesheet" at bounding box center [1090, 85] width 108 height 26
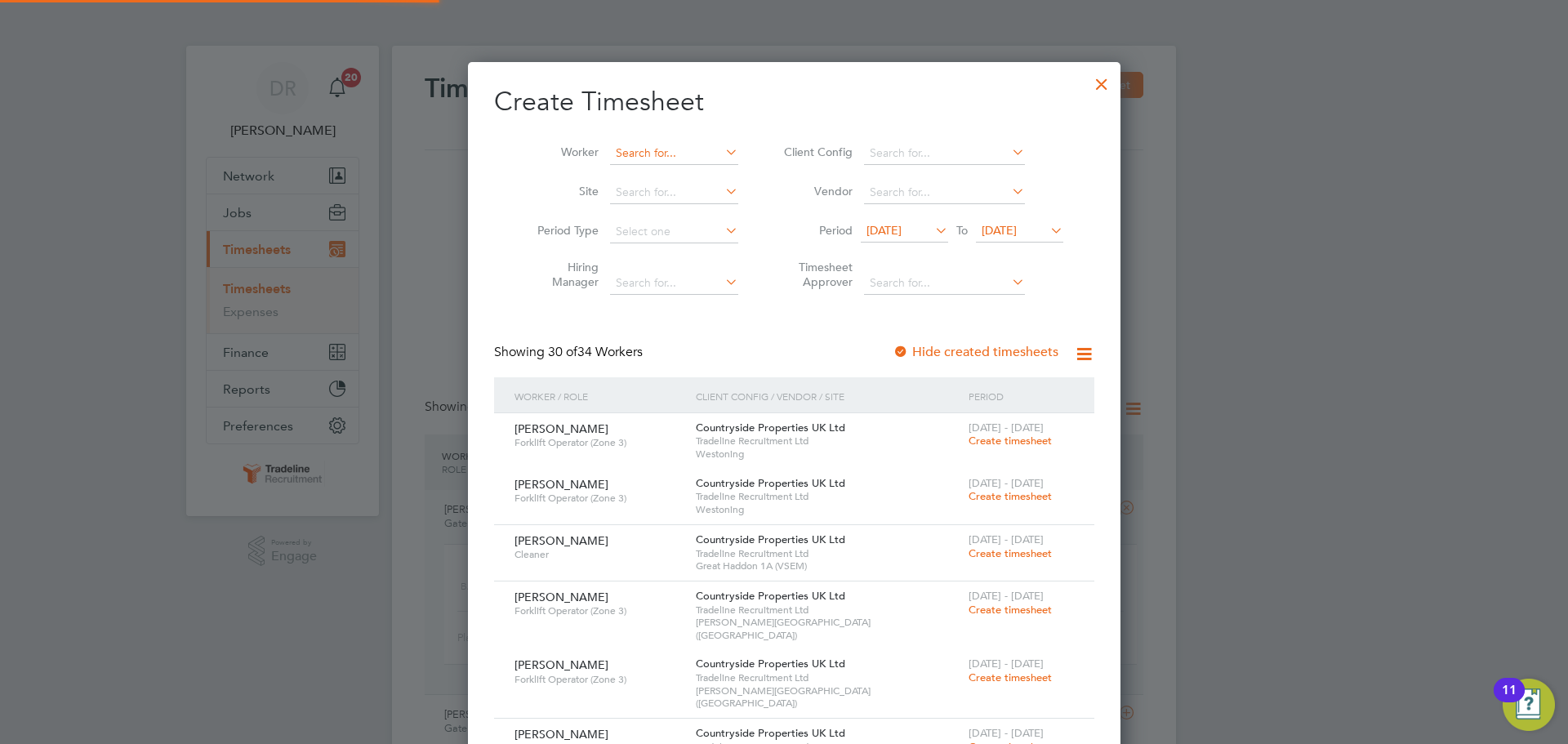
click at [656, 155] on input at bounding box center [675, 154] width 128 height 23
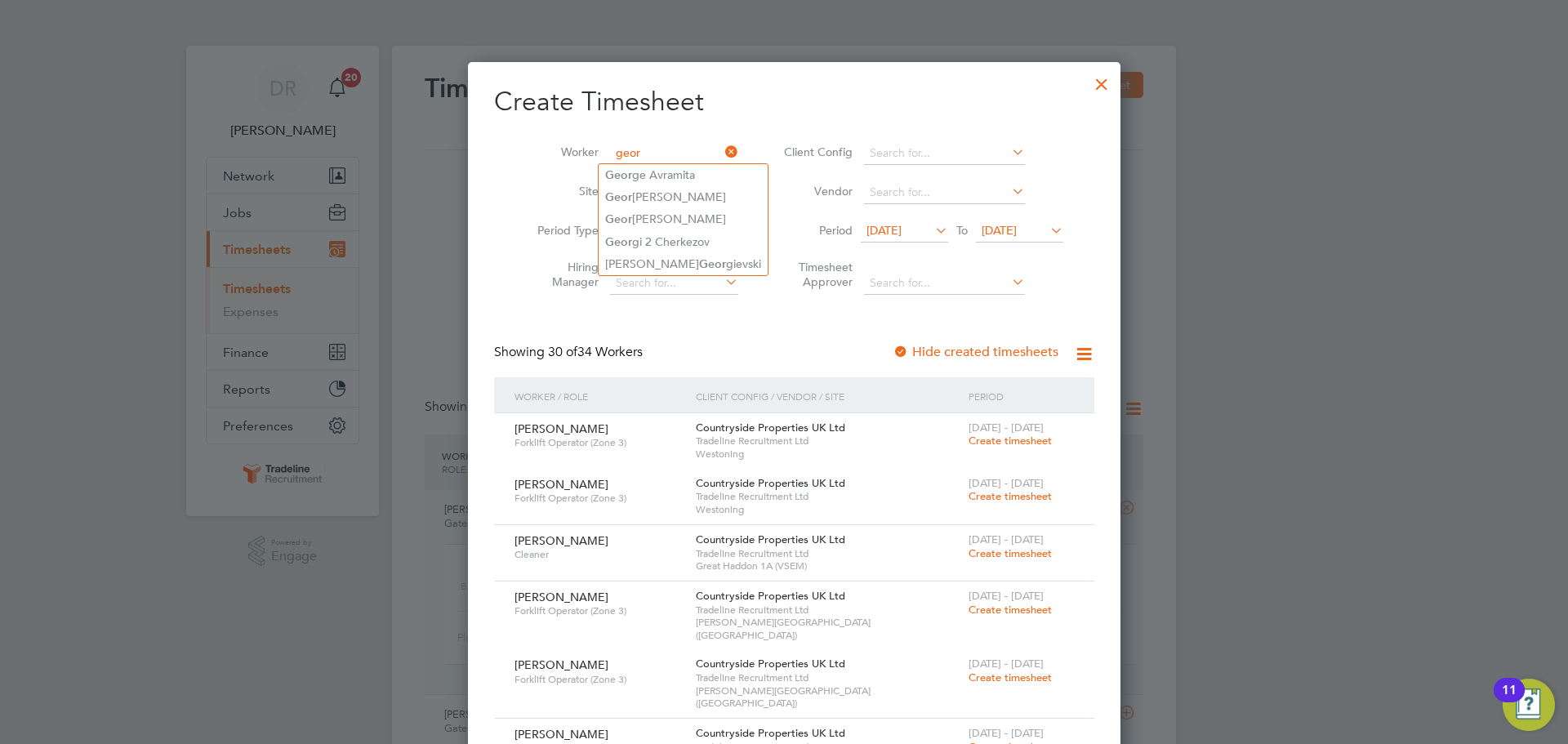
type input "geor"
click at [1416, 307] on div at bounding box center [784, 372] width 1568 height 744
click at [1087, 83] on div at bounding box center [1101, 79] width 29 height 29
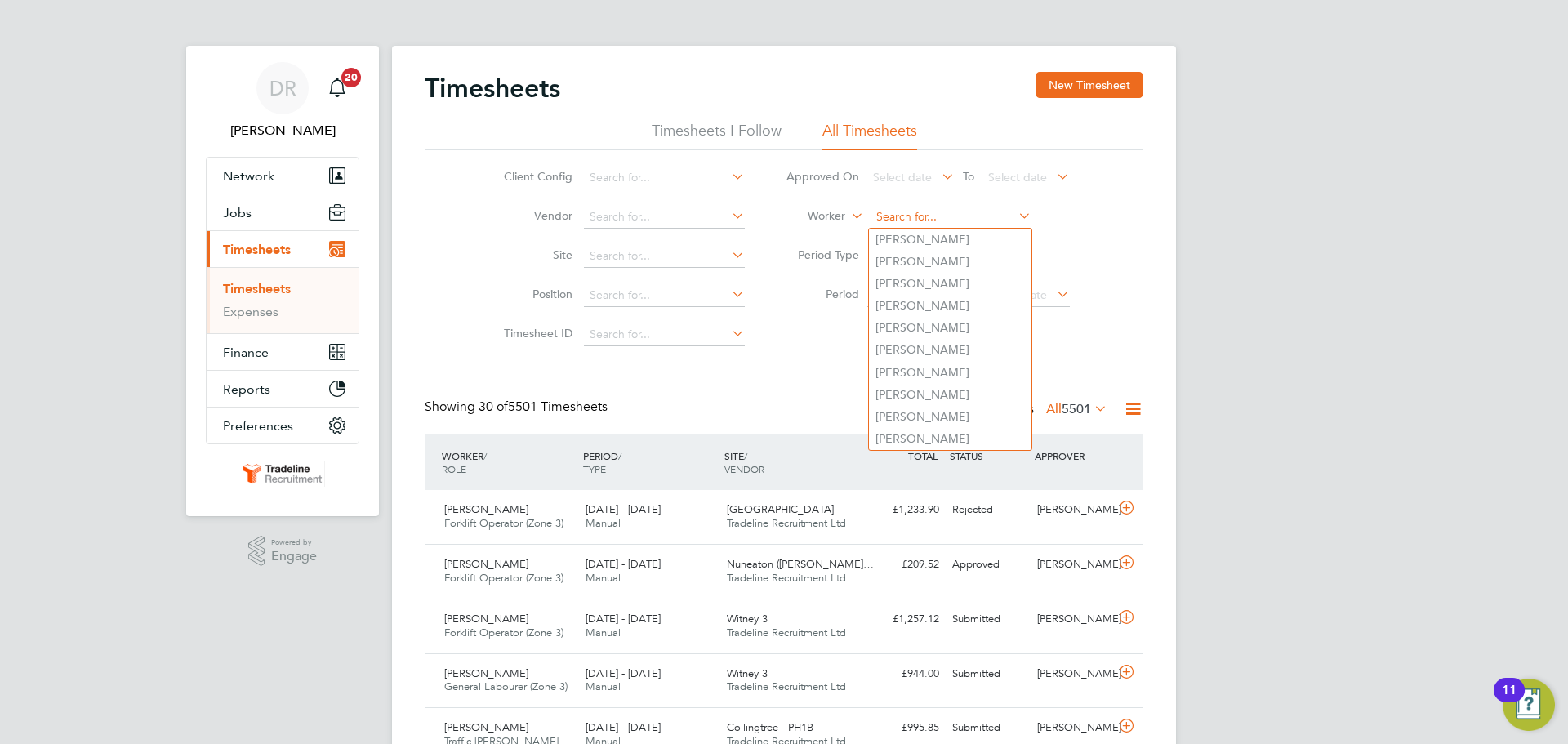
click at [901, 213] on input at bounding box center [951, 217] width 161 height 23
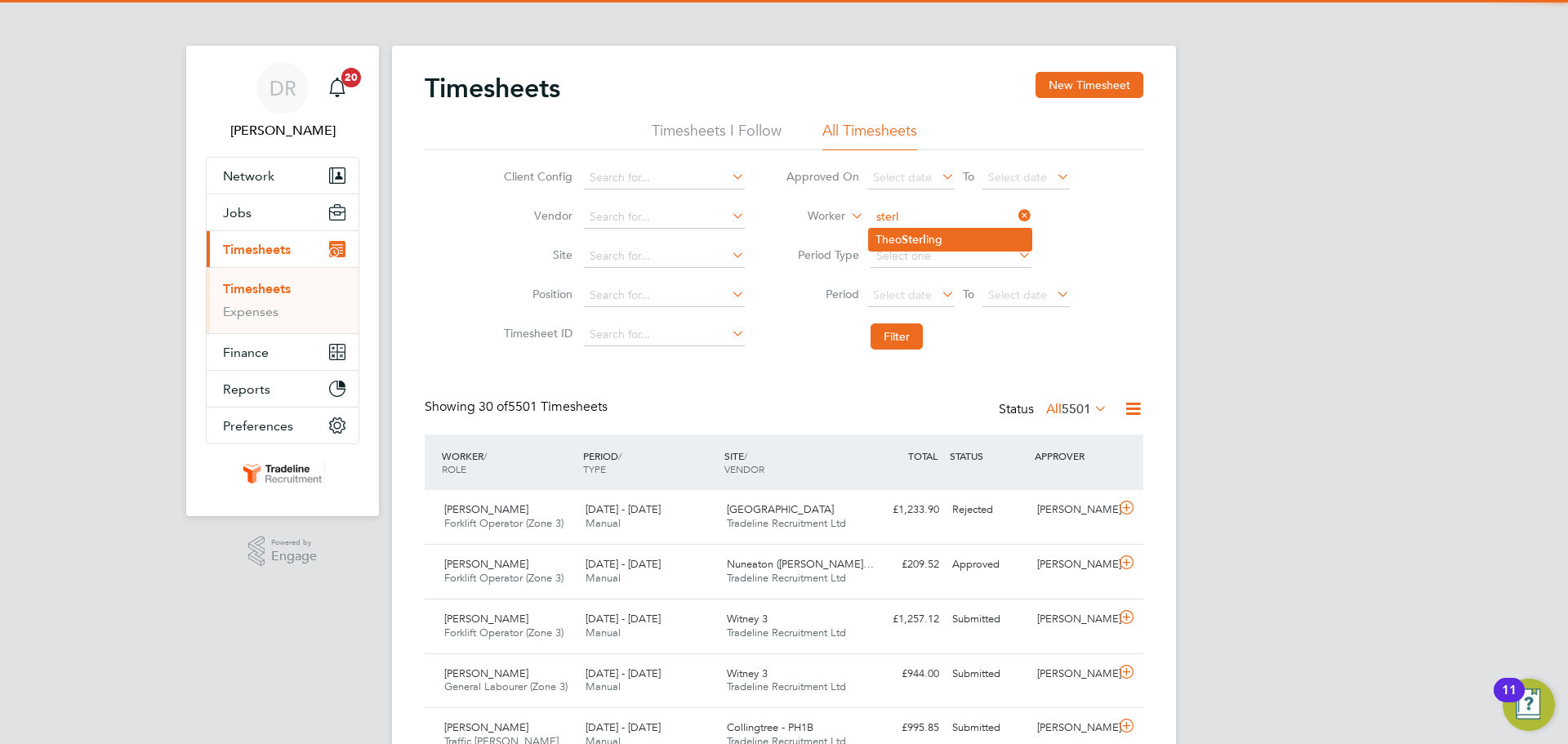
click at [926, 234] on b "Sterl" at bounding box center [914, 240] width 25 height 14
type input "[PERSON_NAME]"
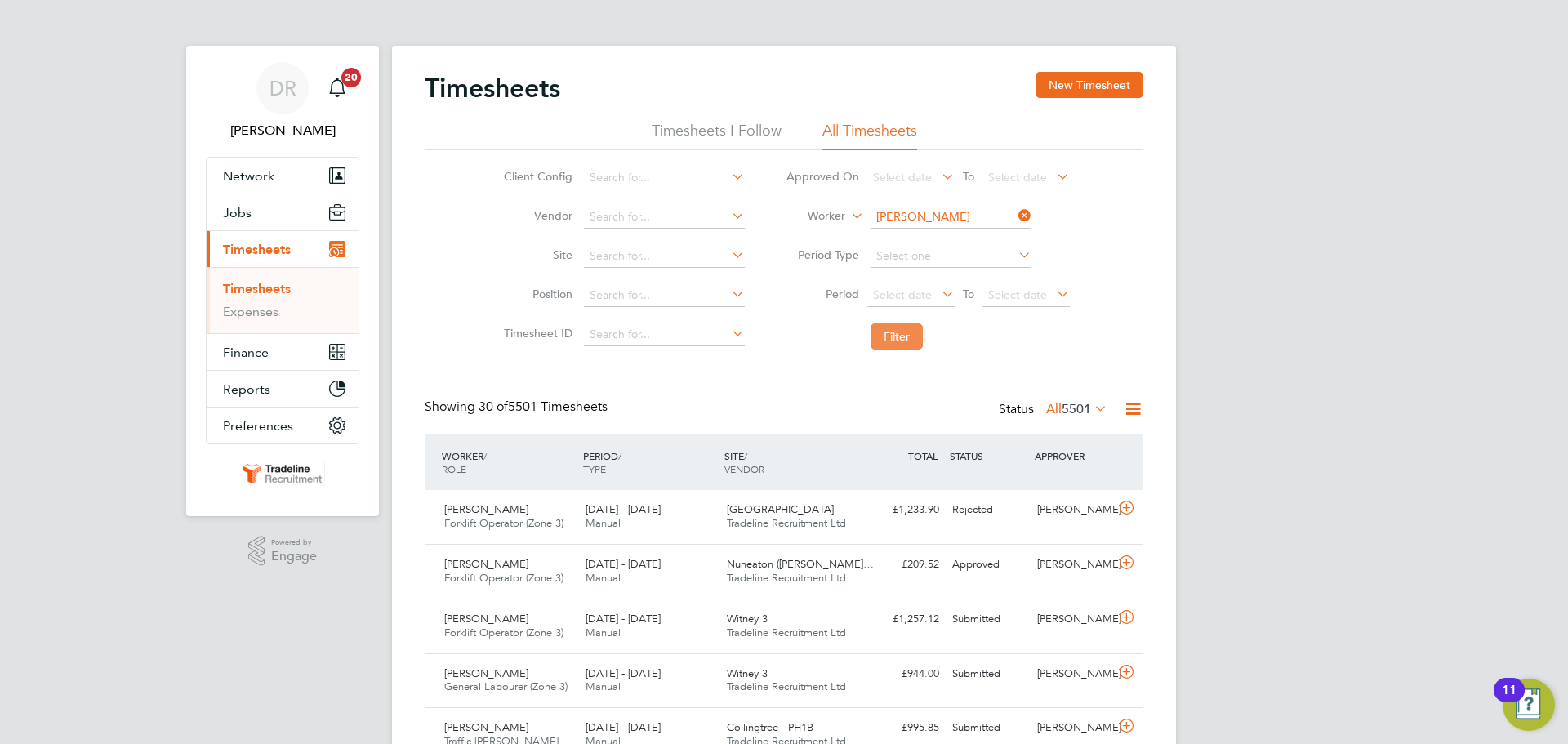
click at [904, 329] on button "Filter" at bounding box center [896, 337] width 52 height 26
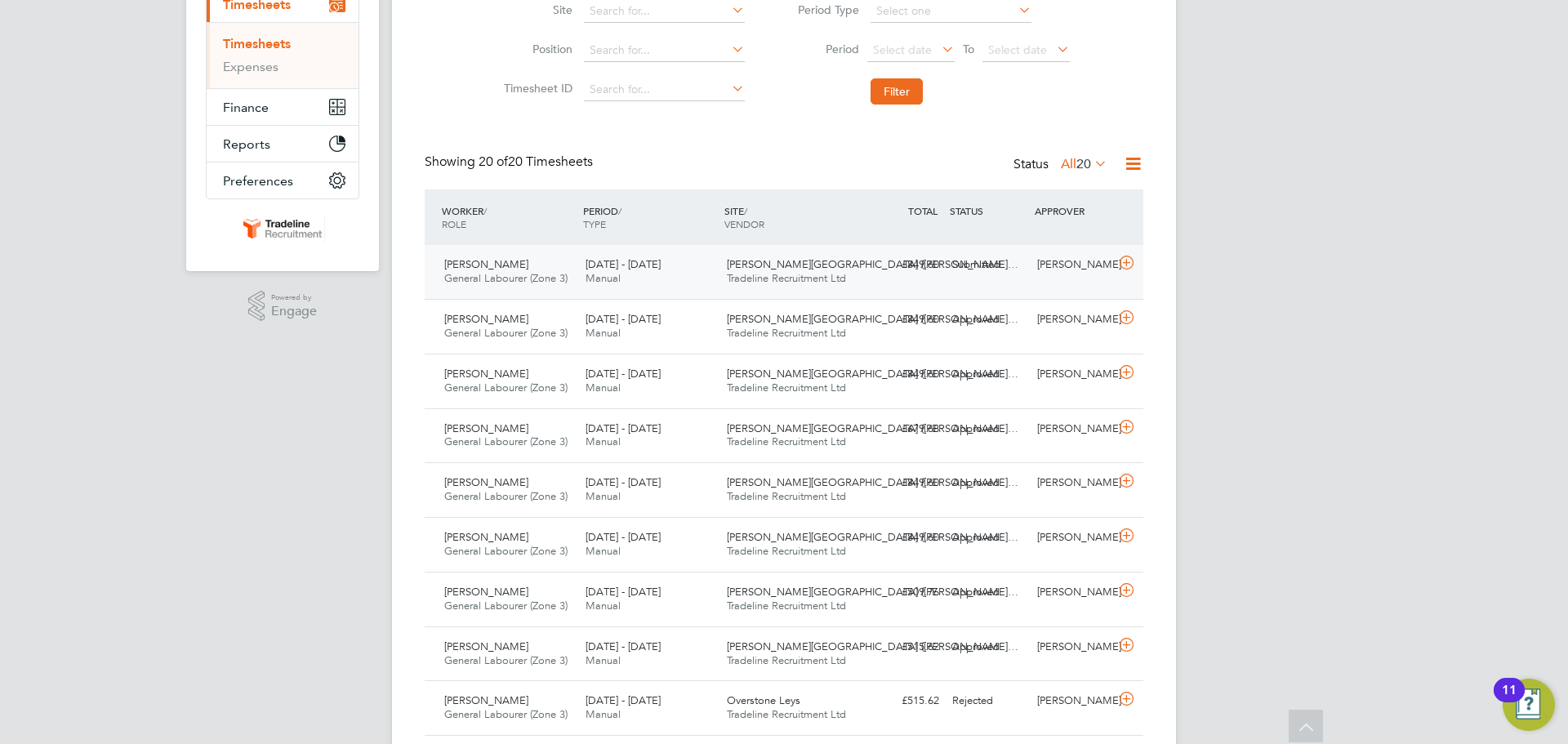
click at [1126, 273] on div at bounding box center [1129, 265] width 29 height 26
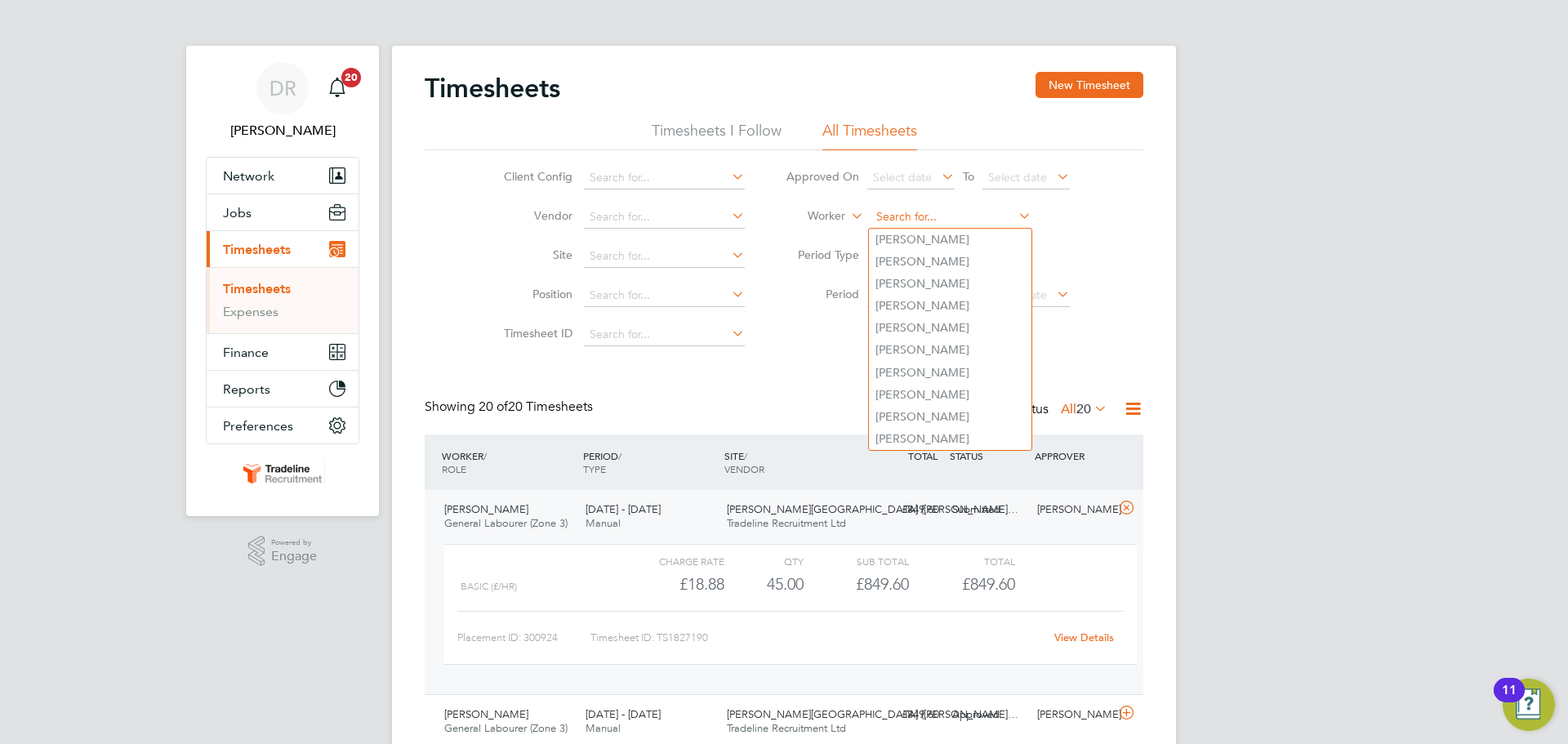
click at [922, 212] on input at bounding box center [951, 217] width 161 height 23
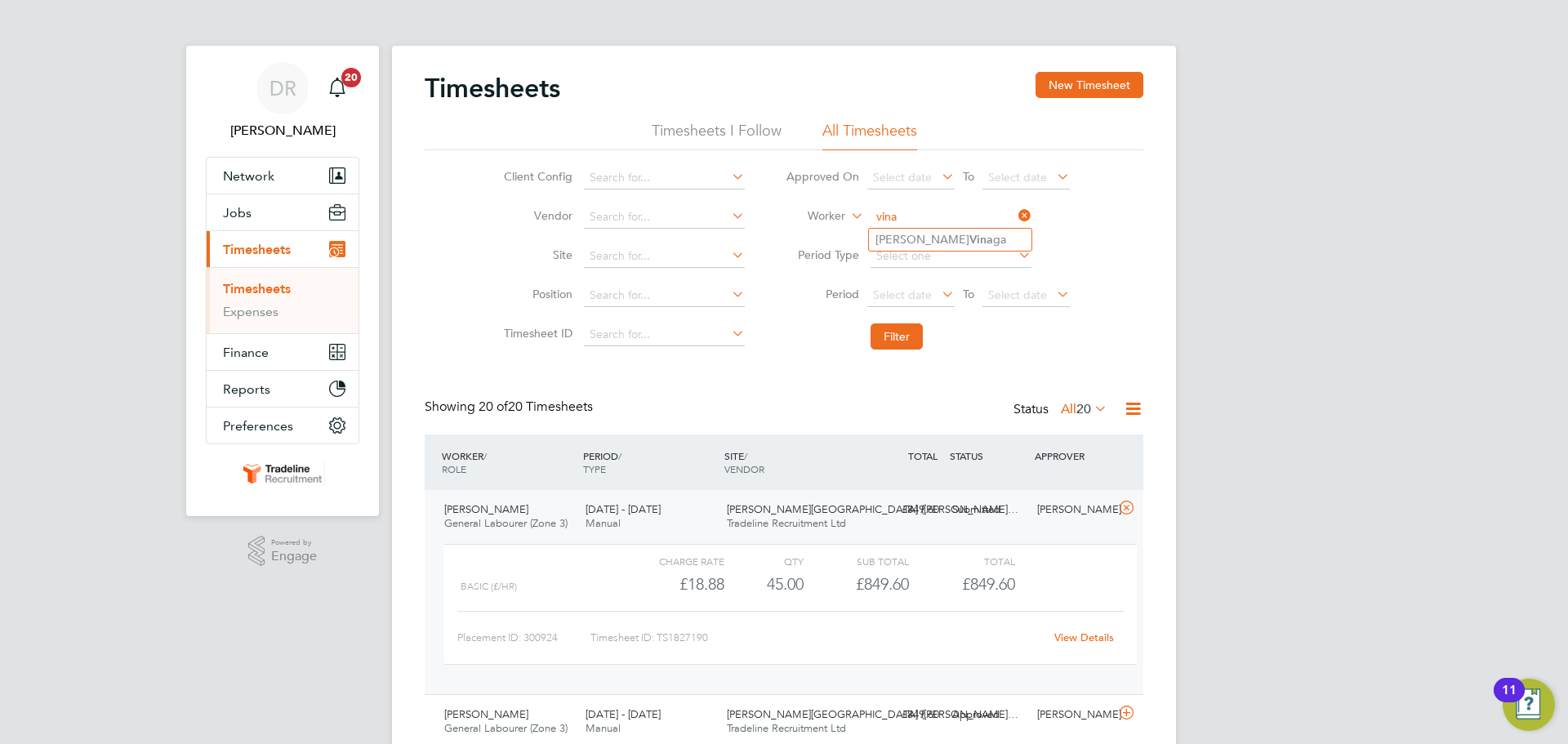
click at [969, 236] on b "Vina" at bounding box center [981, 240] width 24 height 14
type input "[PERSON_NAME]"
click at [915, 354] on li "Filter" at bounding box center [928, 336] width 325 height 42
click at [912, 348] on button "Filter" at bounding box center [896, 337] width 52 height 26
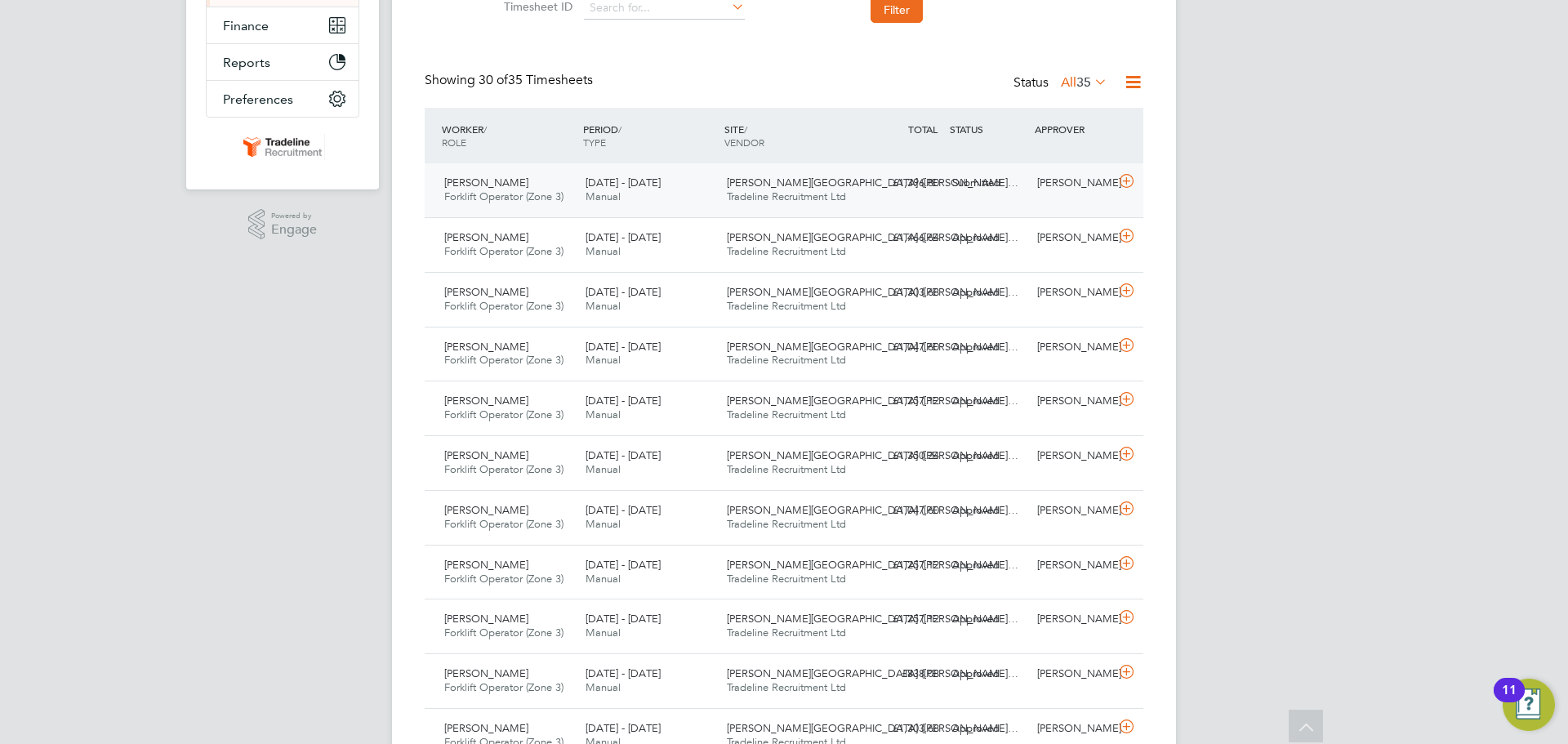
click at [1130, 179] on icon at bounding box center [1126, 181] width 20 height 13
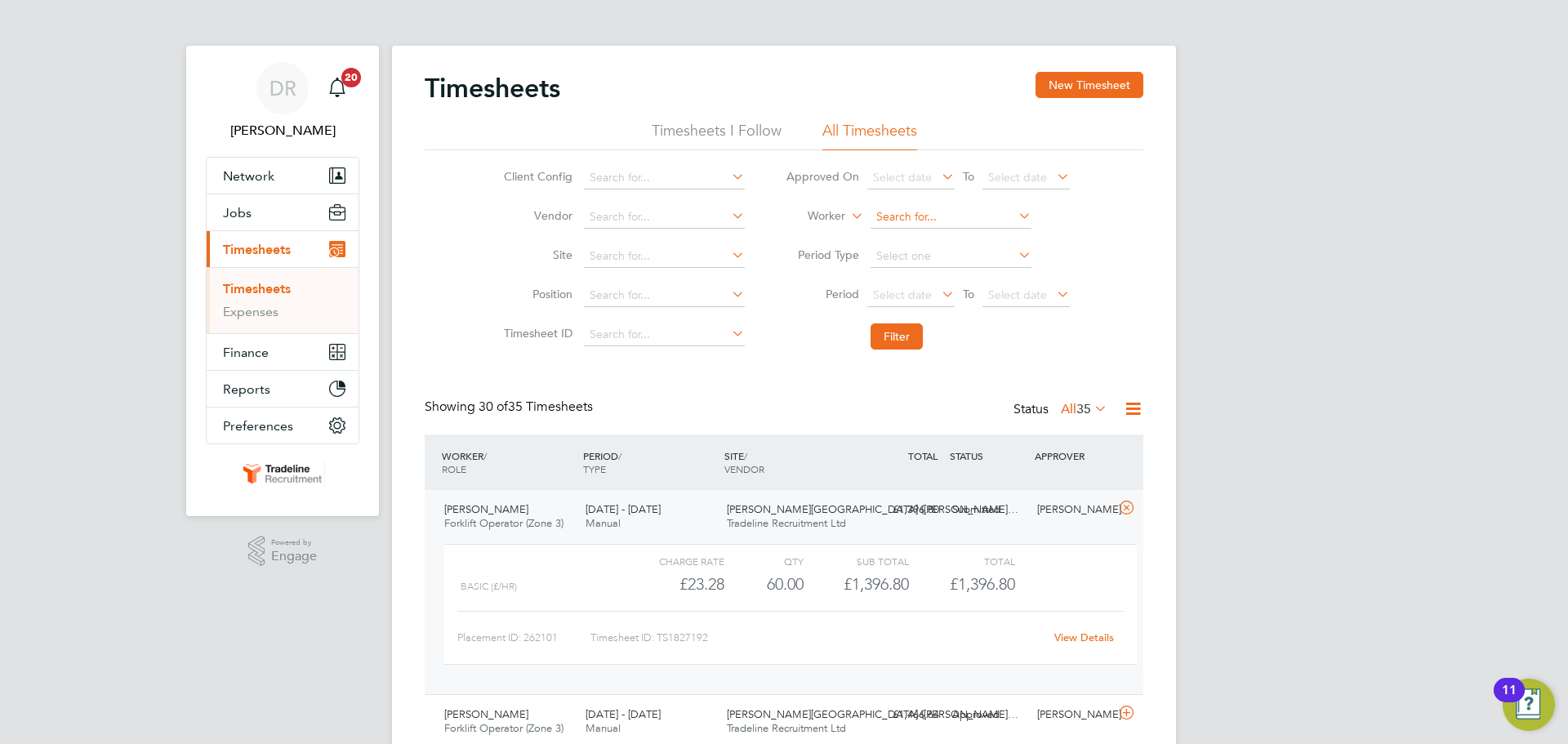
click at [946, 220] on input at bounding box center [951, 217] width 161 height 23
click at [943, 300] on li "Ion Pint ilie" at bounding box center [950, 305] width 163 height 22
type input "Ion Pintilie"
click at [910, 358] on li "Filter" at bounding box center [928, 336] width 325 height 42
drag, startPoint x: 910, startPoint y: 334, endPoint x: 1002, endPoint y: 331, distance: 92.0
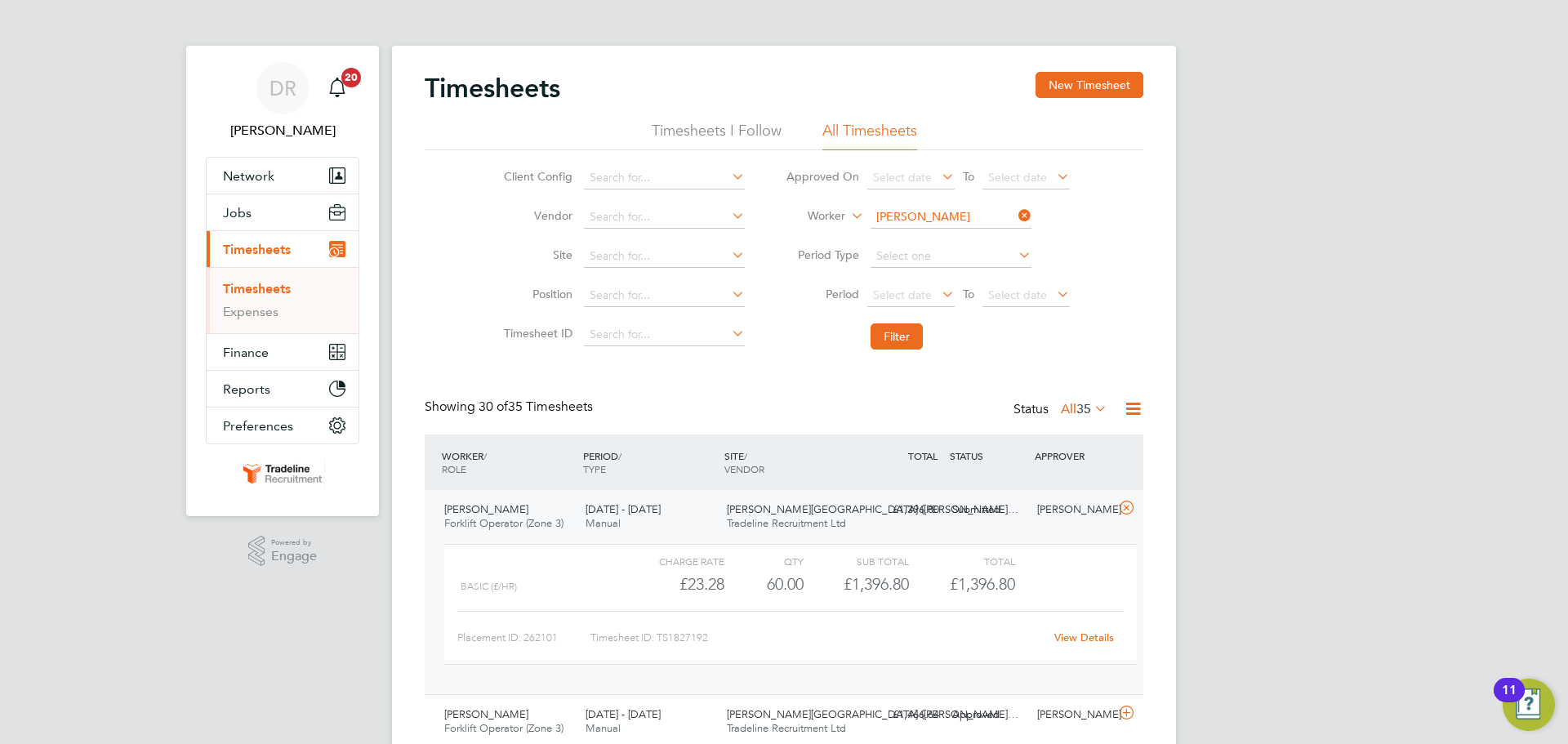
click at [909, 333] on button "Filter" at bounding box center [896, 337] width 52 height 26
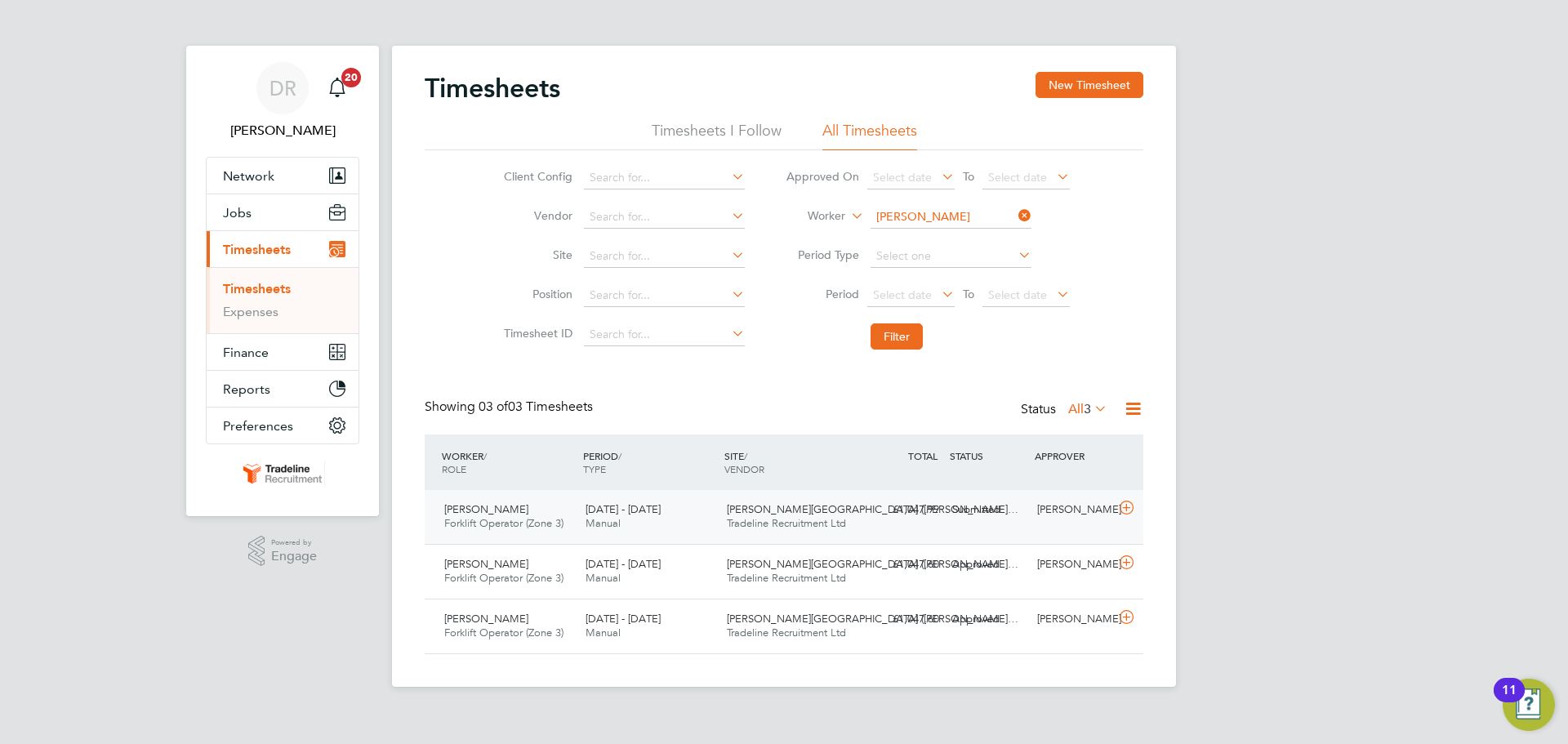
click at [1127, 509] on icon at bounding box center [1126, 507] width 20 height 13
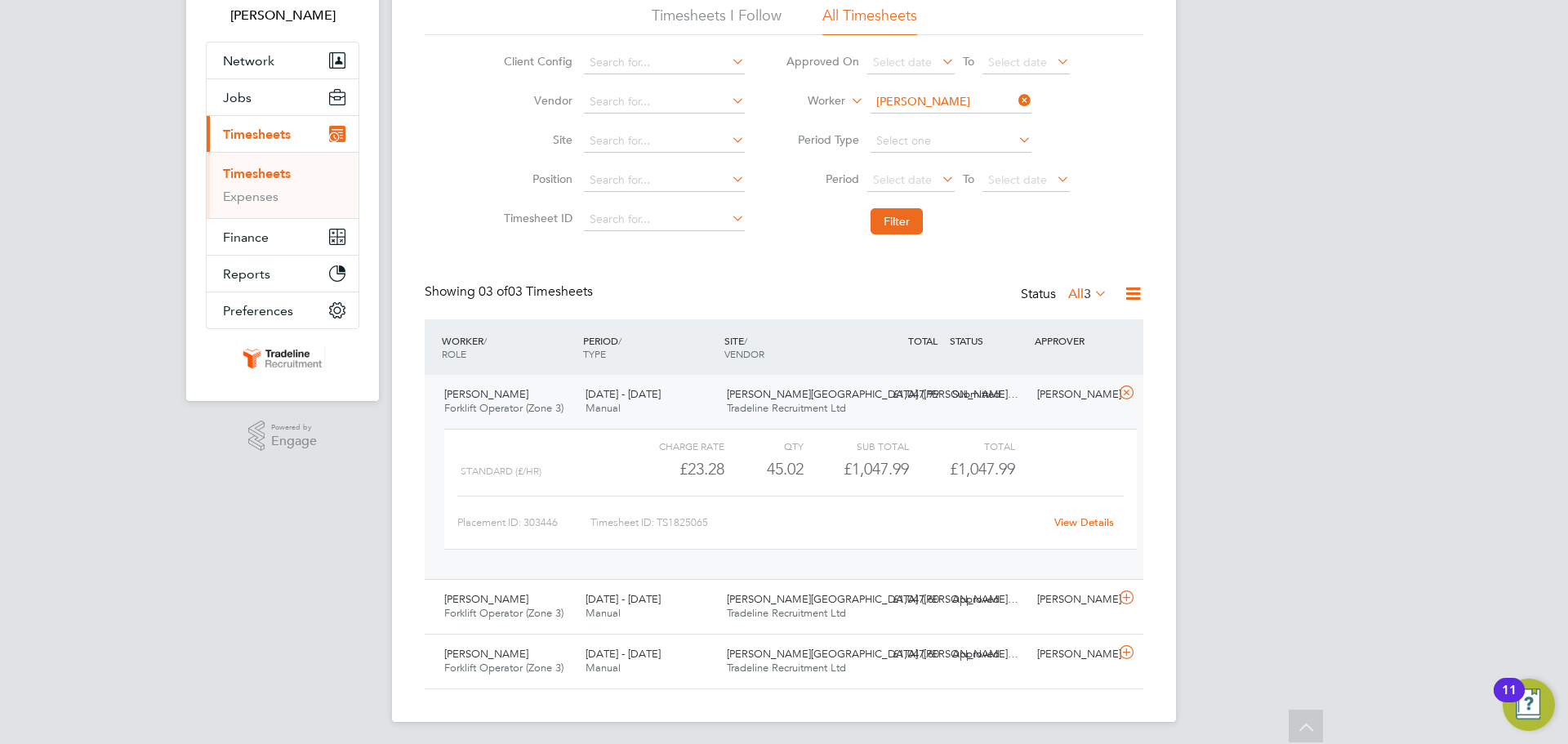
click at [1081, 521] on link "View Details" at bounding box center [1084, 522] width 60 height 14
click at [911, 103] on input at bounding box center [951, 102] width 161 height 23
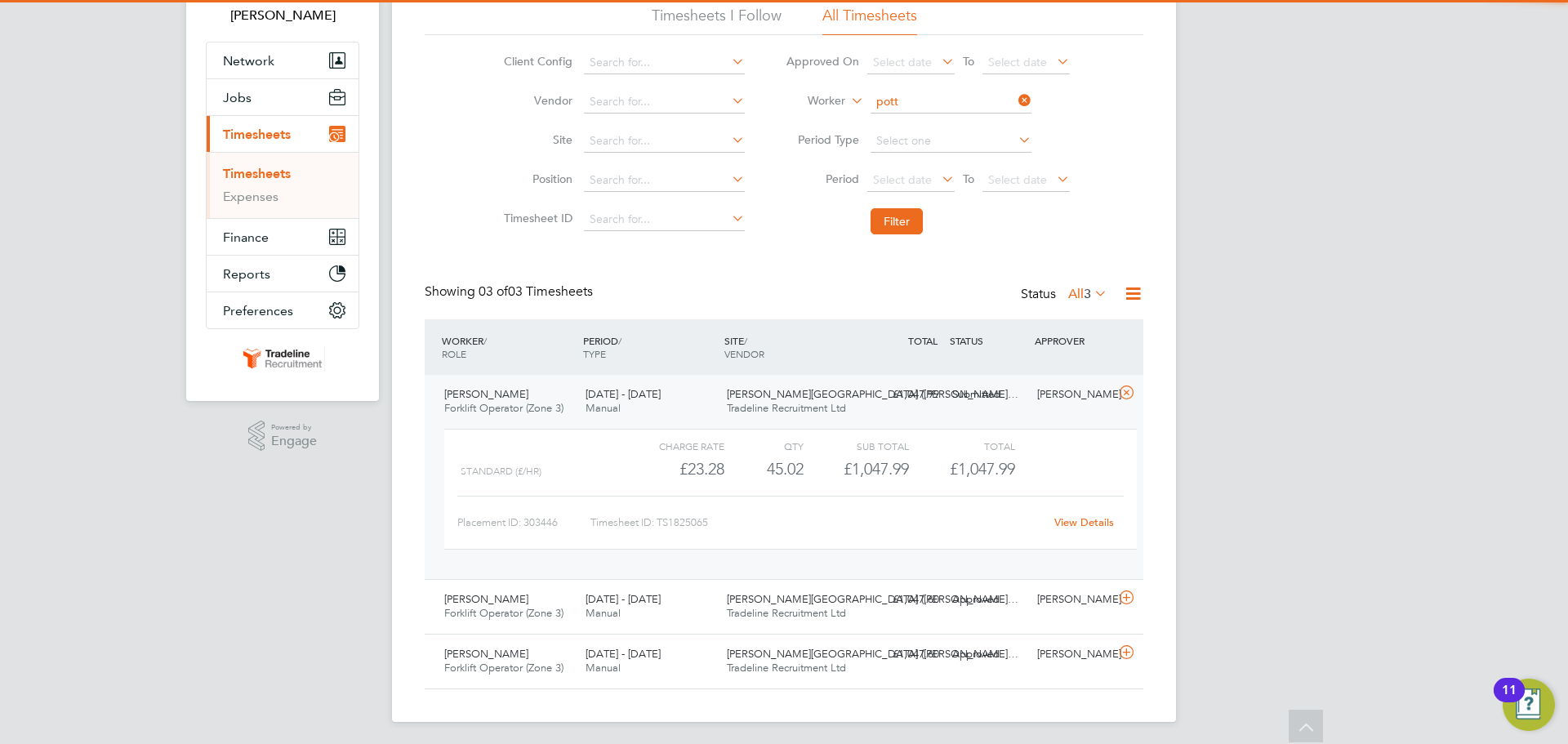
click at [931, 122] on li "Neil Pott s" at bounding box center [950, 124] width 163 height 22
type input "Neil Potts"
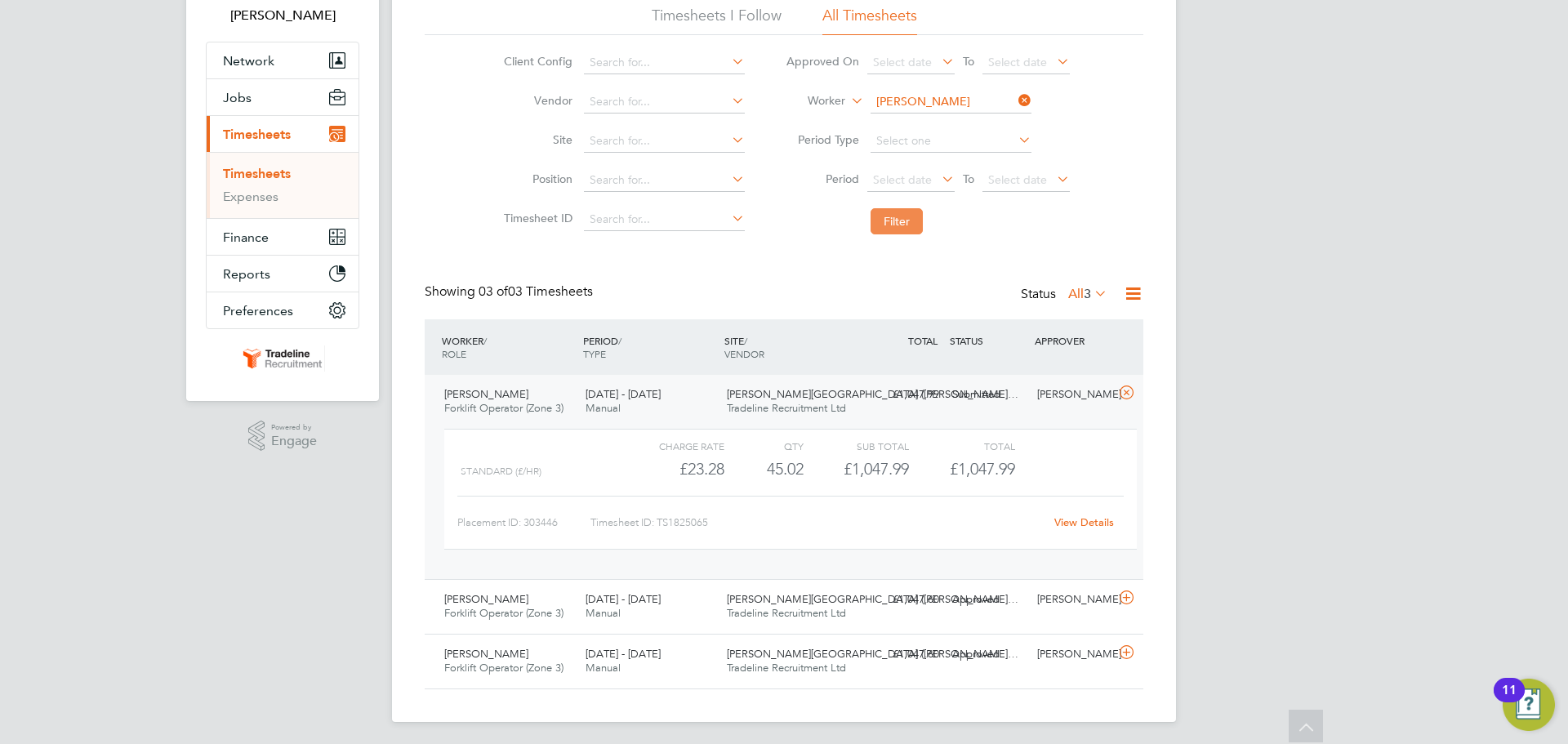
click at [909, 216] on button "Filter" at bounding box center [896, 222] width 52 height 26
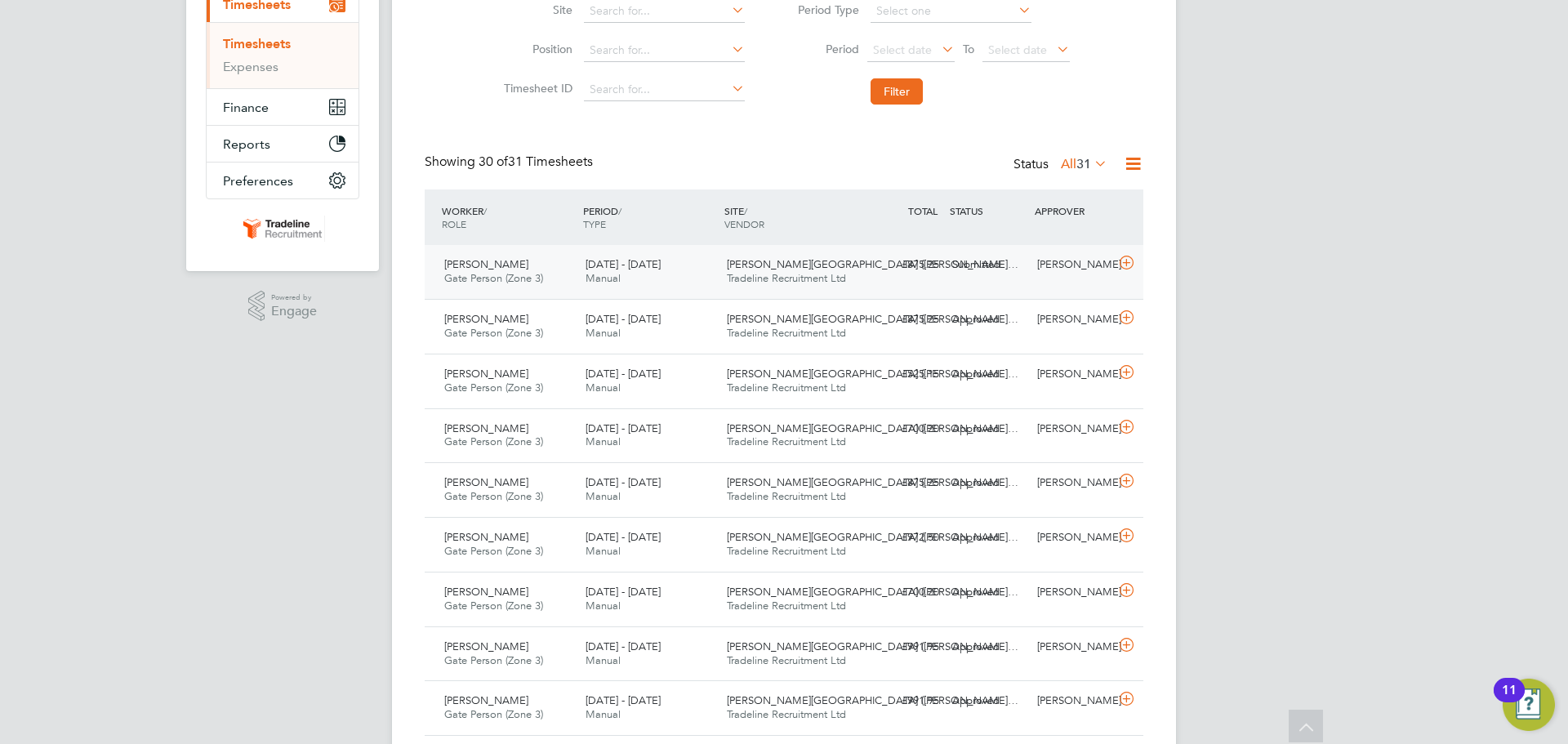
click at [1127, 269] on icon at bounding box center [1126, 263] width 20 height 13
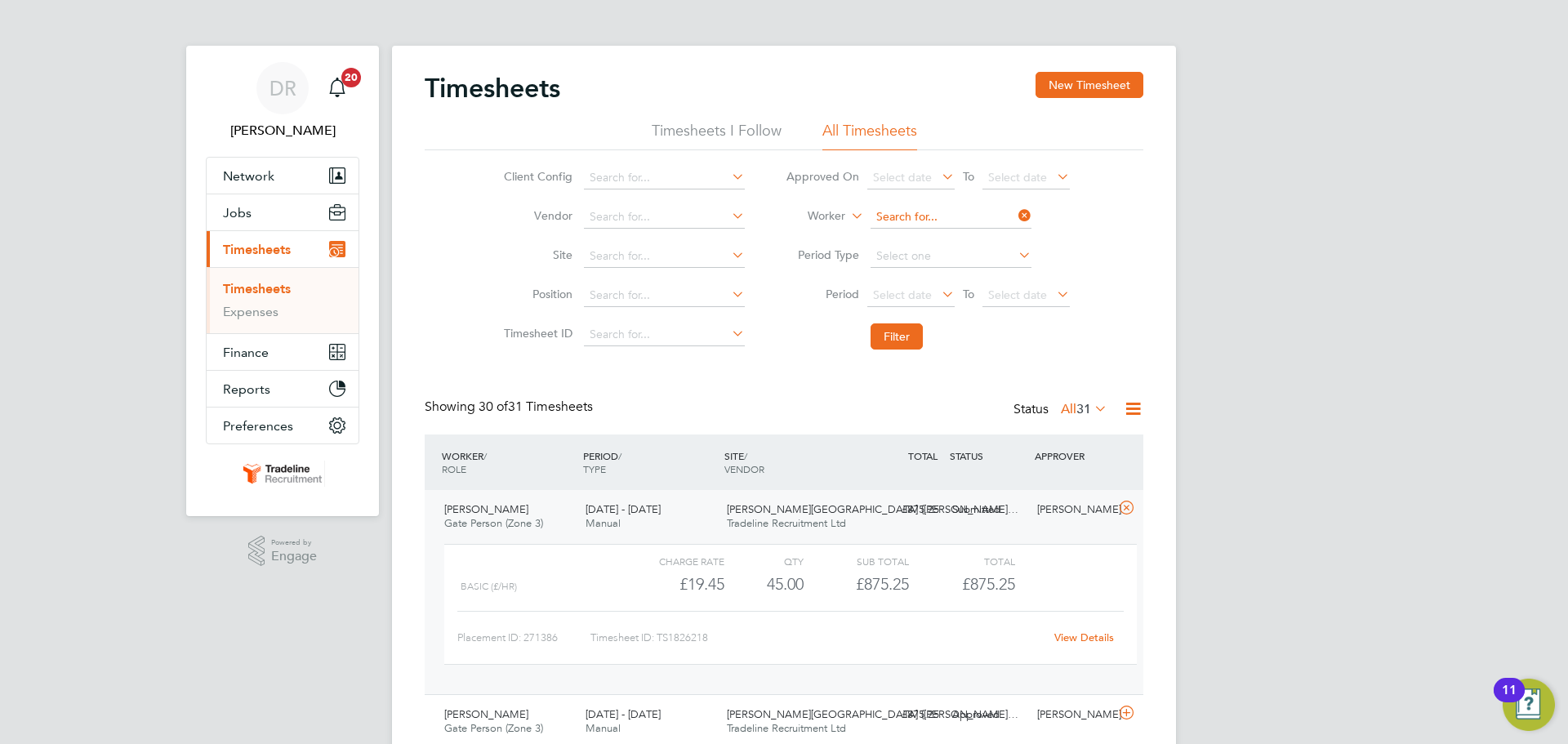
click at [920, 209] on input at bounding box center [951, 217] width 161 height 23
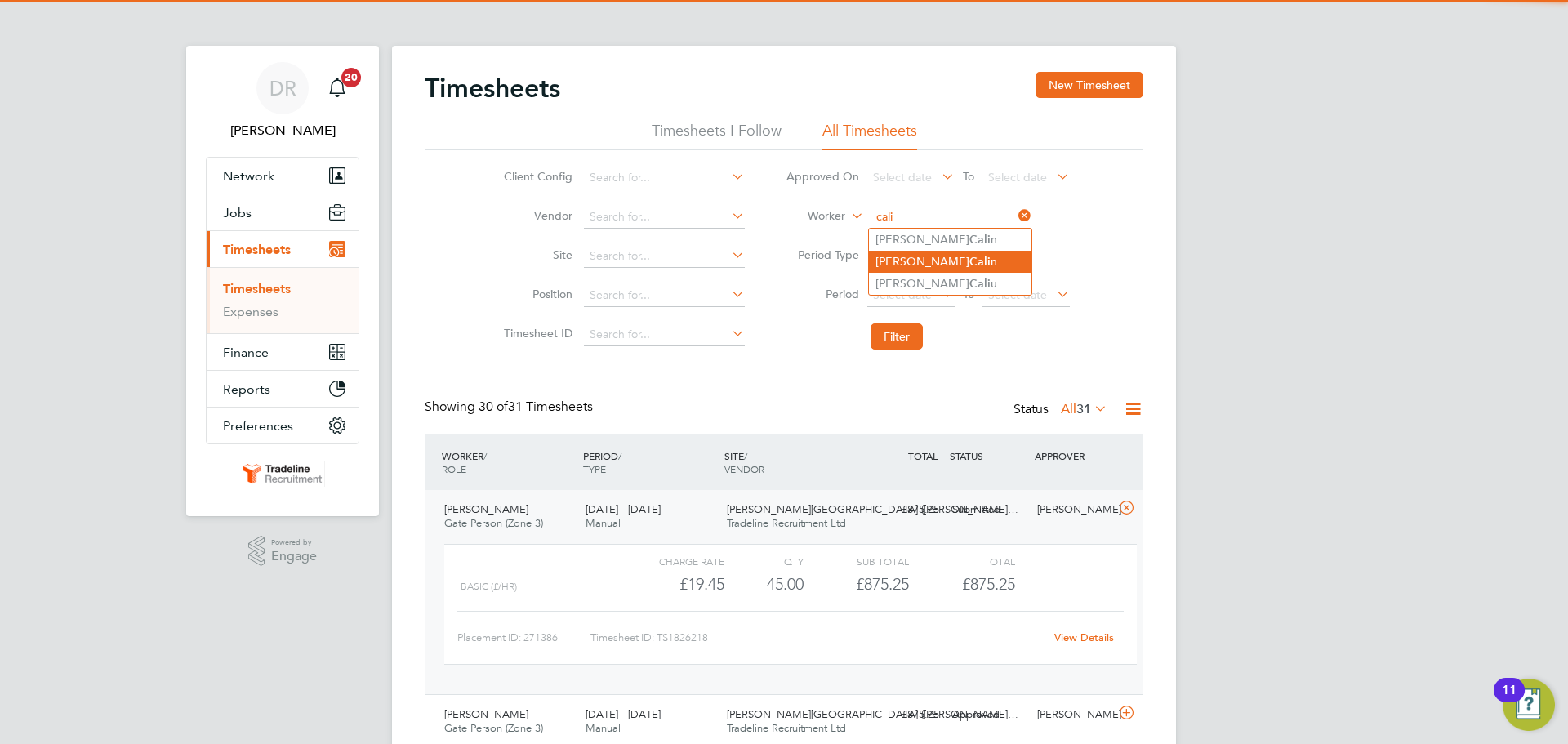
click at [932, 258] on li "Alexandru-Catalin Cali n" at bounding box center [950, 261] width 163 height 22
type input "Alexandru-Catalin Calin"
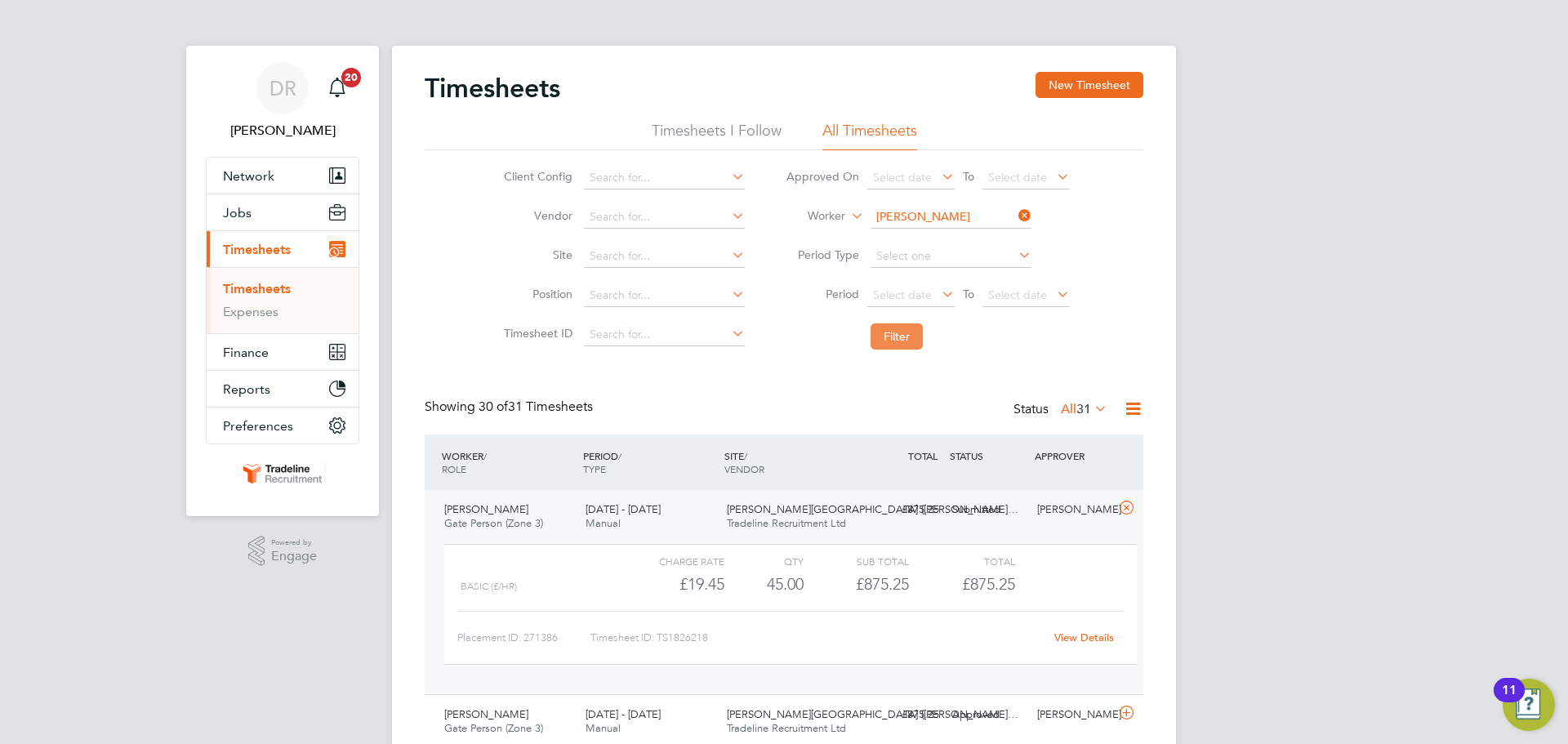
click at [910, 337] on button "Filter" at bounding box center [896, 337] width 52 height 26
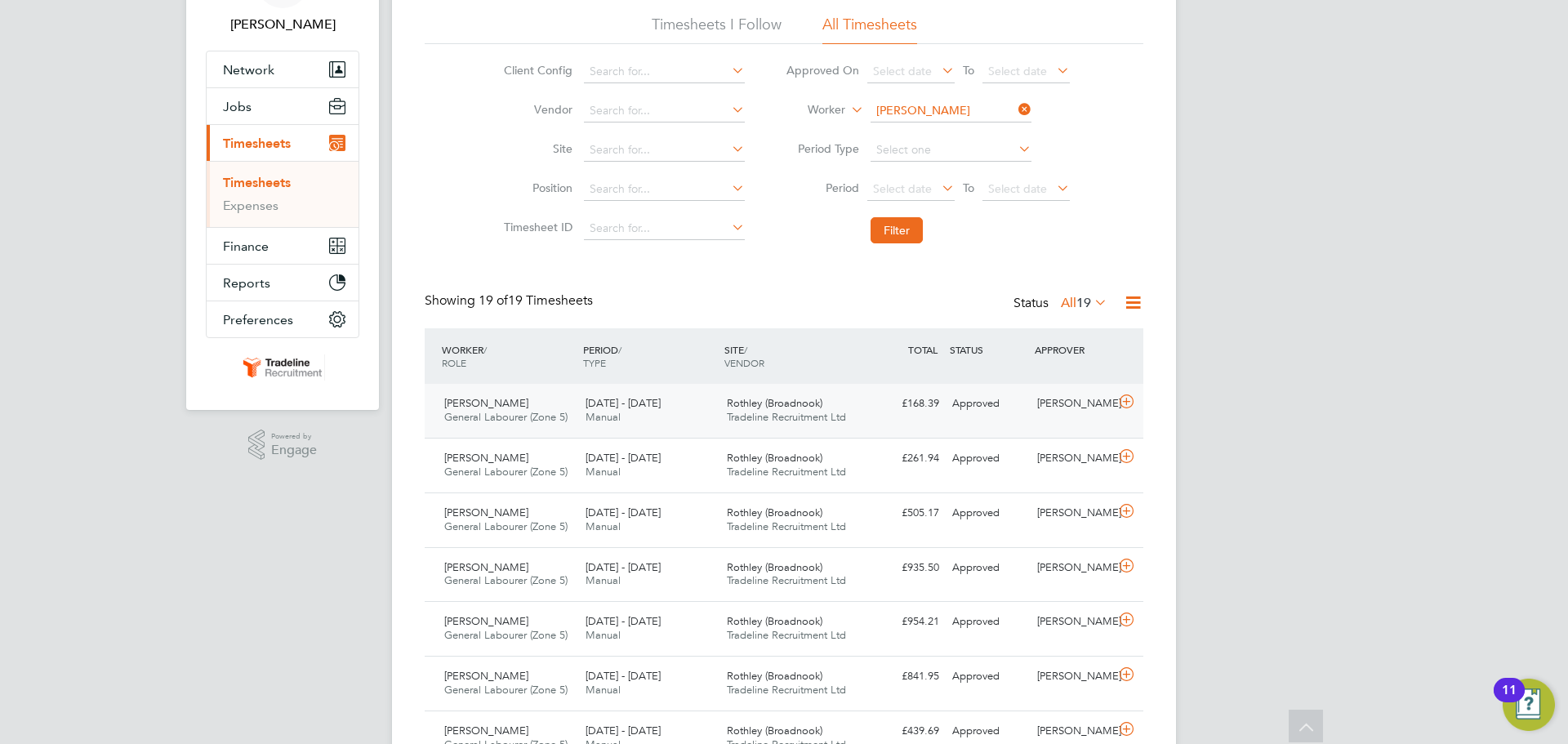
click at [1120, 405] on icon at bounding box center [1126, 401] width 20 height 13
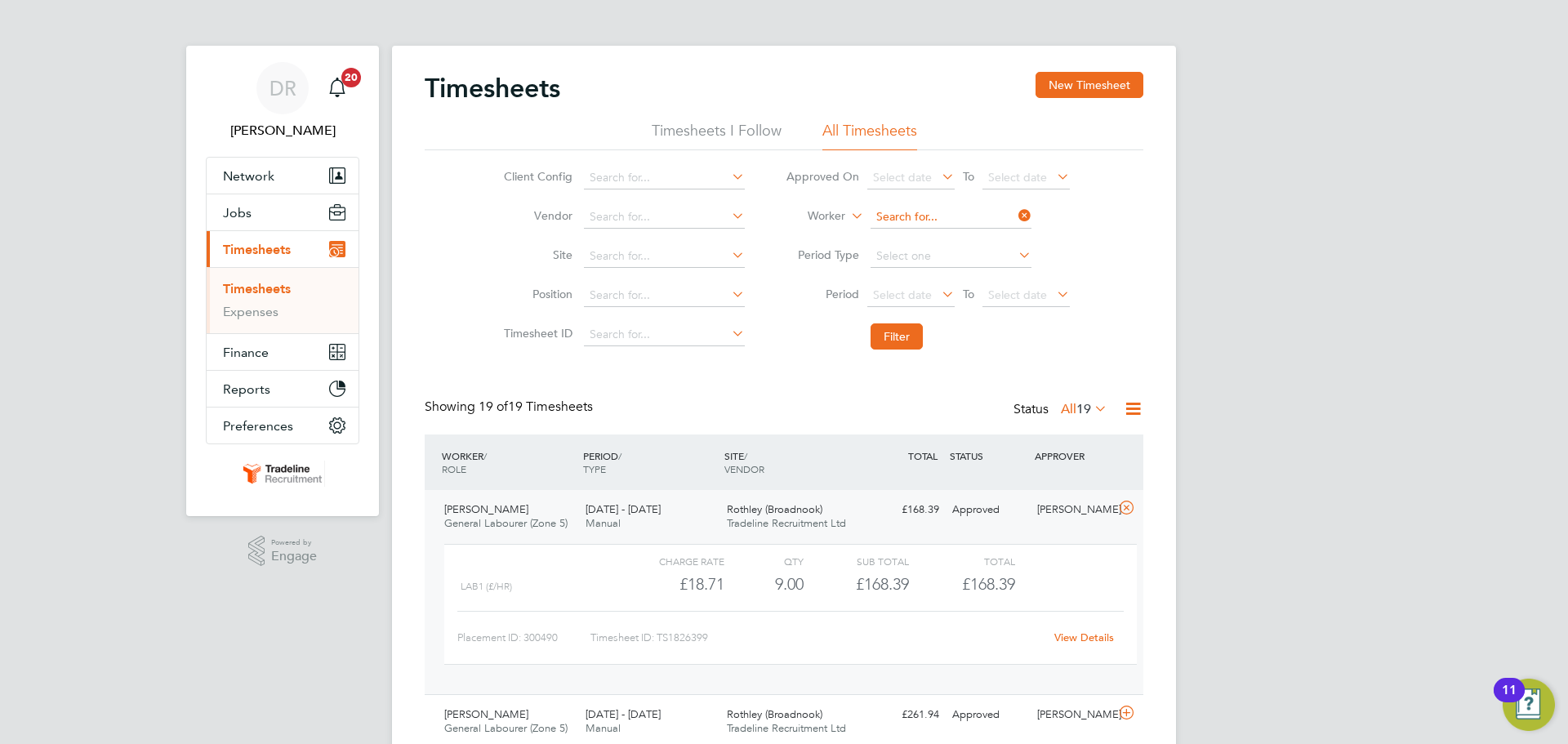
click at [944, 212] on input at bounding box center [951, 217] width 161 height 23
click at [969, 244] on b "Zin" at bounding box center [978, 240] width 18 height 14
type input "[PERSON_NAME]"
click at [886, 324] on button "Filter" at bounding box center [896, 337] width 52 height 26
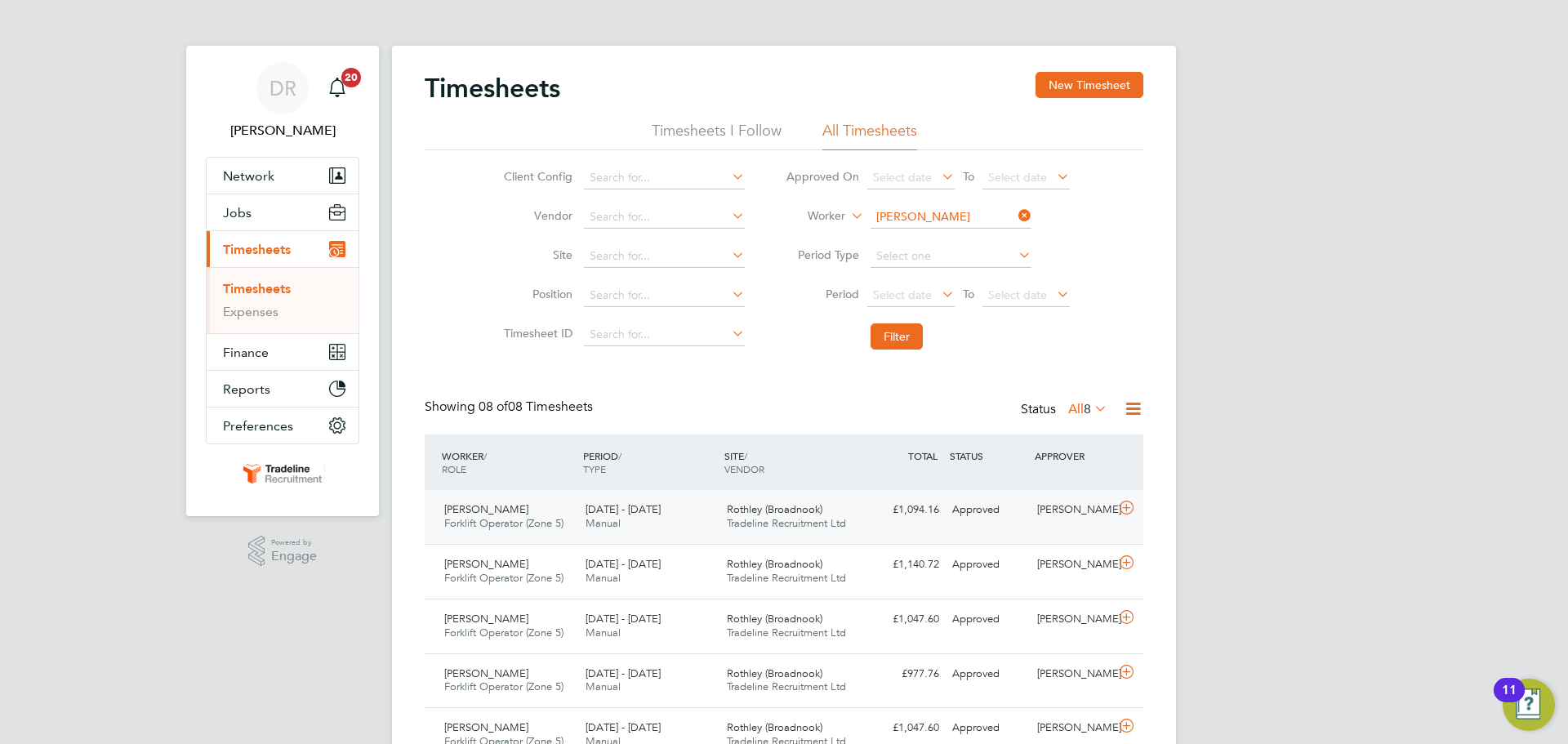
click at [1140, 511] on div at bounding box center [1129, 510] width 29 height 26
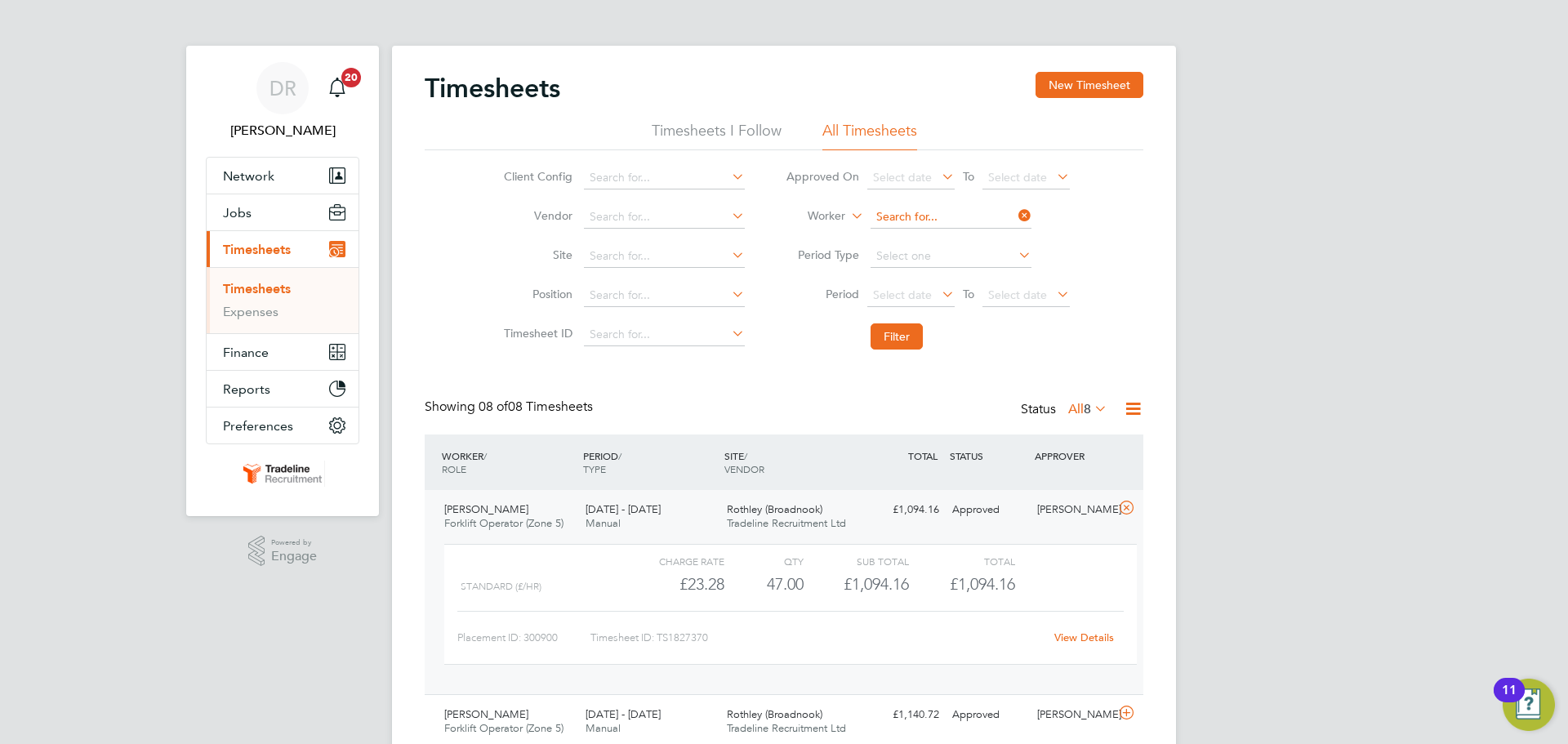
click at [947, 208] on input at bounding box center [951, 217] width 161 height 23
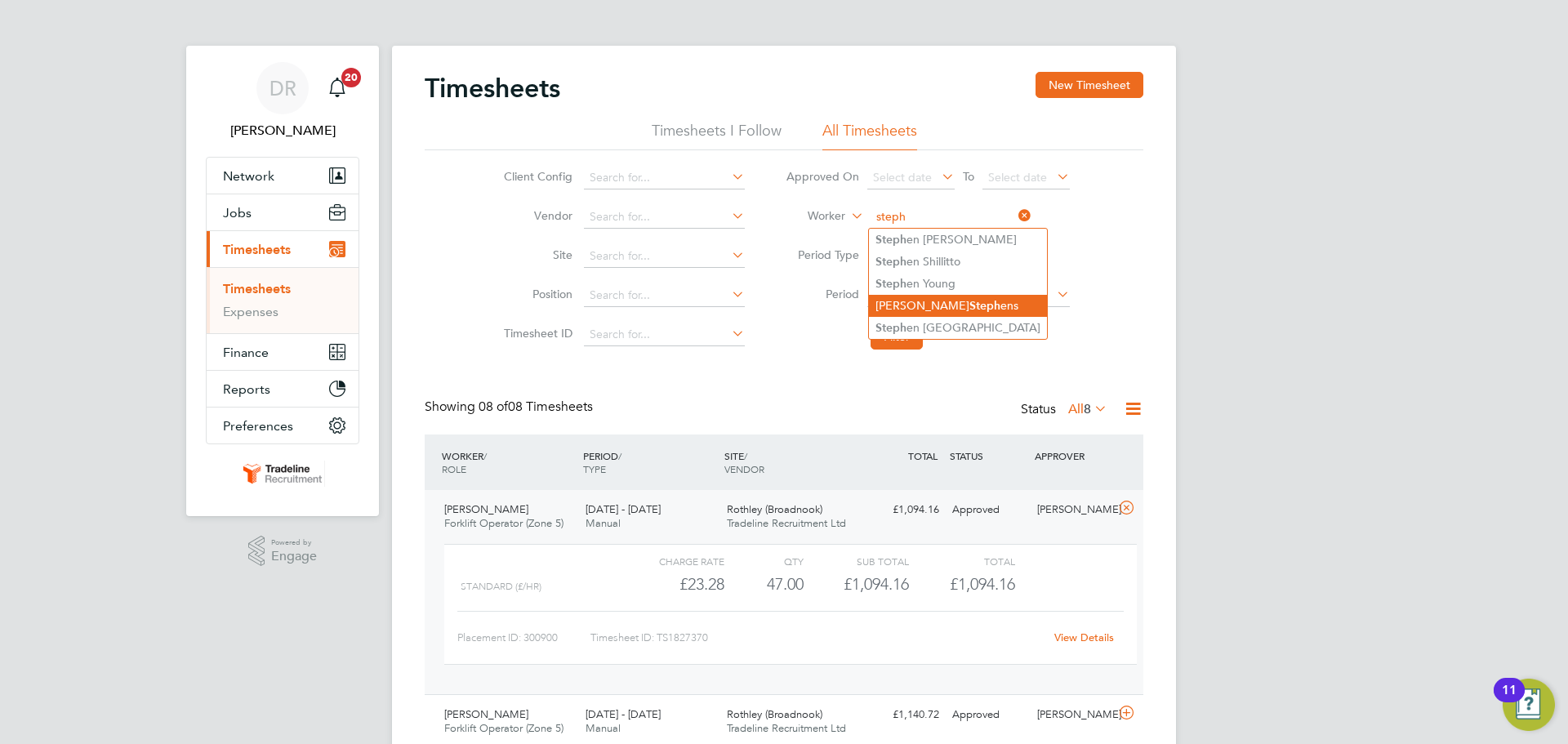
click at [944, 300] on li "Craig Steph ens" at bounding box center [958, 305] width 178 height 22
type input "[PERSON_NAME]"
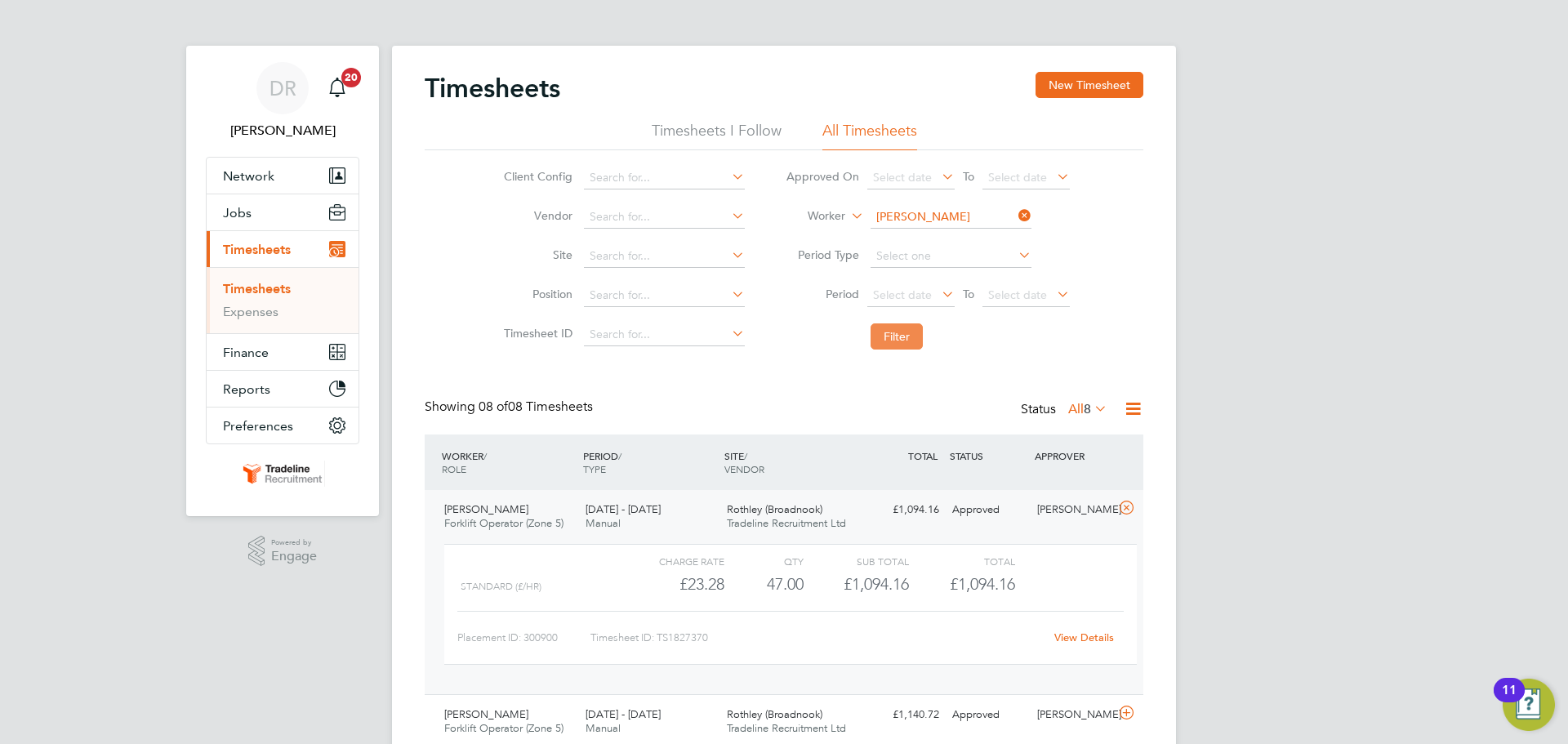
click at [914, 327] on button "Filter" at bounding box center [896, 337] width 52 height 26
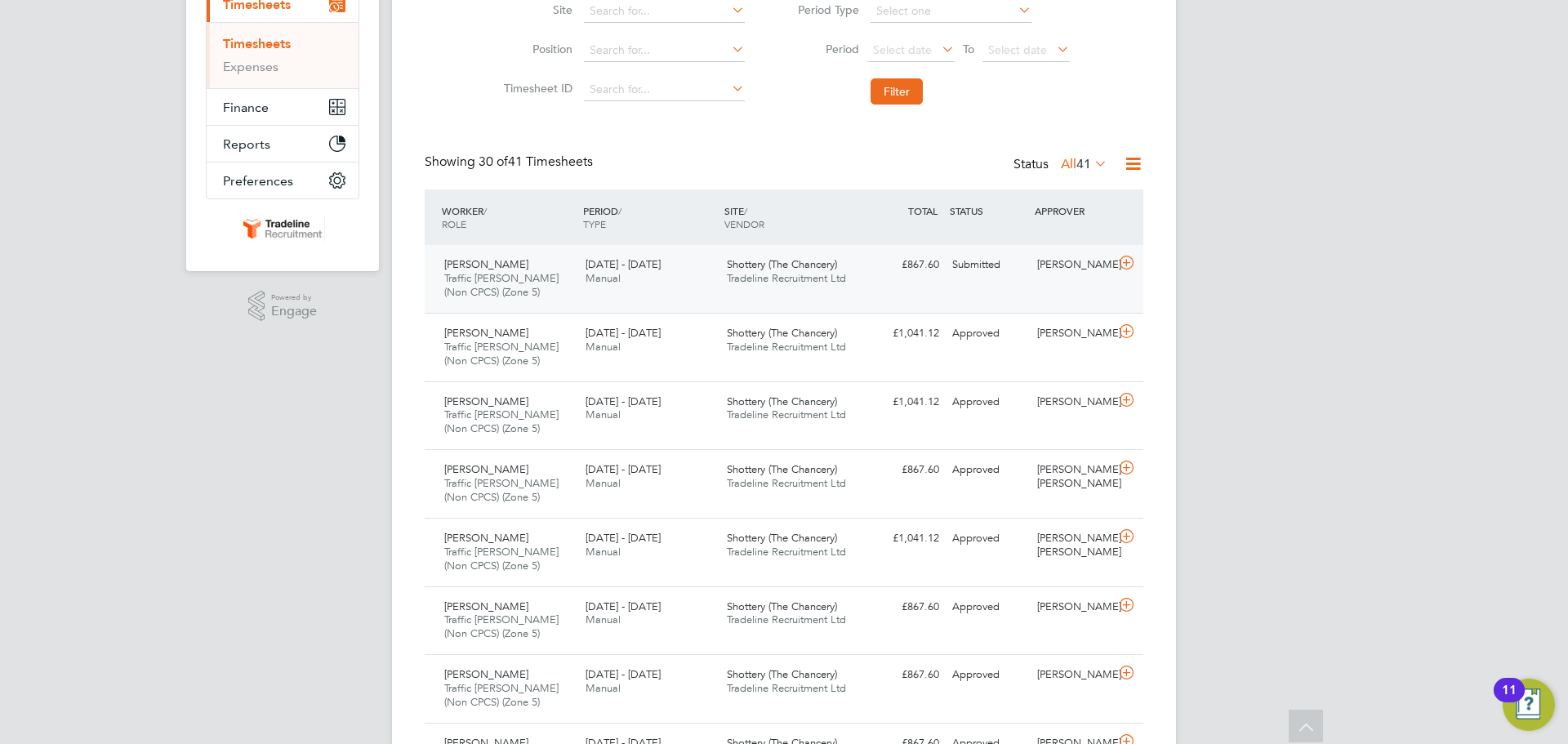
click at [1127, 267] on icon at bounding box center [1126, 263] width 20 height 13
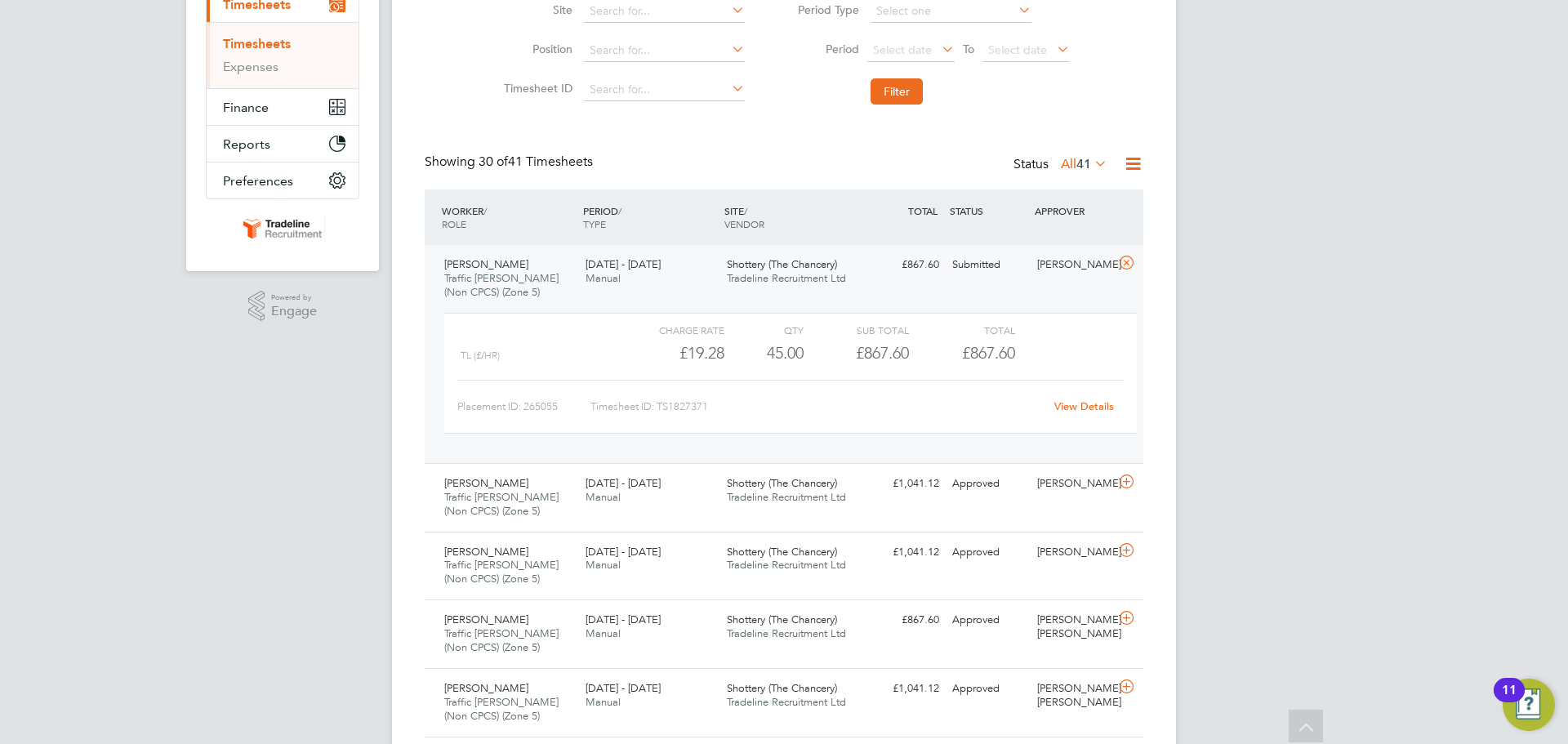
click at [1091, 412] on link "View Details" at bounding box center [1084, 406] width 60 height 14
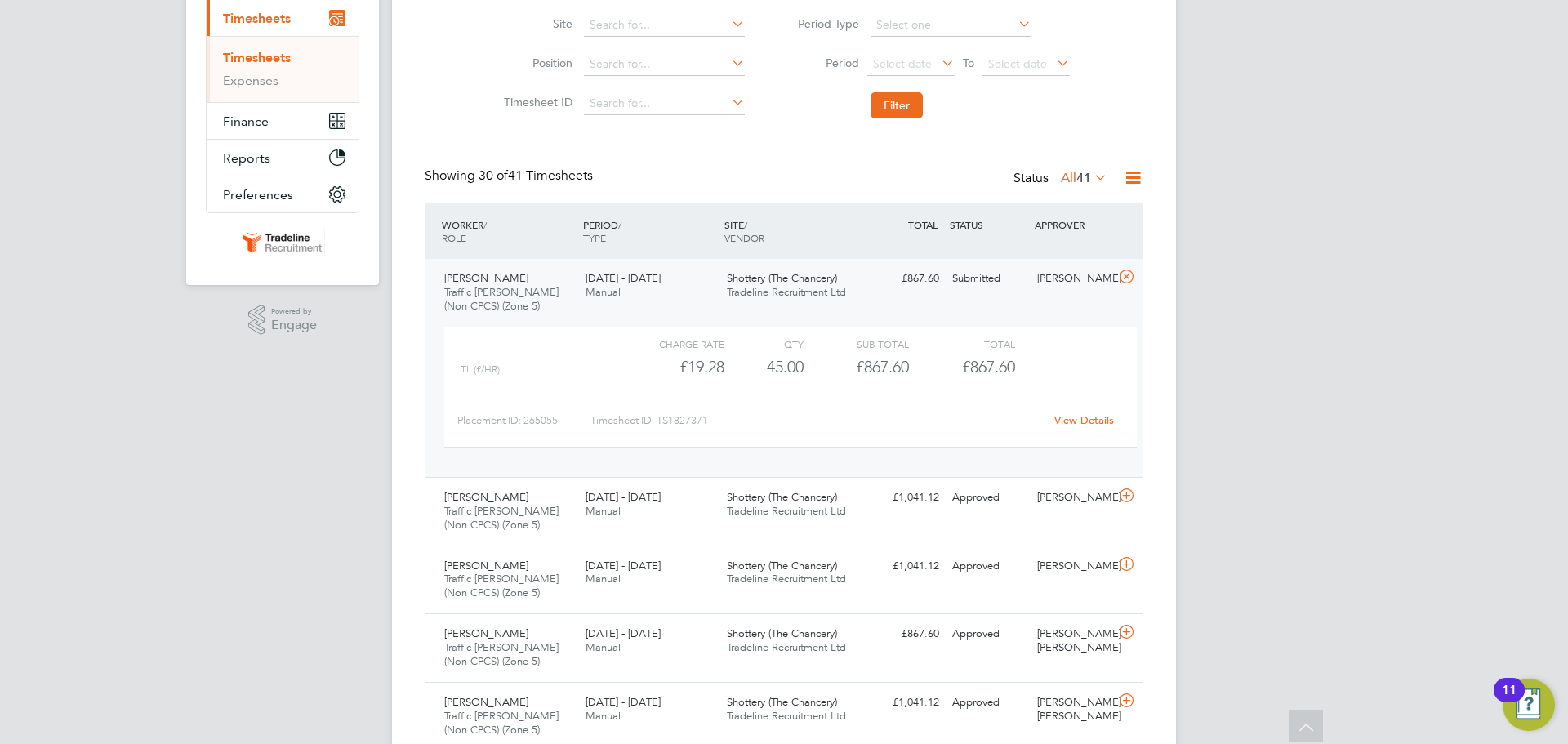
click at [1076, 418] on link "View Details" at bounding box center [1084, 420] width 60 height 14
click at [1139, 500] on div at bounding box center [1129, 498] width 29 height 26
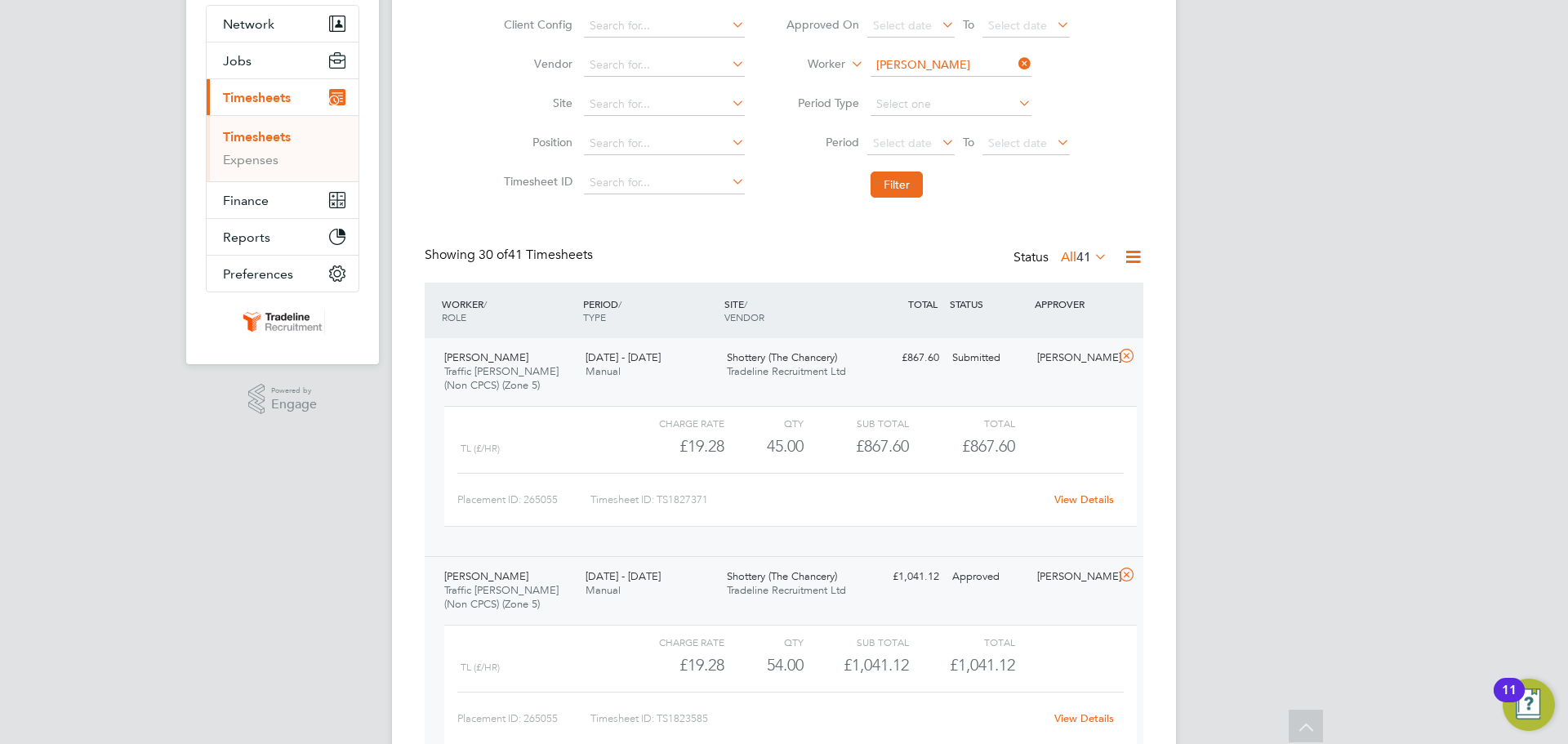
scroll to position [150, 0]
click at [1123, 577] on icon at bounding box center [1126, 577] width 20 height 13
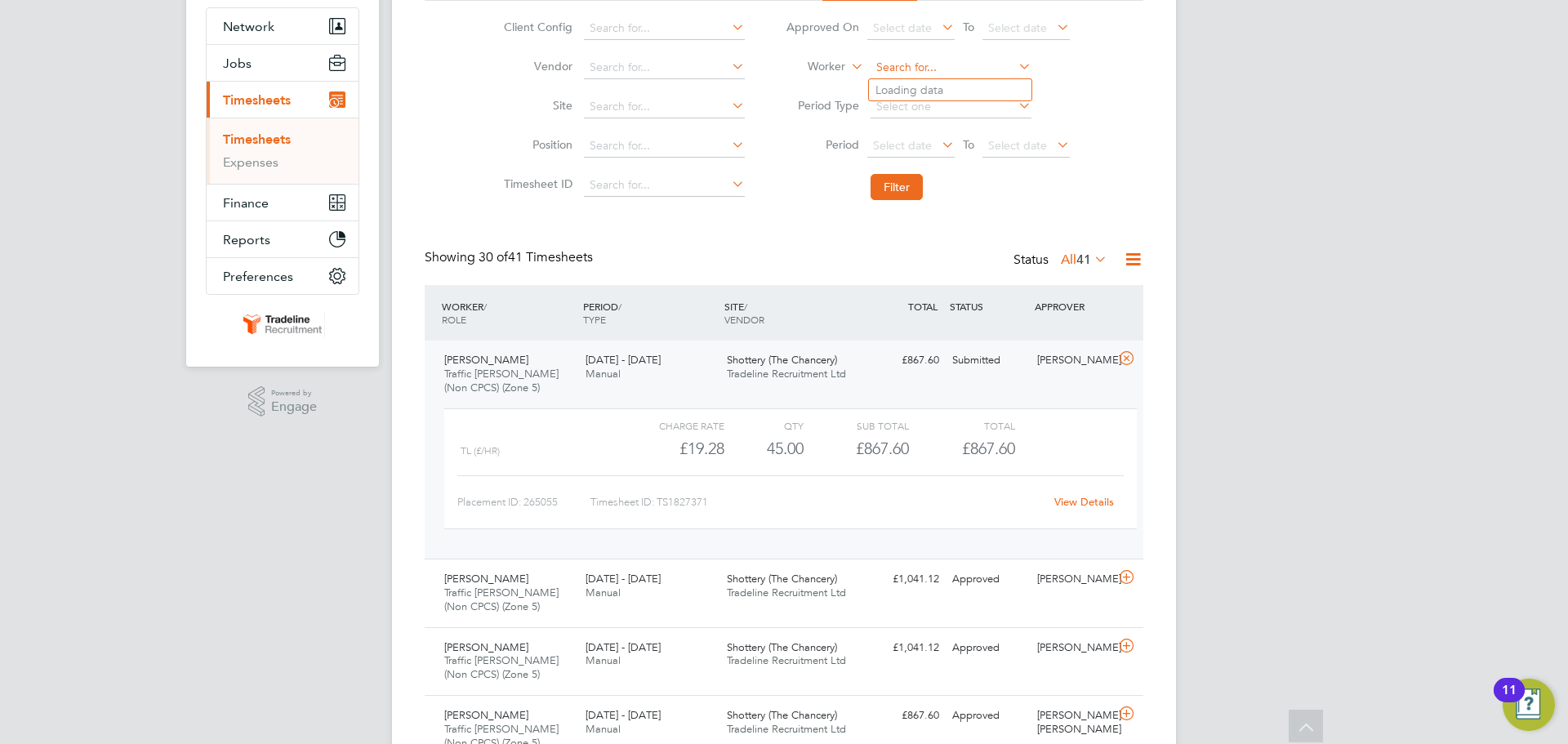
click at [941, 75] on input at bounding box center [951, 68] width 161 height 23
click at [935, 97] on li "Todd Mit chell" at bounding box center [950, 90] width 163 height 22
type input "Todd Mitchell"
click at [906, 171] on li "Filter" at bounding box center [928, 187] width 325 height 42
click at [903, 193] on button "Filter" at bounding box center [896, 187] width 52 height 26
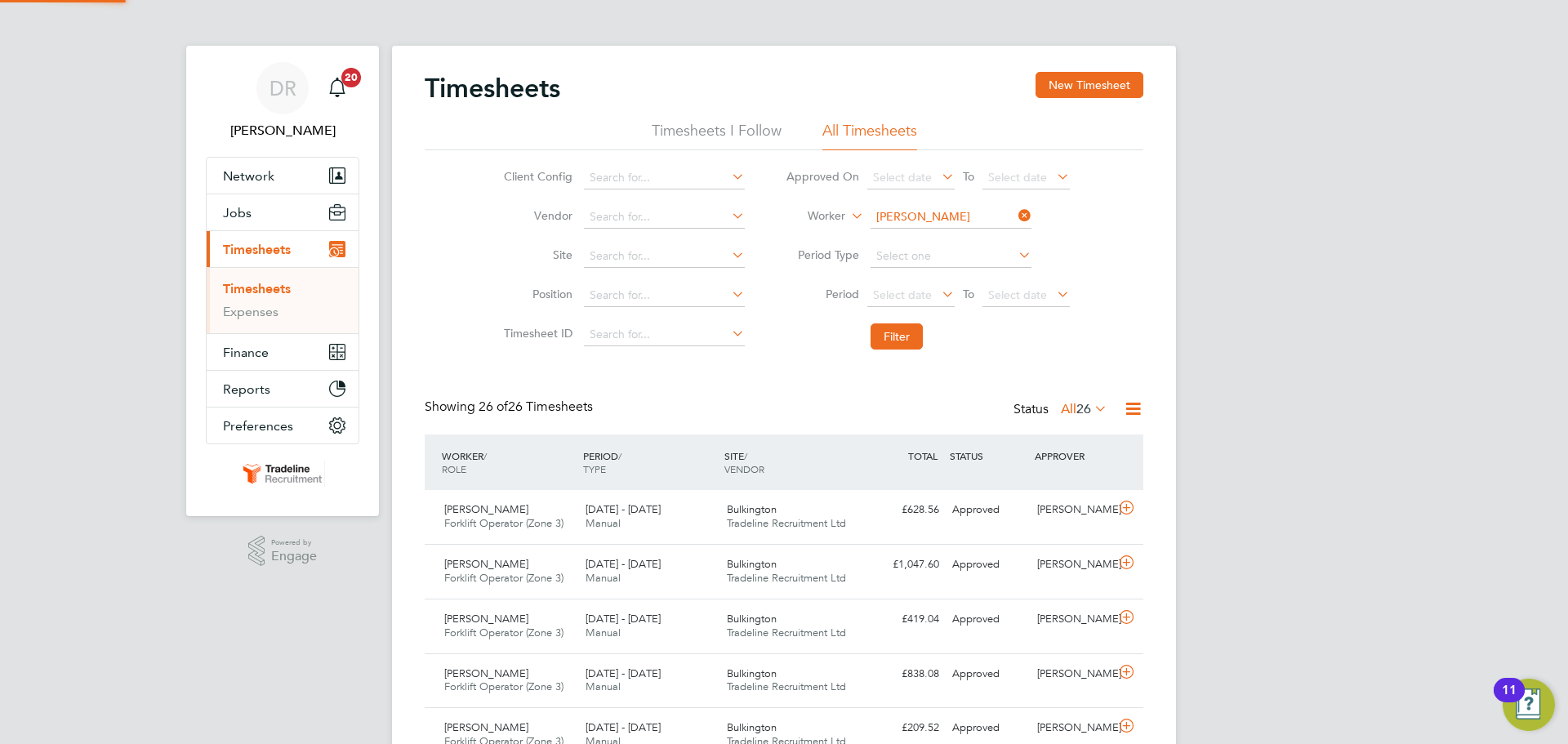
scroll to position [8, 8]
click at [1061, 86] on button "New Timesheet" at bounding box center [1090, 85] width 108 height 26
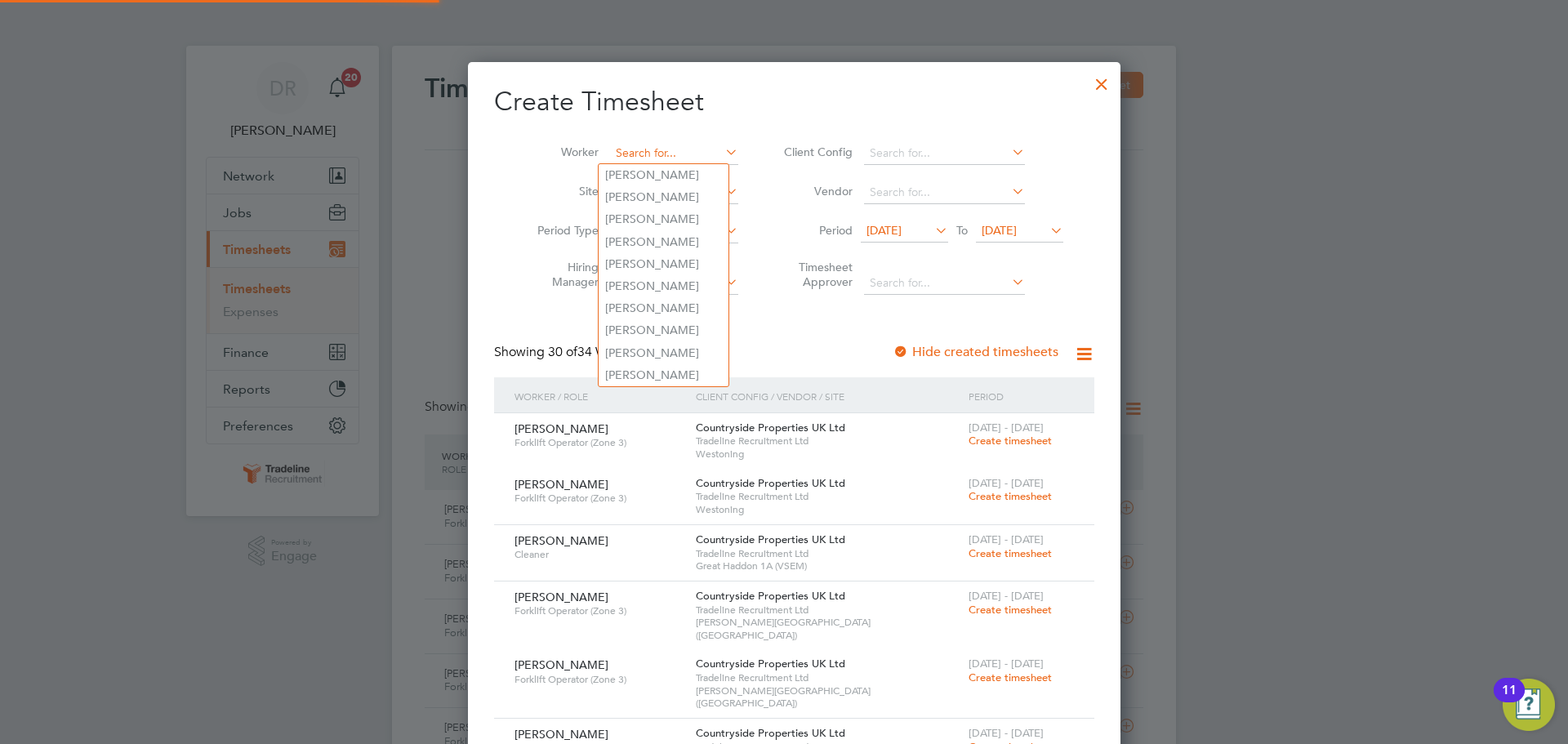
click at [610, 150] on input at bounding box center [675, 154] width 128 height 23
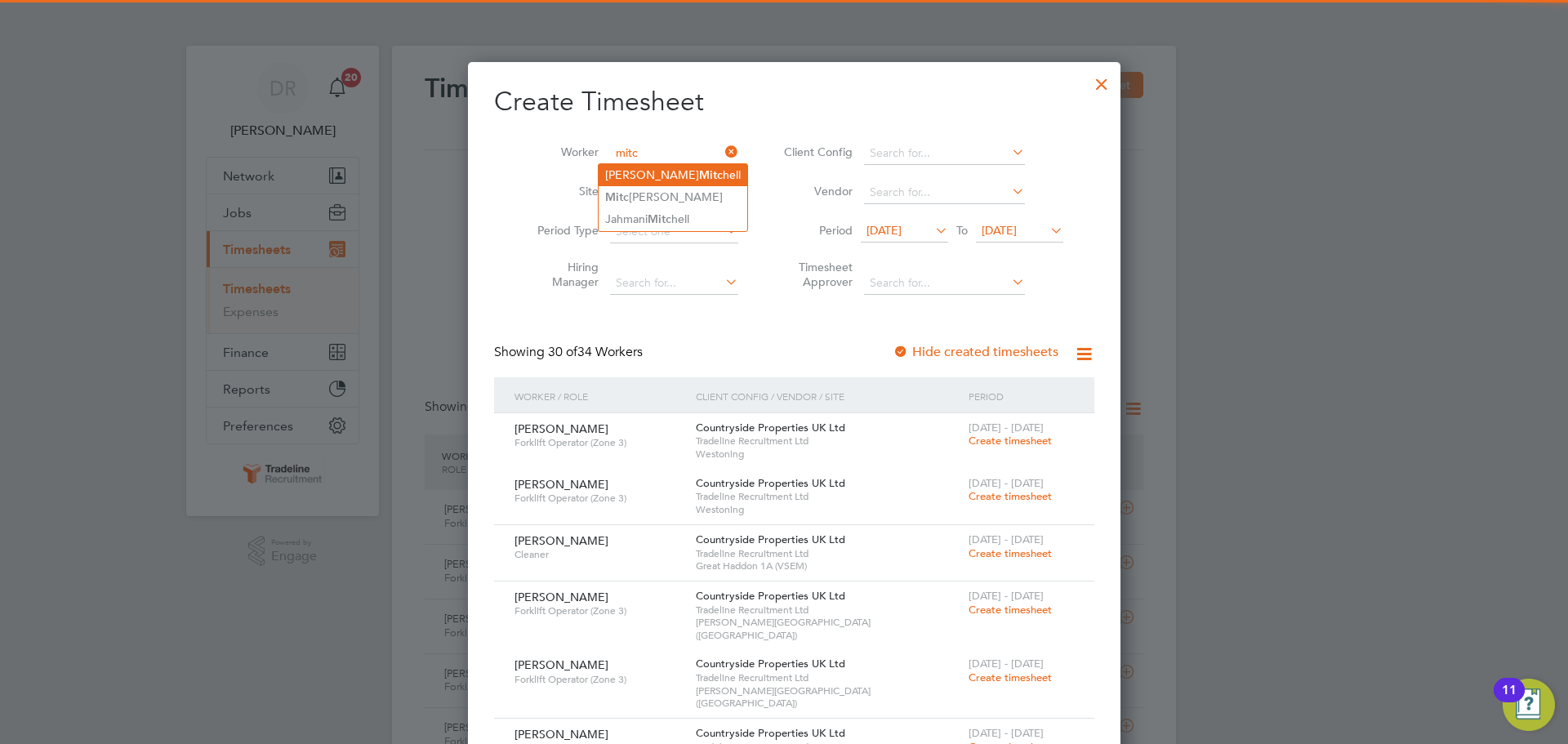
click at [699, 180] on b "Mitc" at bounding box center [711, 175] width 24 height 14
type input "Todd Mitchell"
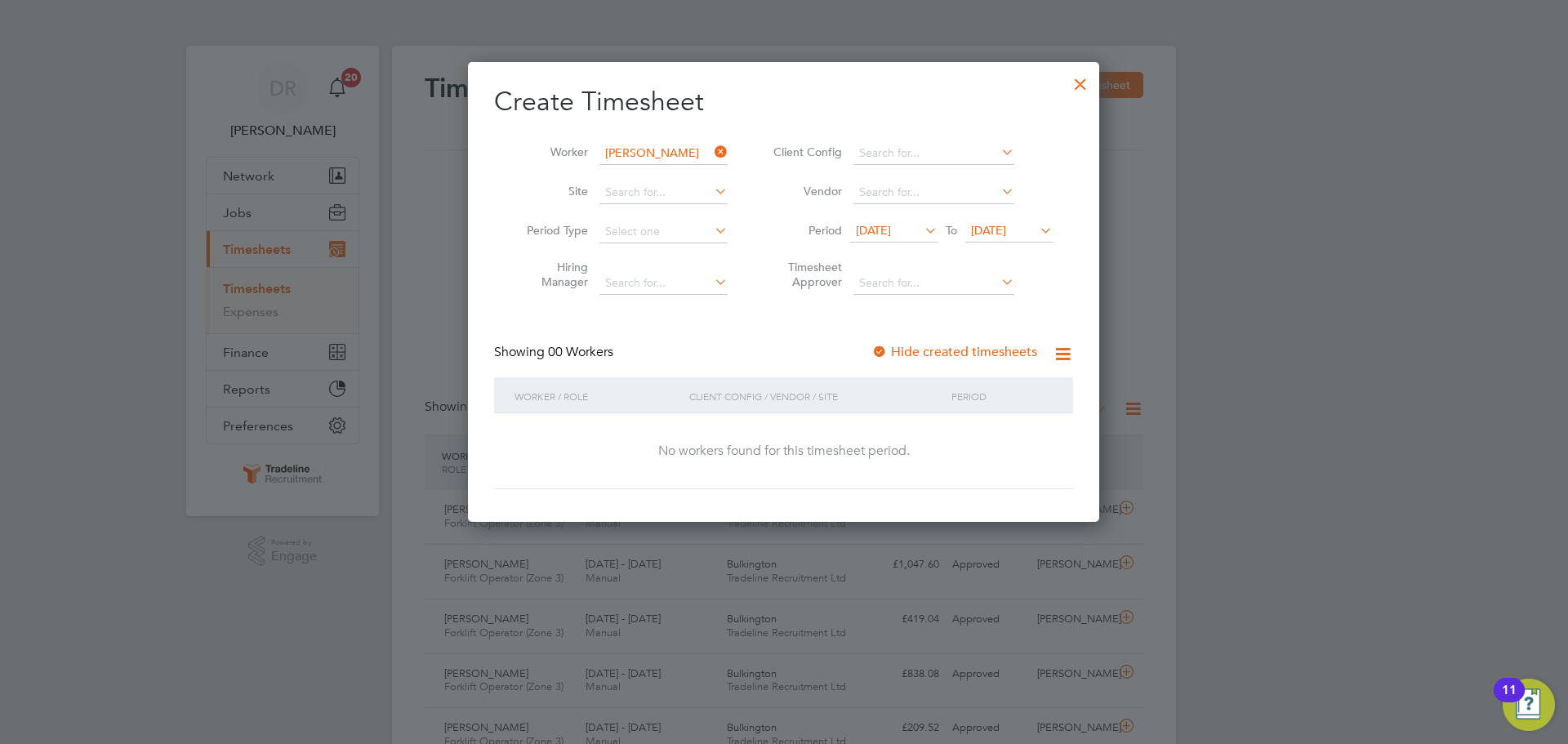
click at [886, 237] on span "[DATE]" at bounding box center [873, 230] width 35 height 15
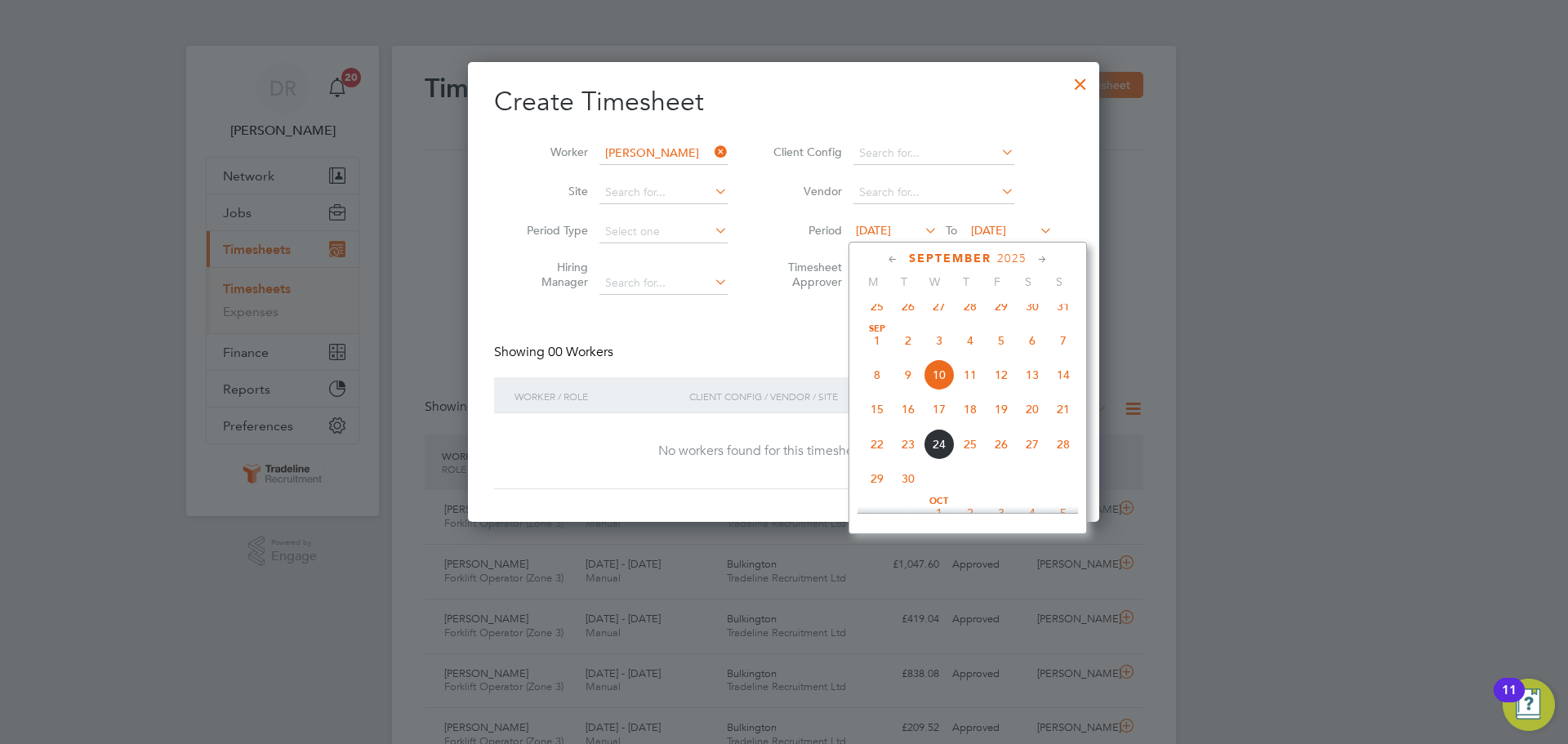
click at [875, 314] on span "25" at bounding box center [877, 306] width 31 height 31
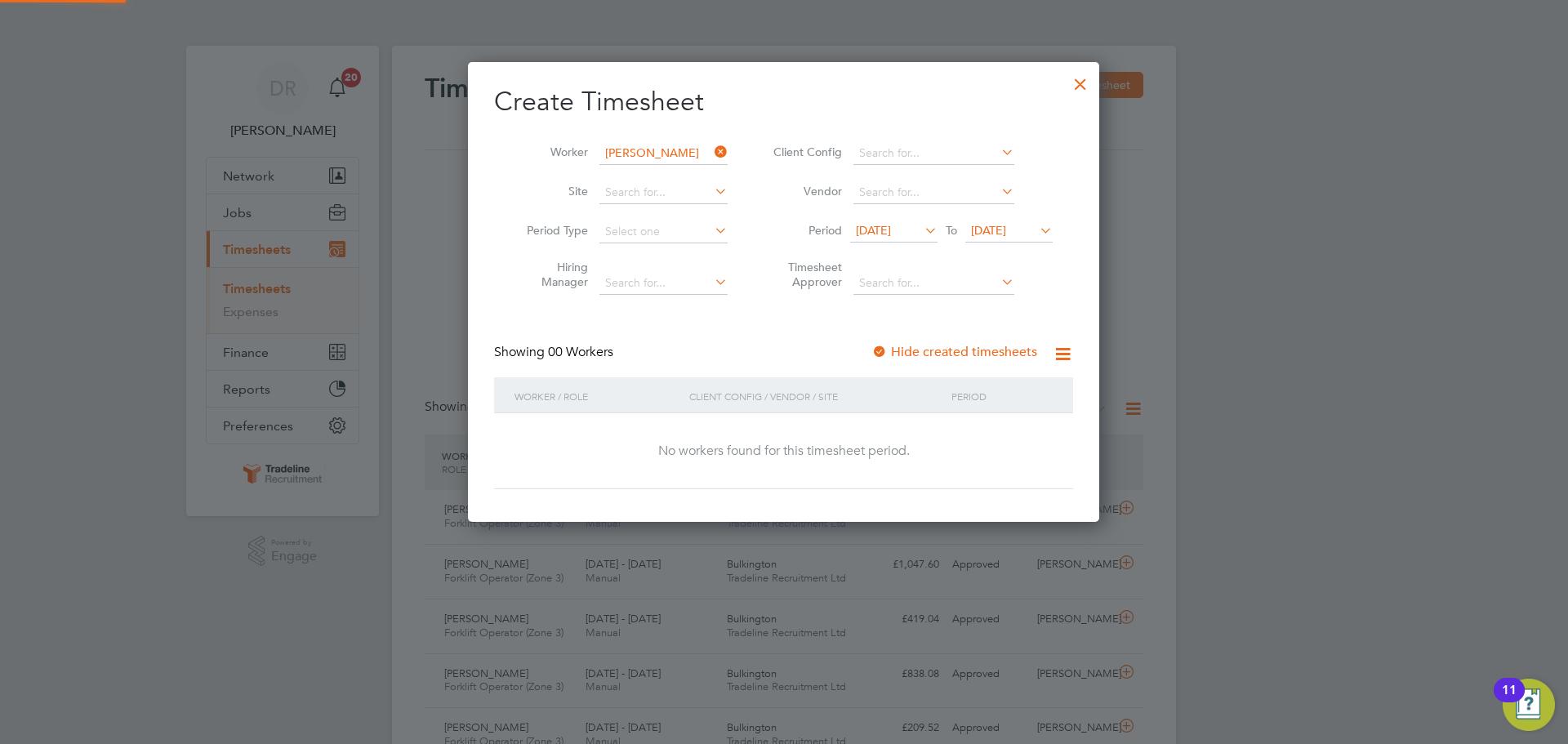
click at [1006, 223] on span "[DATE]" at bounding box center [988, 230] width 35 height 15
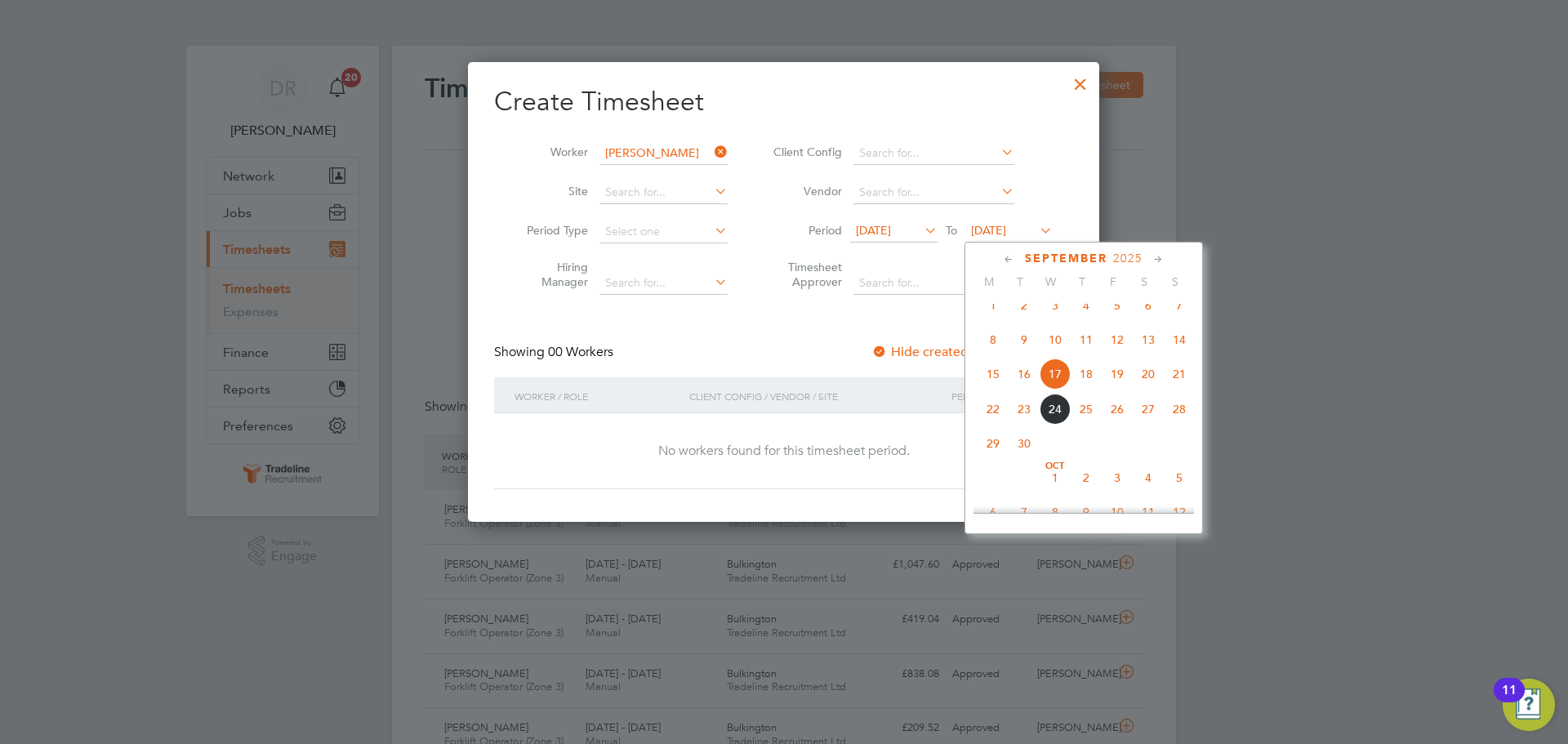
click at [1177, 493] on span "5" at bounding box center [1178, 478] width 31 height 31
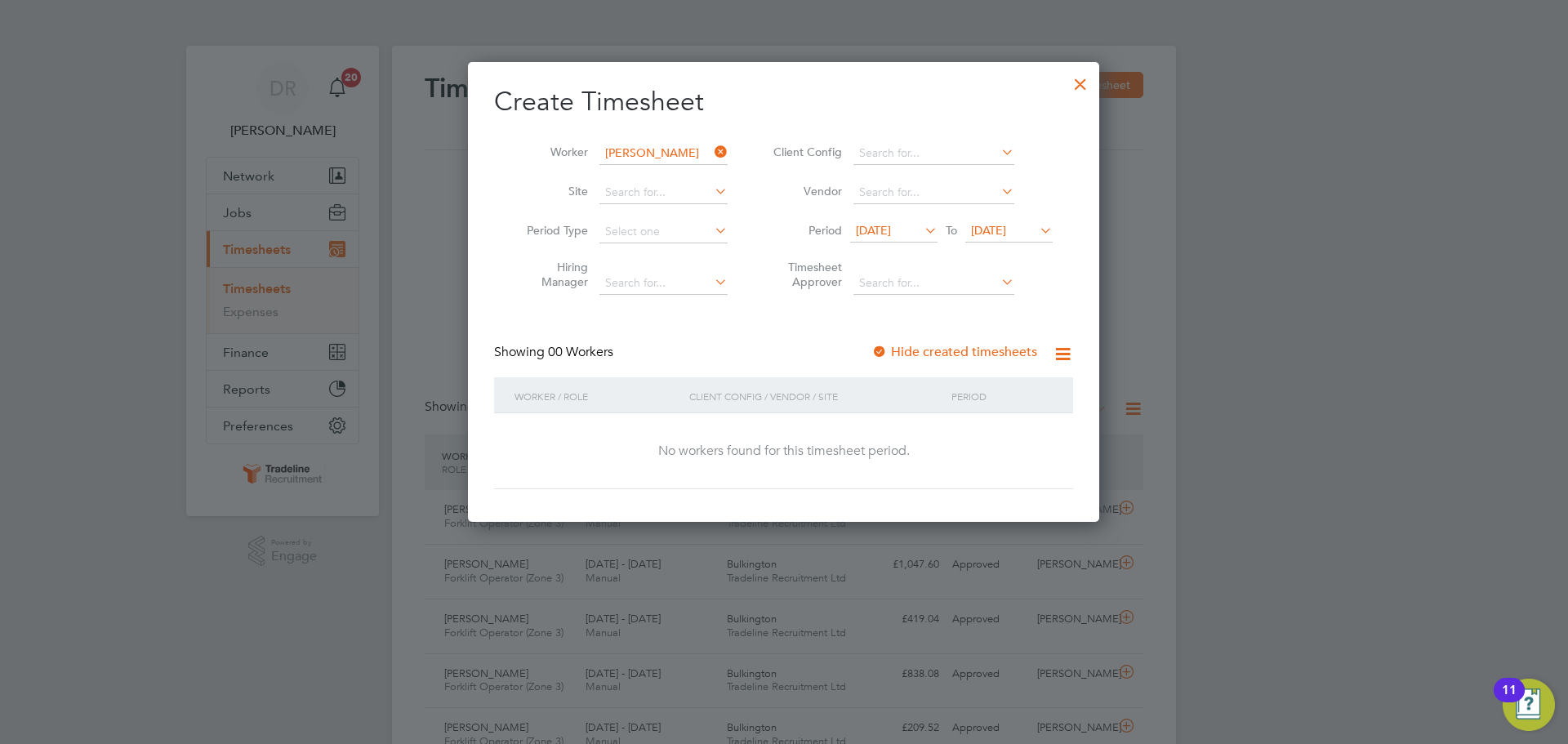
click at [1077, 87] on div at bounding box center [1080, 79] width 29 height 29
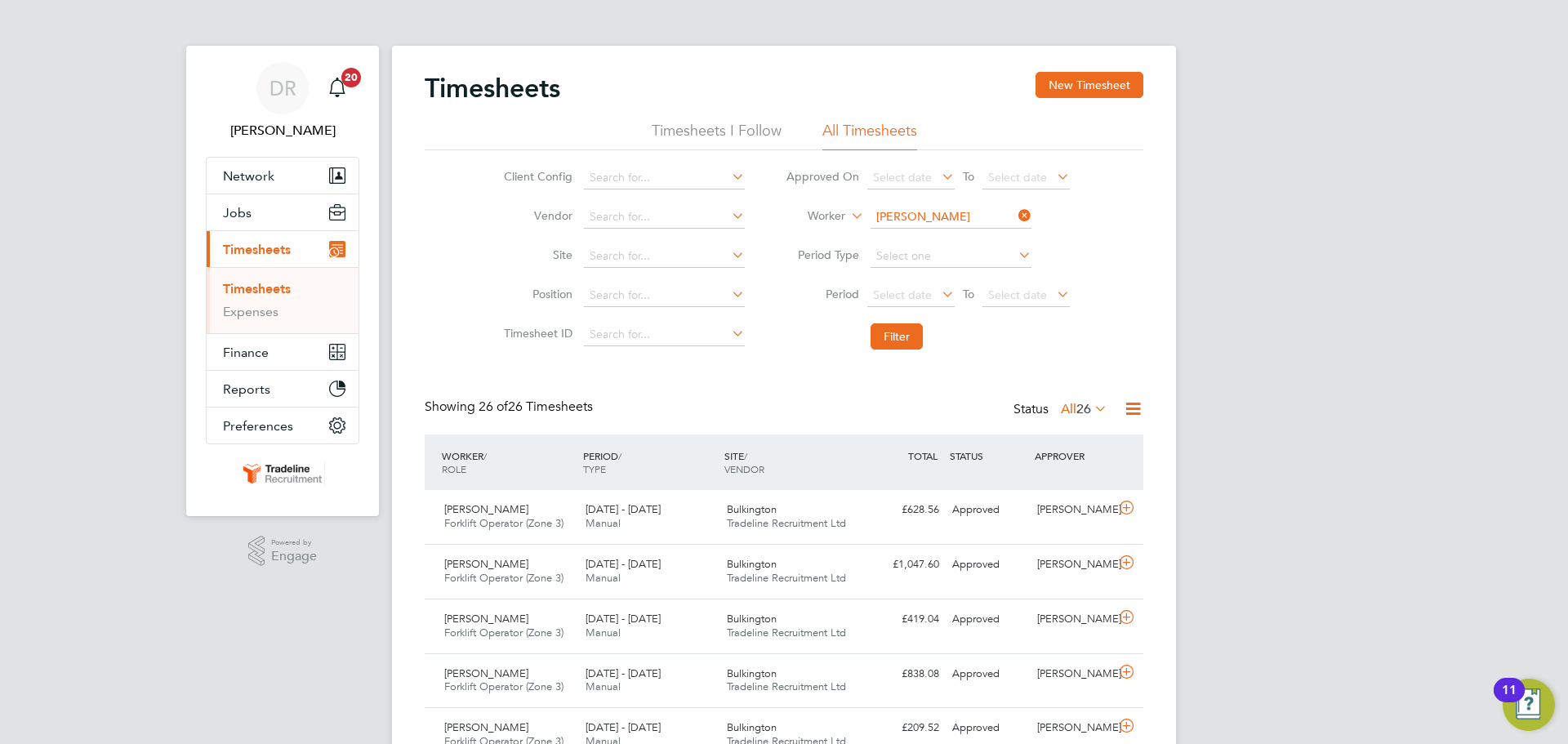
click at [907, 205] on li "Worker Todd Mitchell" at bounding box center [928, 217] width 325 height 40
click at [909, 212] on input at bounding box center [951, 217] width 161 height 23
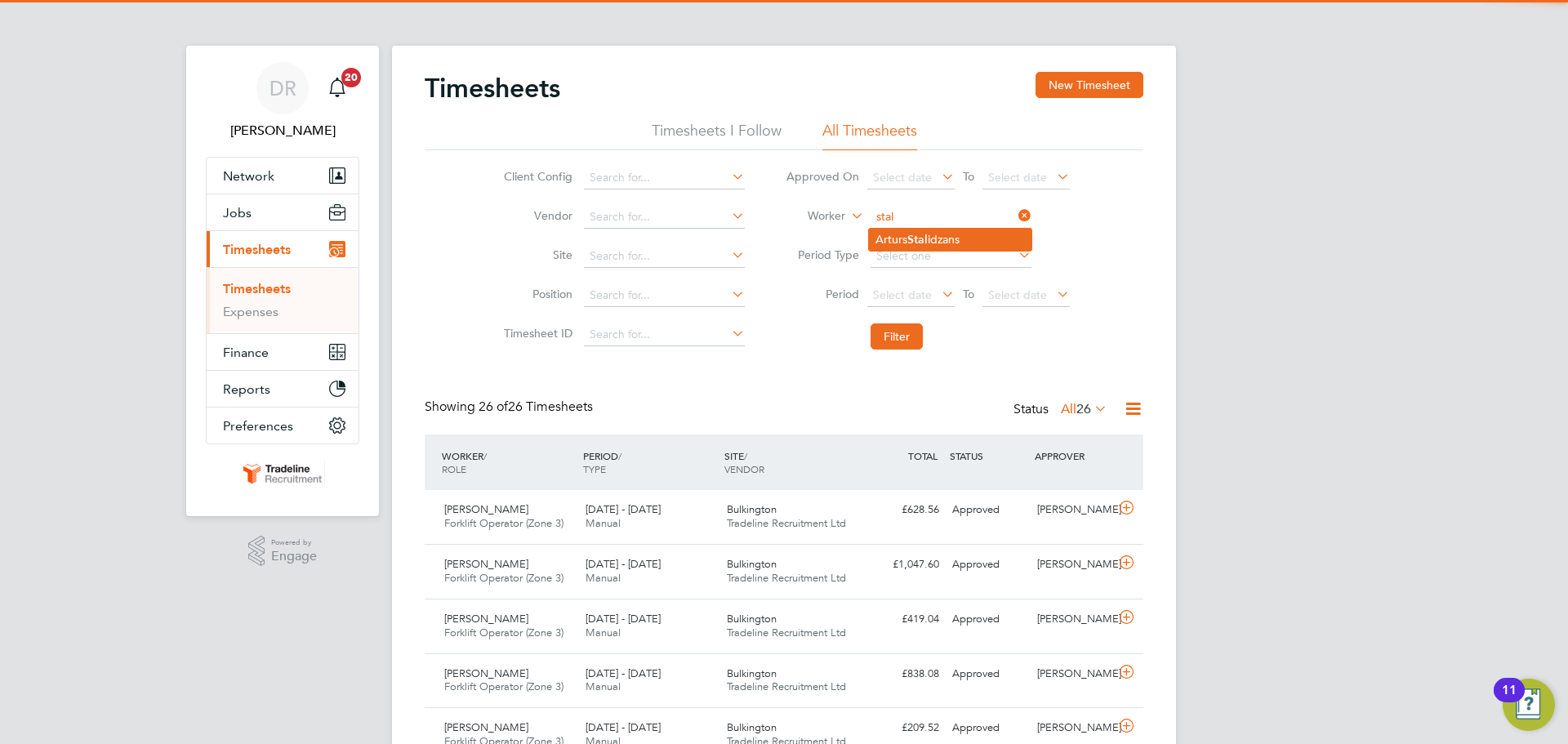
click at [910, 237] on li "Arturs Stal idzans" at bounding box center [950, 239] width 163 height 22
type input "[PERSON_NAME]"
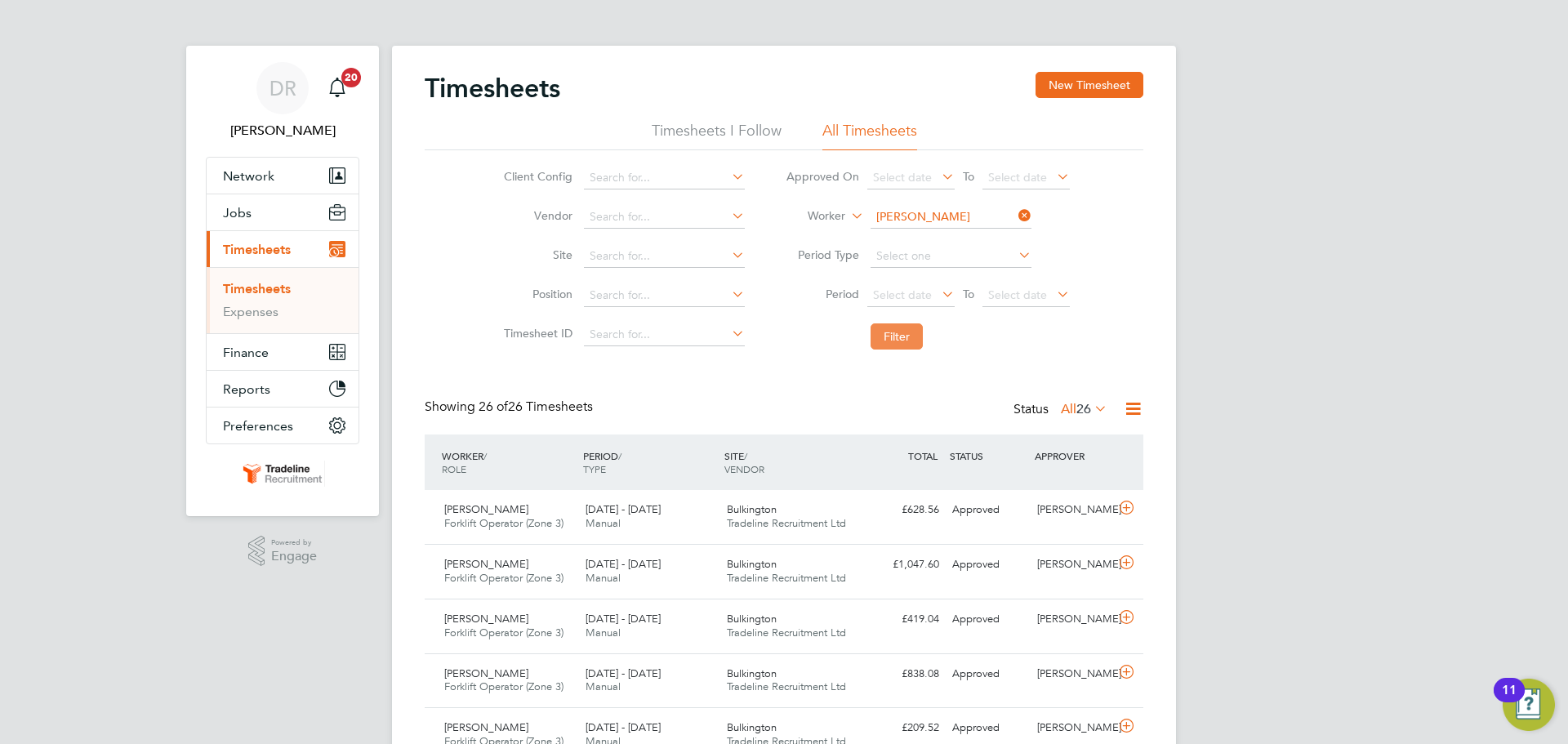
click at [883, 344] on button "Filter" at bounding box center [896, 337] width 52 height 26
click at [1127, 508] on icon at bounding box center [1126, 507] width 20 height 13
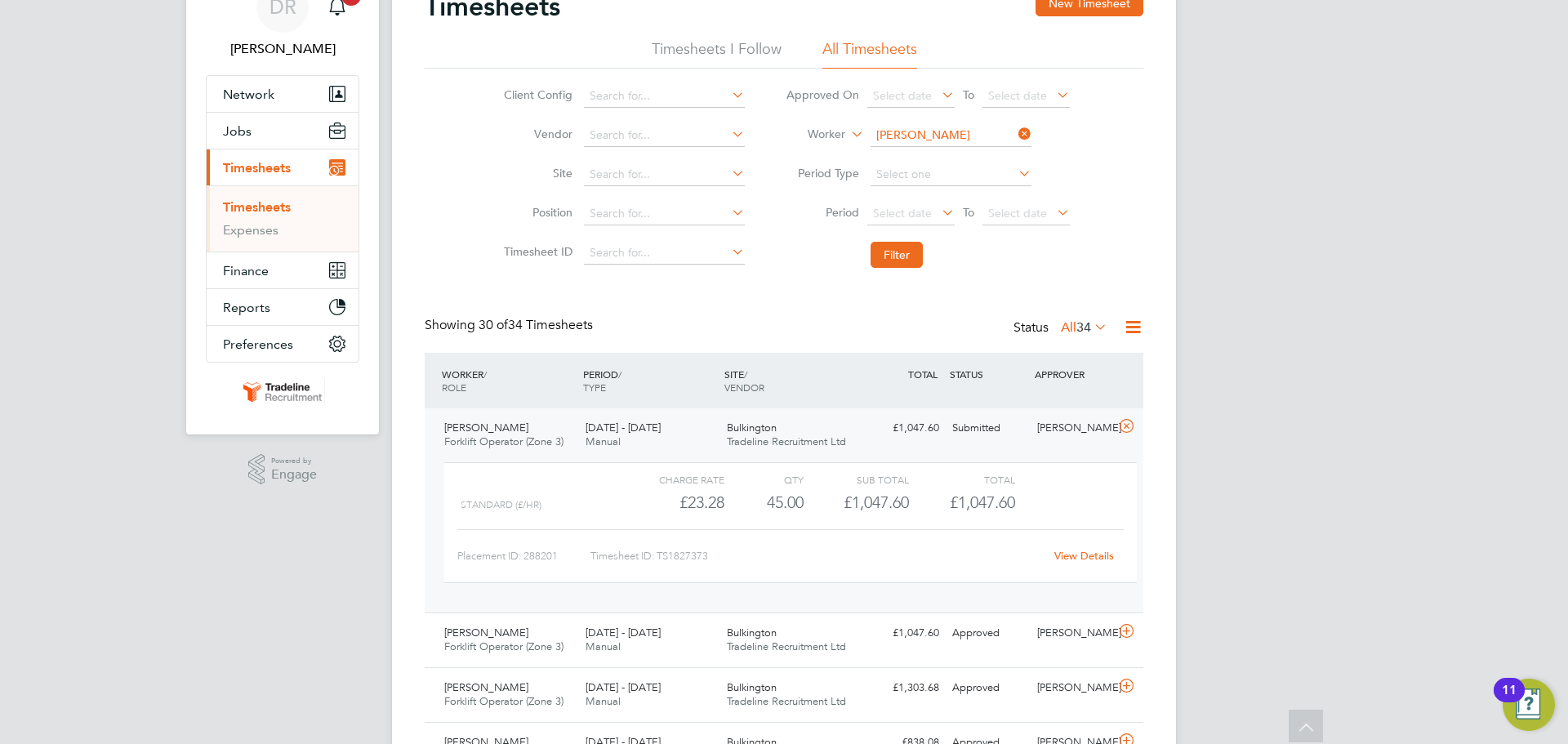
click at [1090, 552] on link "View Details" at bounding box center [1084, 556] width 60 height 14
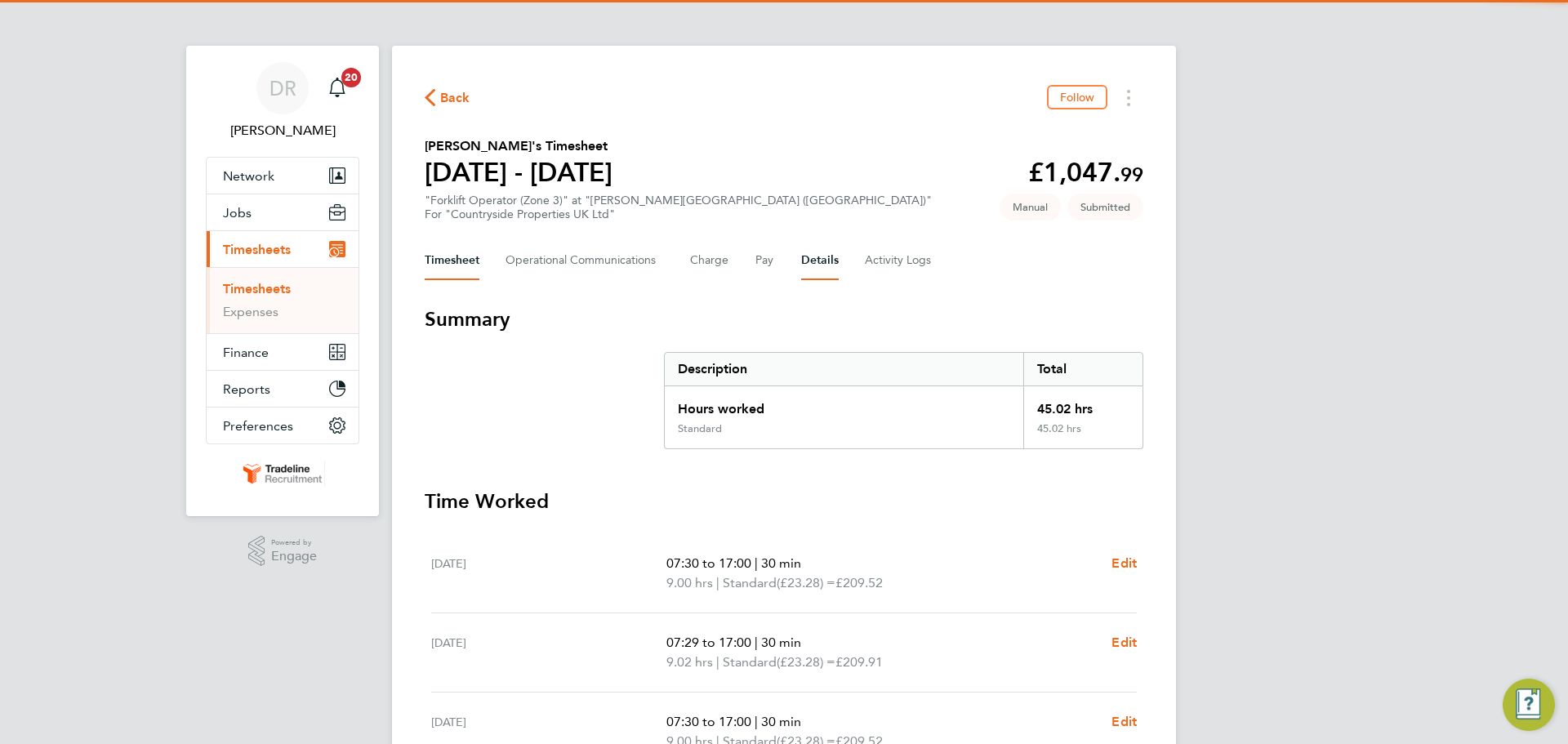
click at [824, 260] on button "Details" at bounding box center [820, 260] width 38 height 40
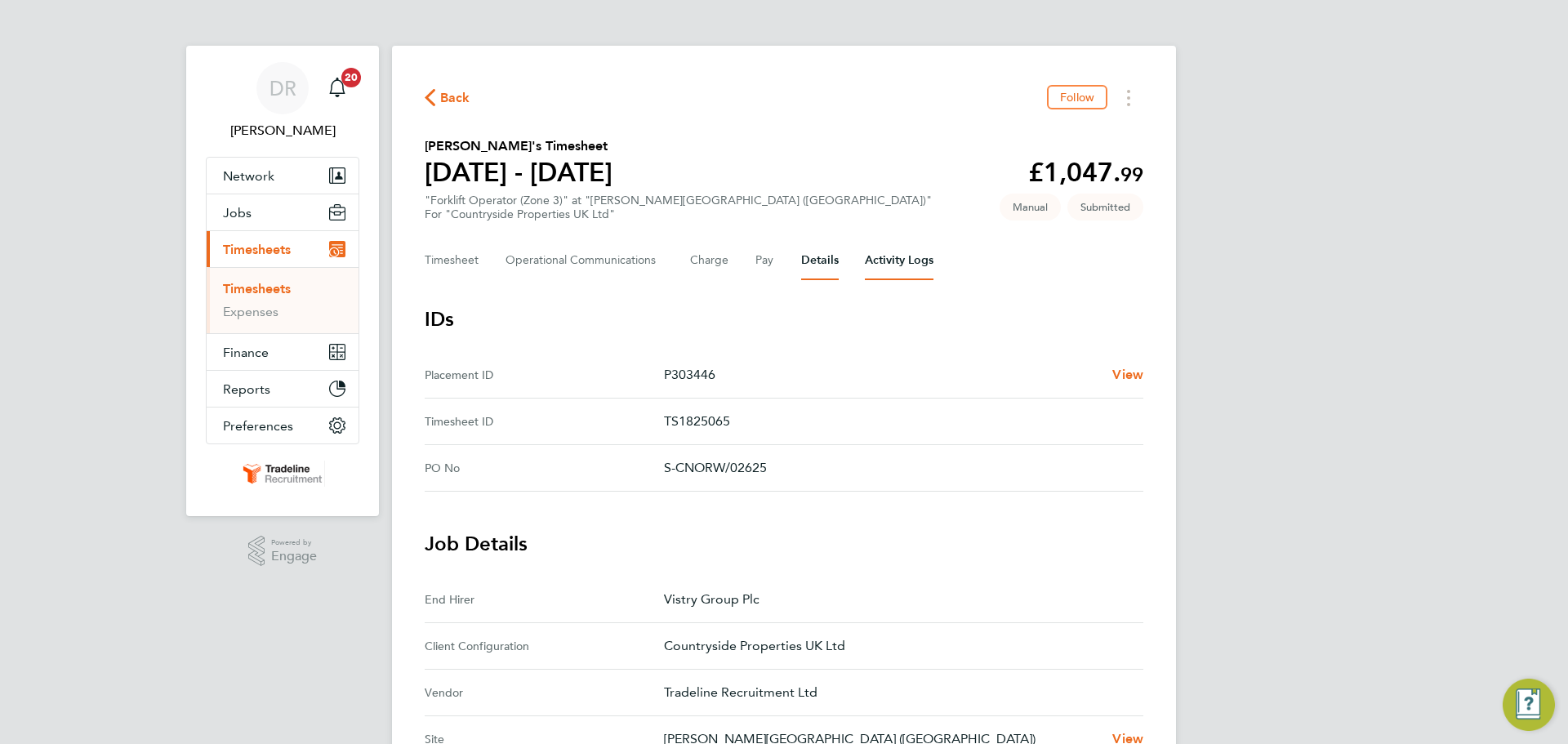
click at [923, 273] on Logs-tab "Activity Logs" at bounding box center [899, 260] width 69 height 40
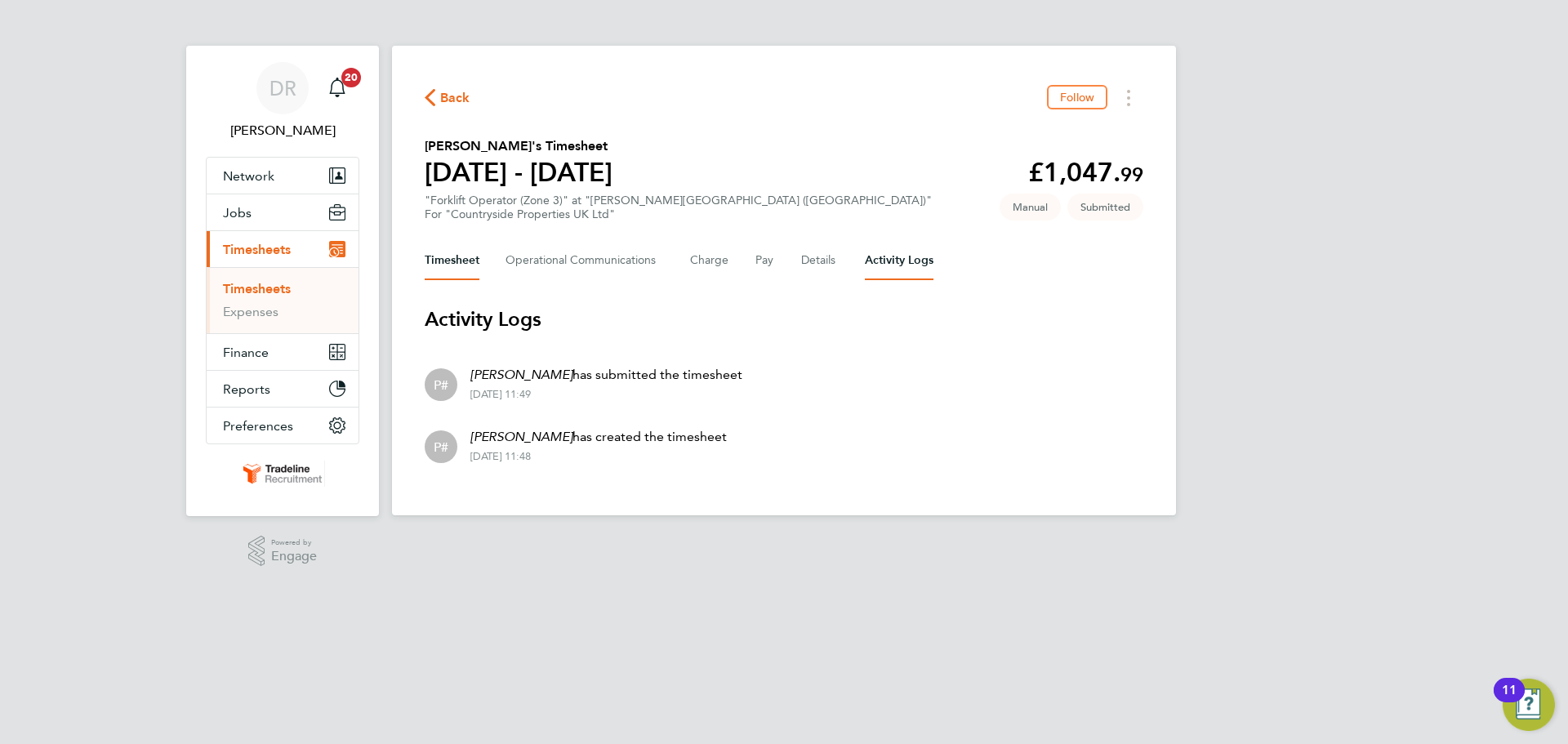
click at [458, 259] on button "Timesheet" at bounding box center [452, 260] width 55 height 40
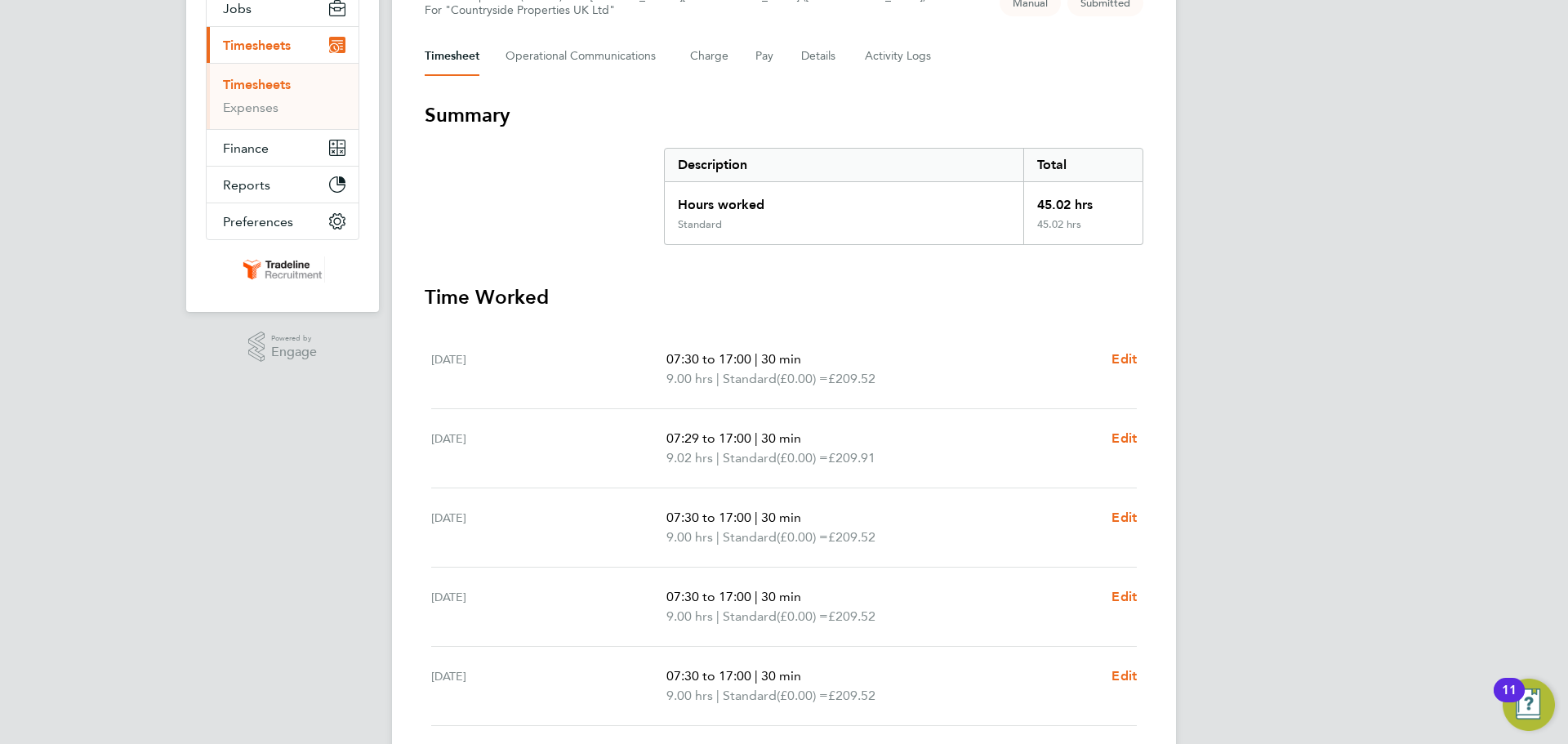
scroll to position [330, 0]
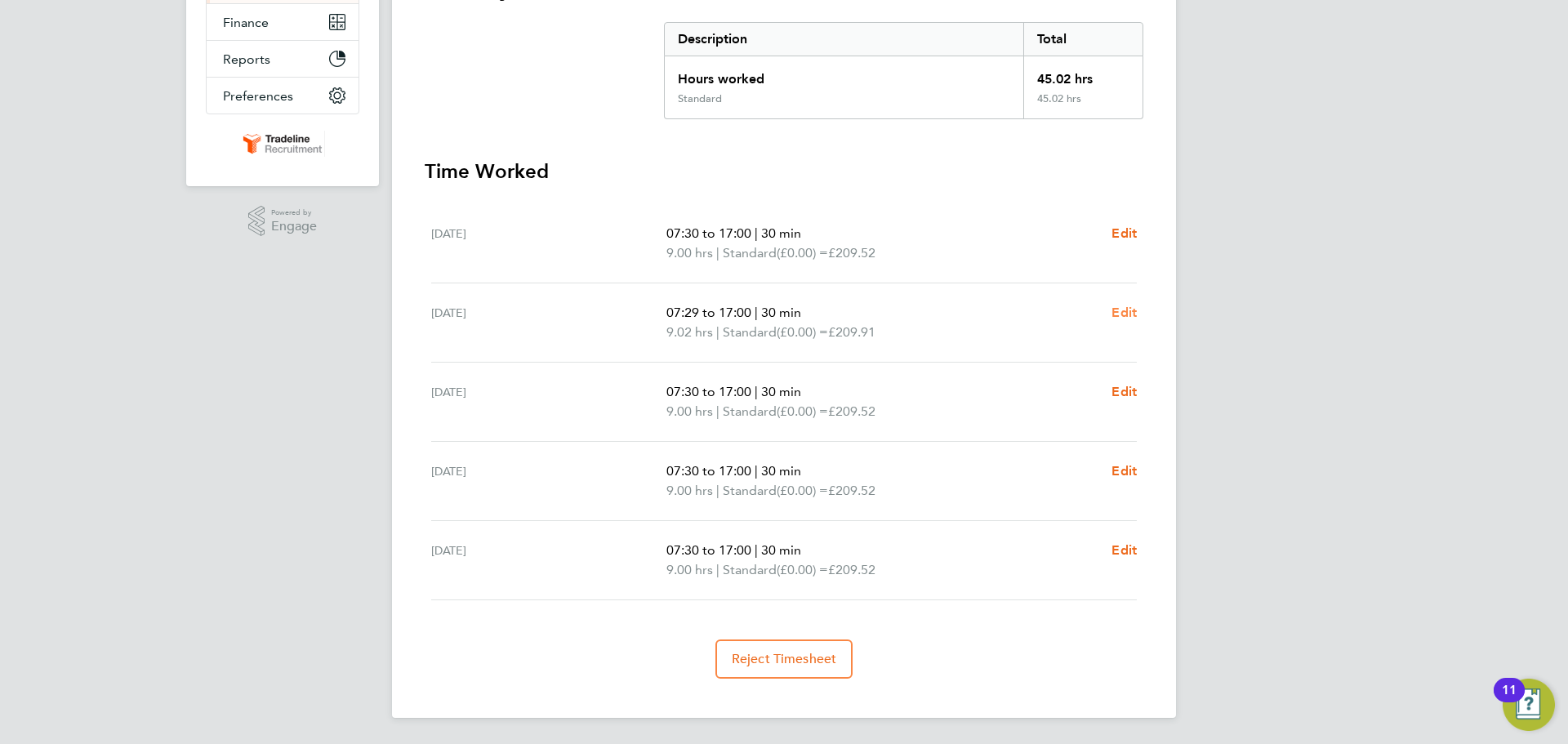
click at [1132, 319] on span "Edit" at bounding box center [1124, 312] width 26 height 16
select select "30"
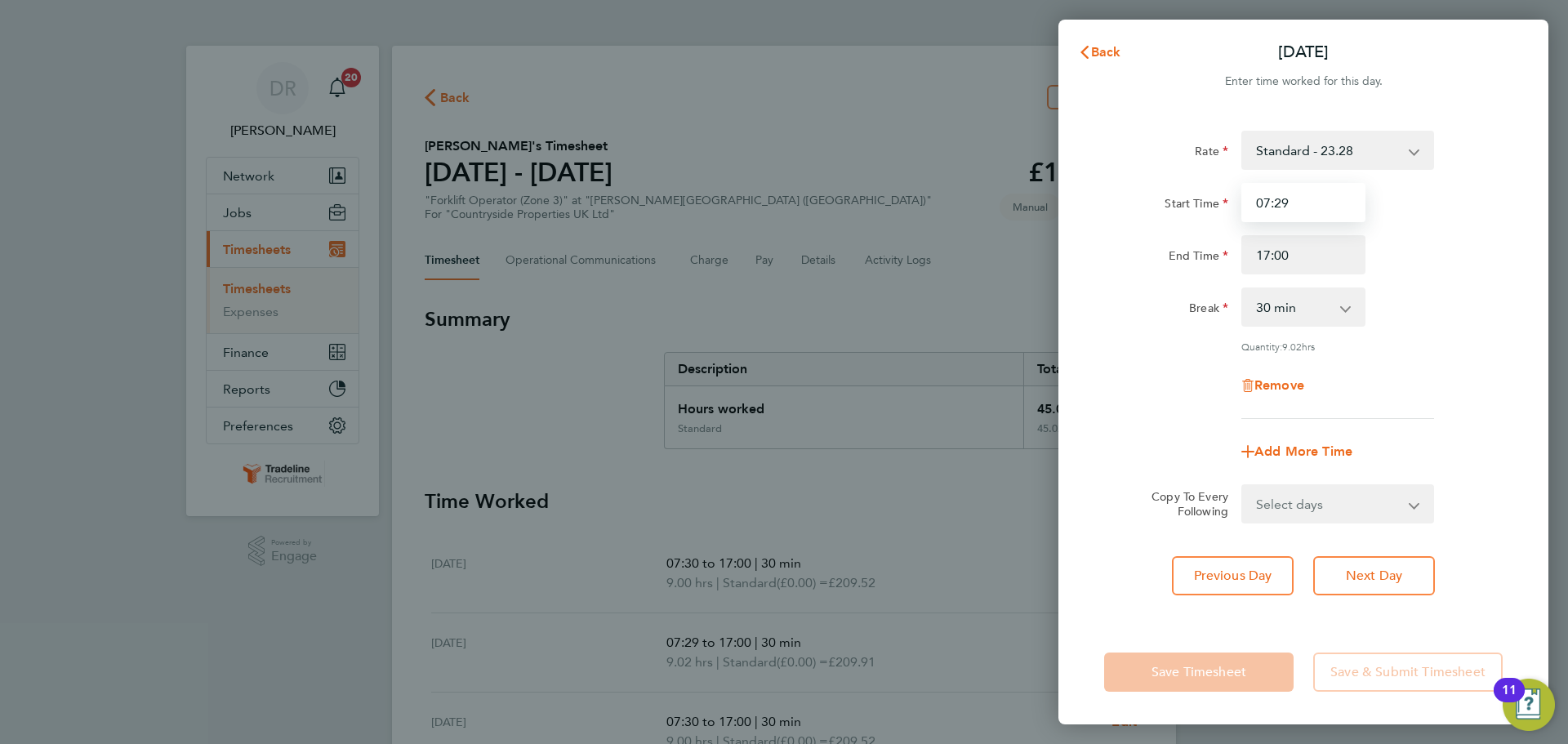
click at [1302, 214] on input "07:29" at bounding box center [1303, 202] width 124 height 40
type input "07:30"
click at [1454, 378] on div "Remove" at bounding box center [1303, 385] width 412 height 40
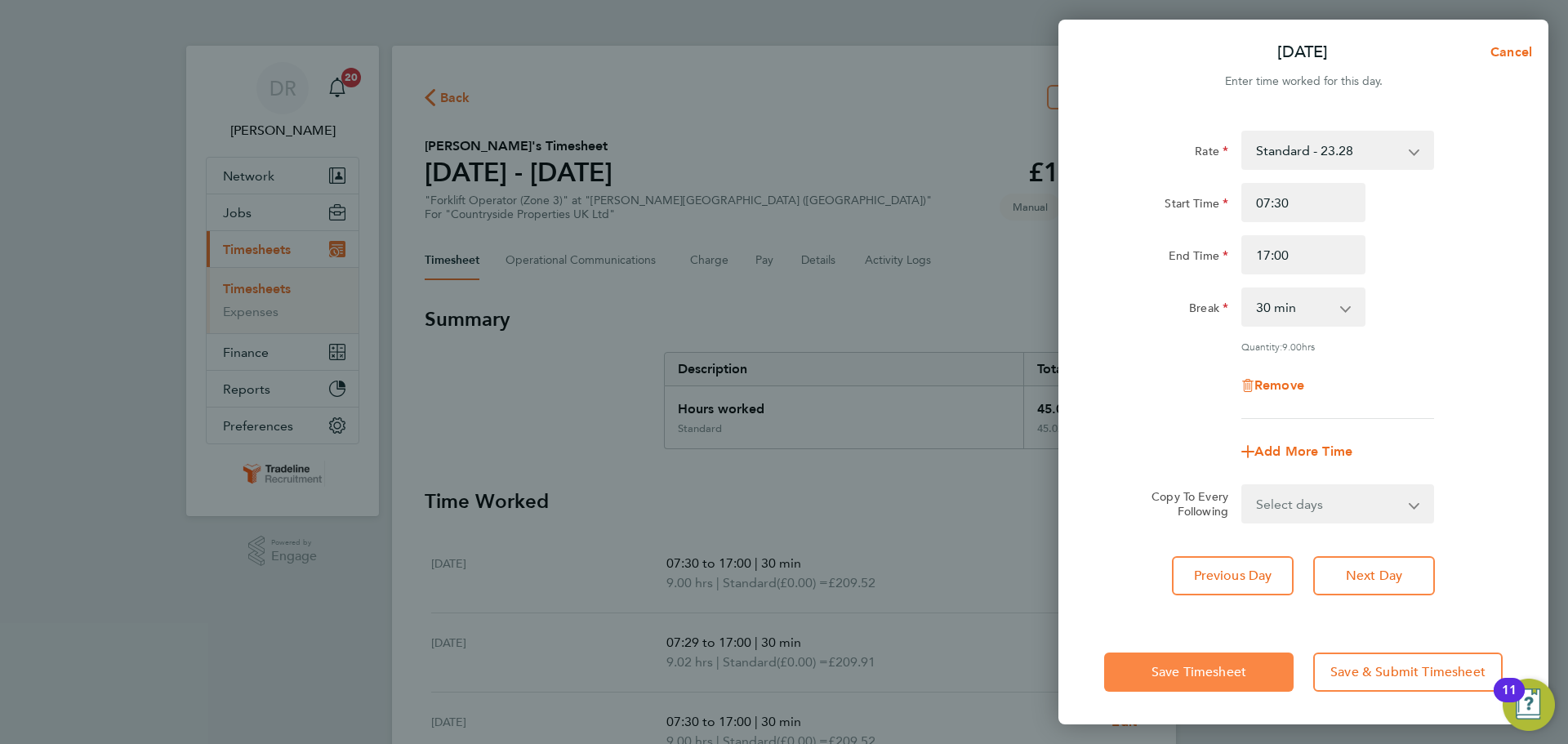
click at [1249, 671] on button "Save Timesheet" at bounding box center [1199, 672] width 189 height 40
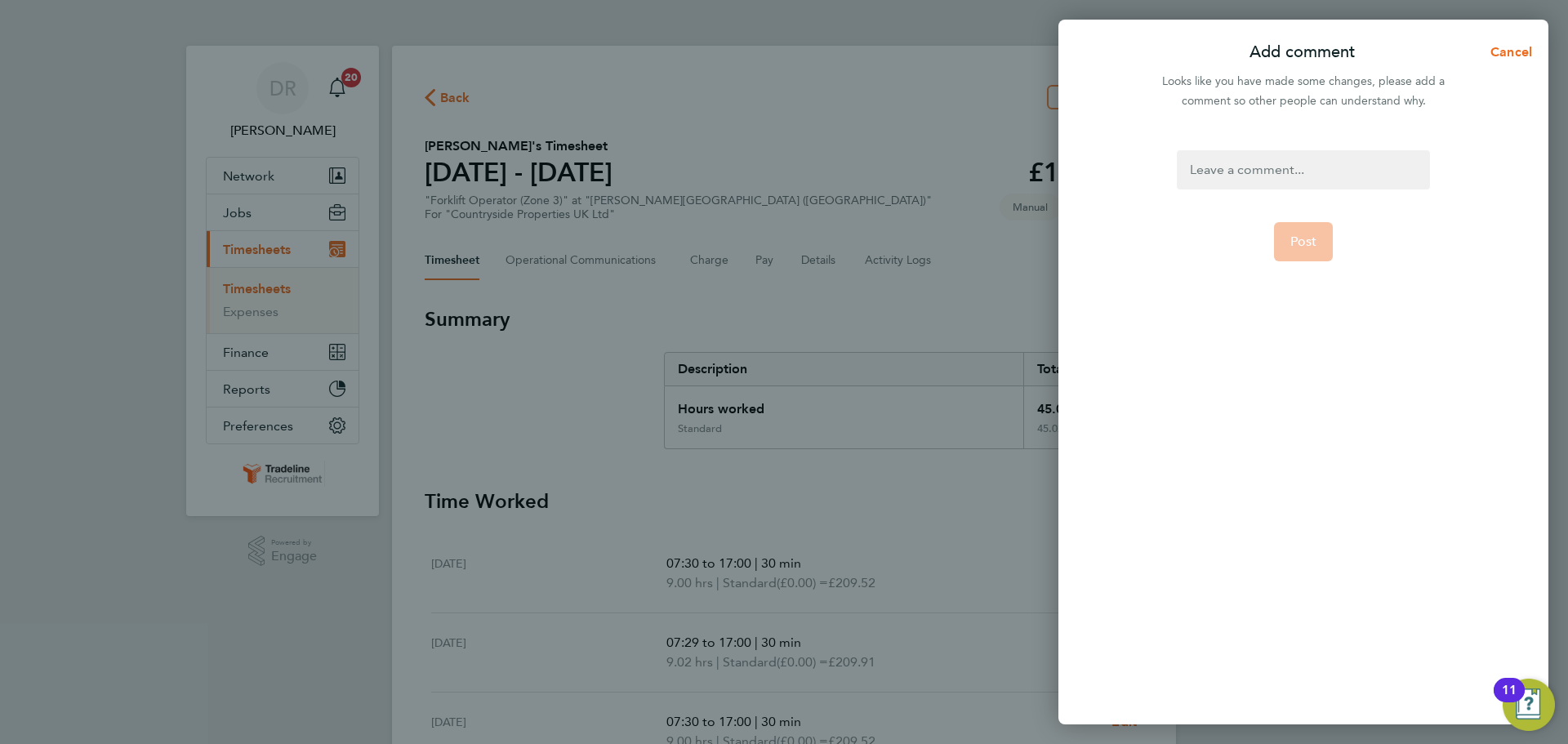
click at [1306, 151] on div at bounding box center [1302, 170] width 252 height 40
click at [1291, 248] on span "Post" at bounding box center [1303, 242] width 27 height 17
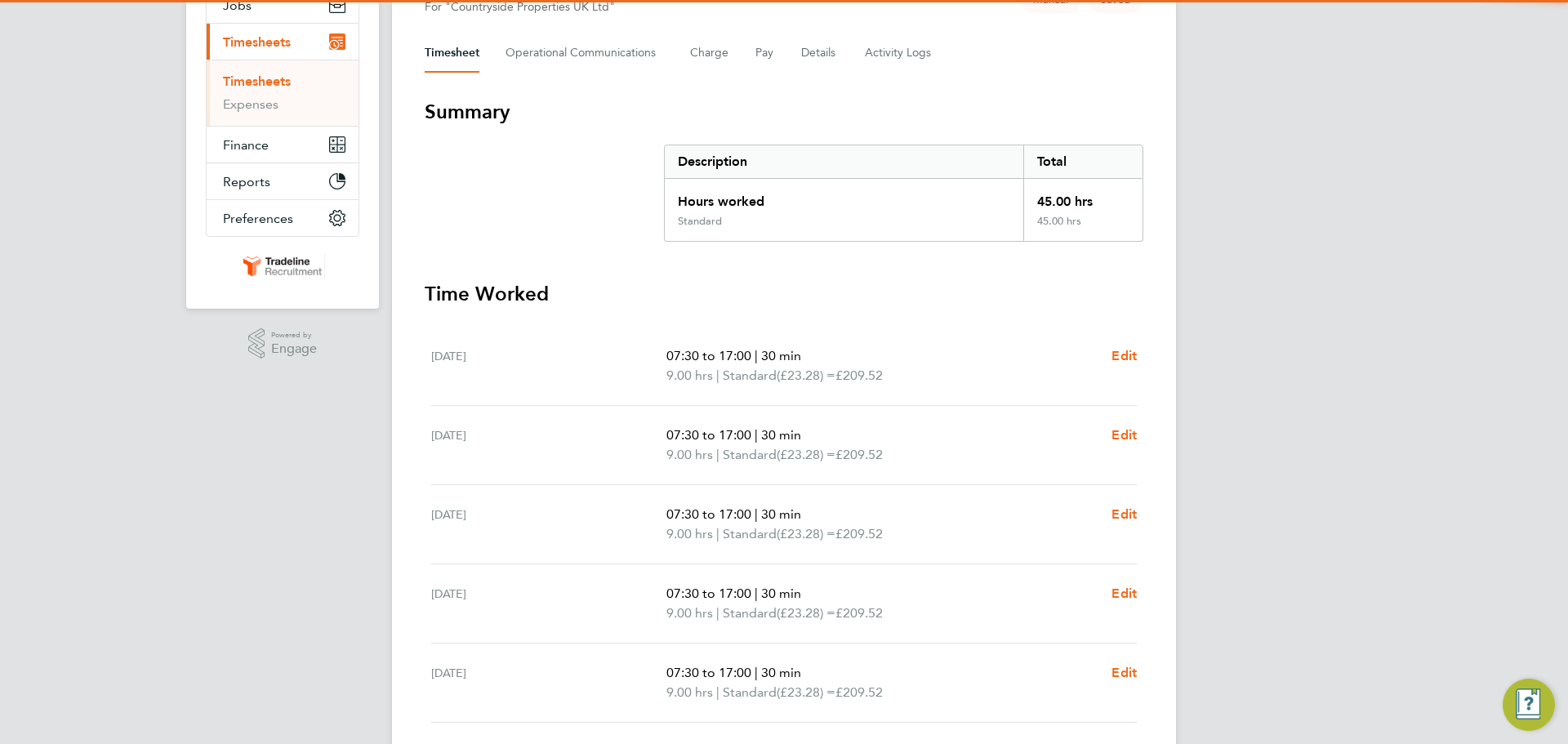
scroll to position [330, 0]
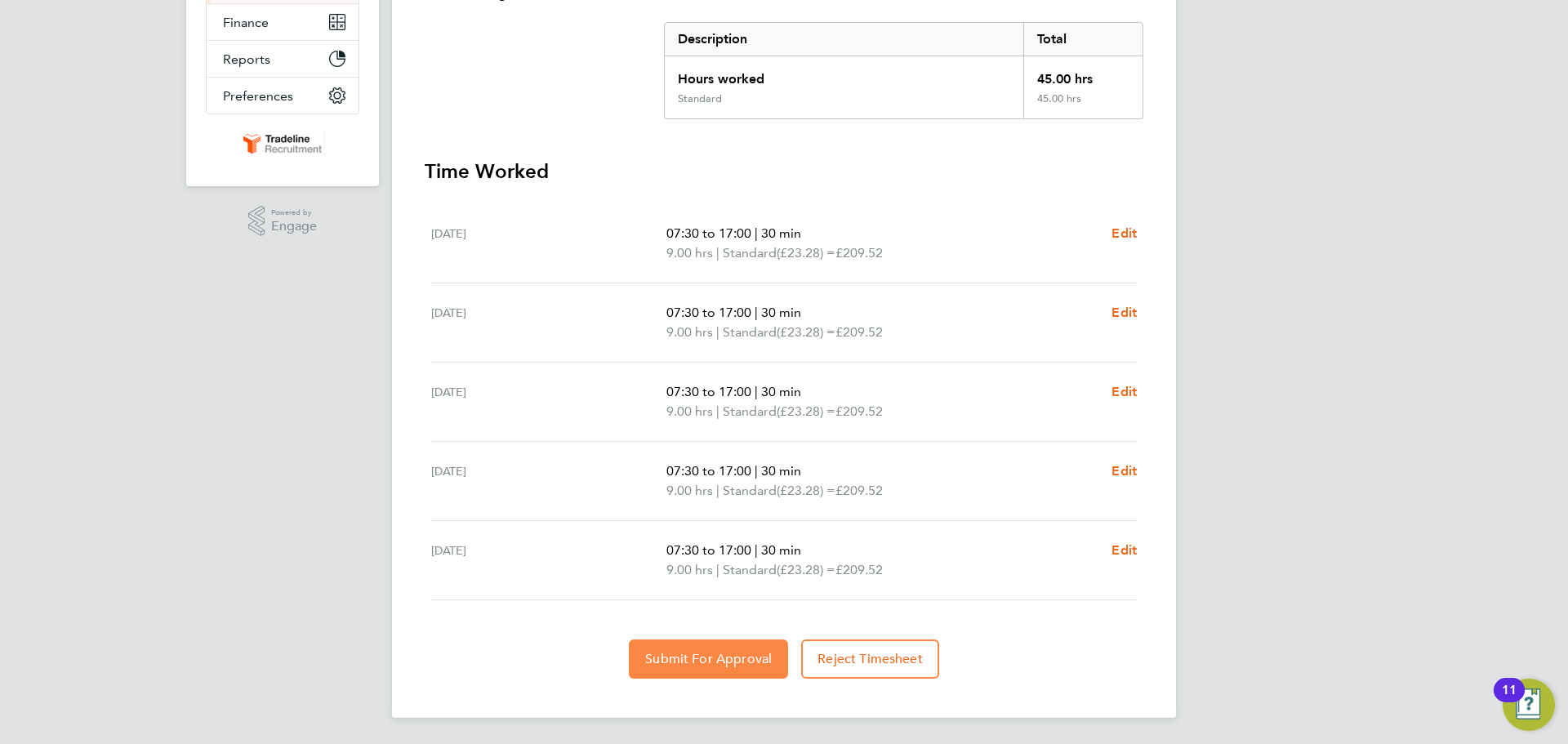
click at [708, 656] on span "Submit For Approval" at bounding box center [709, 659] width 127 height 17
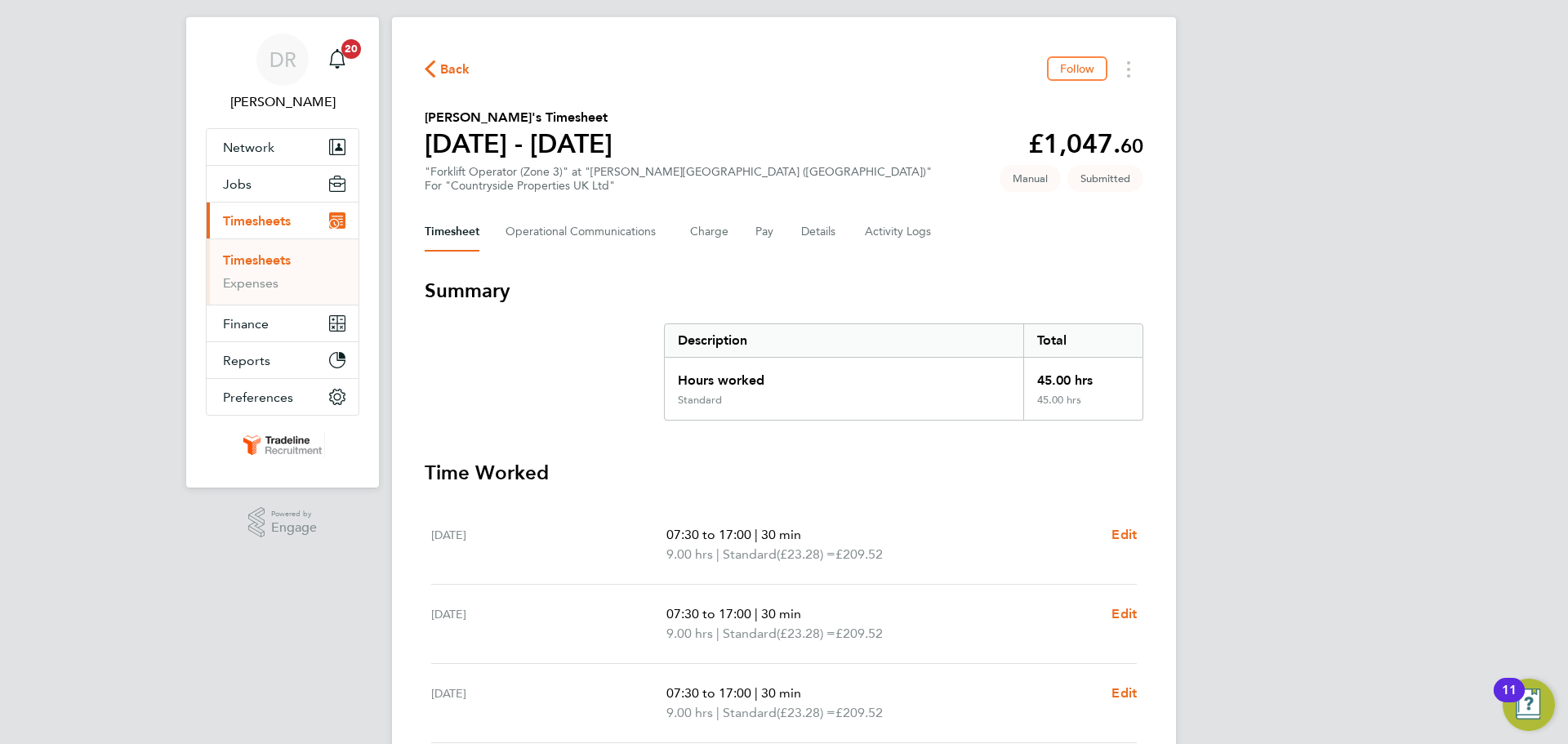
scroll to position [0, 0]
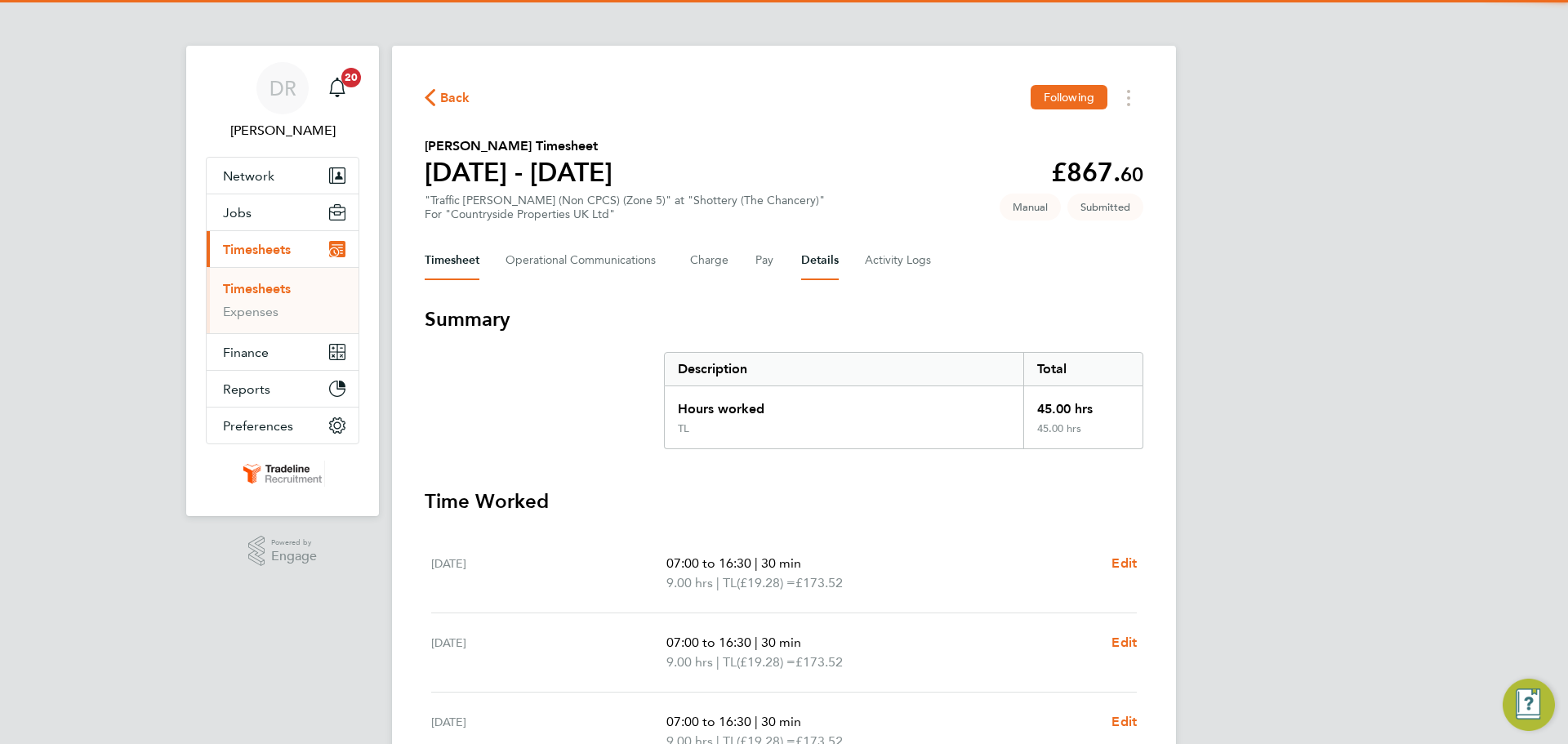
click at [833, 266] on button "Details" at bounding box center [820, 260] width 38 height 40
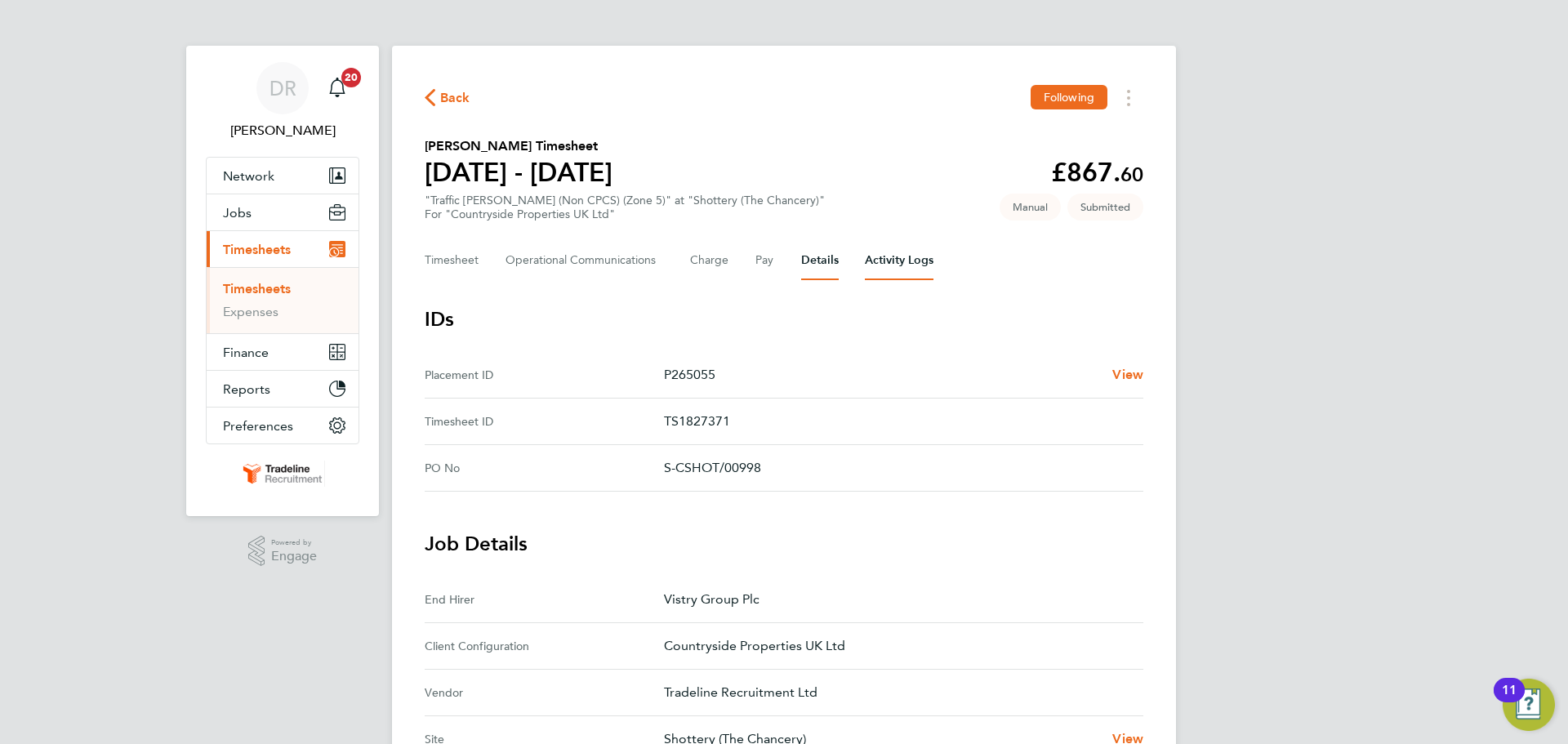
drag, startPoint x: 893, startPoint y: 243, endPoint x: 893, endPoint y: 263, distance: 20.0
click at [893, 252] on Logs-tab "Activity Logs" at bounding box center [899, 260] width 69 height 40
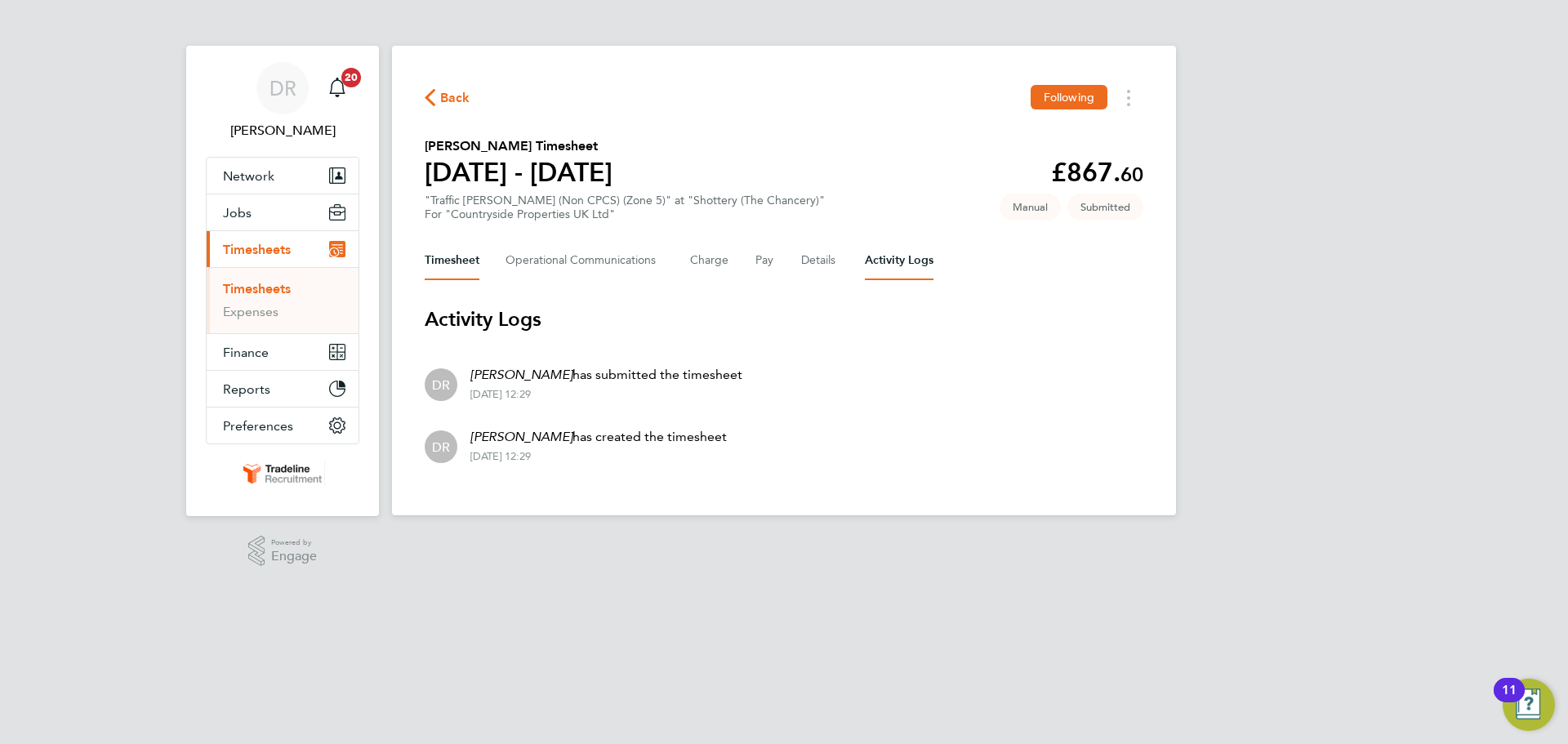
click at [454, 248] on button "Timesheet" at bounding box center [452, 260] width 55 height 40
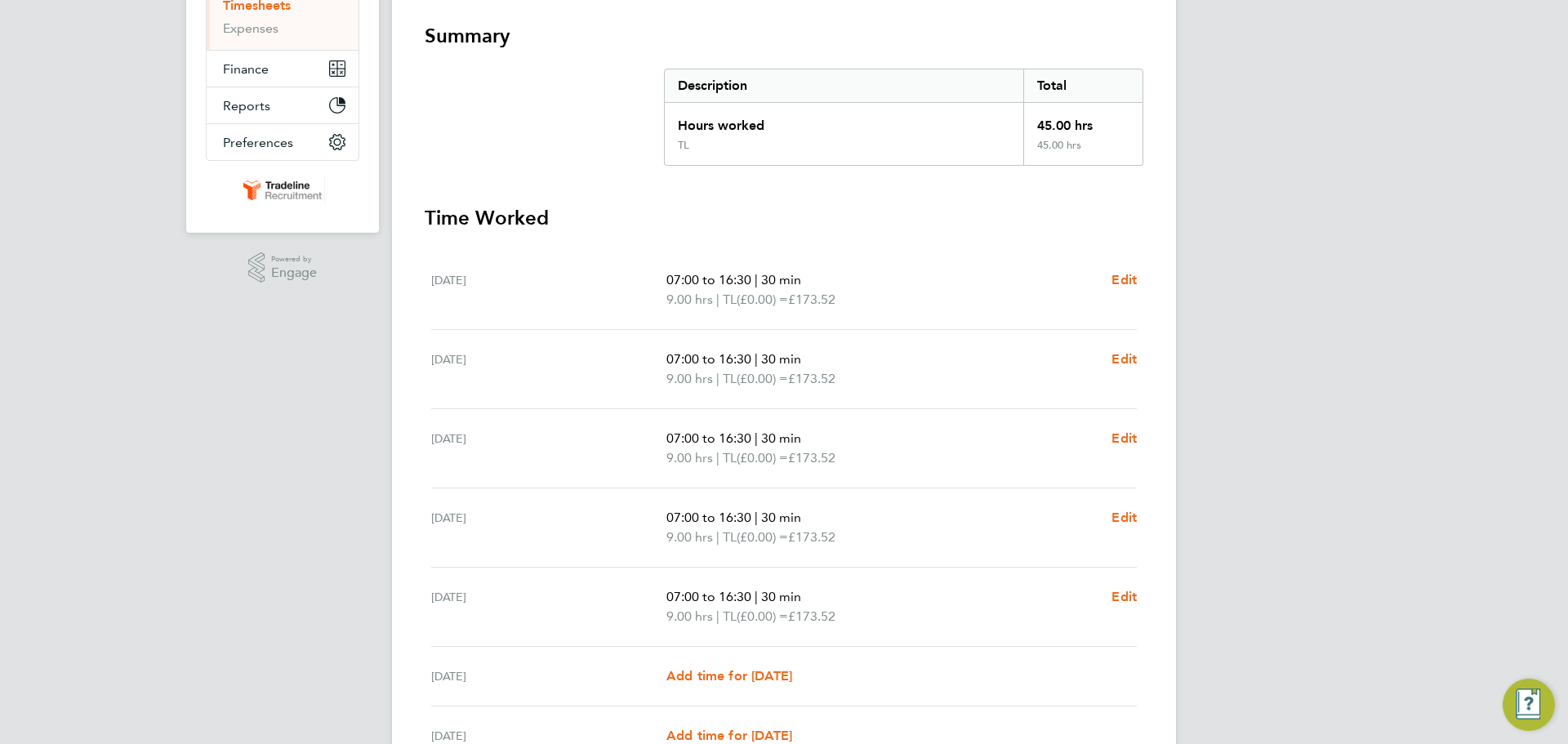
scroll to position [408, 0]
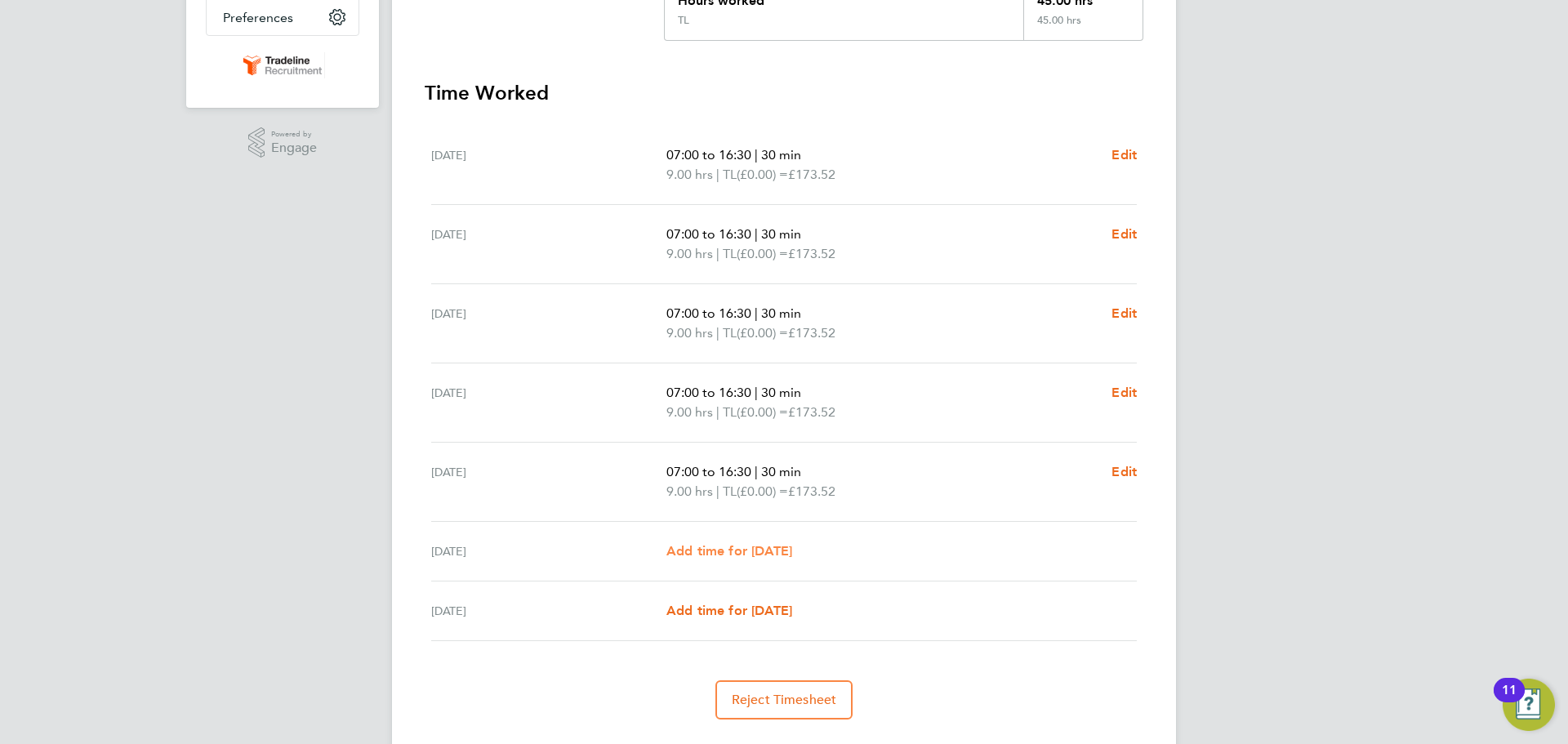
click at [789, 549] on span "Add time for [DATE]" at bounding box center [729, 551] width 126 height 16
select select "30"
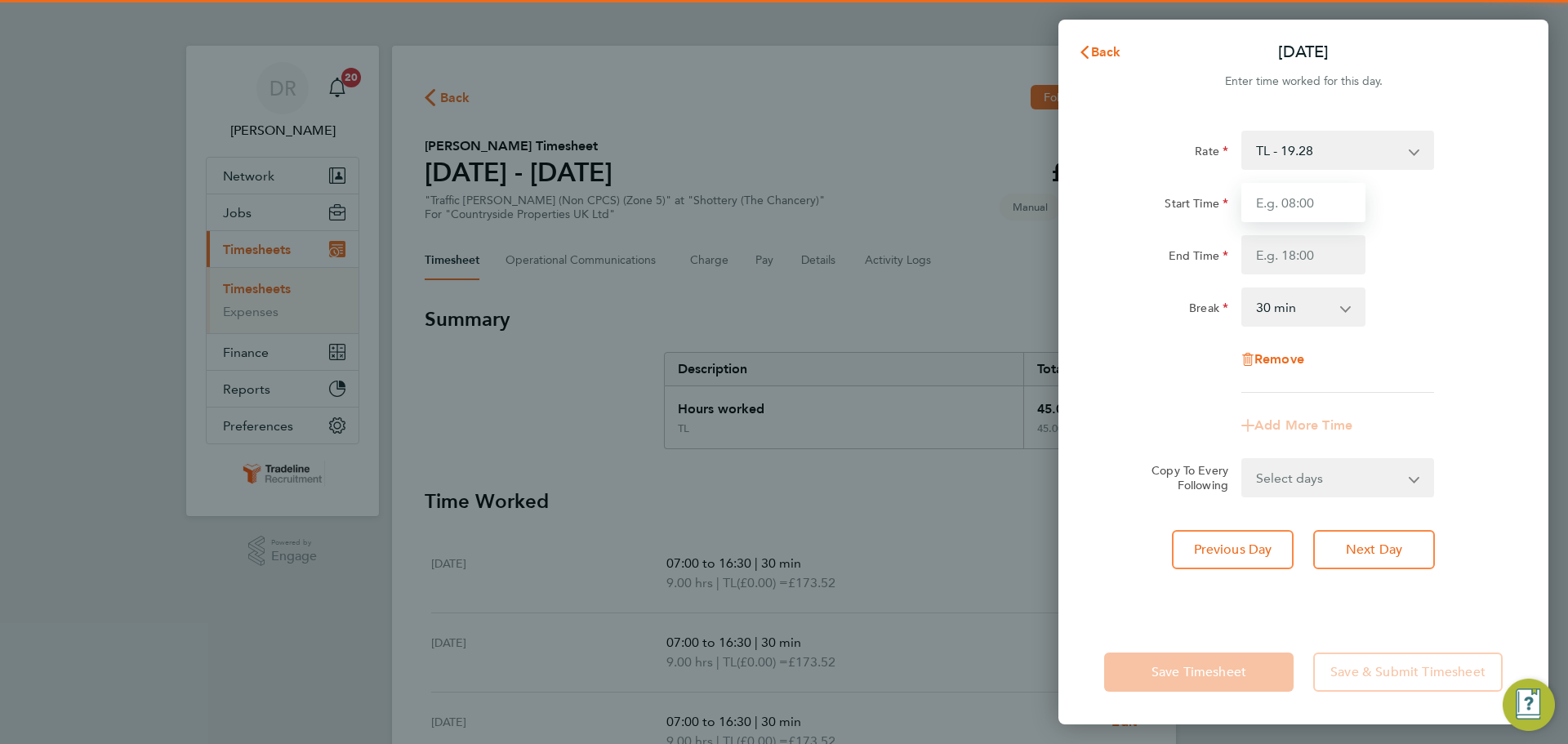
drag, startPoint x: 1287, startPoint y: 209, endPoint x: 1296, endPoint y: 218, distance: 12.7
click at [1287, 209] on input "Start Time" at bounding box center [1303, 202] width 124 height 40
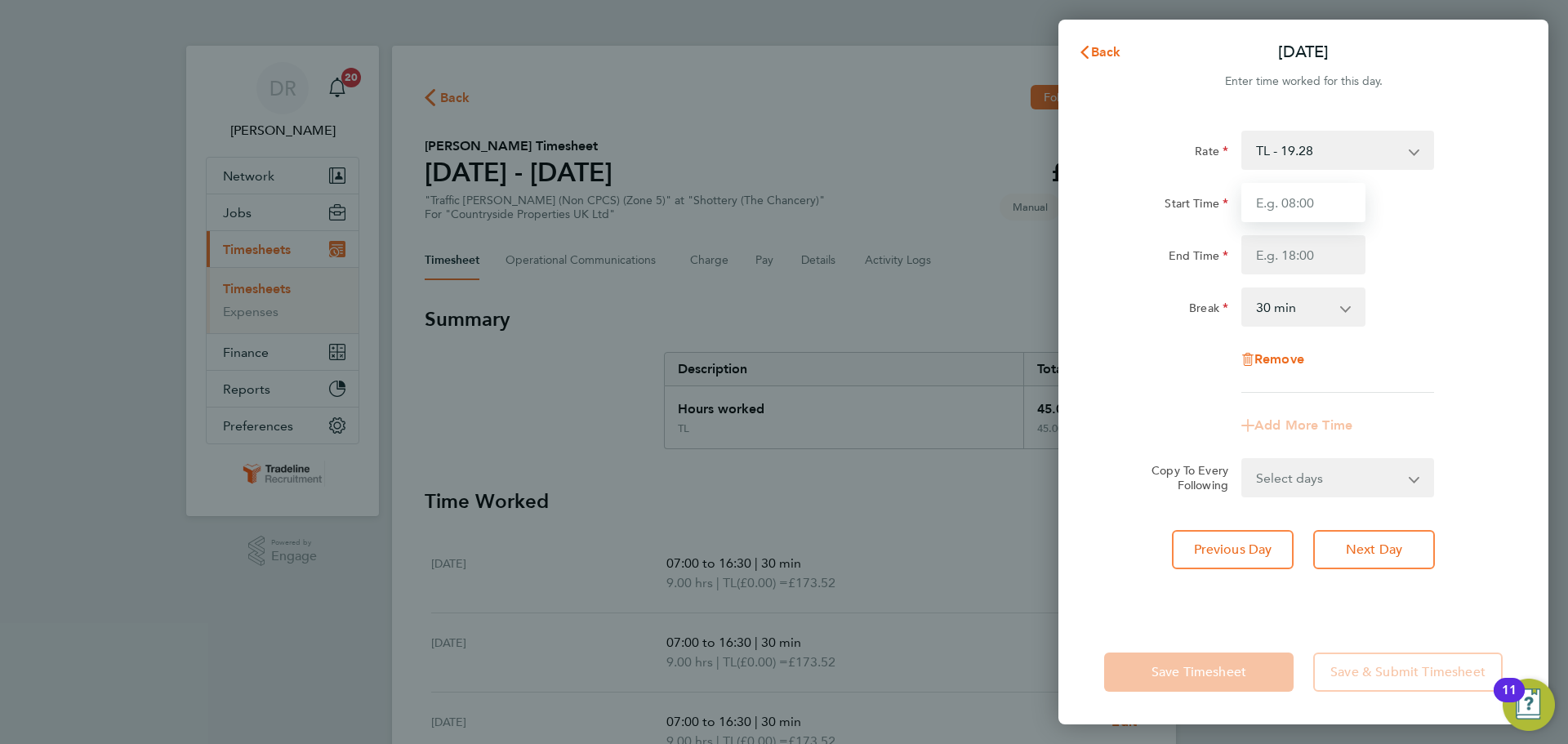
type input "07:00"
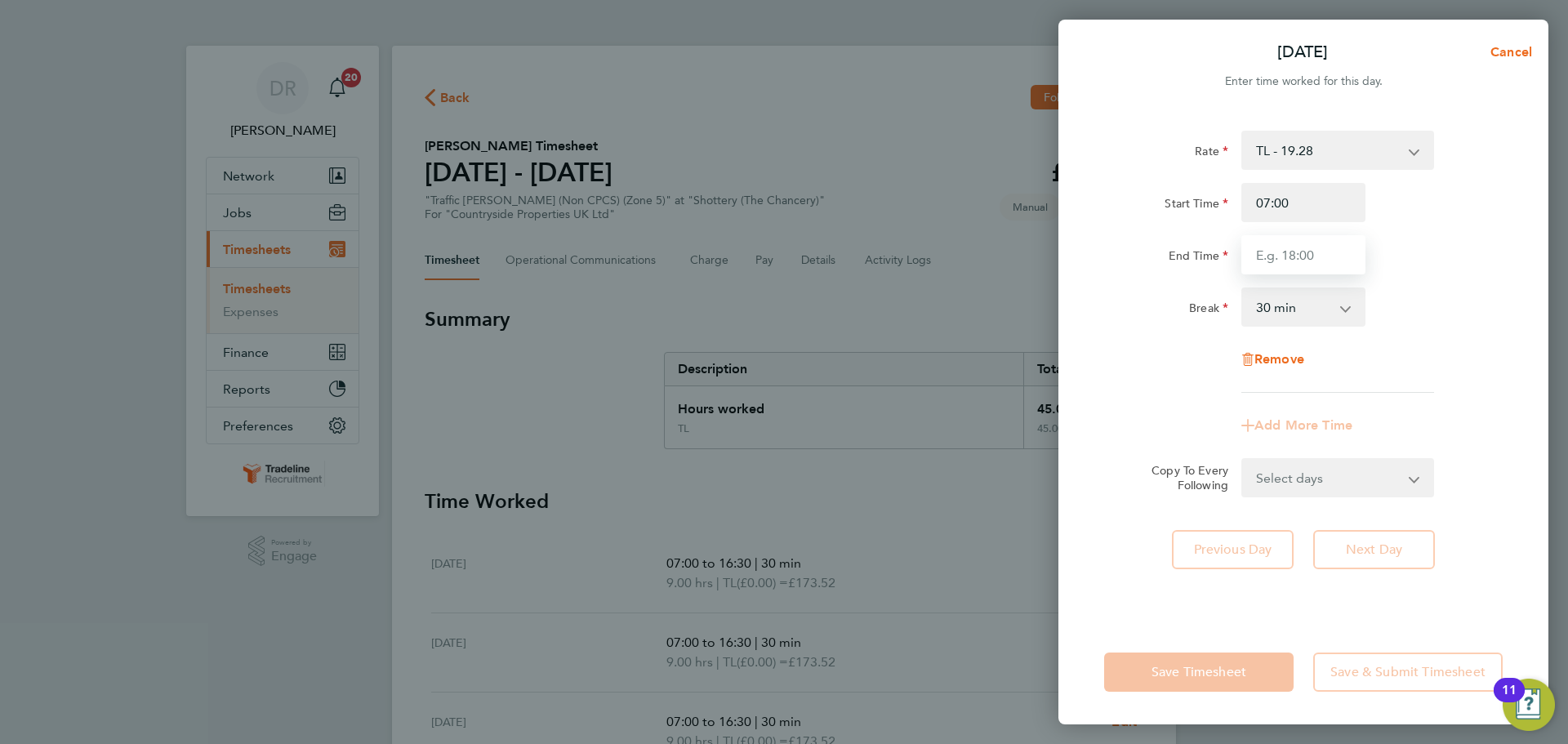
click at [1308, 259] on input "End Time" at bounding box center [1303, 254] width 124 height 40
type input "16:30"
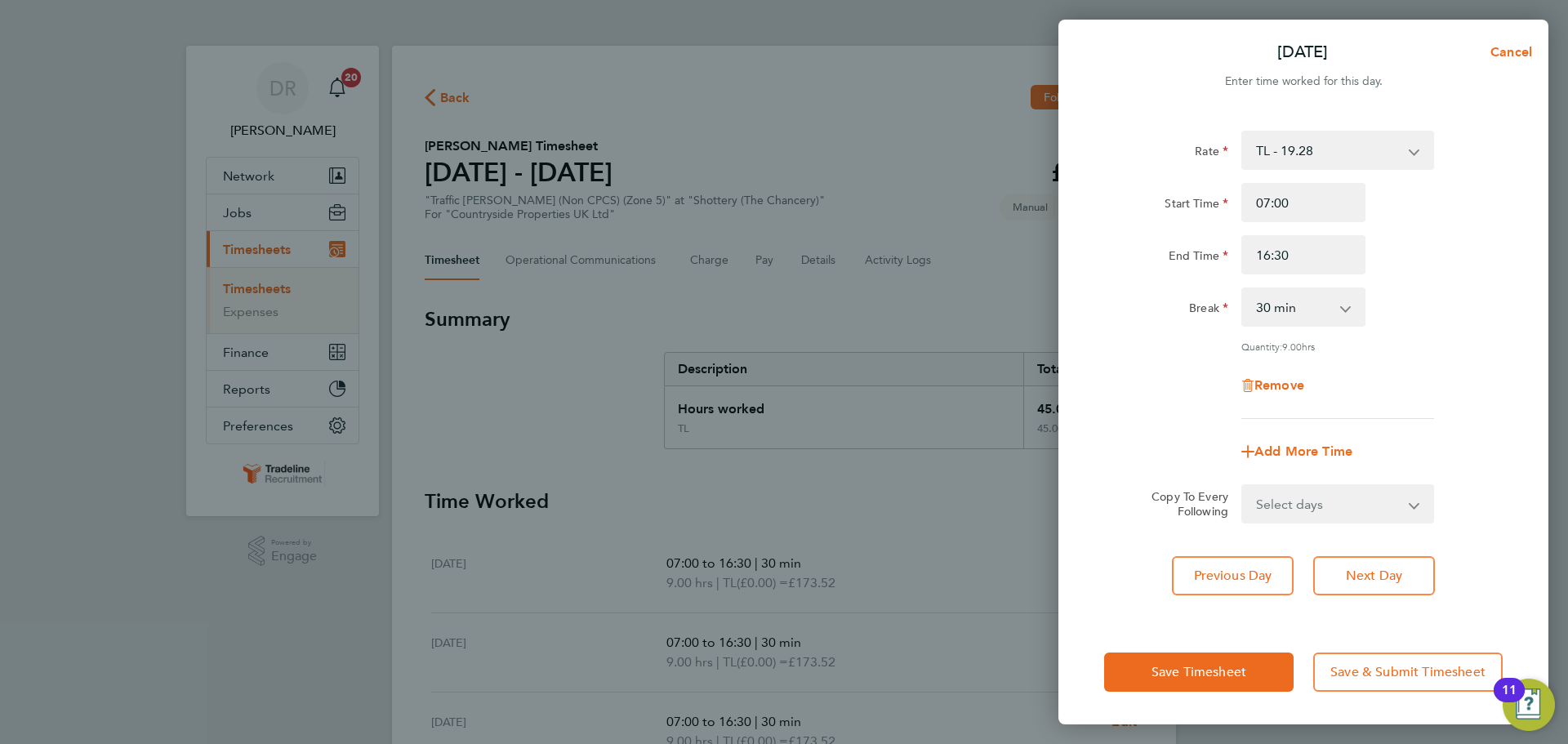
click at [1534, 323] on div "Rate TL - 19.28 Start Time 07:00 End Time 16:30 Break 0 min 15 min 30 min 45 mi…" at bounding box center [1303, 365] width 490 height 509
click at [1185, 667] on span "Save Timesheet" at bounding box center [1199, 672] width 95 height 17
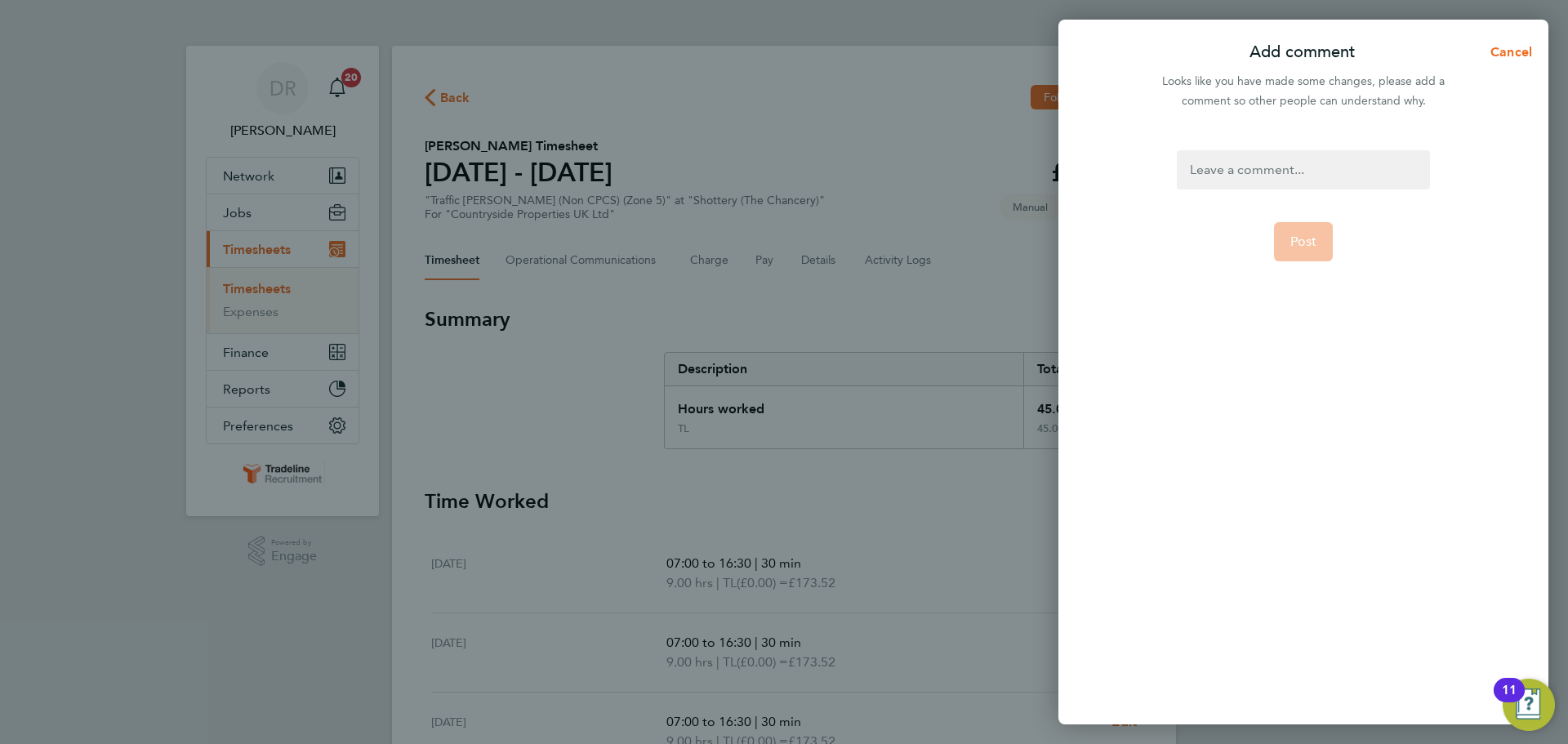
click at [1314, 243] on app-form-button "Post" at bounding box center [1304, 242] width 60 height 40
click at [1271, 168] on div at bounding box center [1302, 170] width 252 height 40
click at [1268, 166] on div at bounding box center [1302, 170] width 252 height 40
click at [1302, 234] on span "Post" at bounding box center [1303, 242] width 27 height 17
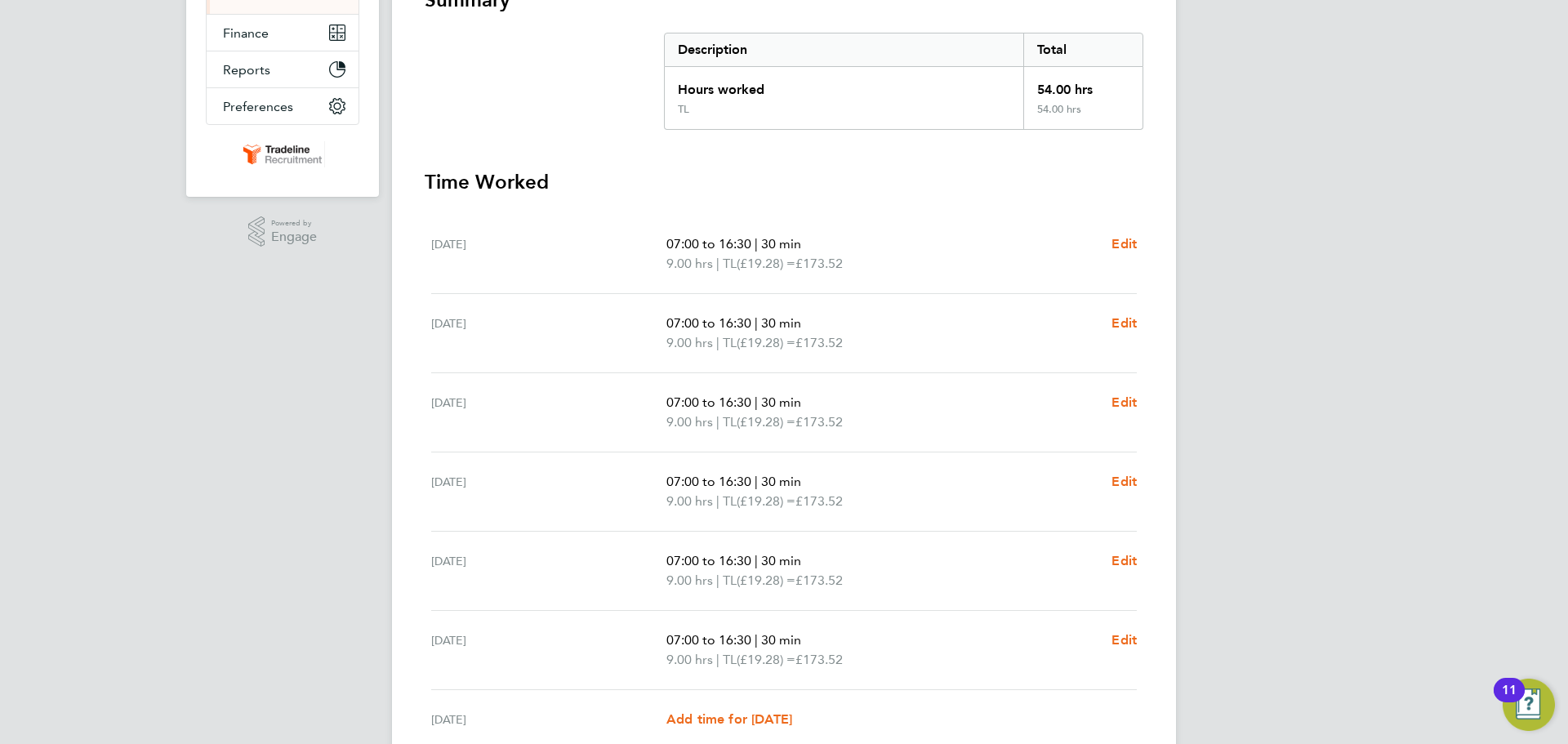
scroll to position [469, 0]
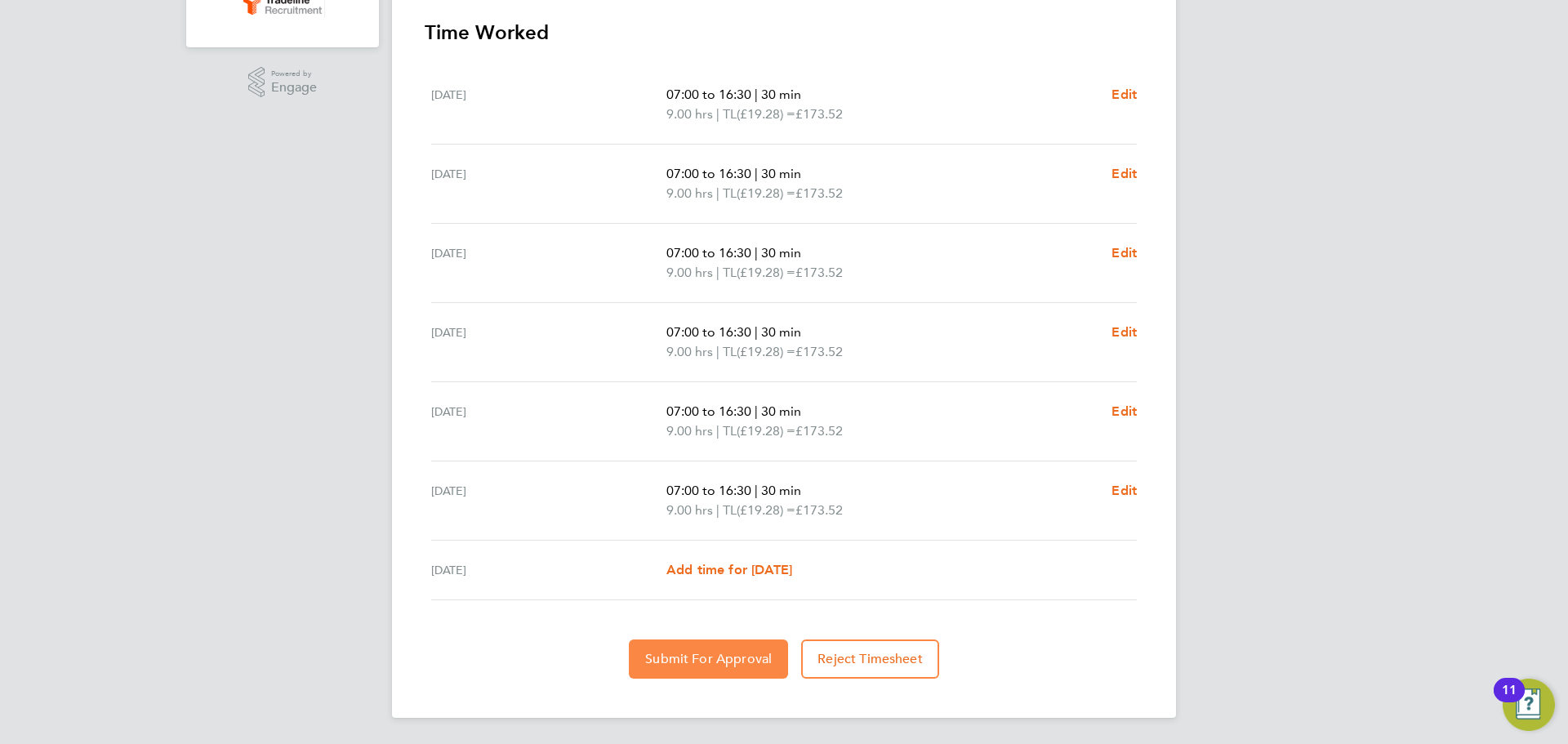
click at [739, 662] on span "Submit For Approval" at bounding box center [709, 659] width 127 height 17
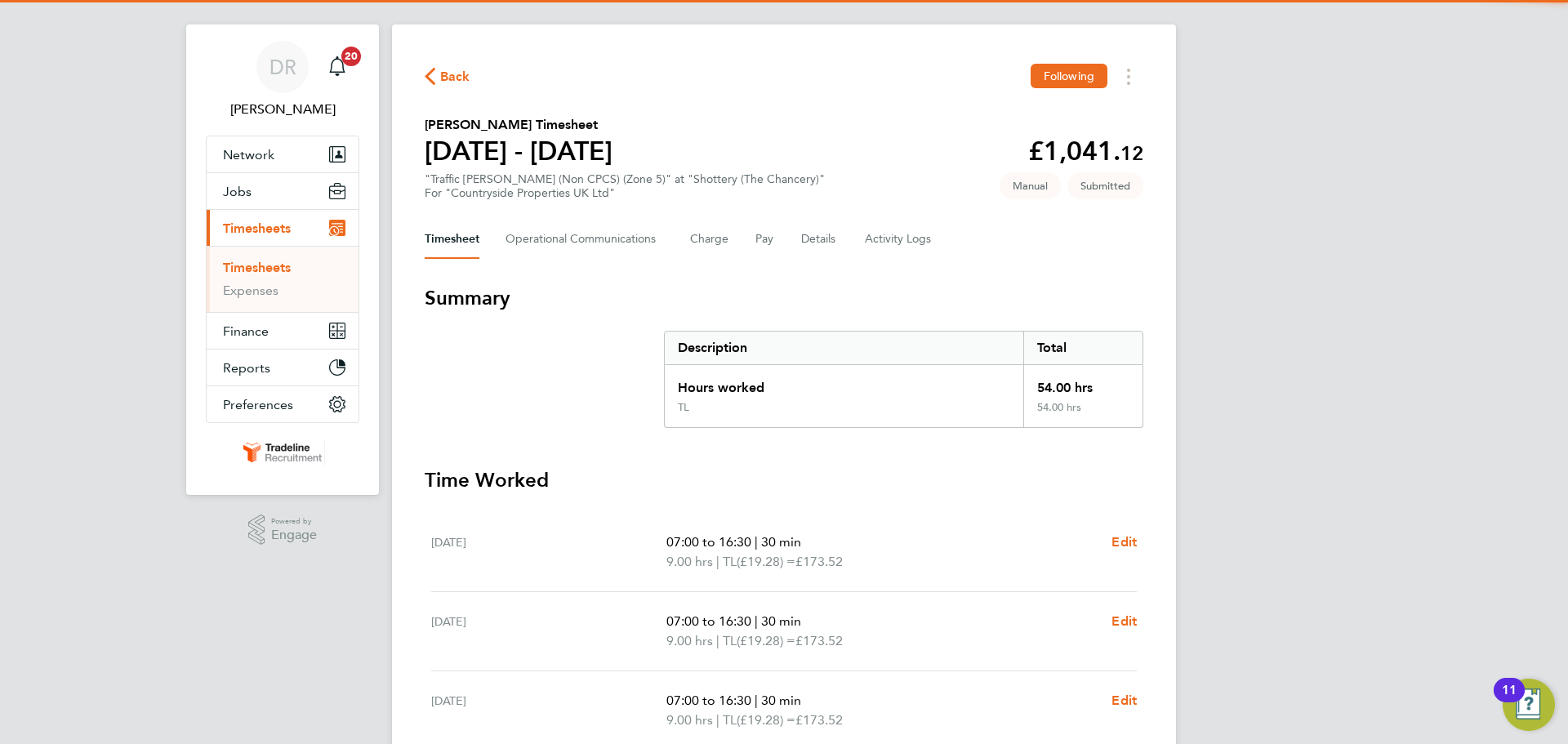
scroll to position [0, 0]
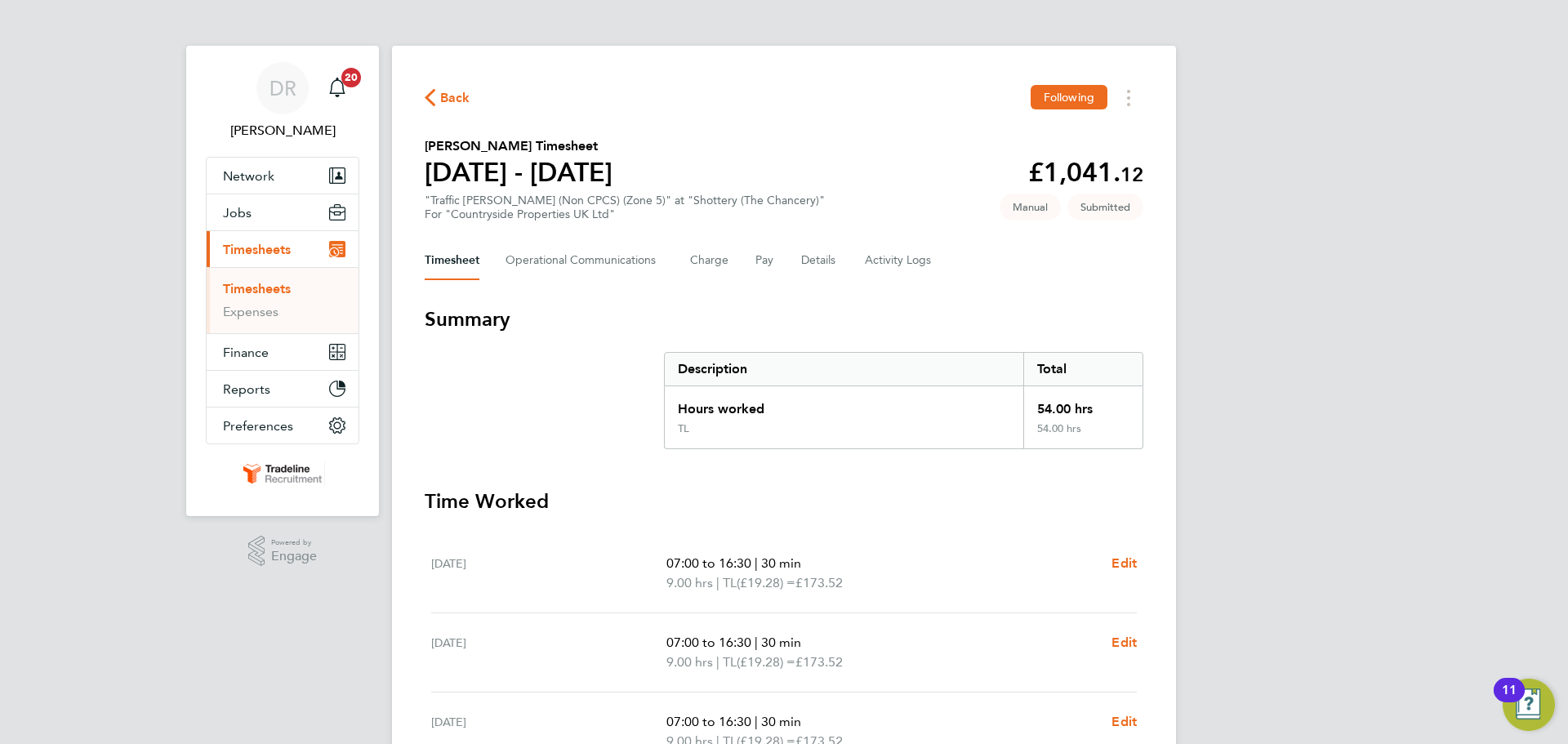
drag, startPoint x: 269, startPoint y: 286, endPoint x: 284, endPoint y: 286, distance: 15.0
click at [269, 286] on link "Timesheets" at bounding box center [257, 288] width 68 height 16
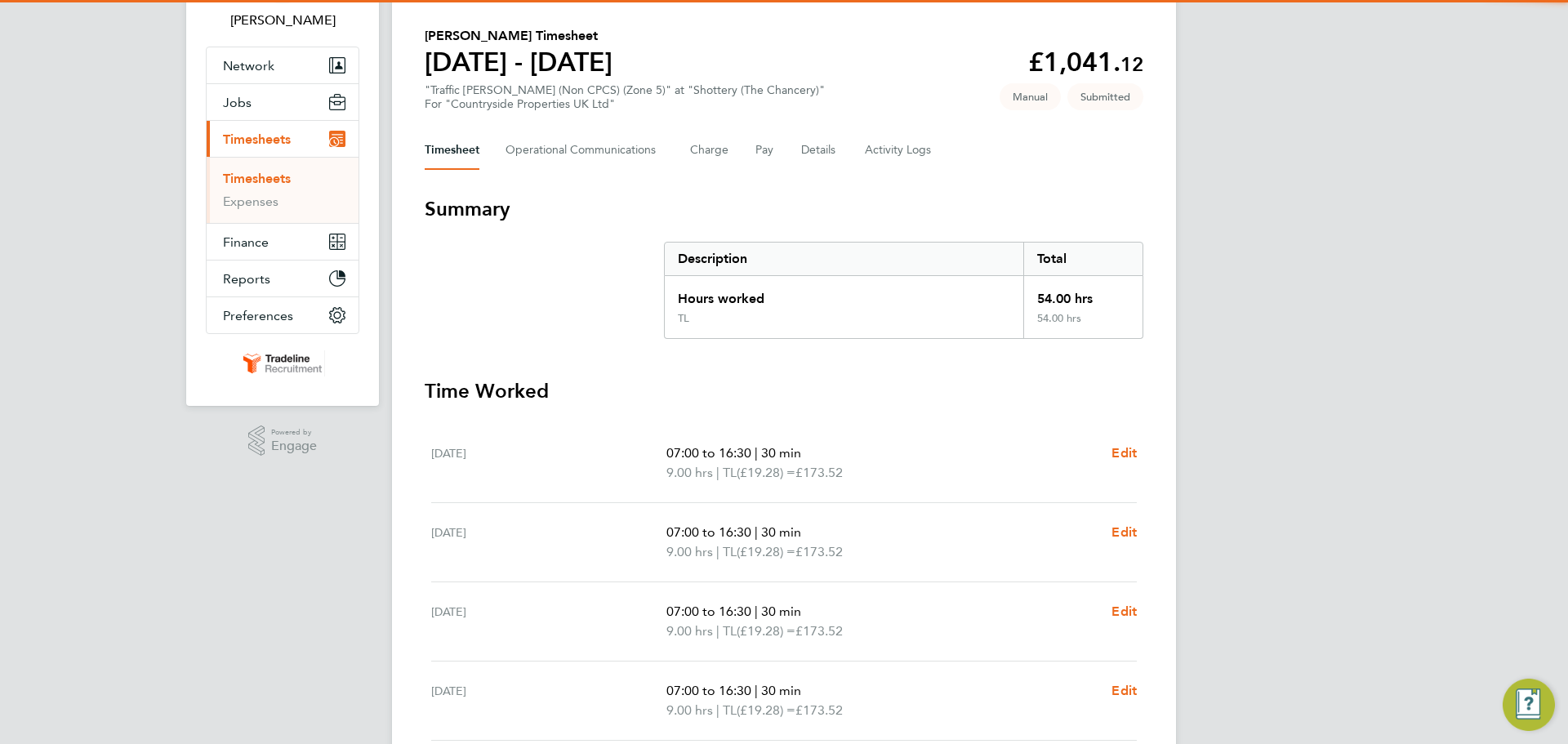
scroll to position [408, 0]
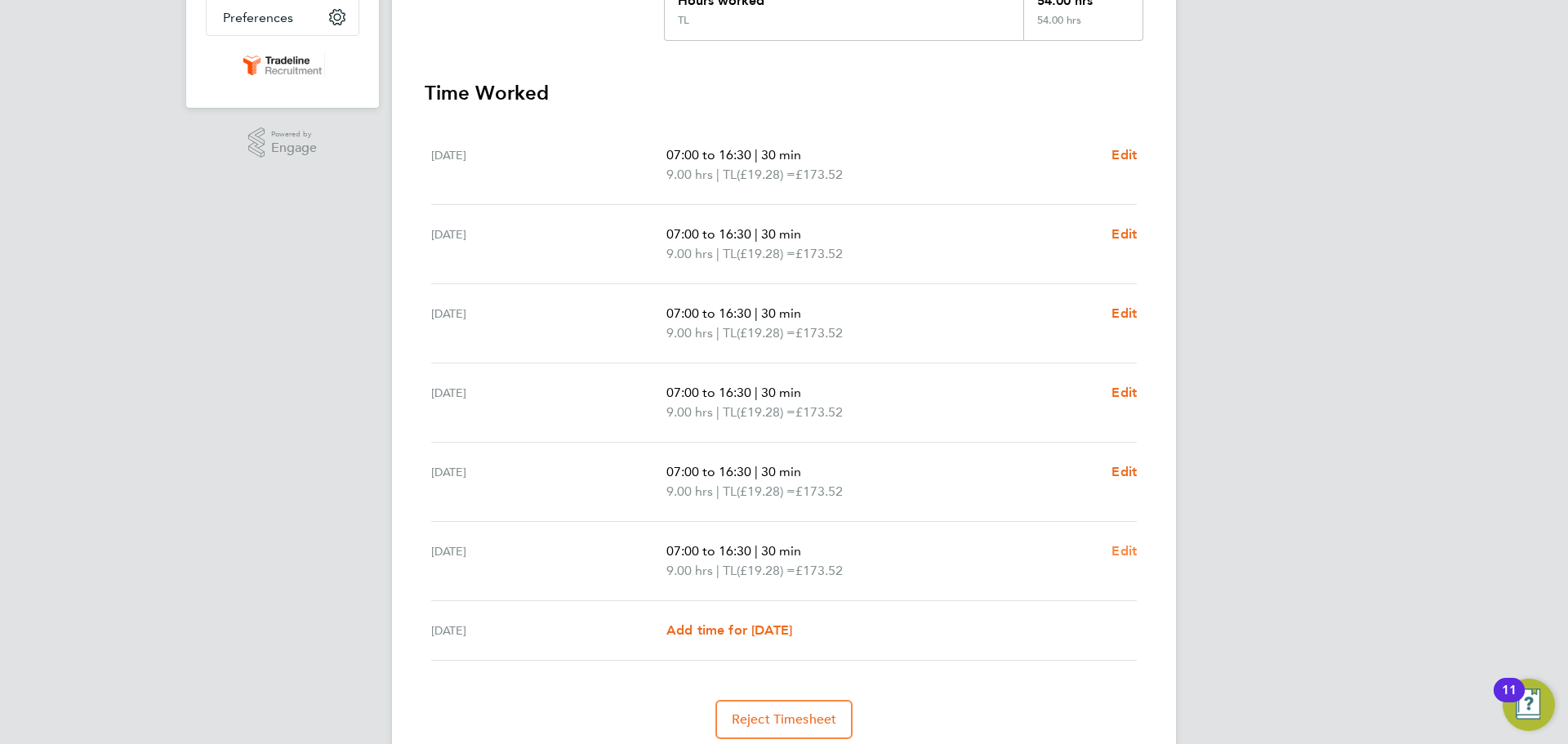
click at [1118, 551] on span "Edit" at bounding box center [1124, 551] width 26 height 16
select select "30"
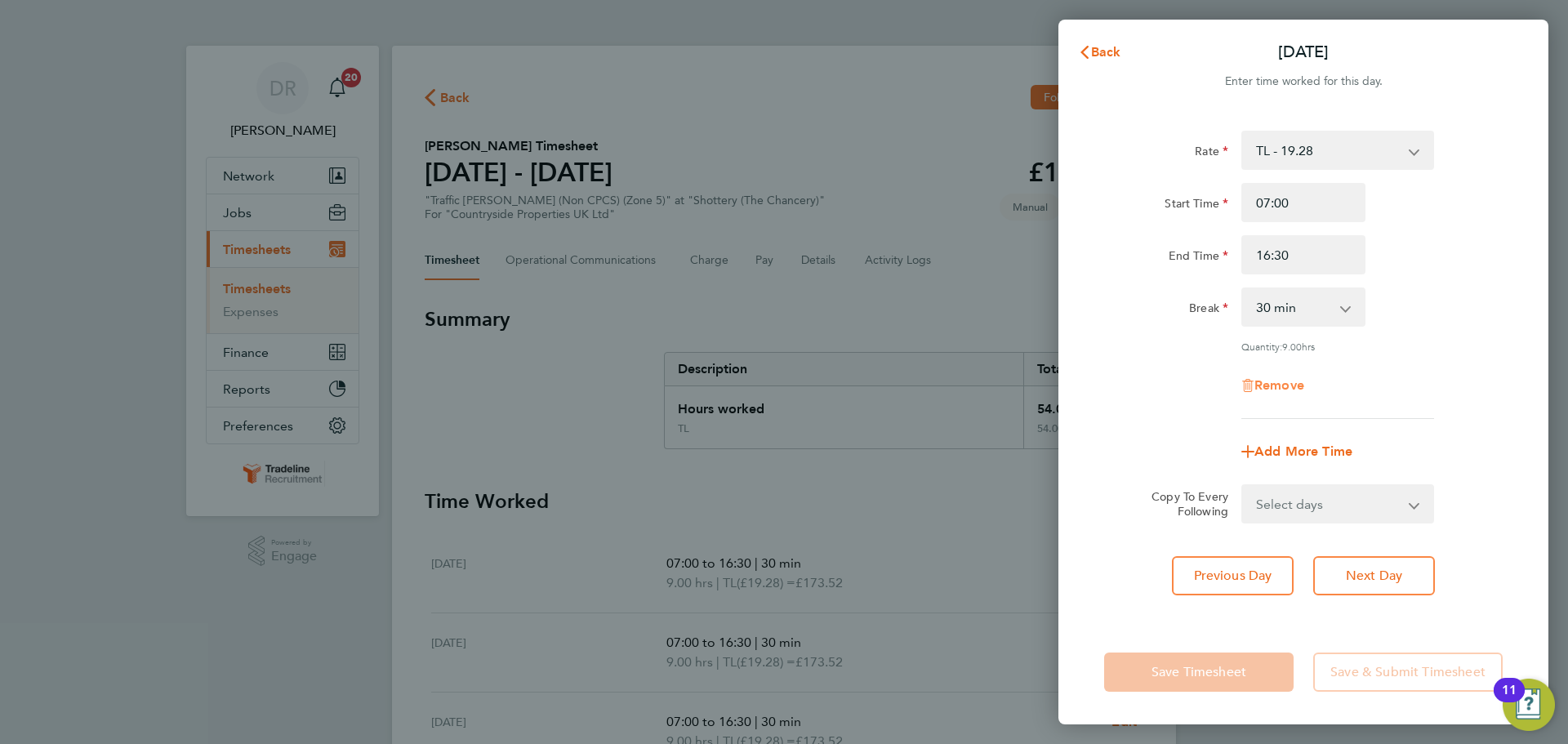
click at [1276, 390] on span "Remove" at bounding box center [1279, 385] width 50 height 16
select select "null"
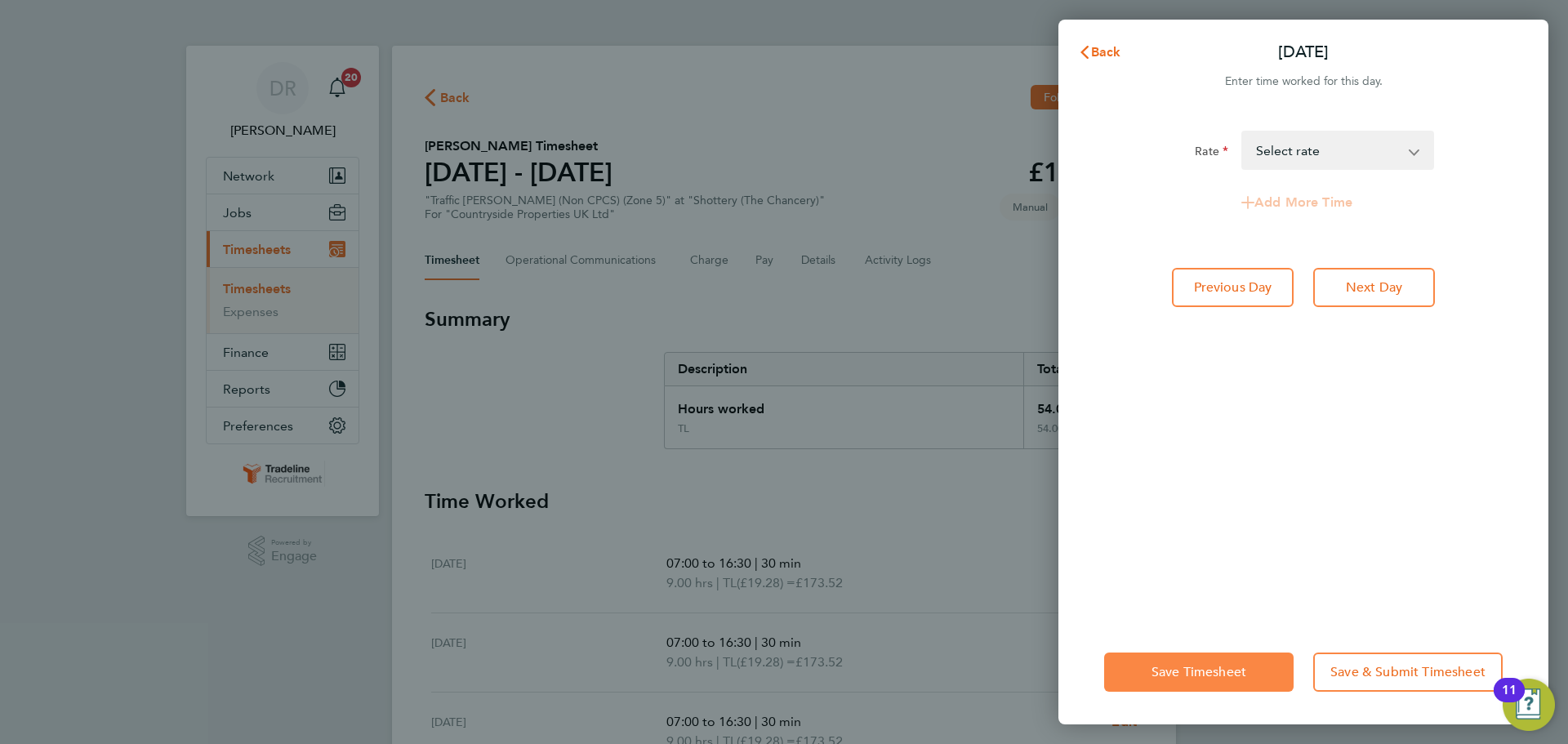
click at [1201, 675] on span "Save Timesheet" at bounding box center [1199, 672] width 95 height 17
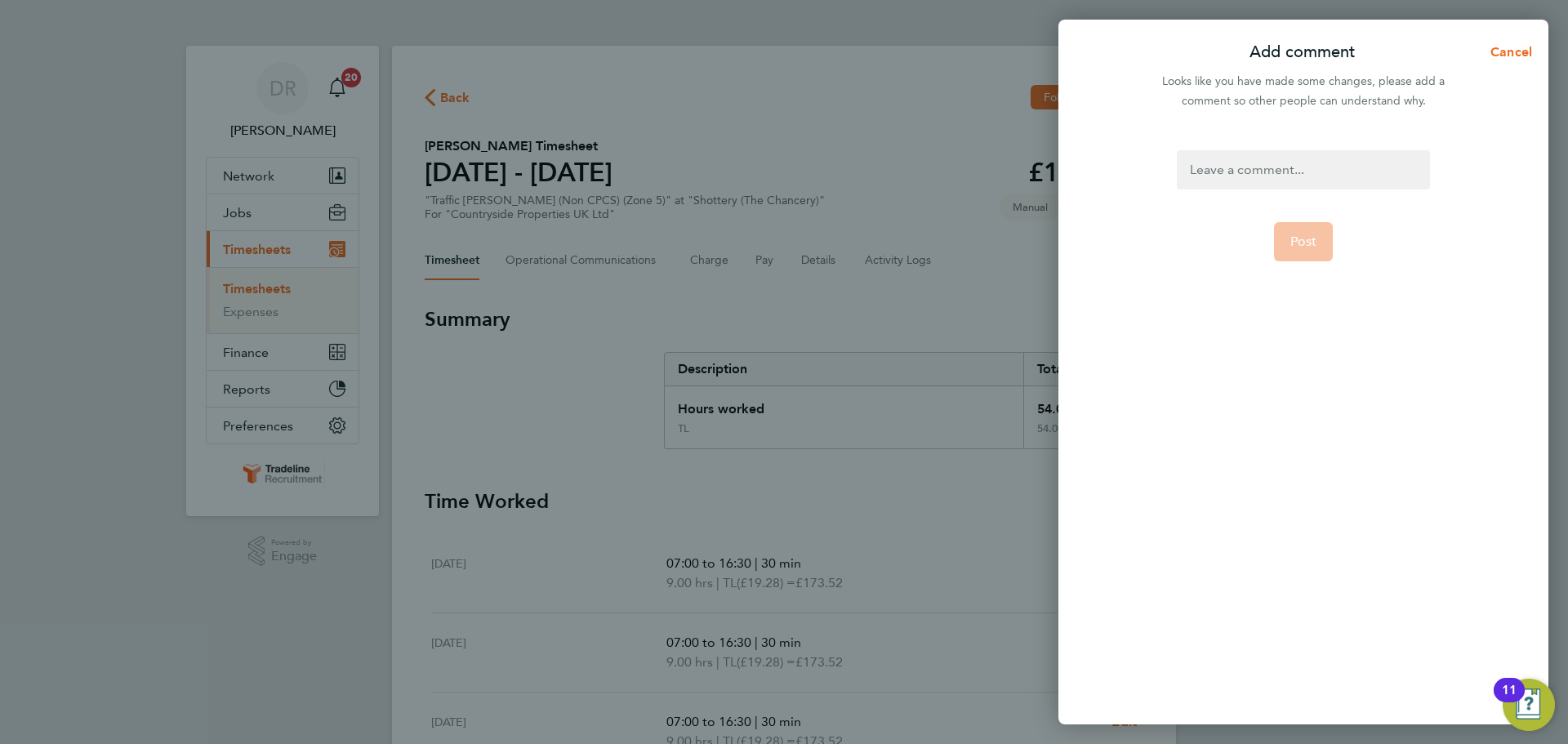
click at [1282, 172] on div at bounding box center [1302, 170] width 252 height 40
click at [1285, 172] on div at bounding box center [1302, 170] width 252 height 40
click at [1331, 253] on button "Post" at bounding box center [1304, 242] width 60 height 40
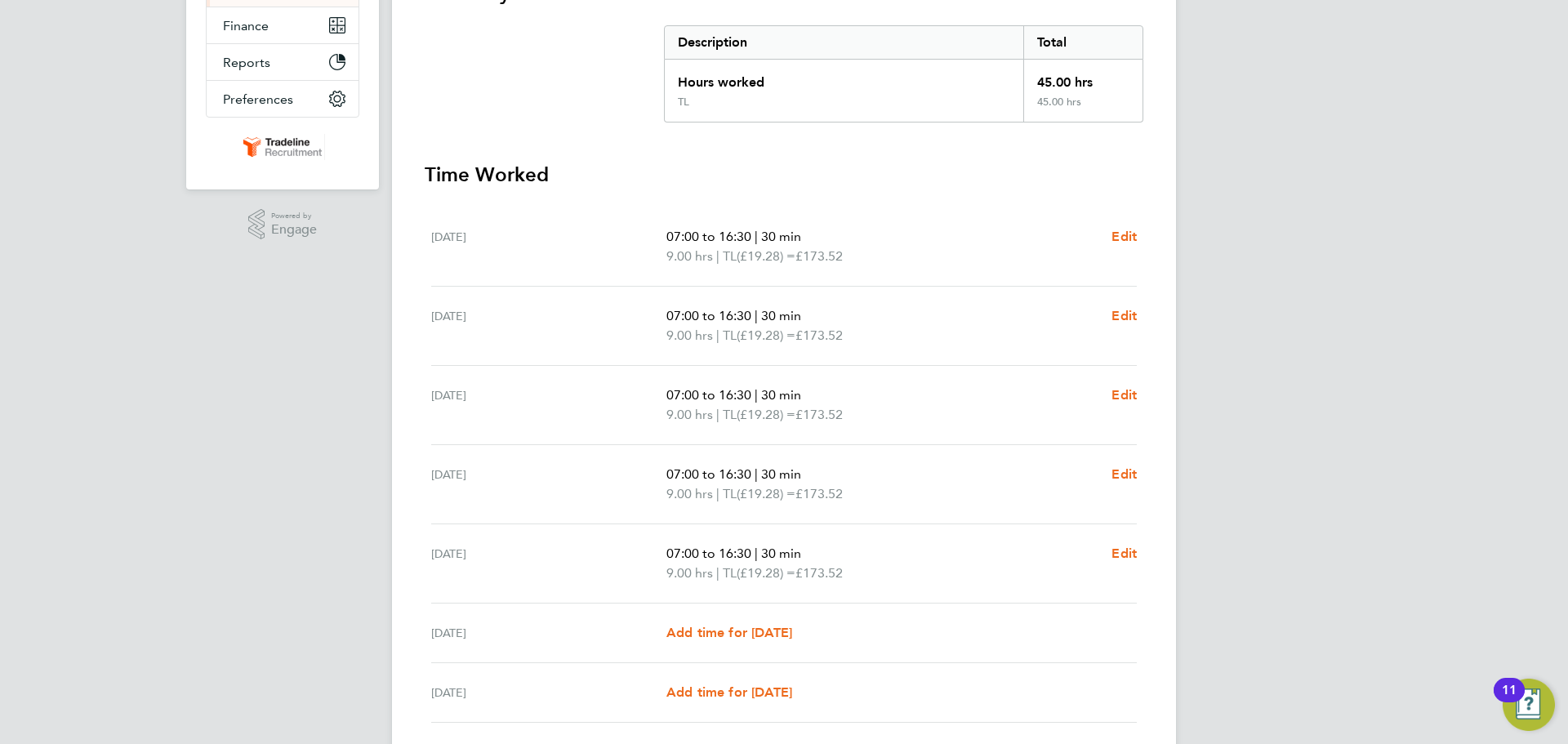
scroll to position [449, 0]
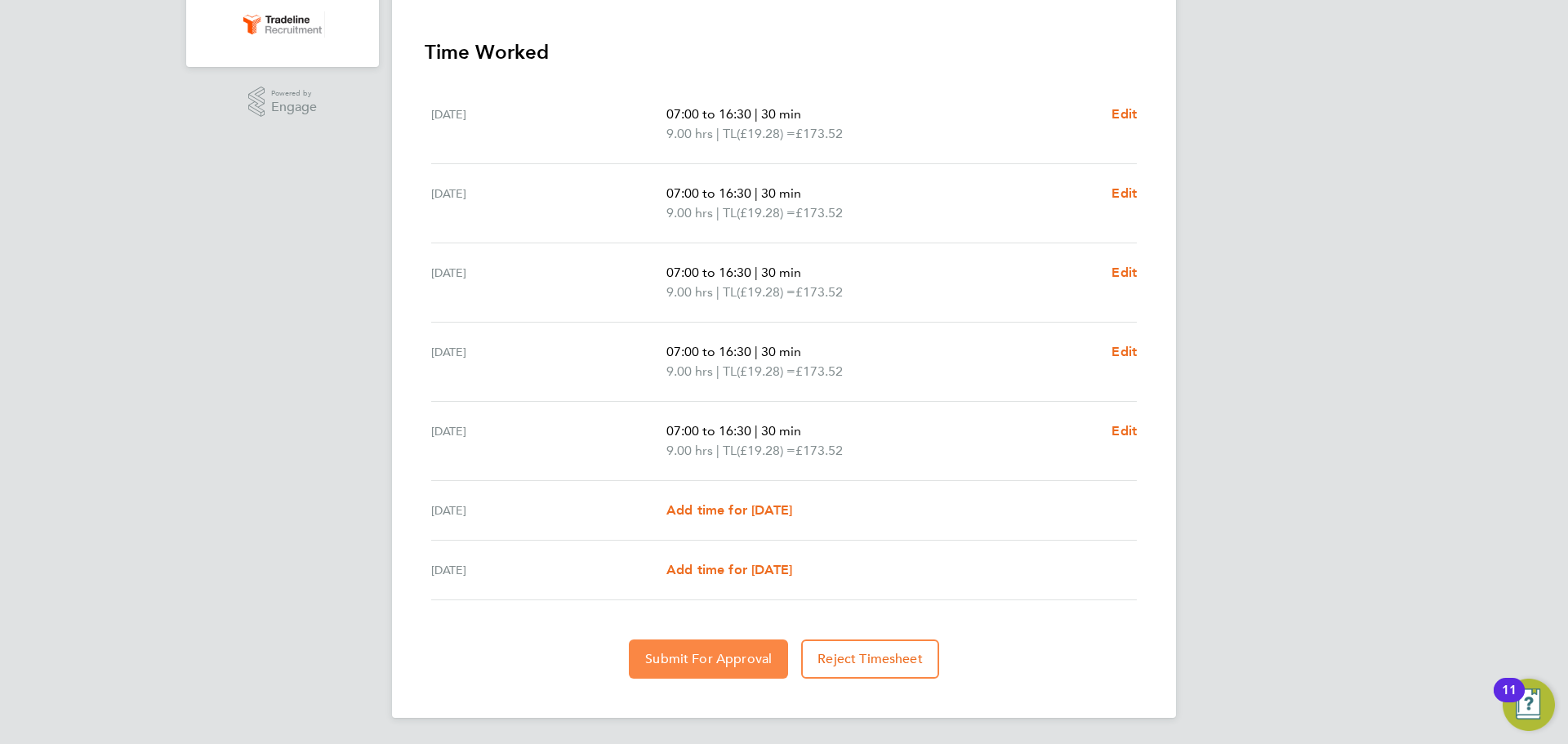
click at [721, 658] on span "Submit For Approval" at bounding box center [709, 659] width 127 height 17
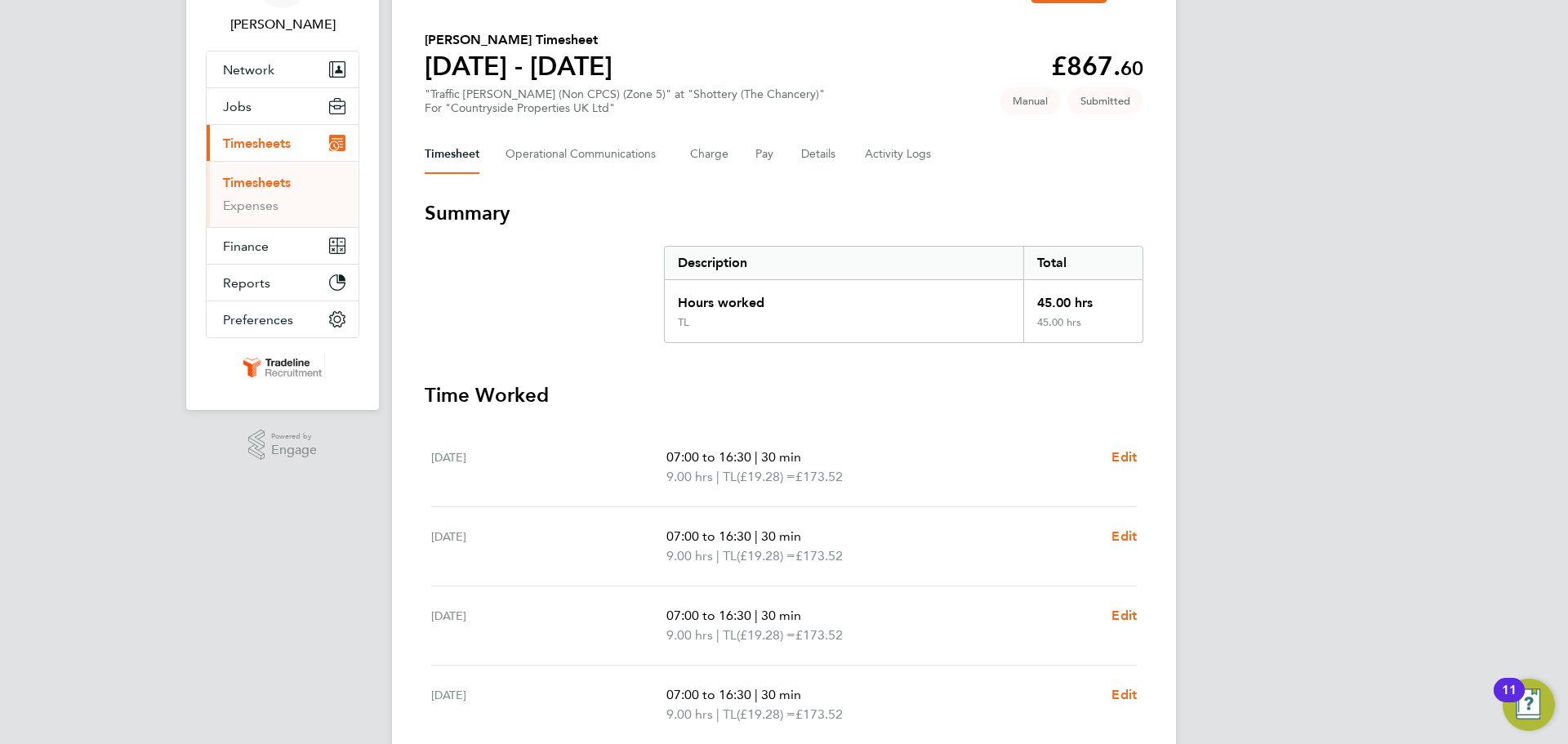
scroll to position [0, 0]
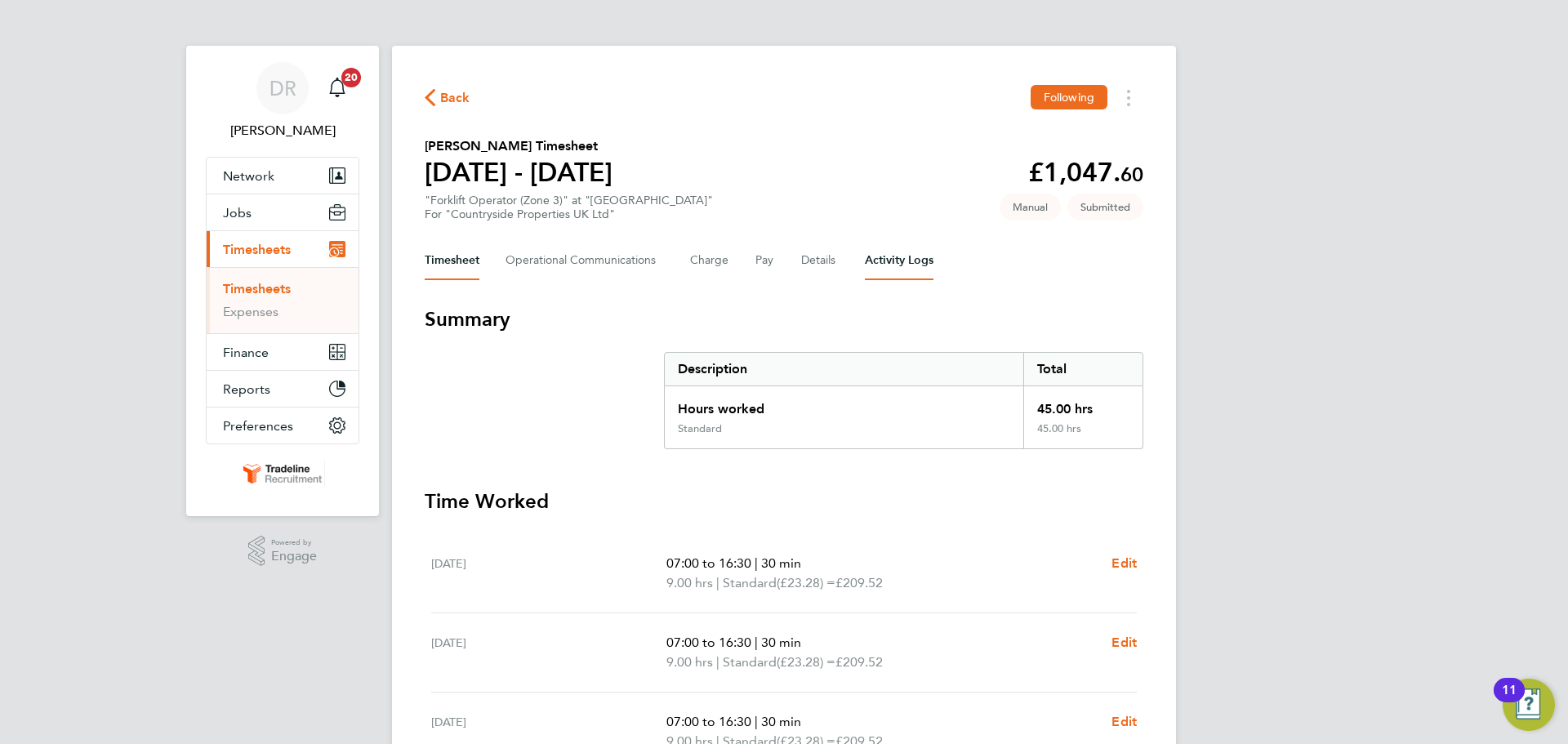
click at [927, 268] on Logs-tab "Activity Logs" at bounding box center [899, 260] width 69 height 40
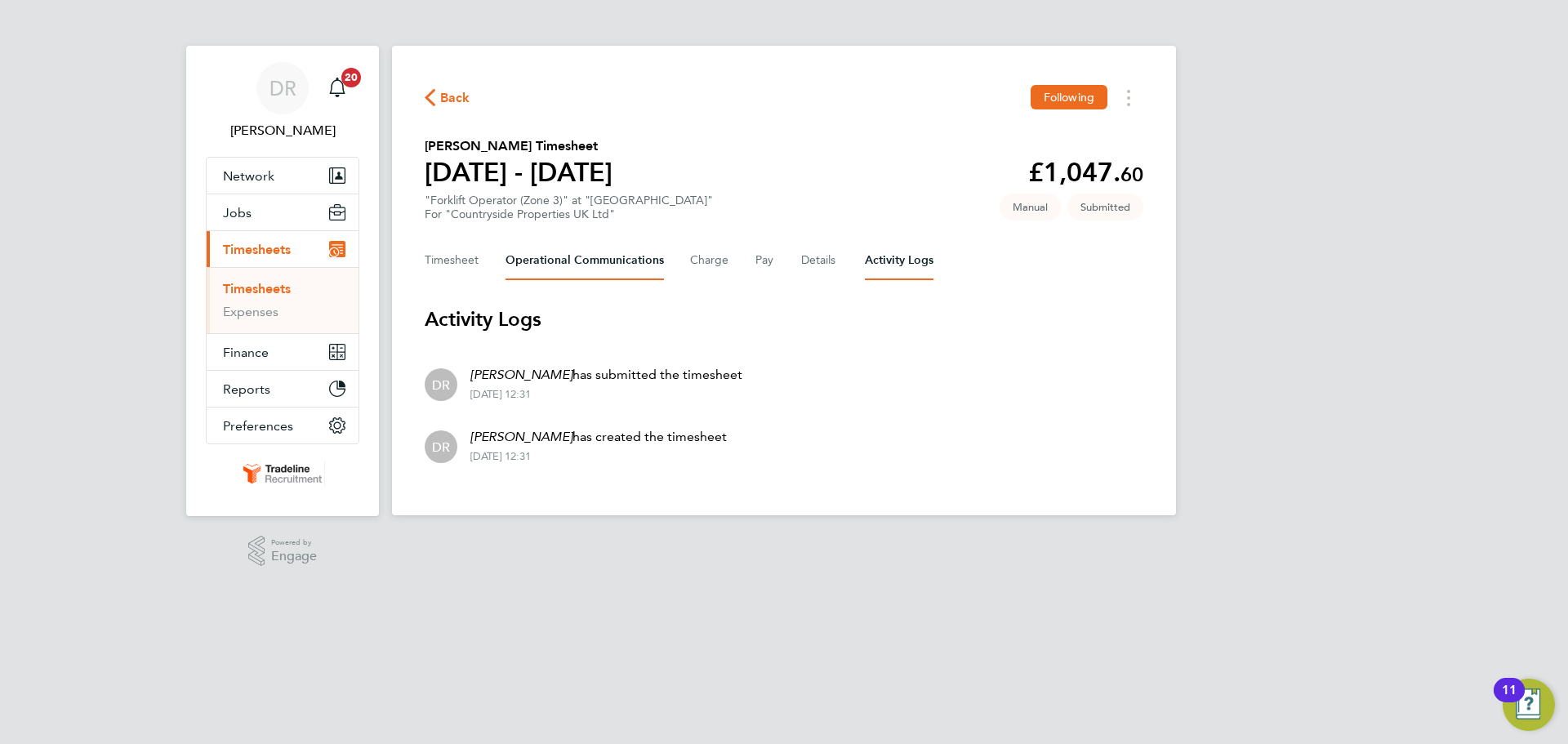
click at [611, 254] on Communications-tab "Operational Communications" at bounding box center [585, 260] width 158 height 40
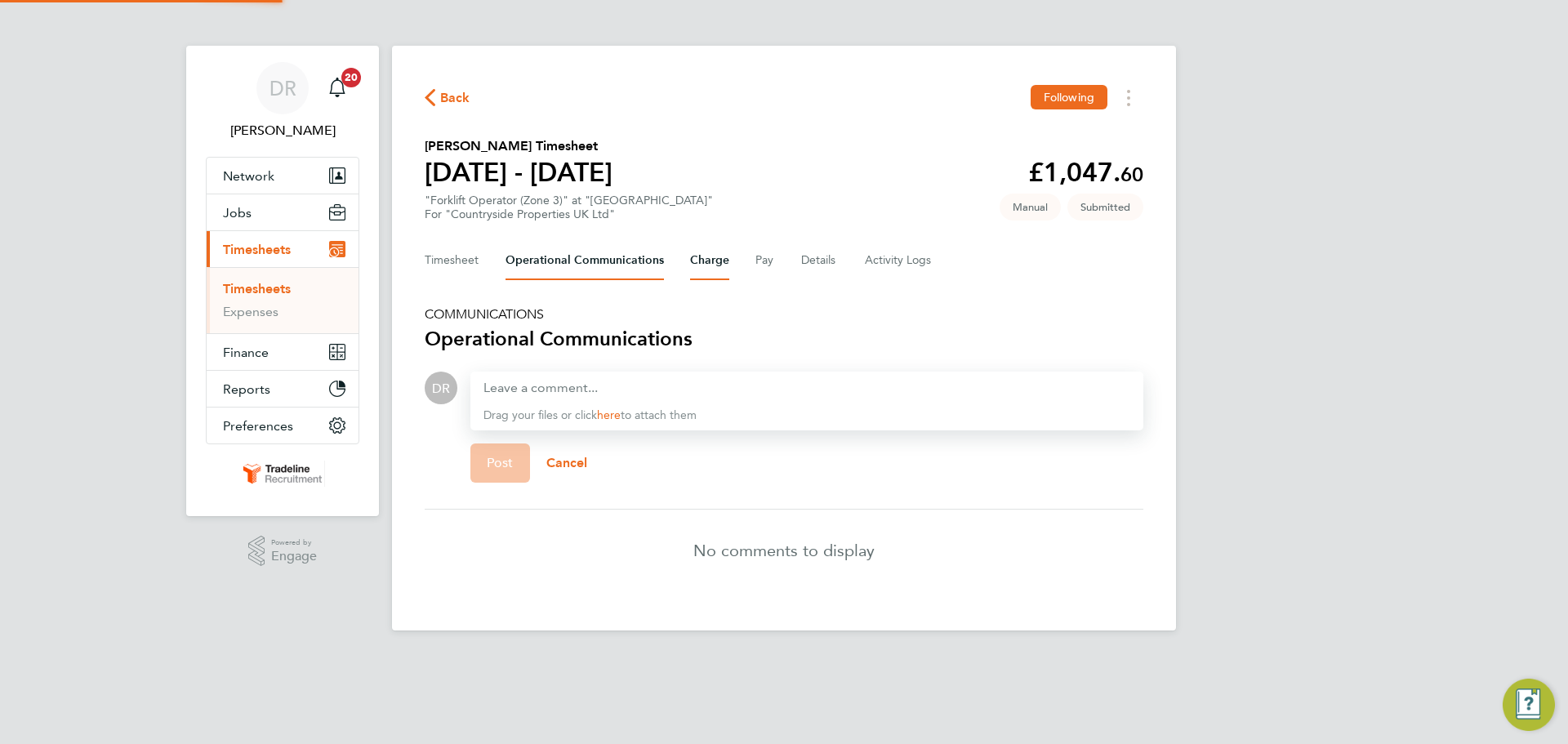
click at [710, 259] on button "Charge" at bounding box center [710, 260] width 40 height 40
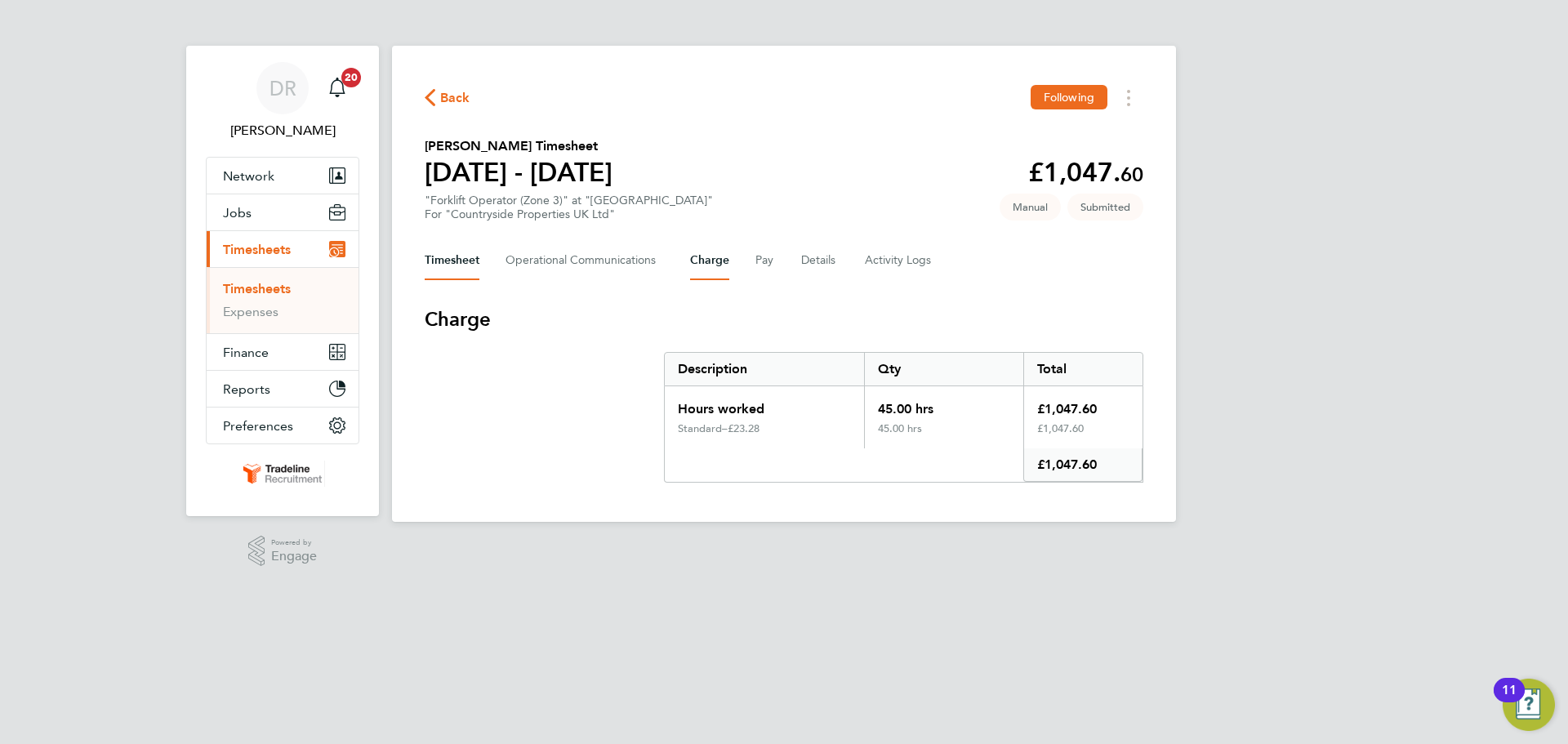
click at [467, 266] on button "Timesheet" at bounding box center [452, 260] width 55 height 40
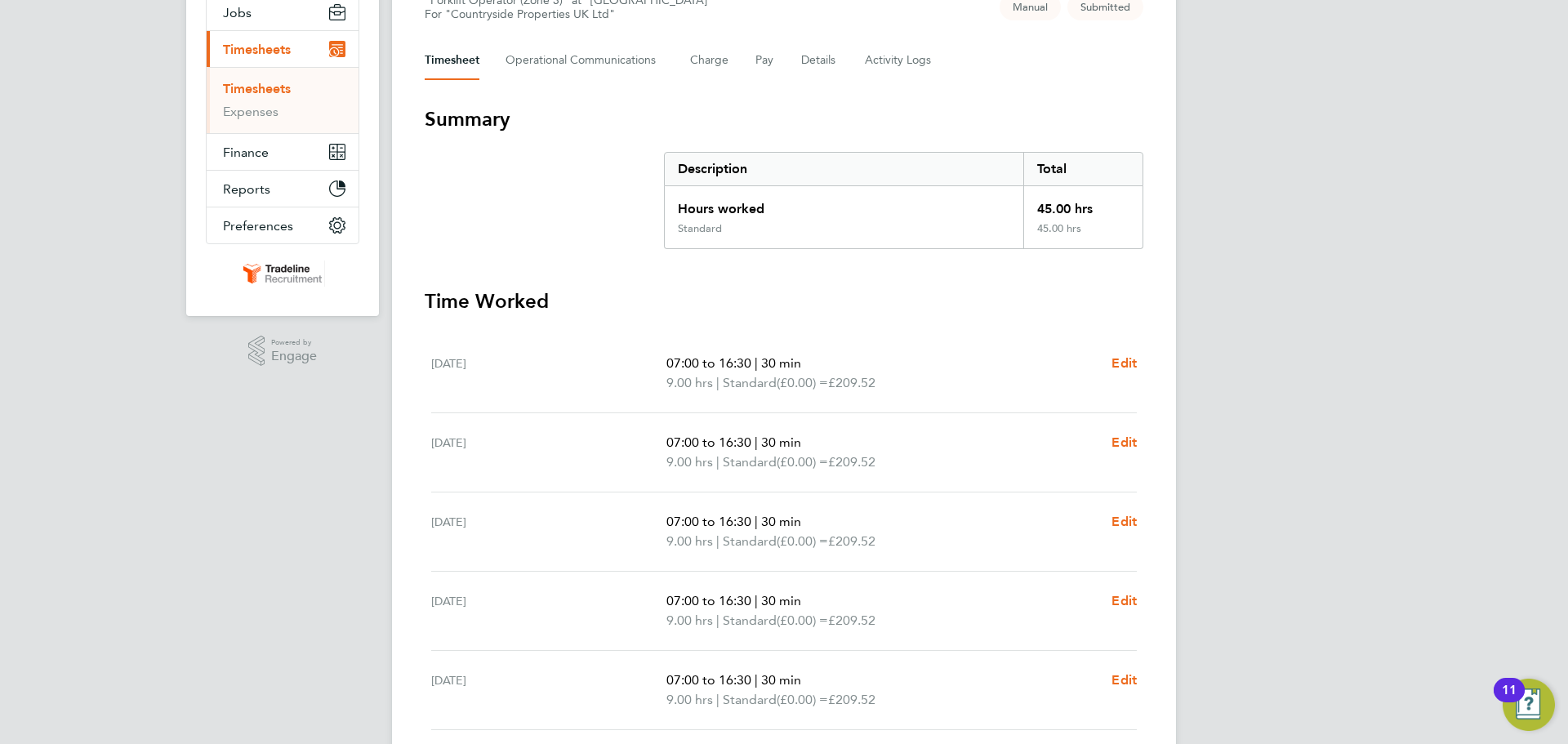
scroll to position [408, 0]
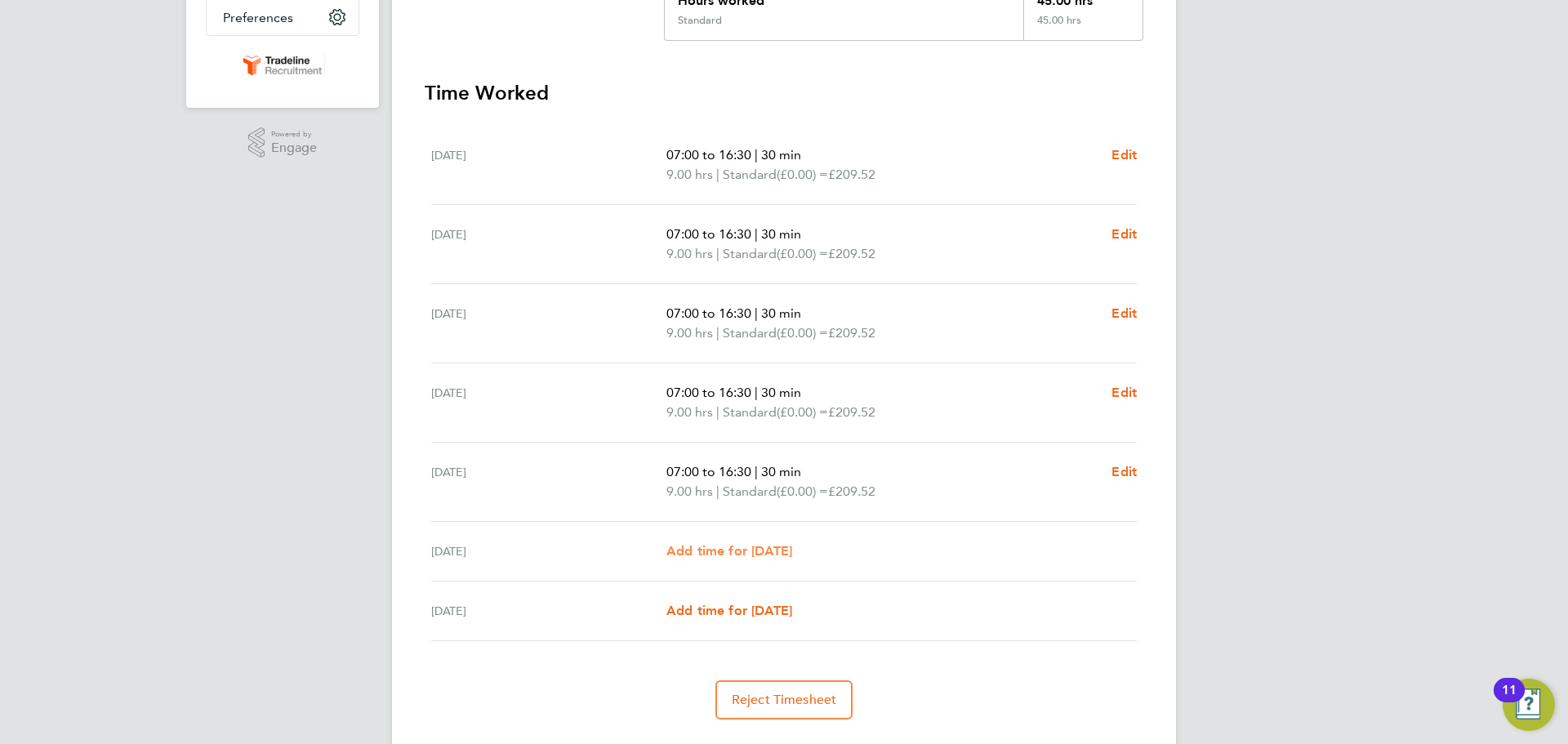
click at [741, 551] on span "Add time for [DATE]" at bounding box center [729, 551] width 126 height 16
select select "30"
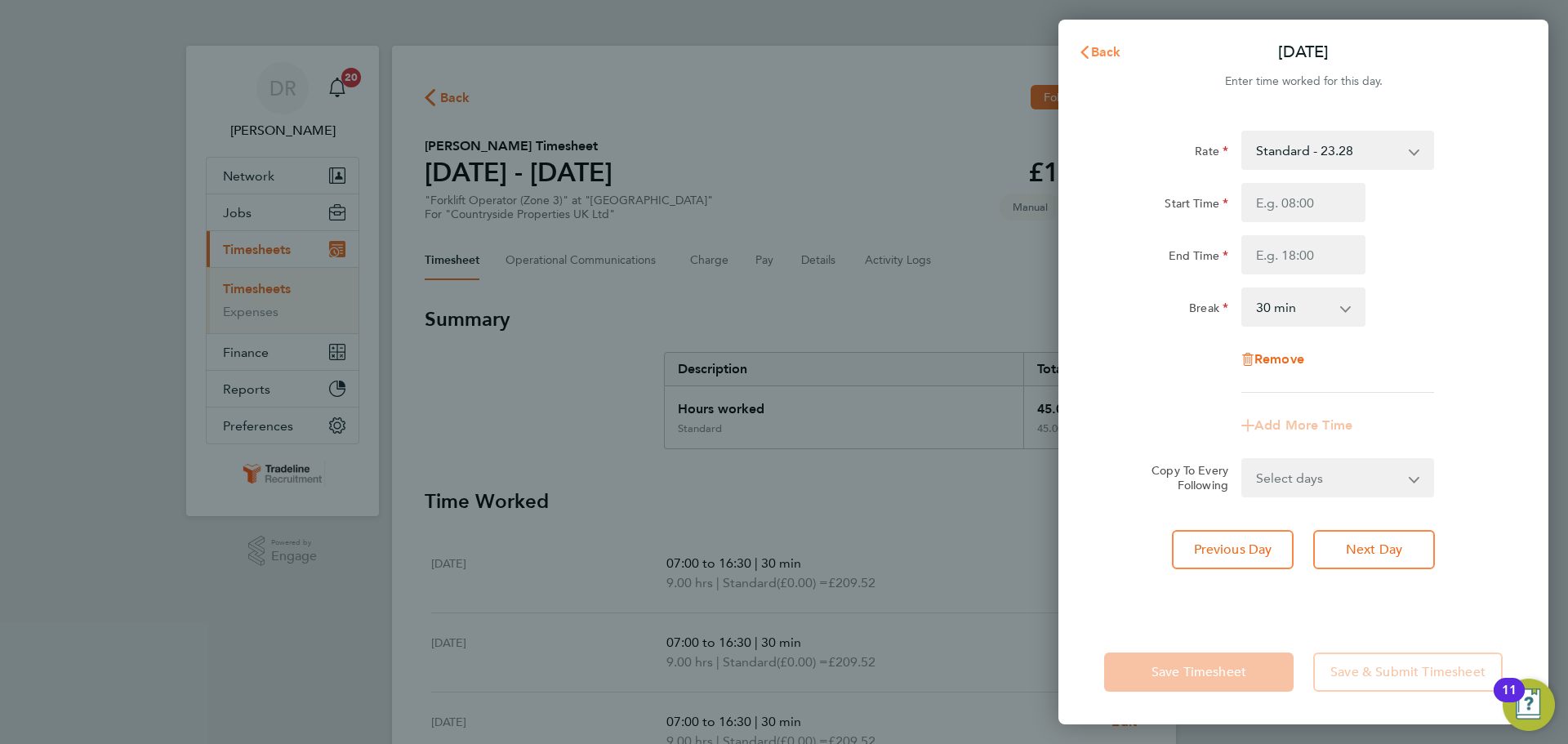
click at [1104, 57] on span "Back" at bounding box center [1106, 52] width 30 height 16
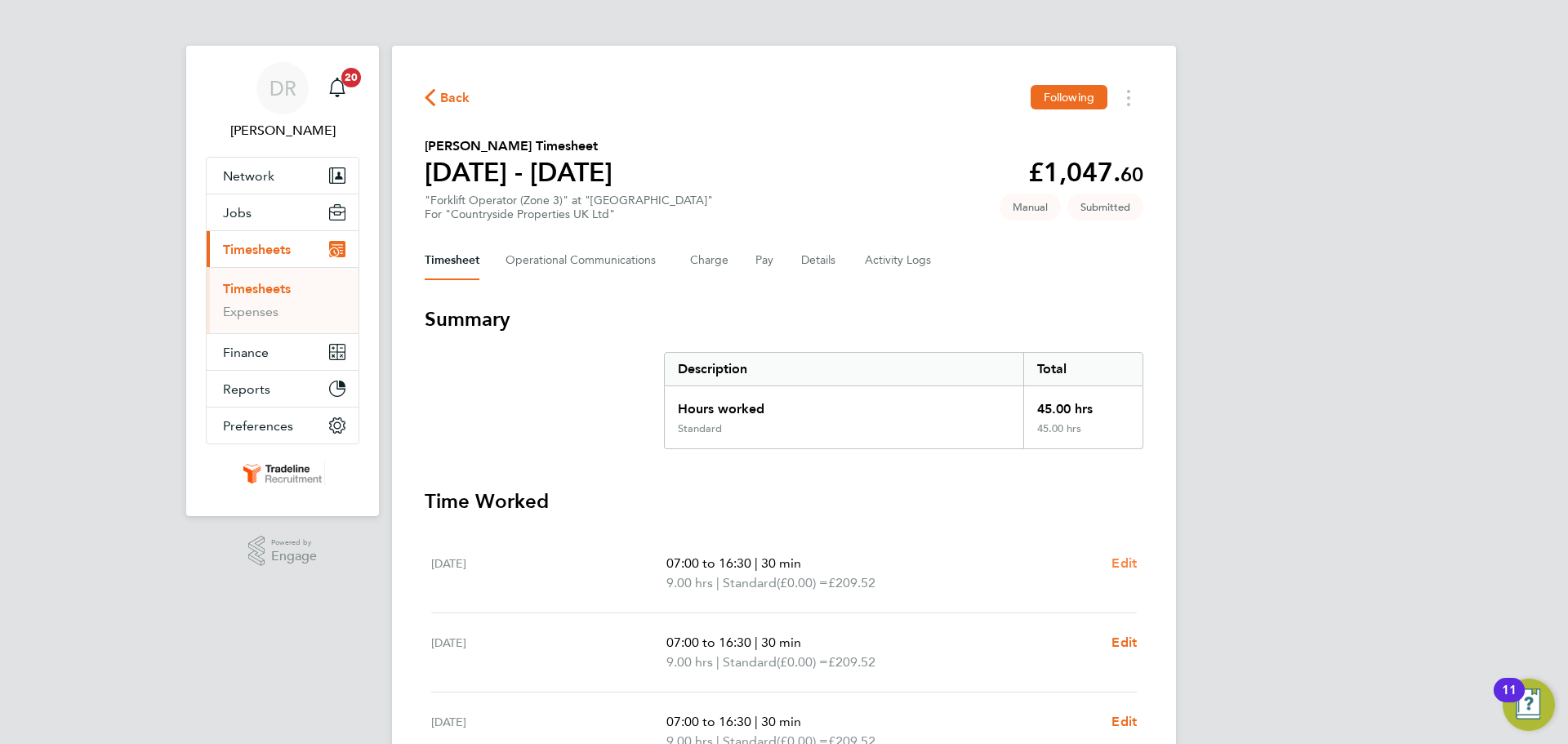
click at [1121, 557] on span "Edit" at bounding box center [1124, 563] width 26 height 16
select select "30"
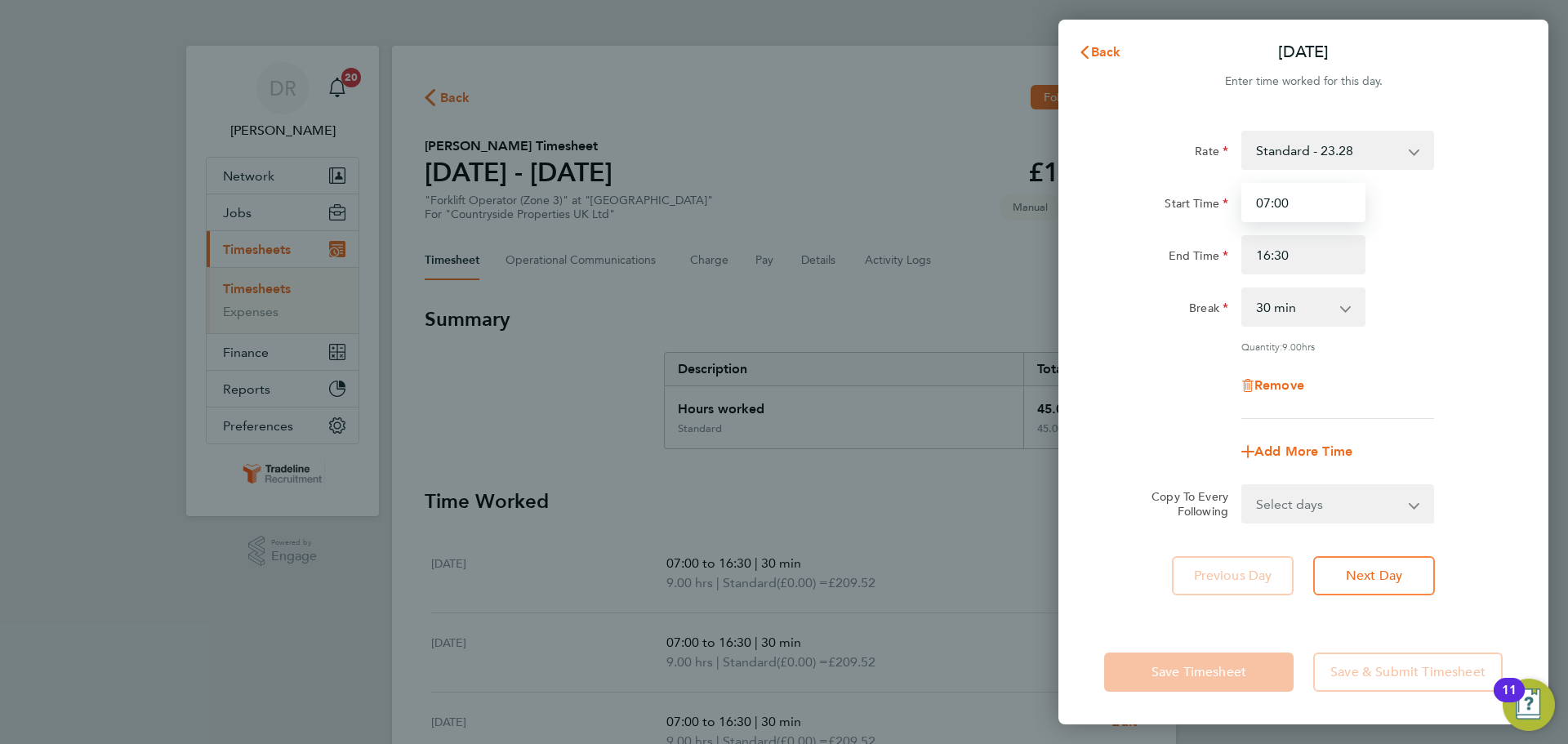
click at [1302, 212] on input "07:00" at bounding box center [1303, 202] width 124 height 40
click at [1315, 257] on input "16:30" at bounding box center [1303, 254] width 124 height 40
click at [1271, 256] on input "16:30" at bounding box center [1303, 254] width 124 height 40
type input "17:30"
click at [1305, 487] on select "Select days Day Weekday (Mon-Fri) Weekend (Sat-Sun) [DATE] [DATE] [DATE] [DATE]…" at bounding box center [1328, 504] width 171 height 36
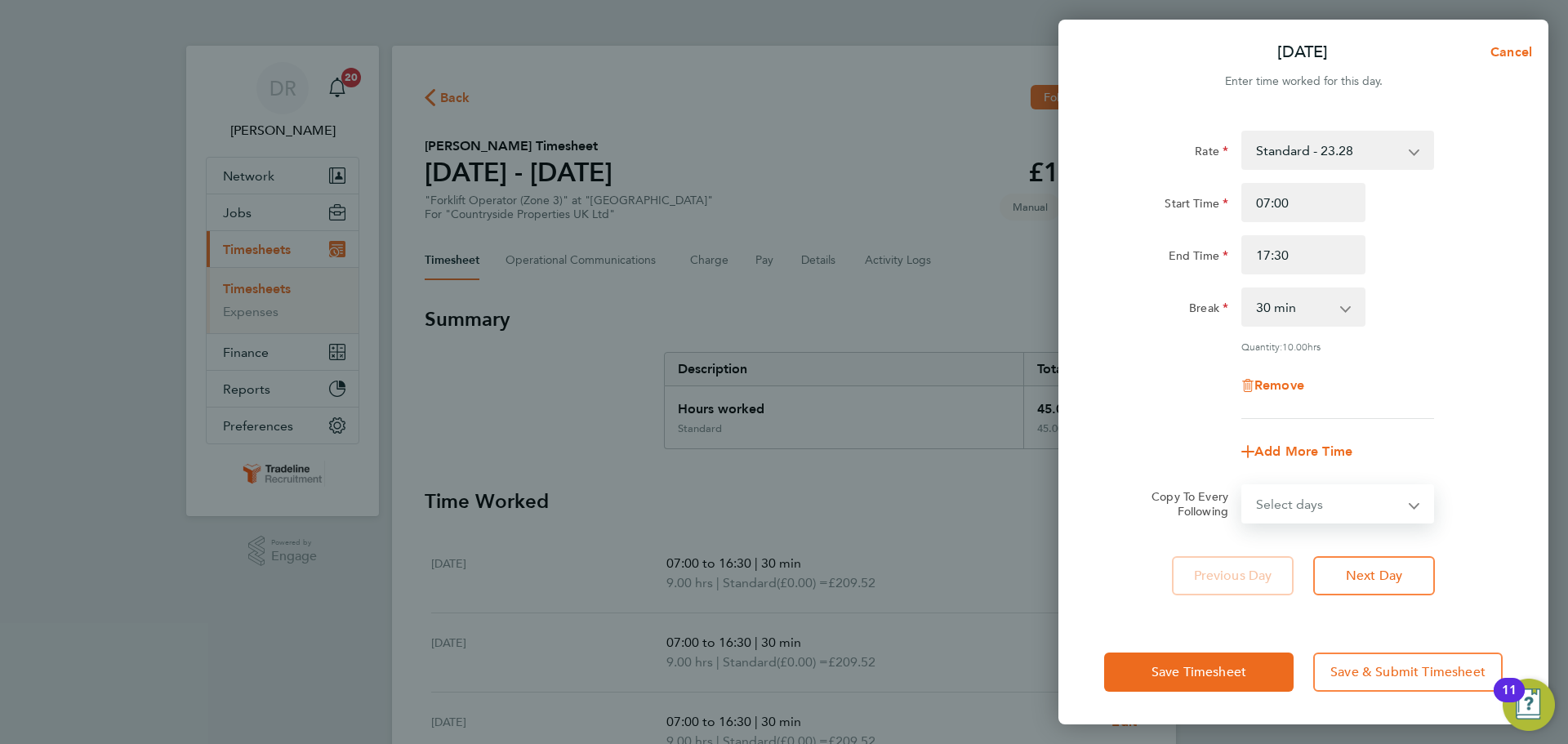
select select "WEEKDAY"
click at [1243, 486] on select "Select days Day Weekday (Mon-Fri) Weekend (Sat-Sun) [DATE] [DATE] [DATE] [DATE]…" at bounding box center [1328, 504] width 171 height 36
select select "[DATE]"
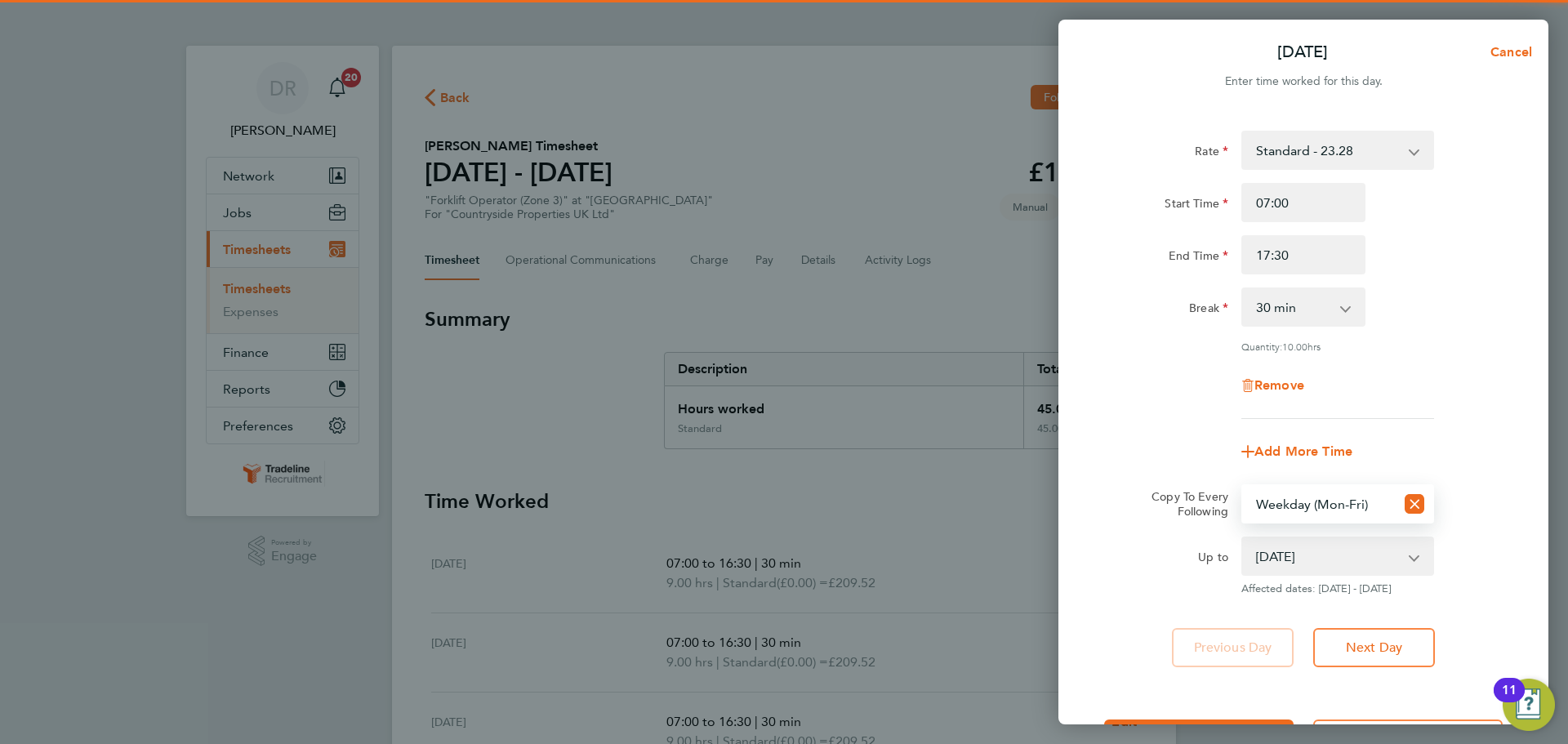
scroll to position [65, 0]
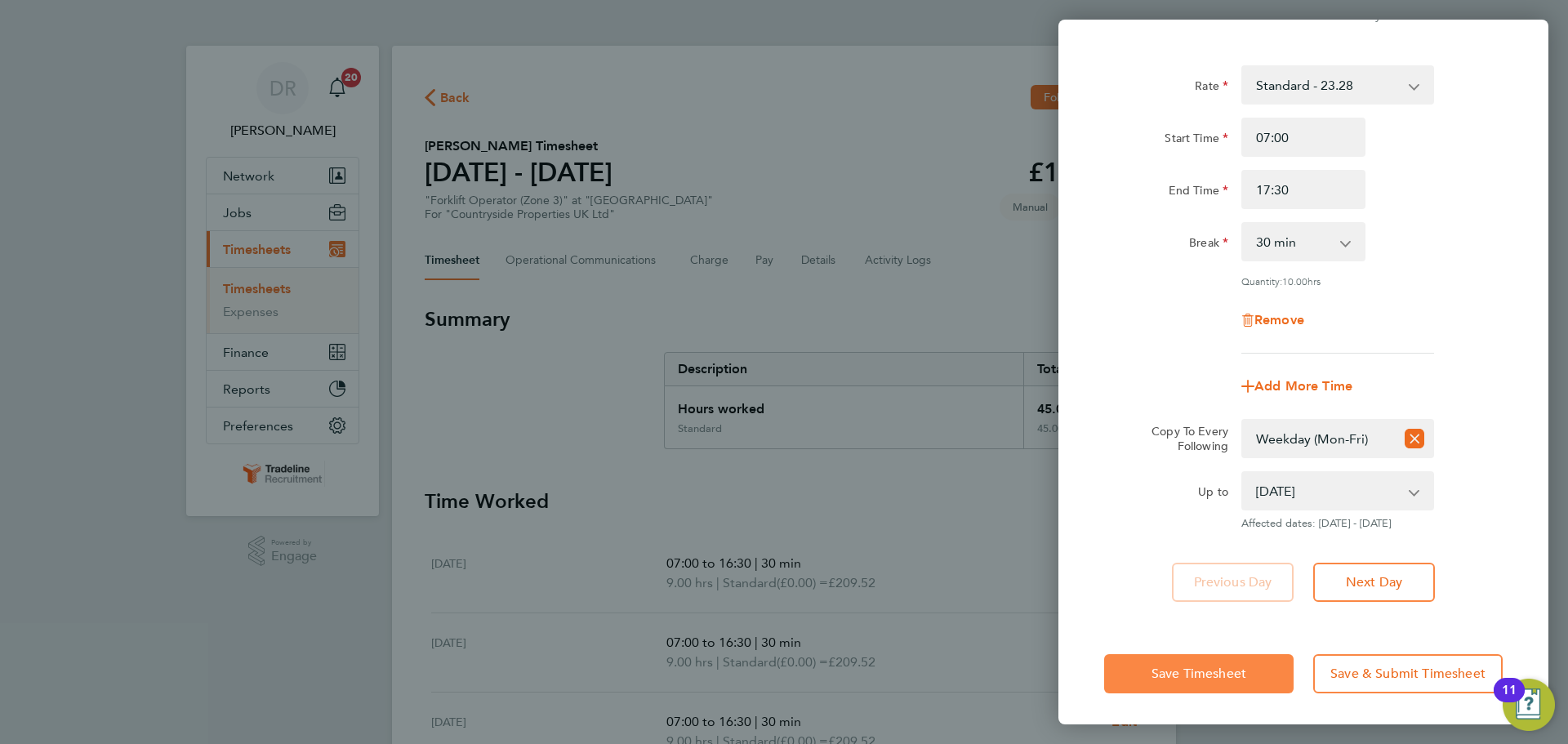
click at [1227, 675] on span "Save Timesheet" at bounding box center [1199, 674] width 95 height 17
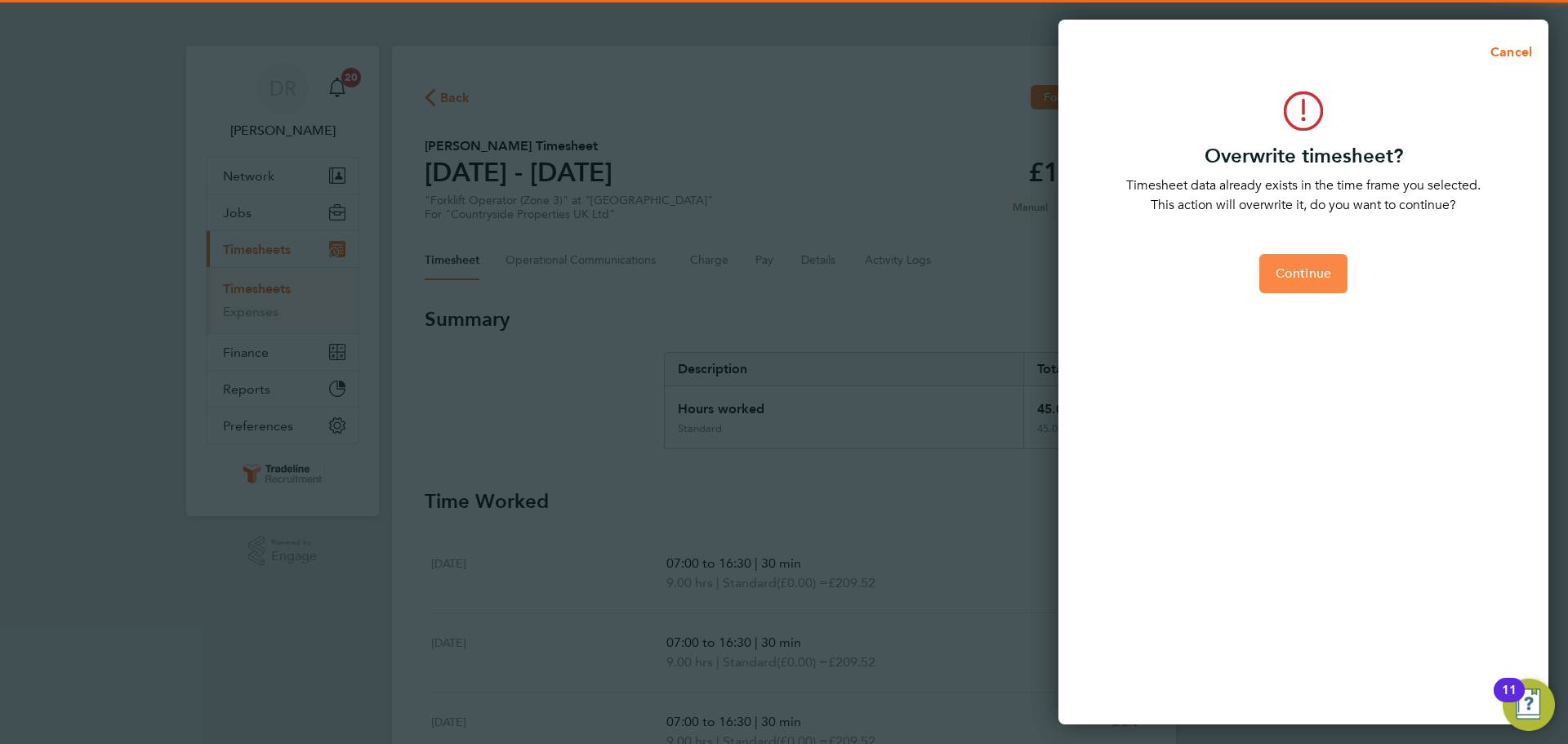
click at [1330, 276] on span "Continue" at bounding box center [1303, 274] width 55 height 17
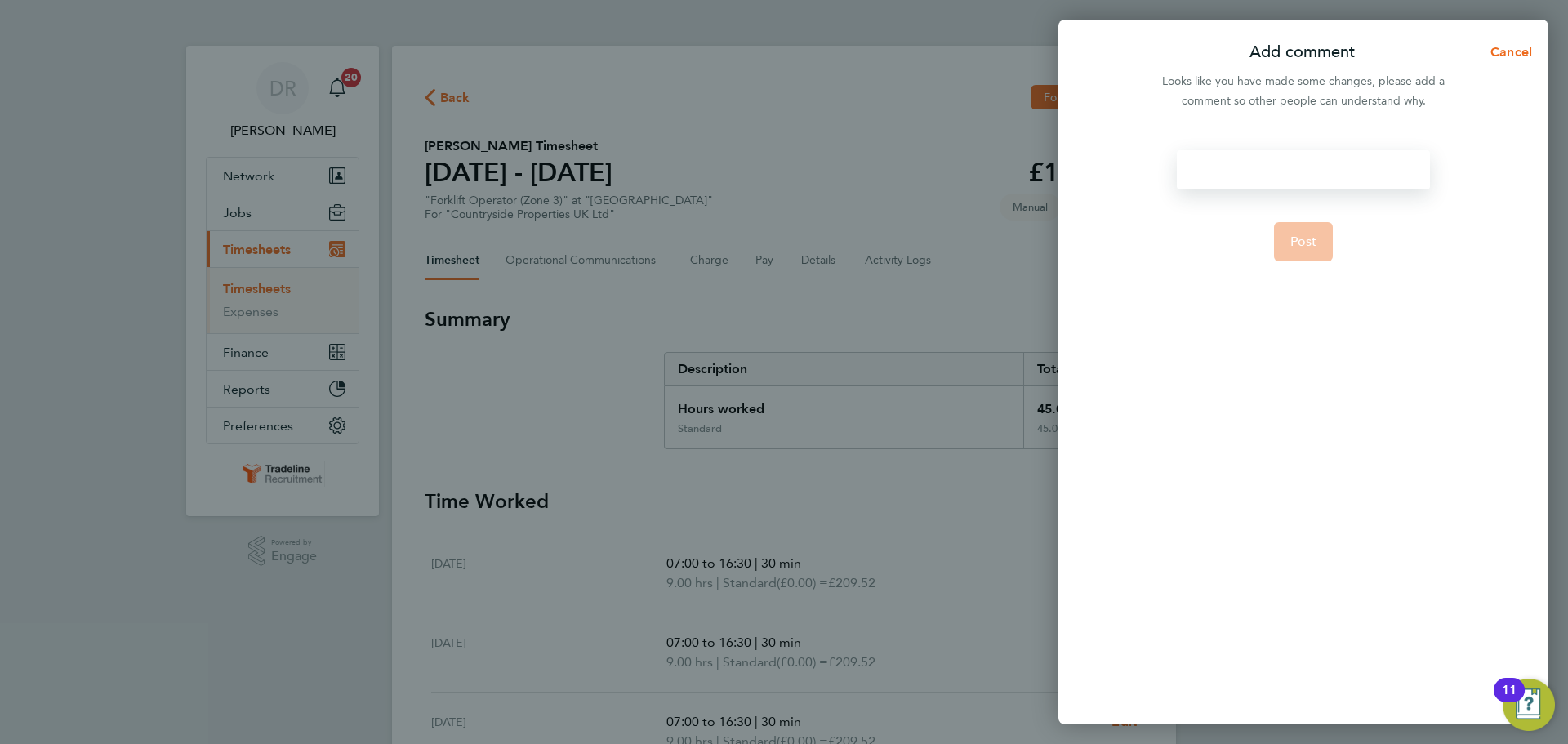
click at [1274, 177] on div at bounding box center [1302, 170] width 252 height 40
click at [1287, 241] on button "Post" at bounding box center [1304, 242] width 60 height 40
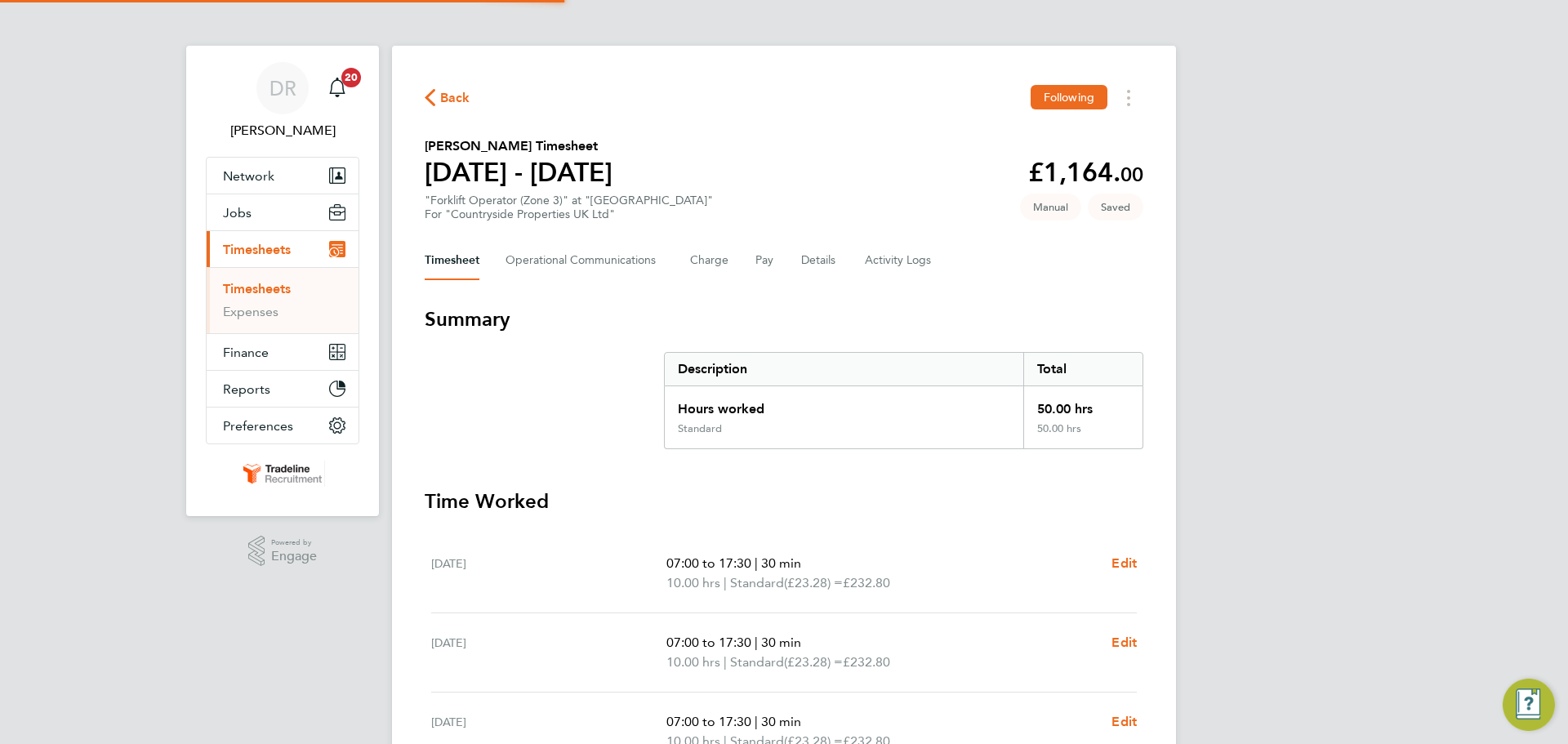
scroll to position [408, 0]
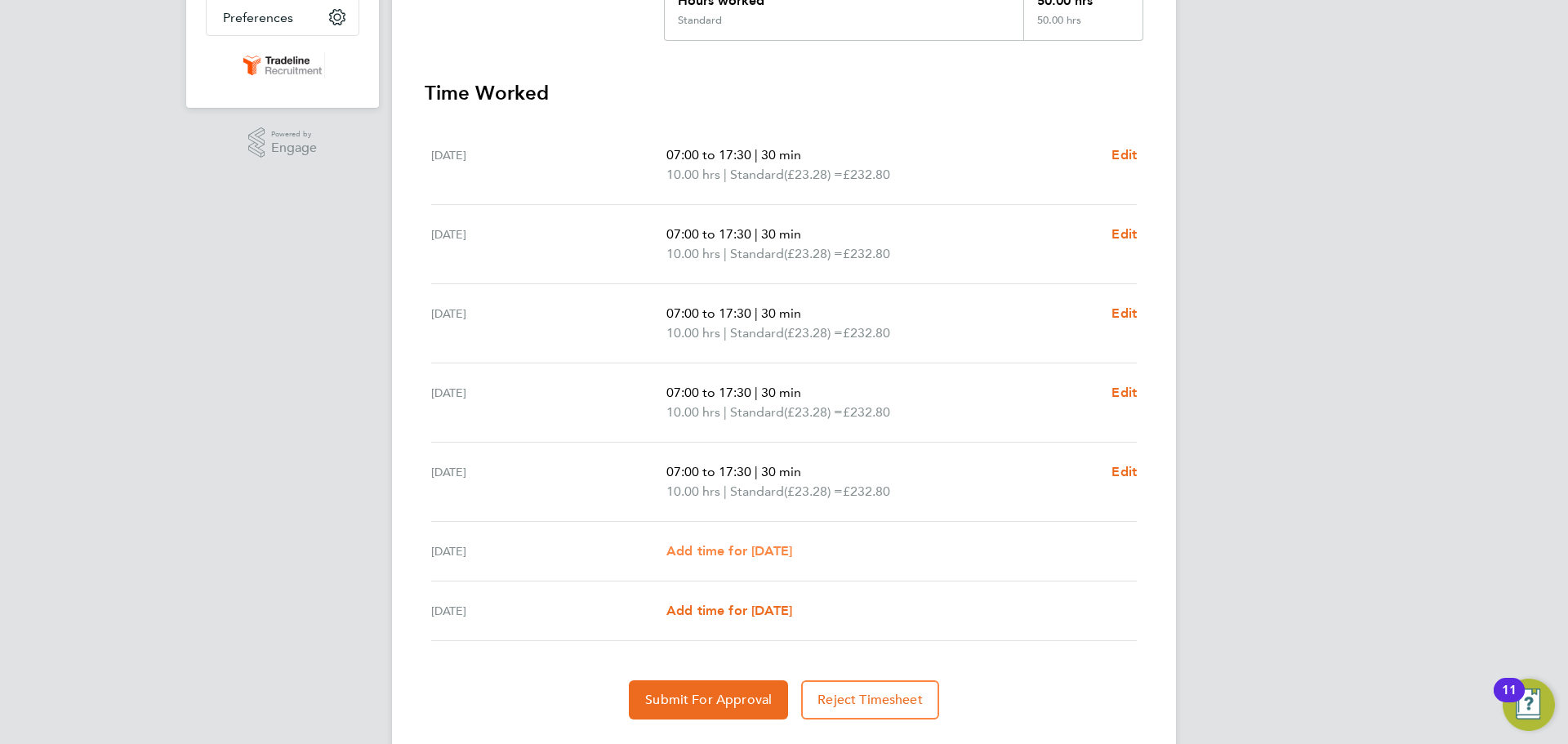
click at [762, 552] on span "Add time for [DATE]" at bounding box center [729, 551] width 126 height 16
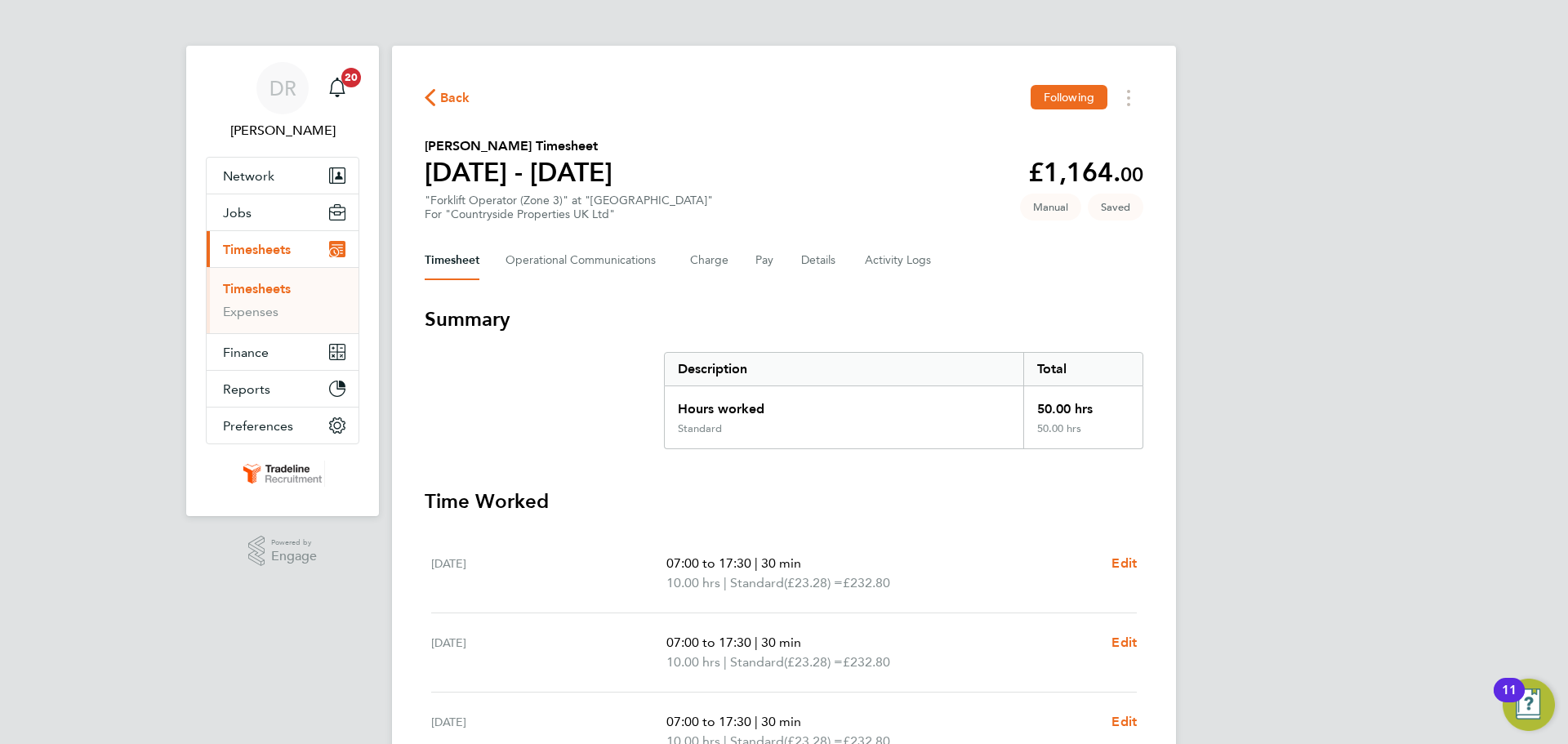
select select "30"
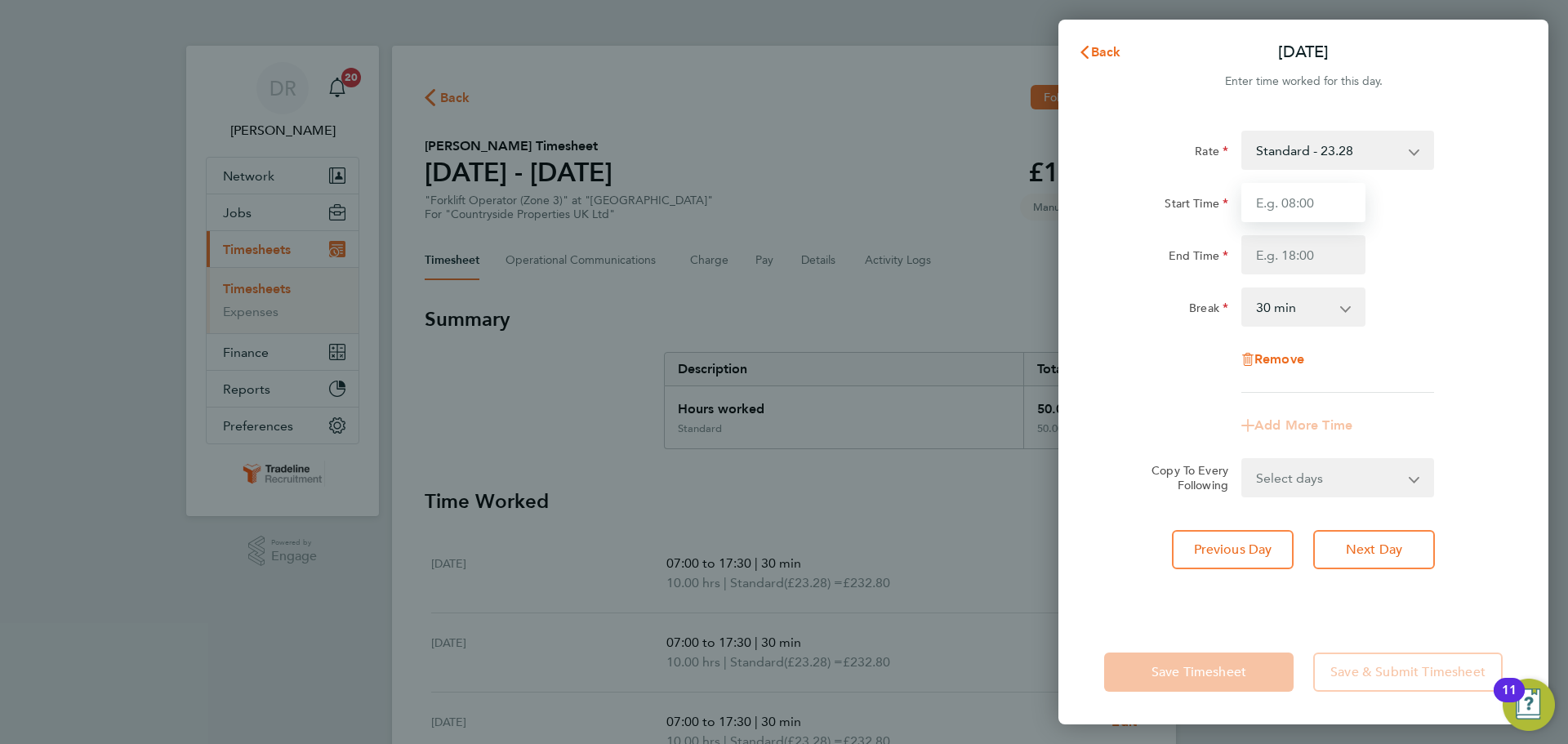
click at [1324, 198] on input "Start Time" at bounding box center [1303, 202] width 124 height 40
type input "07:00"
click at [1281, 256] on input "End Time" at bounding box center [1303, 254] width 124 height 40
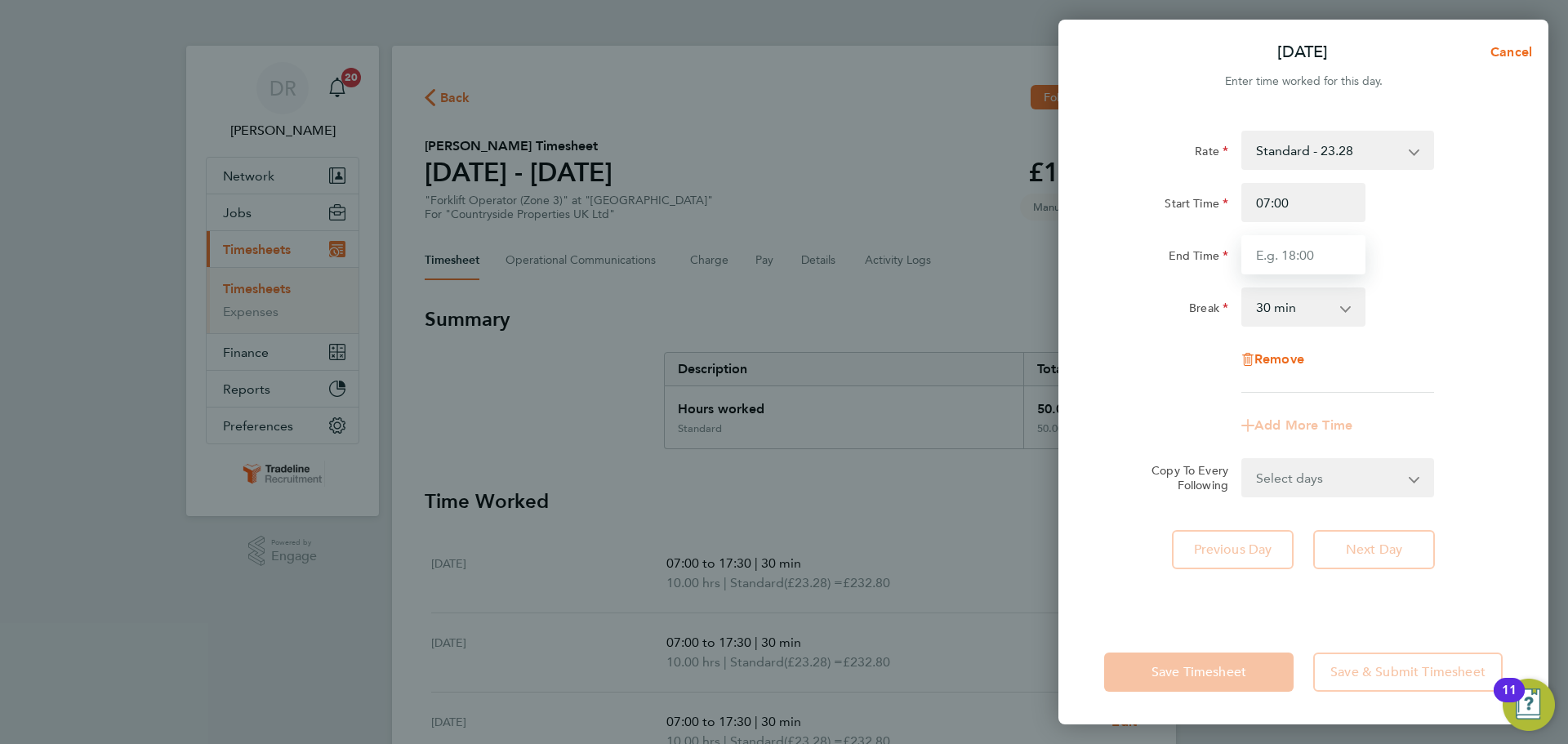
type input "13:30"
click at [1451, 364] on div "Remove" at bounding box center [1303, 359] width 412 height 40
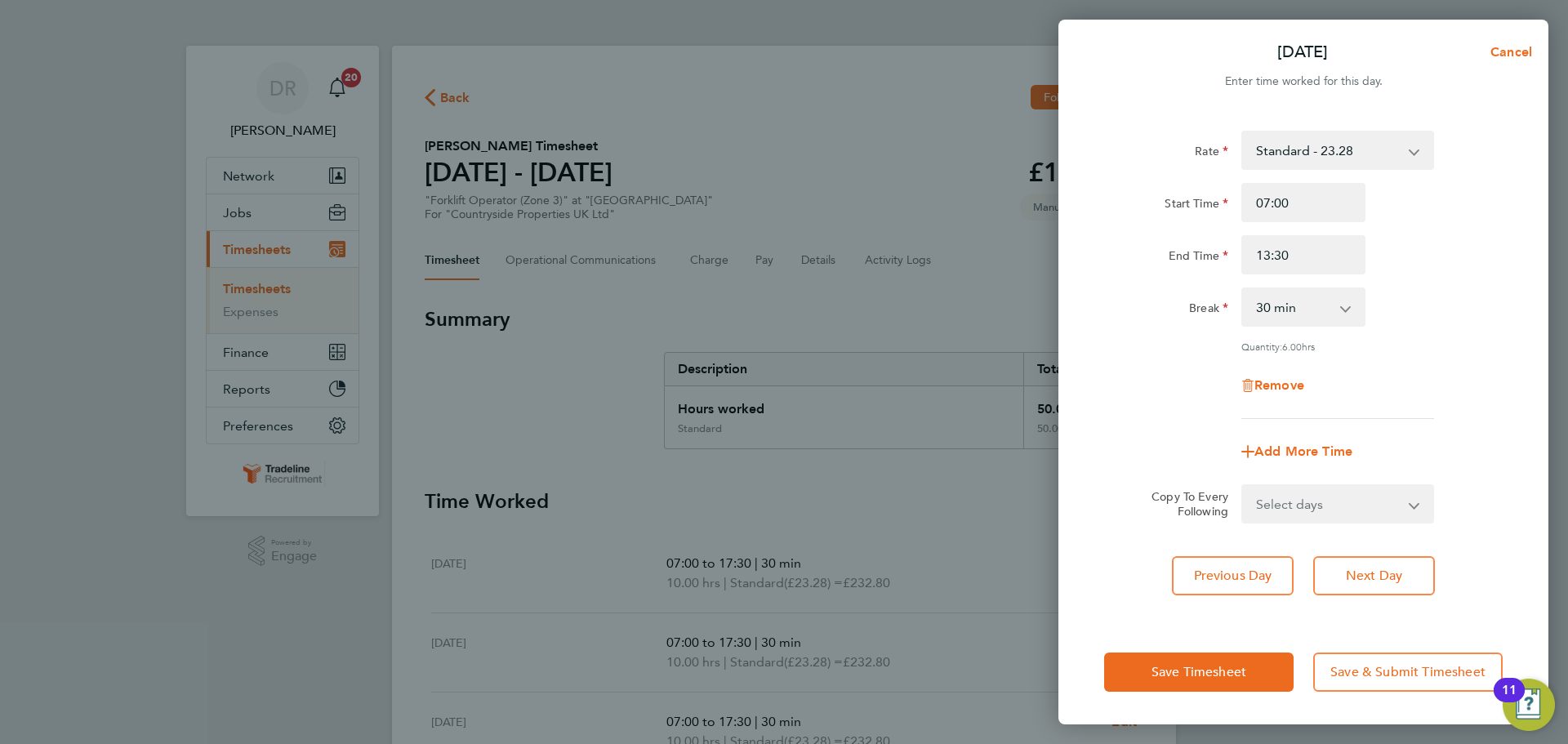
click at [1182, 698] on div "Save Timesheet Save & Submit Timesheet" at bounding box center [1303, 672] width 490 height 105
click at [1183, 659] on button "Save Timesheet" at bounding box center [1199, 672] width 189 height 40
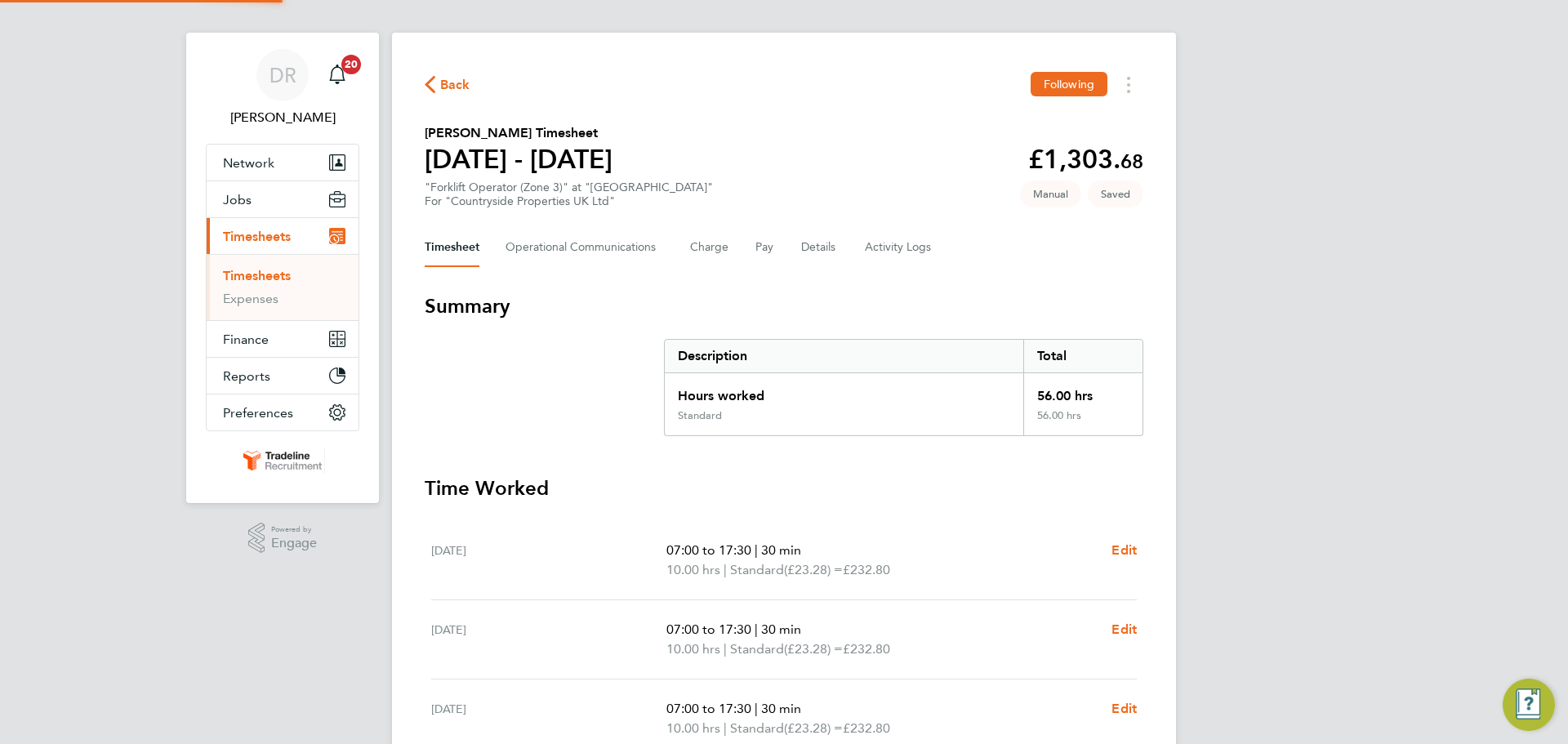
scroll to position [408, 0]
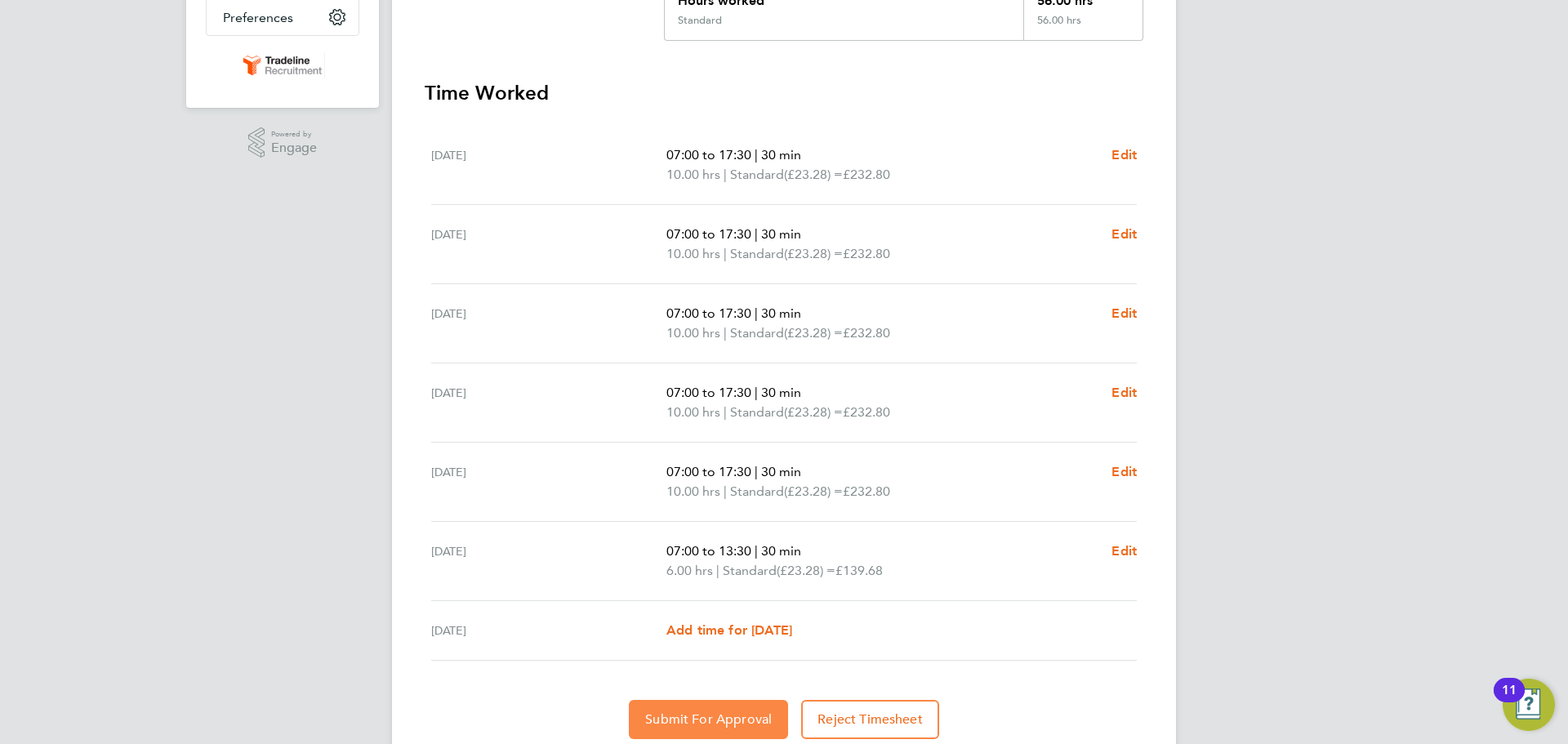
click at [699, 733] on button "Submit For Approval" at bounding box center [708, 719] width 159 height 40
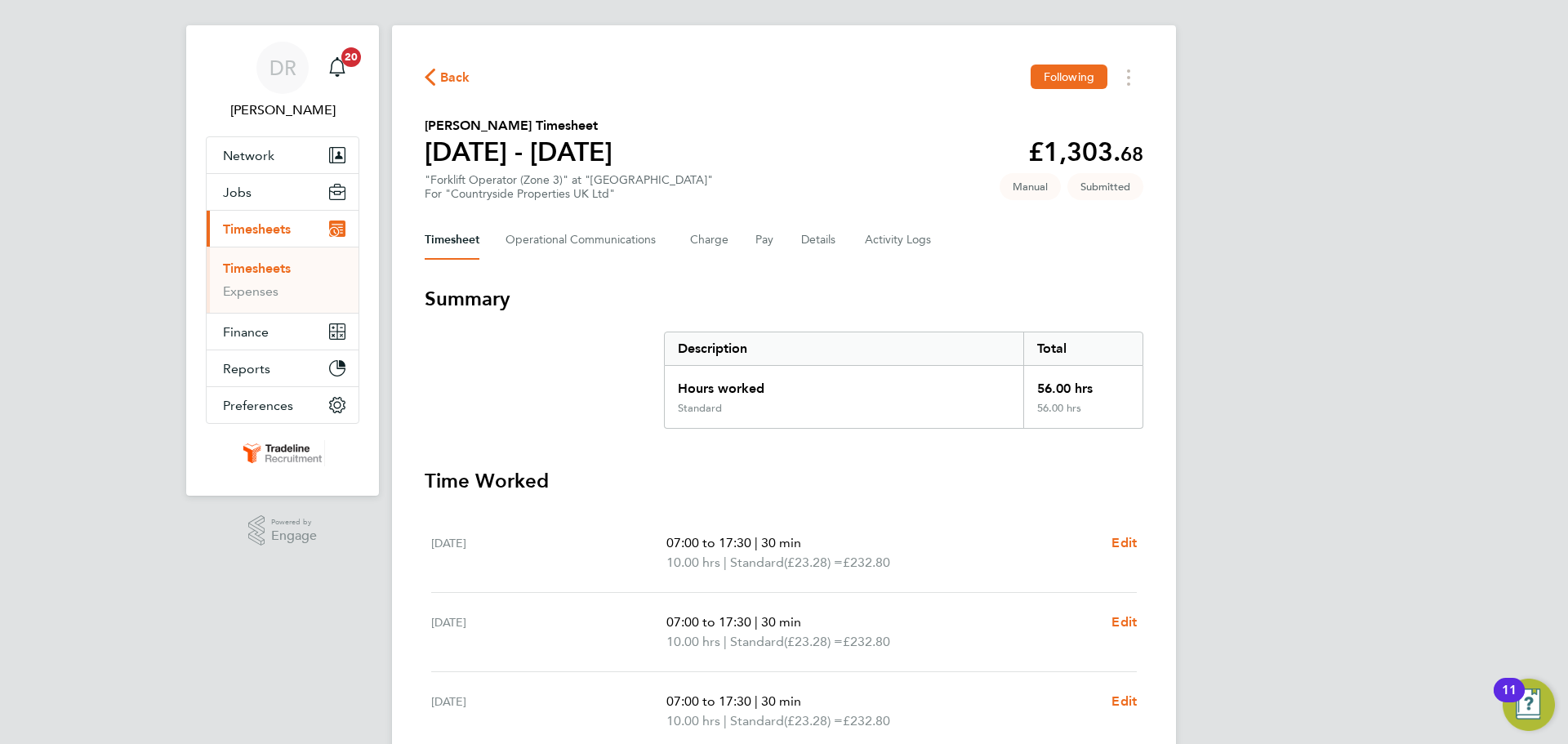
scroll to position [0, 0]
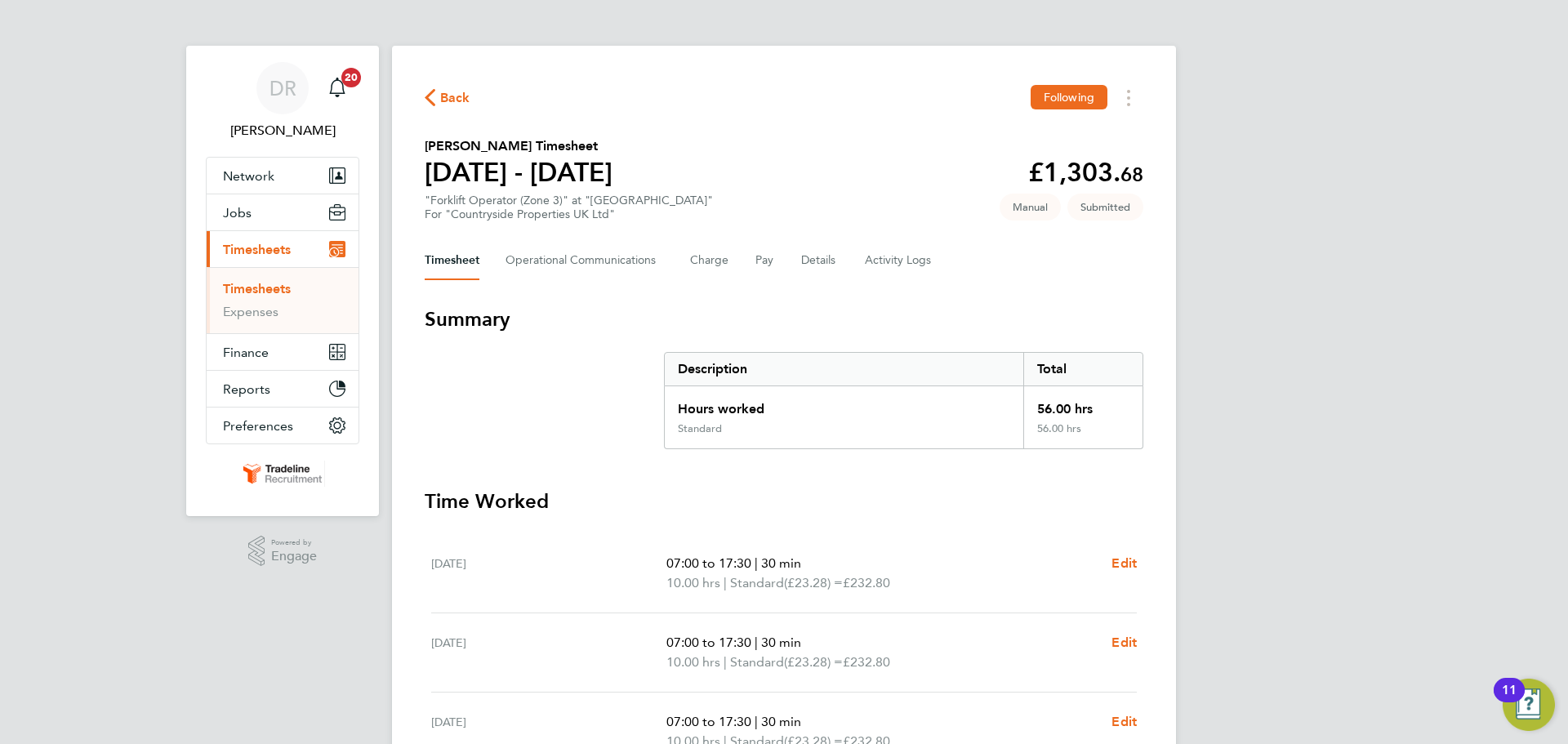
click at [255, 286] on link "Timesheets" at bounding box center [257, 288] width 68 height 16
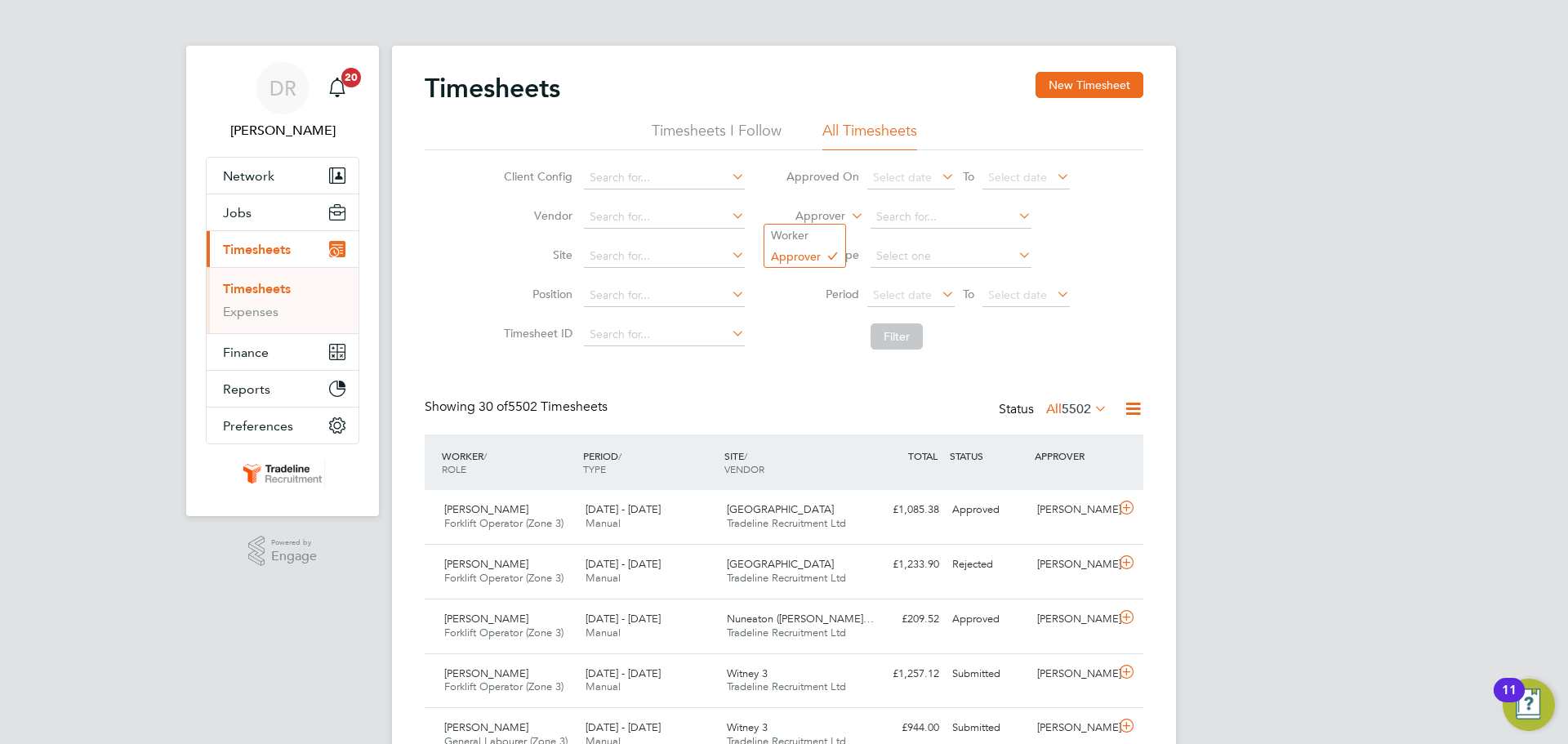
click at [825, 234] on li "Worker" at bounding box center [805, 235] width 81 height 21
click at [930, 212] on input at bounding box center [951, 217] width 161 height 23
click at [937, 236] on b "Macm" at bounding box center [944, 240] width 33 height 14
type input "Donncadh Macmahon"
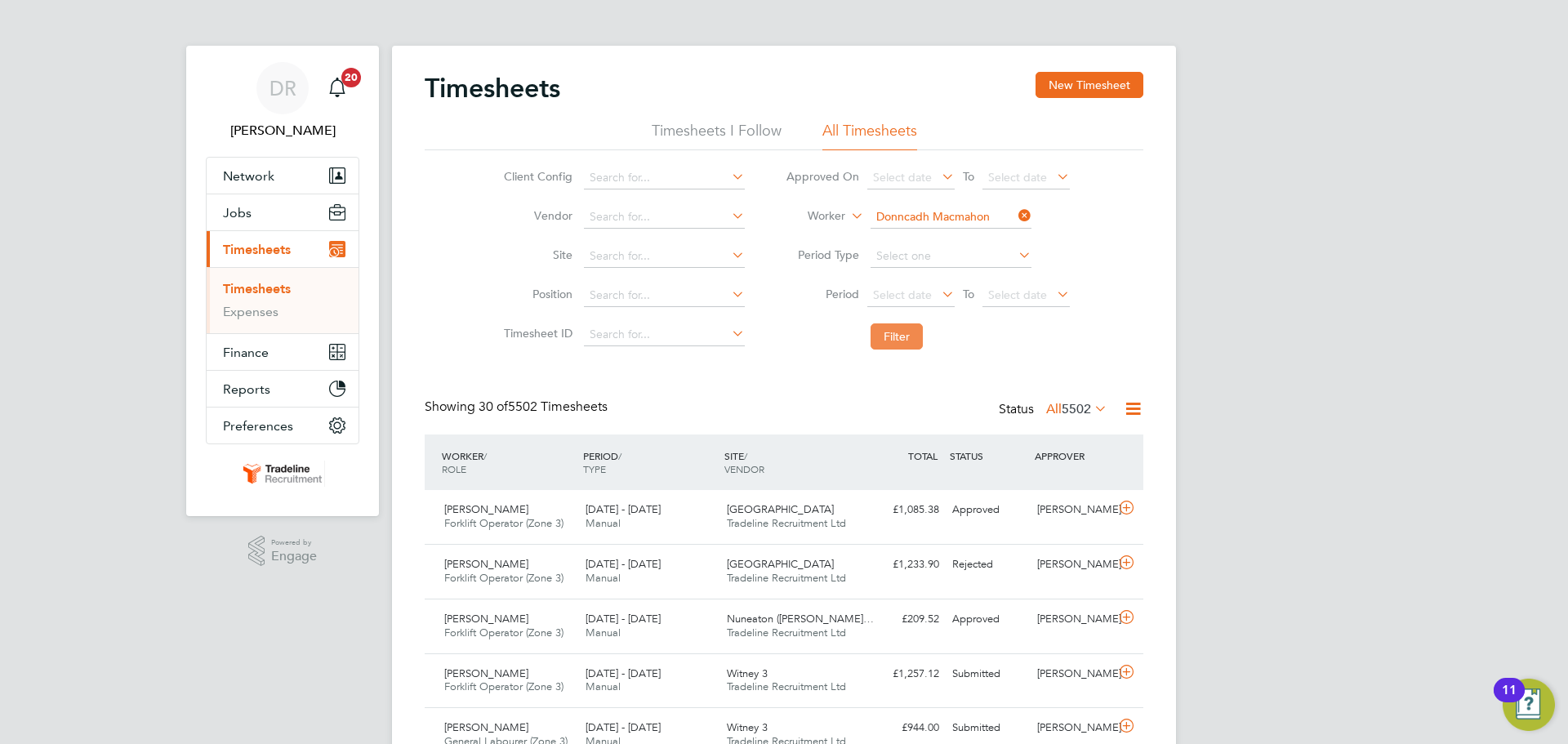
click at [906, 345] on button "Filter" at bounding box center [896, 337] width 52 height 26
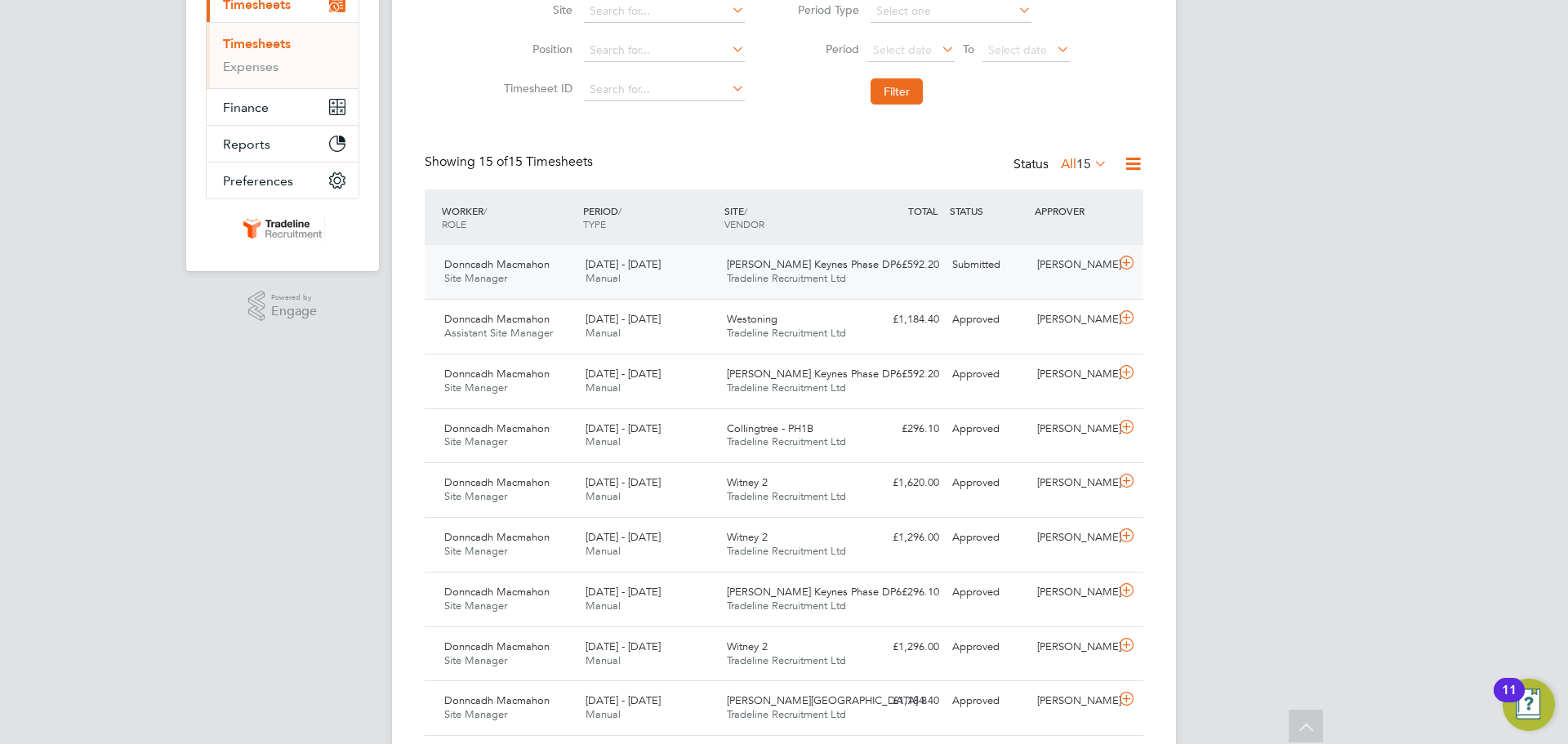
click at [1138, 268] on div at bounding box center [1129, 265] width 29 height 26
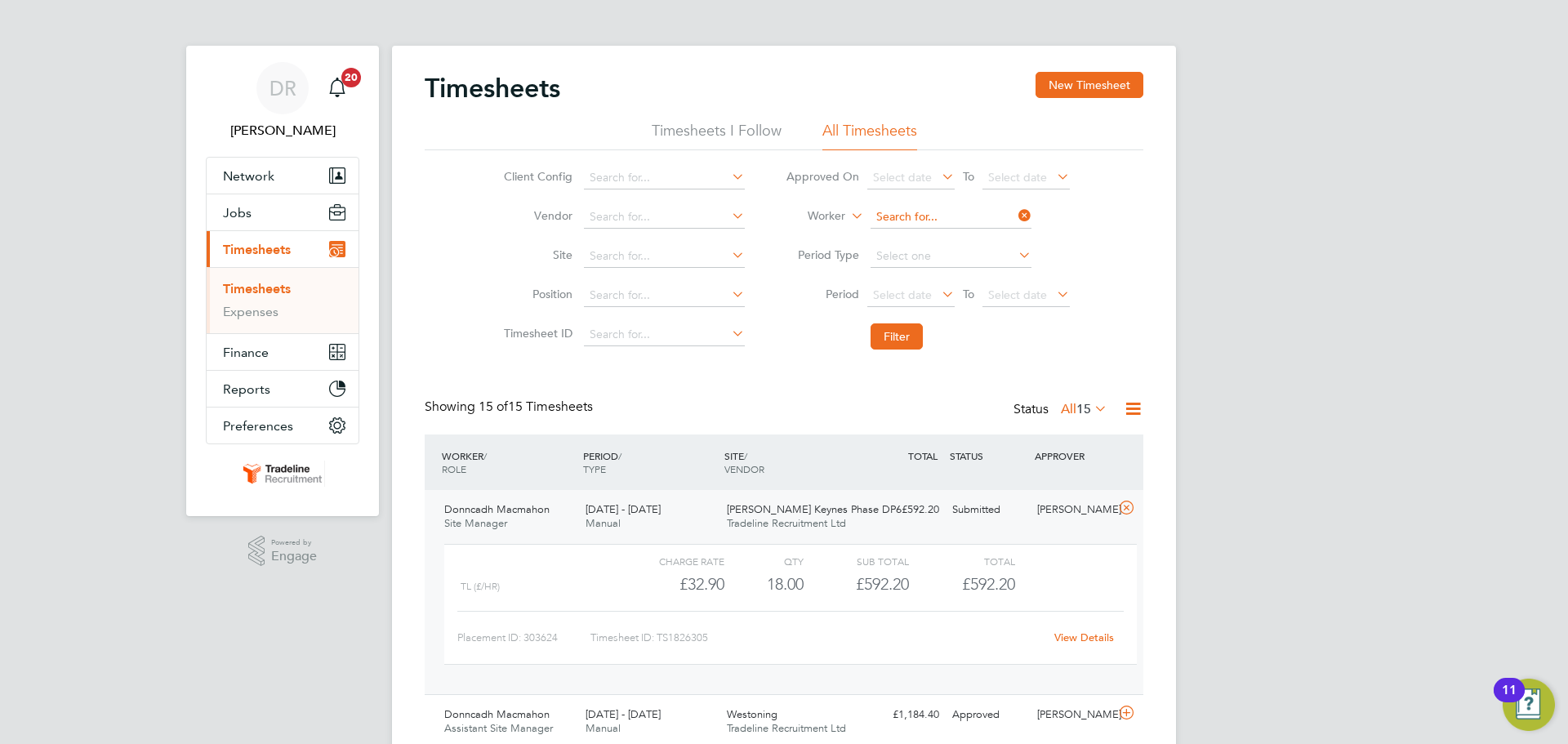
click at [923, 222] on input at bounding box center [951, 217] width 161 height 23
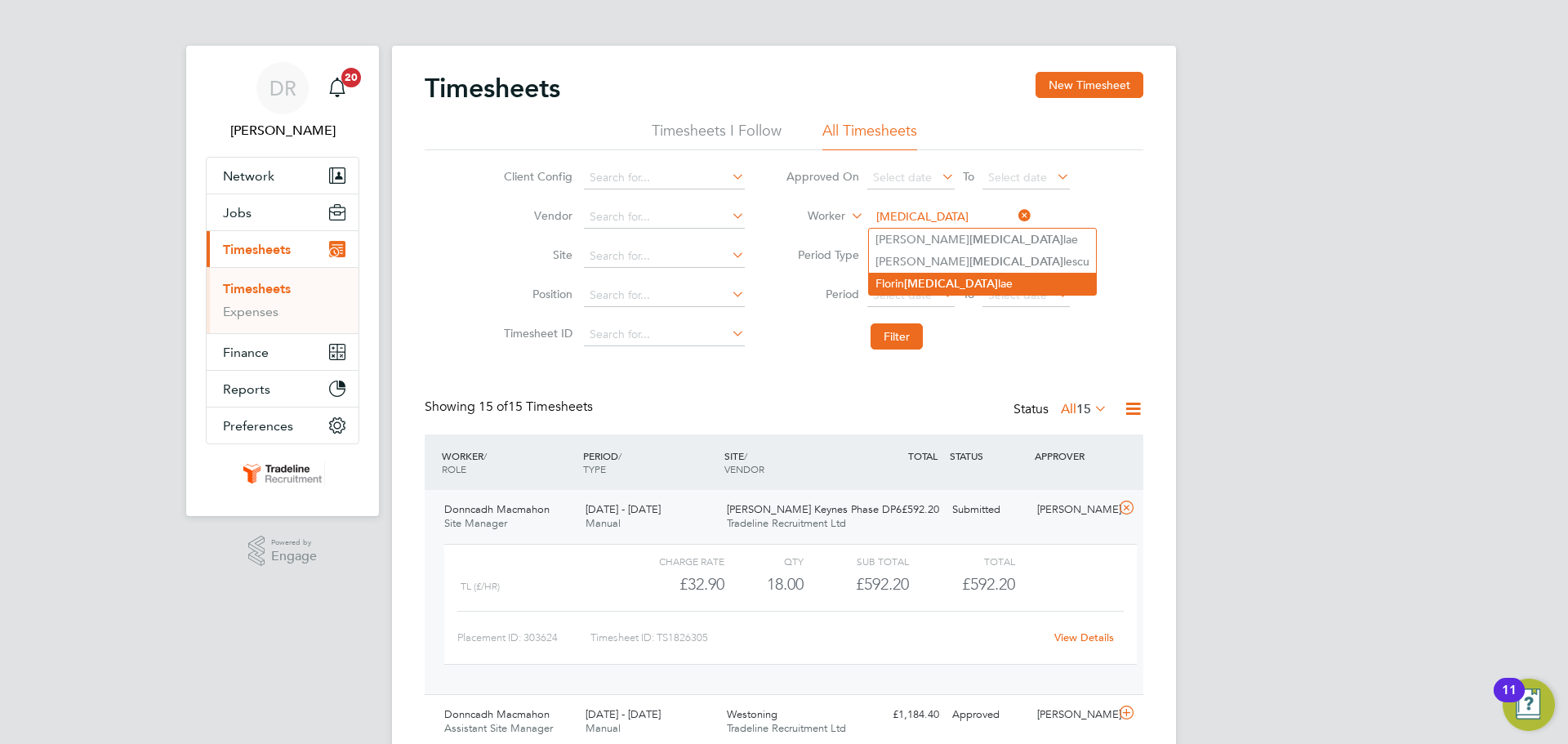
click at [933, 279] on li "[PERSON_NAME][MEDICAL_DATA]" at bounding box center [982, 283] width 227 height 22
type input "[PERSON_NAME]"
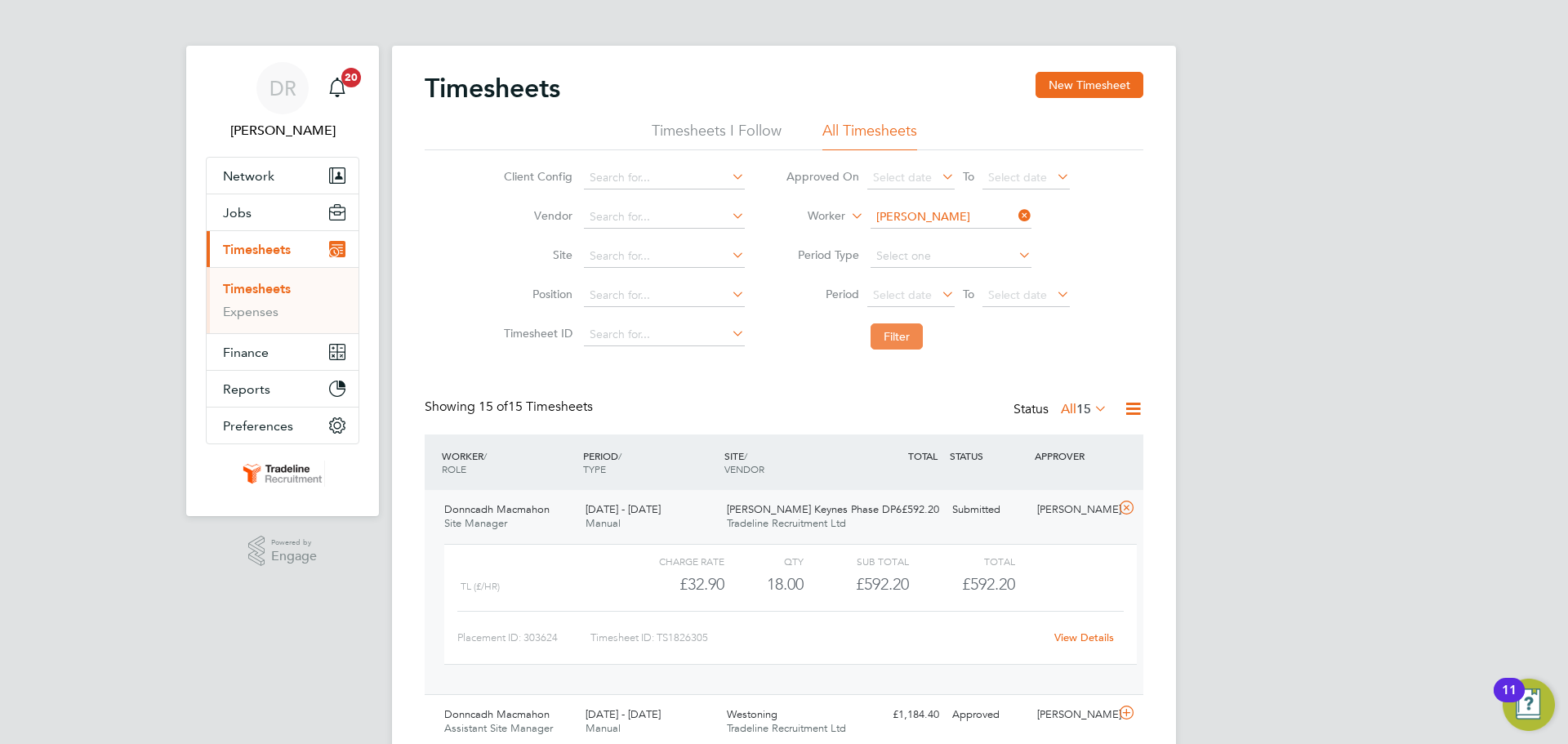
click at [883, 347] on button "Filter" at bounding box center [896, 337] width 52 height 26
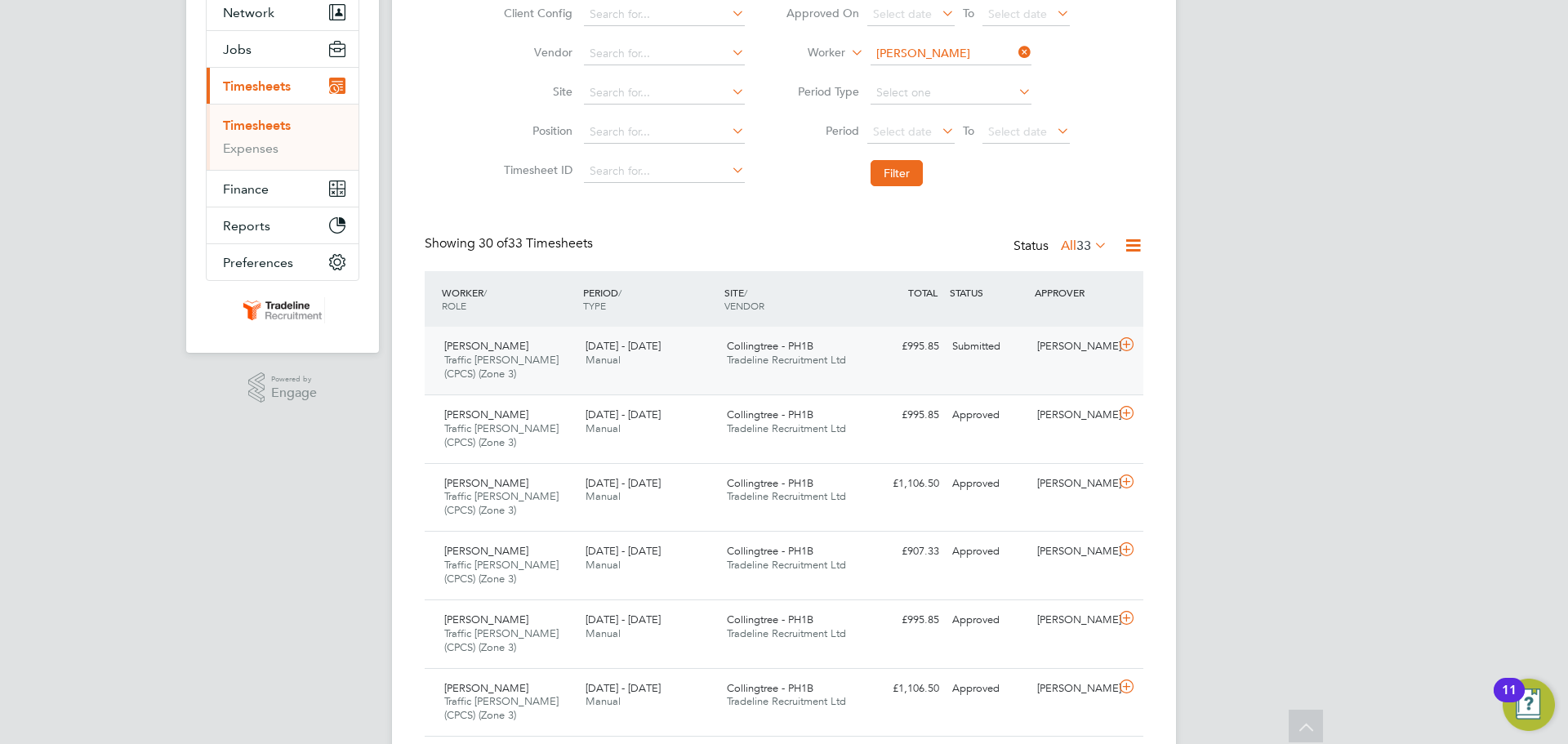
click at [1136, 341] on icon at bounding box center [1126, 344] width 20 height 13
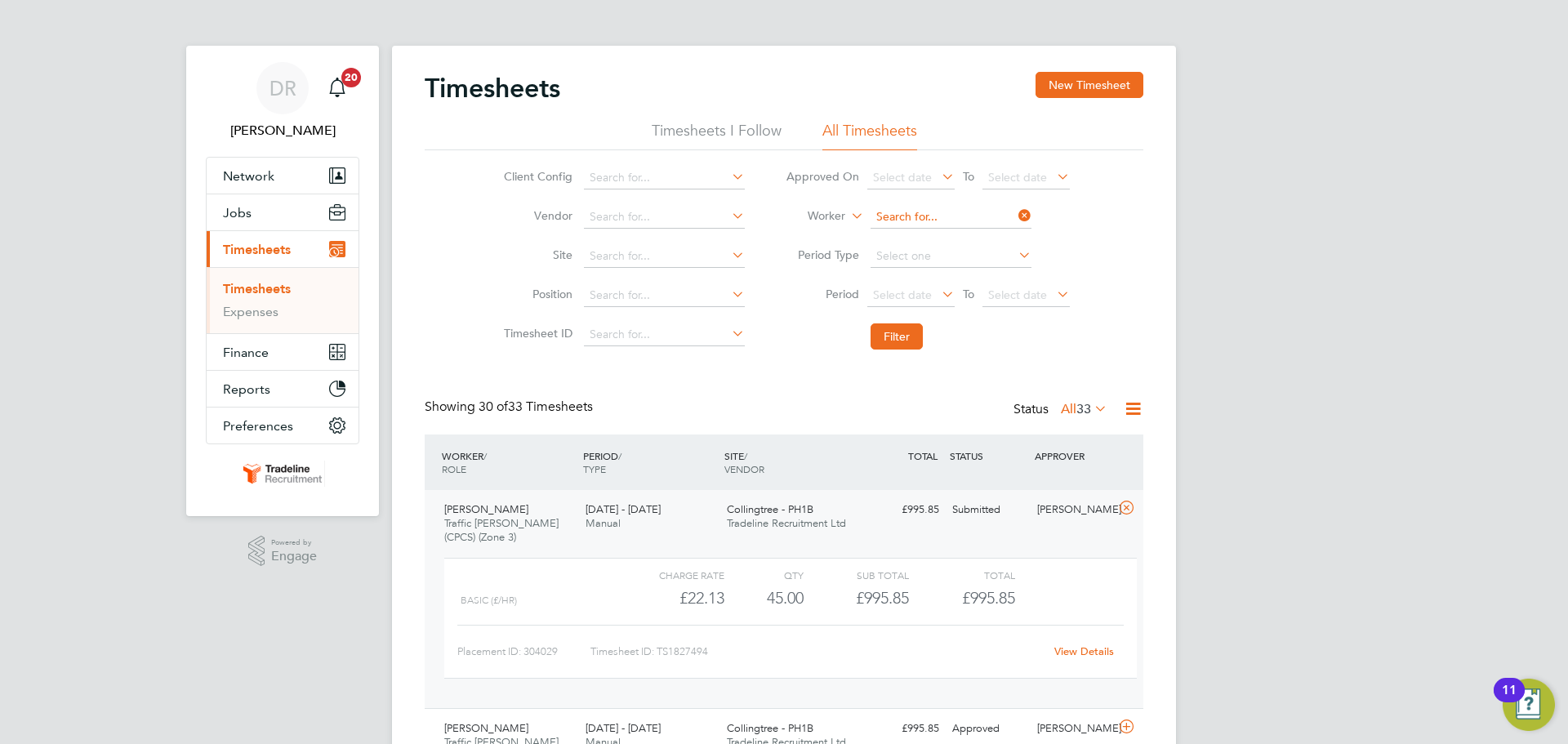
click at [960, 217] on input at bounding box center [951, 217] width 161 height 23
click at [967, 352] on li "[PERSON_NAME] iu" at bounding box center [950, 349] width 163 height 22
type input "[PERSON_NAME]"
click at [895, 340] on button "Filter" at bounding box center [896, 337] width 52 height 26
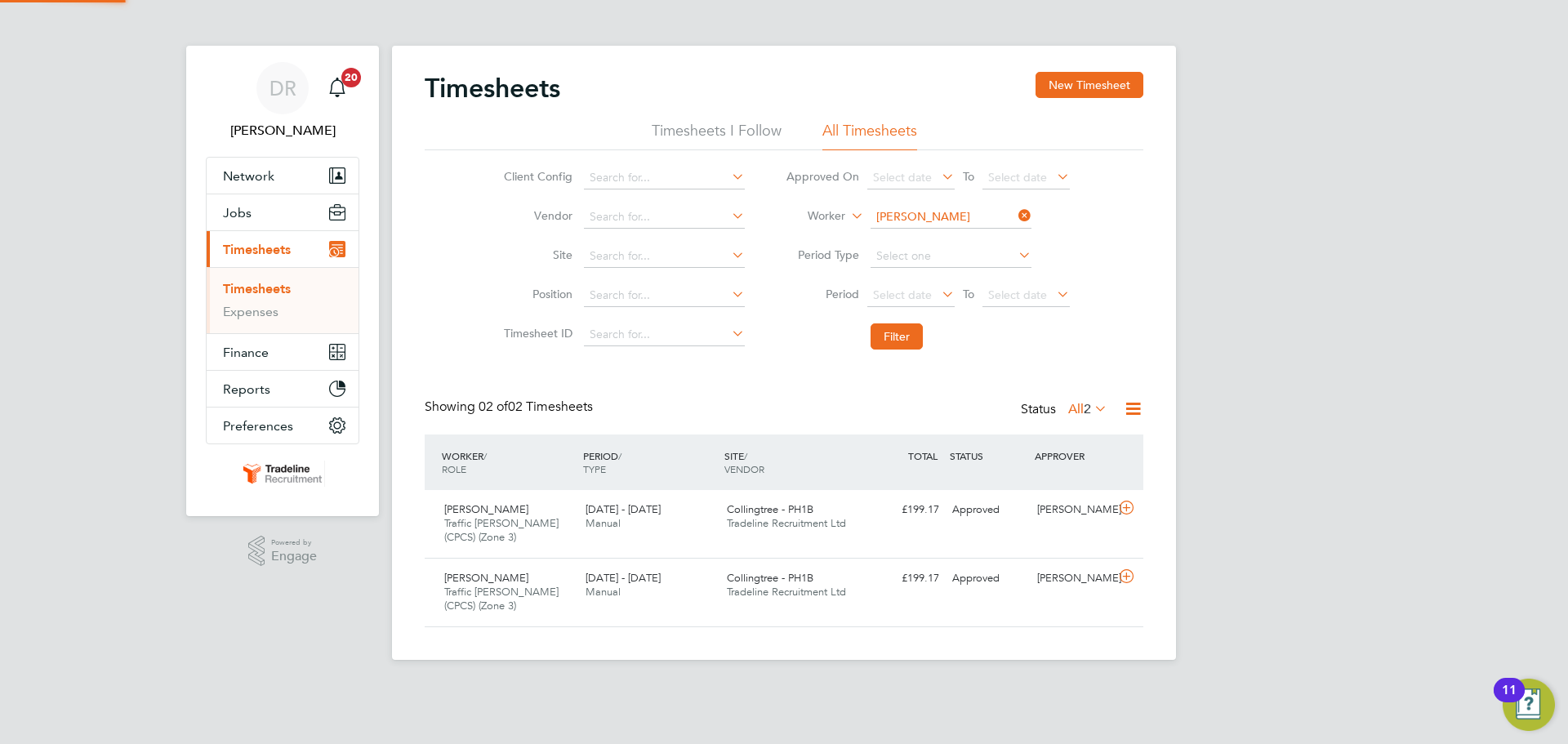
scroll to position [41, 142]
click at [1069, 84] on button "New Timesheet" at bounding box center [1090, 85] width 108 height 26
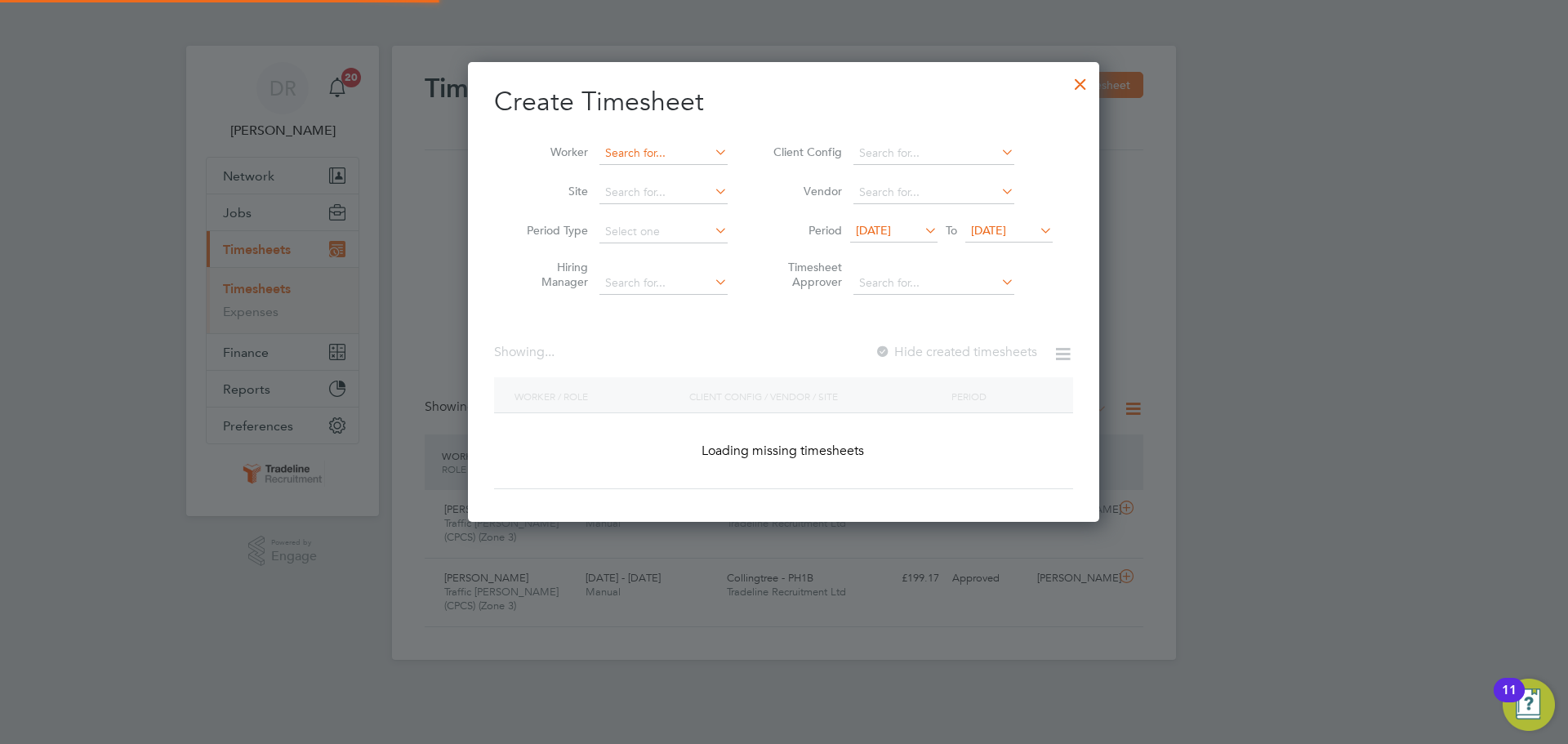
scroll to position [3349, 632]
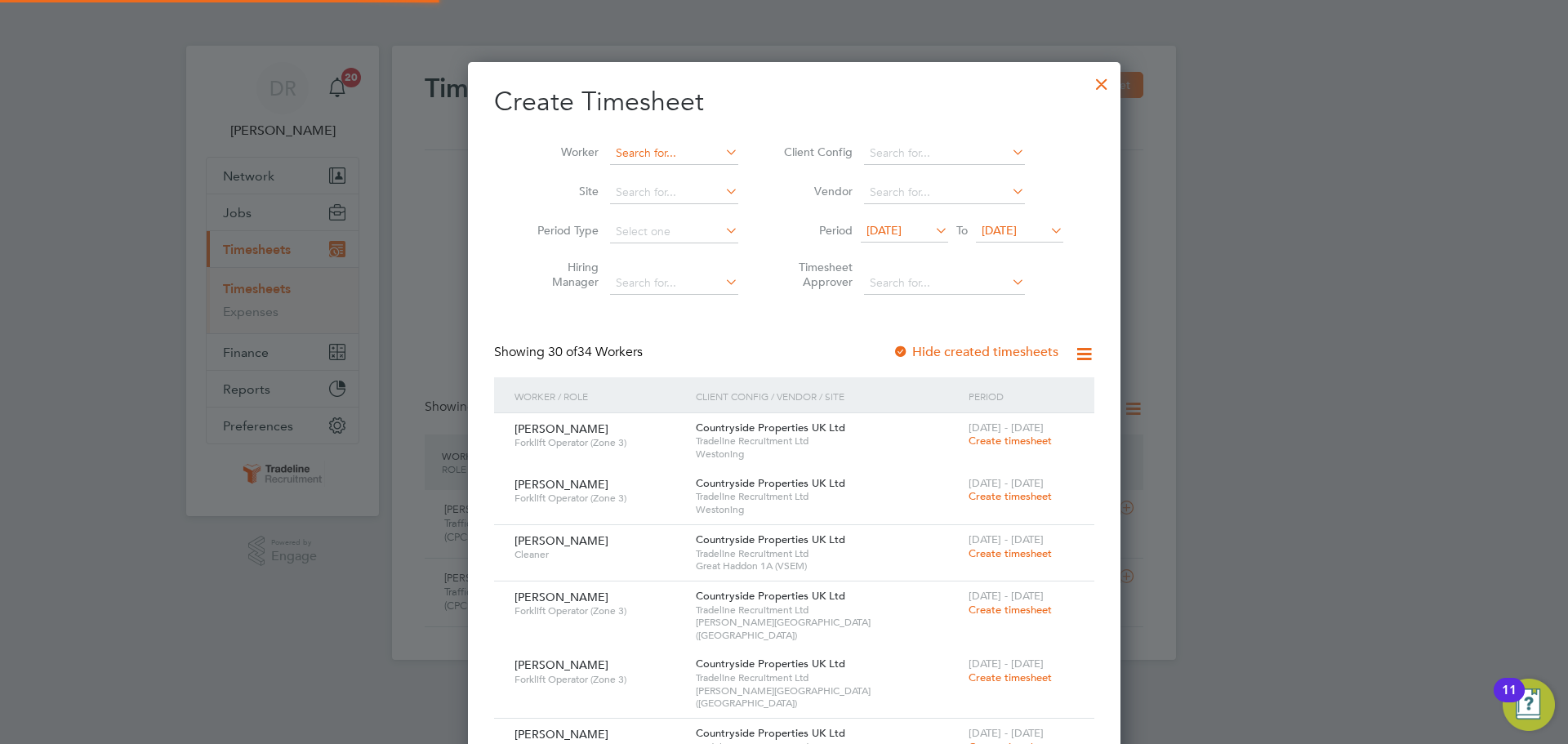
click at [657, 157] on input at bounding box center [675, 154] width 128 height 23
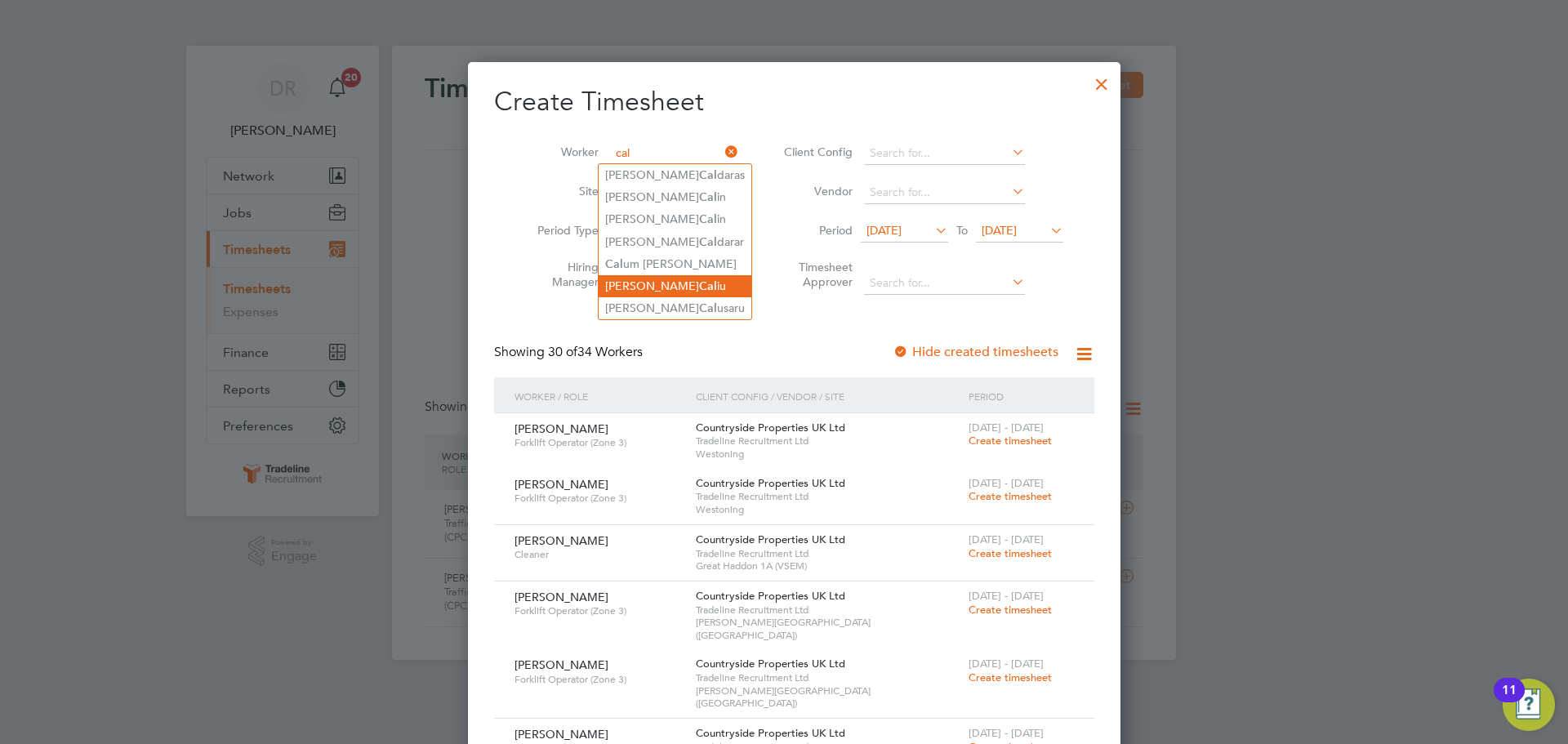
click at [655, 278] on li "[PERSON_NAME] iu" at bounding box center [675, 286] width 153 height 22
type input "[PERSON_NAME]"
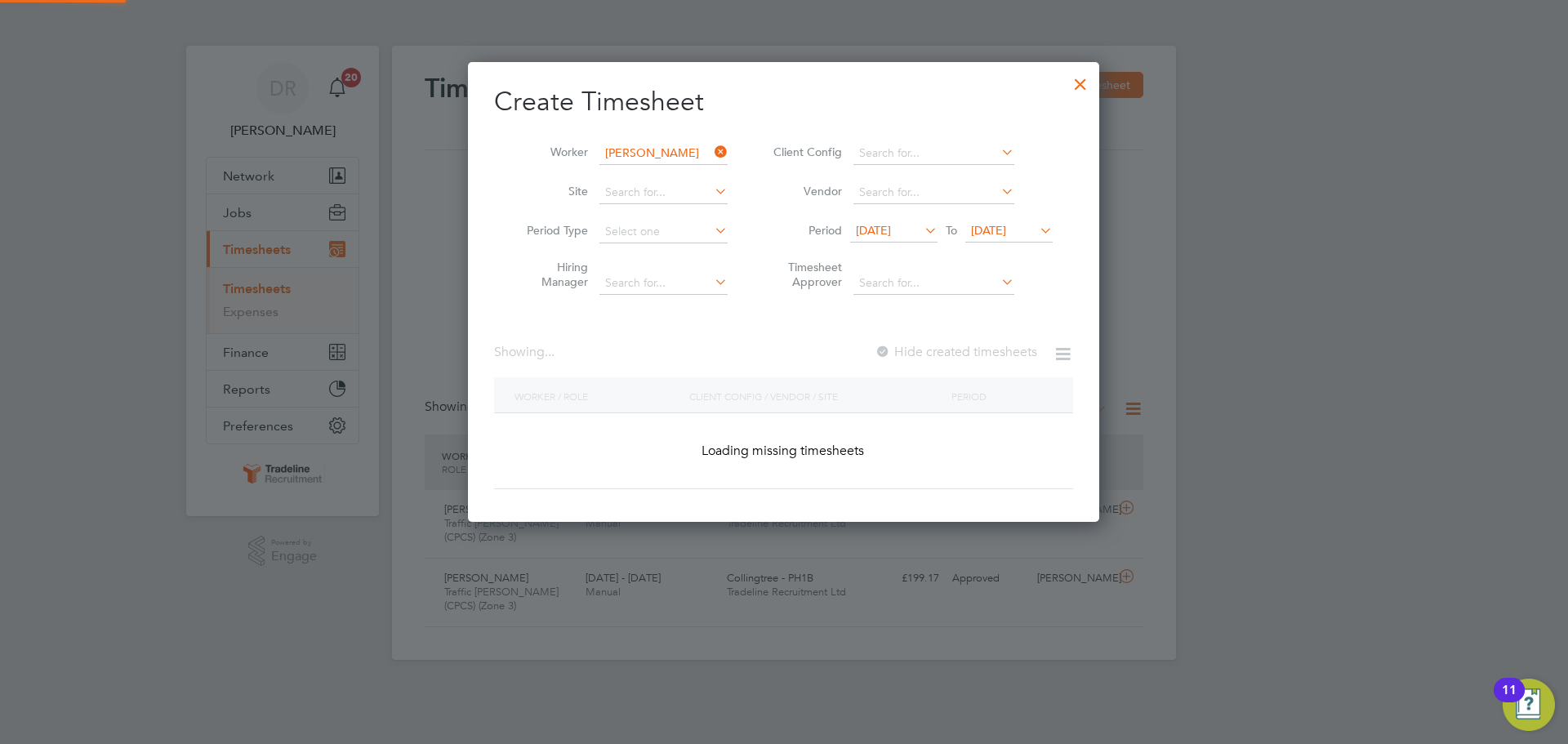
scroll to position [461, 632]
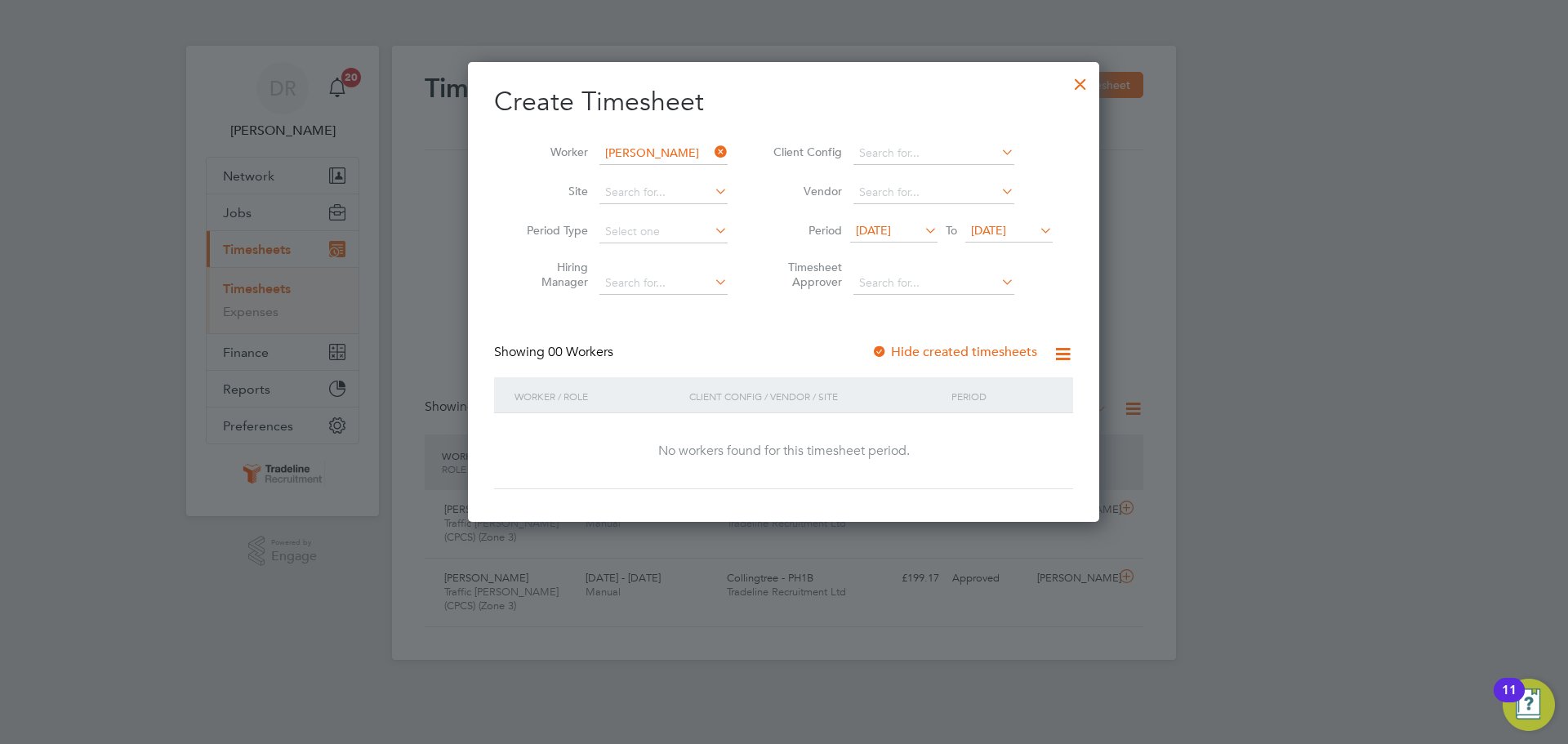
click at [891, 223] on span "[DATE]" at bounding box center [873, 230] width 35 height 15
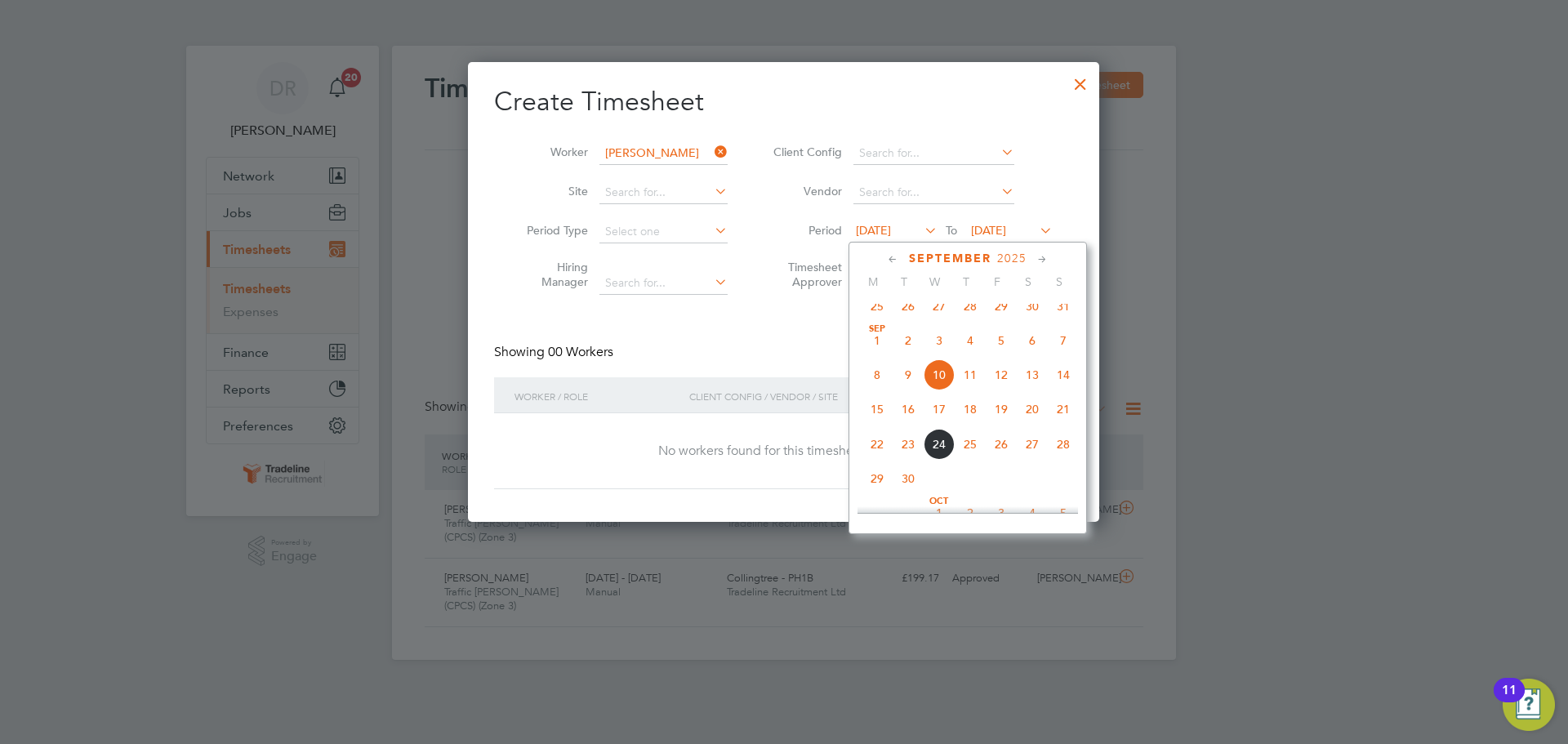
click at [881, 307] on span "25" at bounding box center [877, 306] width 31 height 31
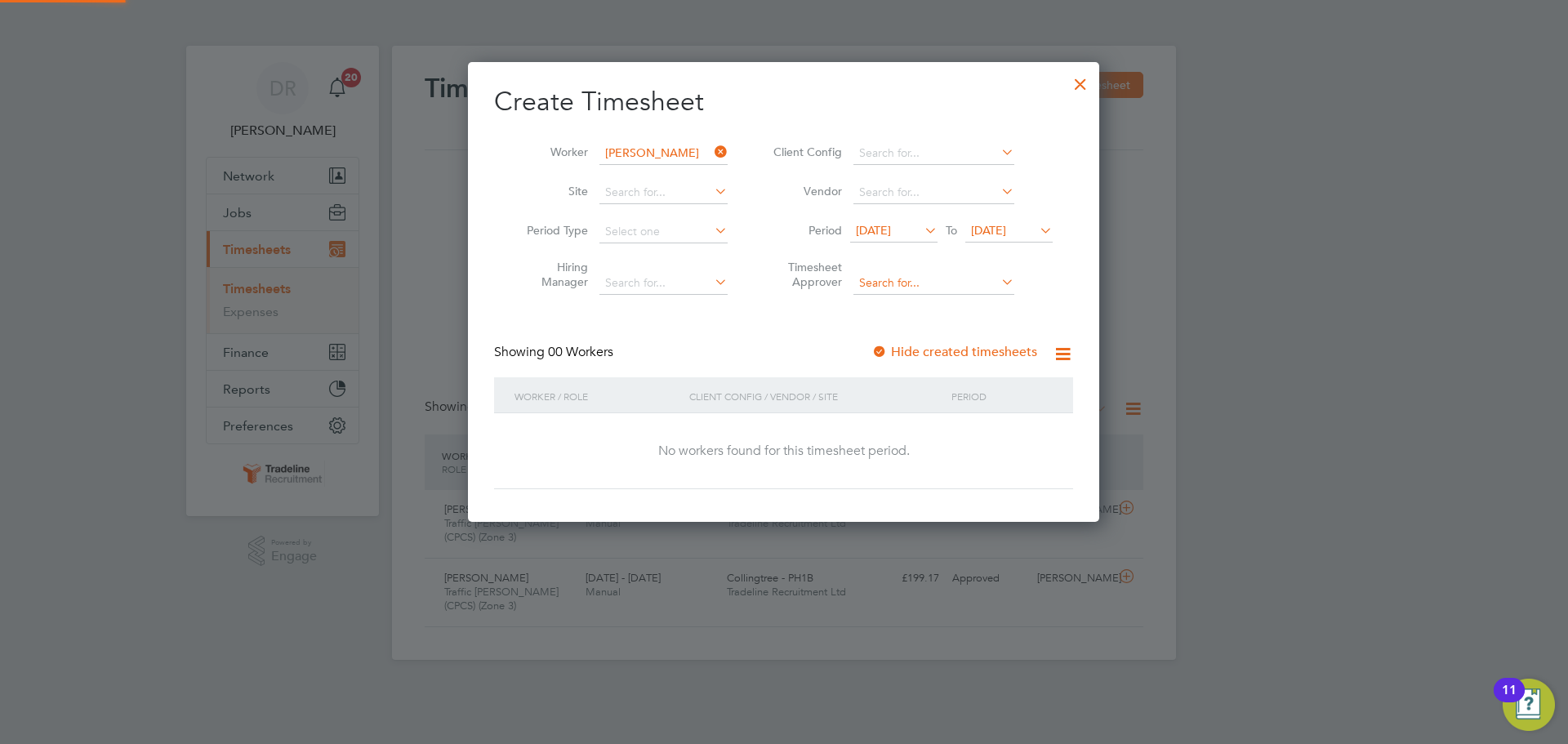
scroll to position [8, 8]
click at [1007, 239] on span "[DATE]" at bounding box center [1009, 231] width 87 height 22
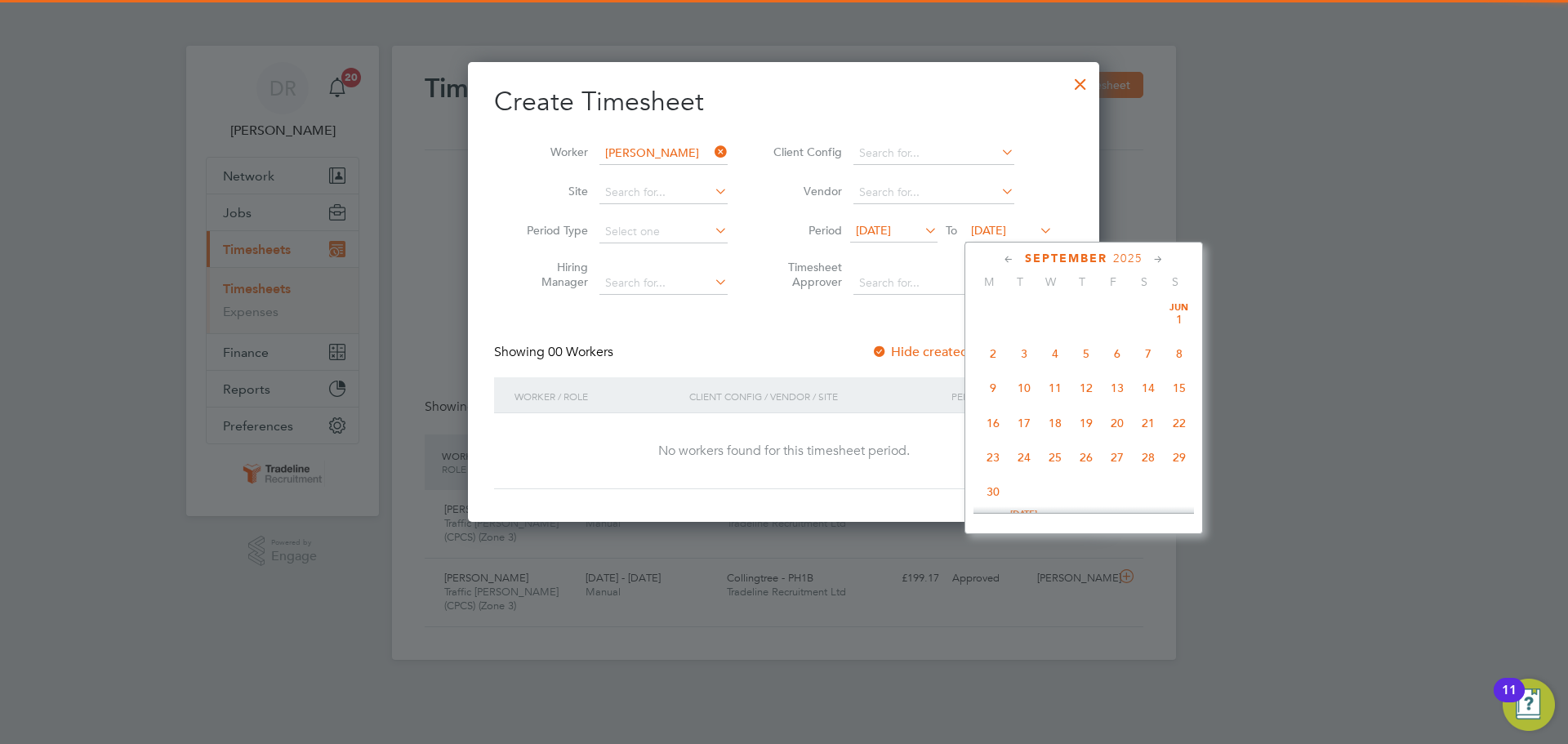
scroll to position [565, 0]
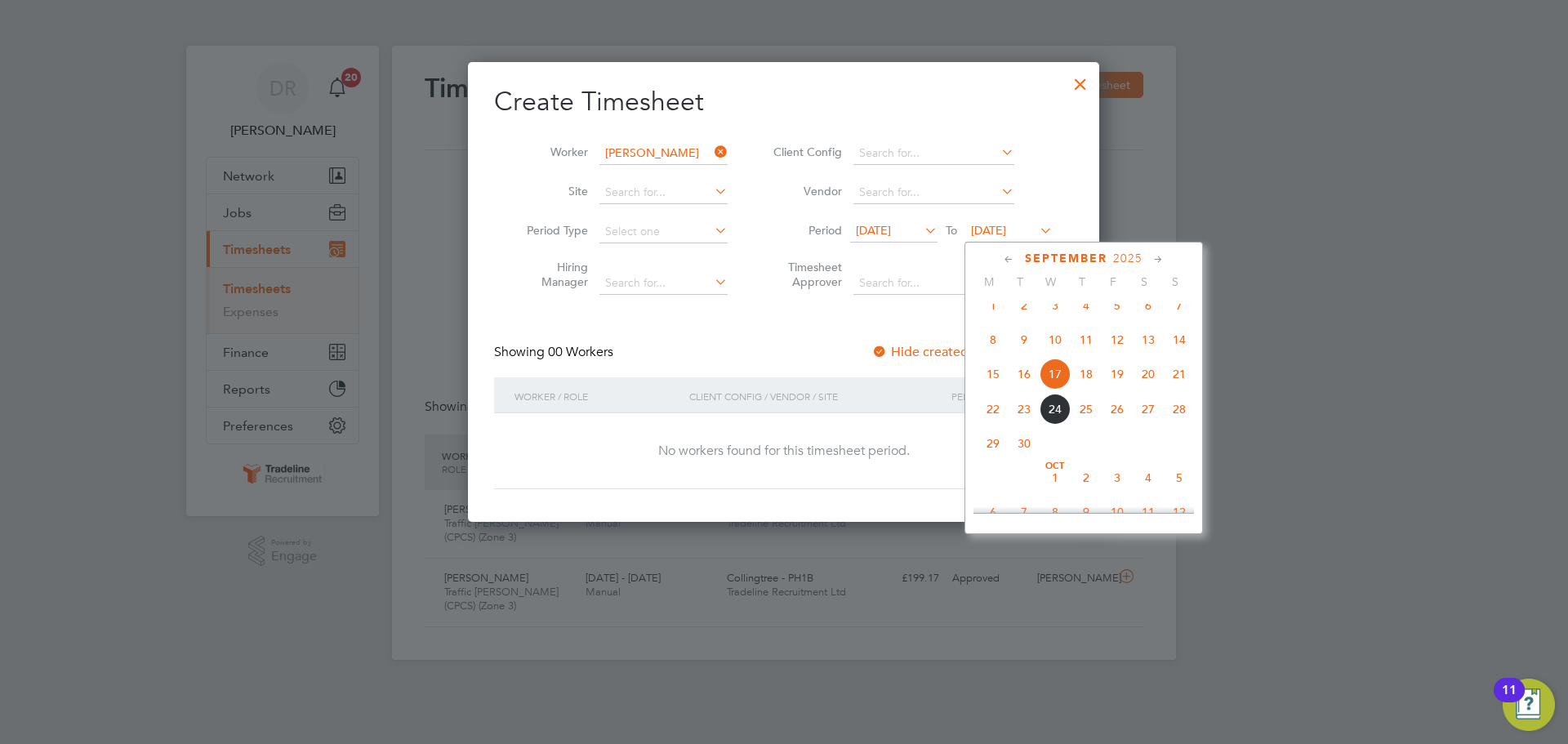
click at [1171, 493] on span "5" at bounding box center [1178, 478] width 31 height 31
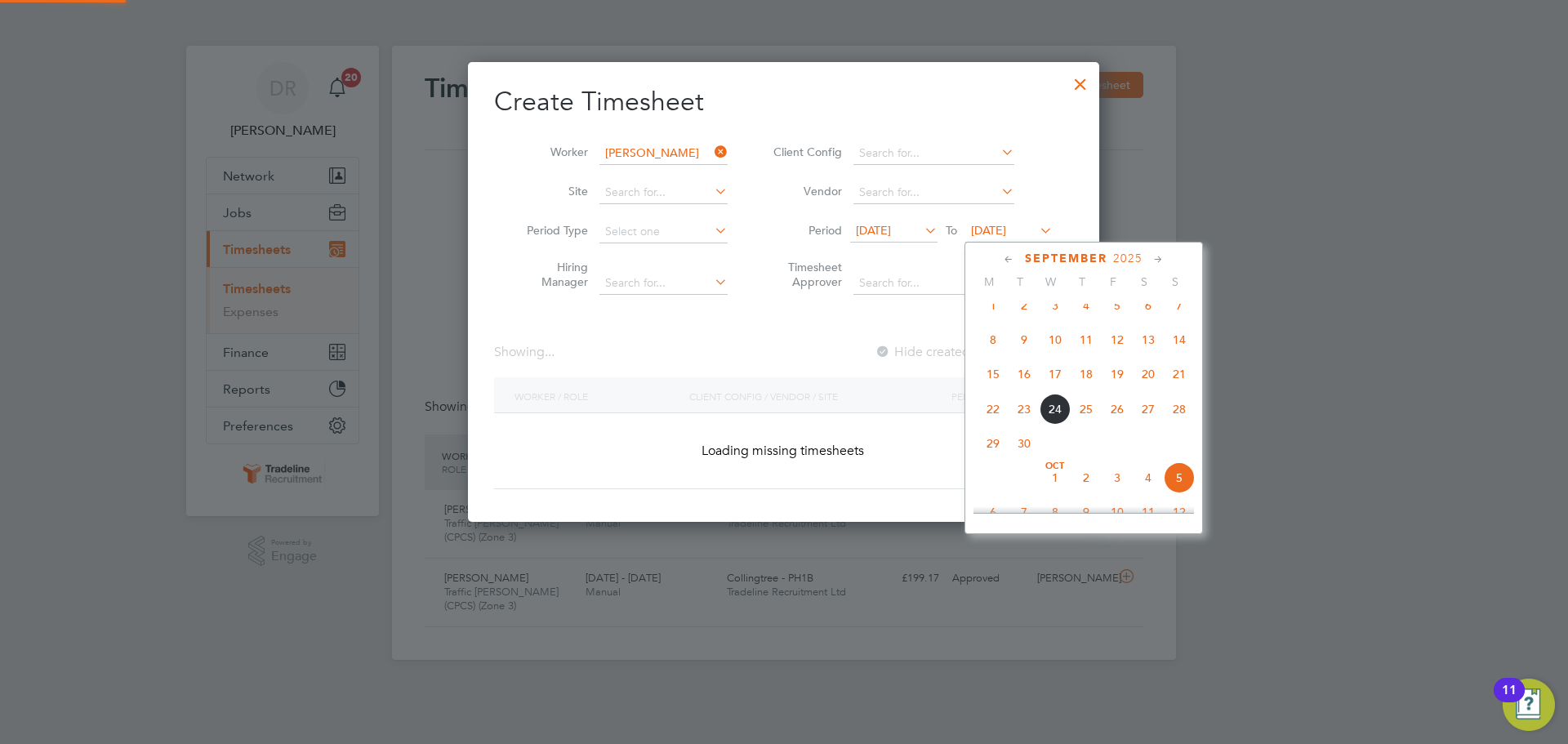
scroll to position [461, 632]
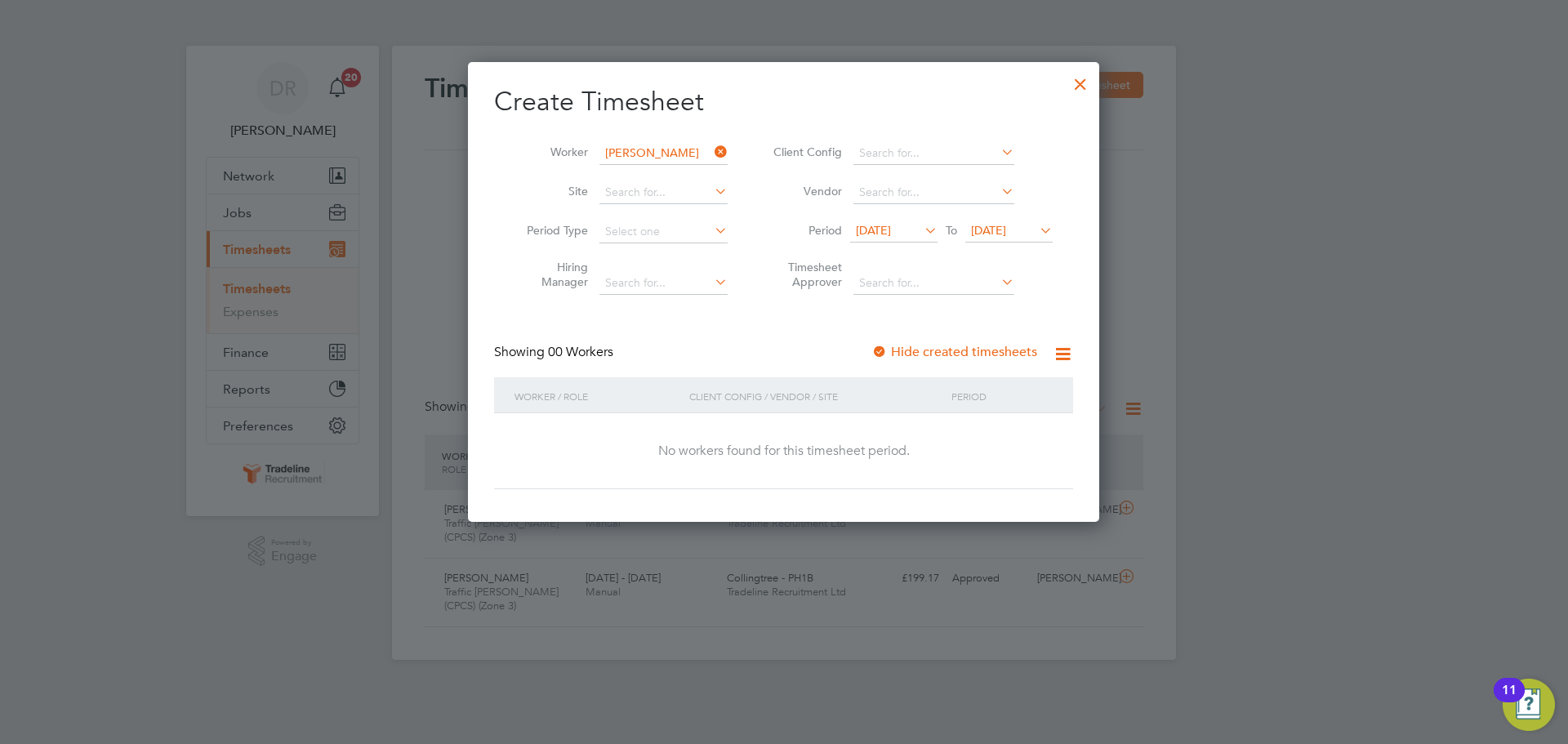
click at [1072, 88] on div at bounding box center [1080, 79] width 29 height 29
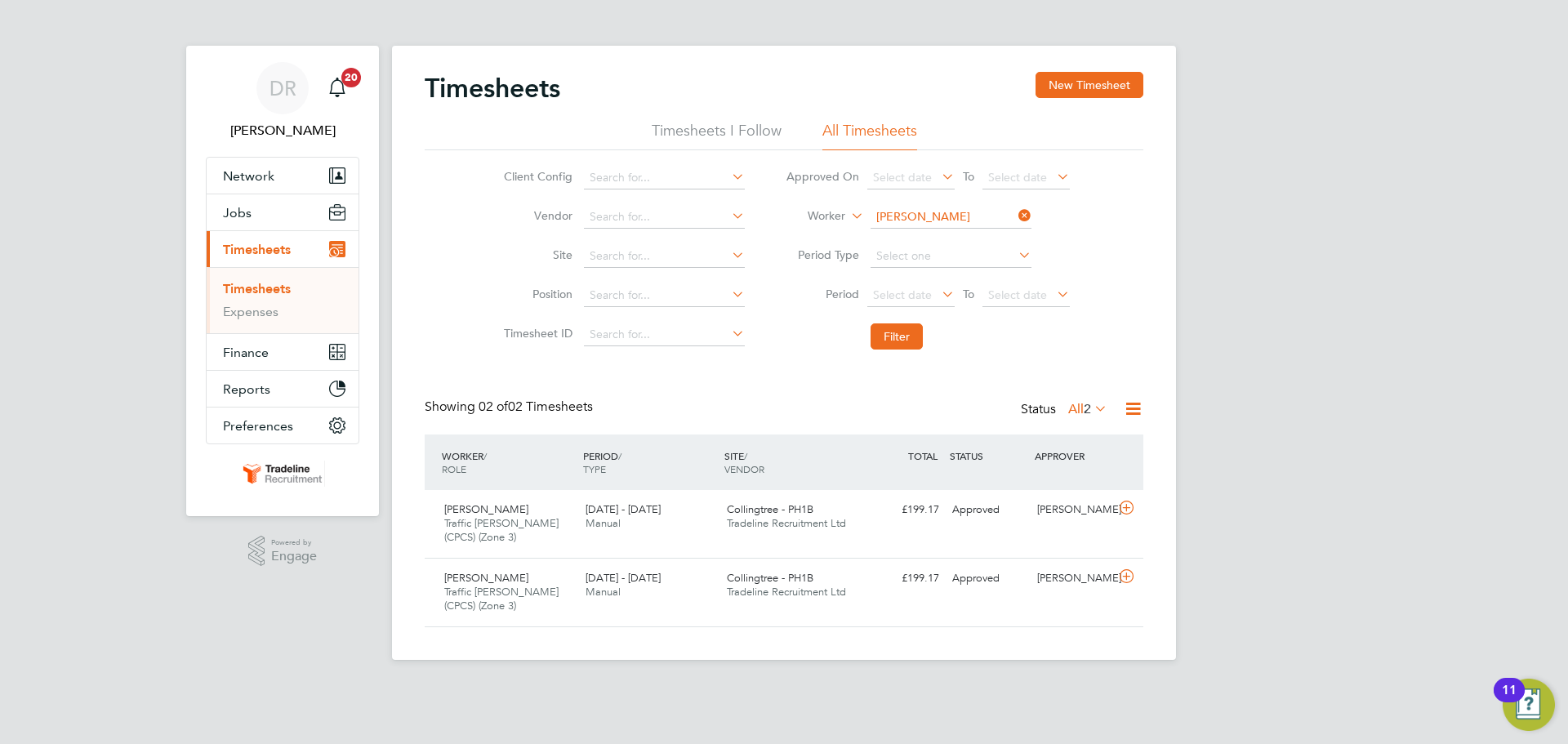
scroll to position [8, 8]
click at [939, 214] on input at bounding box center [951, 217] width 161 height 23
click at [969, 283] on b "Cos" at bounding box center [979, 284] width 20 height 14
type input "[PERSON_NAME]"
click at [915, 336] on button "Filter" at bounding box center [896, 337] width 52 height 26
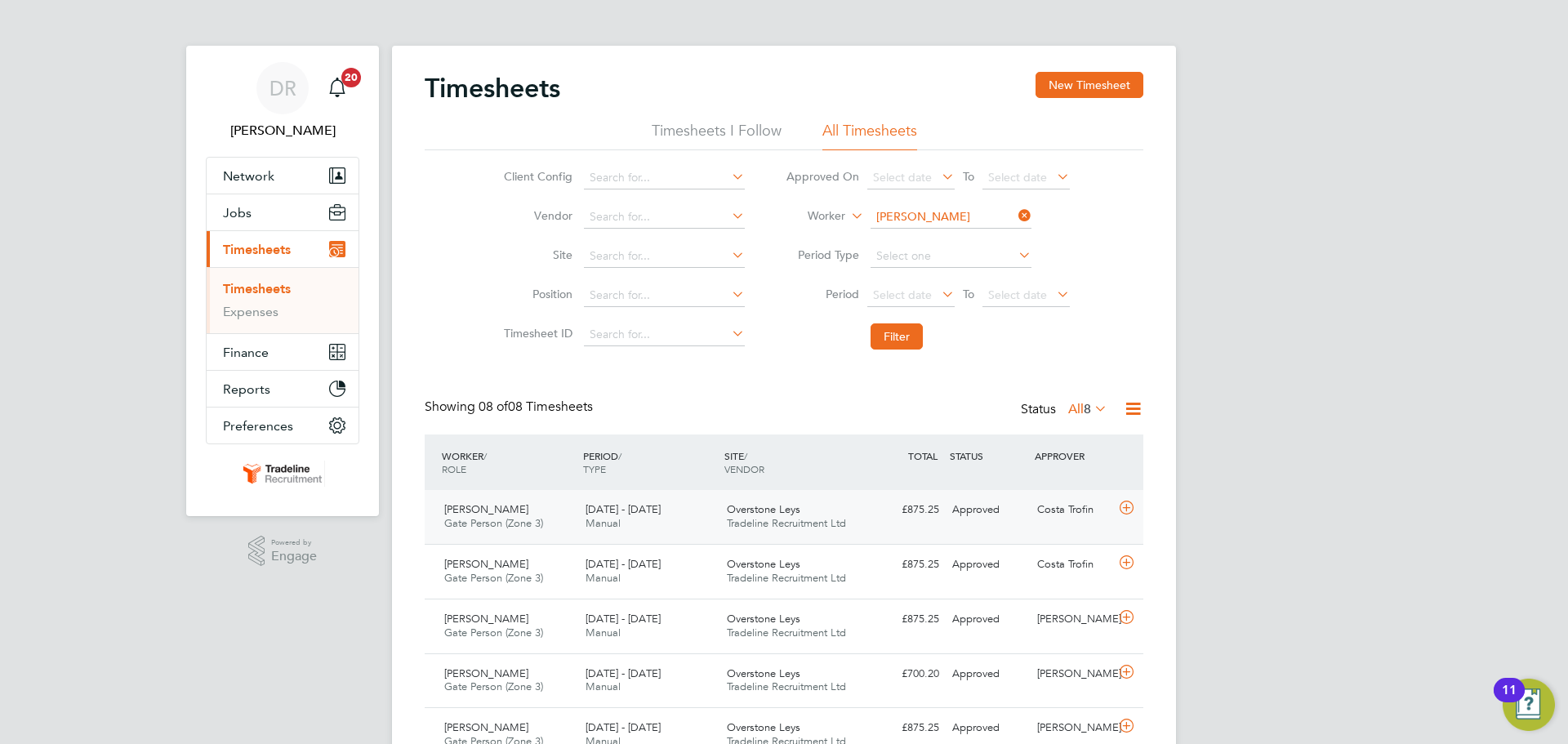
click at [1137, 509] on div at bounding box center [1129, 510] width 29 height 26
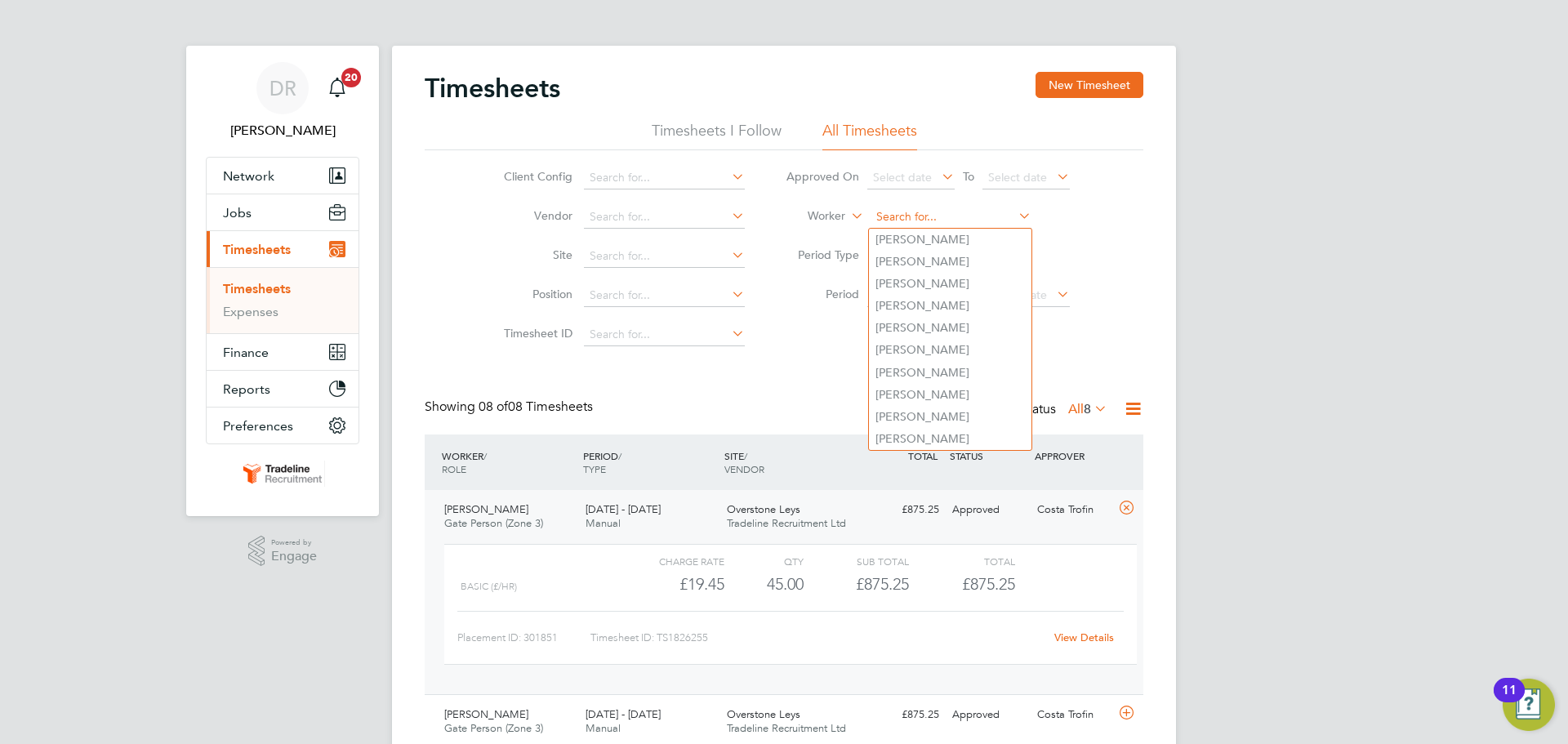
click at [908, 221] on input at bounding box center [951, 217] width 161 height 23
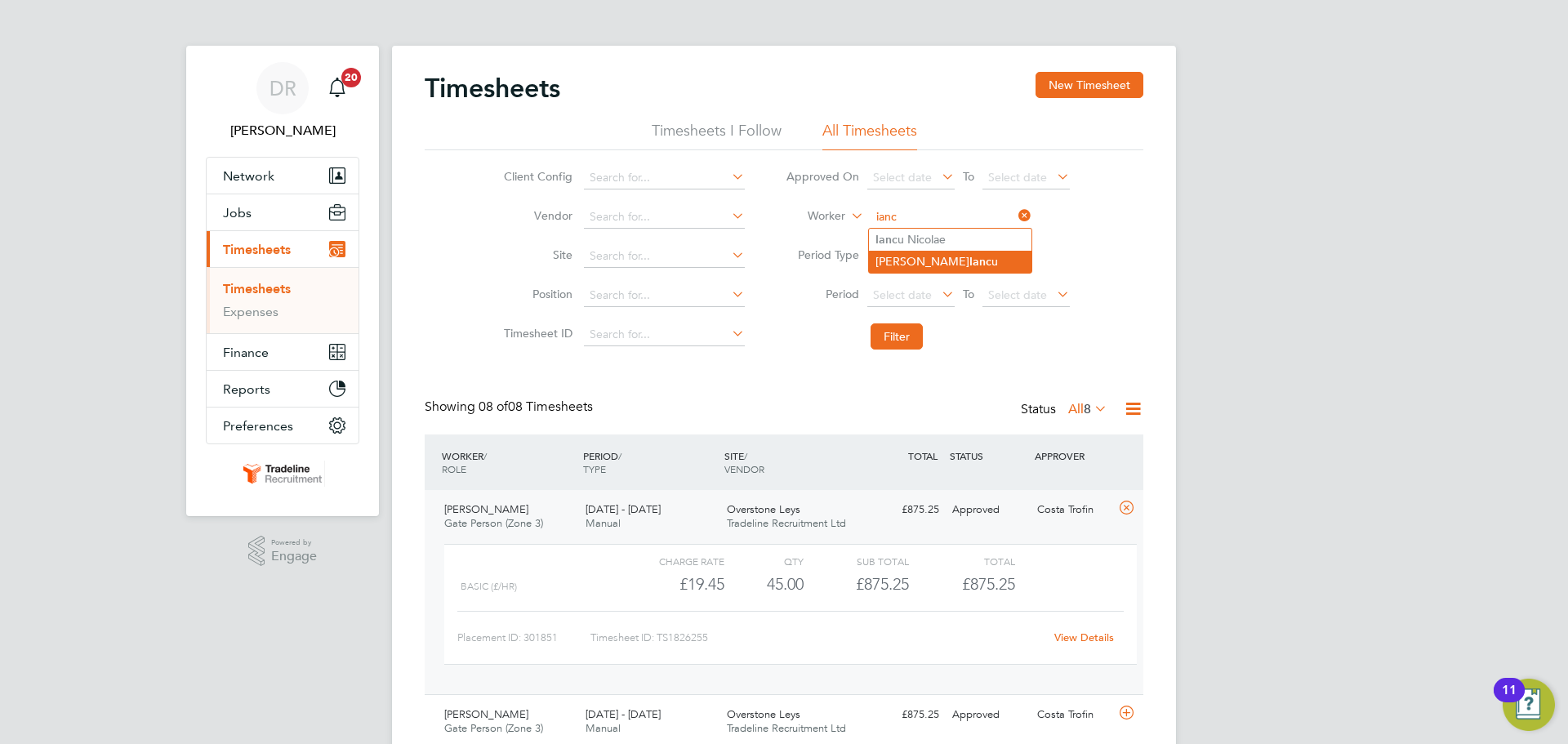
click at [969, 258] on b "Ianc" at bounding box center [980, 262] width 22 height 14
type input "[PERSON_NAME]"
click at [903, 325] on button "Filter" at bounding box center [896, 337] width 52 height 26
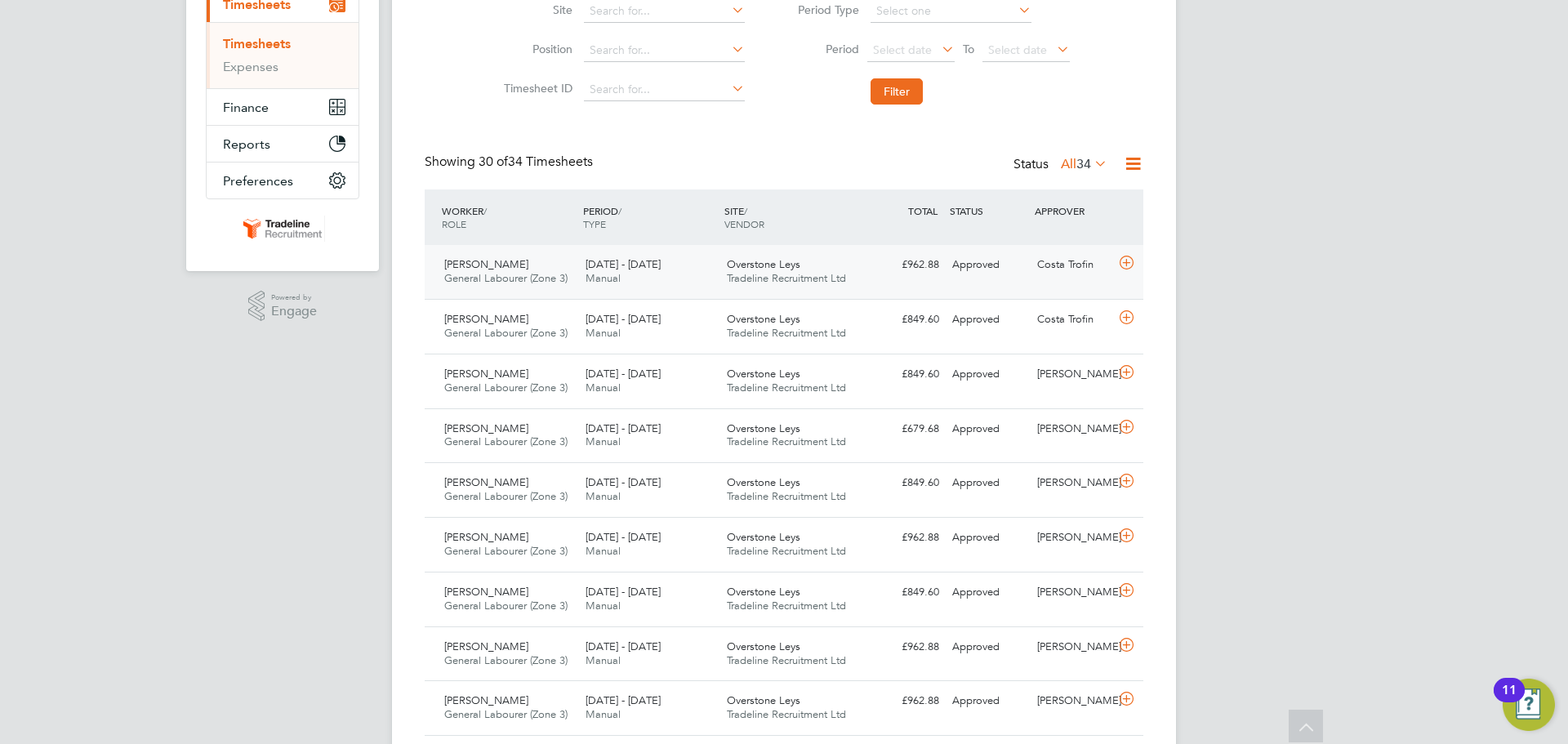
click at [1128, 263] on icon at bounding box center [1126, 263] width 20 height 13
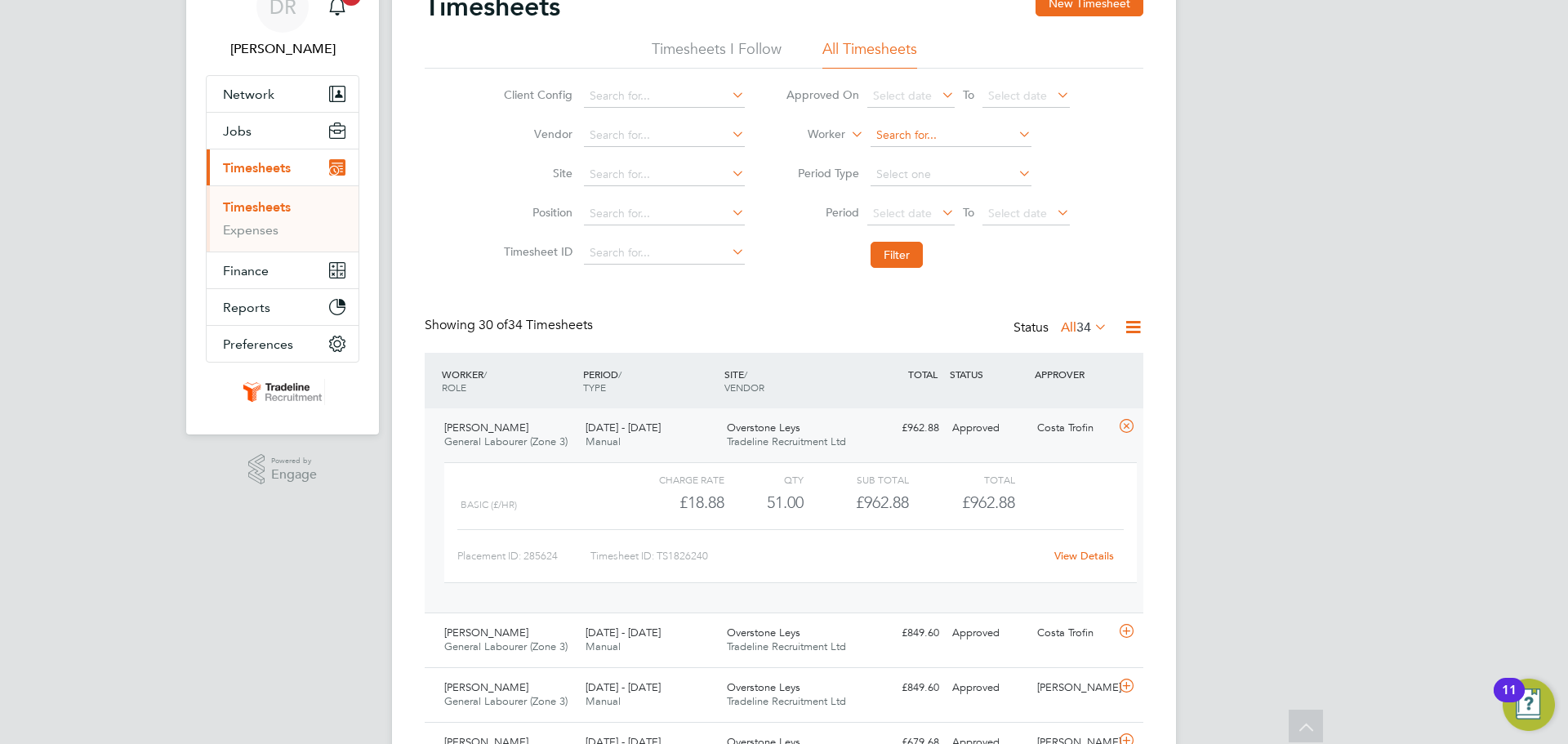
click at [887, 142] on input at bounding box center [951, 135] width 161 height 23
click at [933, 158] on li "[PERSON_NAME] ar" at bounding box center [950, 157] width 163 height 22
type input "Florin-[PERSON_NAME]"
click at [901, 267] on button "Filter" at bounding box center [896, 255] width 52 height 26
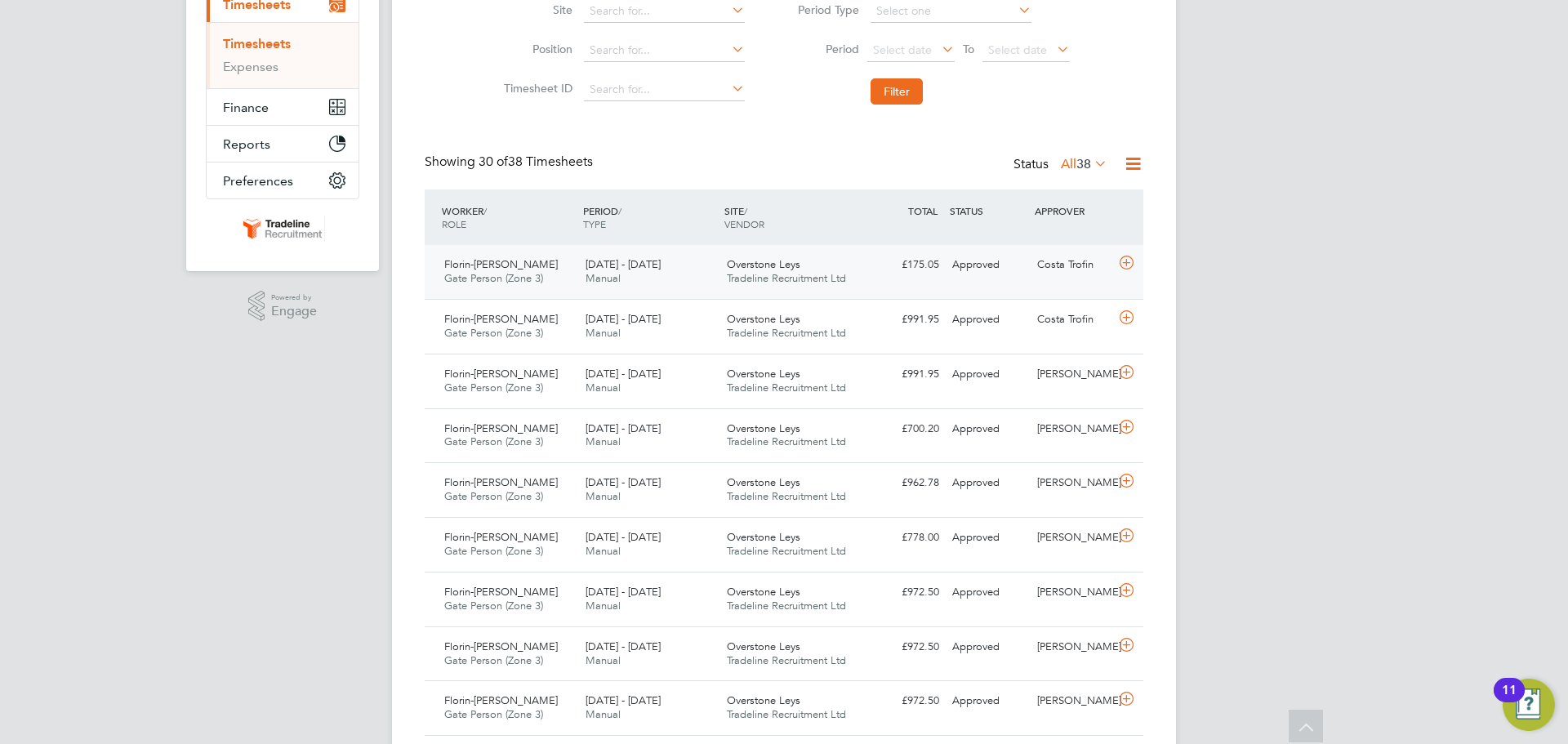
click at [1130, 268] on icon at bounding box center [1126, 263] width 20 height 13
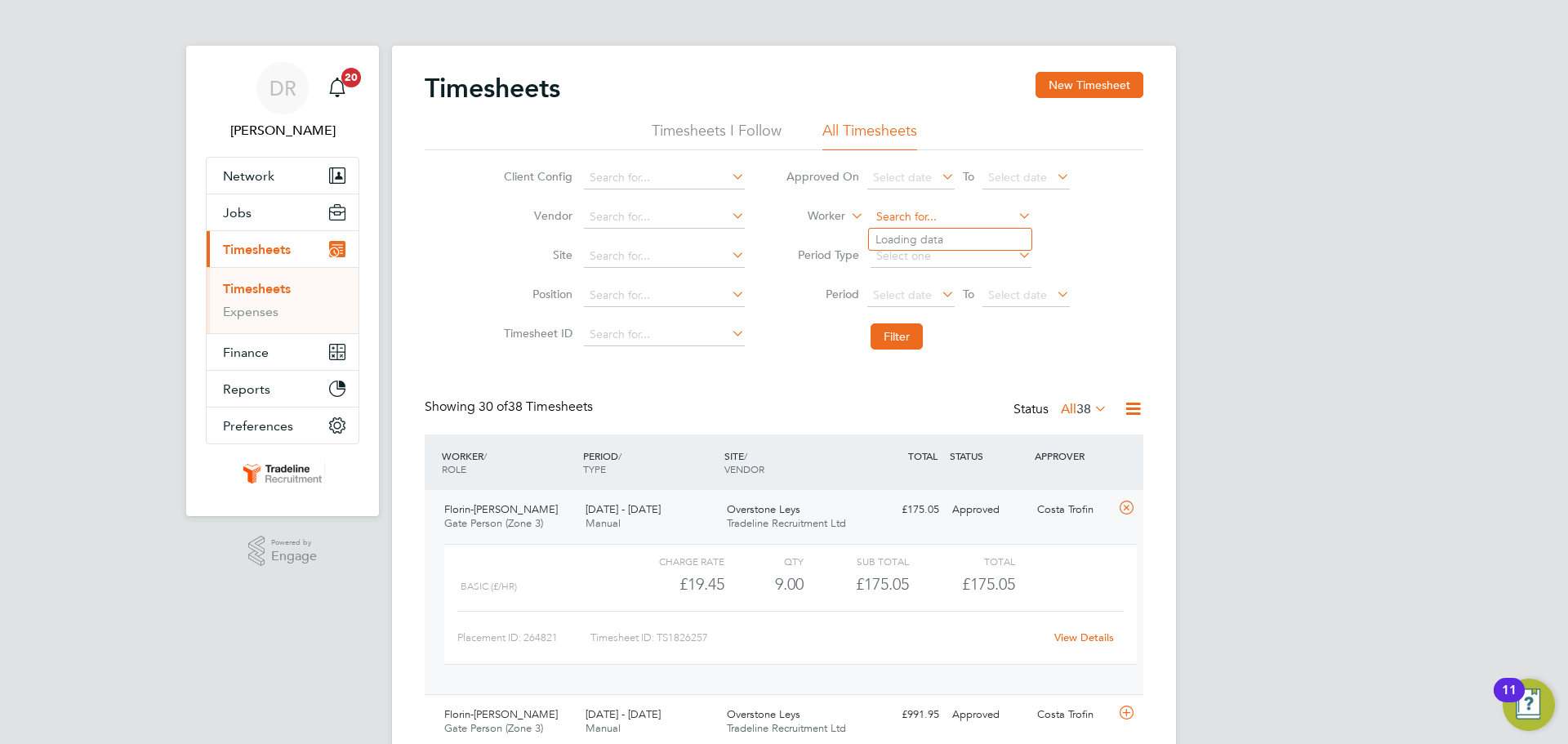
click at [947, 222] on input at bounding box center [951, 217] width 161 height 23
click at [944, 246] on li "[PERSON_NAME] [PERSON_NAME]" at bounding box center [981, 239] width 223 height 22
type input "[PERSON_NAME]"
click at [907, 327] on button "Filter" at bounding box center [896, 337] width 52 height 26
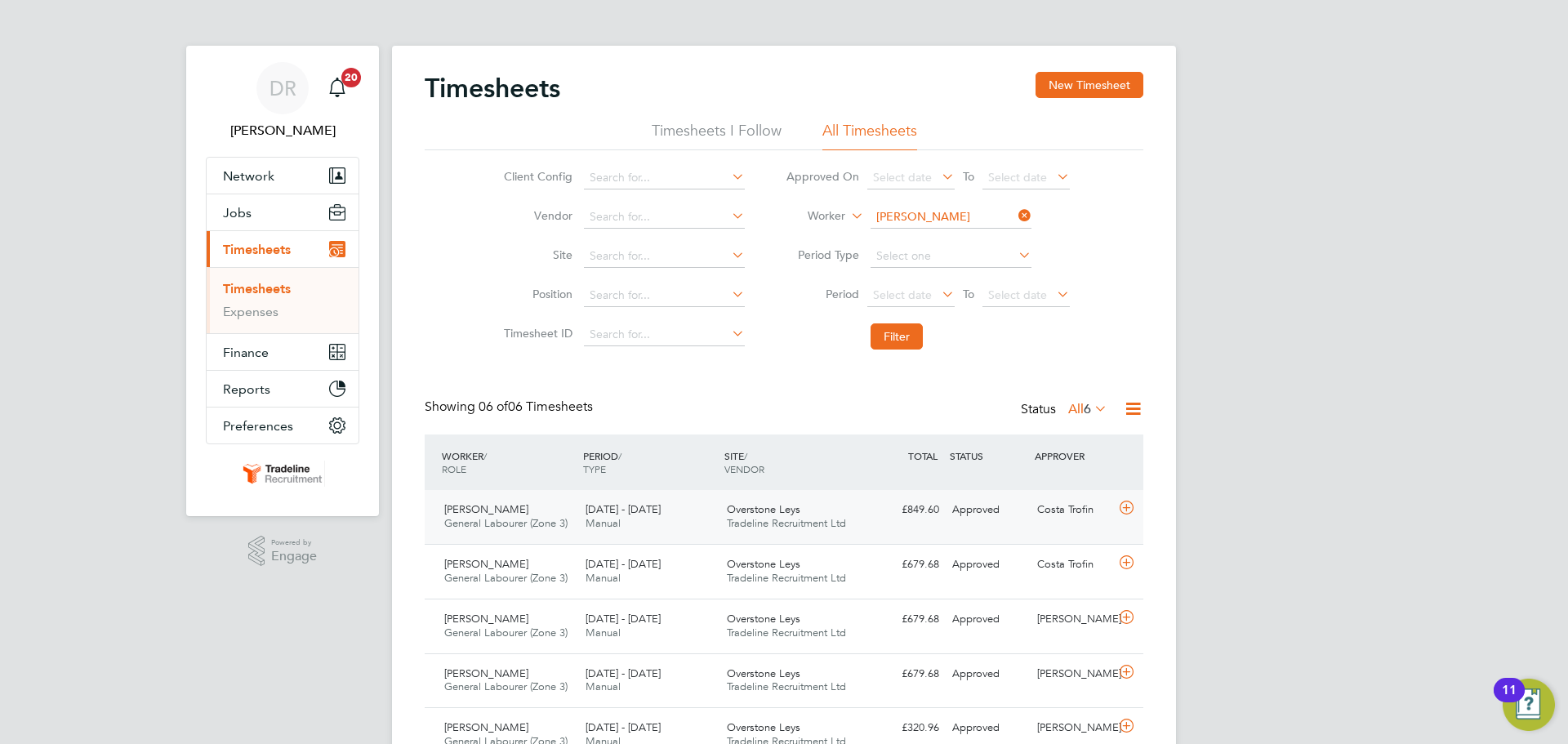
click at [1139, 509] on div at bounding box center [1129, 510] width 29 height 26
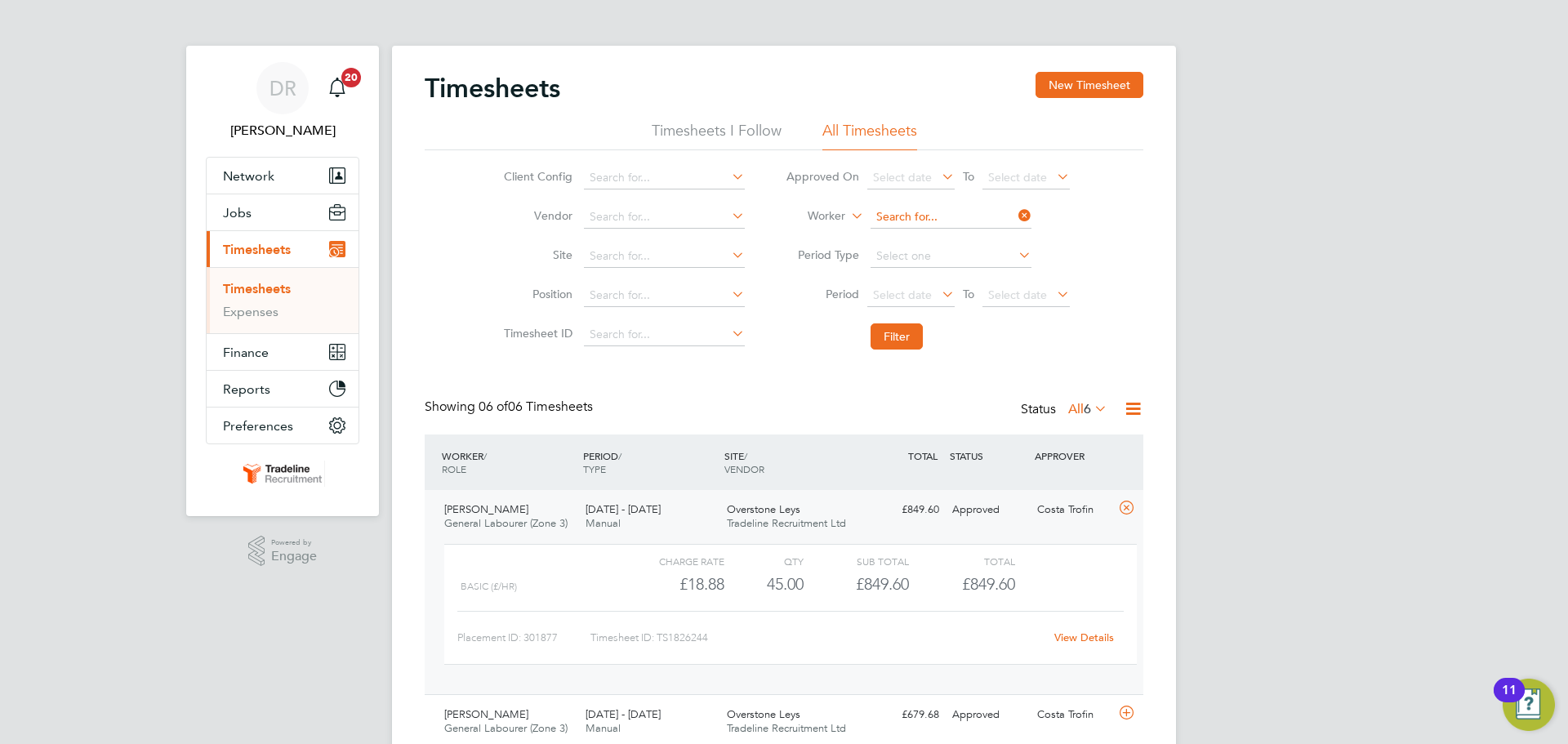
click at [884, 221] on input at bounding box center [951, 217] width 161 height 23
click at [900, 237] on li "[PERSON_NAME] ors" at bounding box center [977, 239] width 217 height 22
type input "[PERSON_NAME]"
click at [914, 338] on button "Filter" at bounding box center [896, 337] width 52 height 26
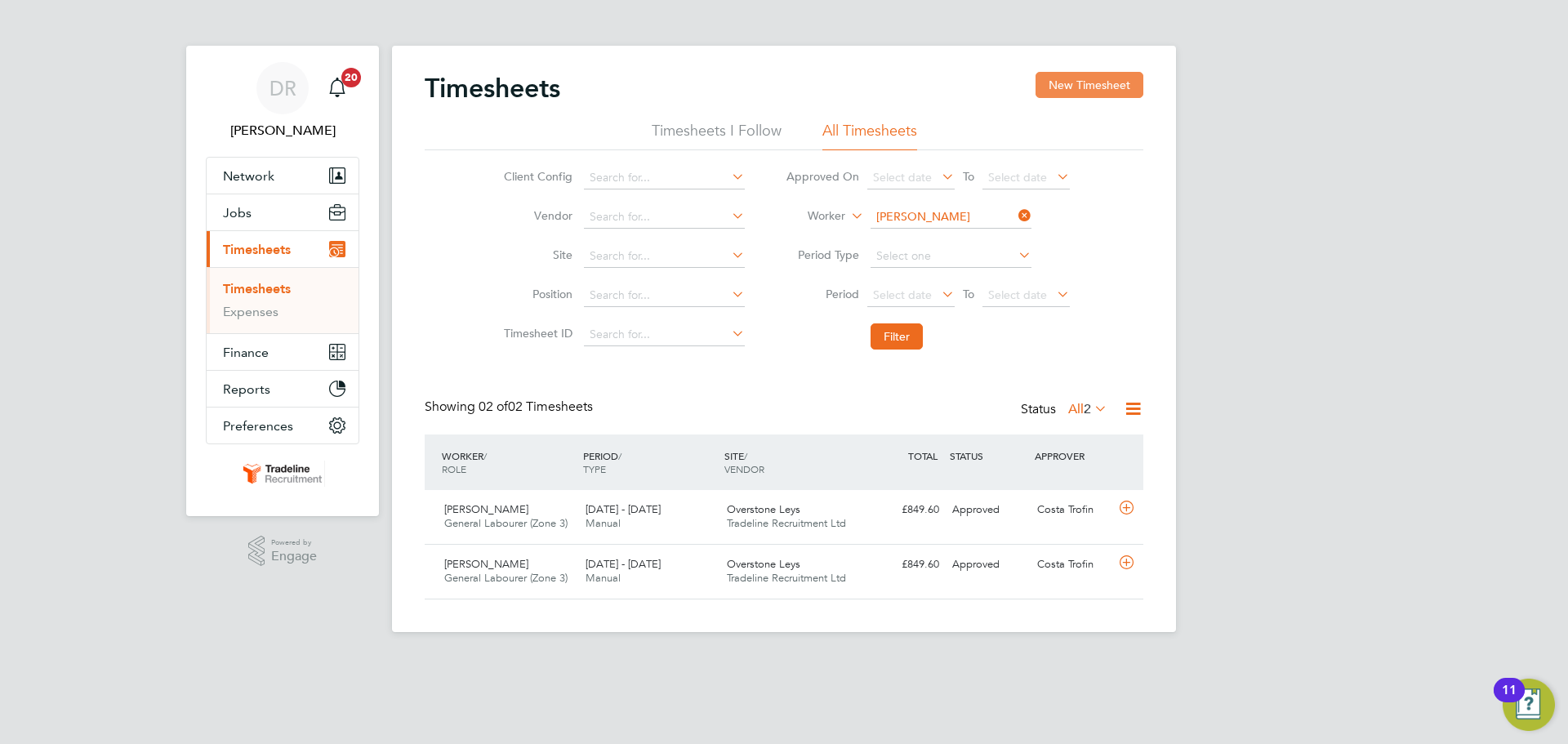
click at [1104, 92] on button "New Timesheet" at bounding box center [1090, 85] width 108 height 26
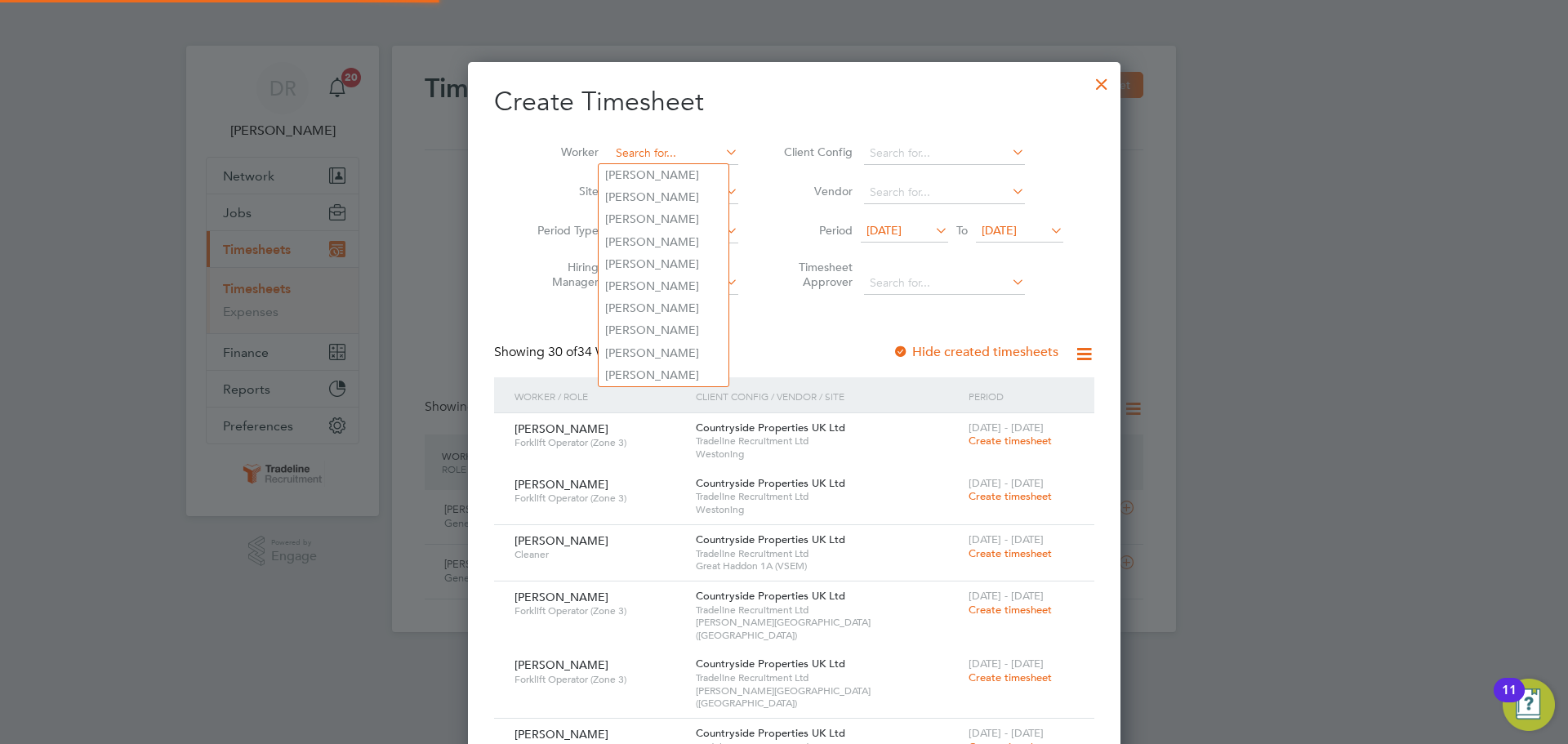
click at [664, 153] on input at bounding box center [675, 154] width 128 height 23
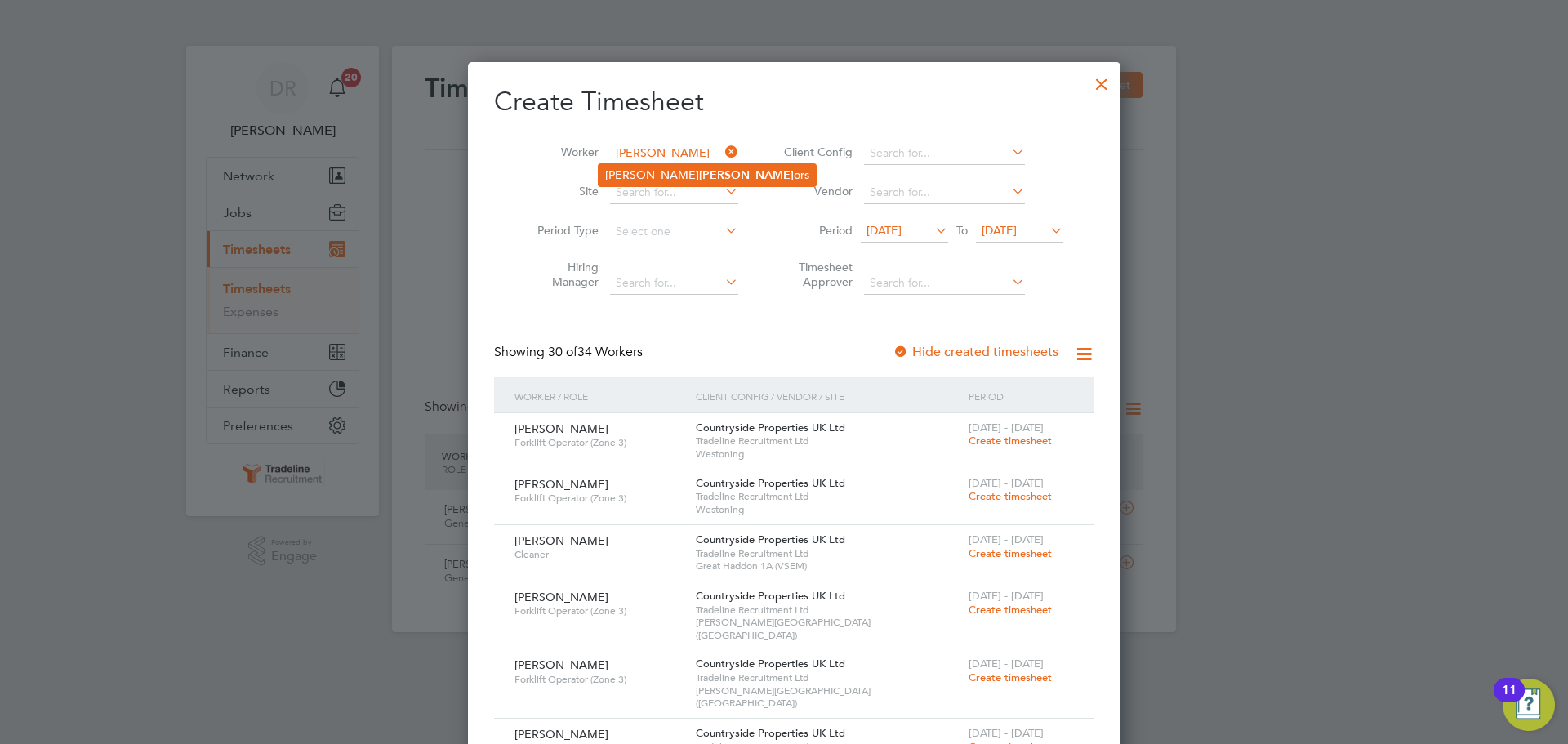
click at [660, 179] on li "[PERSON_NAME] ors" at bounding box center [707, 175] width 217 height 22
type input "[PERSON_NAME]"
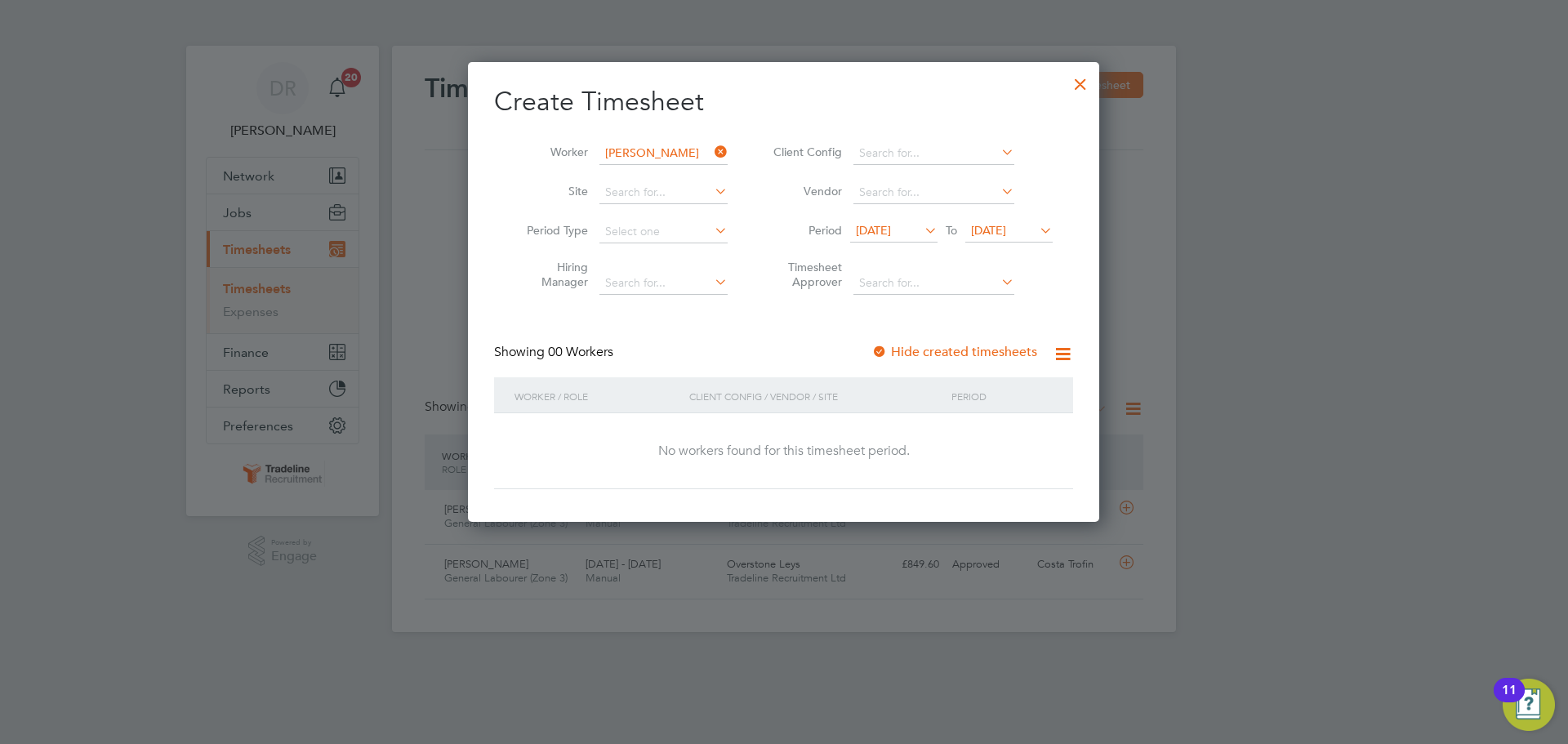
click at [1006, 223] on span "[DATE]" at bounding box center [988, 230] width 35 height 15
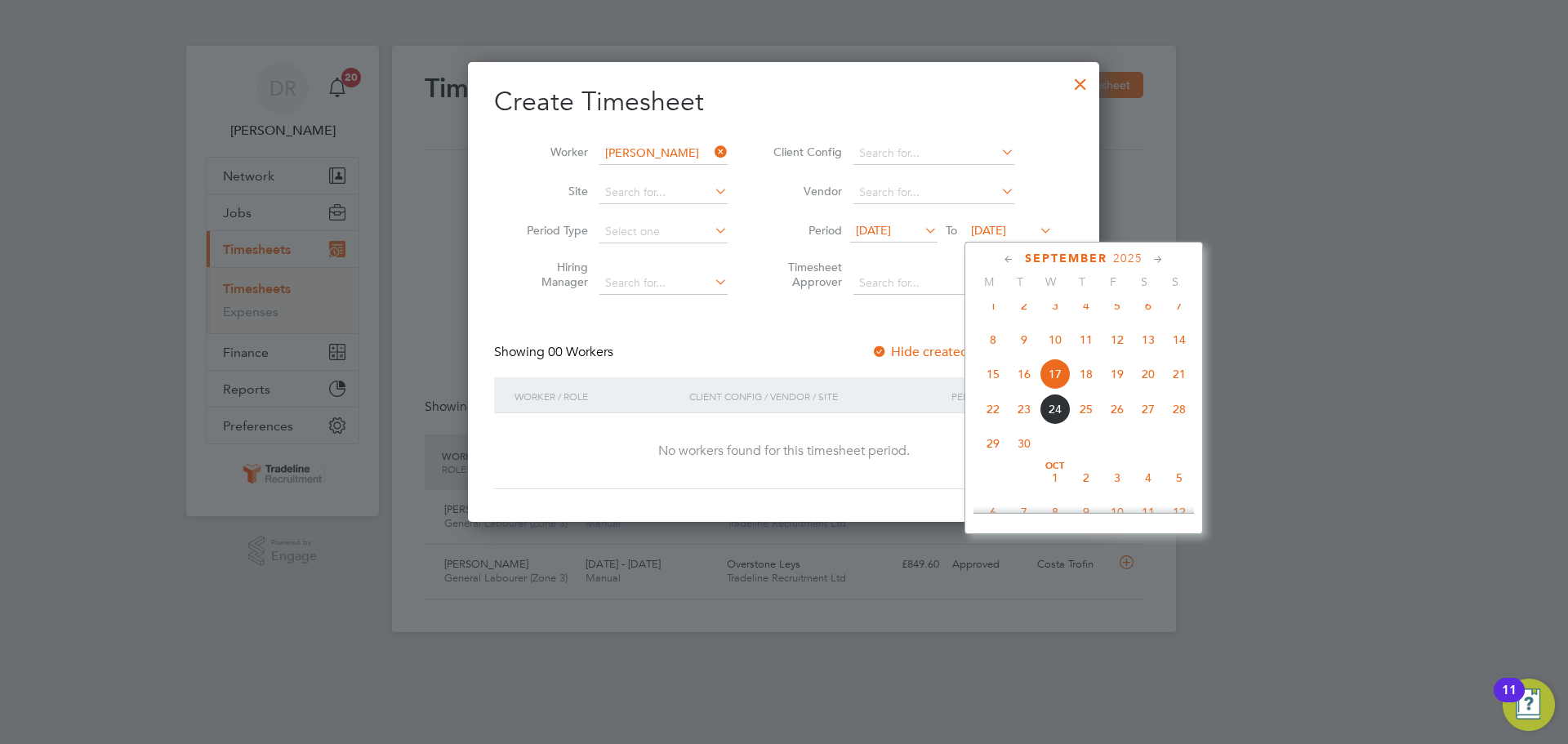
click at [1180, 486] on span "5" at bounding box center [1178, 478] width 31 height 31
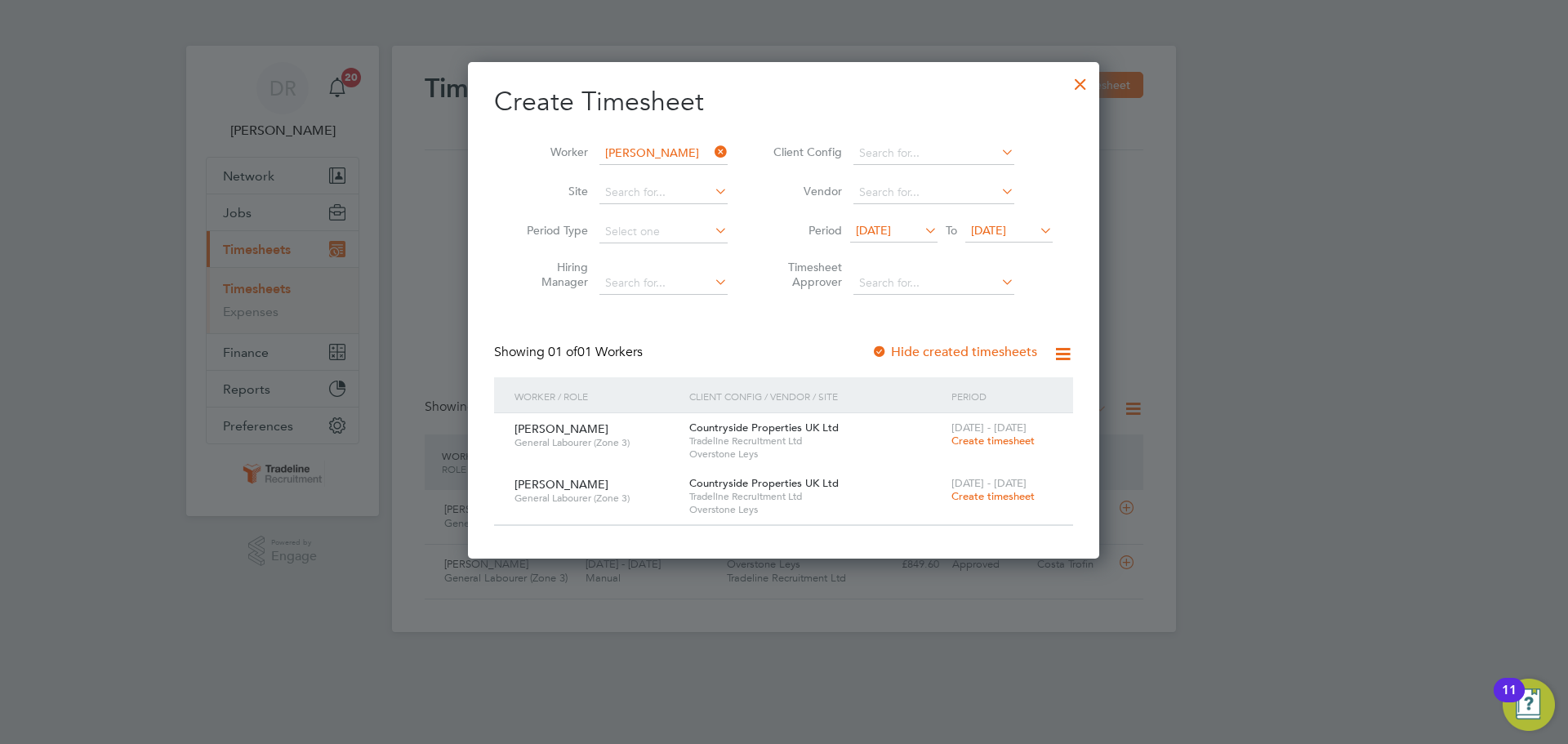
click at [891, 231] on span "[DATE]" at bounding box center [873, 230] width 35 height 15
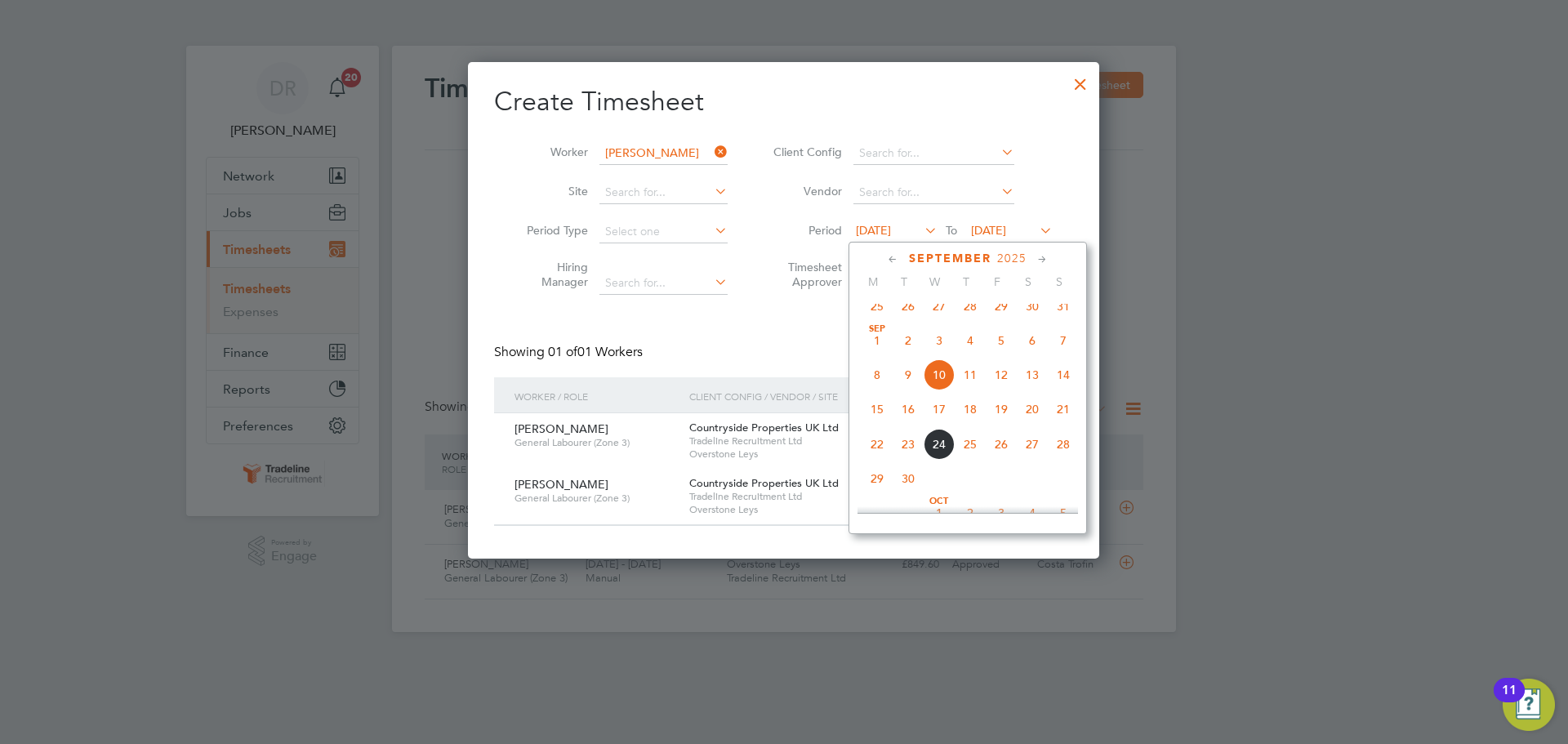
click at [879, 312] on span "25" at bounding box center [877, 306] width 31 height 31
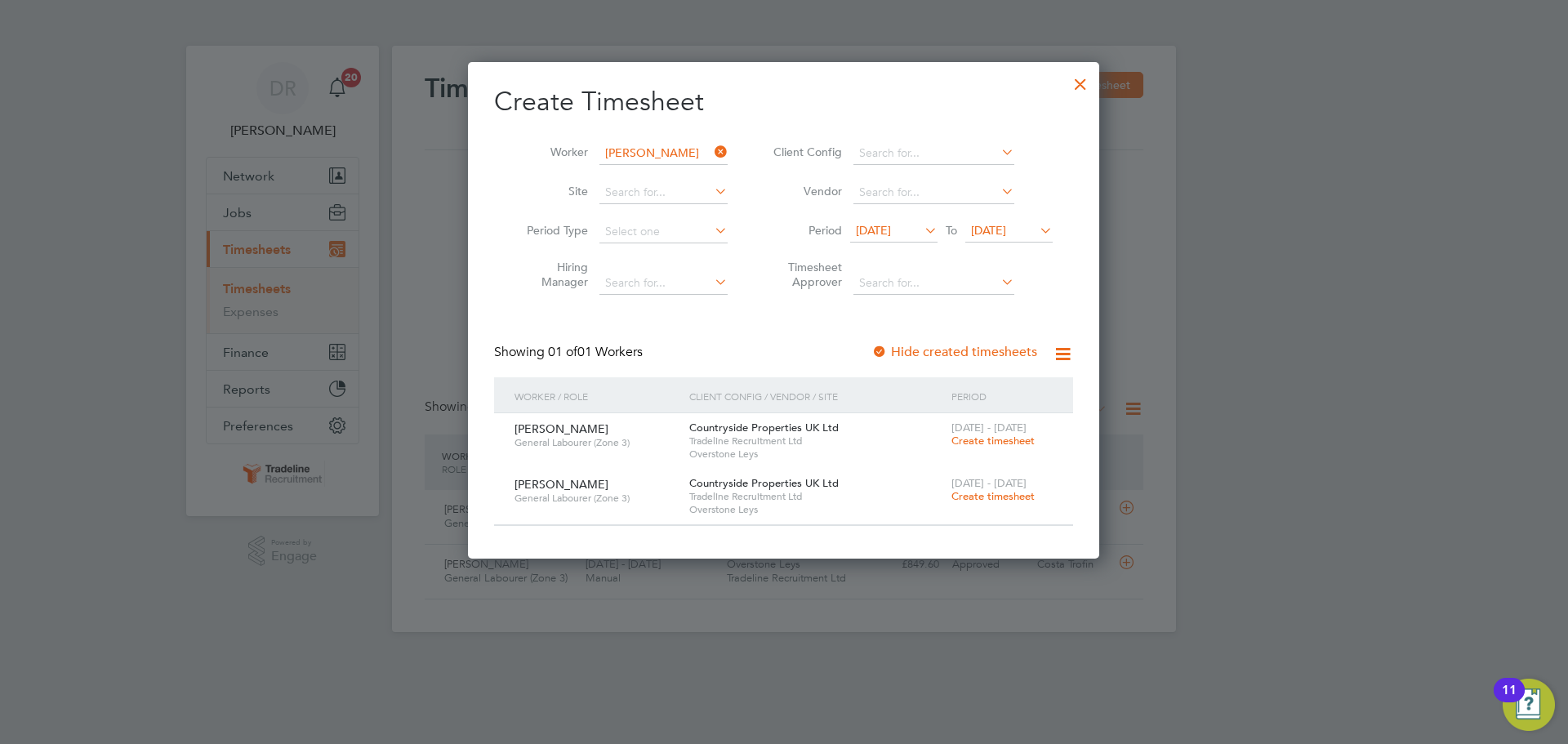
click at [1074, 86] on div at bounding box center [1080, 79] width 29 height 29
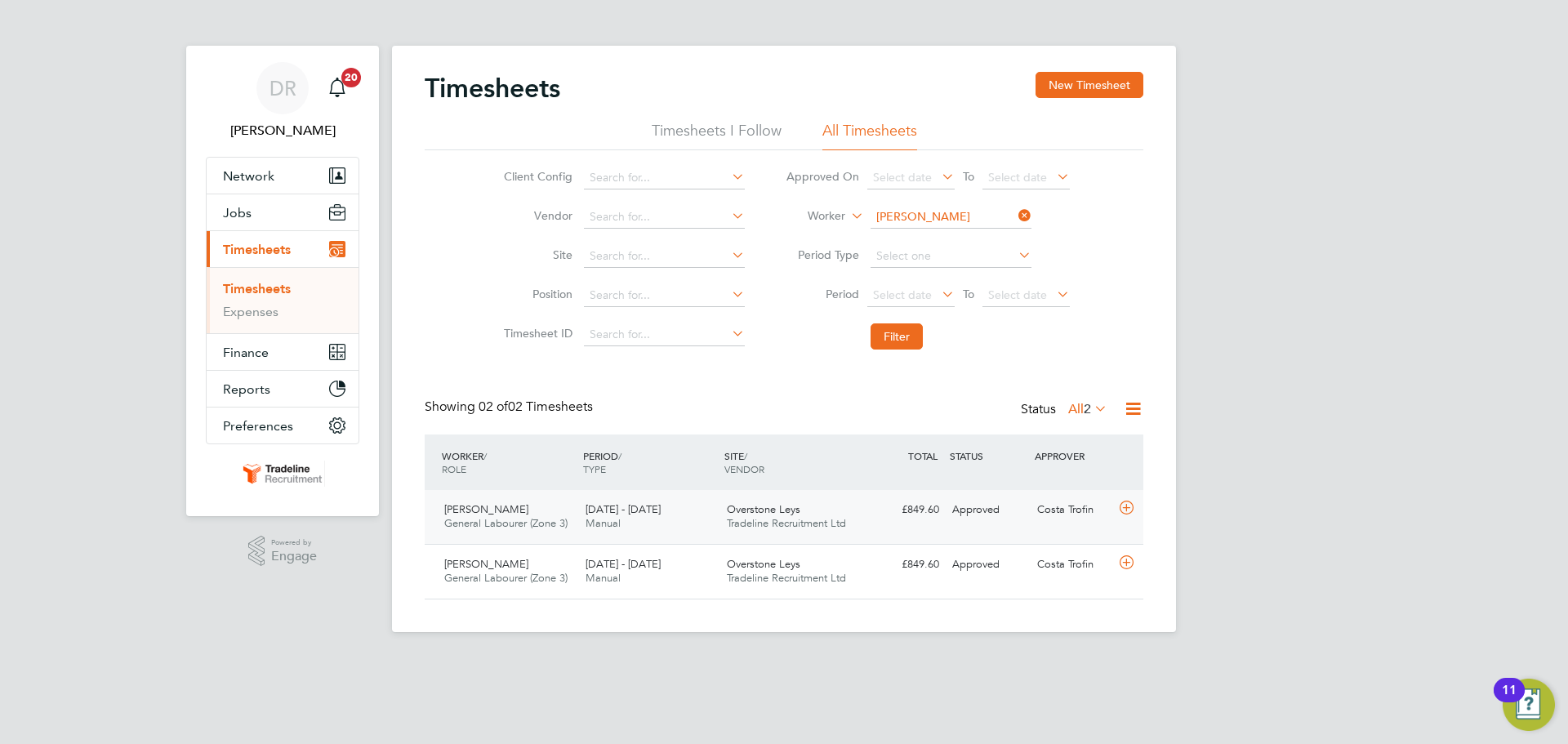
click at [1127, 511] on icon at bounding box center [1126, 507] width 20 height 13
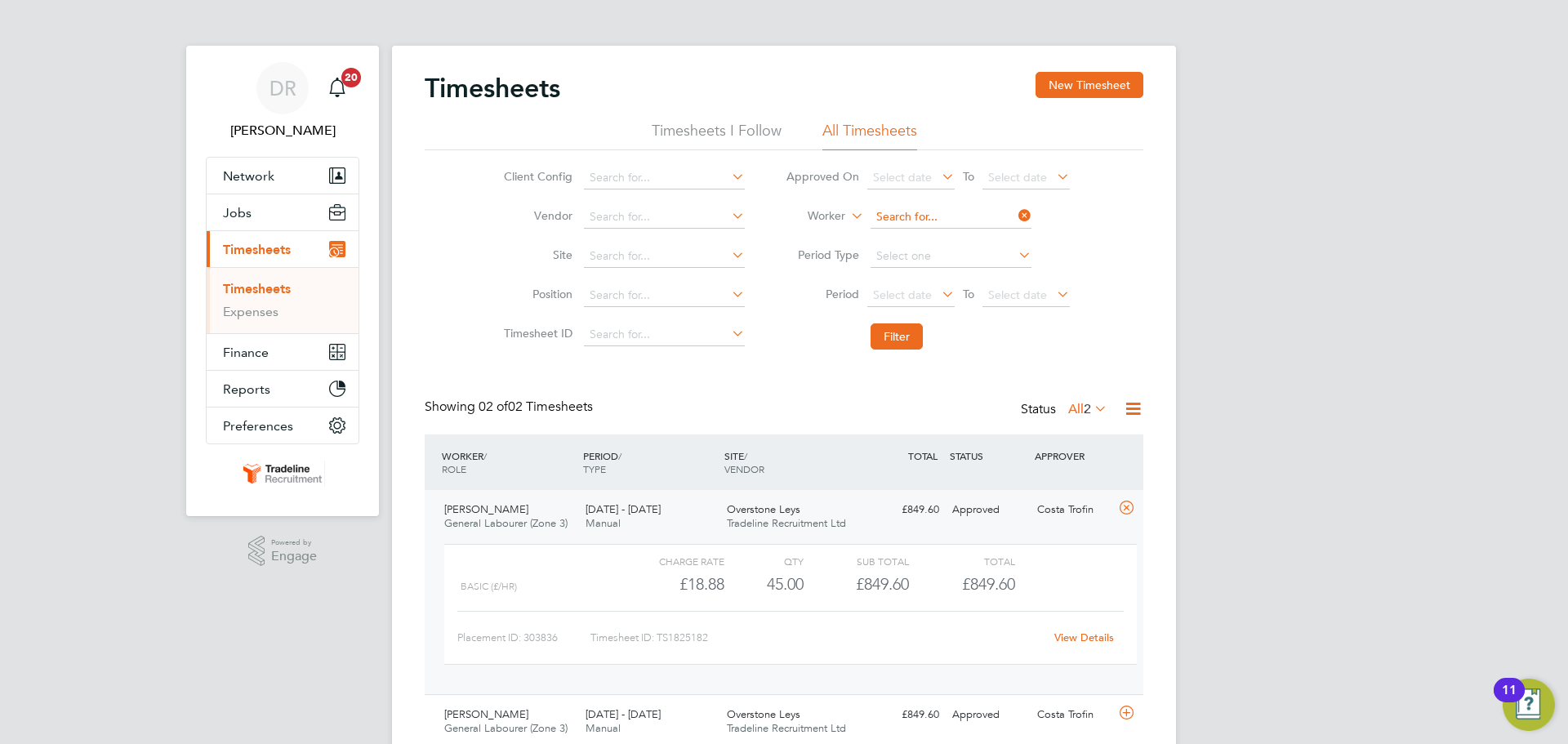
click at [901, 210] on input at bounding box center [951, 217] width 161 height 23
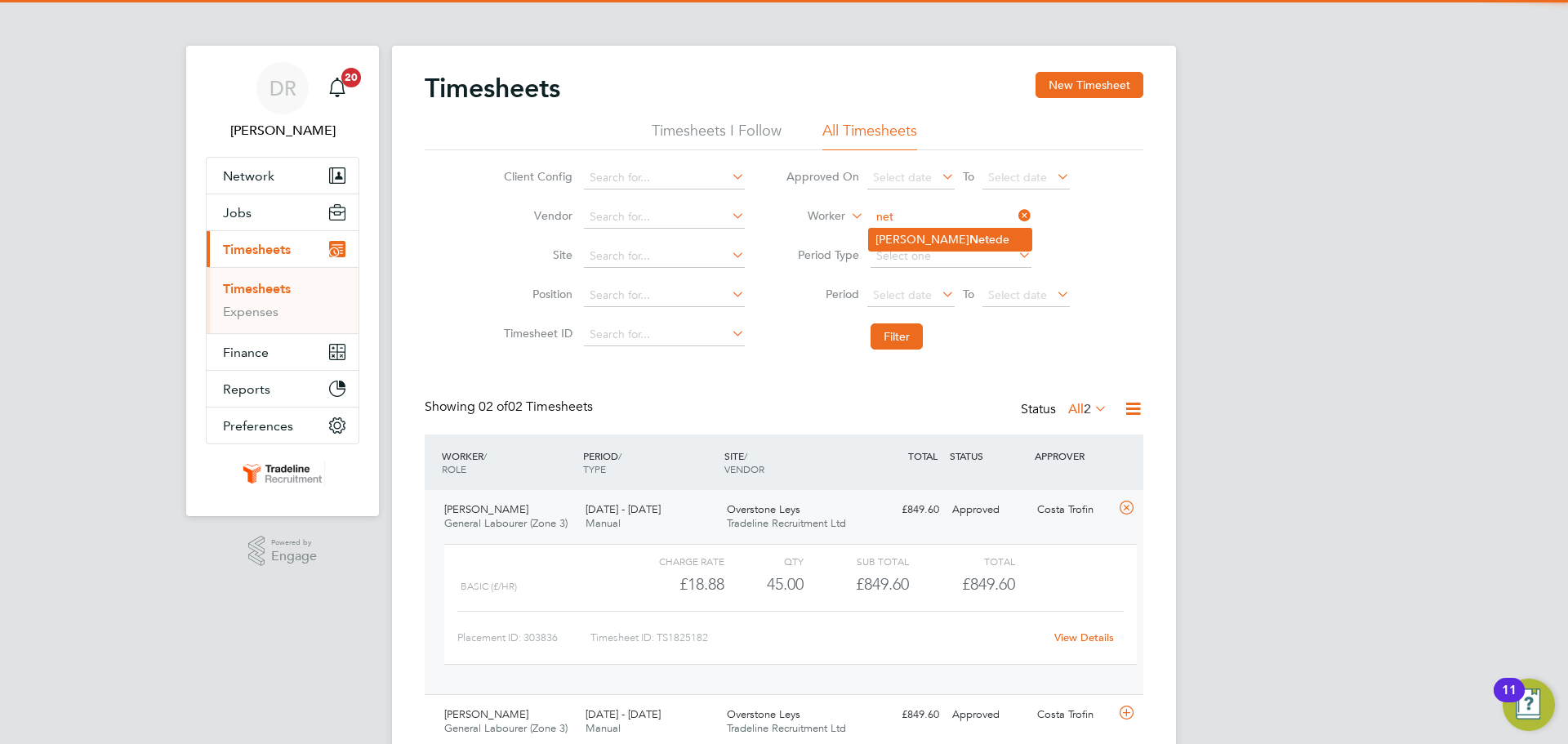
click at [969, 236] on b "Net" at bounding box center [979, 240] width 19 height 14
type input "[PERSON_NAME]"
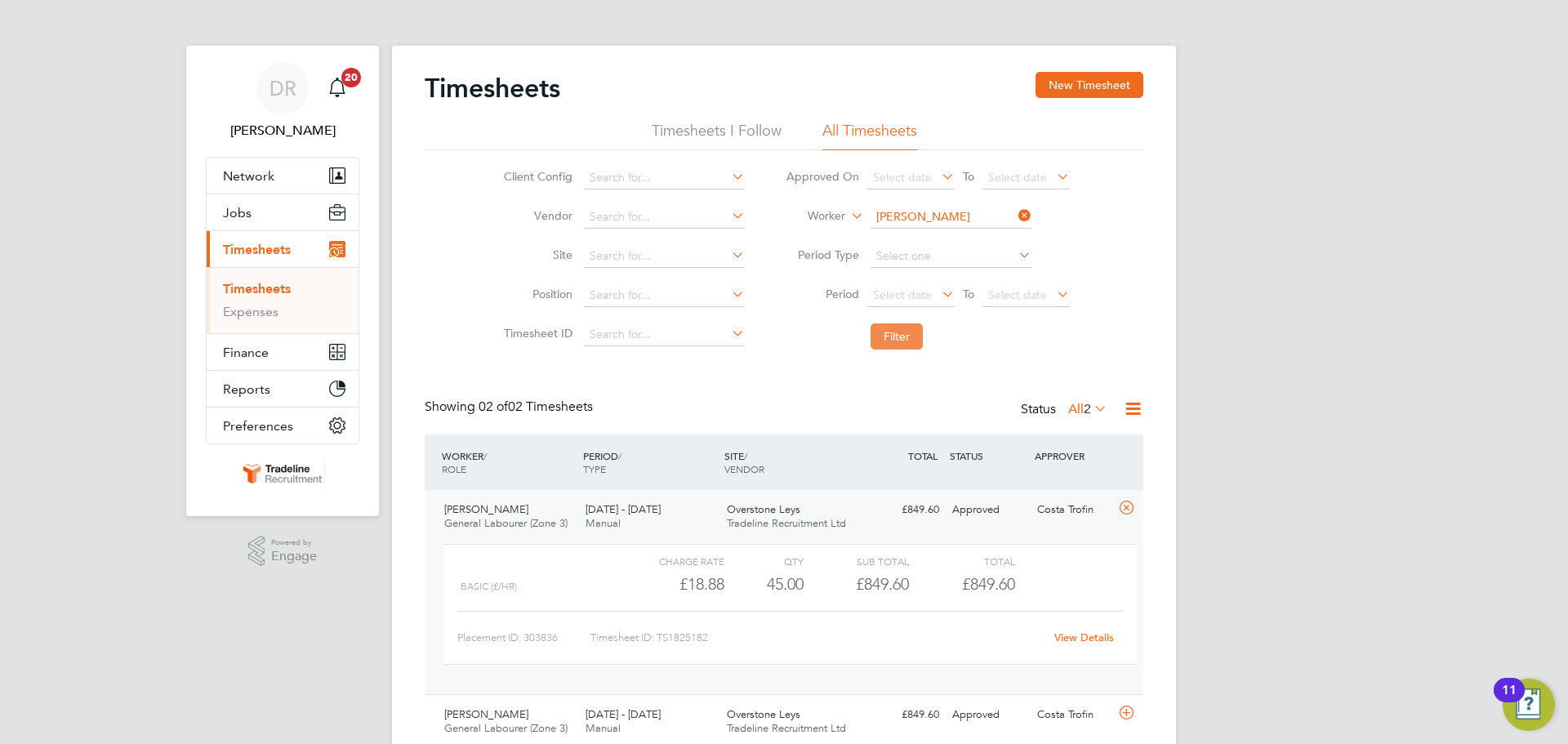
click at [910, 327] on button "Filter" at bounding box center [896, 337] width 52 height 26
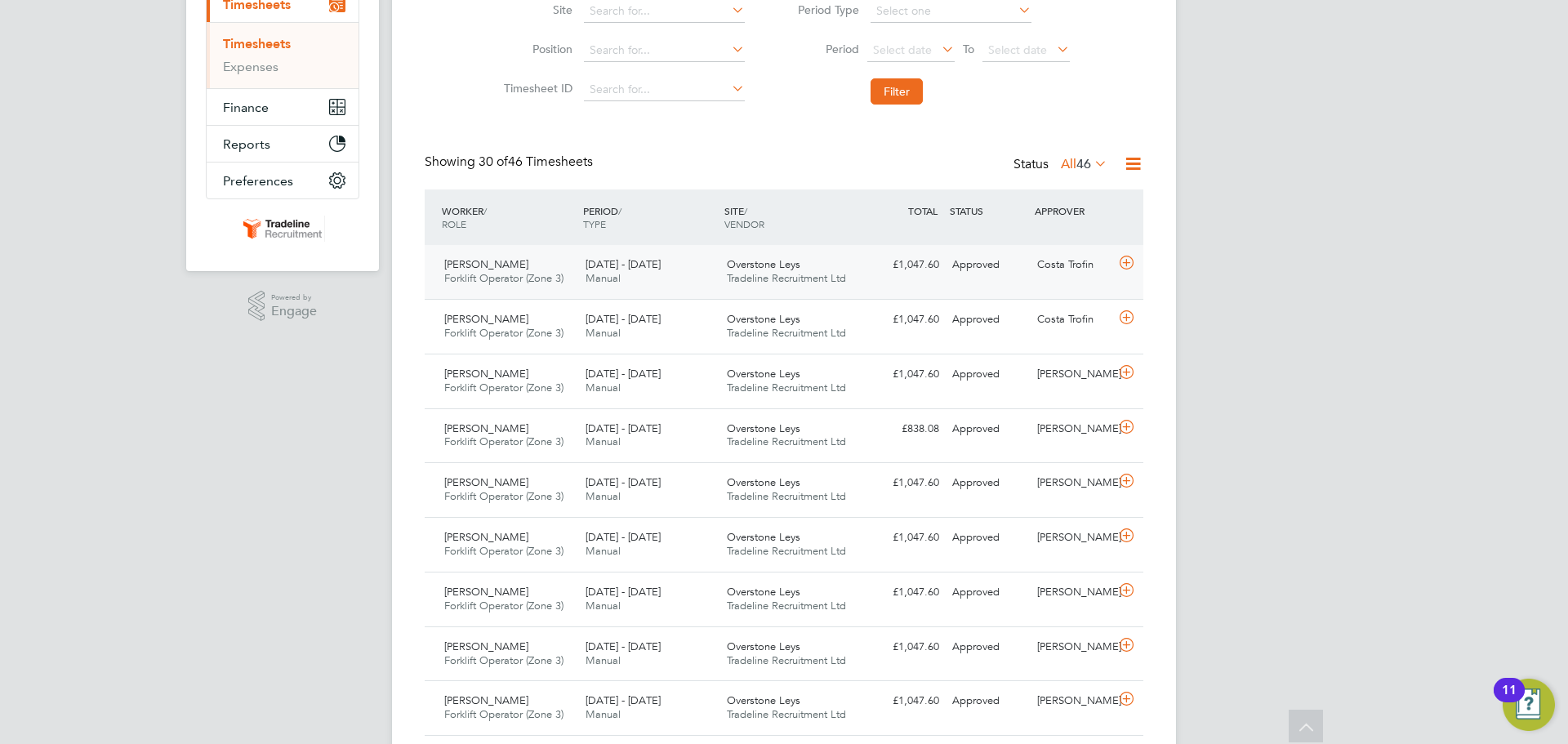
click at [1116, 264] on icon at bounding box center [1126, 263] width 20 height 13
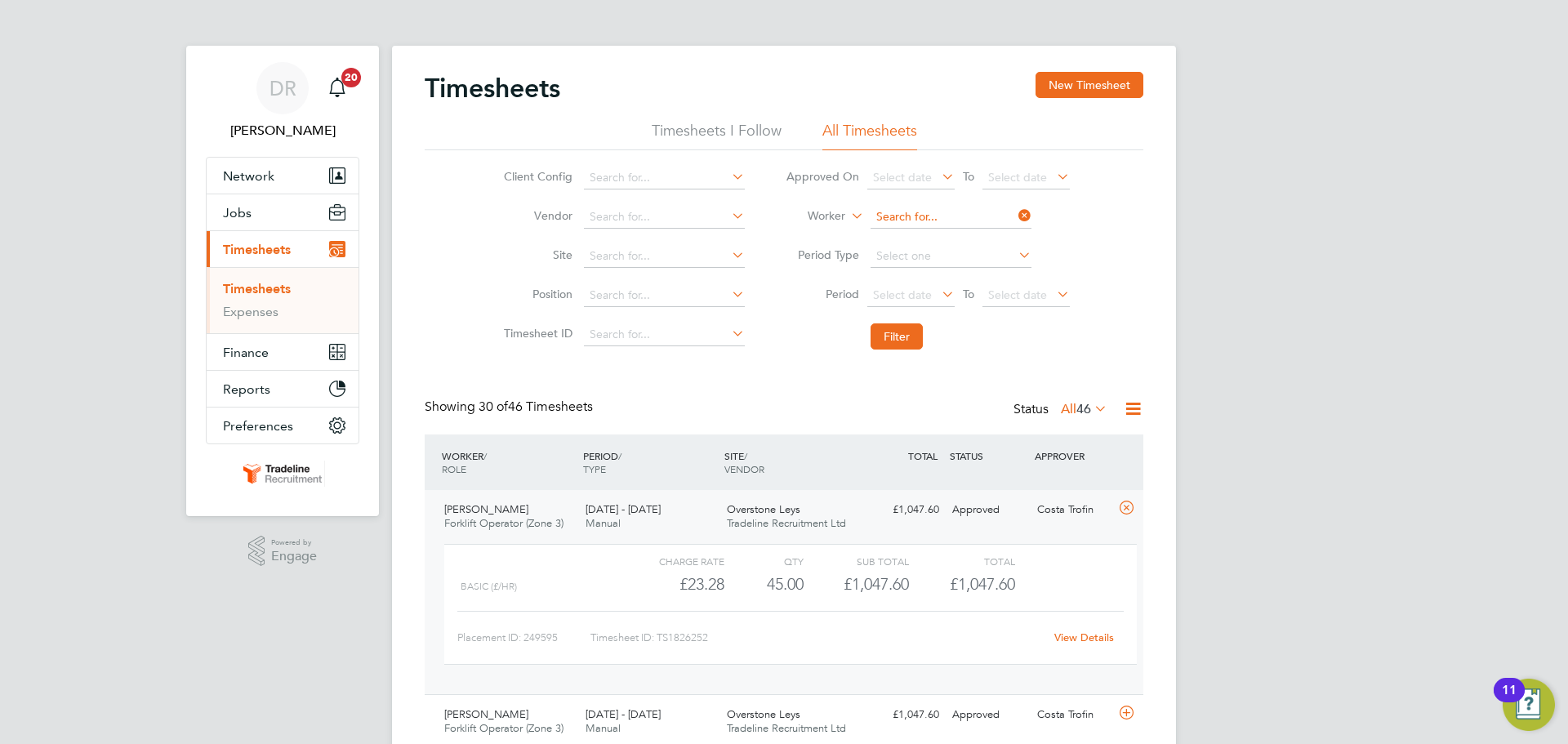
click at [920, 215] on input at bounding box center [951, 217] width 161 height 23
click at [925, 240] on li "[PERSON_NAME] [PERSON_NAME] file" at bounding box center [977, 239] width 217 height 22
type input "Aurelian-[PERSON_NAME]"
click at [893, 337] on button "Filter" at bounding box center [896, 337] width 52 height 26
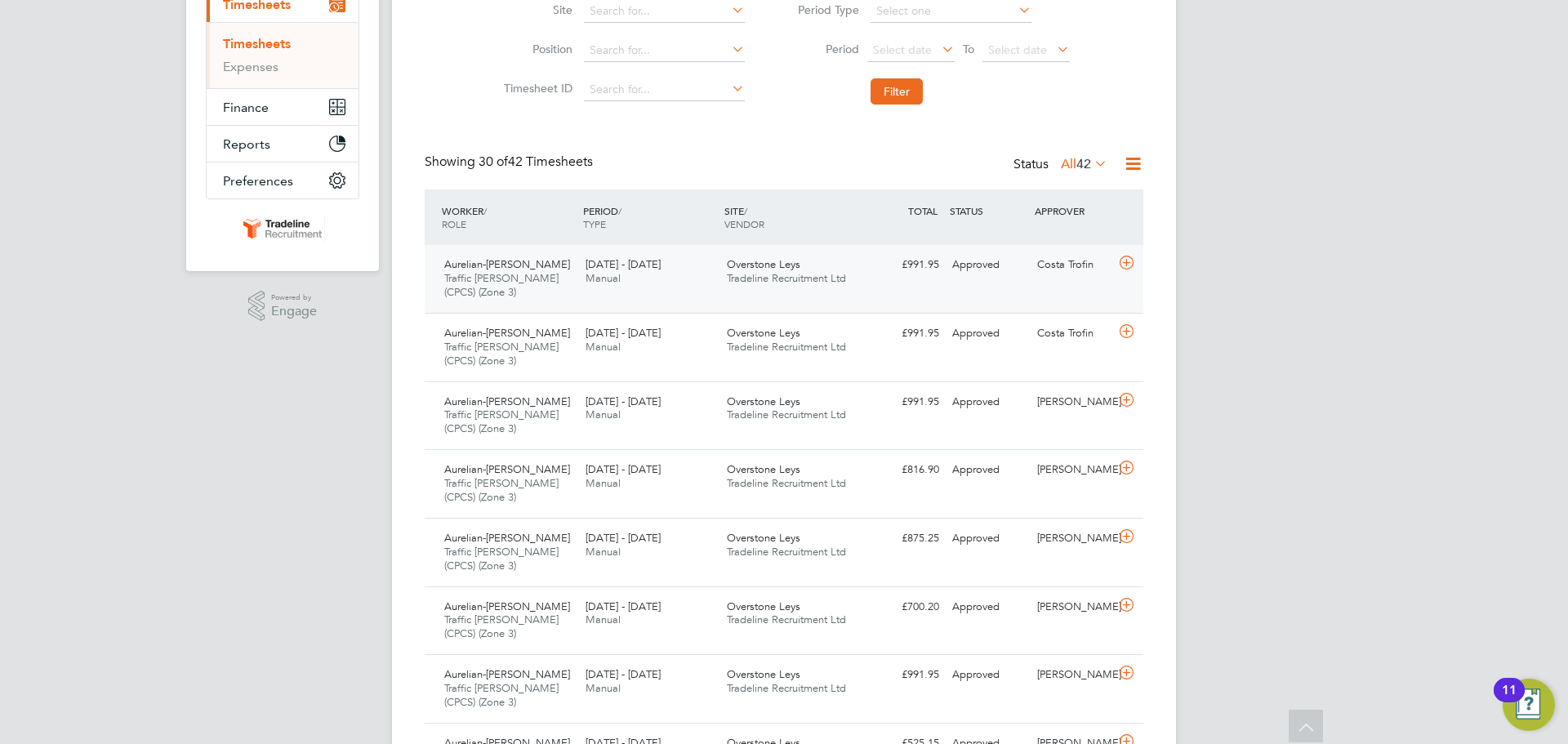
click at [1132, 260] on icon at bounding box center [1126, 263] width 20 height 13
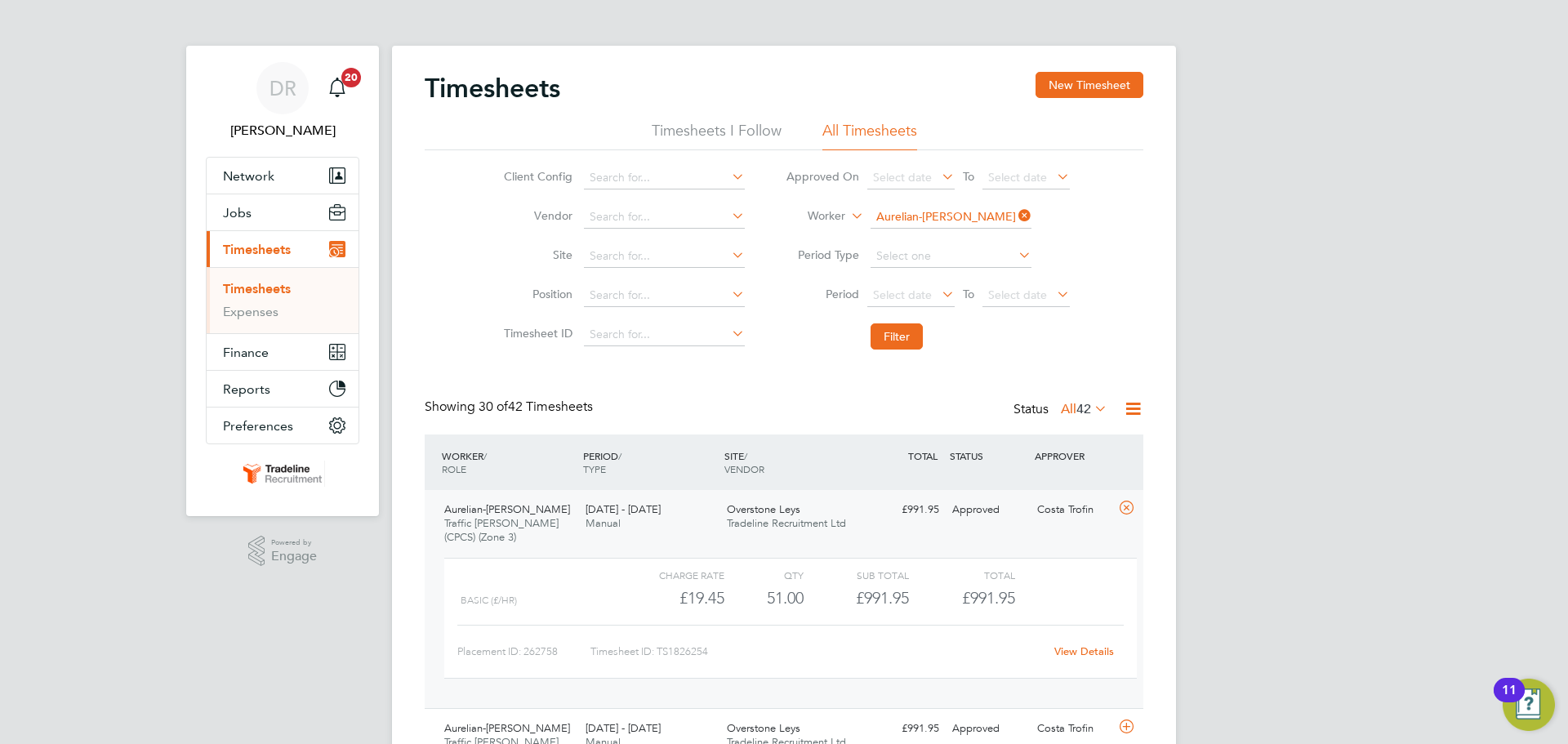
click at [970, 205] on li "Worker Aurelian-[PERSON_NAME]" at bounding box center [928, 217] width 325 height 40
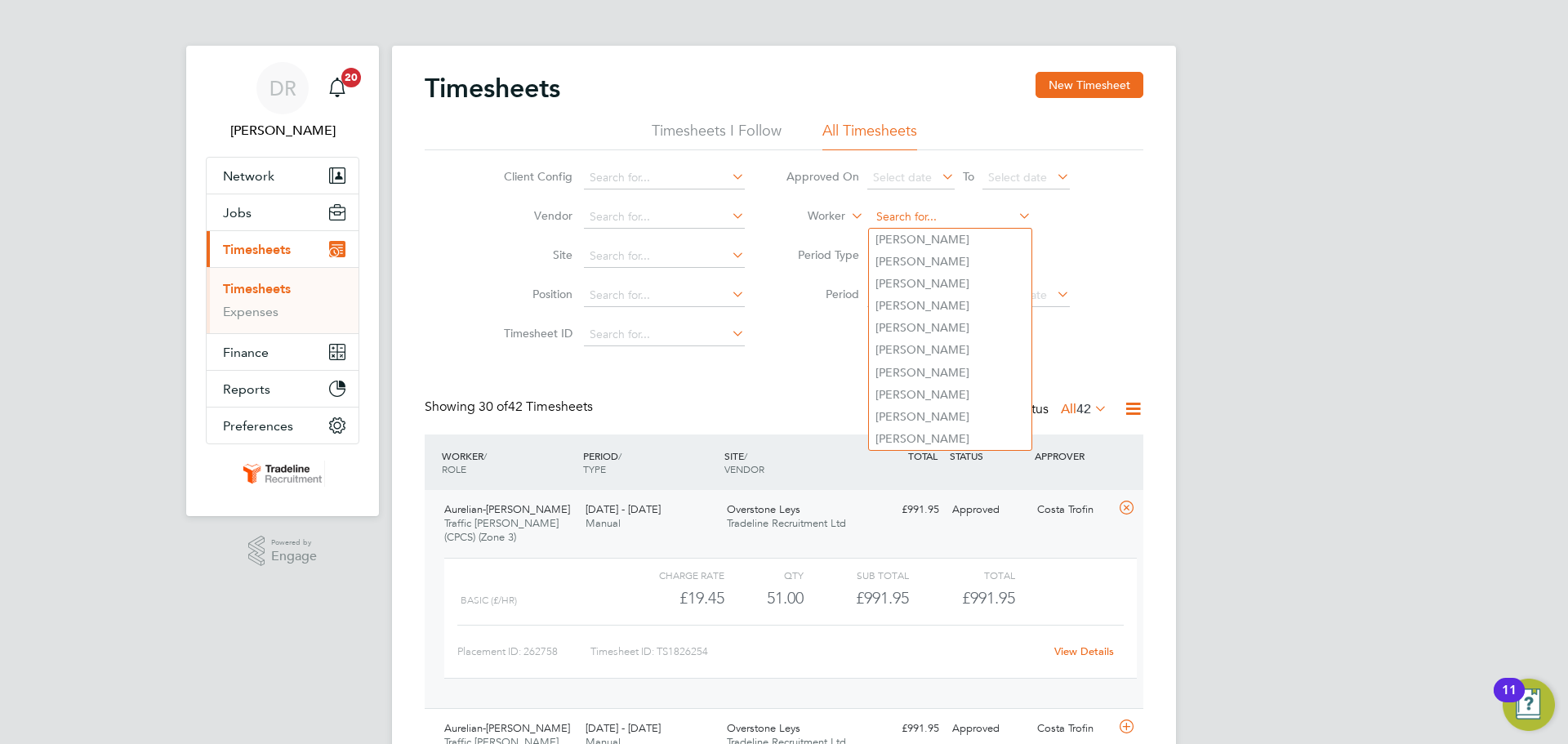
click at [959, 215] on input at bounding box center [951, 217] width 161 height 23
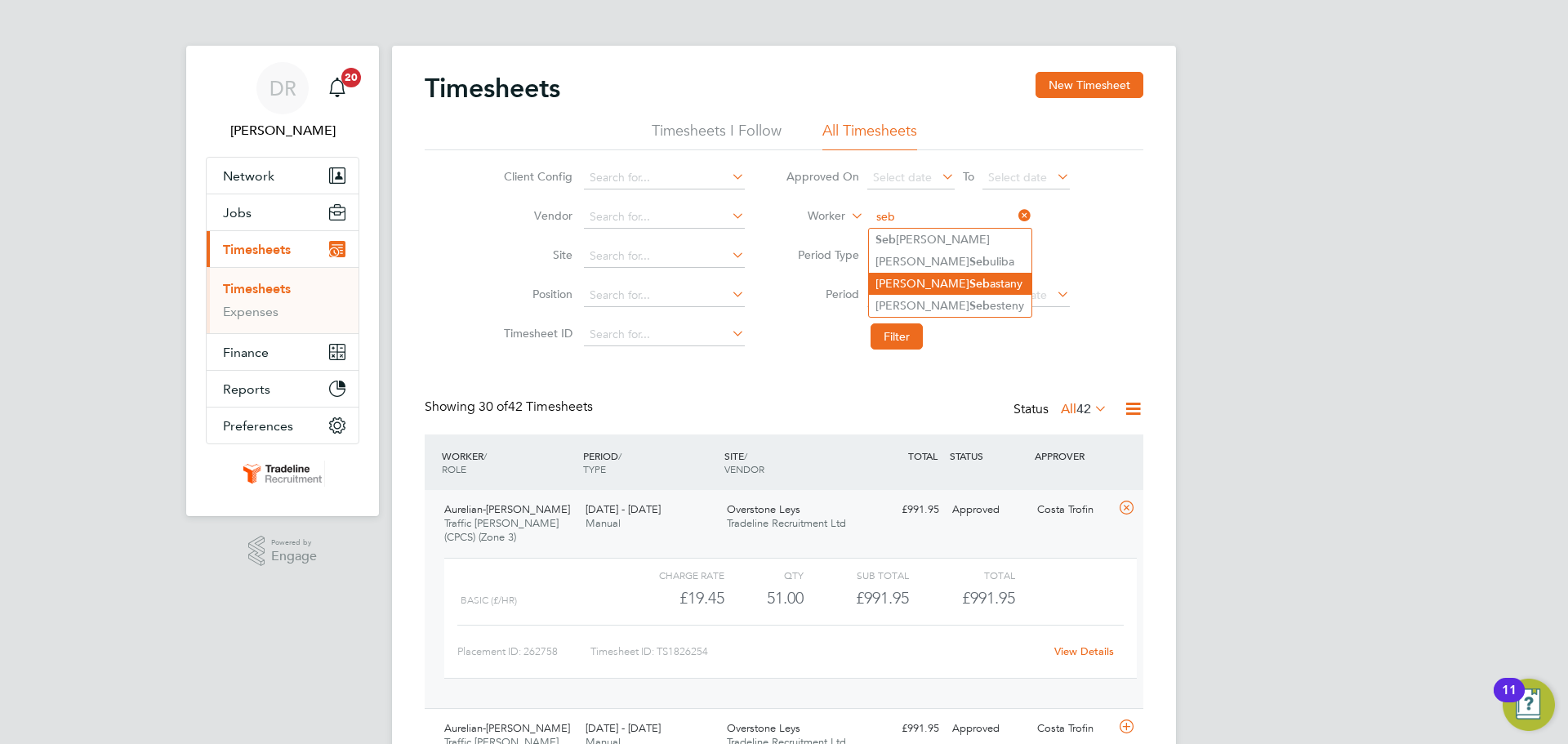
click at [990, 285] on li "[PERSON_NAME]" at bounding box center [950, 283] width 163 height 22
type input "[PERSON_NAME]"
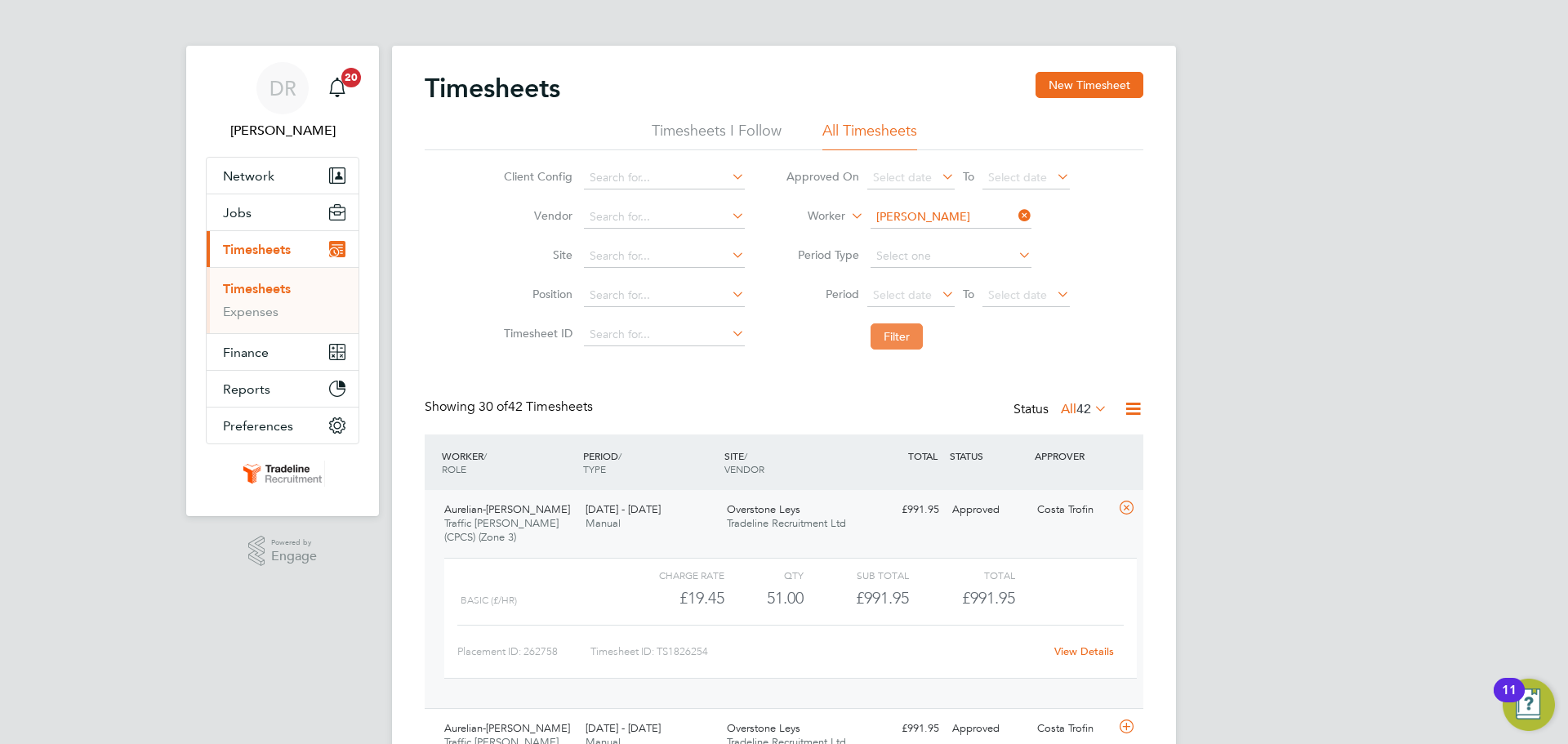
click at [893, 330] on button "Filter" at bounding box center [896, 337] width 52 height 26
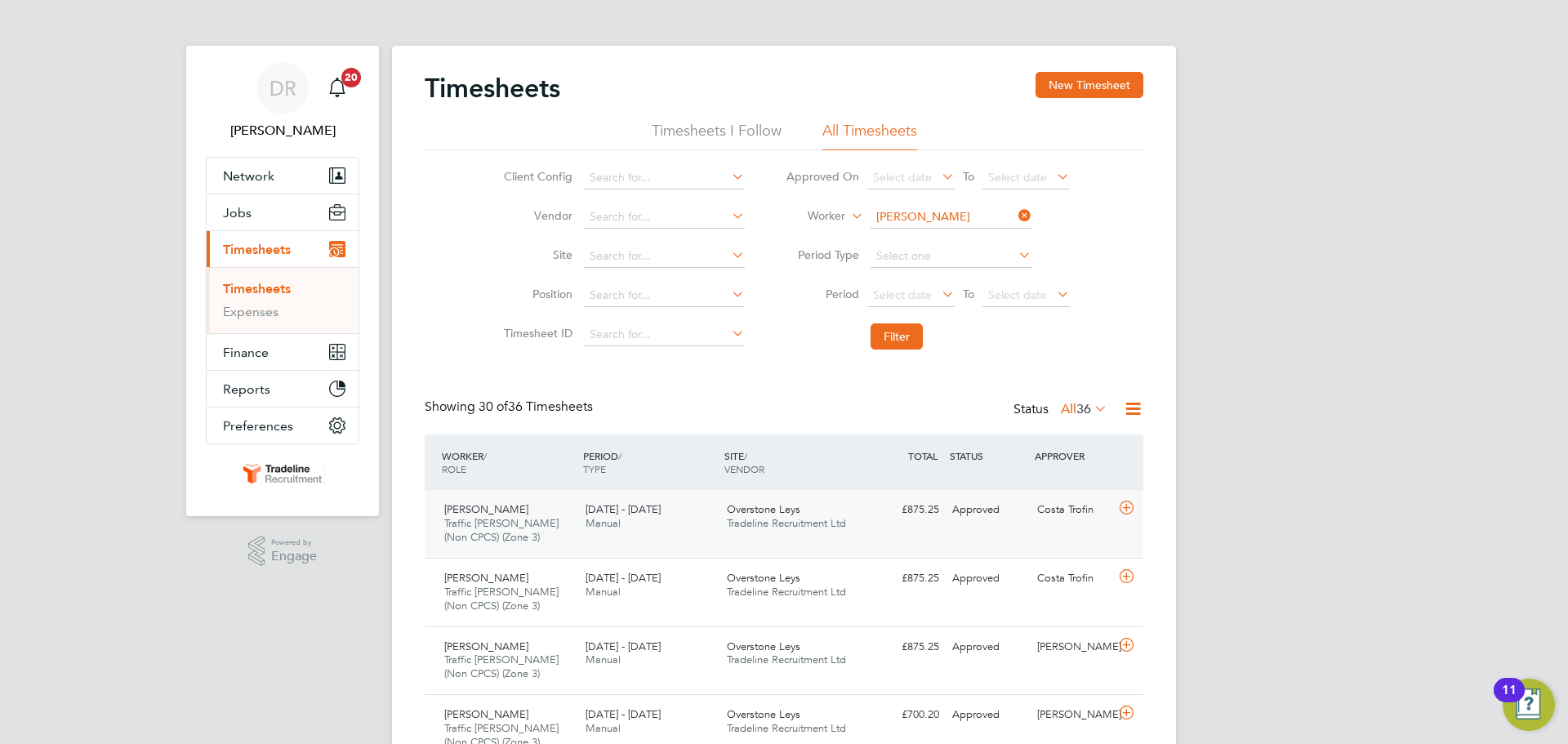
click at [1121, 510] on icon at bounding box center [1126, 507] width 20 height 13
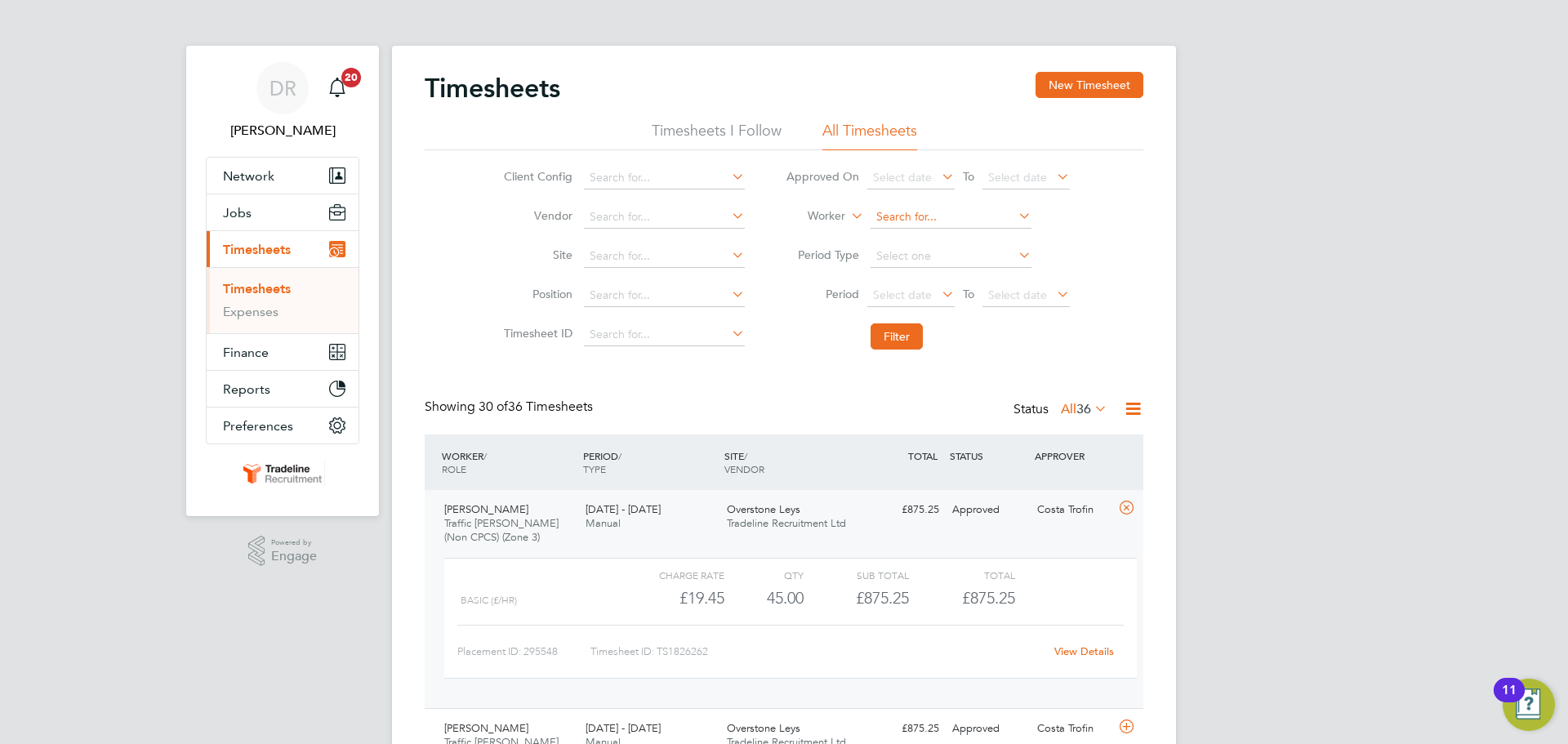
click at [934, 211] on input at bounding box center [951, 217] width 161 height 23
click at [930, 230] on li "[PERSON_NAME] [PERSON_NAME]" at bounding box center [981, 239] width 225 height 22
type input "[PERSON_NAME]"
click at [906, 340] on button "Filter" at bounding box center [896, 337] width 52 height 26
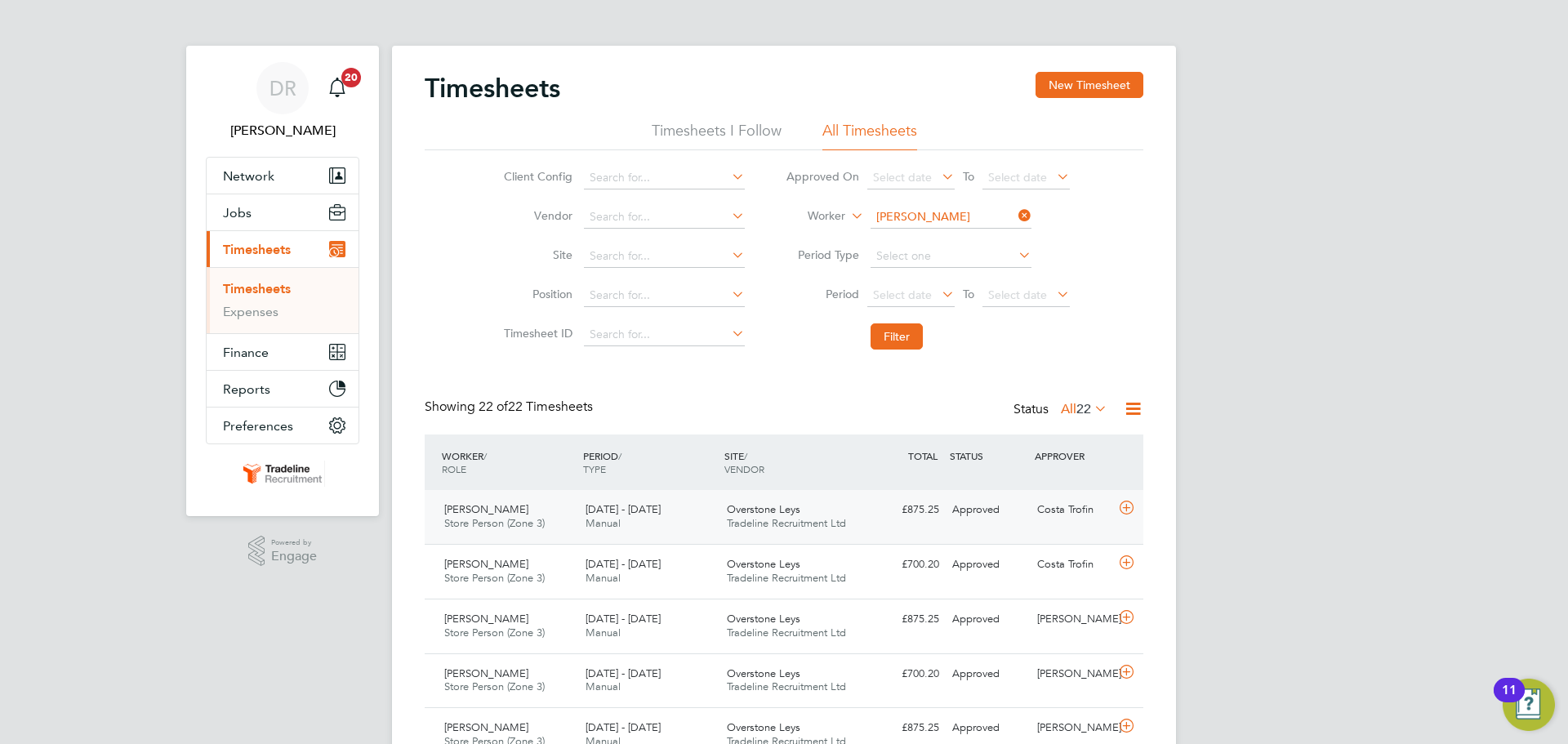
click at [1134, 518] on div at bounding box center [1129, 510] width 29 height 26
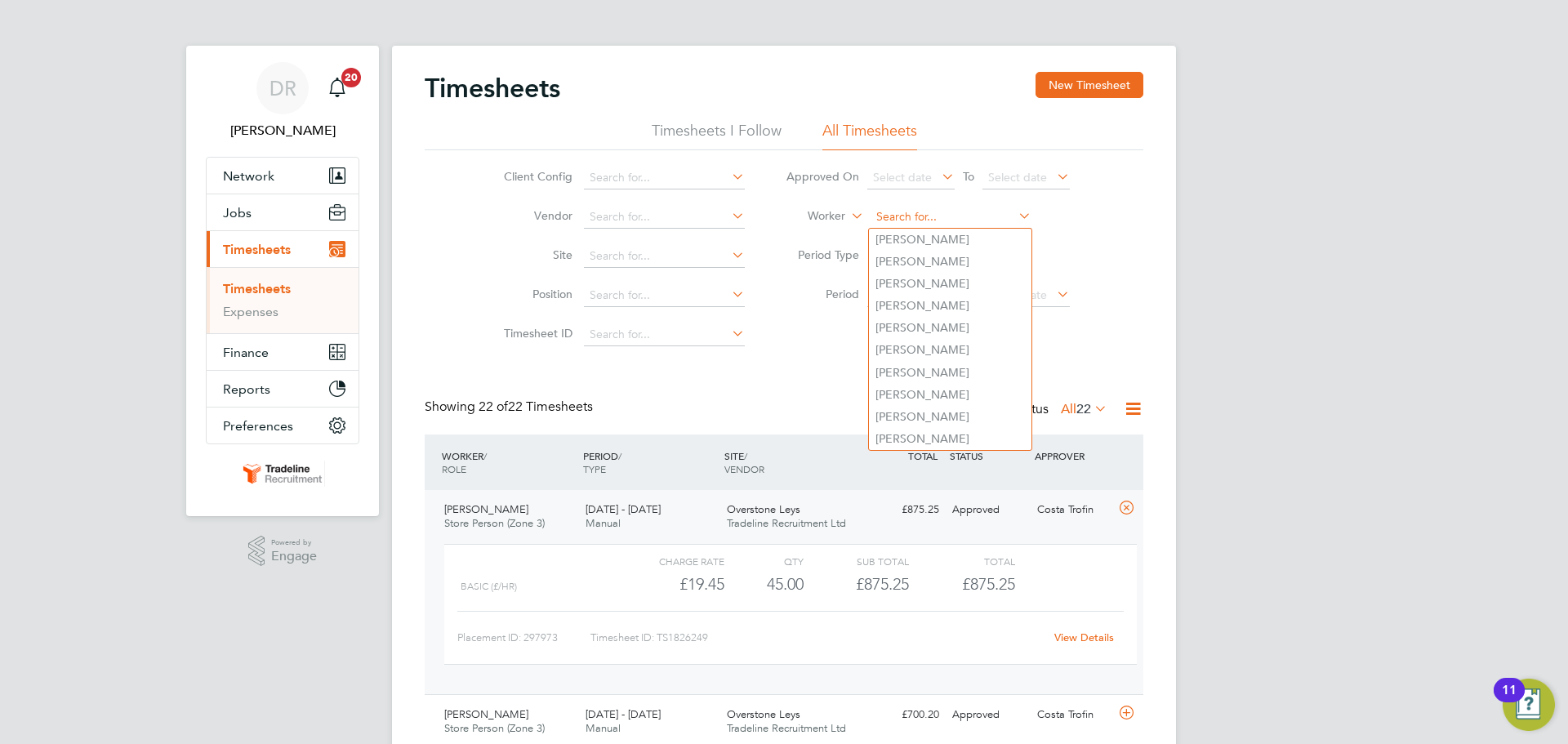
click at [952, 209] on input at bounding box center [951, 217] width 161 height 23
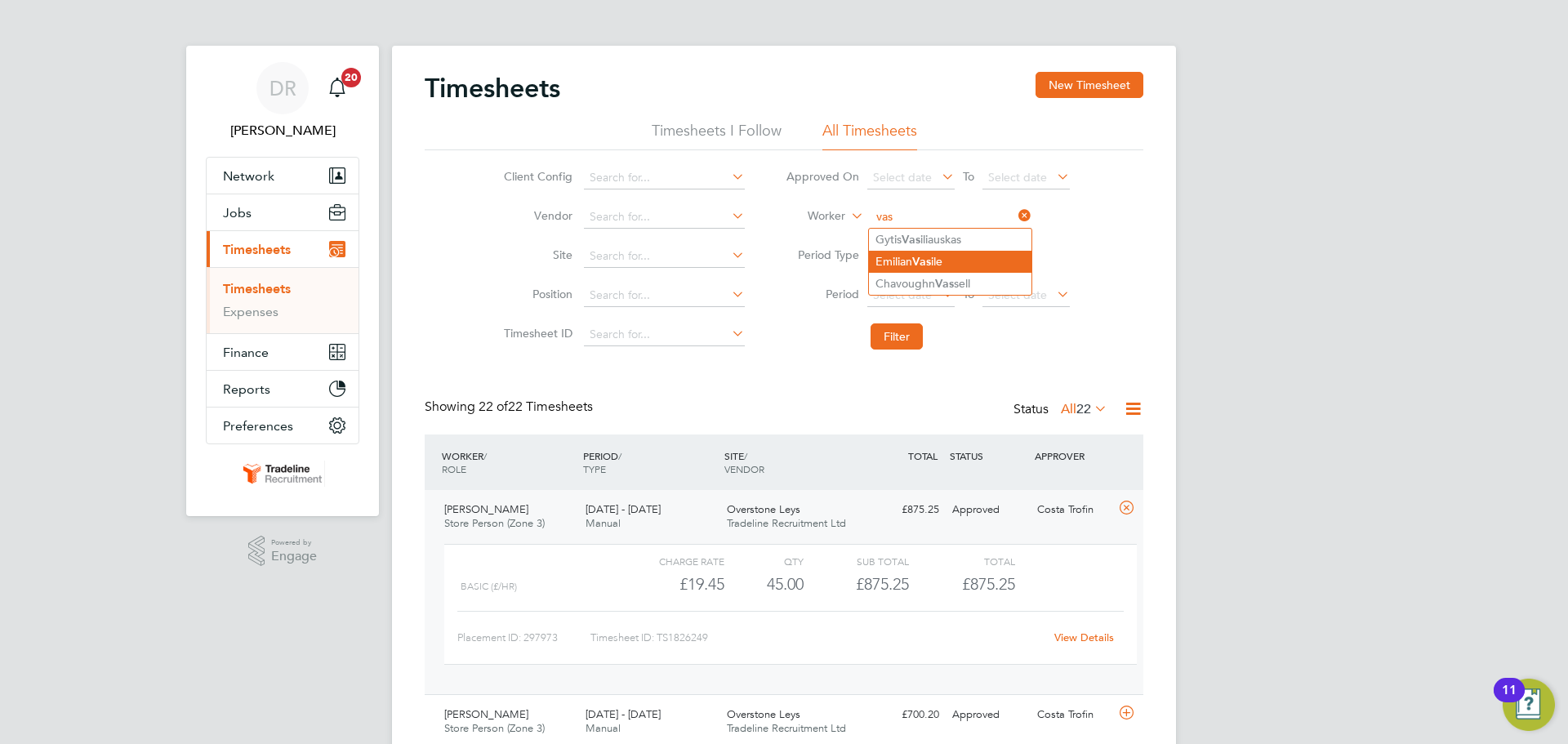
click at [939, 257] on li "[PERSON_NAME] ile" at bounding box center [950, 261] width 163 height 22
type input "[PERSON_NAME]"
click at [908, 336] on button "Filter" at bounding box center [896, 337] width 52 height 26
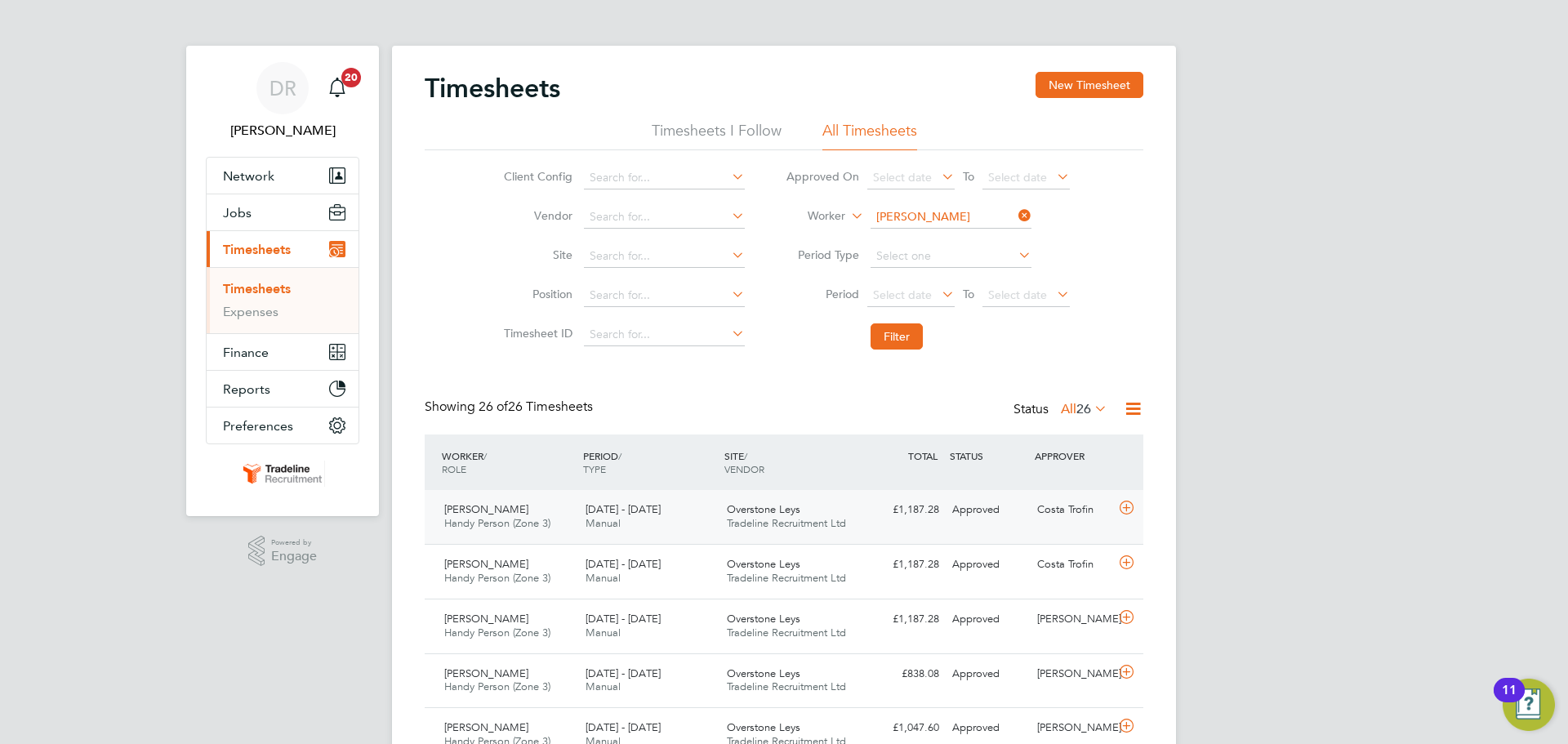
click at [1127, 513] on icon at bounding box center [1126, 507] width 20 height 13
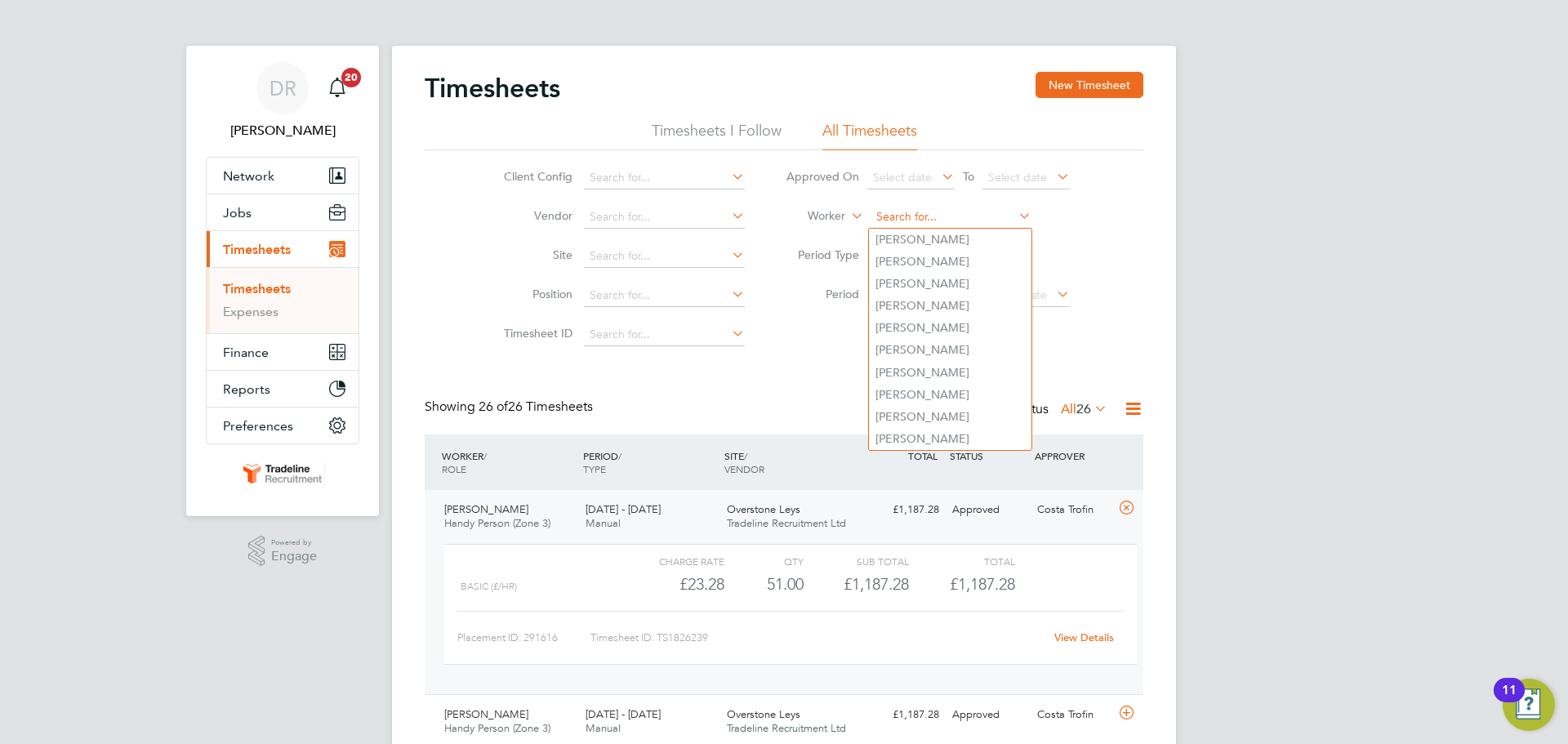
click at [927, 215] on input at bounding box center [951, 217] width 161 height 23
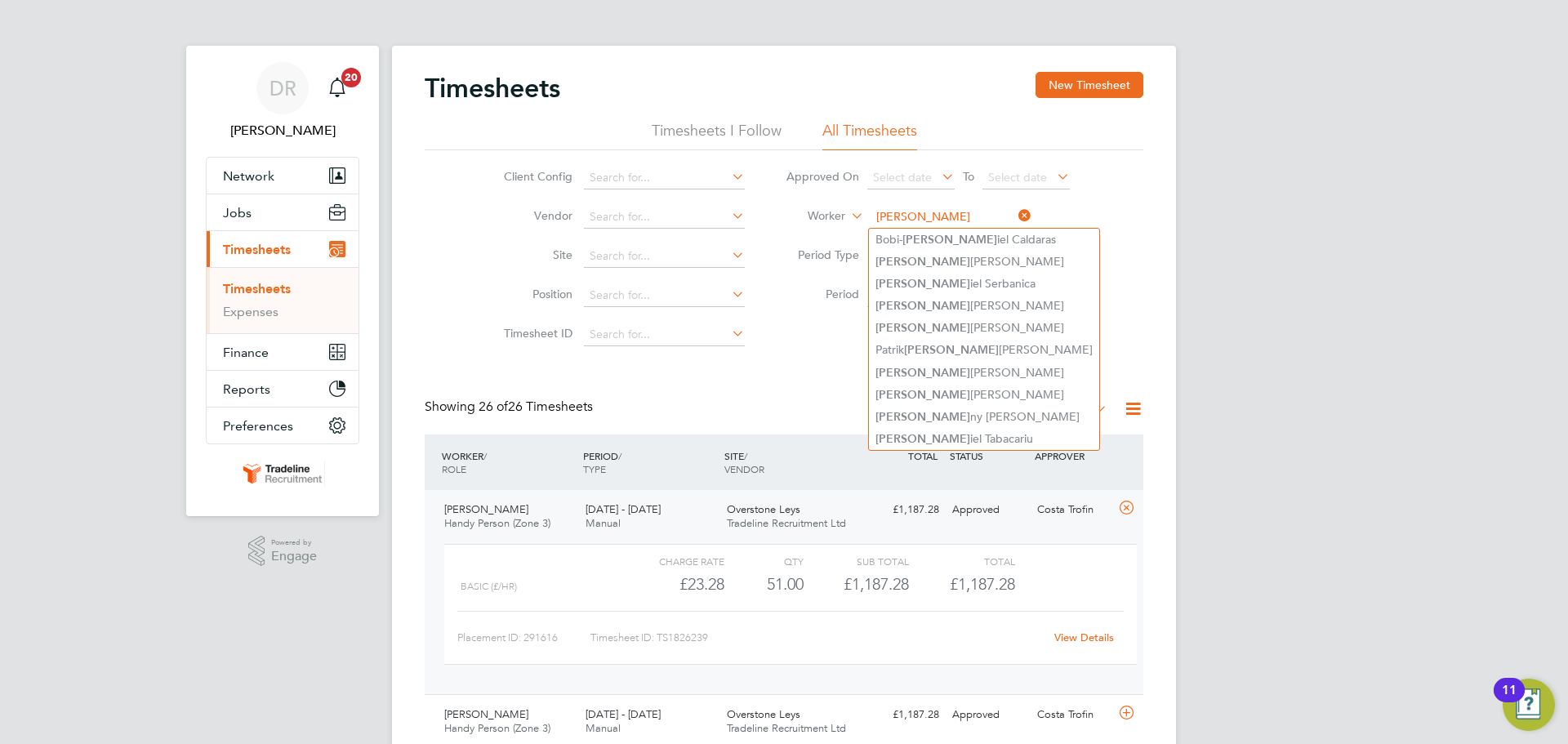
drag, startPoint x: 922, startPoint y: 211, endPoint x: 807, endPoint y: 211, distance: 115.0
click at [807, 211] on li "Worker [PERSON_NAME]" at bounding box center [928, 217] width 325 height 40
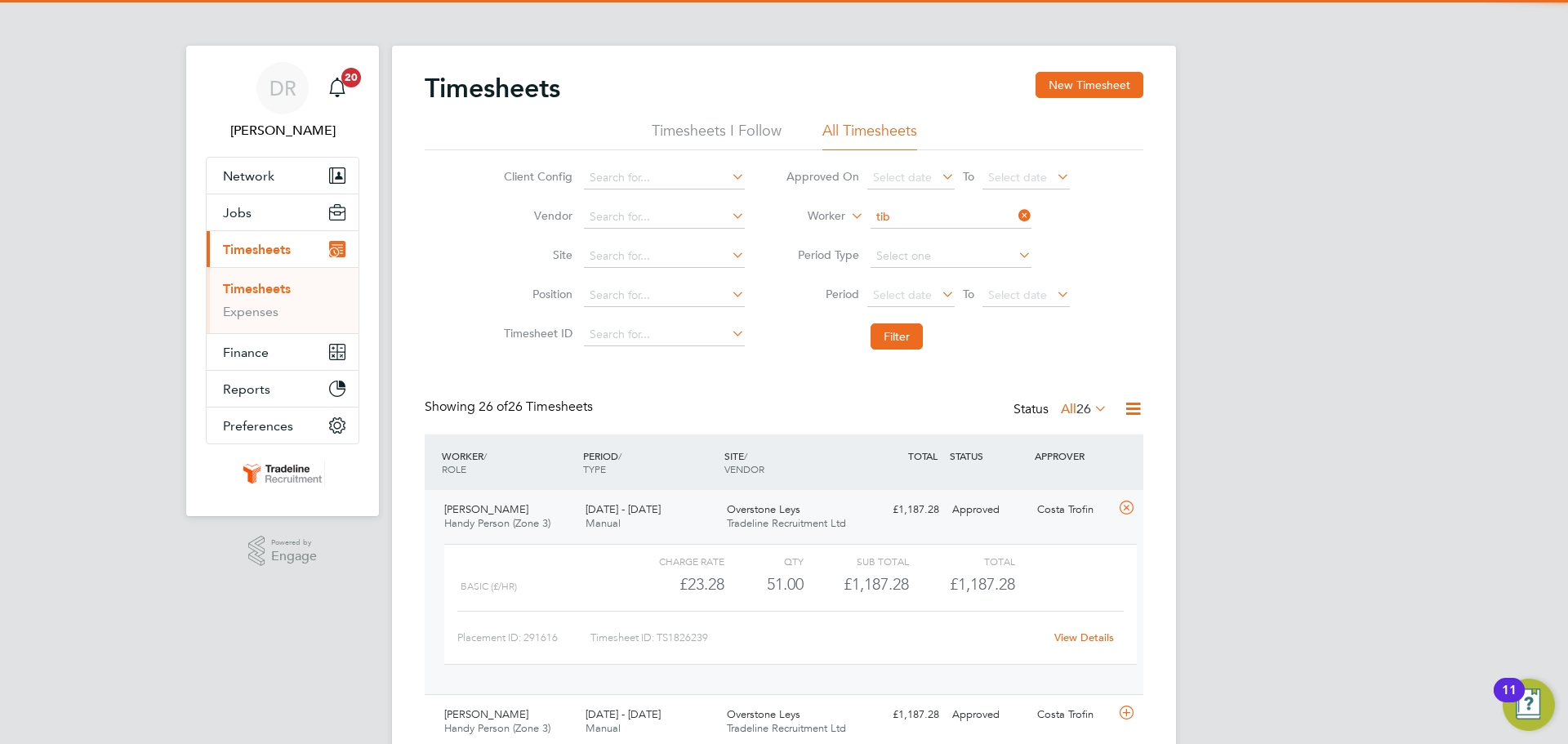
click at [944, 258] on li "Tib eriu Danila" at bounding box center [950, 261] width 163 height 22
type input "[PERSON_NAME]"
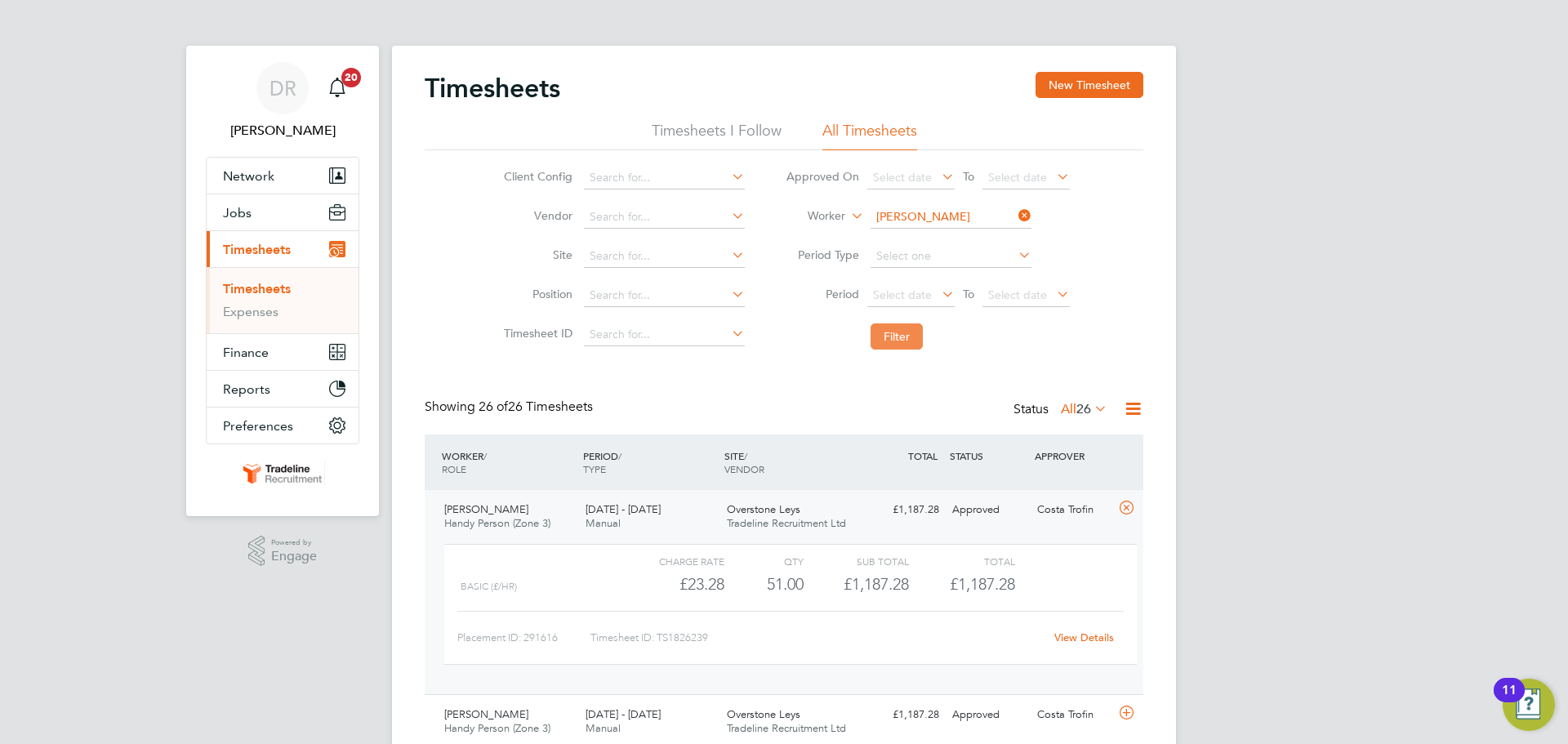
click at [915, 328] on button "Filter" at bounding box center [896, 337] width 52 height 26
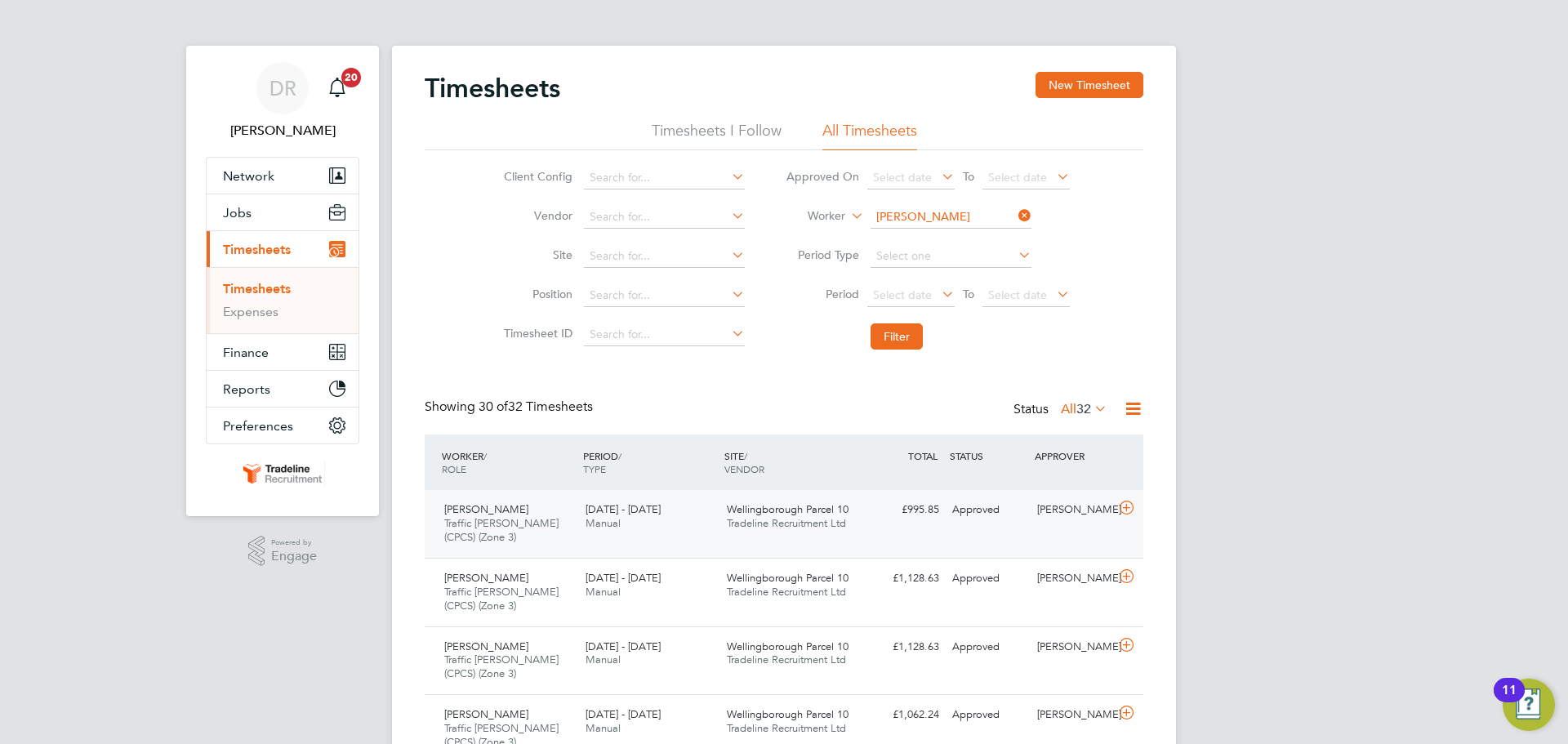
click at [1139, 514] on div at bounding box center [1129, 510] width 29 height 26
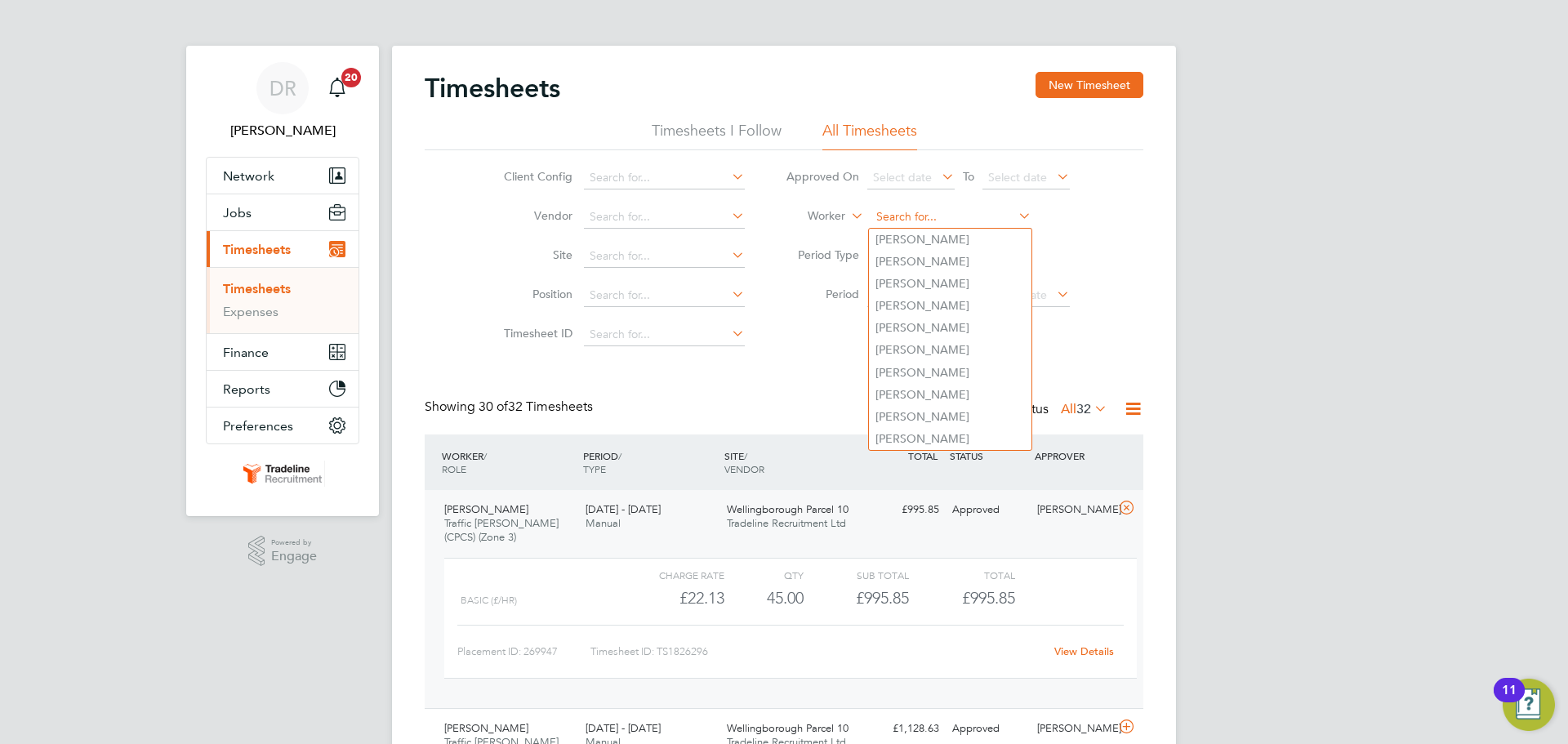
click at [922, 208] on input at bounding box center [951, 217] width 161 height 23
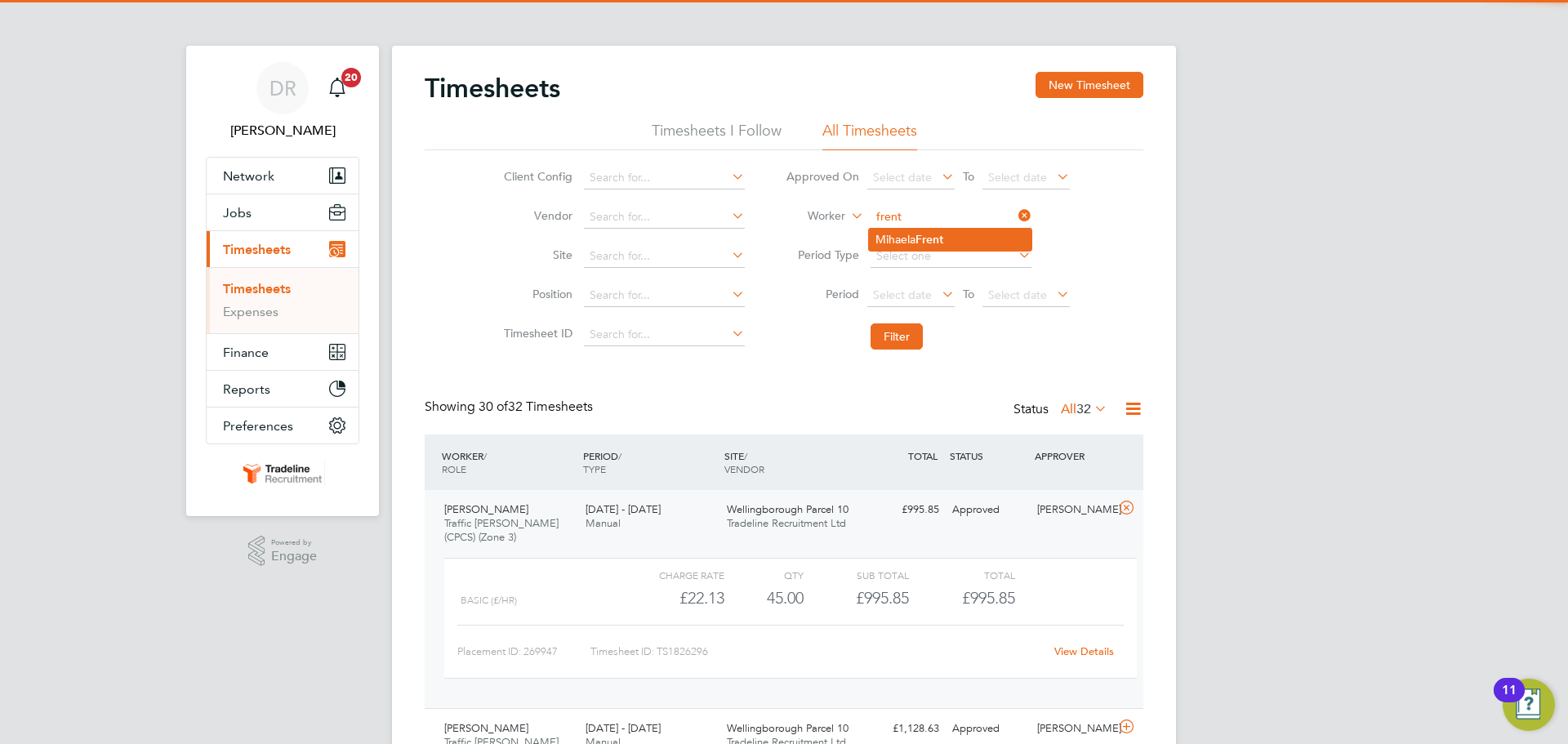
click at [988, 238] on li "[PERSON_NAME]" at bounding box center [950, 239] width 163 height 22
type input "[PERSON_NAME]"
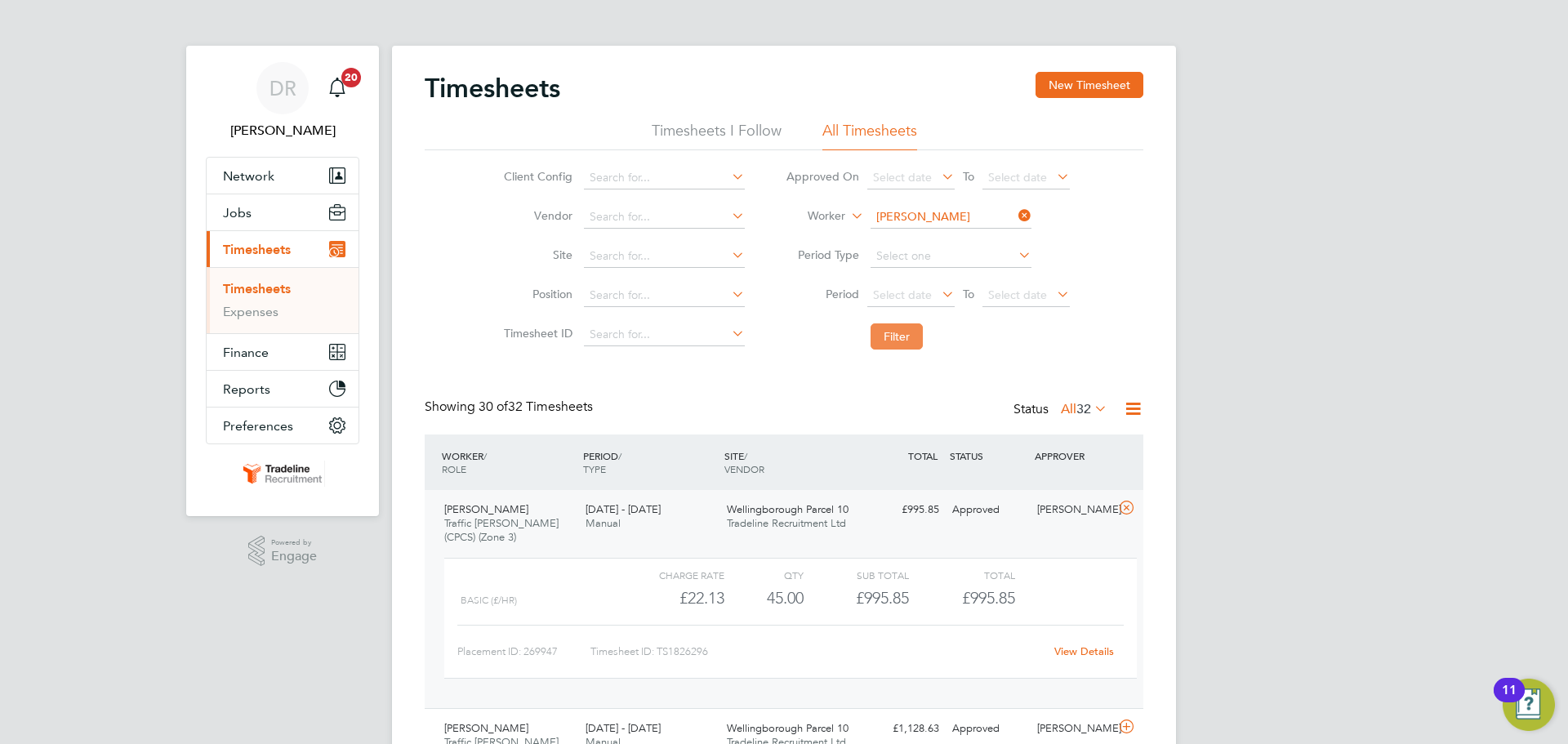
click at [892, 340] on button "Filter" at bounding box center [896, 337] width 52 height 26
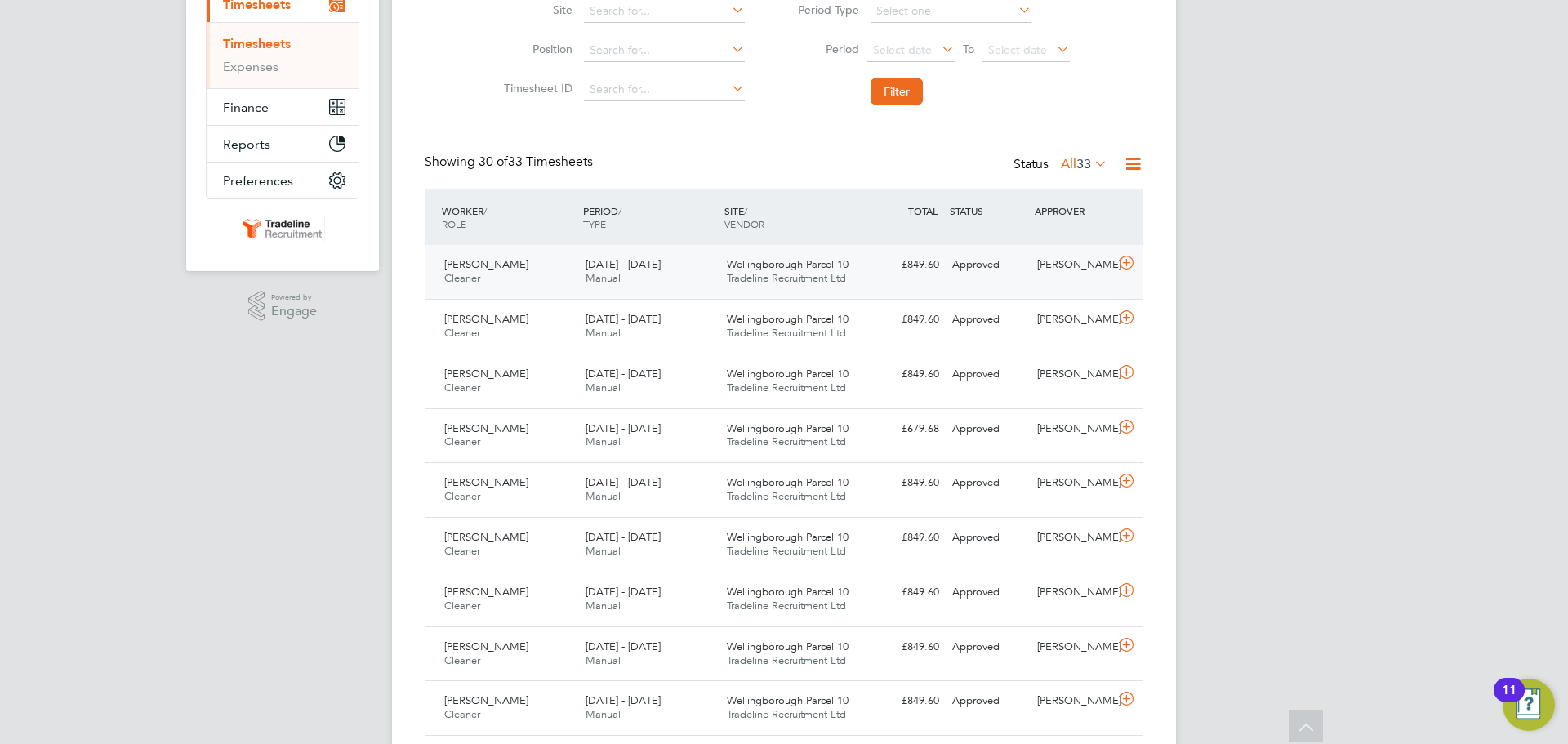
click at [1129, 251] on div "[PERSON_NAME] Cleaner [DATE] - [DATE] [DATE] - [DATE] Manual Wellingborough Par…" at bounding box center [784, 272] width 718 height 54
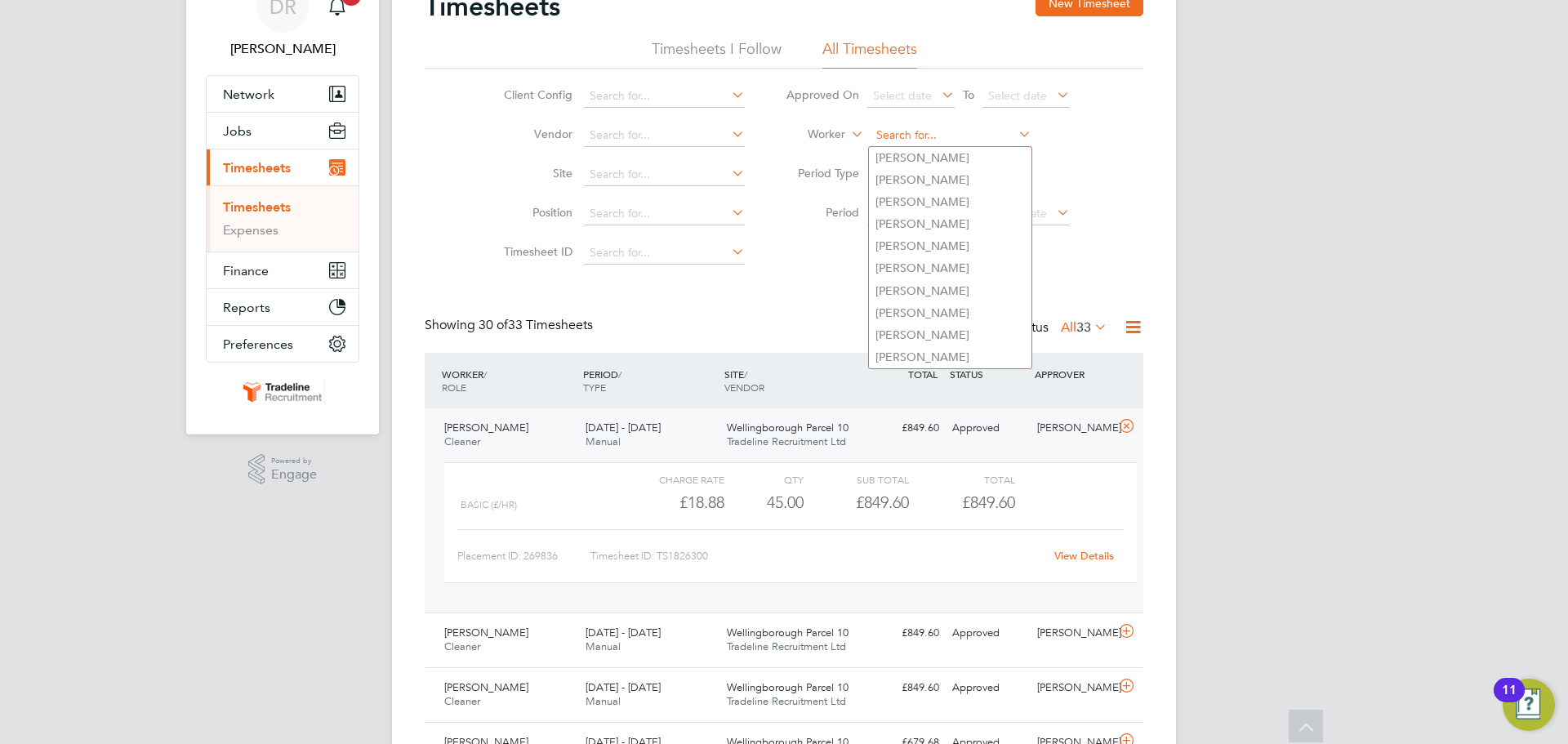
click at [915, 135] on input at bounding box center [951, 135] width 161 height 23
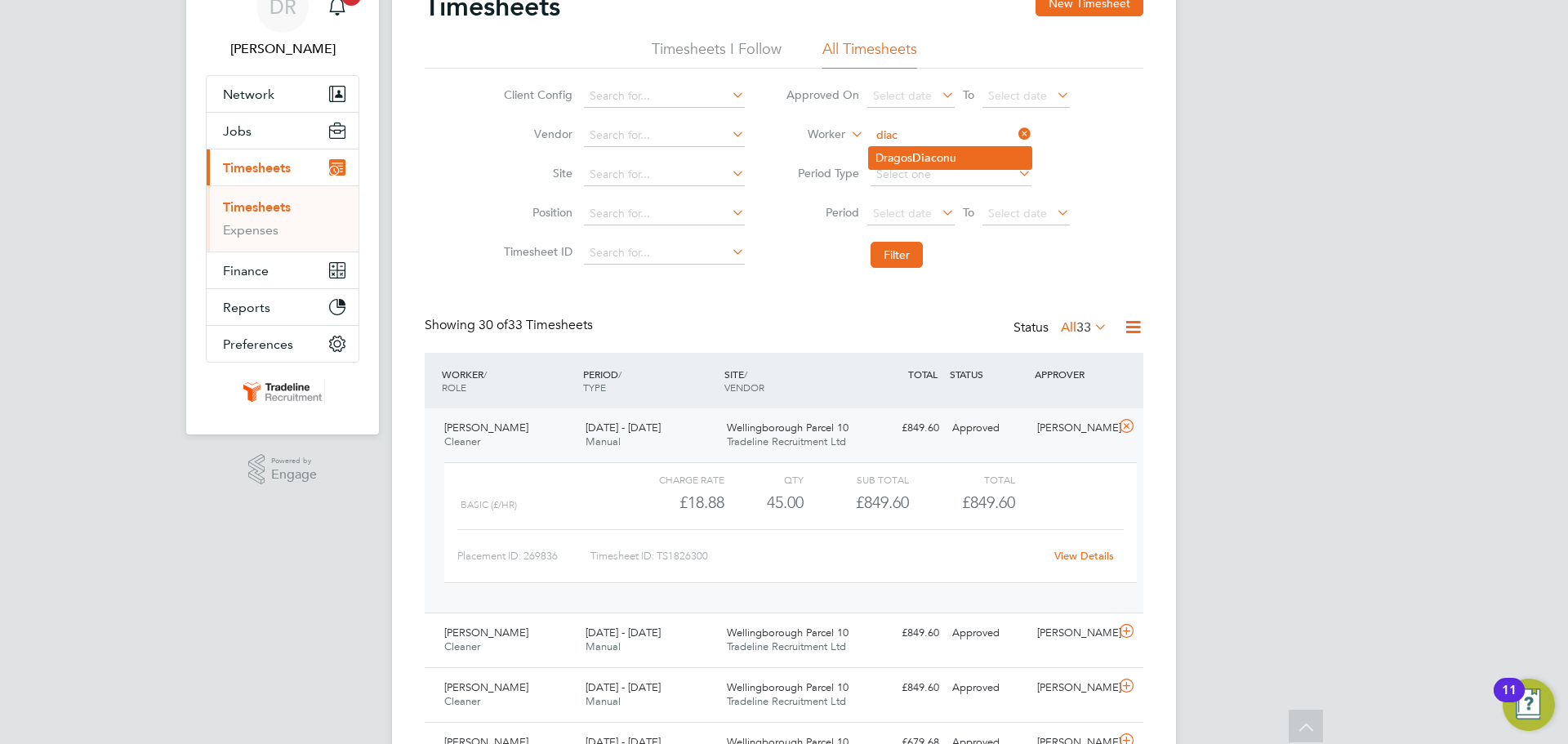
click at [920, 160] on b "Diac" at bounding box center [924, 158] width 25 height 14
type input "[PERSON_NAME]"
click at [917, 260] on button "Filter" at bounding box center [896, 255] width 52 height 26
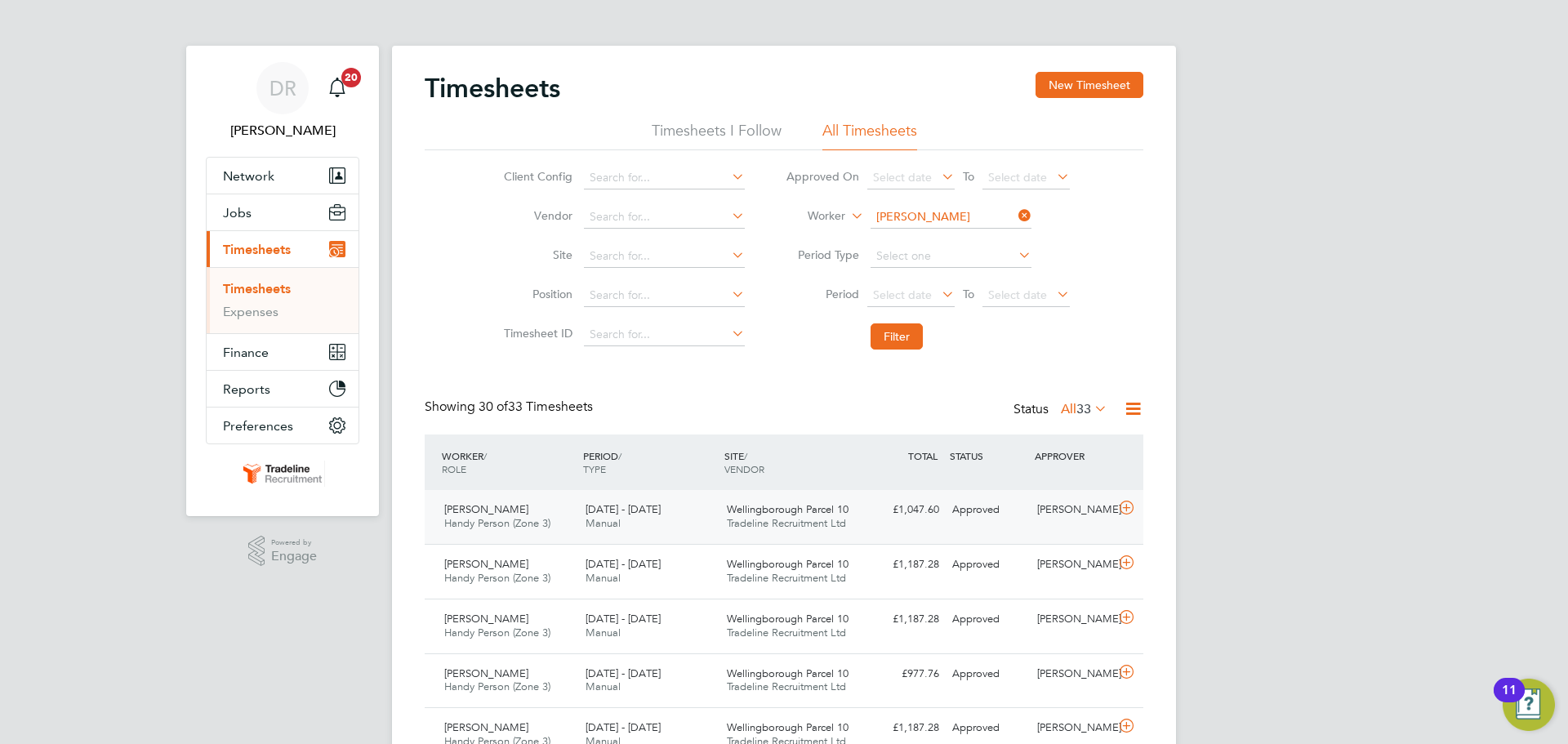
click at [1119, 514] on icon at bounding box center [1126, 507] width 20 height 13
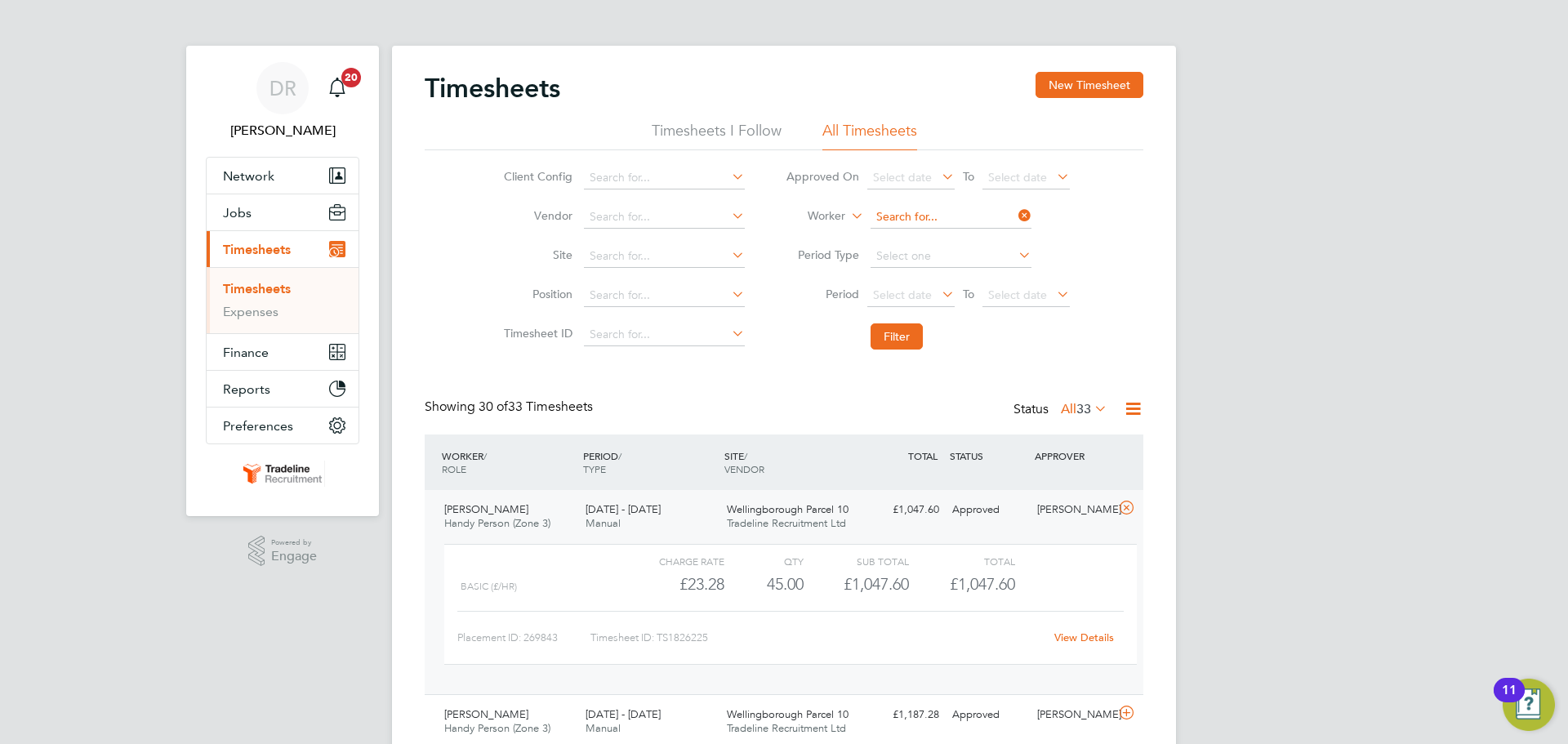
click at [905, 218] on input at bounding box center [951, 217] width 161 height 23
click at [923, 243] on li "[PERSON_NAME] tica" at bounding box center [950, 239] width 163 height 22
type input "[PERSON_NAME] Soptica"
click at [901, 344] on button "Filter" at bounding box center [896, 337] width 52 height 26
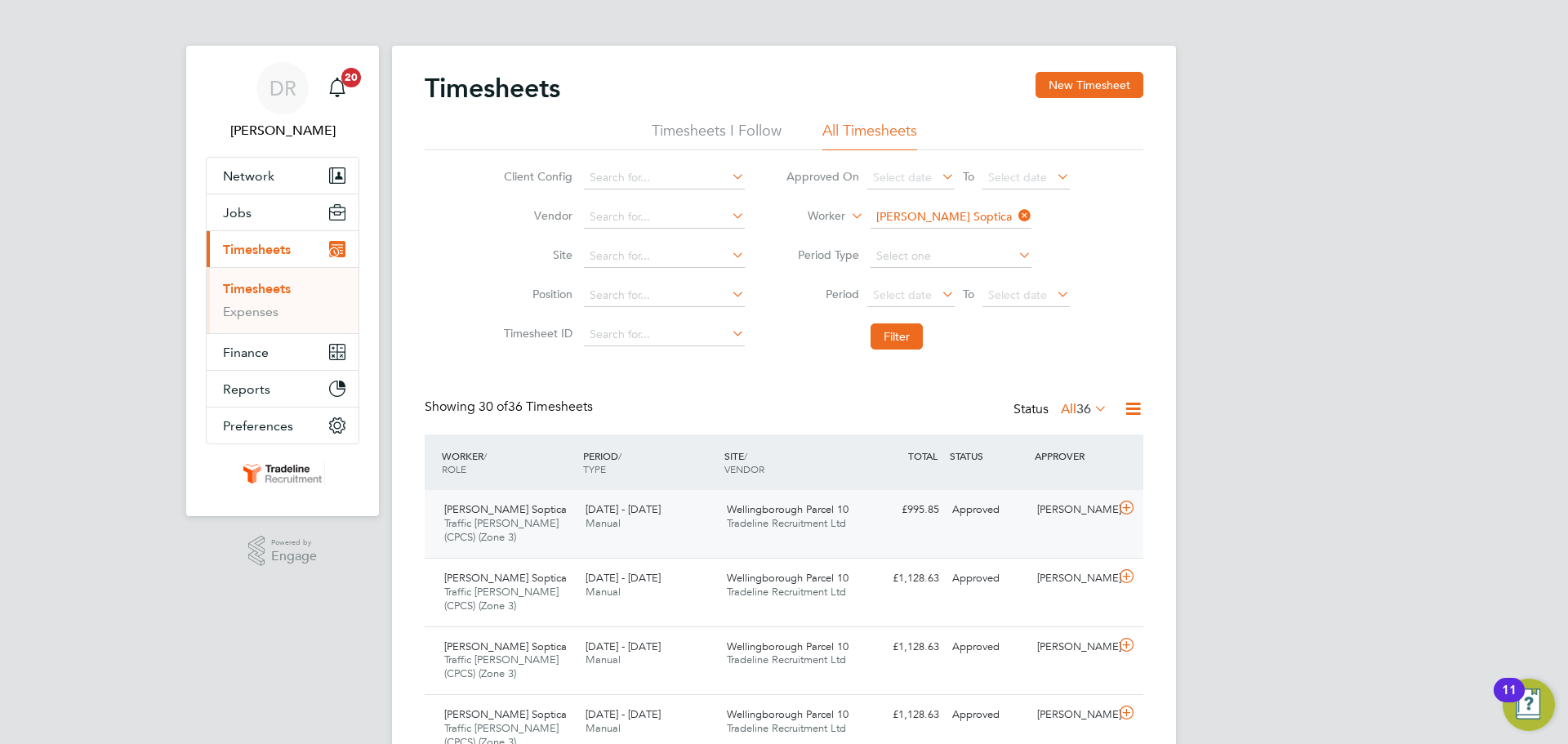
click at [1130, 514] on icon at bounding box center [1126, 507] width 20 height 13
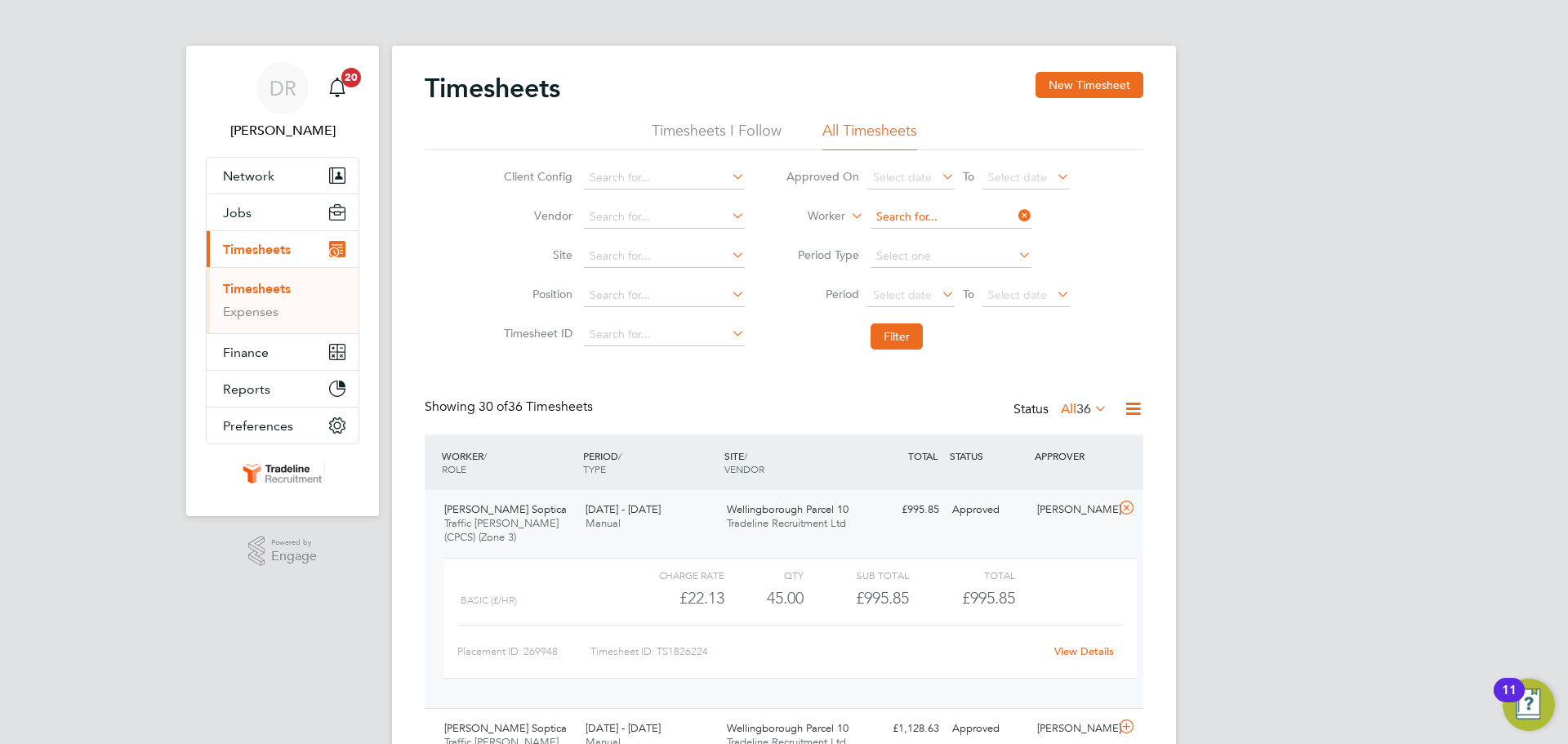
click at [929, 215] on input at bounding box center [951, 217] width 161 height 23
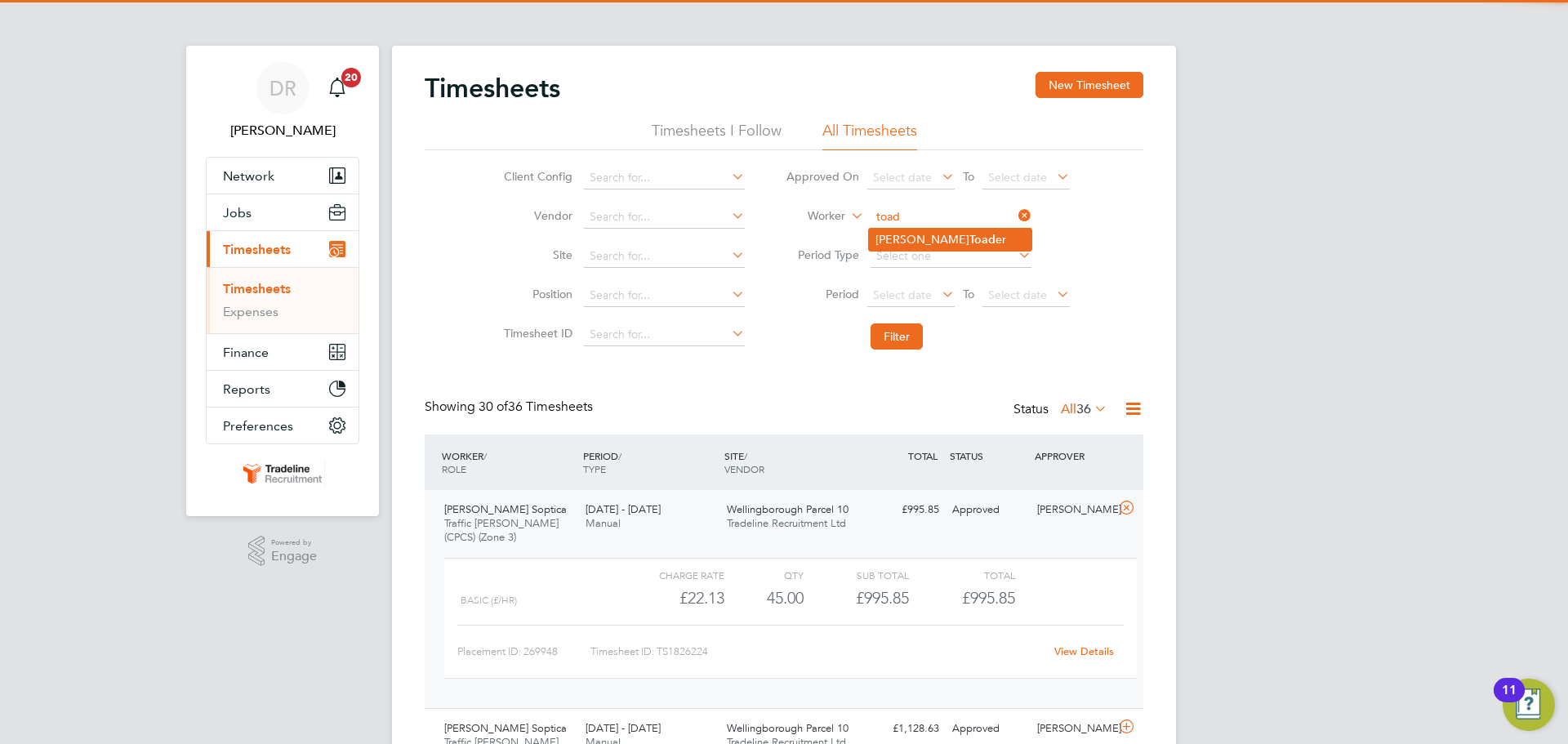
click at [969, 234] on b "Toad" at bounding box center [982, 240] width 26 height 14
type input "[PERSON_NAME]"
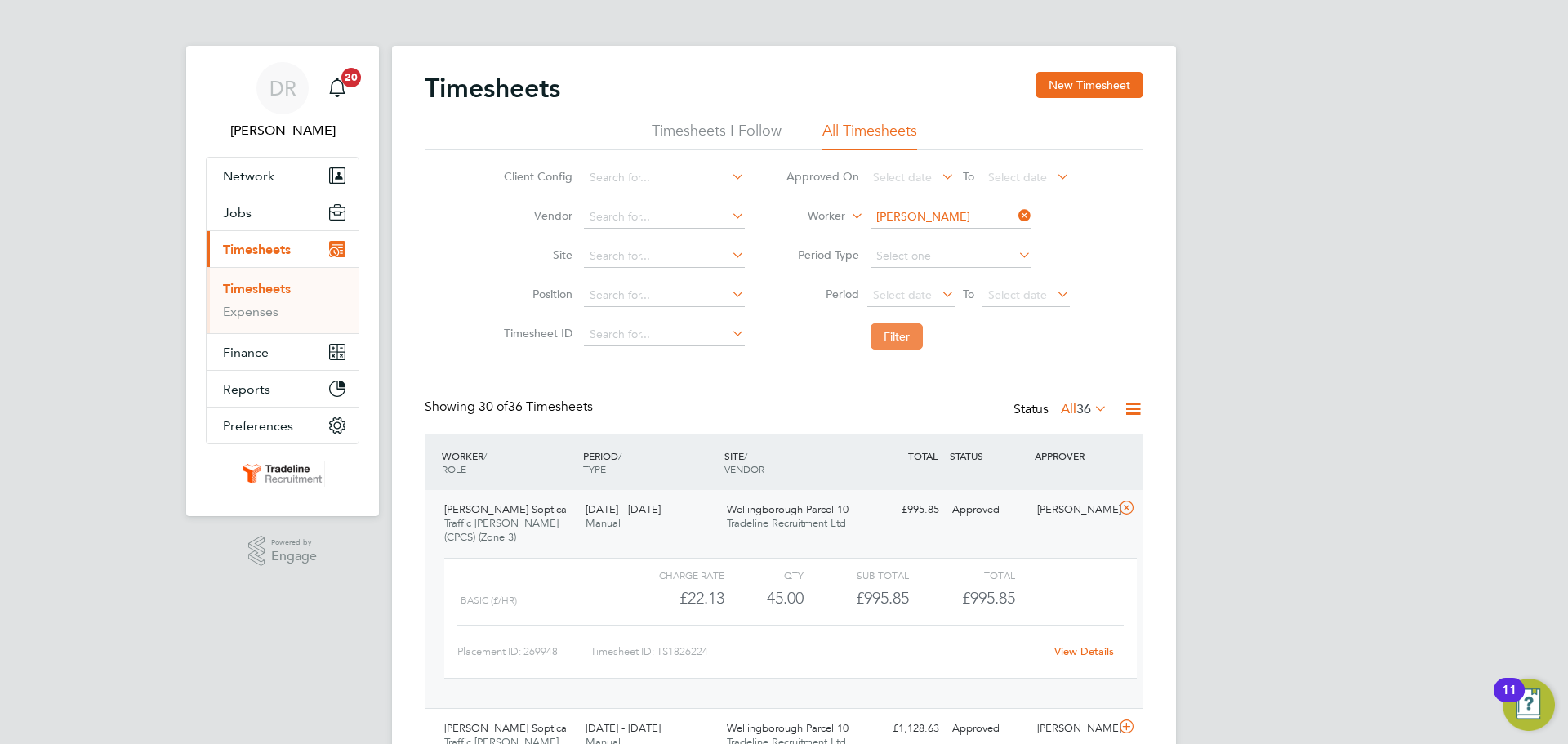
click at [904, 335] on button "Filter" at bounding box center [896, 337] width 52 height 26
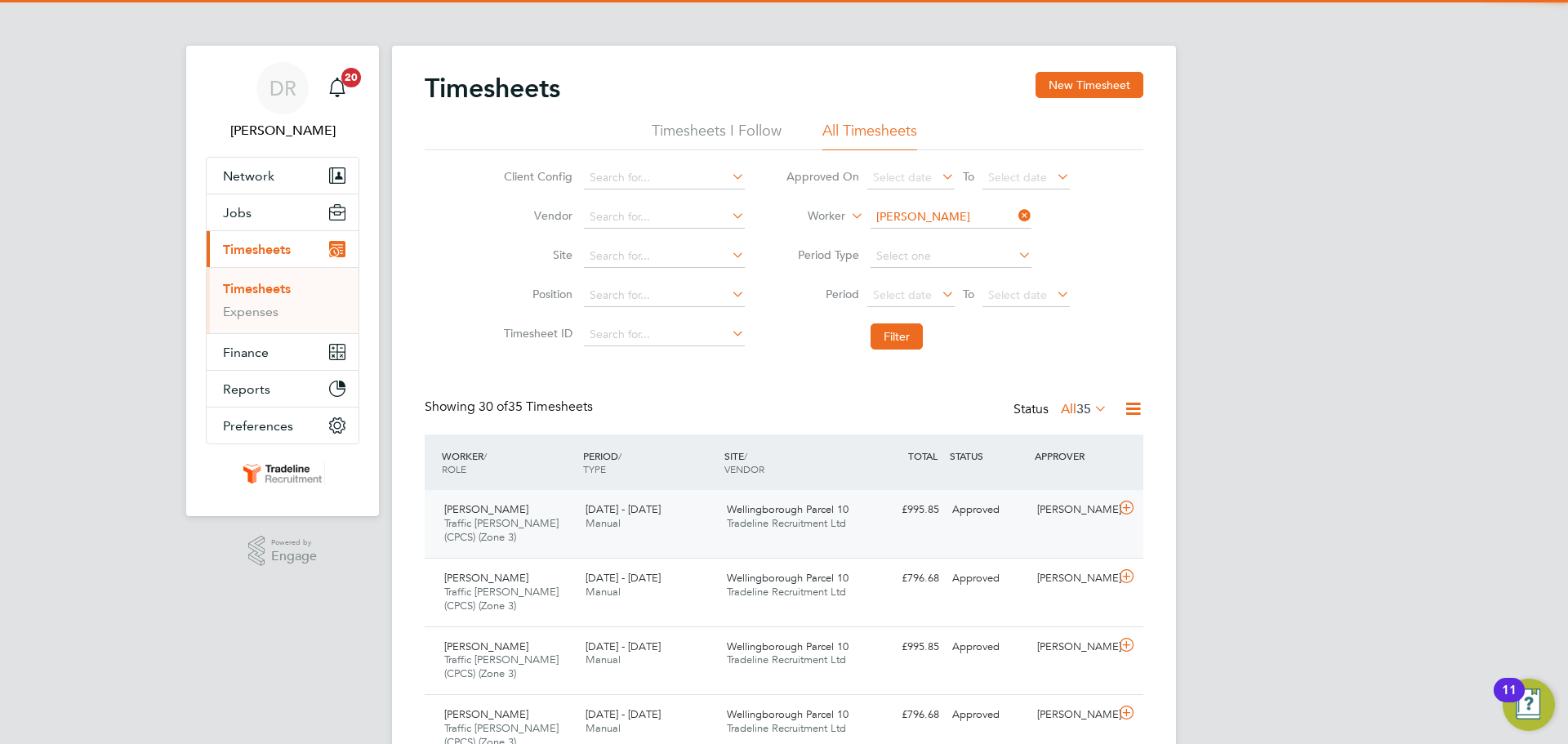
click at [1107, 514] on div "[PERSON_NAME]" at bounding box center [1073, 510] width 85 height 27
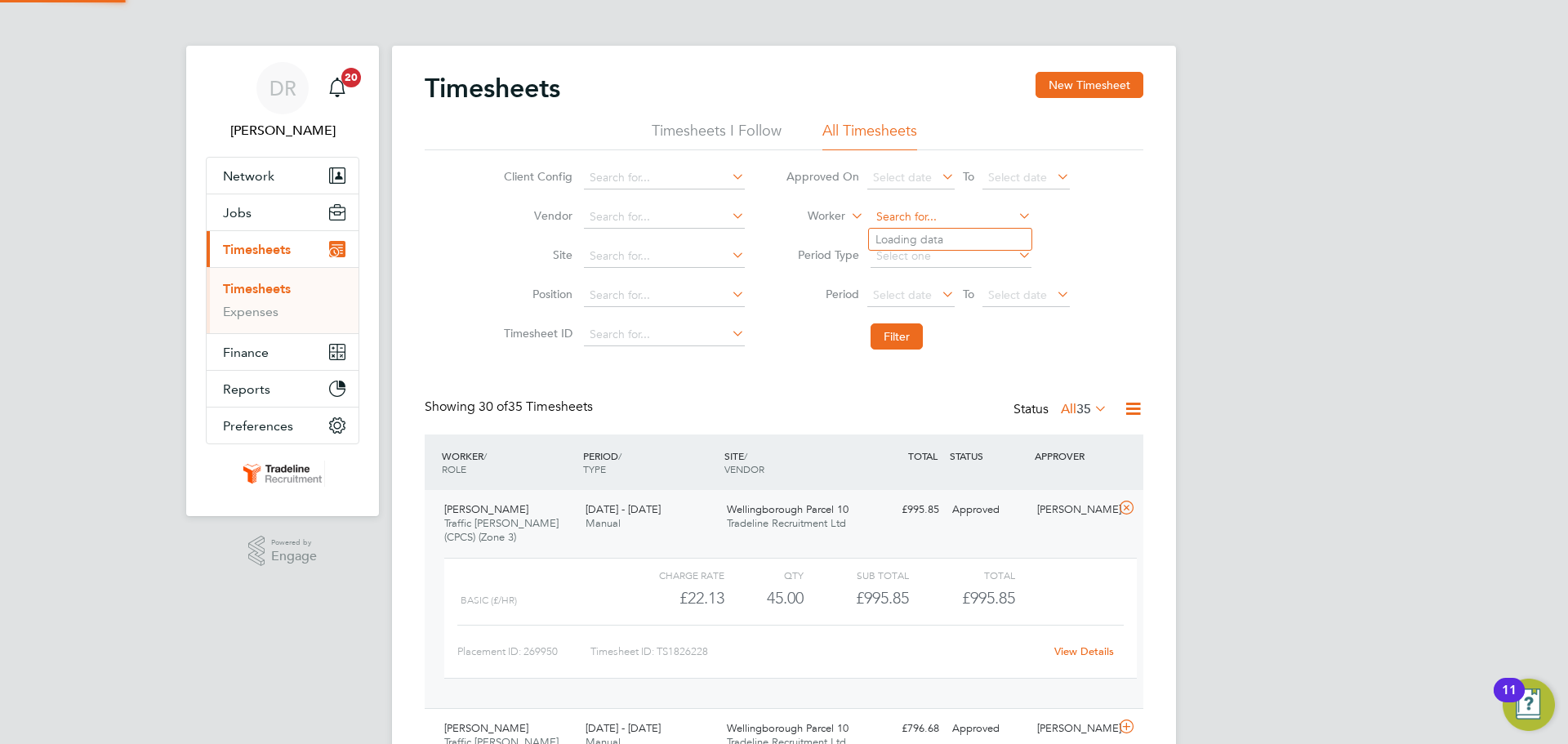
click at [905, 214] on input at bounding box center [951, 217] width 161 height 23
type input "quar"
